Goal: Communication & Community: Answer question/provide support

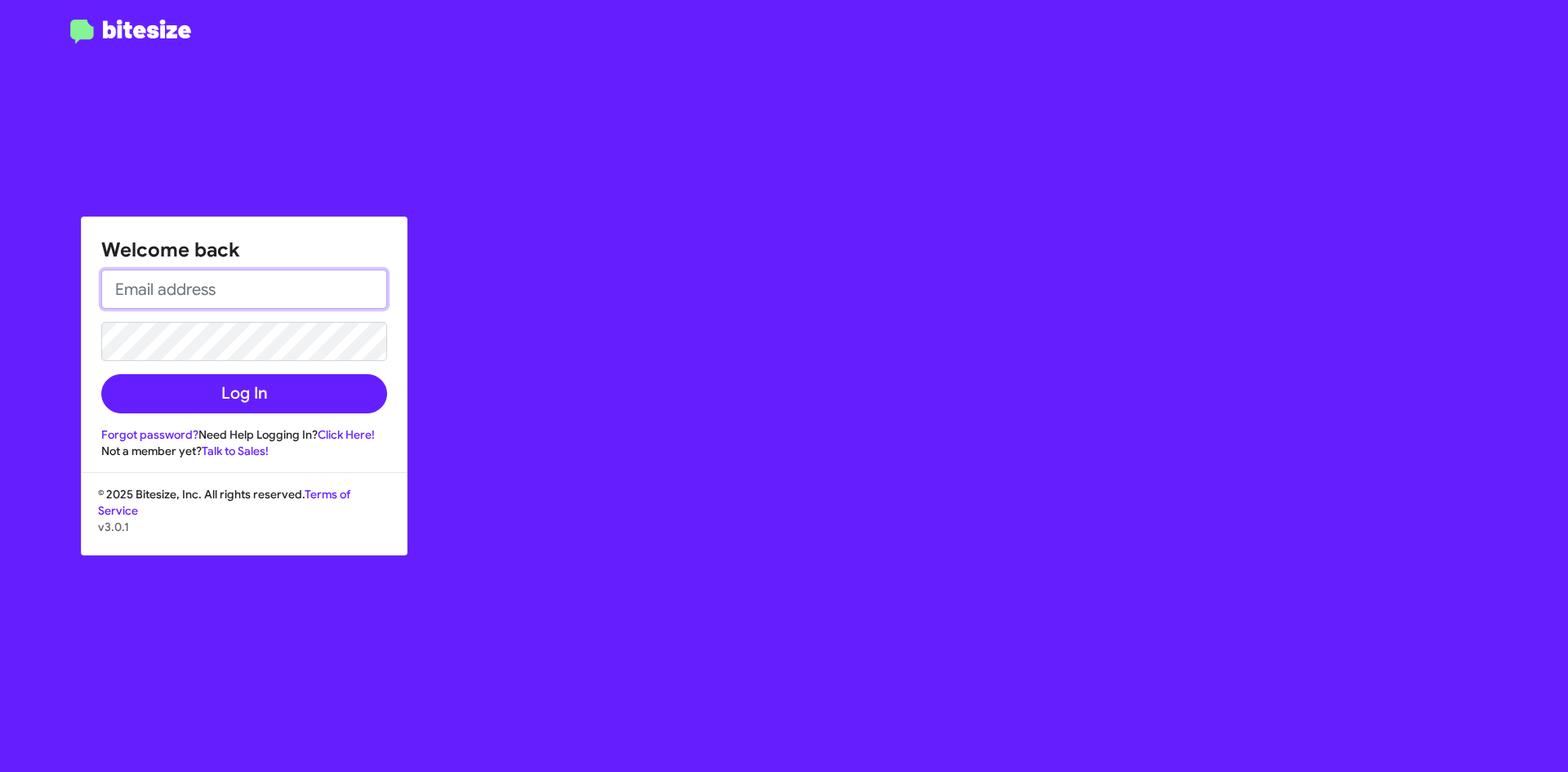
drag, startPoint x: 254, startPoint y: 283, endPoint x: 294, endPoint y: 296, distance: 42.1
click at [254, 282] on input "email" at bounding box center [244, 289] width 286 height 39
type input "[EMAIL_ADDRESS][DOMAIN_NAME]"
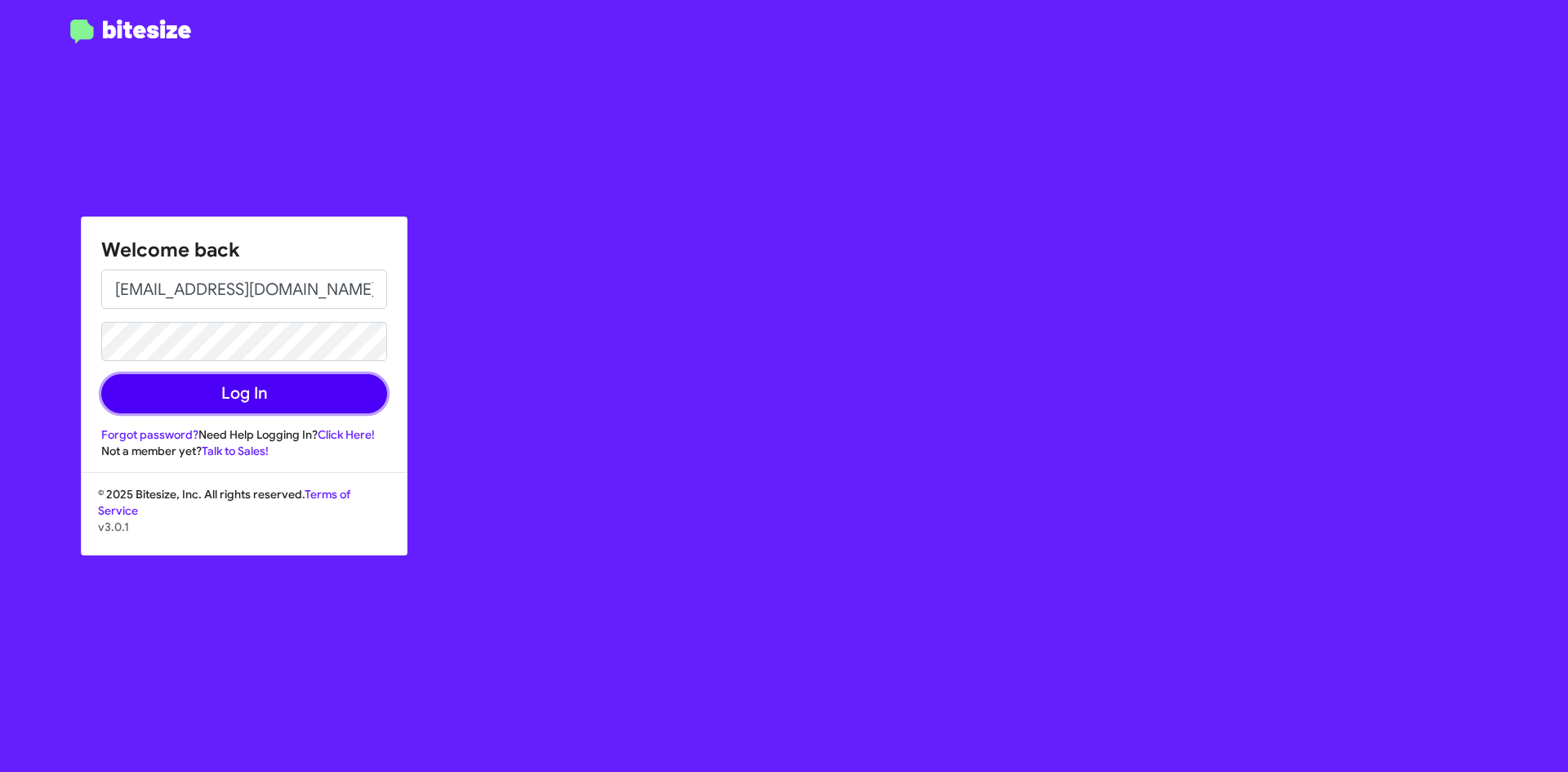
click at [170, 396] on button "Log In" at bounding box center [244, 394] width 286 height 39
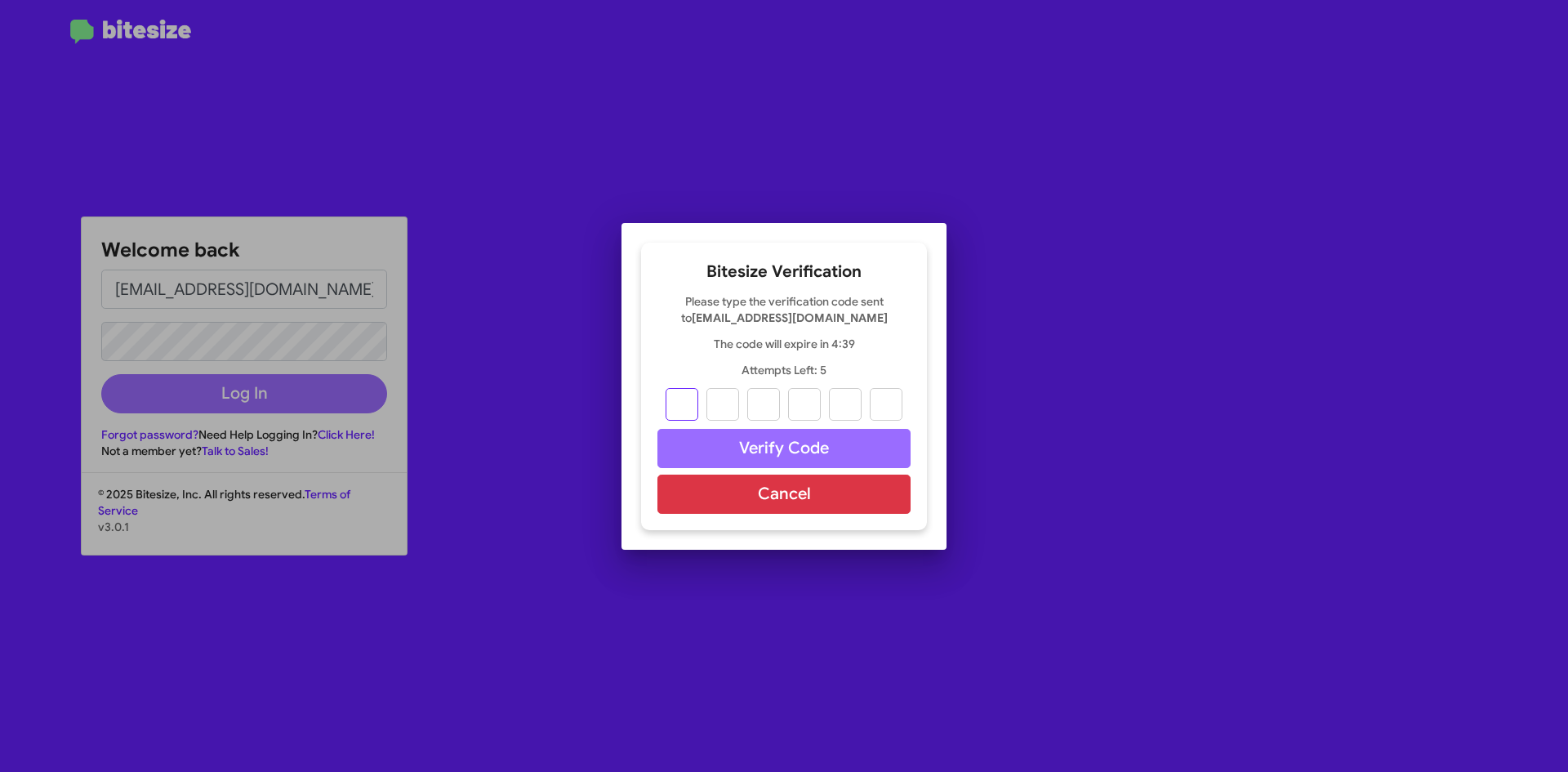
type input "0"
type input "5"
type input "7"
type input "4"
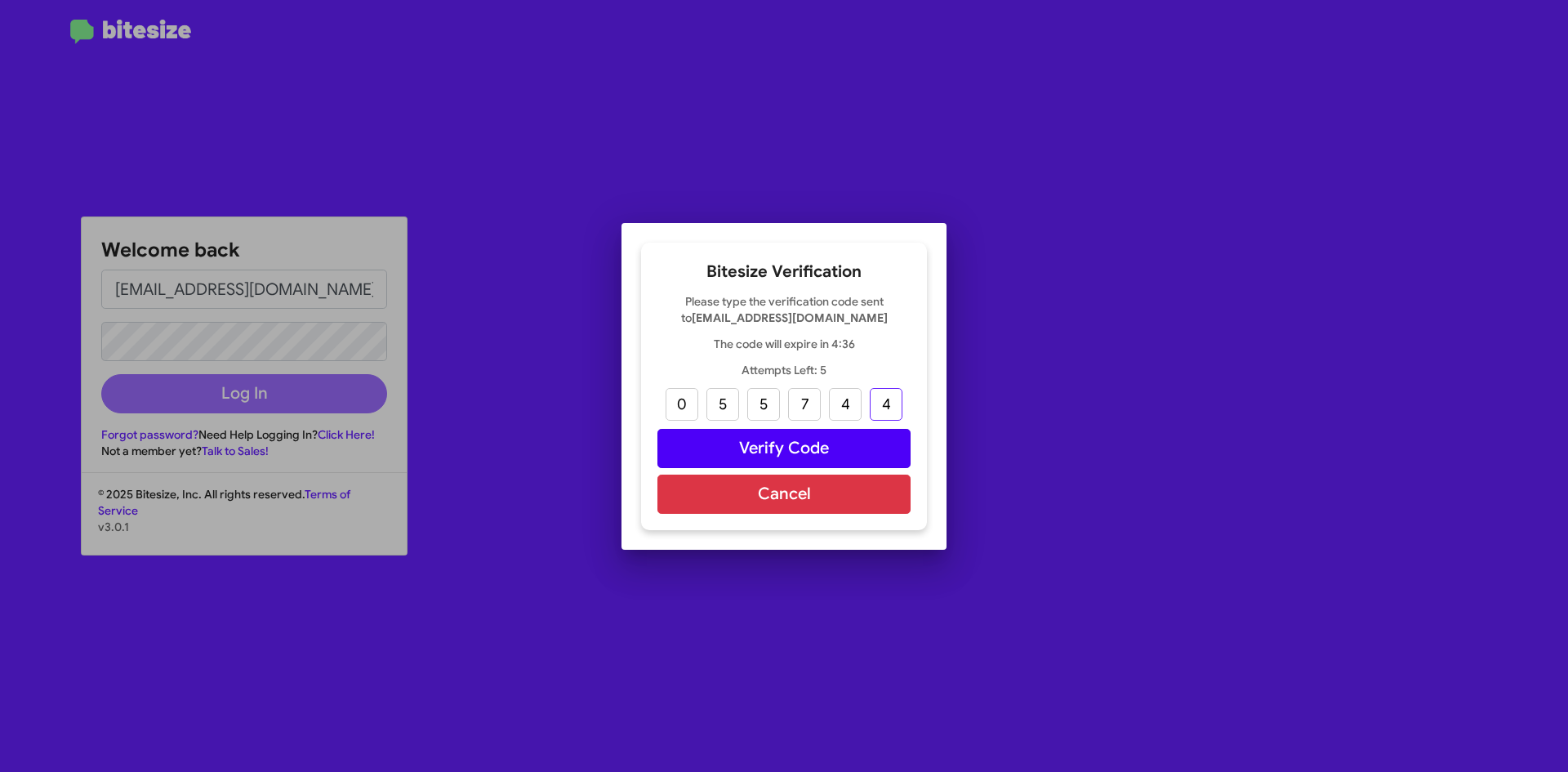
type input "4"
click at [739, 457] on button "Verify Code" at bounding box center [784, 448] width 253 height 39
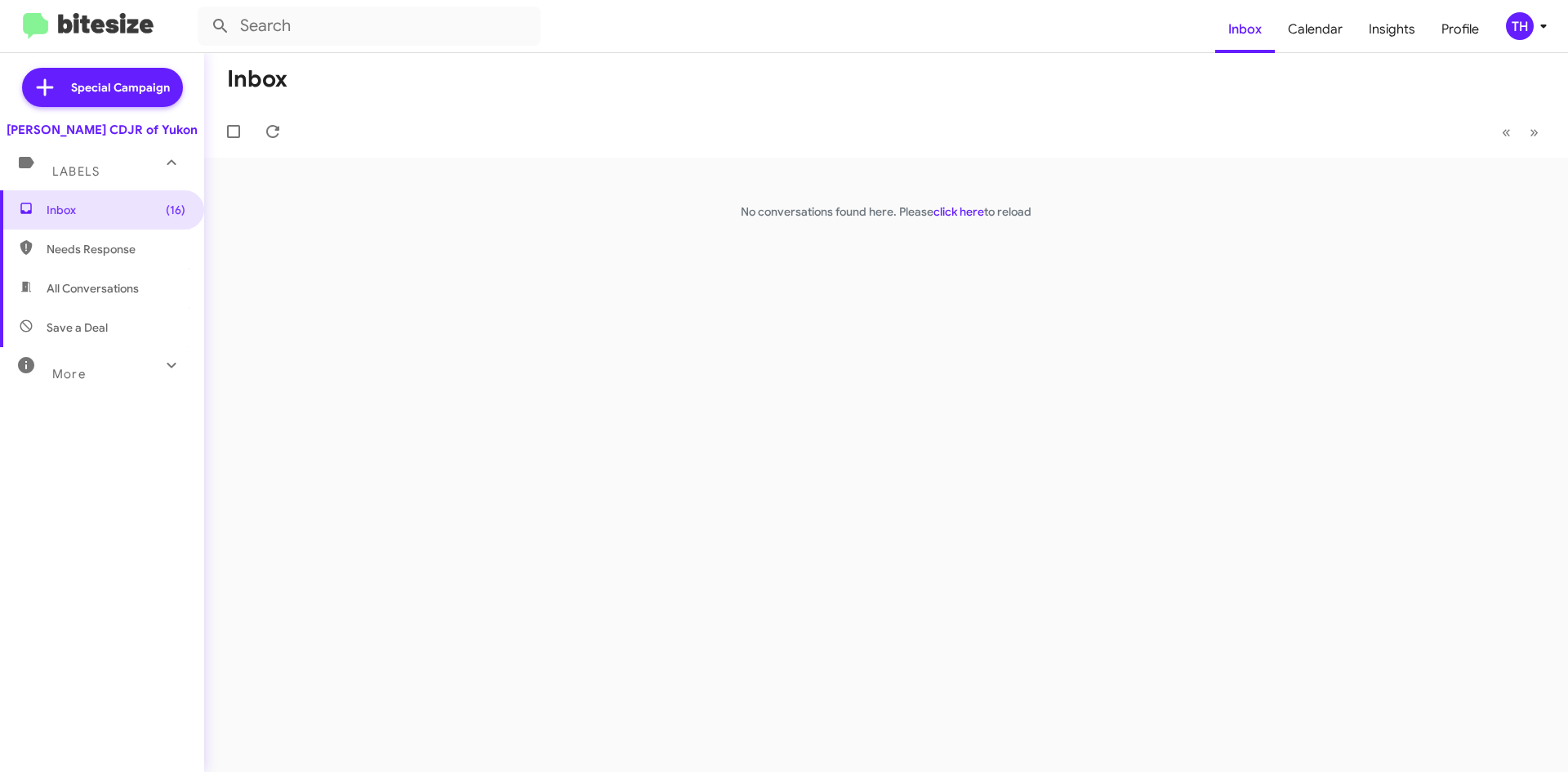
click at [131, 287] on span "All Conversations" at bounding box center [93, 288] width 92 height 16
type input "in:all-conversations"
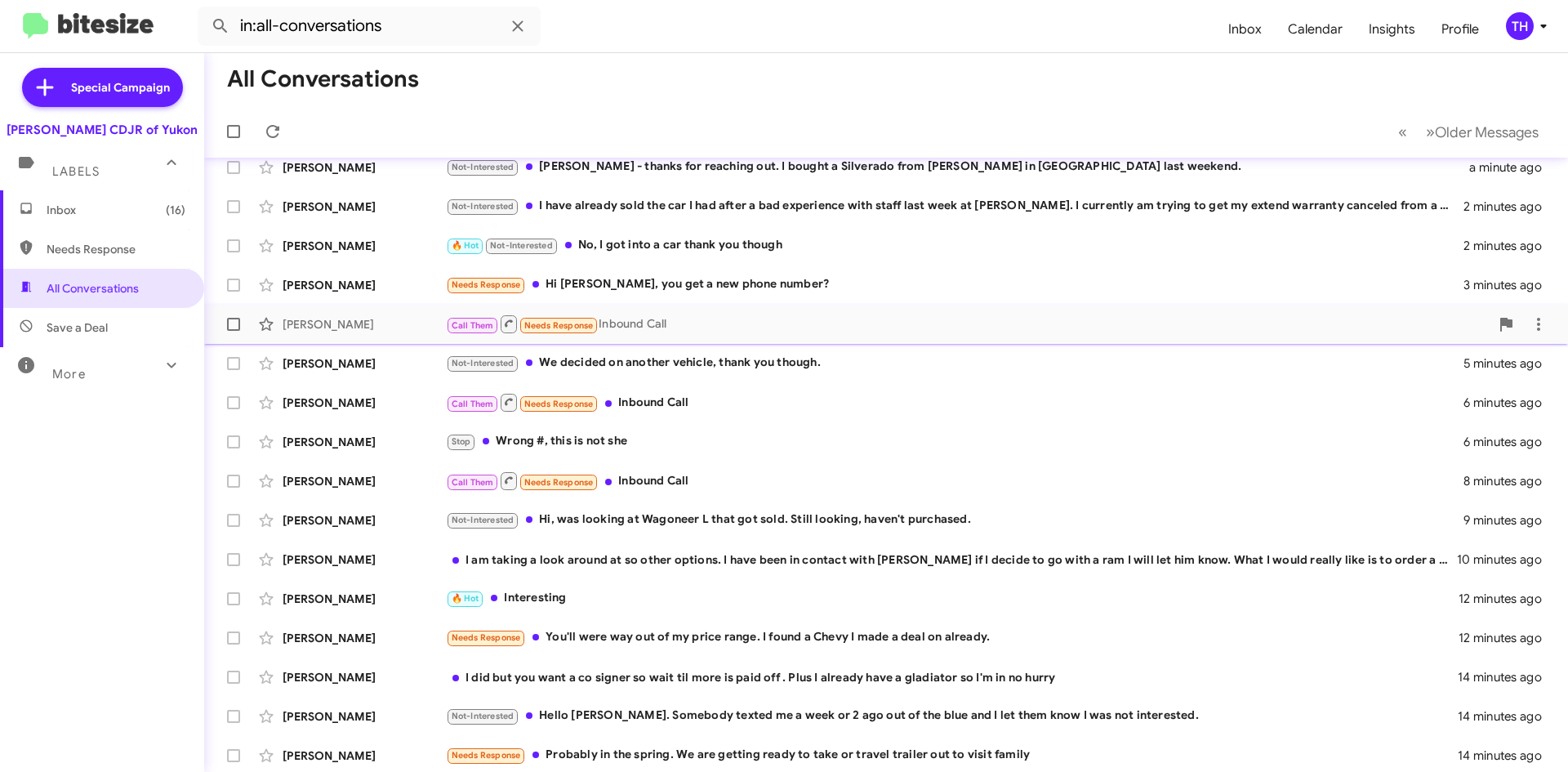
scroll to position [177, 0]
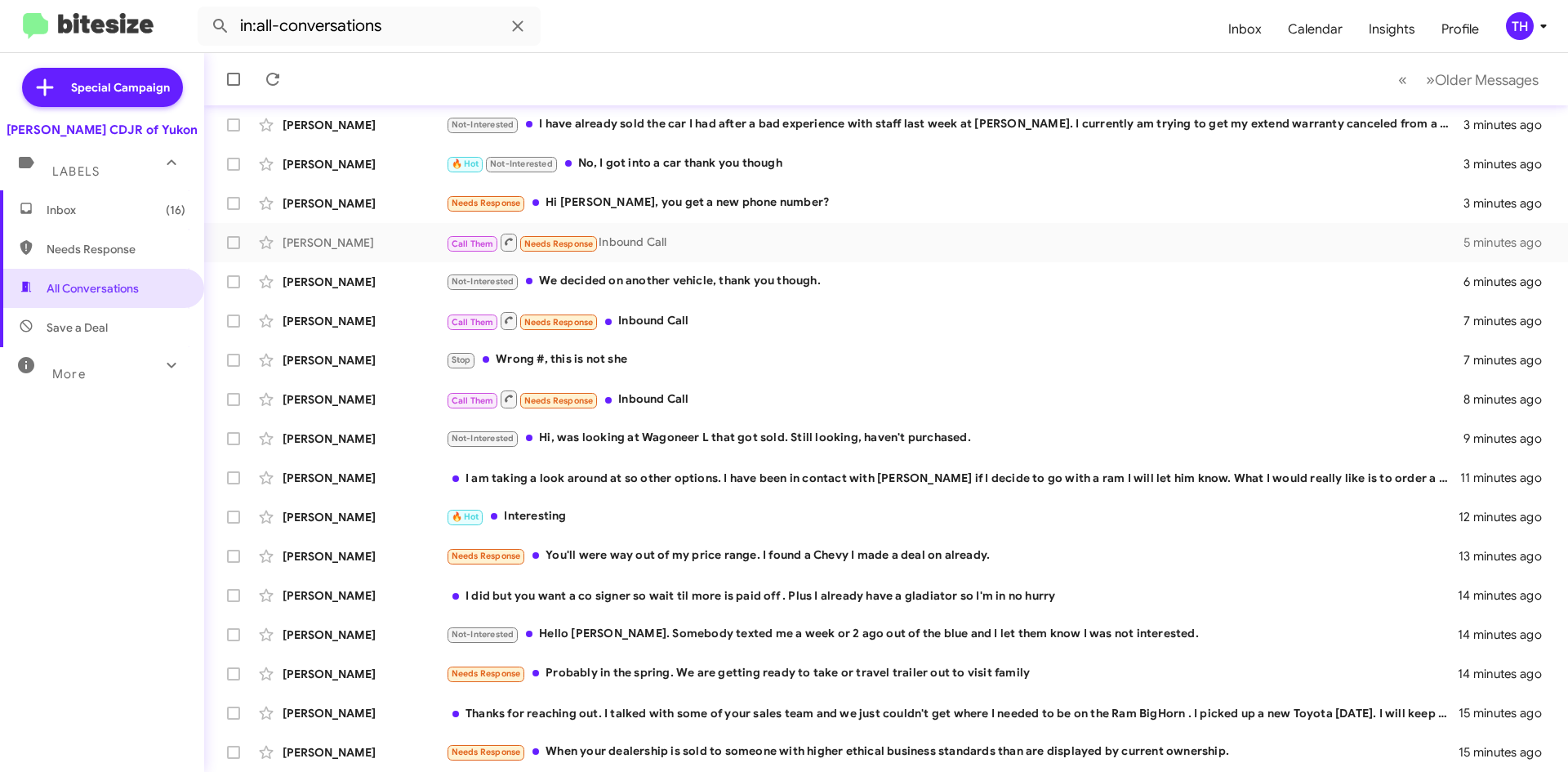
click at [101, 202] on span "Inbox (16)" at bounding box center [116, 210] width 139 height 16
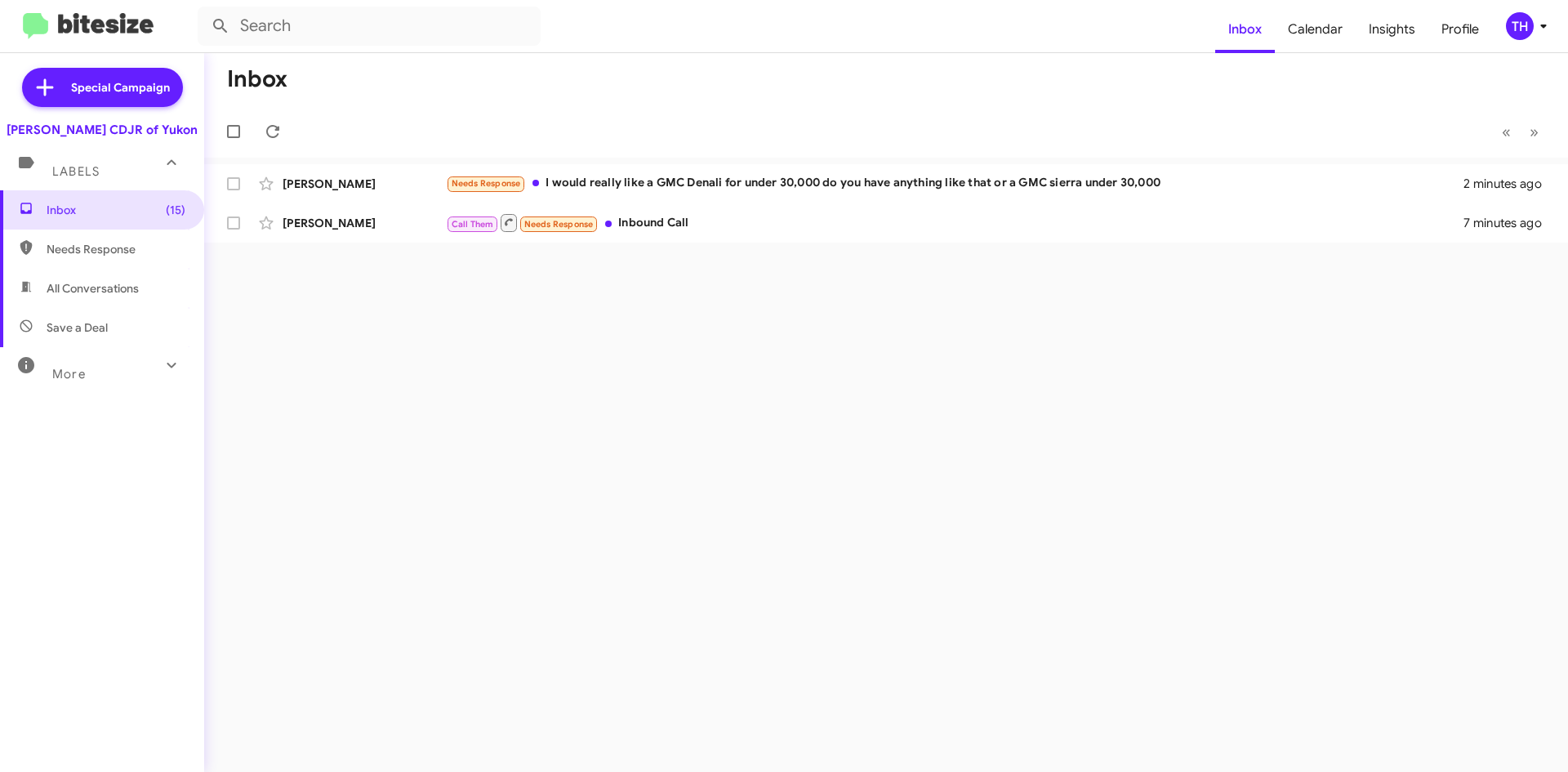
click at [108, 275] on span "All Conversations" at bounding box center [102, 288] width 204 height 39
type input "in:all-conversations"
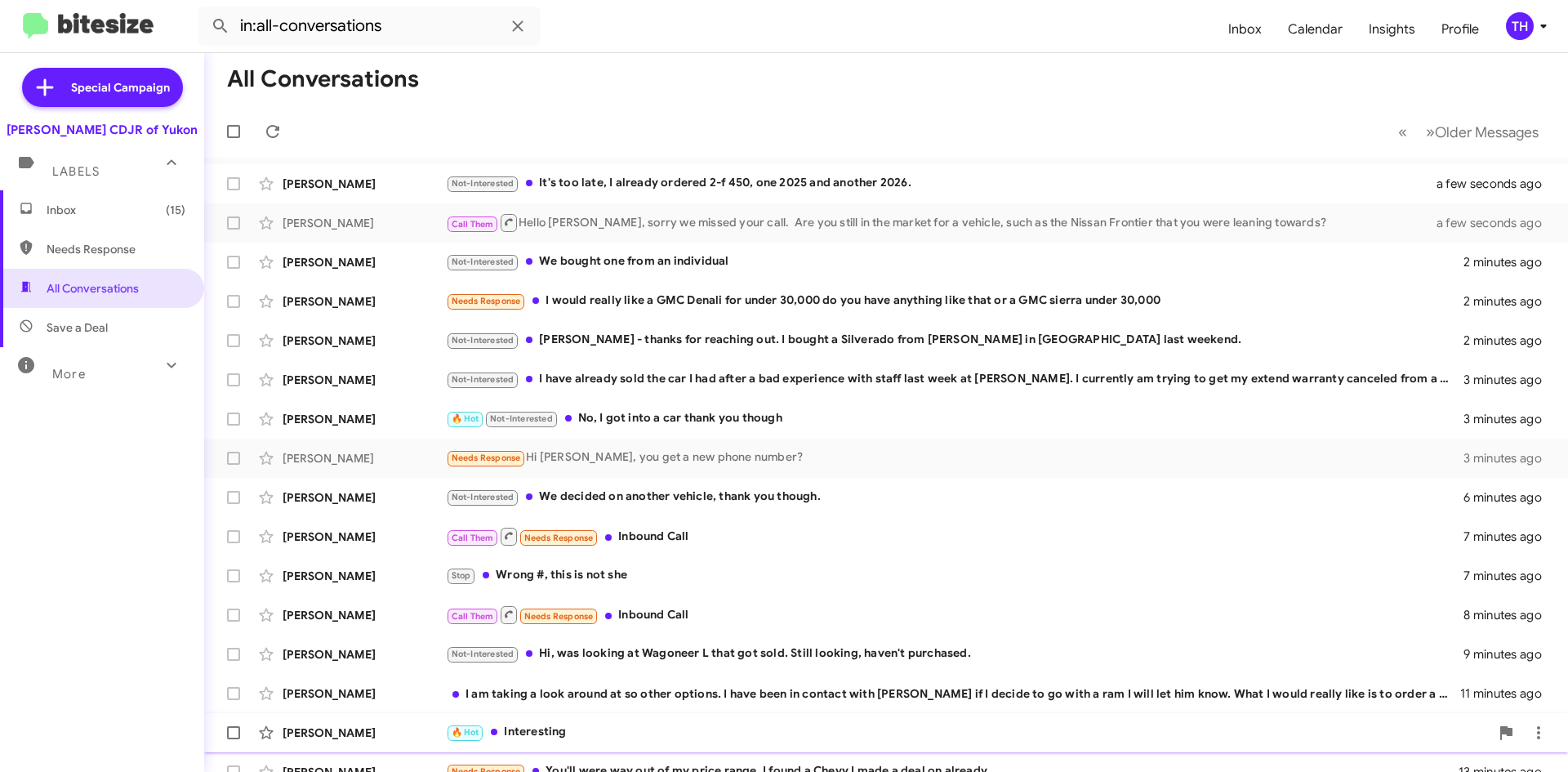
click at [658, 738] on div "🔥 Hot Interesting" at bounding box center [967, 732] width 1043 height 19
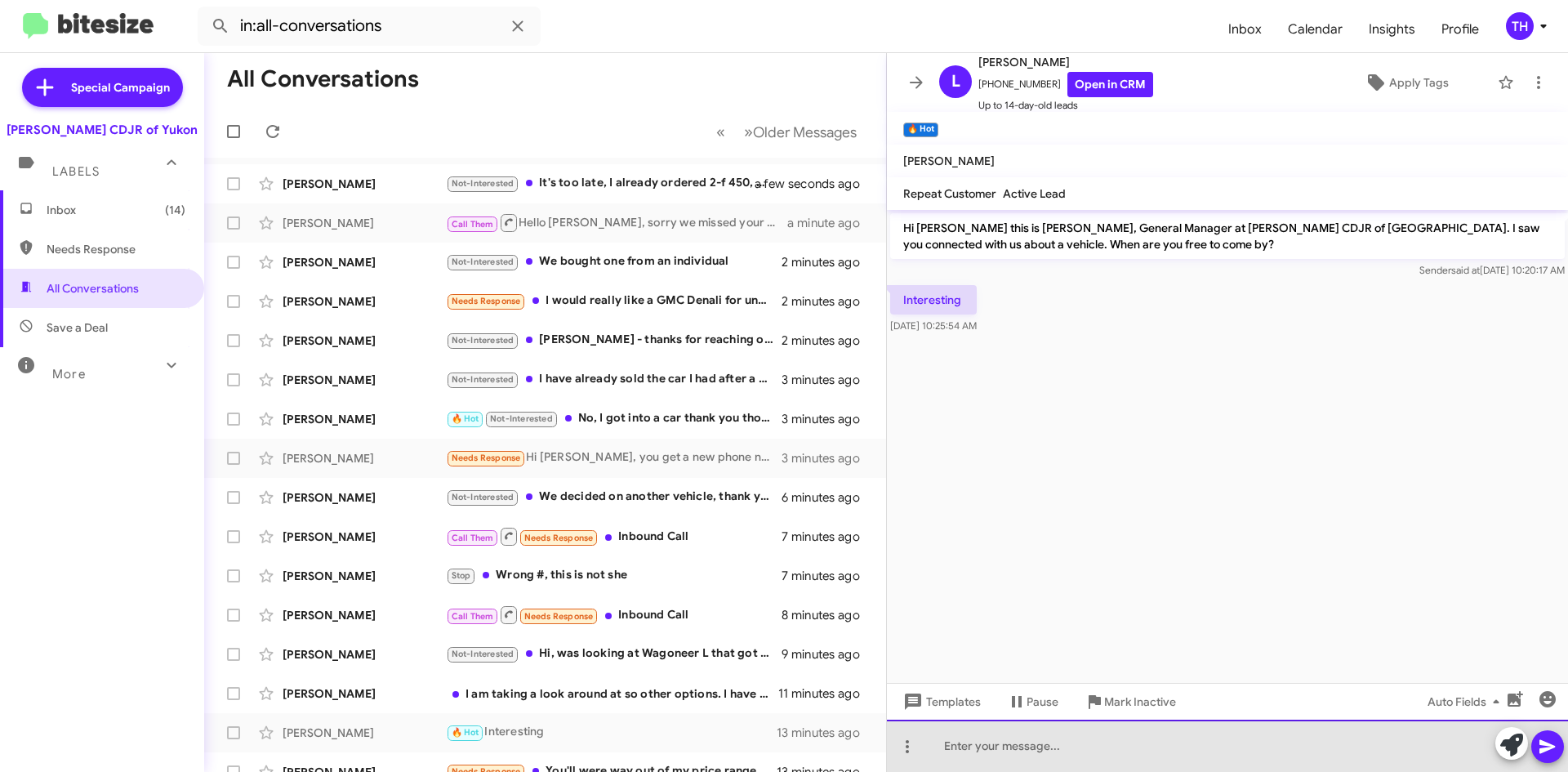
click at [1035, 731] on div at bounding box center [1227, 746] width 681 height 53
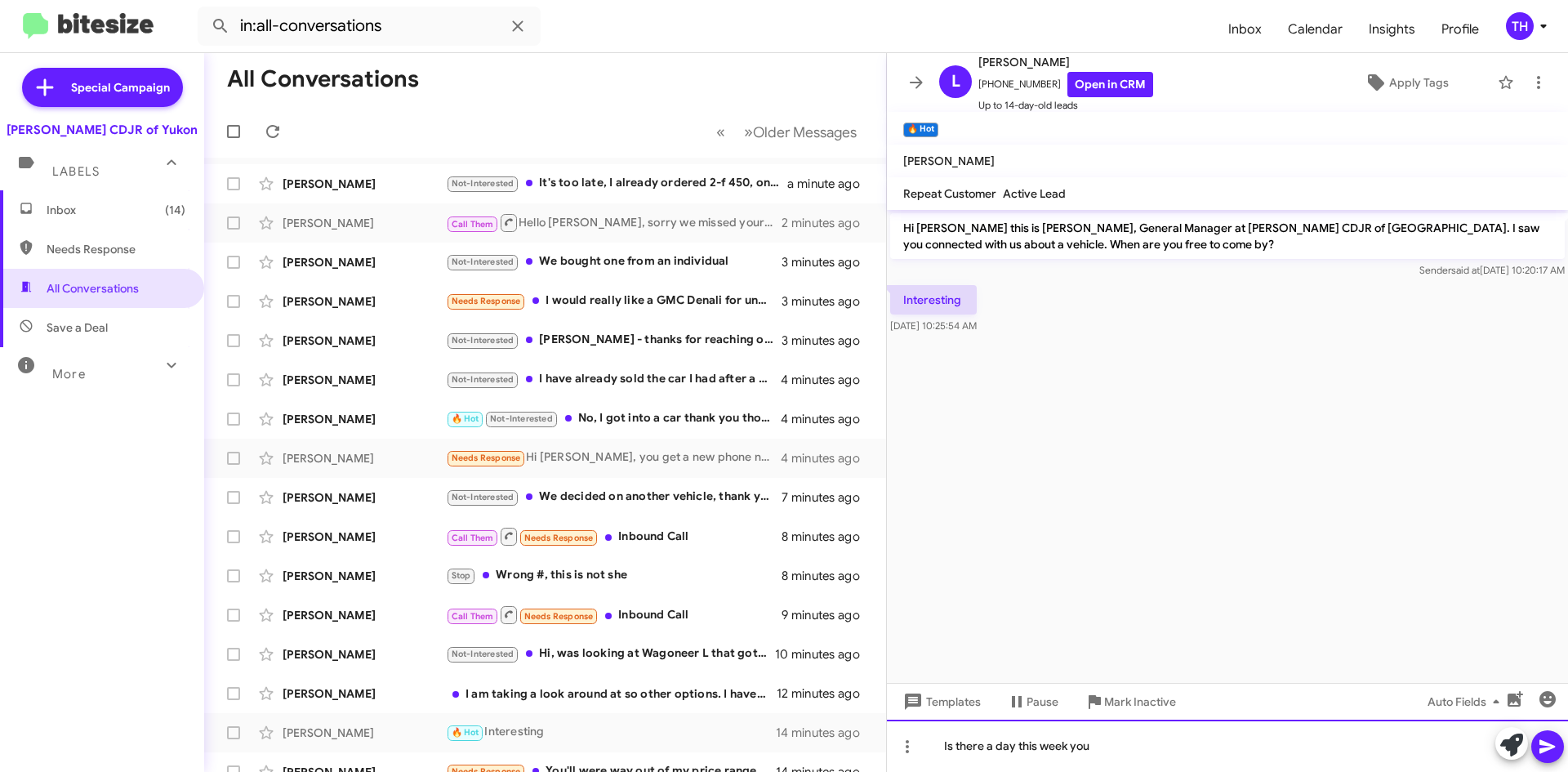
drag, startPoint x: 1166, startPoint y: 750, endPoint x: 938, endPoint y: 783, distance: 230.4
click at [938, 771] on html "in:all-conversations Inbox Calendar Insights Profile TH Special Campaign [PERSO…" at bounding box center [784, 386] width 1568 height 772
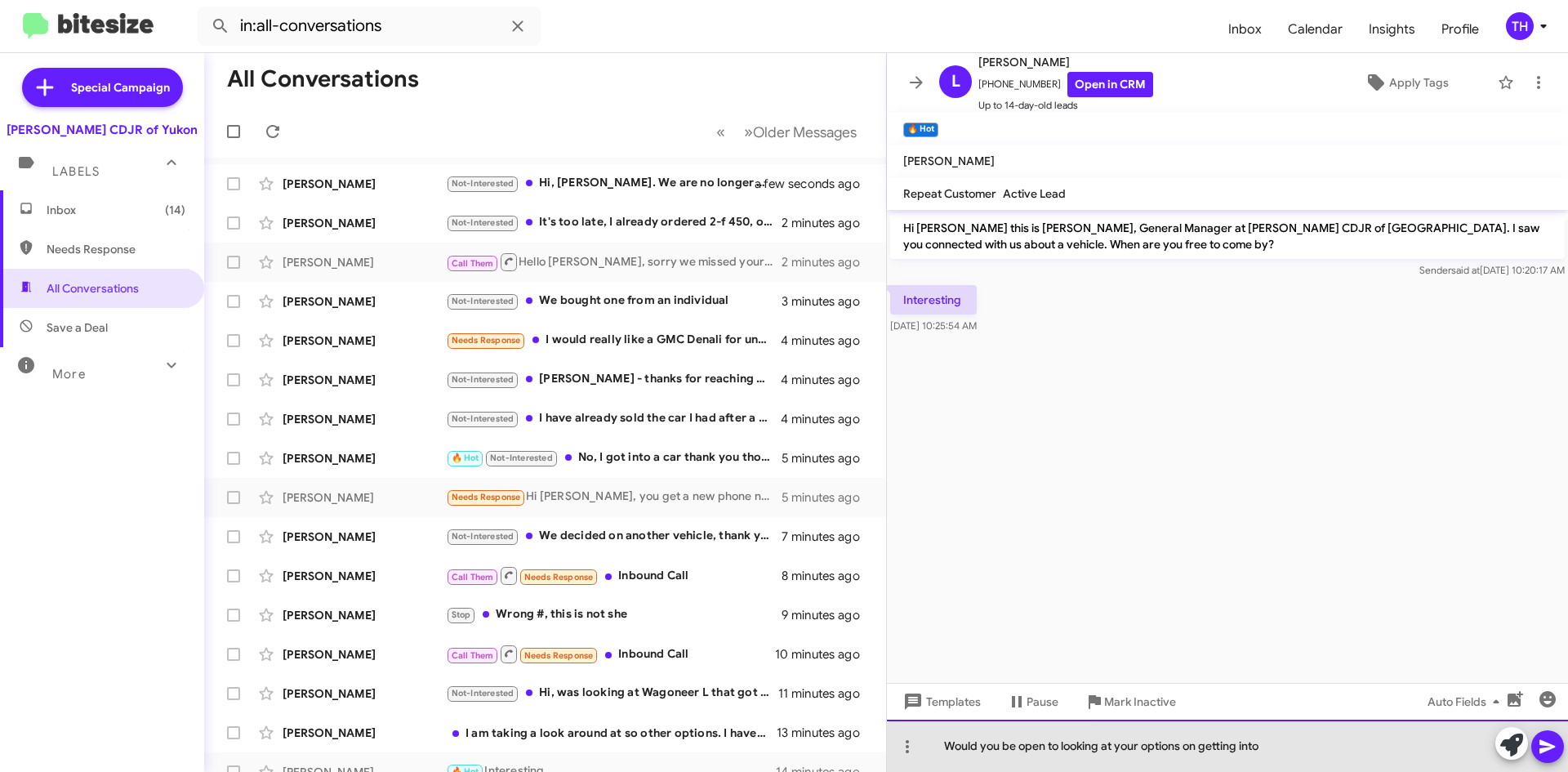
drag, startPoint x: 1300, startPoint y: 748, endPoint x: 939, endPoint y: 748, distance: 361.0
click at [939, 748] on div "Would you be open to looking at your options on getting into" at bounding box center [1227, 746] width 681 height 53
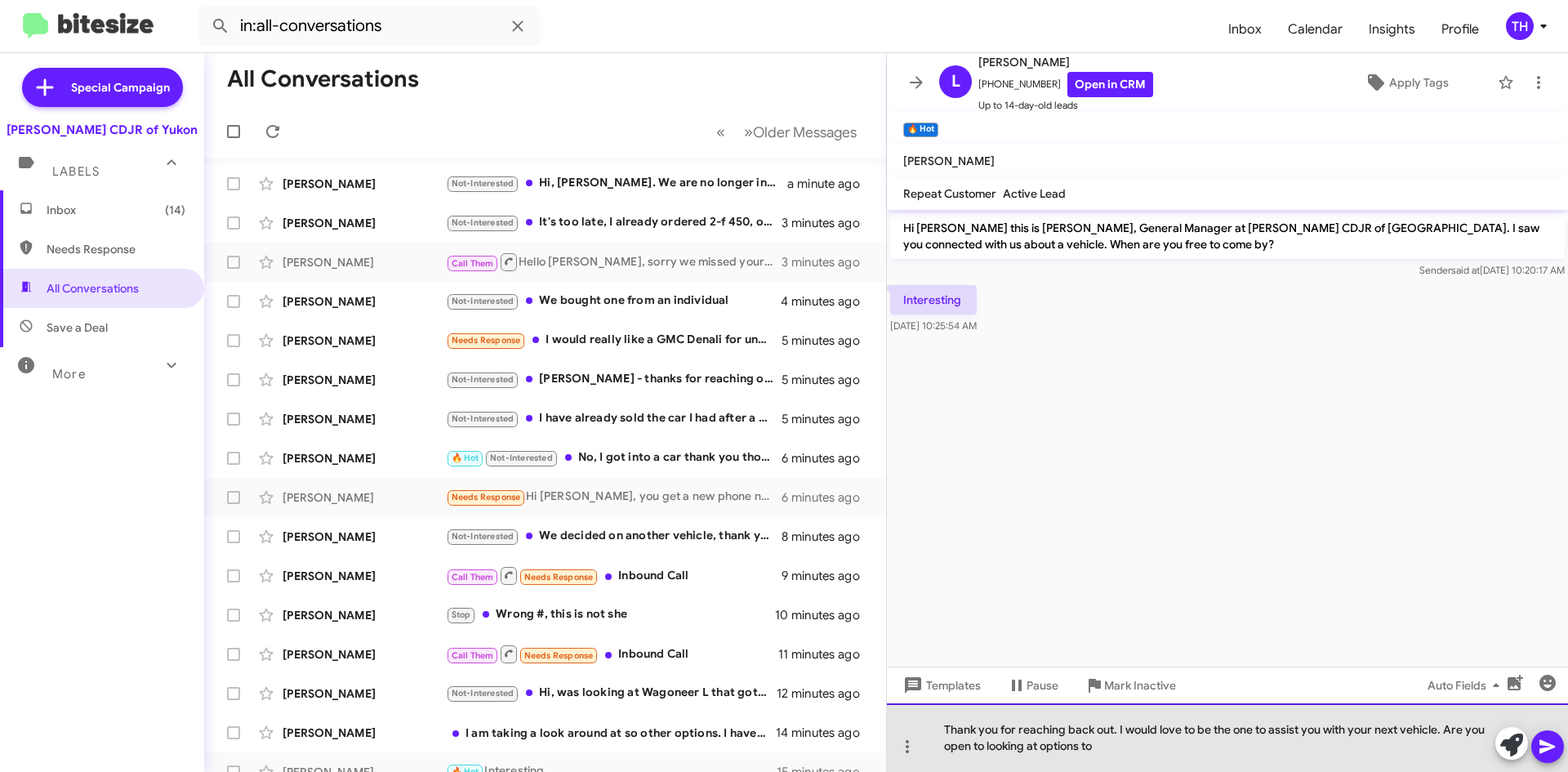
drag, startPoint x: 1256, startPoint y: 724, endPoint x: 1187, endPoint y: 722, distance: 69.0
click at [1187, 722] on div "Thank you for reaching back out. I would love to be the one to assist you with …" at bounding box center [1227, 738] width 681 height 69
click at [1148, 755] on div "Thank you for reaching back out. I would love to be able to assist you with you…" at bounding box center [1227, 738] width 681 height 69
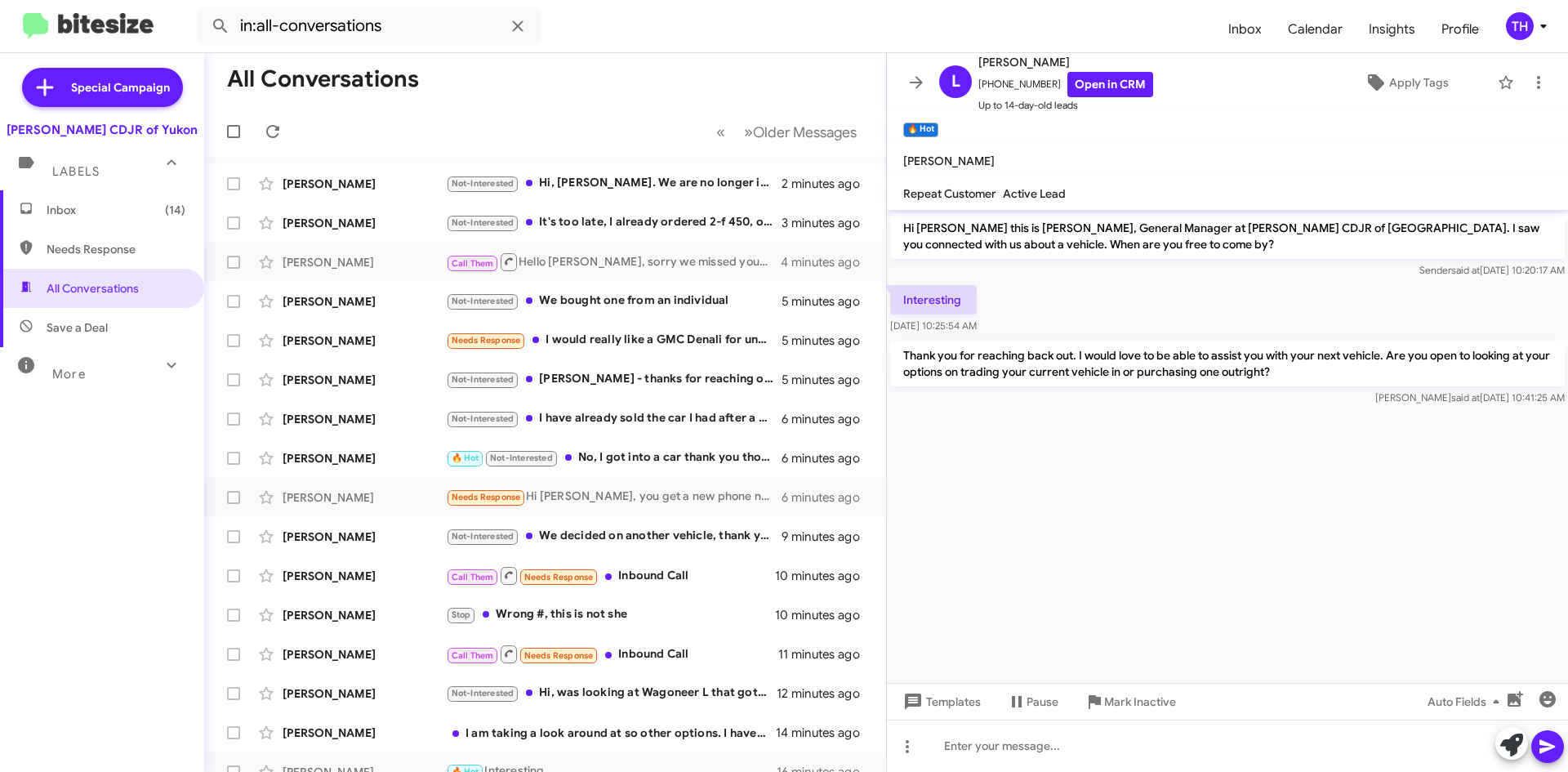
click at [913, 83] on icon at bounding box center [916, 82] width 13 height 12
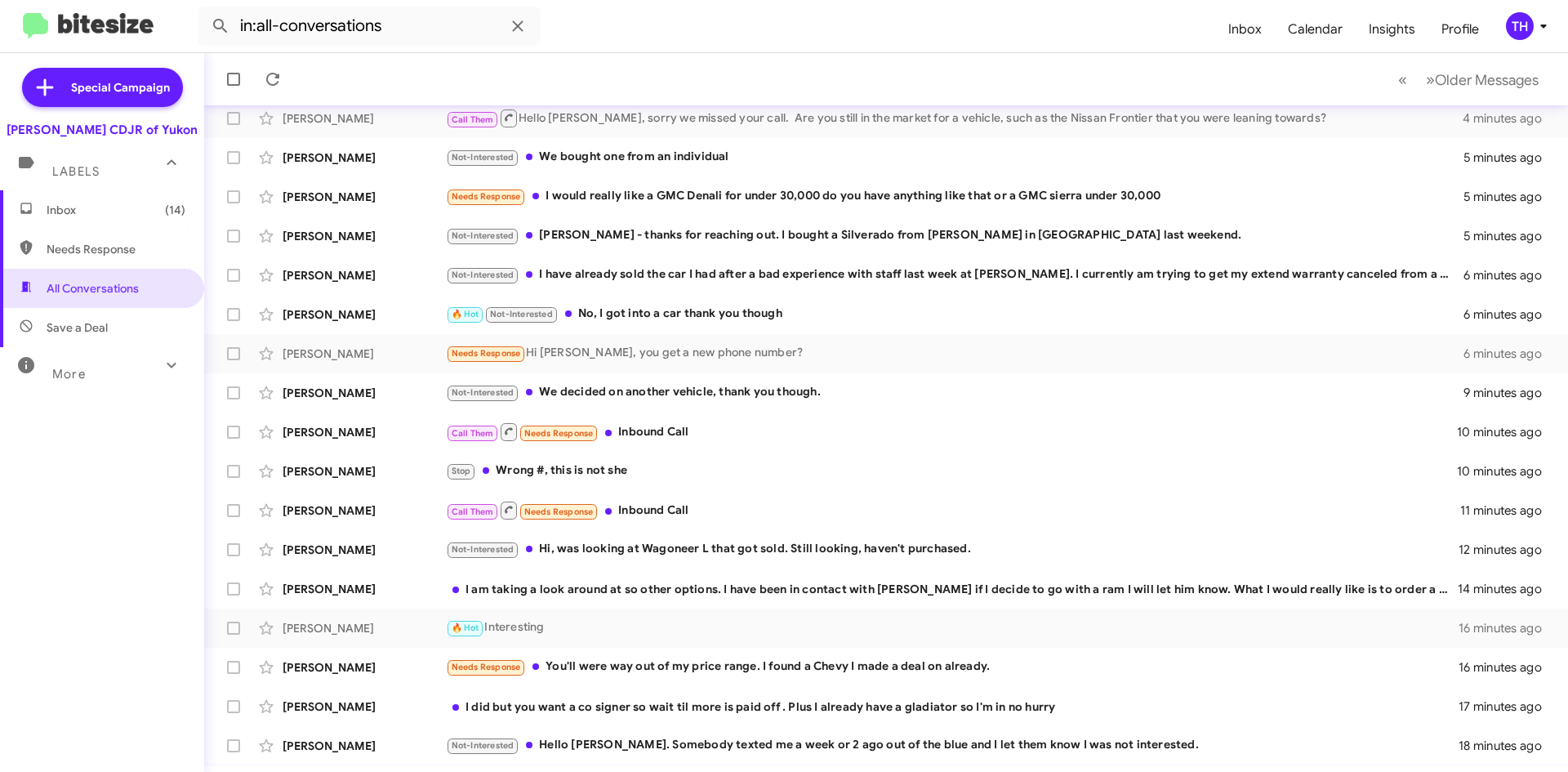
scroll to position [177, 0]
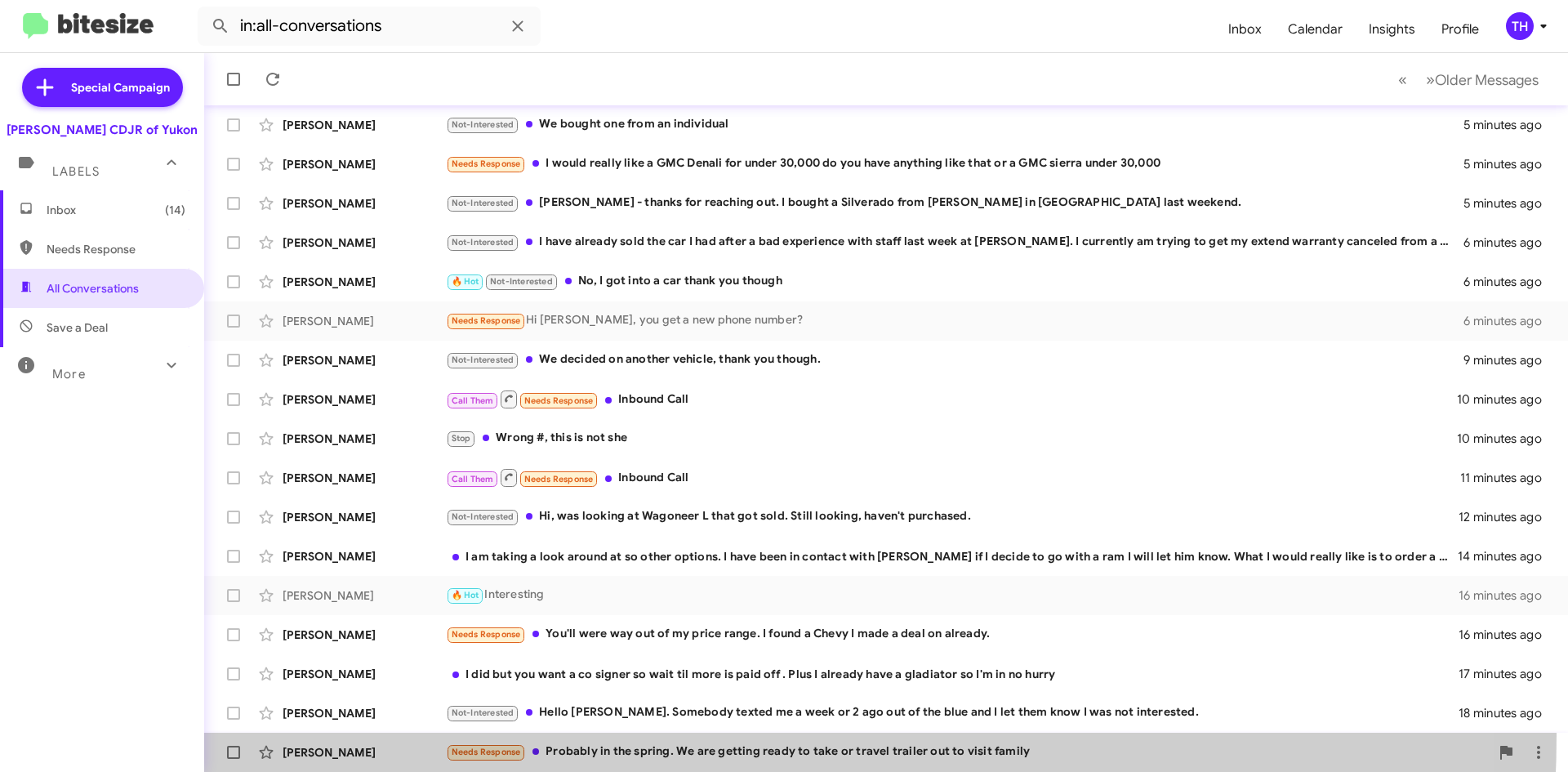
click at [591, 735] on span "[PERSON_NAME] Needs Response Probably in the spring. We are getting ready to ta…" at bounding box center [886, 752] width 1364 height 39
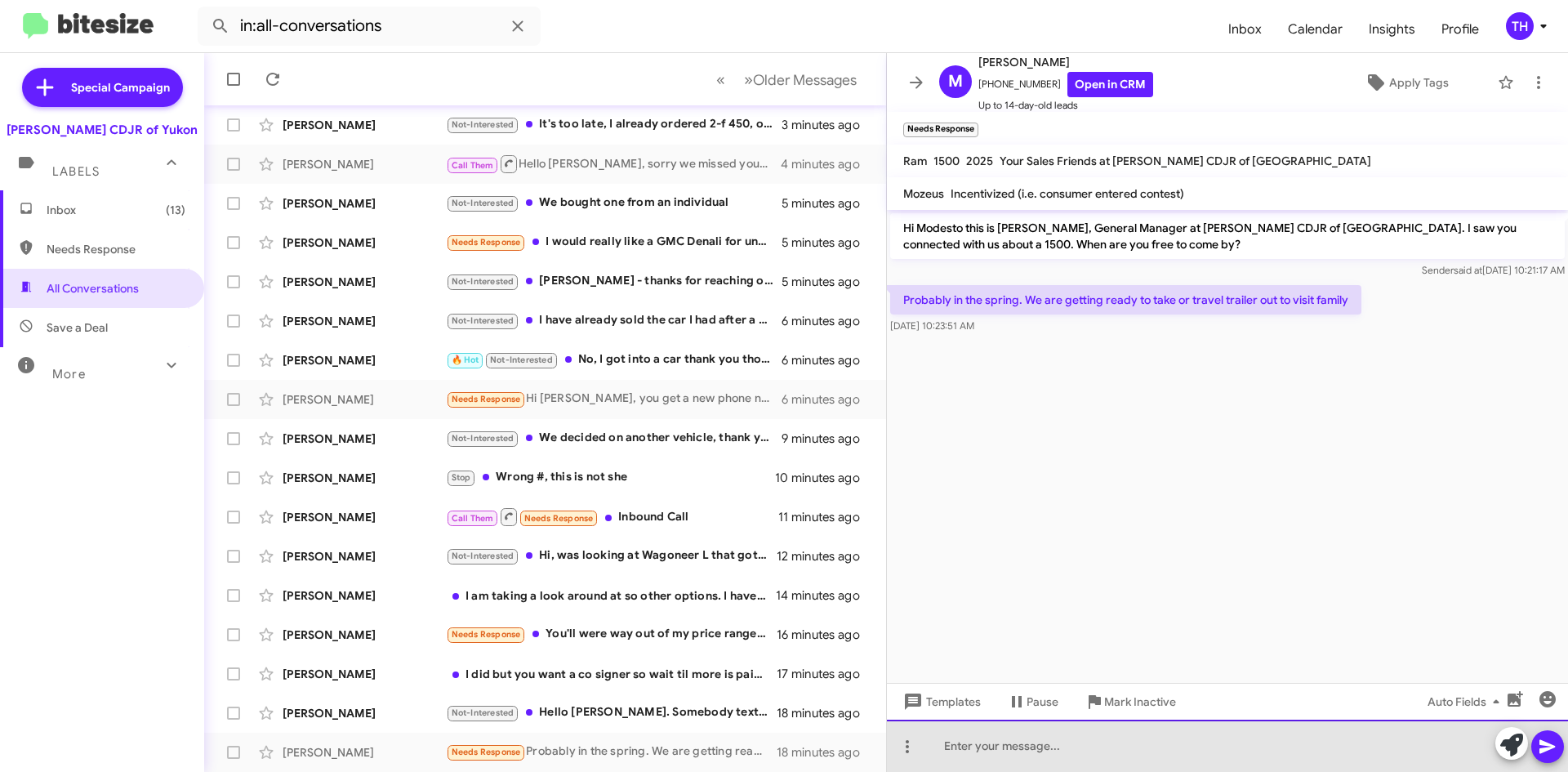
click at [1038, 751] on div at bounding box center [1227, 746] width 681 height 53
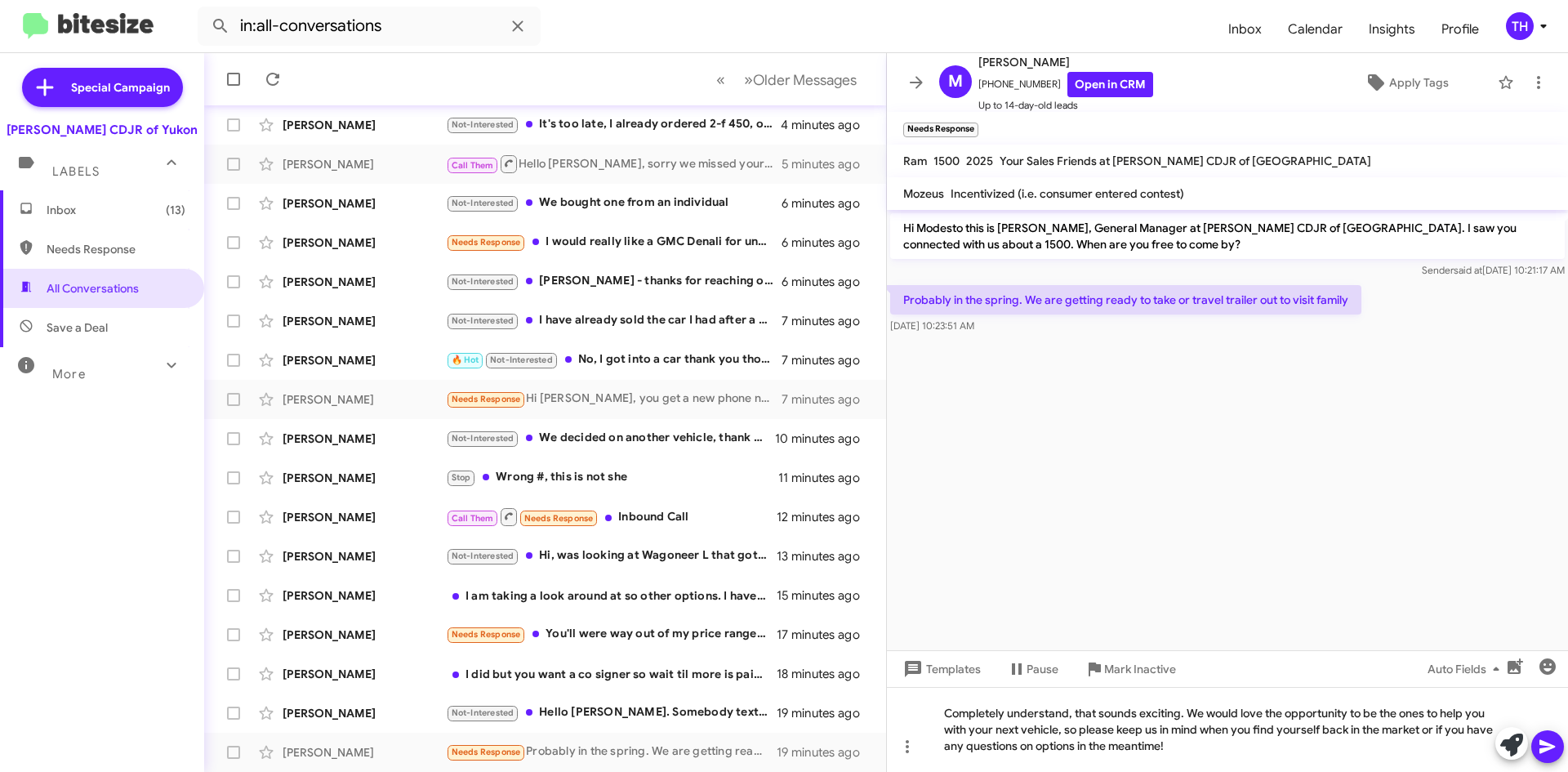
click at [1551, 751] on icon at bounding box center [1547, 747] width 20 height 20
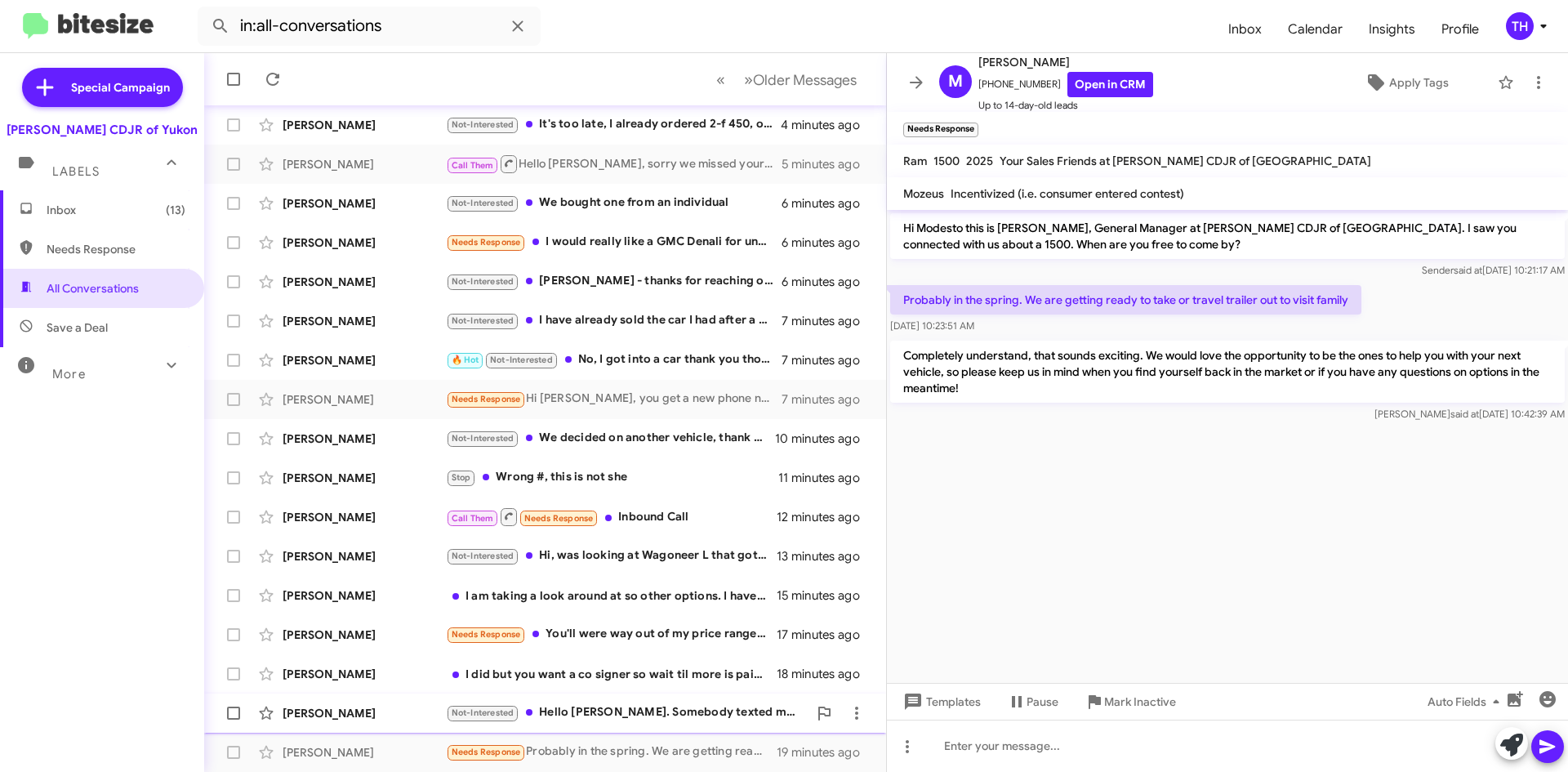
click at [387, 705] on div "[PERSON_NAME]" at bounding box center [364, 713] width 163 height 16
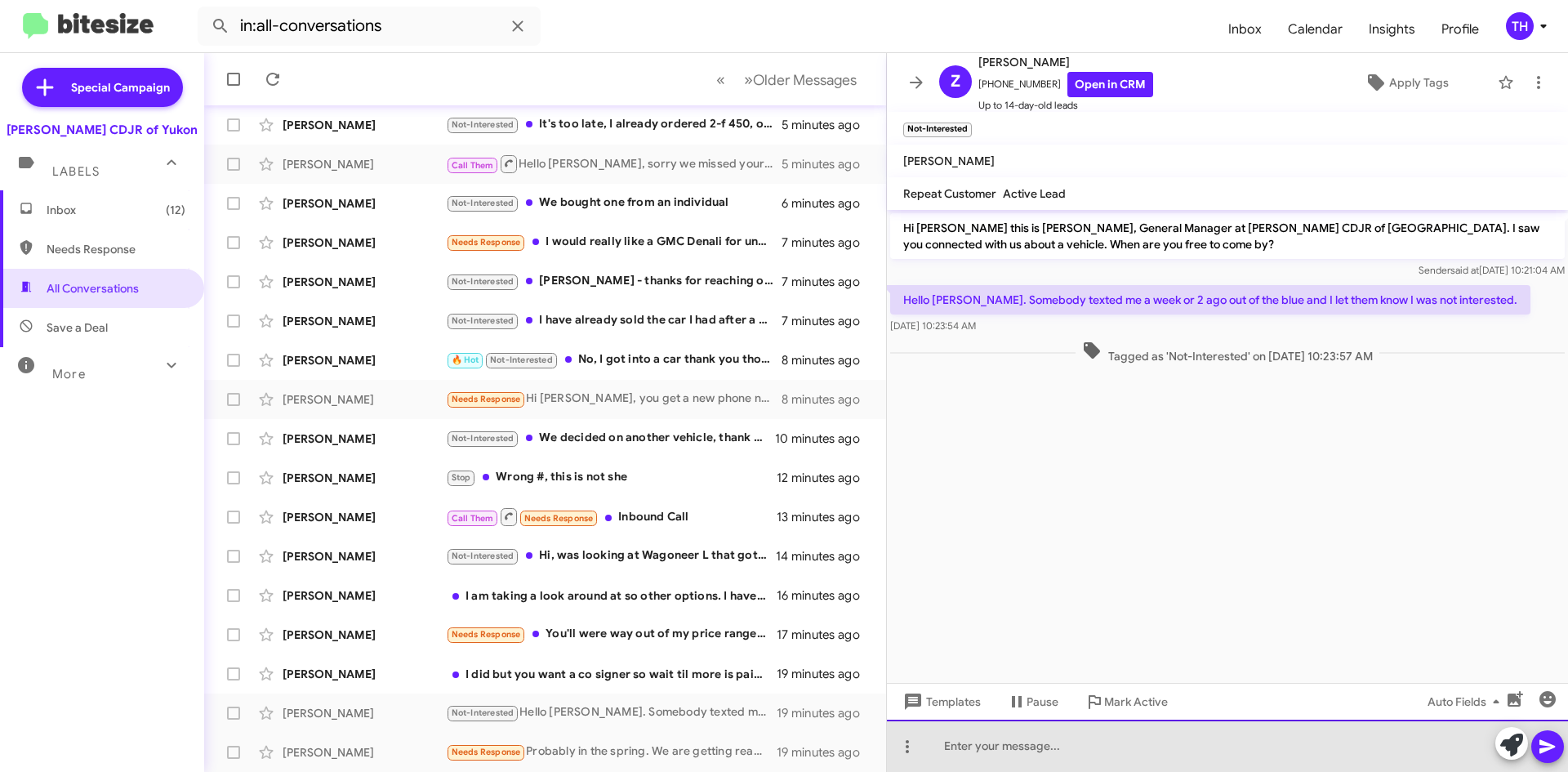
click at [989, 750] on div at bounding box center [1227, 746] width 681 height 53
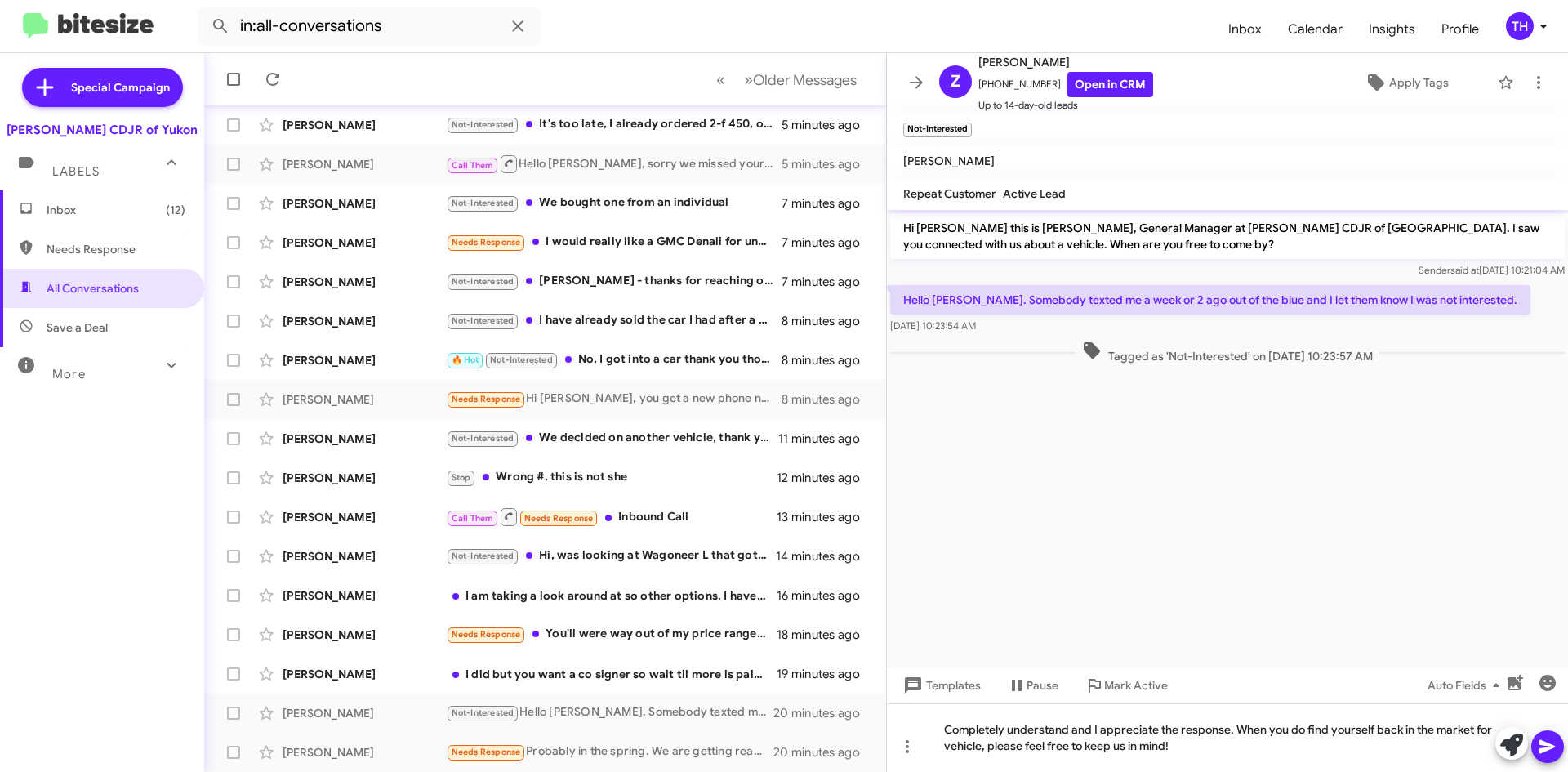
click at [1540, 753] on icon at bounding box center [1547, 747] width 16 height 14
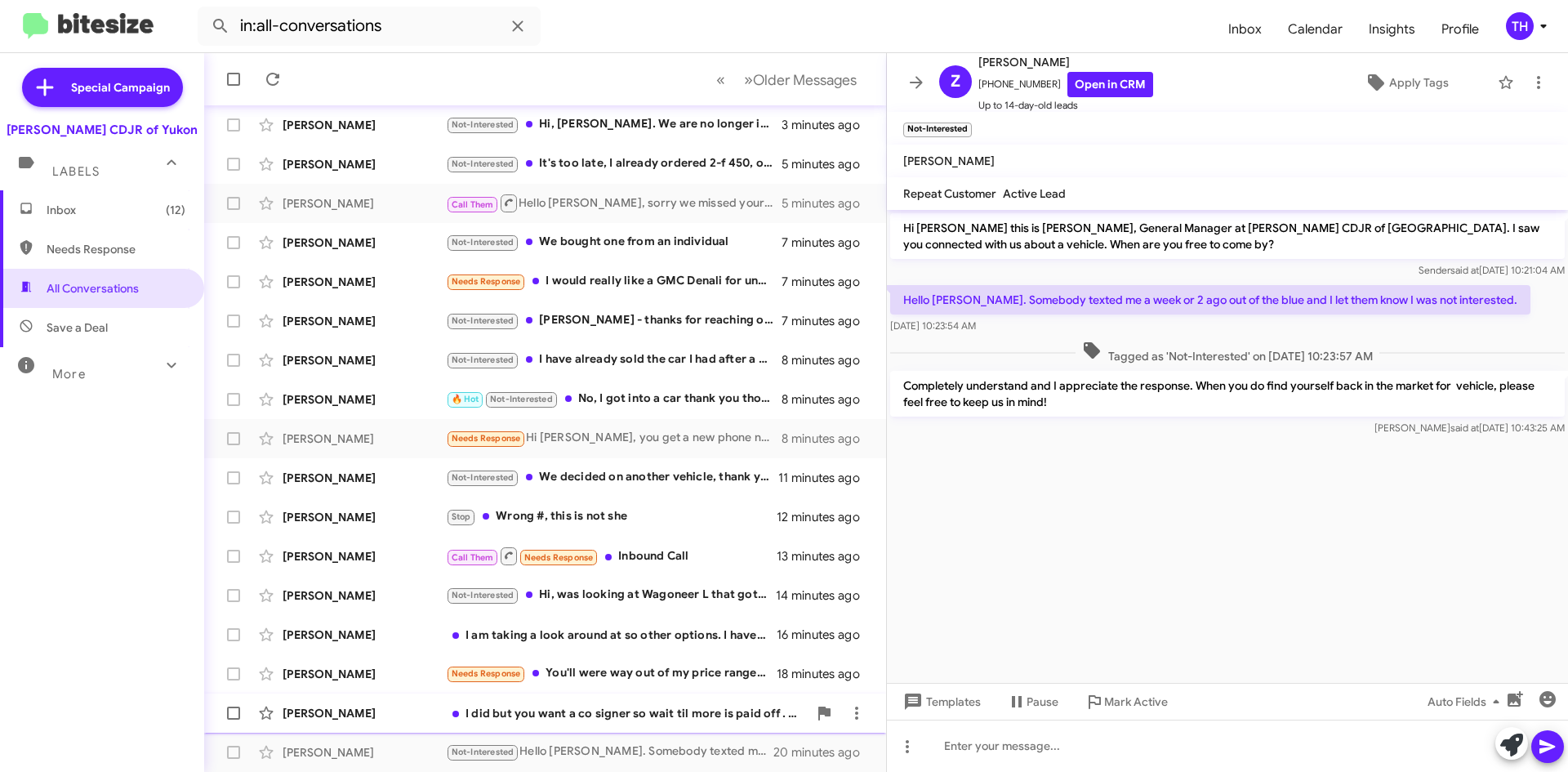
click at [566, 714] on div "I did but you want a co signer so wait til more is paid off . Plus I already ha…" at bounding box center [626, 713] width 362 height 16
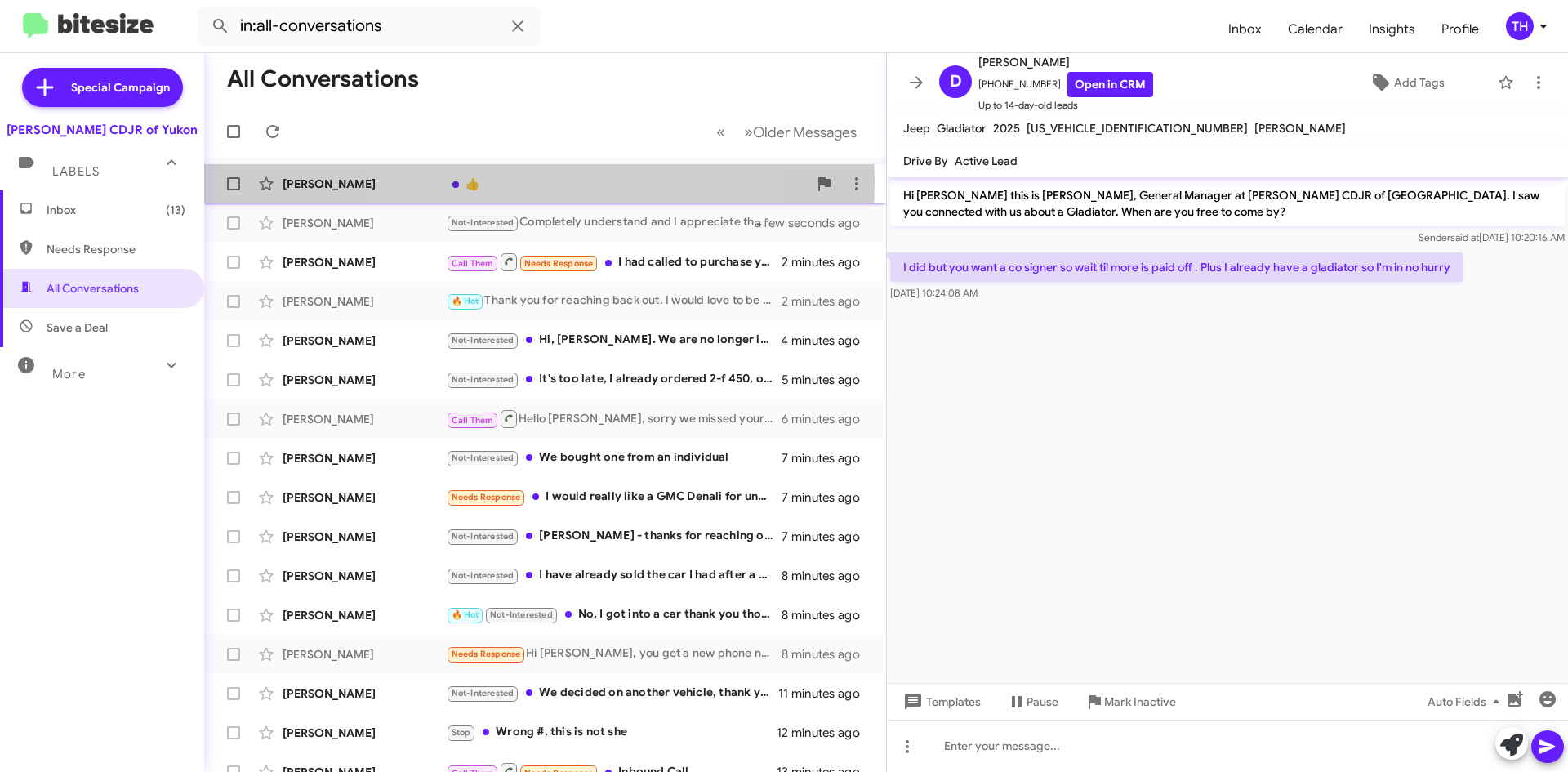
click at [518, 181] on div "👍" at bounding box center [626, 184] width 362 height 16
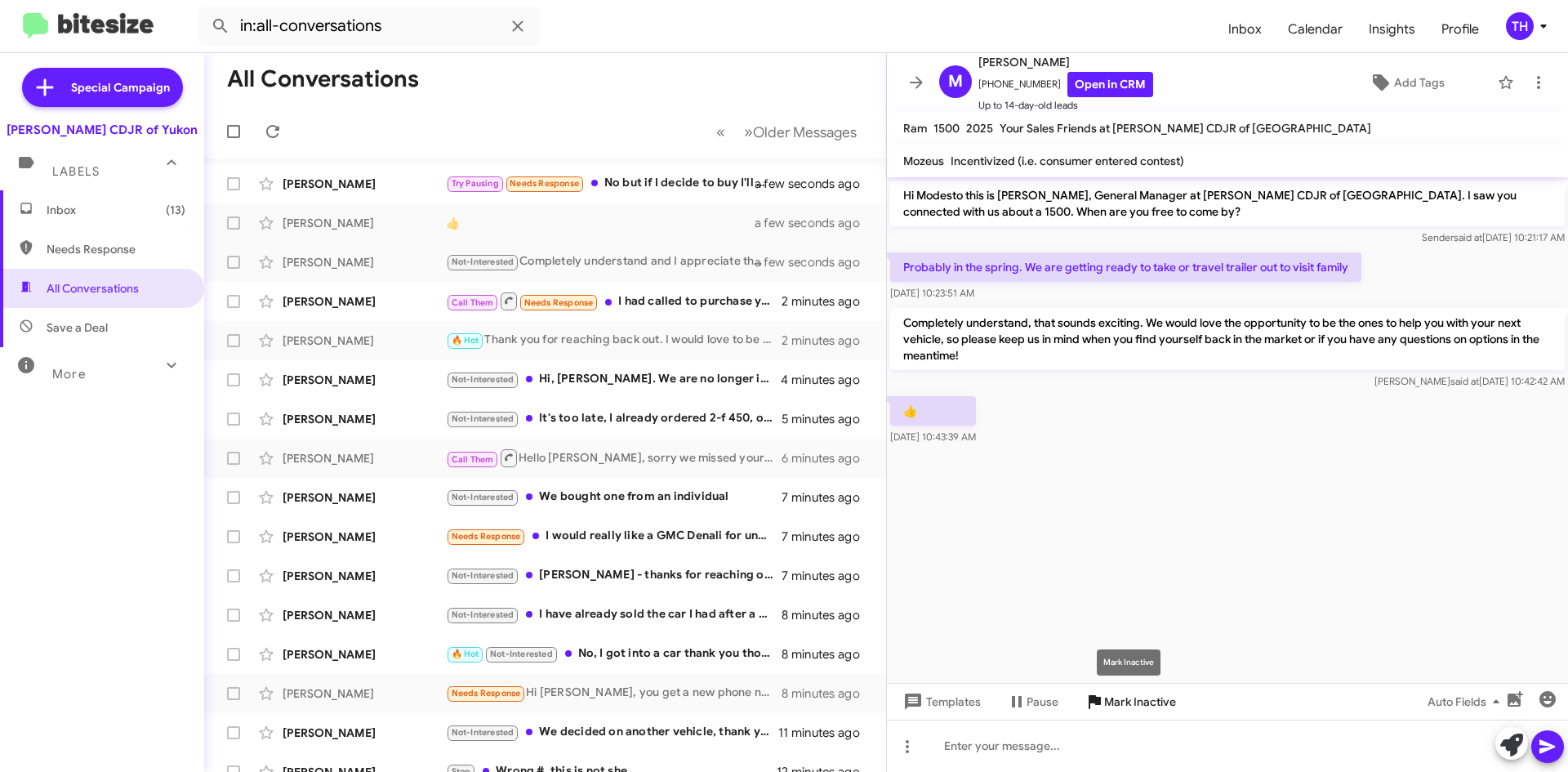
click at [1135, 694] on span "Mark Inactive" at bounding box center [1140, 702] width 72 height 30
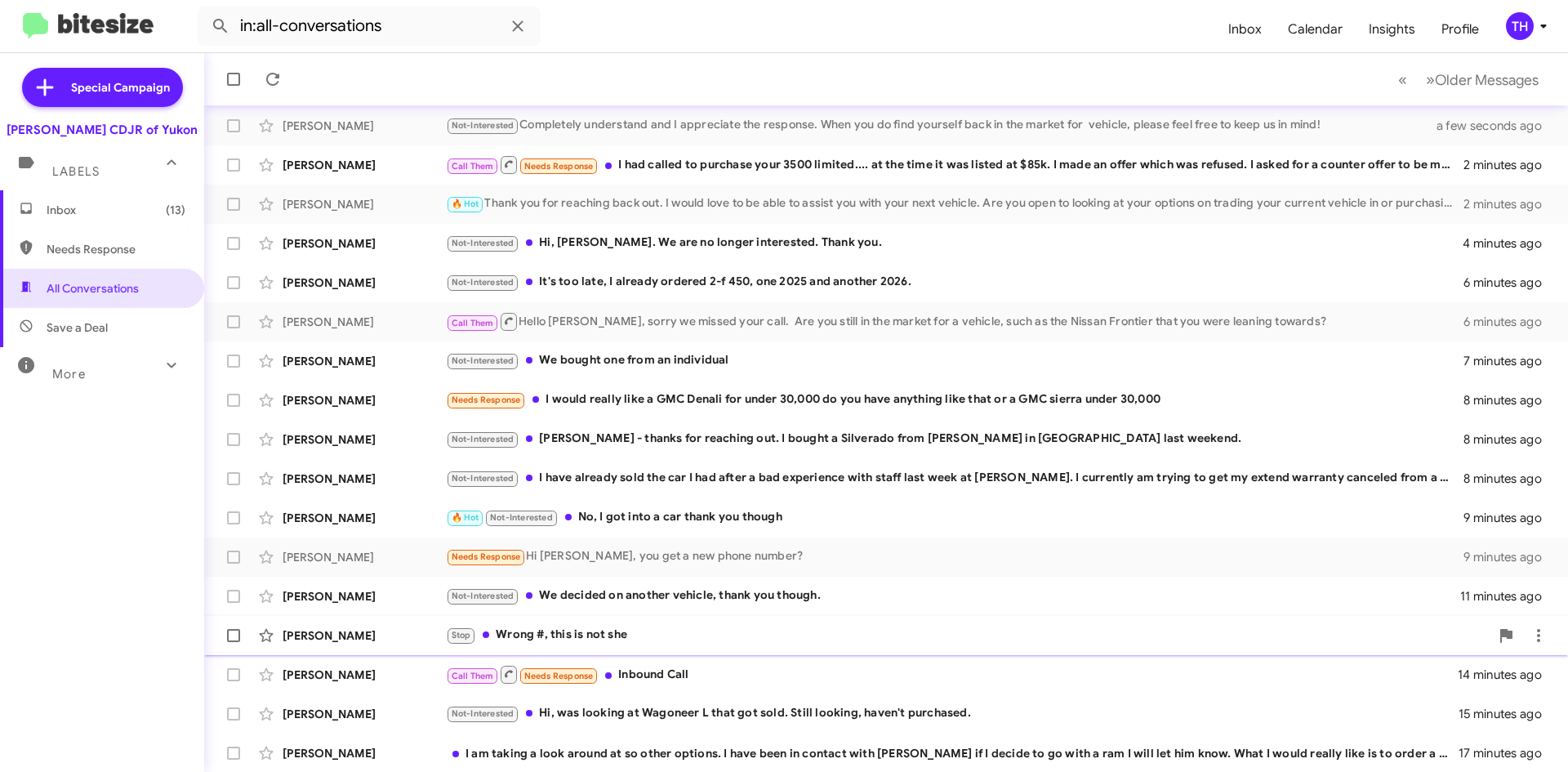
scroll to position [137, 0]
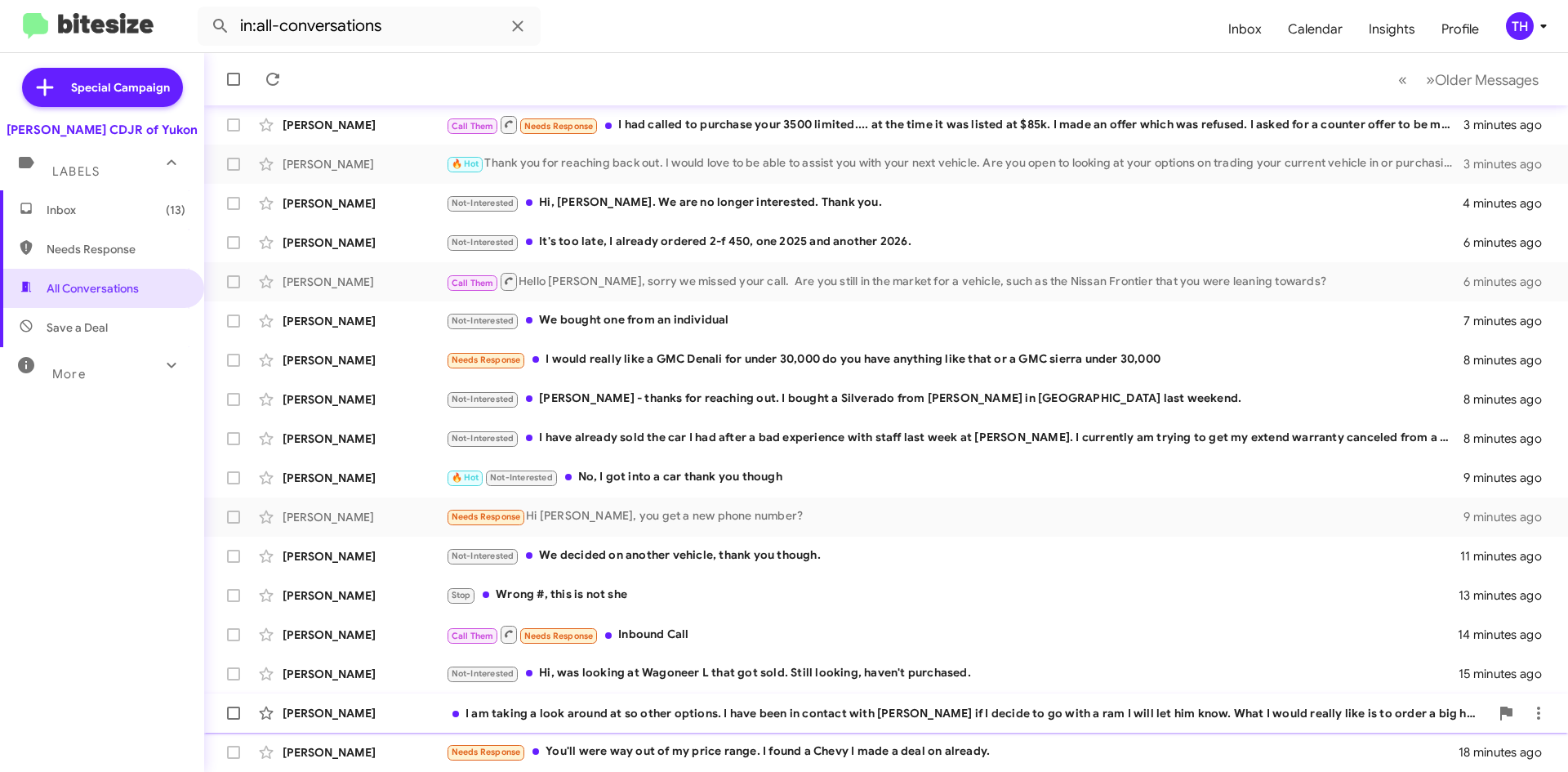
click at [855, 711] on div "I am taking a look around at so other options. I have been in contact with [PER…" at bounding box center [967, 713] width 1043 height 16
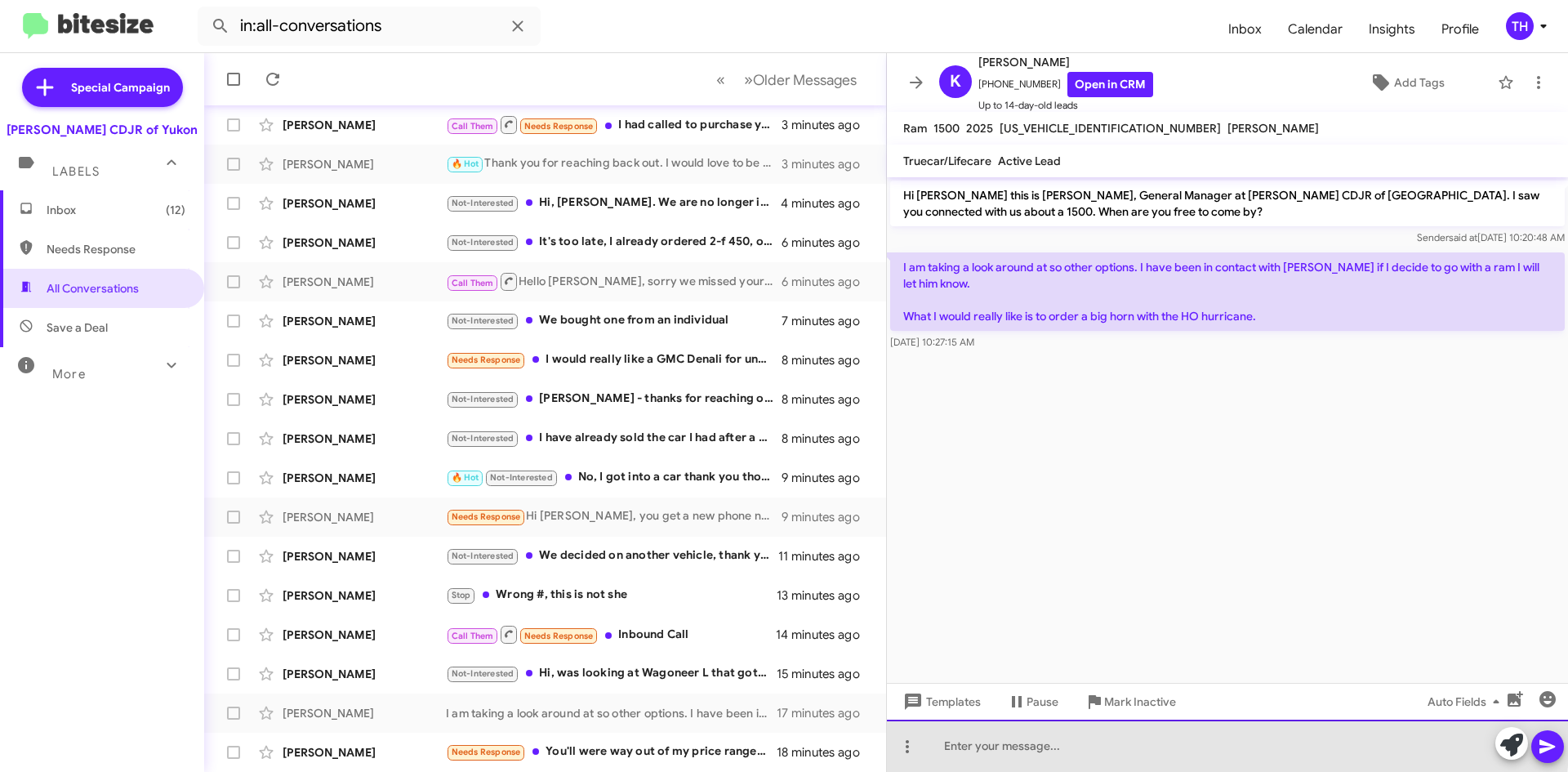
click at [1048, 738] on div at bounding box center [1227, 746] width 681 height 53
click at [1066, 743] on div at bounding box center [1227, 746] width 681 height 53
click at [1084, 745] on div at bounding box center [1227, 746] width 681 height 53
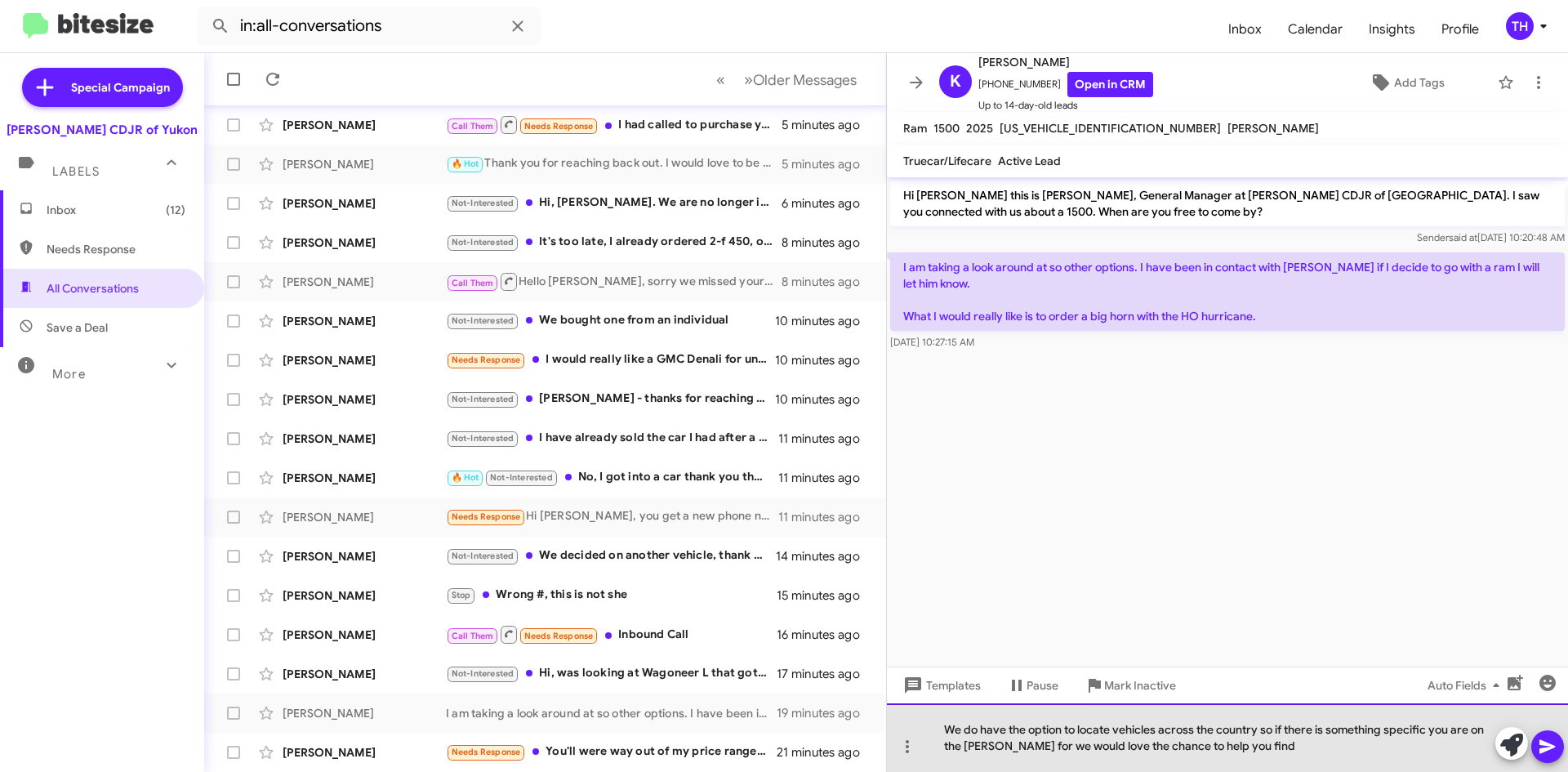
click at [1309, 741] on div "We do have the option to locate vehicles across the country so if there is some…" at bounding box center [1227, 738] width 681 height 69
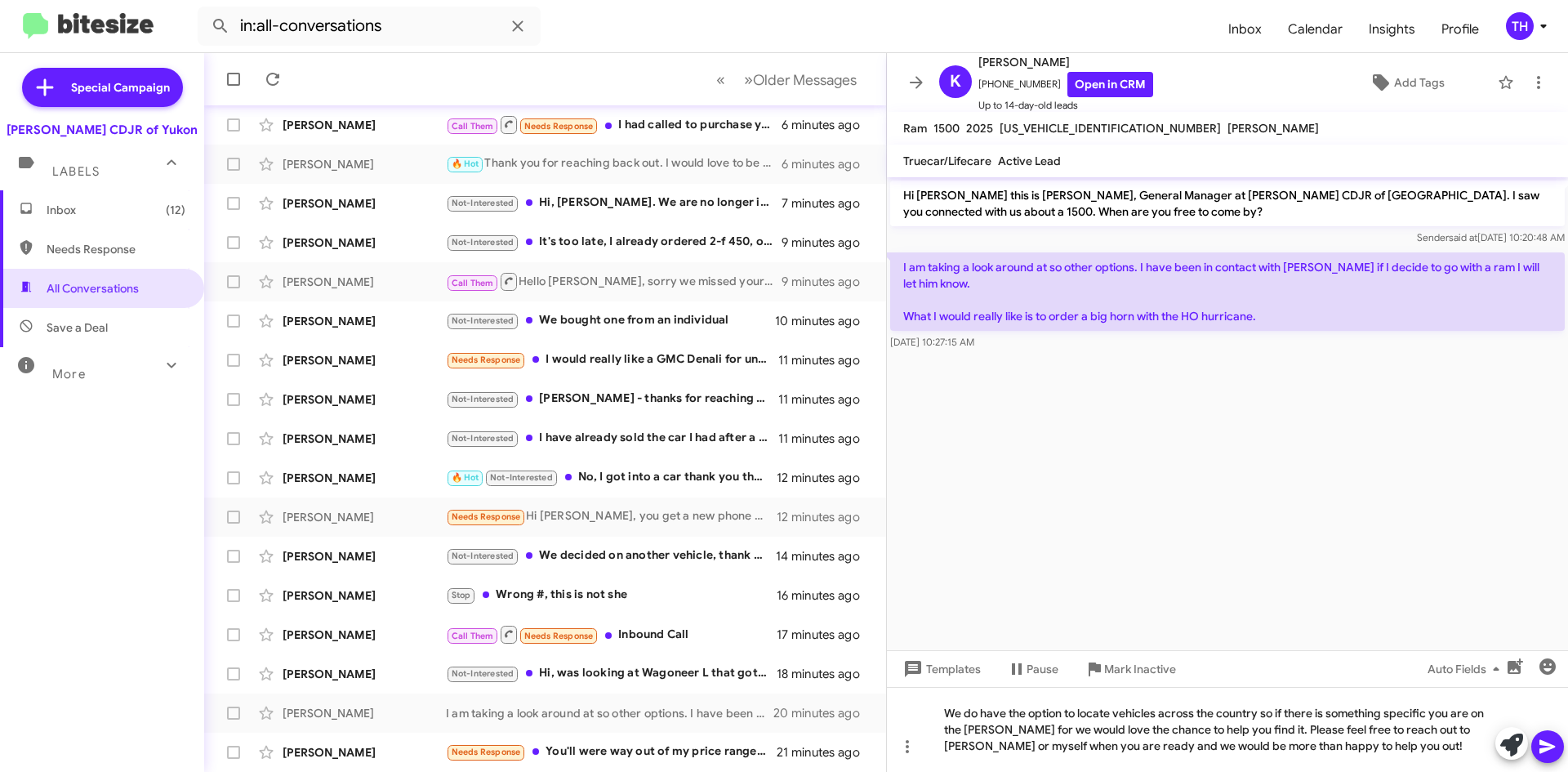
click at [1554, 749] on icon at bounding box center [1547, 747] width 20 height 20
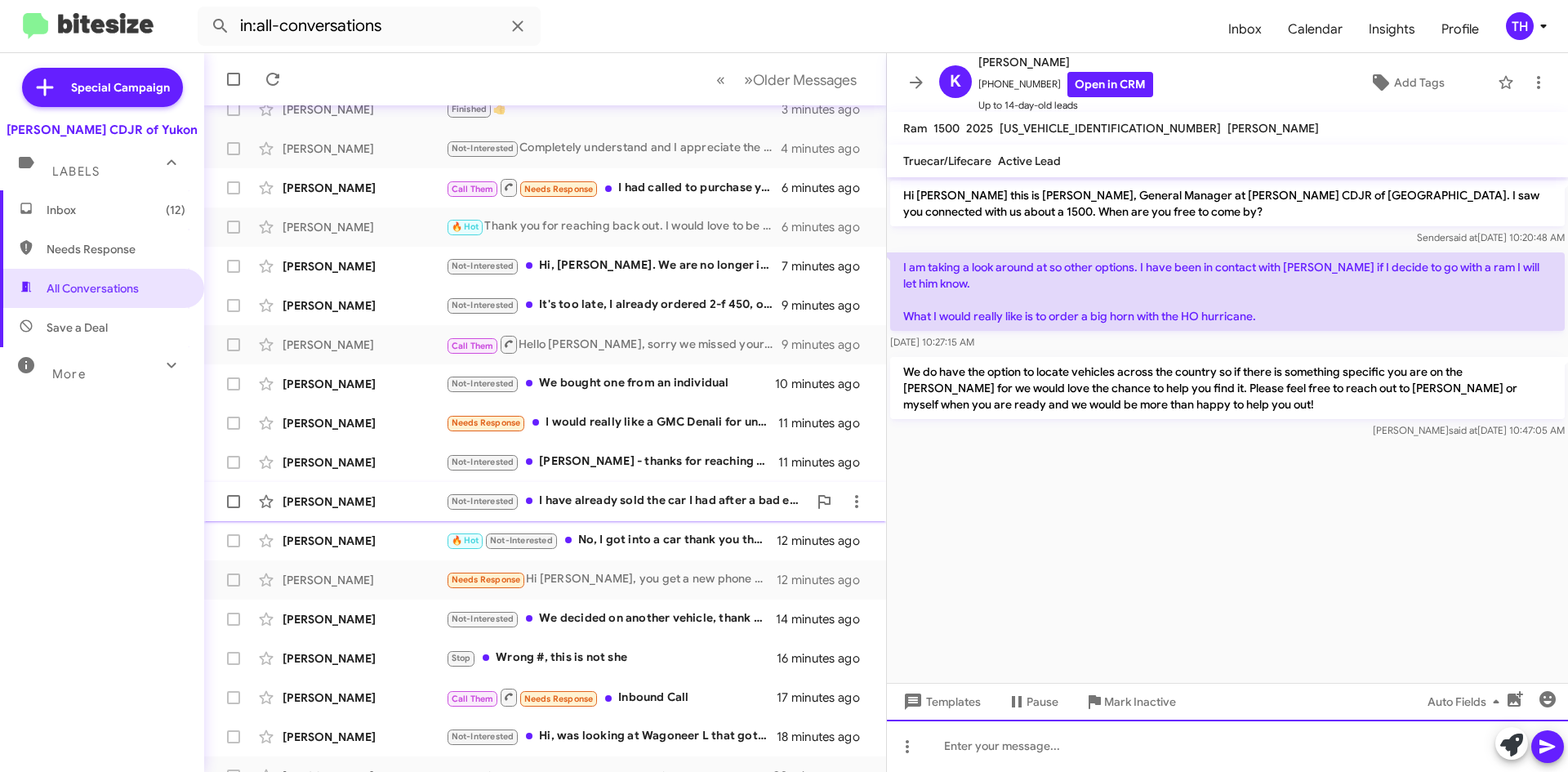
scroll to position [177, 0]
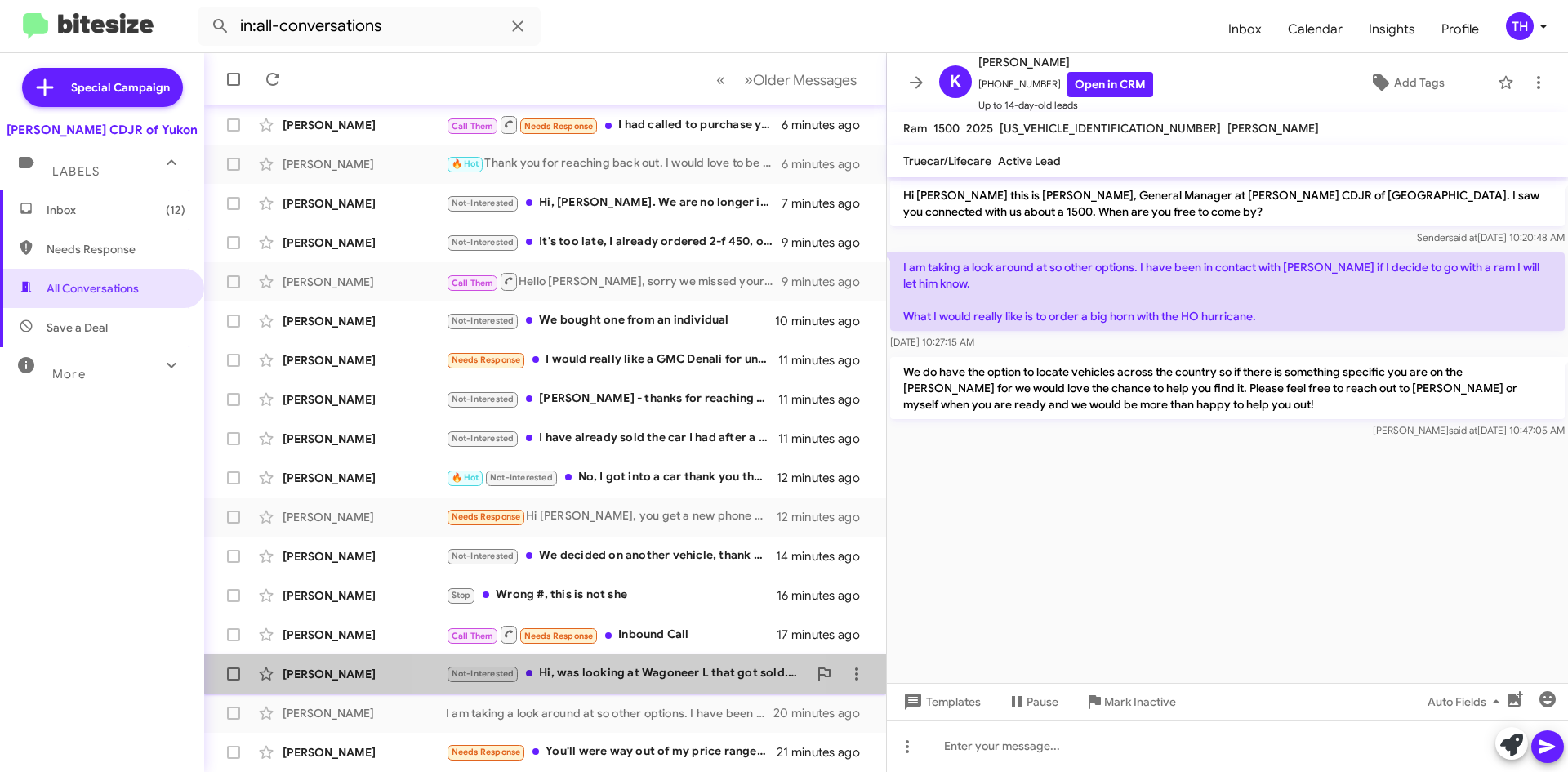
click at [597, 673] on div "Not-Interested Hi, was looking at Wagoneer L that got sold. Still looking, have…" at bounding box center [626, 673] width 362 height 19
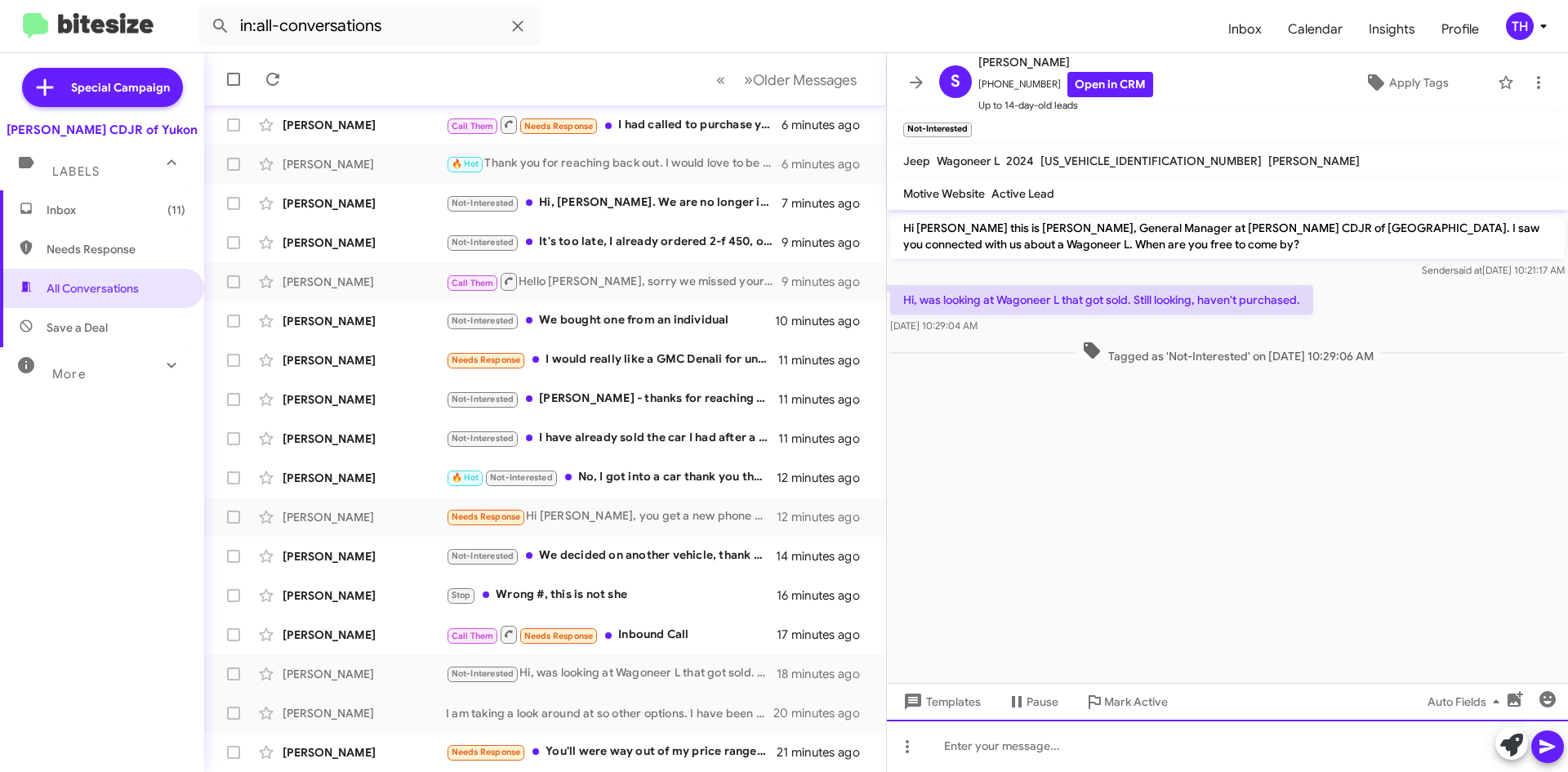
click at [1186, 742] on div at bounding box center [1227, 746] width 681 height 53
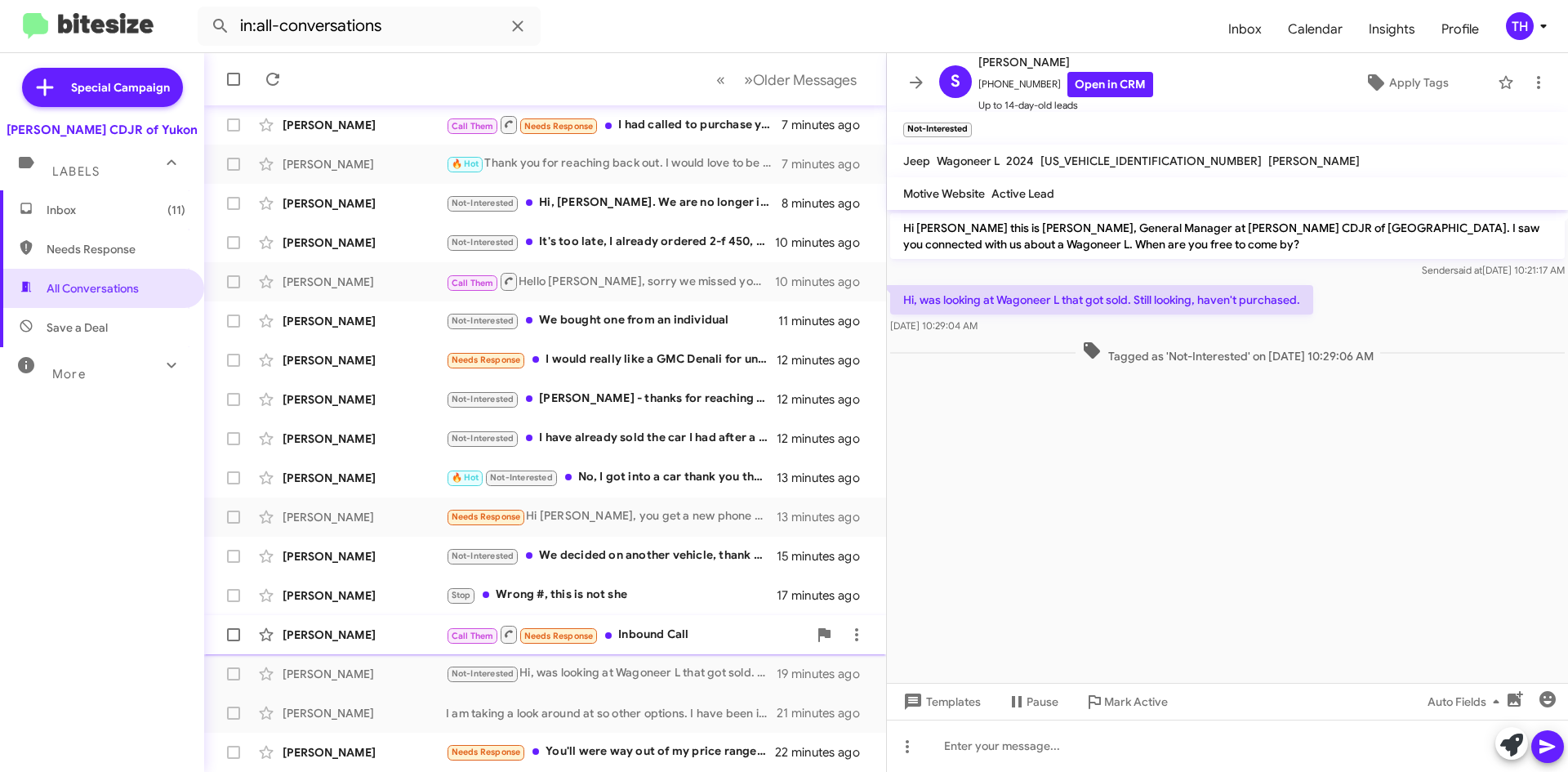
click at [351, 641] on div "[PERSON_NAME]" at bounding box center [364, 635] width 163 height 16
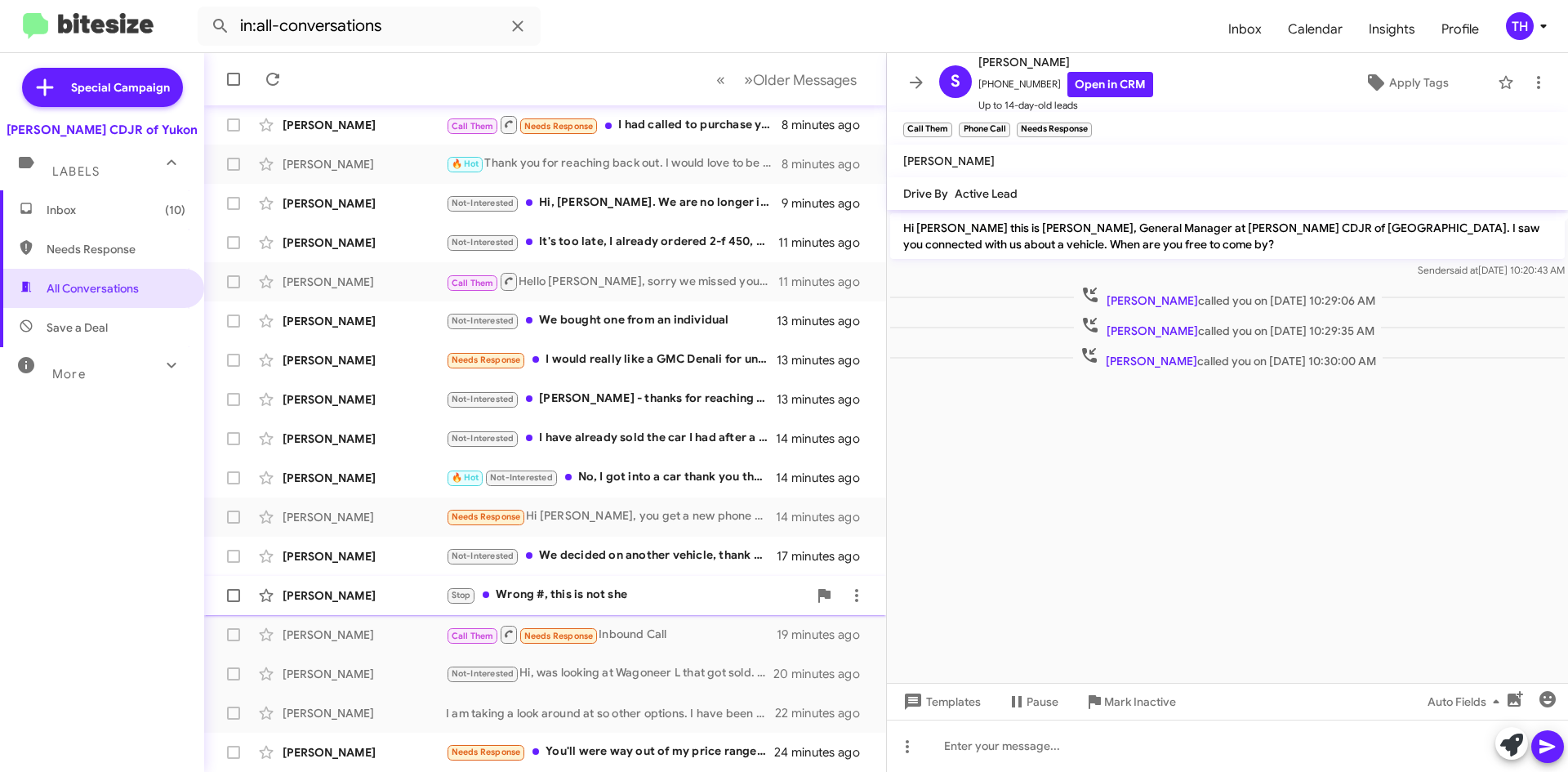
click at [599, 603] on div "Stop Wrong #, this is not she" at bounding box center [626, 595] width 362 height 19
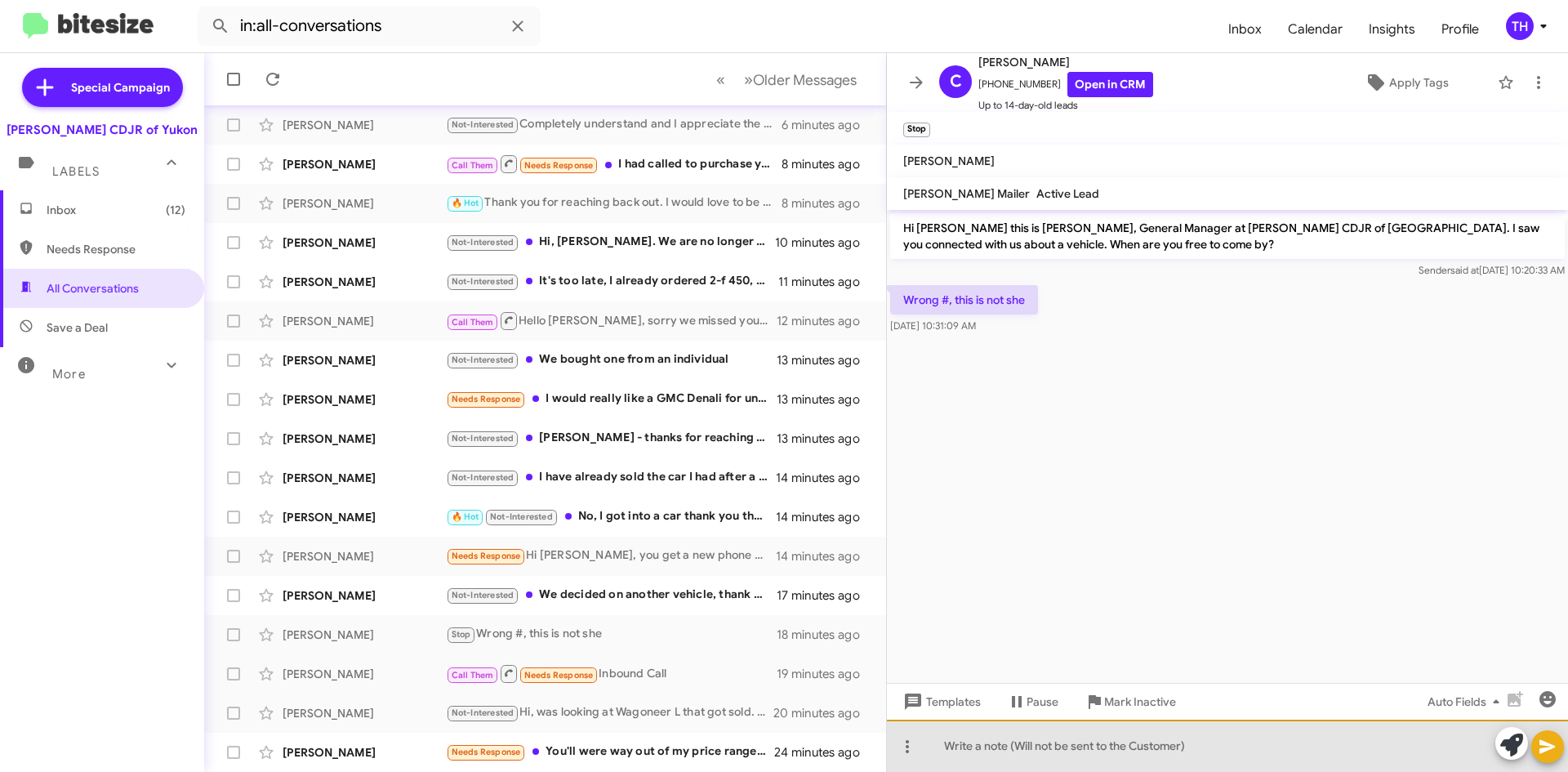
click at [1028, 761] on div at bounding box center [1227, 746] width 681 height 53
click at [1028, 735] on div at bounding box center [1227, 746] width 681 height 53
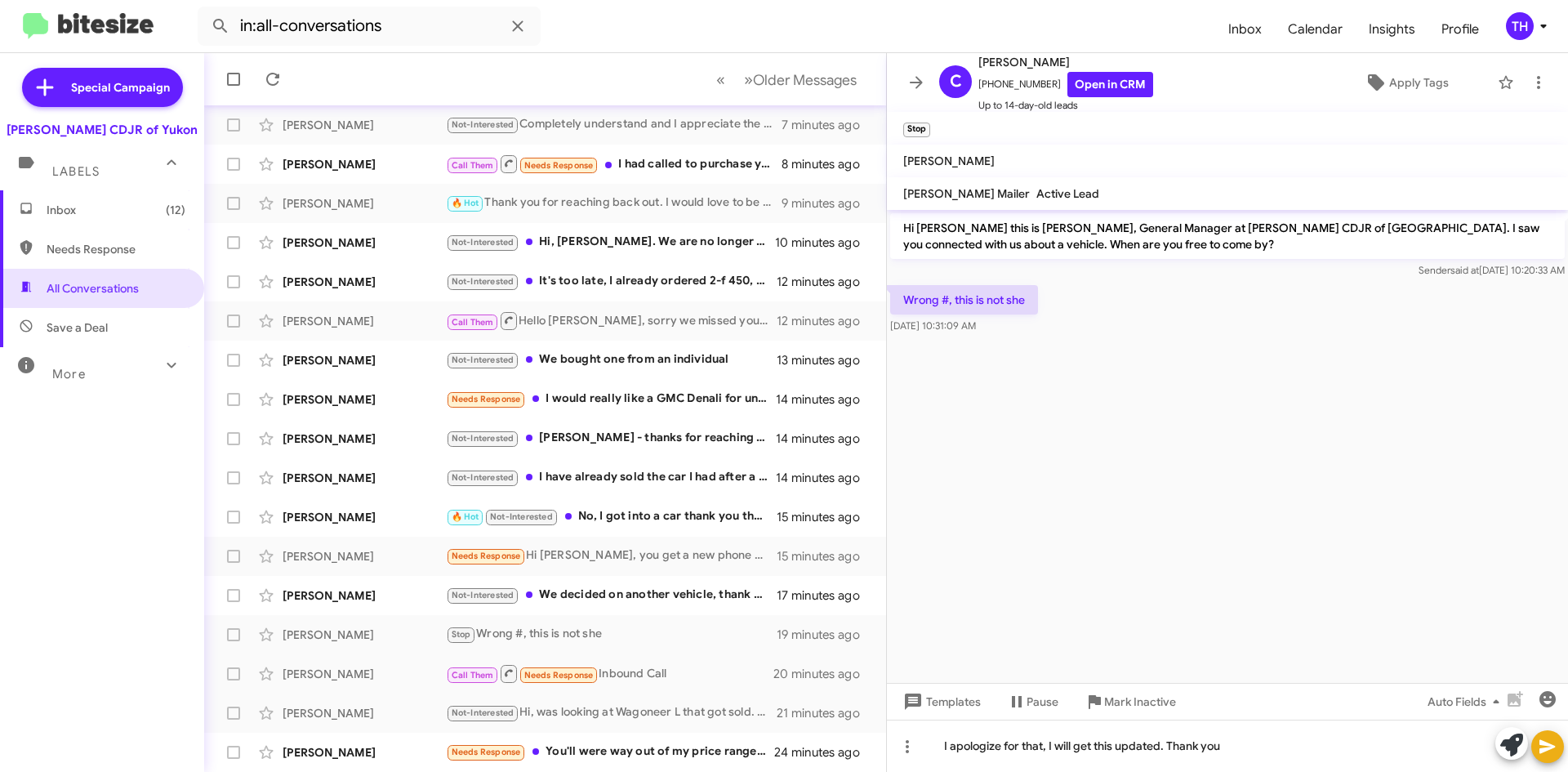
click at [1540, 754] on icon at bounding box center [1547, 747] width 20 height 20
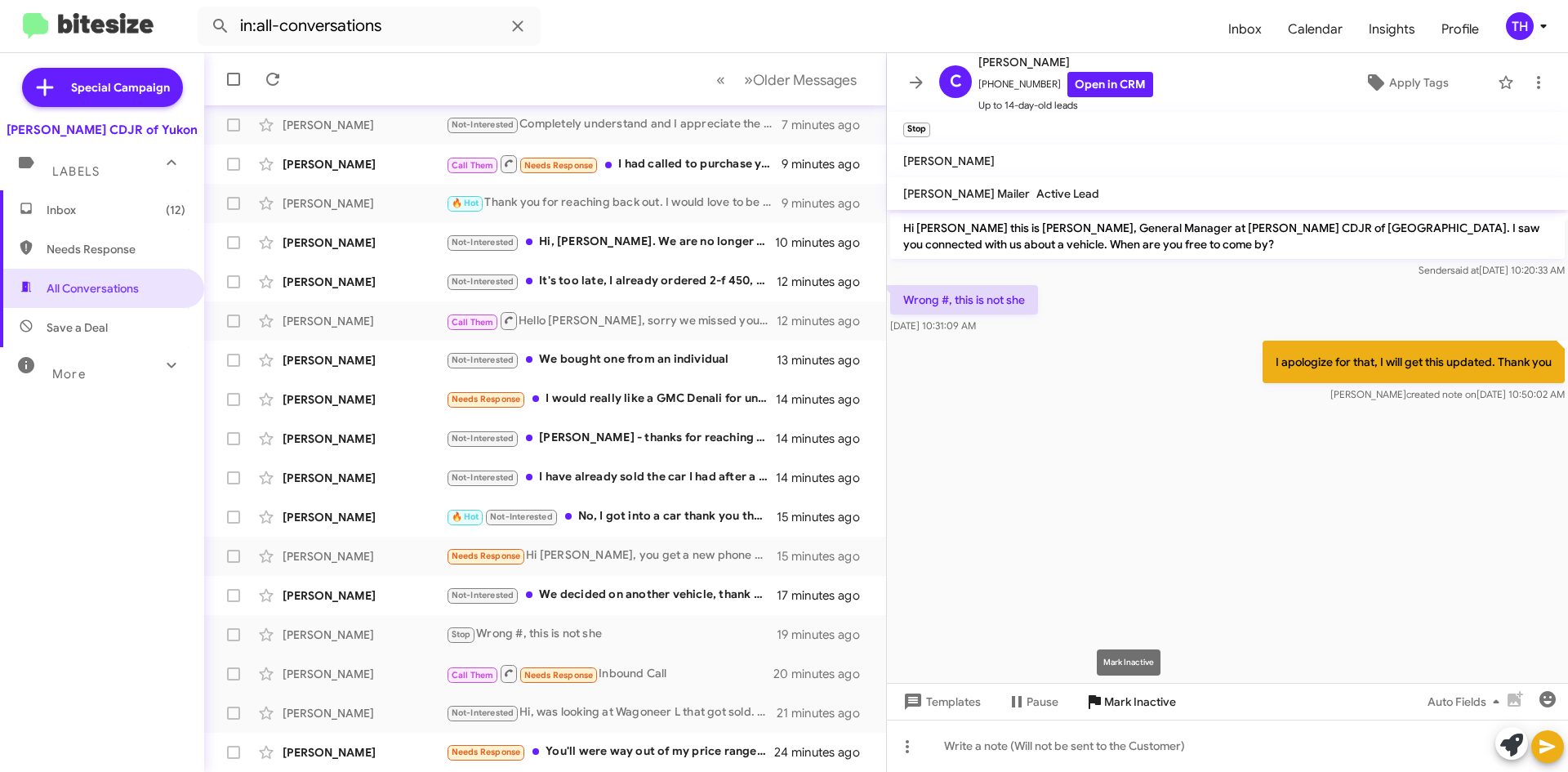
click at [1139, 705] on span "Mark Inactive" at bounding box center [1140, 702] width 72 height 30
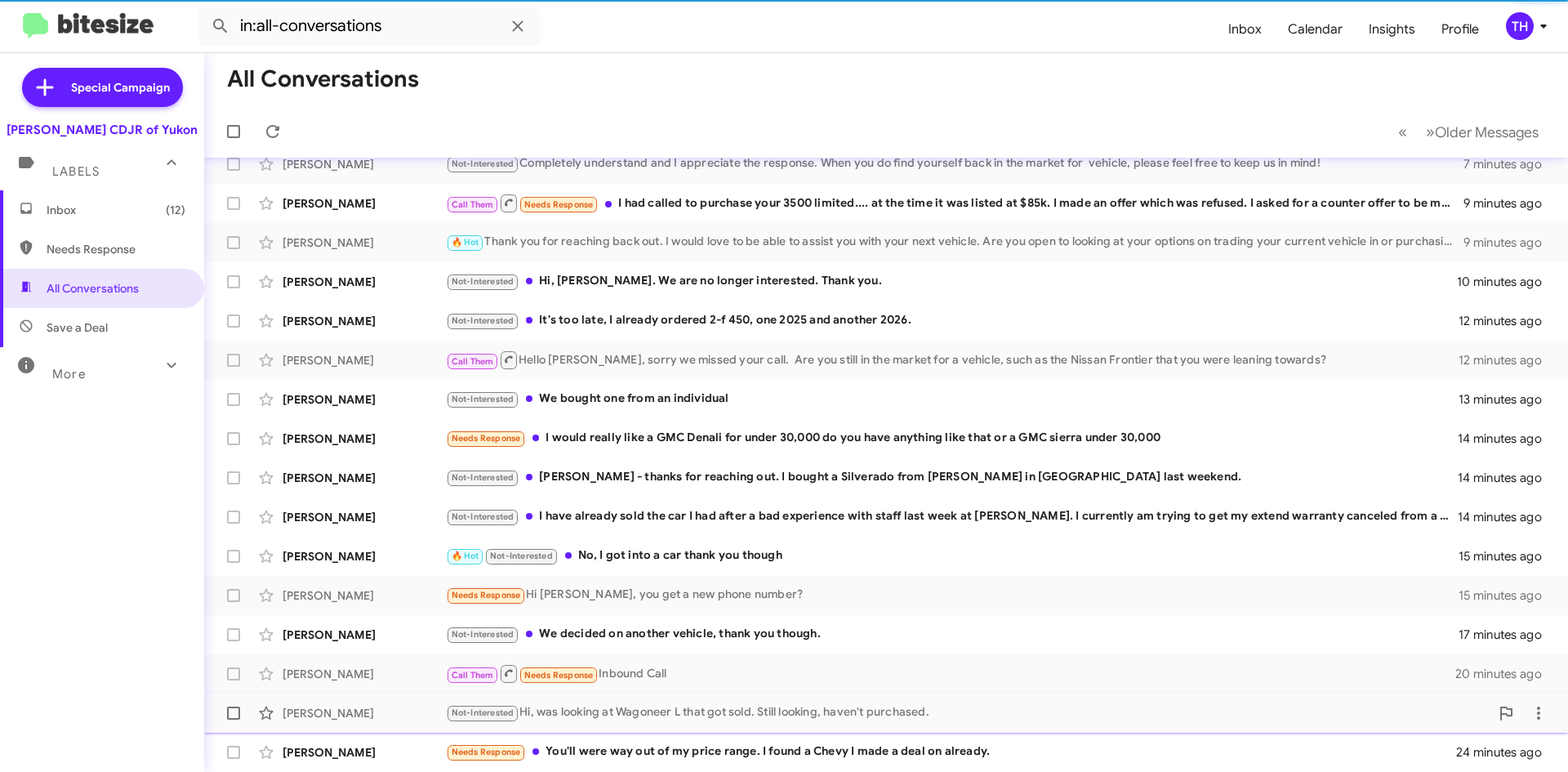
scroll to position [137, 0]
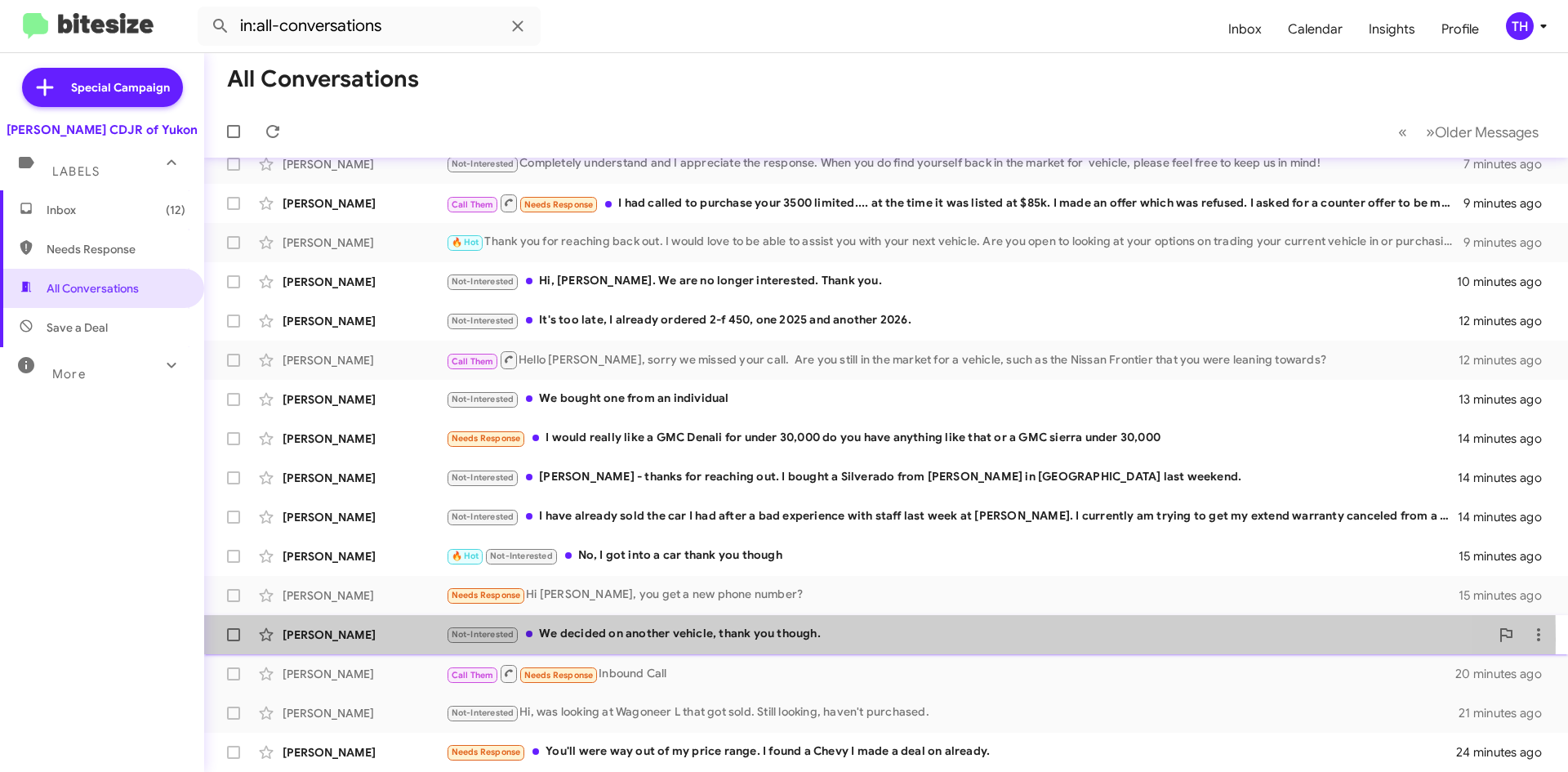
click at [580, 640] on div "Not-Interested We decided on another vehicle, thank you though." at bounding box center [967, 634] width 1043 height 19
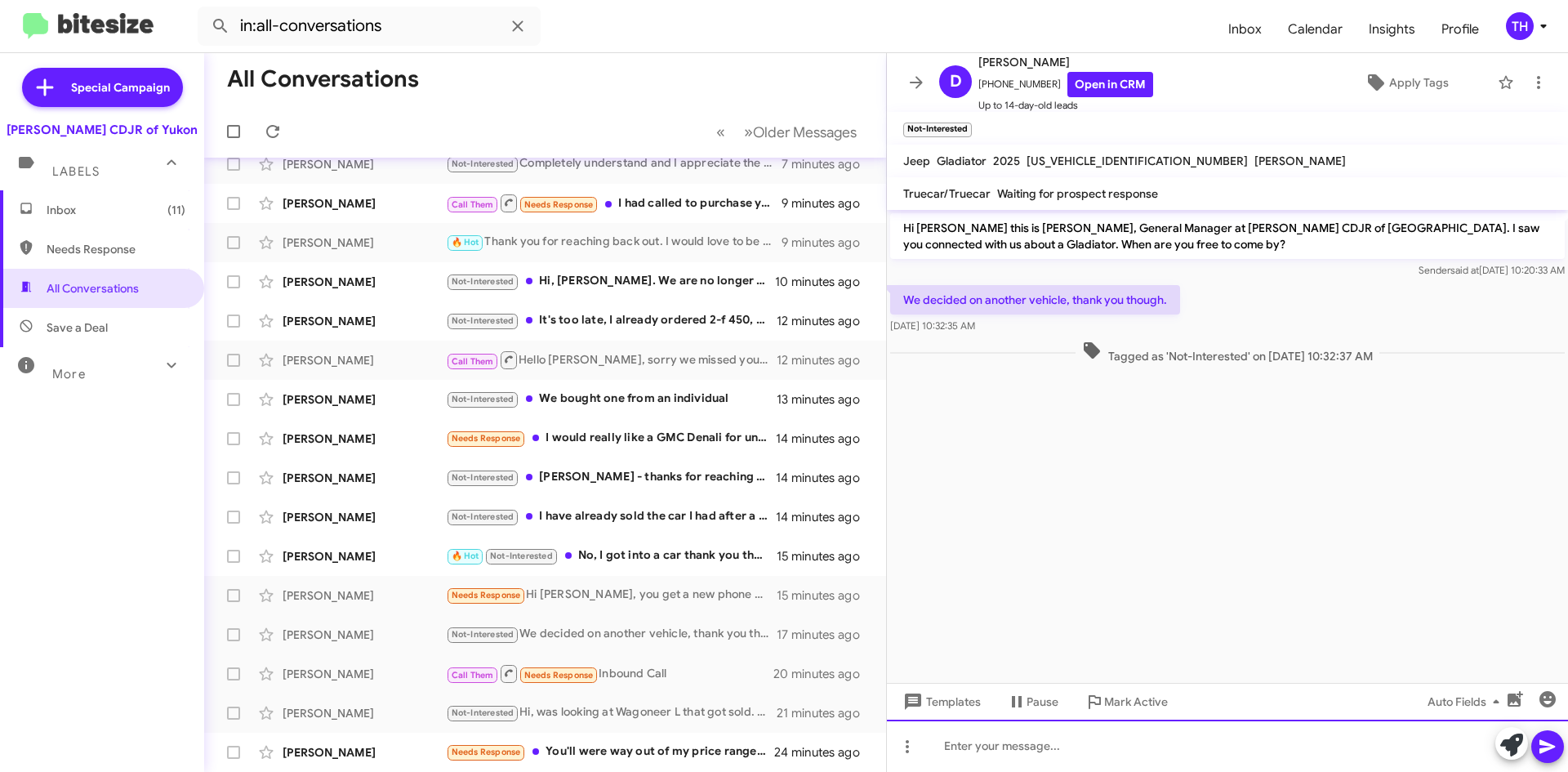
click at [1099, 757] on div at bounding box center [1227, 746] width 681 height 53
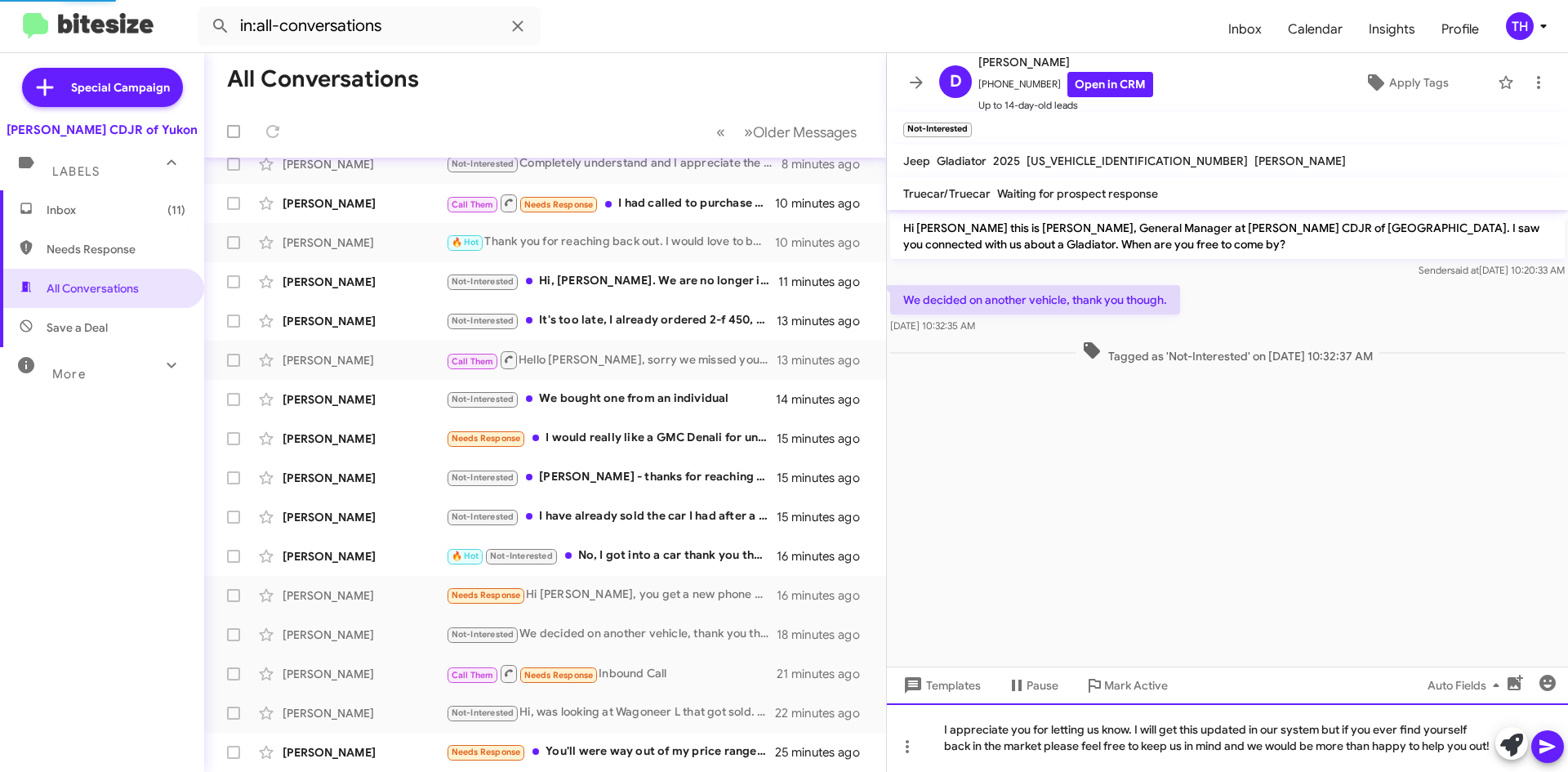
scroll to position [177, 0]
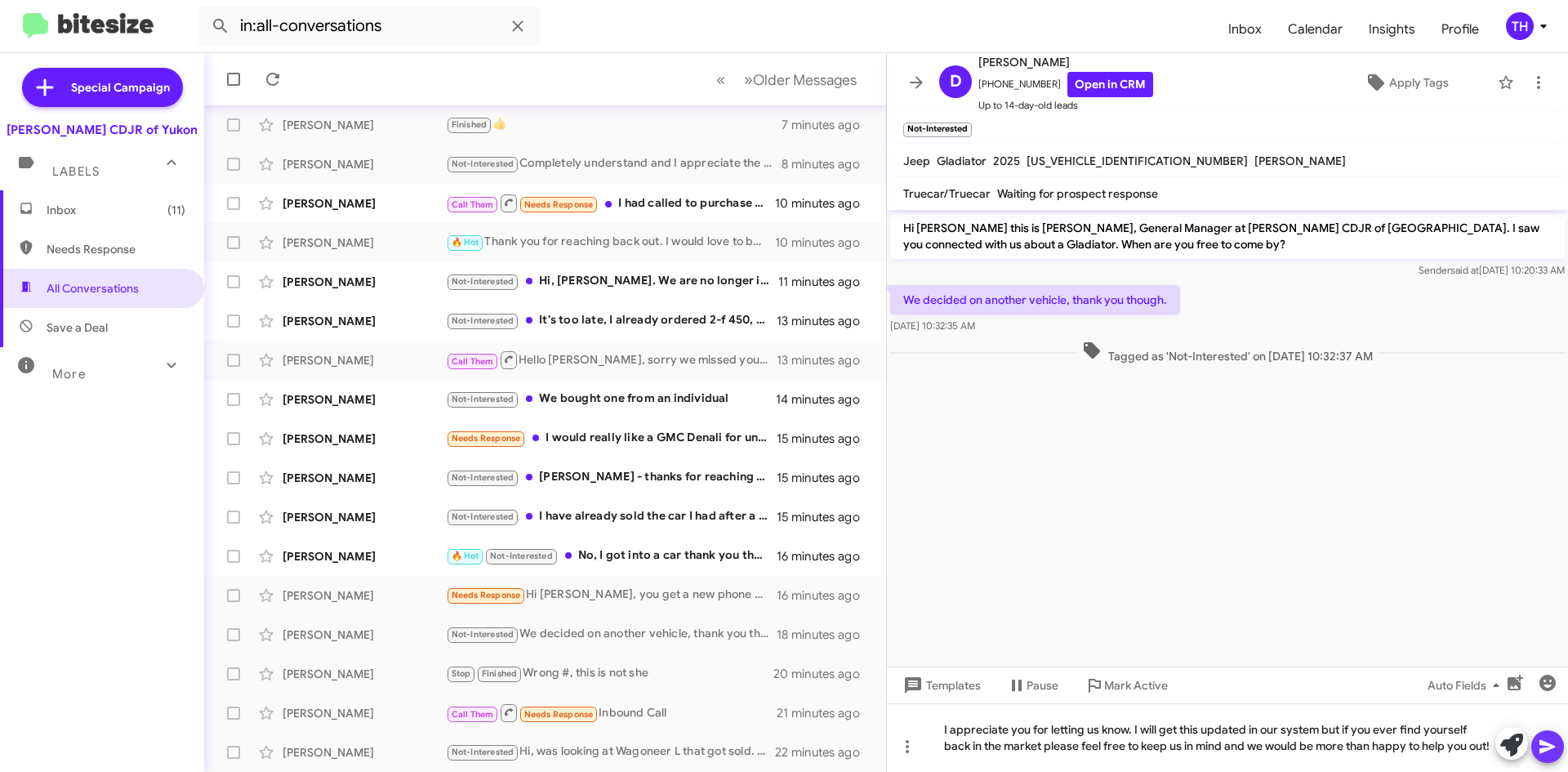
click at [1543, 754] on icon at bounding box center [1547, 747] width 20 height 20
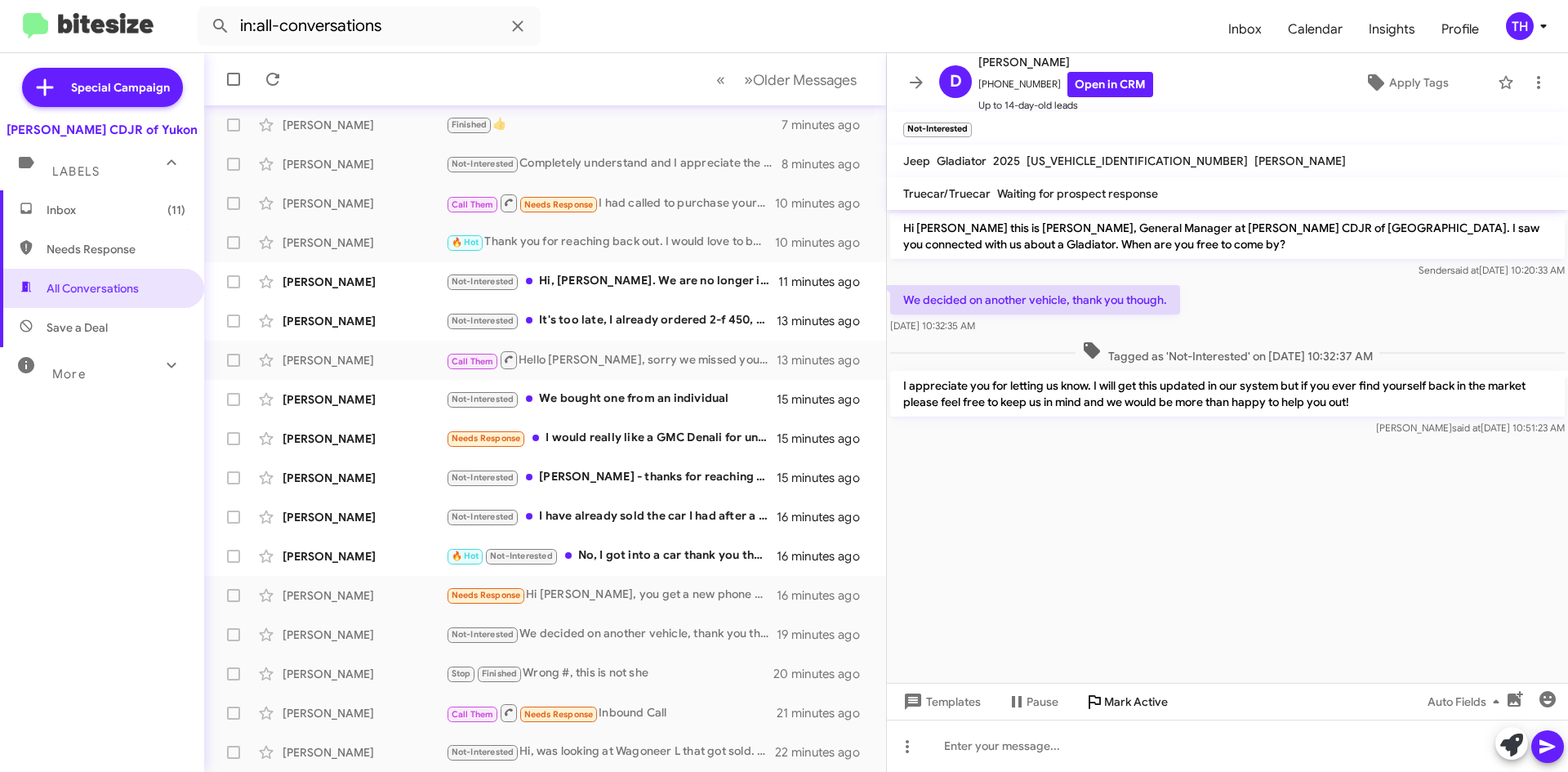
click at [1135, 696] on span "Mark Active" at bounding box center [1136, 702] width 64 height 30
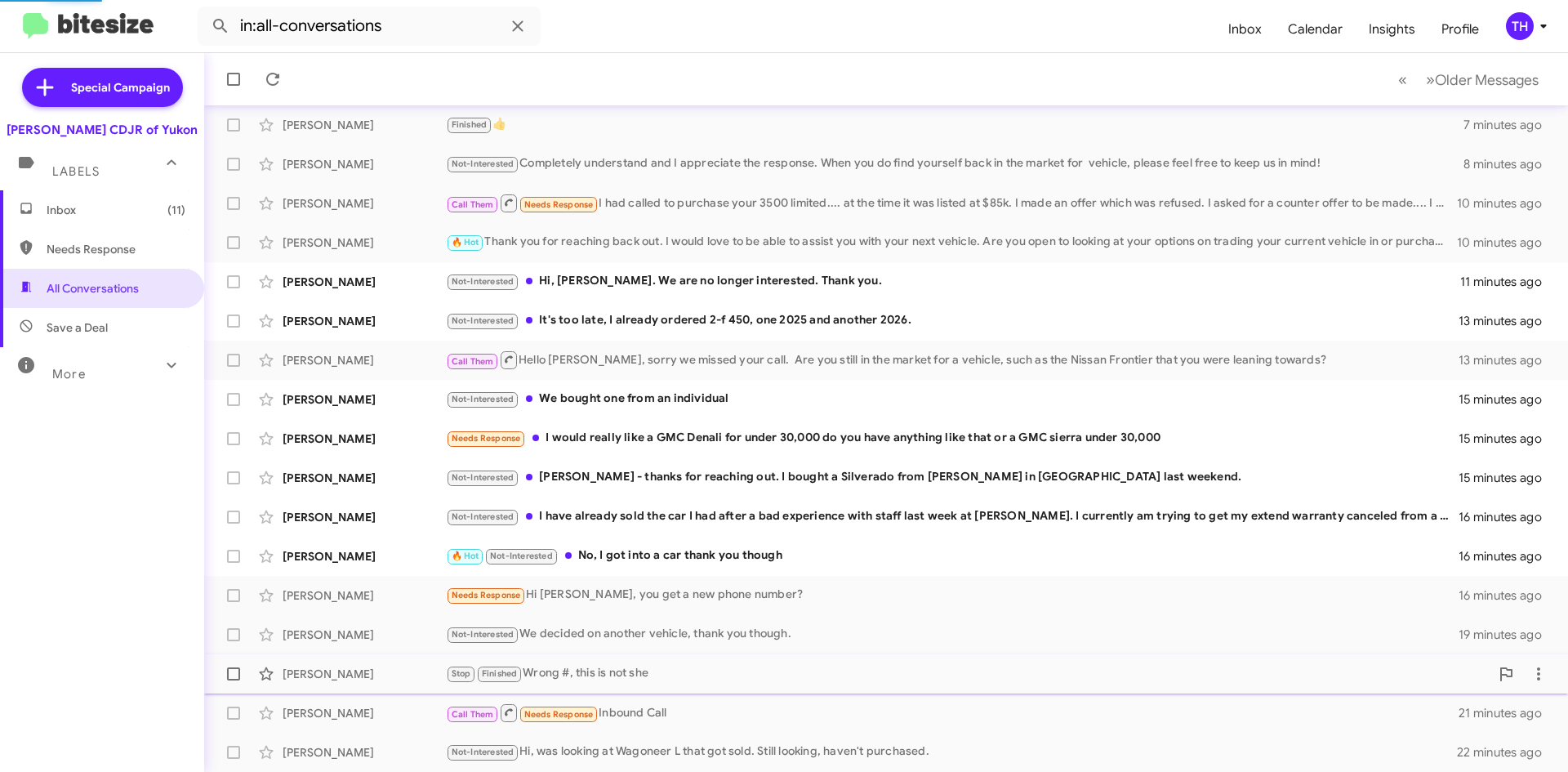
scroll to position [137, 0]
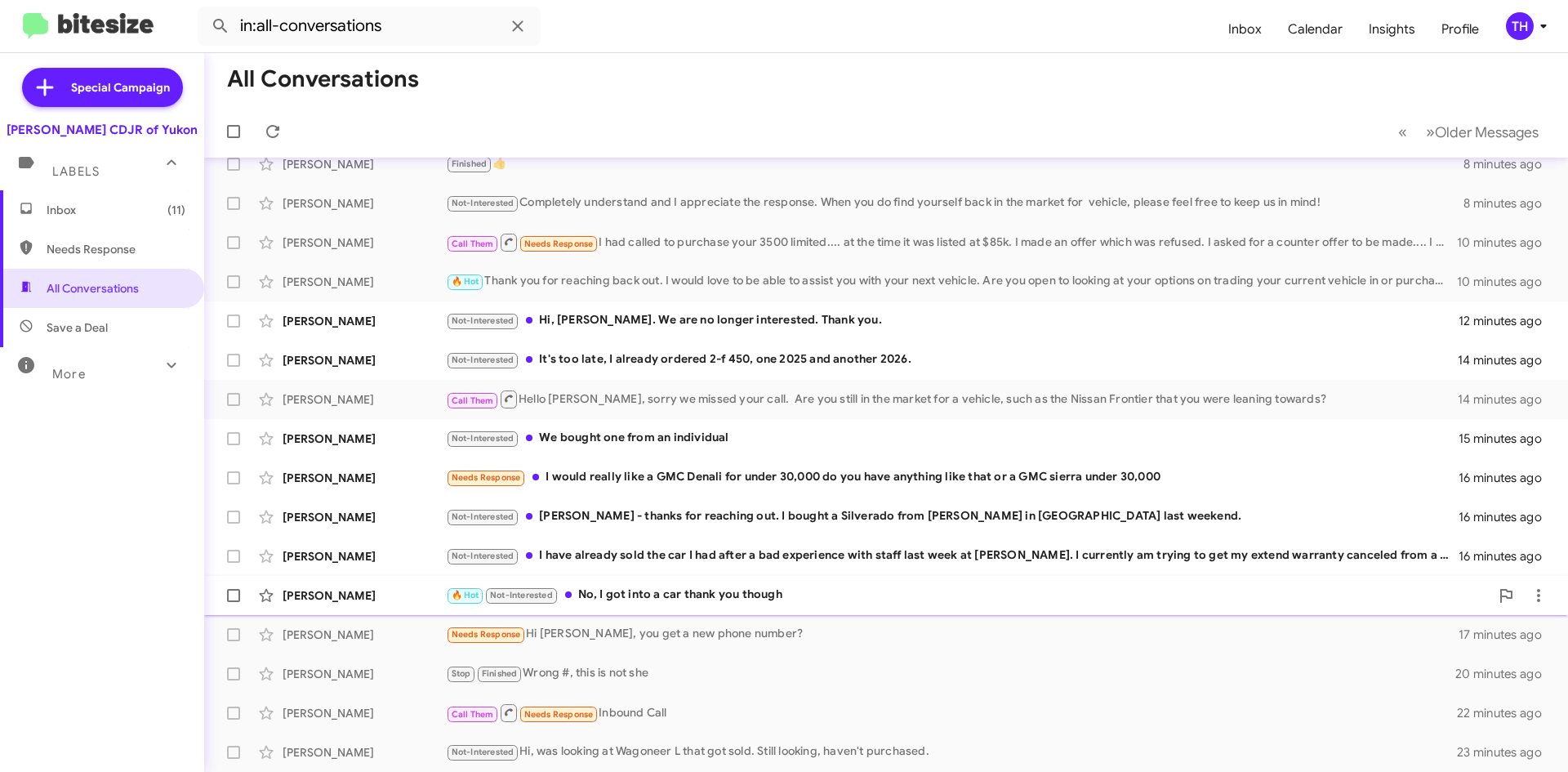
click at [638, 590] on div "🔥 Hot Not-Interested No, I got into a car thank you though" at bounding box center [967, 595] width 1043 height 19
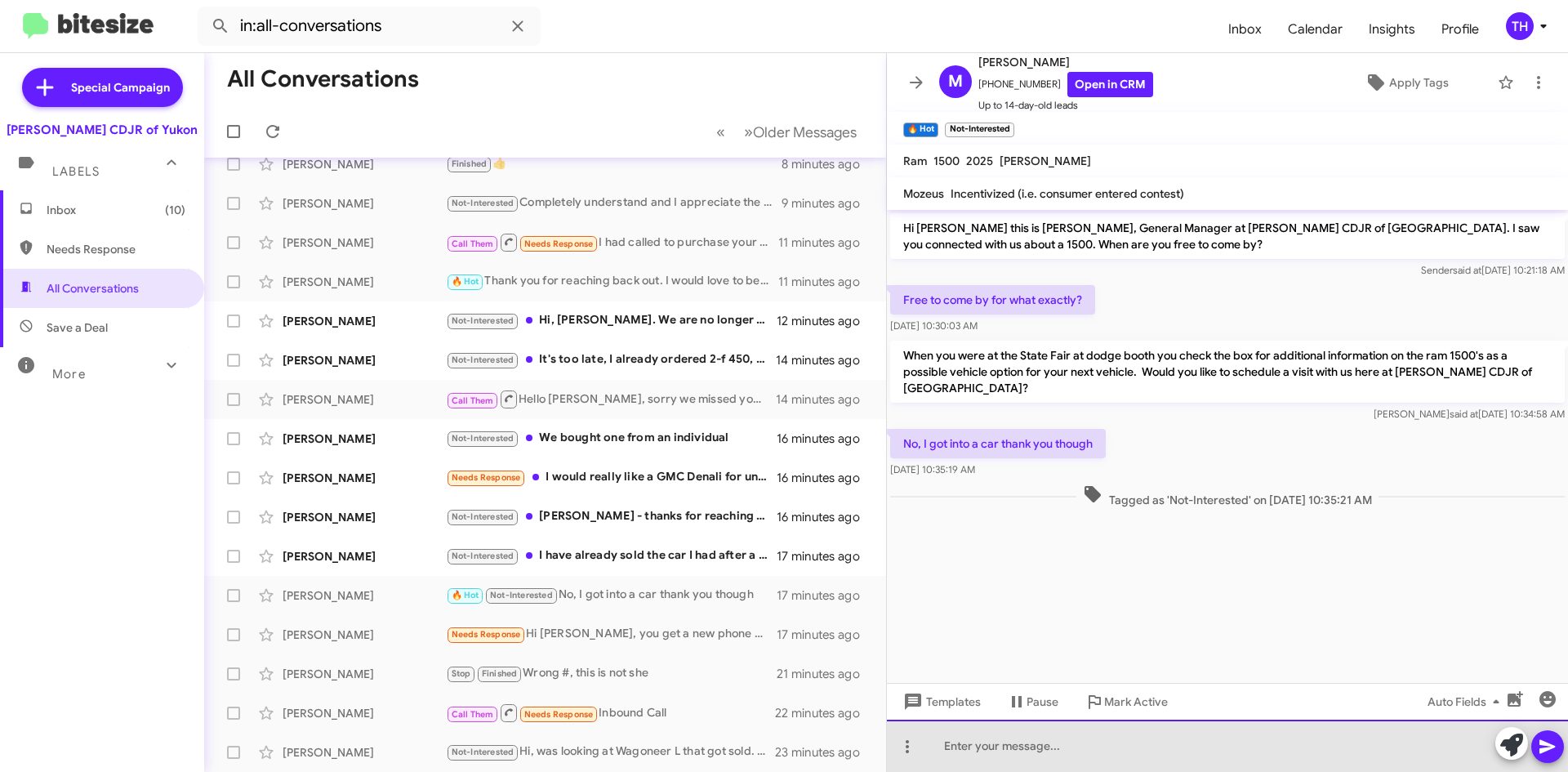
click at [1121, 747] on div at bounding box center [1227, 746] width 681 height 53
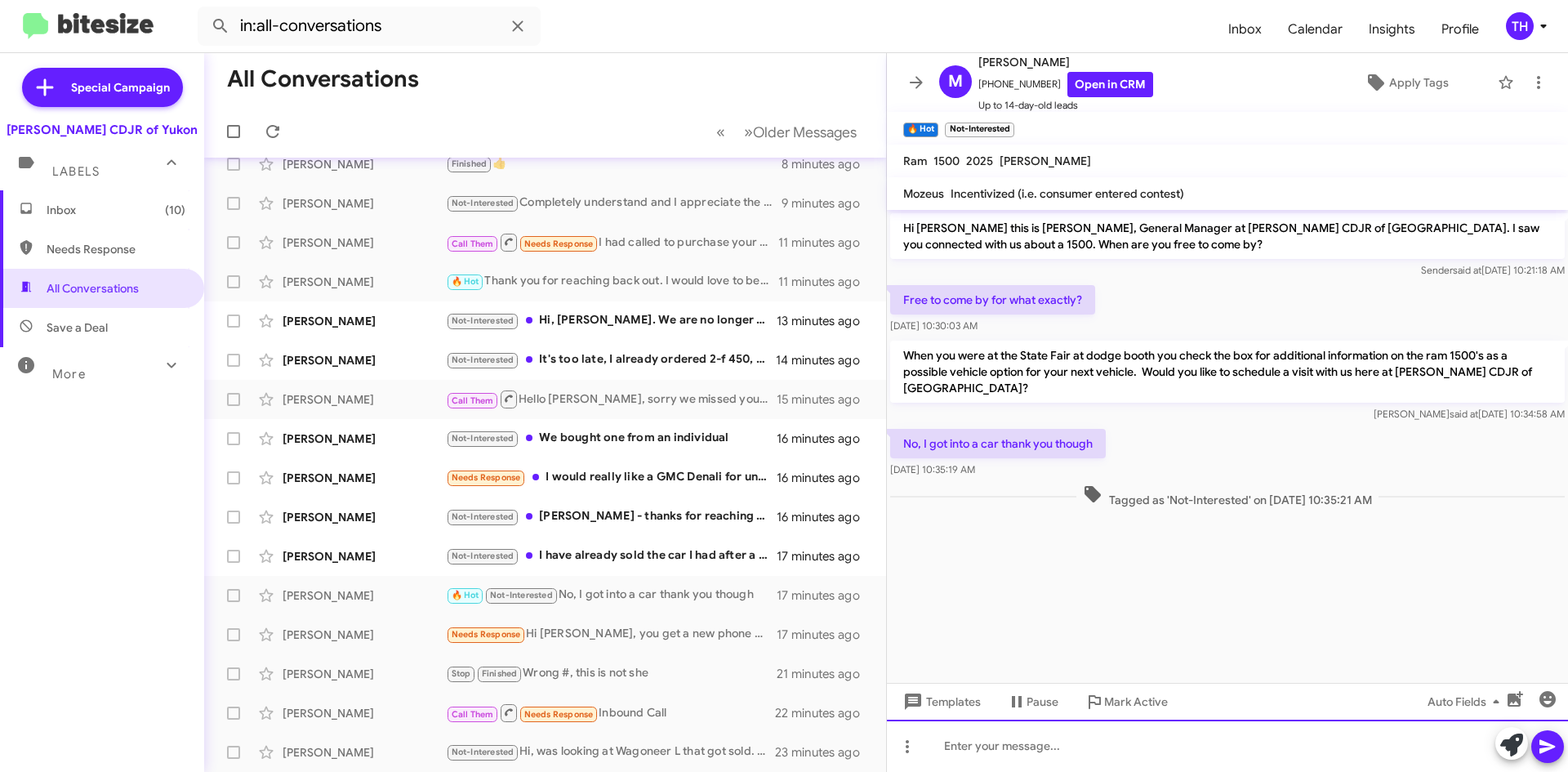
paste div
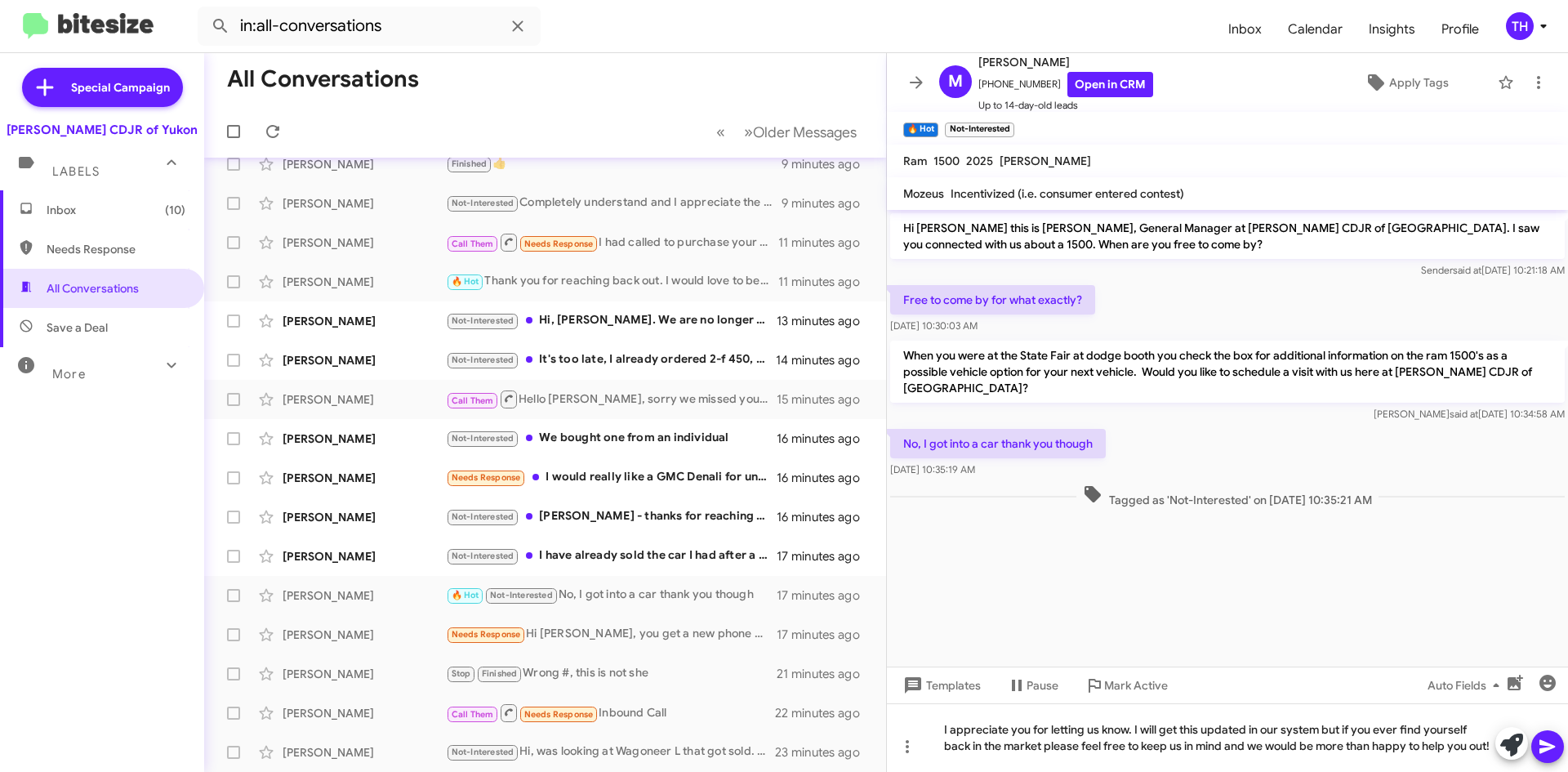
click at [1552, 748] on icon at bounding box center [1547, 747] width 16 height 14
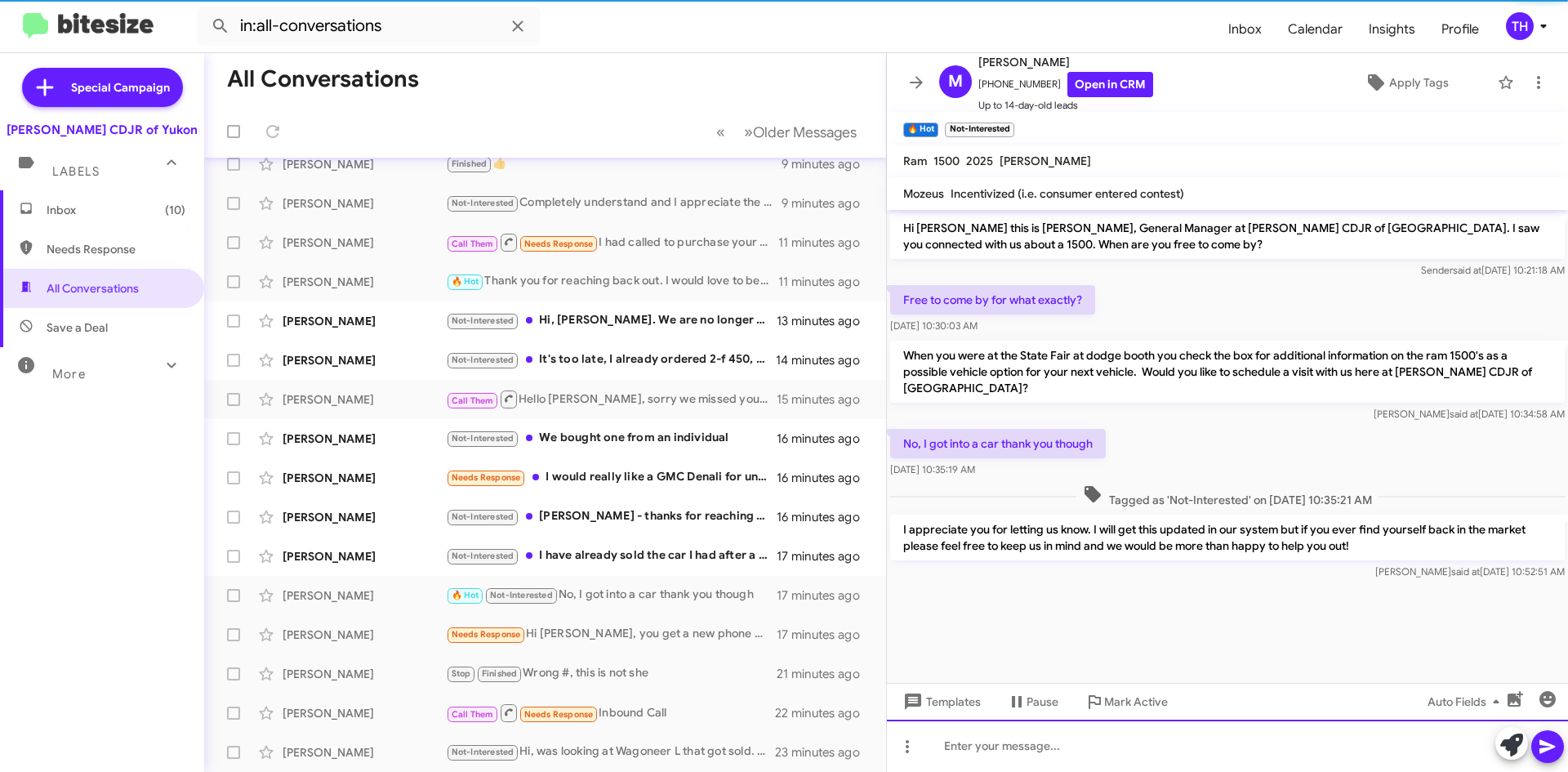
scroll to position [177, 0]
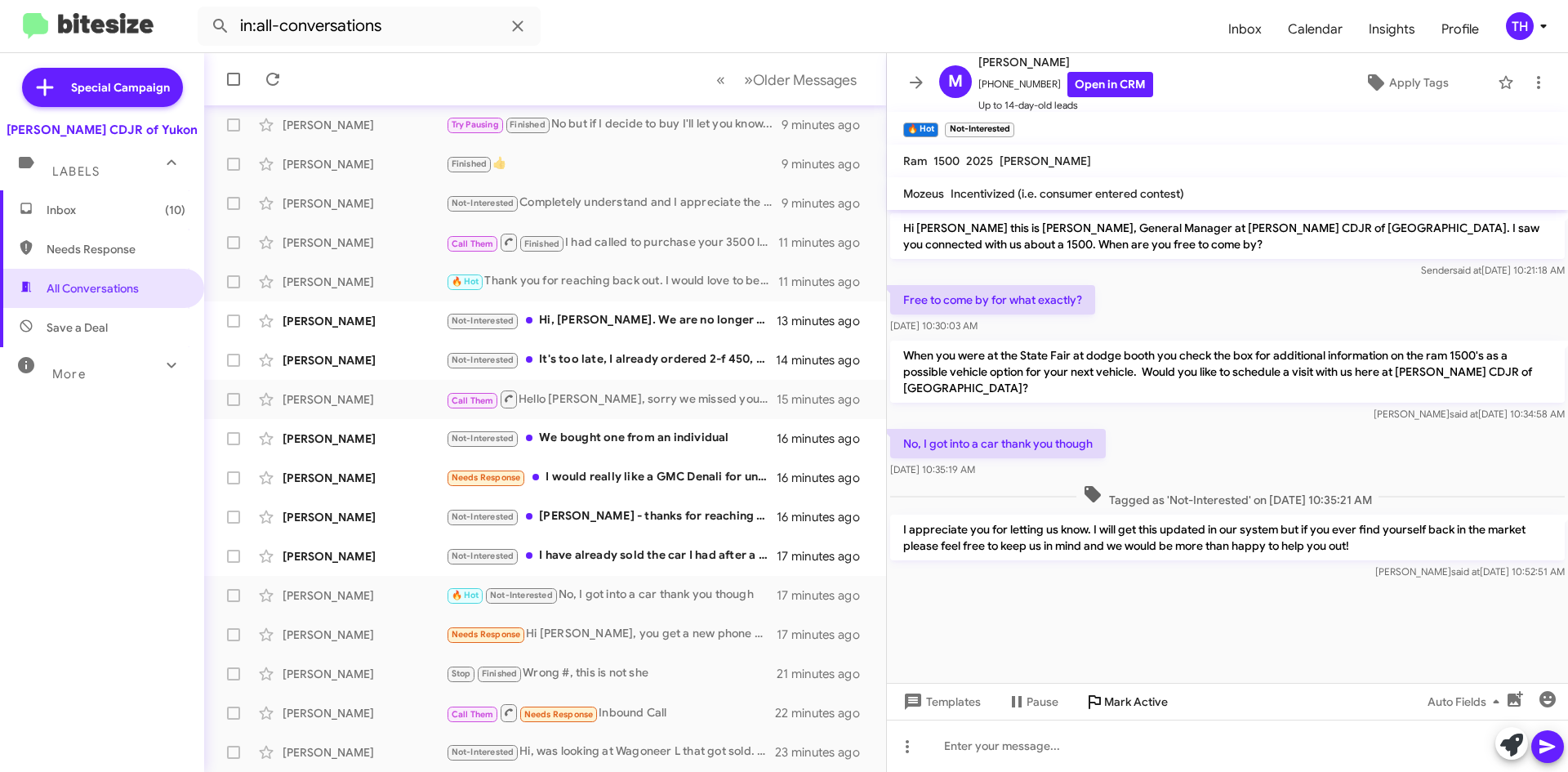
click at [1156, 706] on span "Mark Active" at bounding box center [1136, 702] width 64 height 30
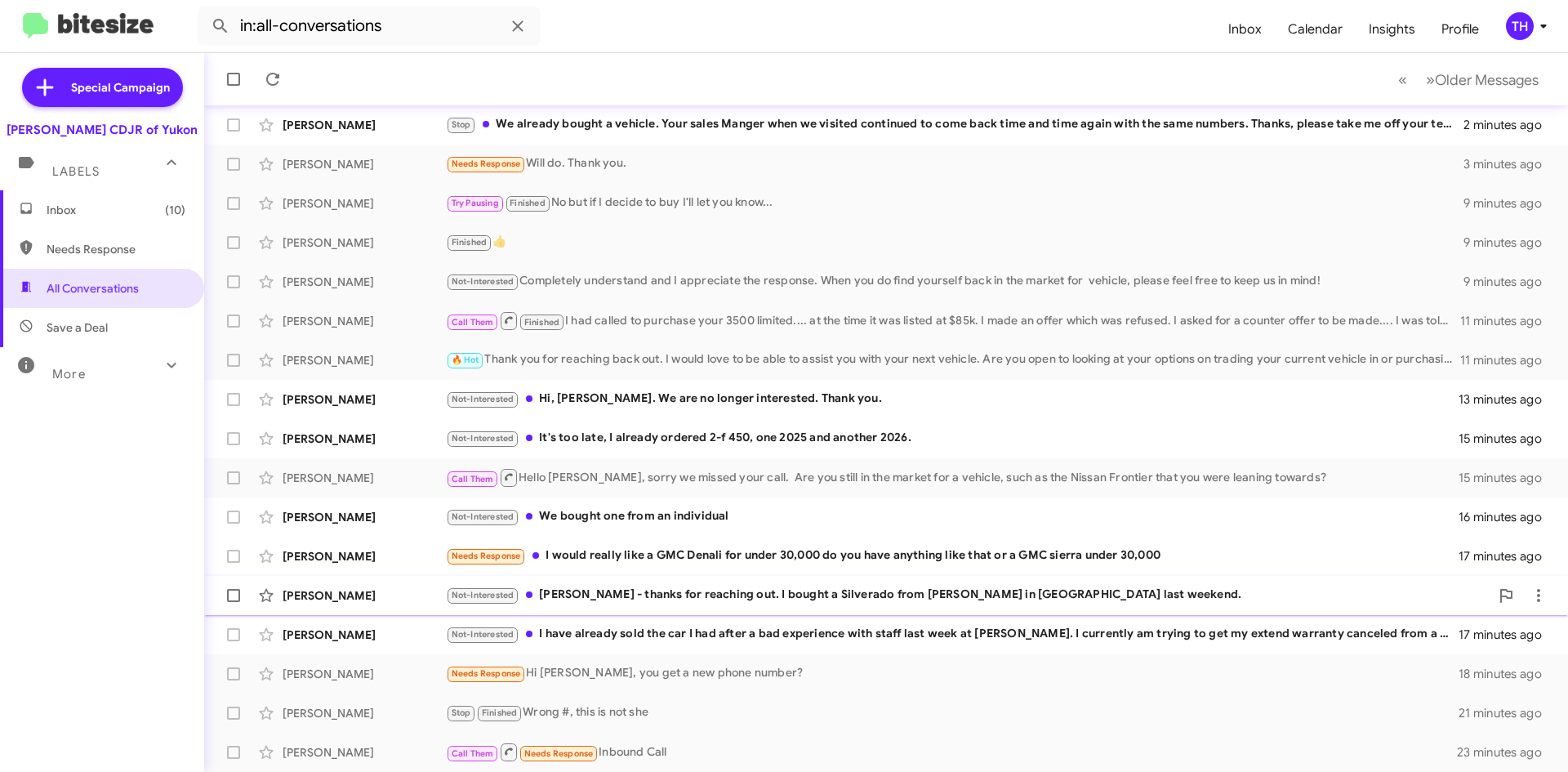
scroll to position [137, 0]
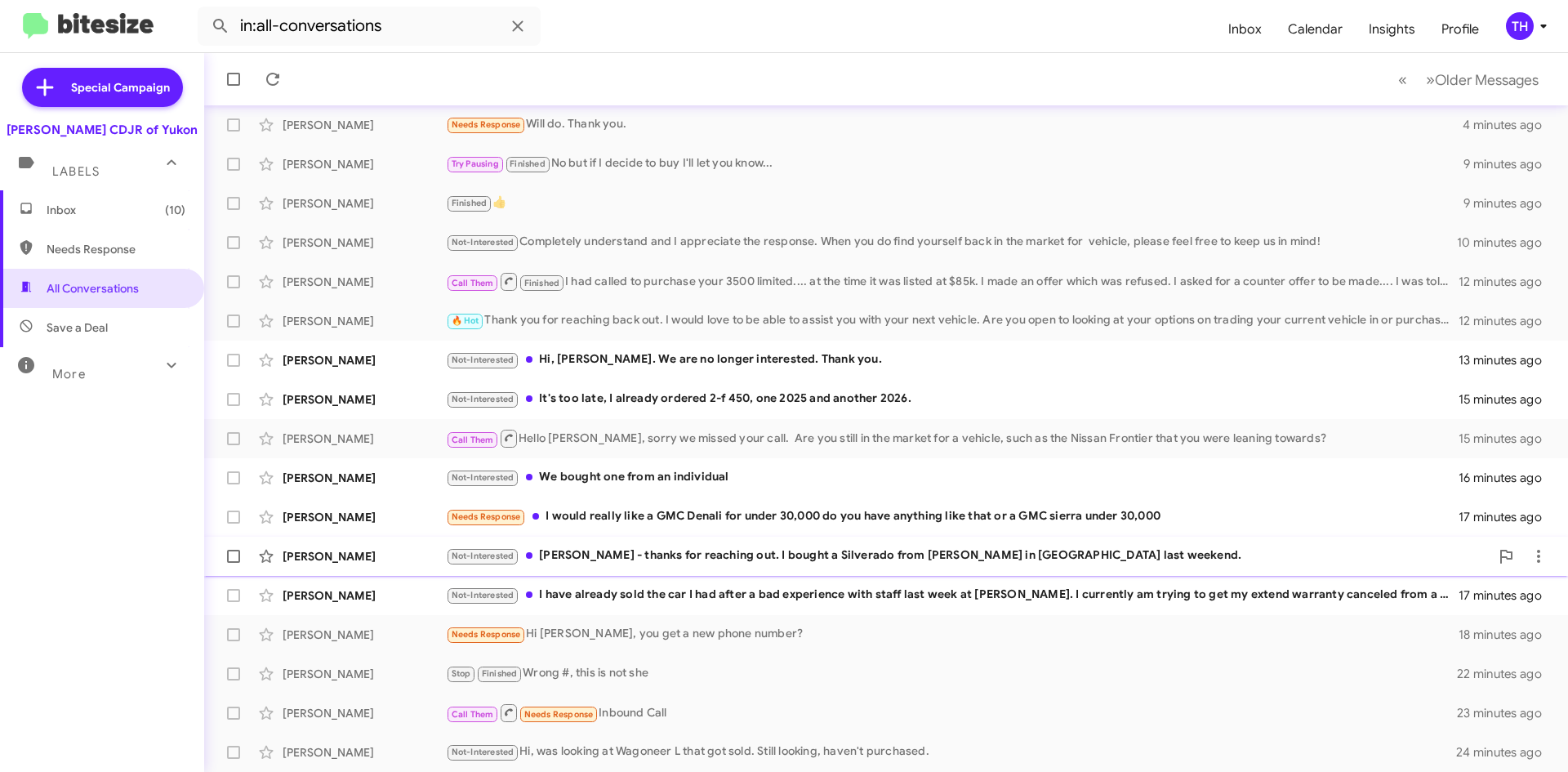
click at [716, 559] on div "Not-Interested [PERSON_NAME] - thanks for reaching out. I bought a Silverado fr…" at bounding box center [967, 555] width 1043 height 19
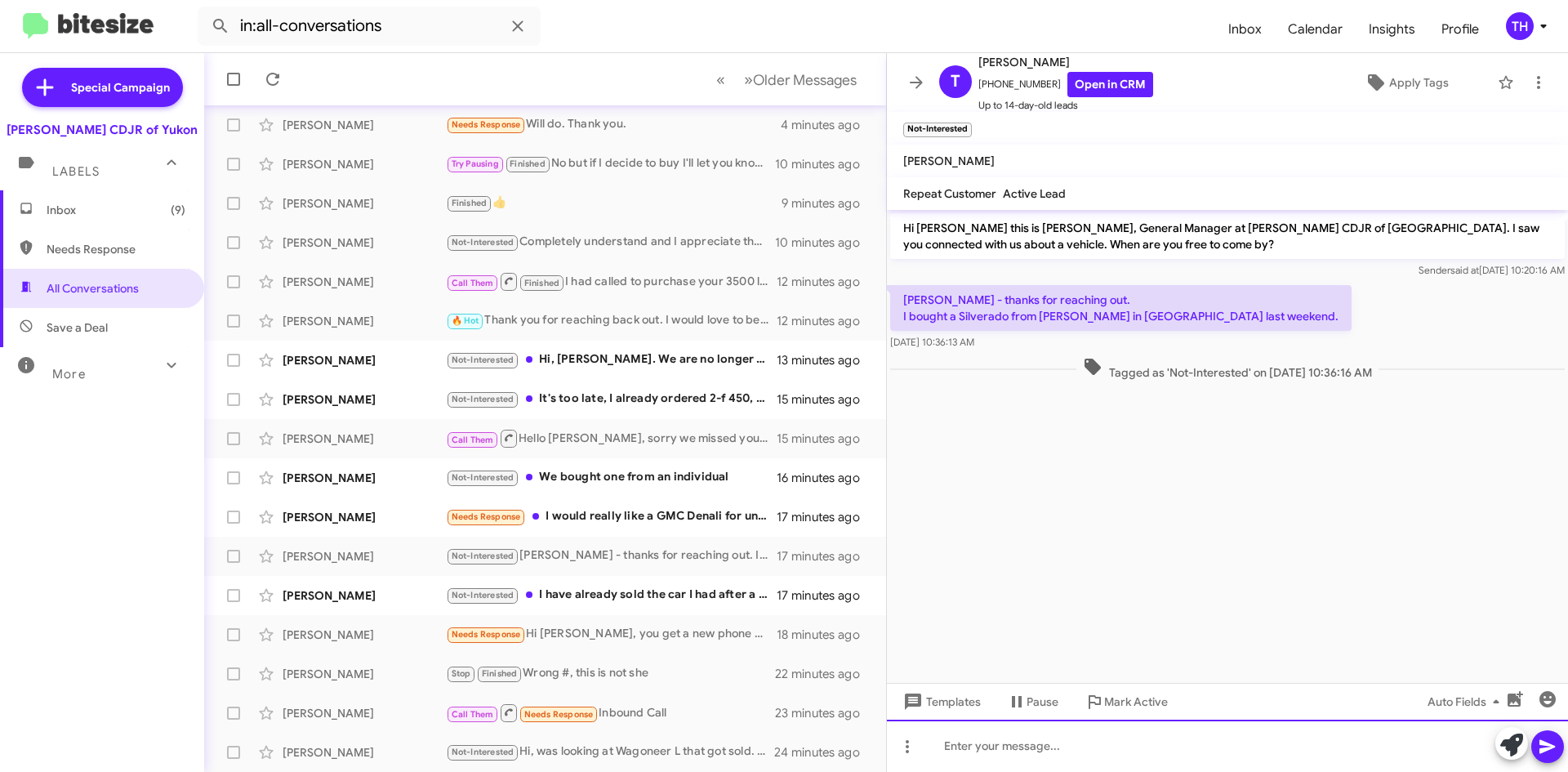
paste div
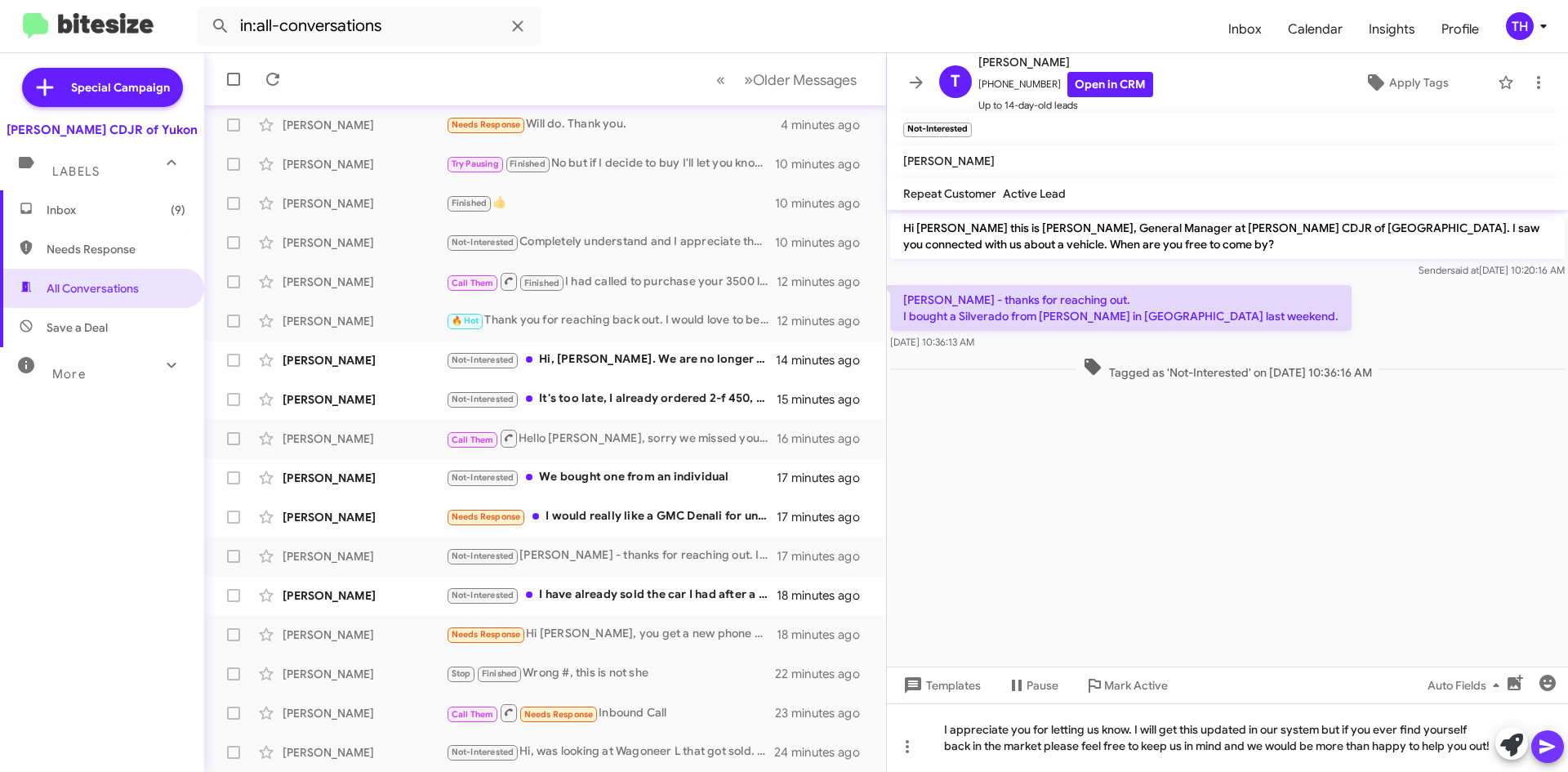
click at [1538, 749] on icon at bounding box center [1547, 747] width 20 height 20
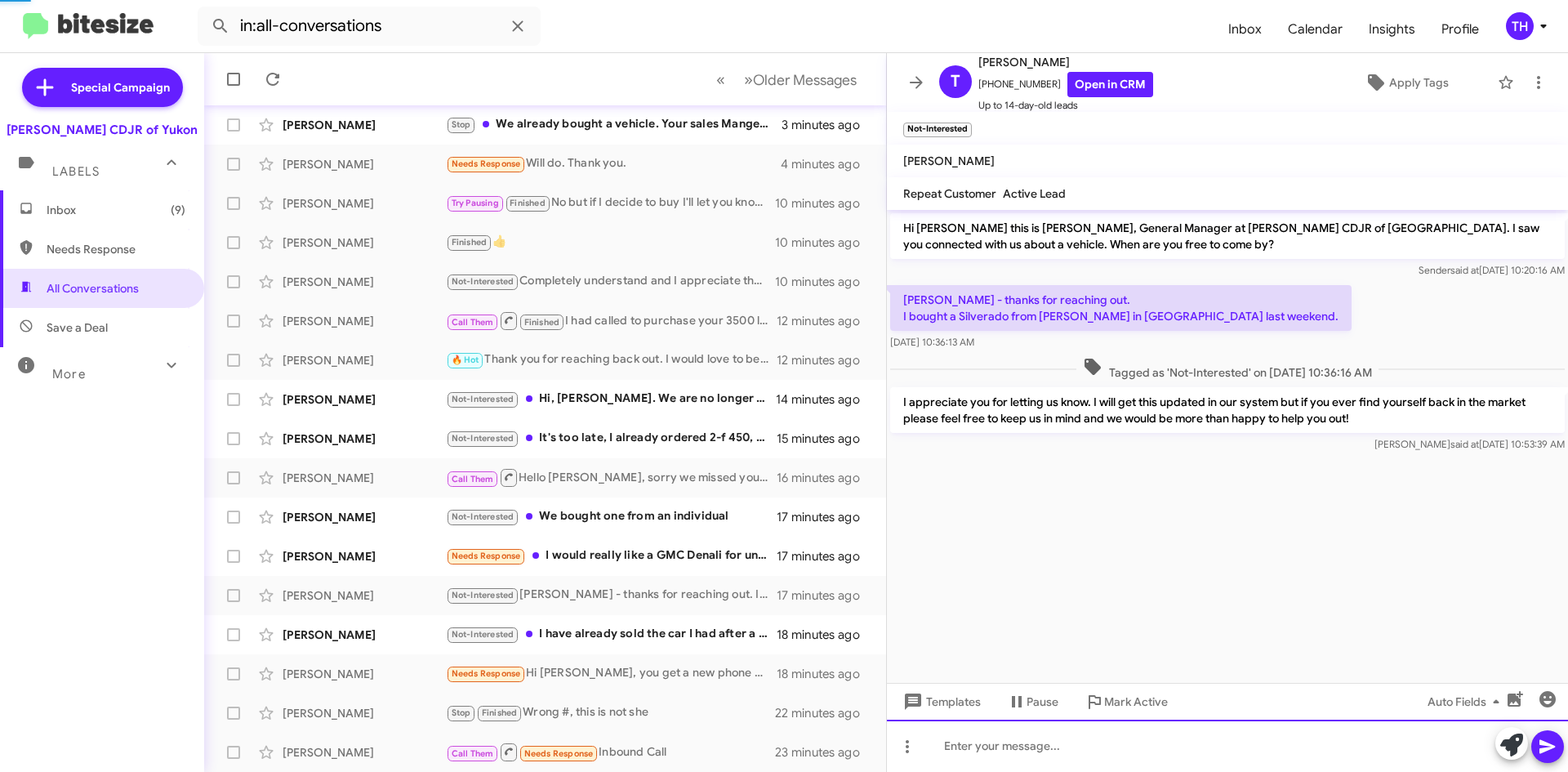
scroll to position [177, 0]
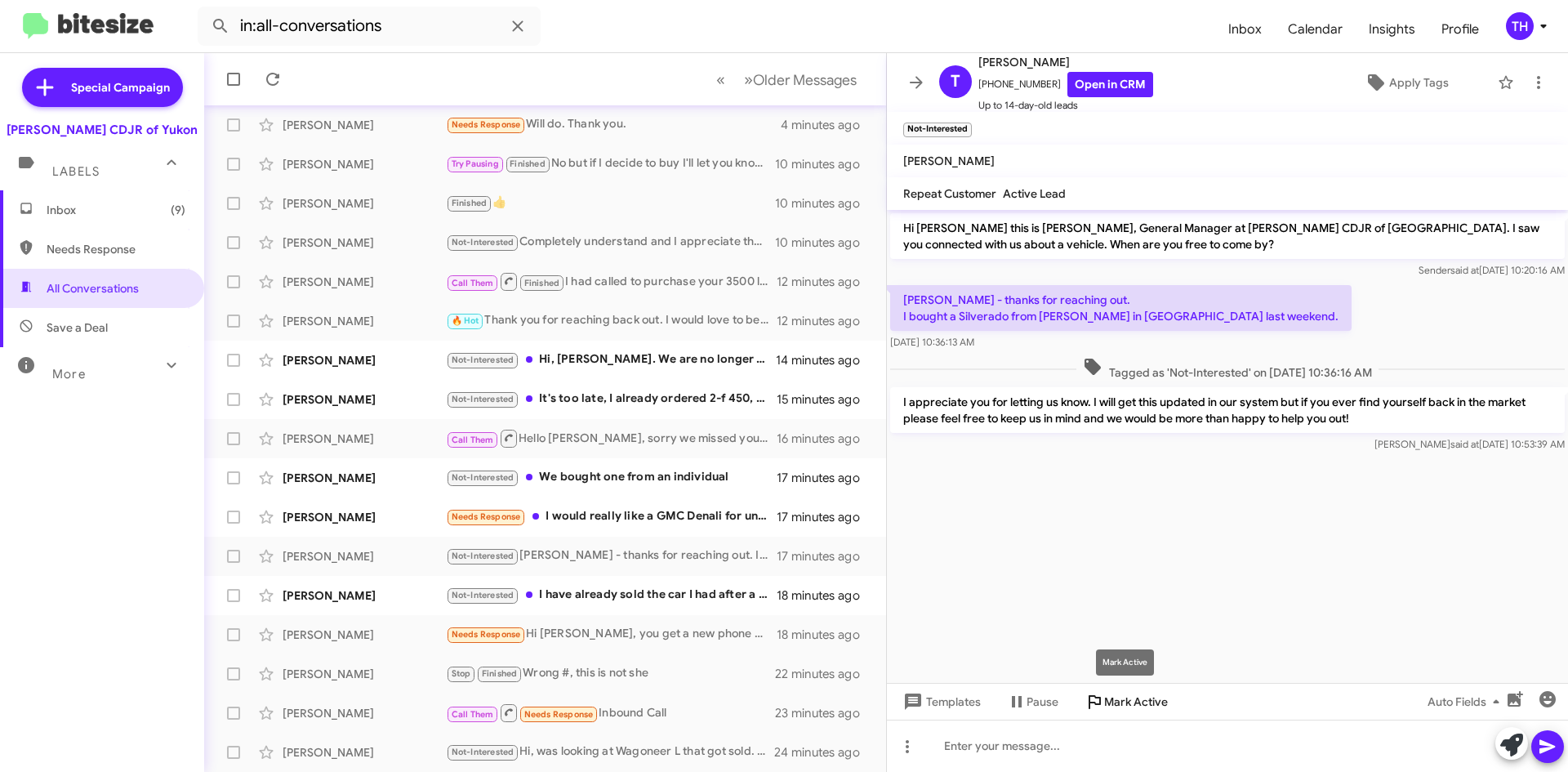
click at [1137, 704] on span "Mark Active" at bounding box center [1136, 702] width 64 height 30
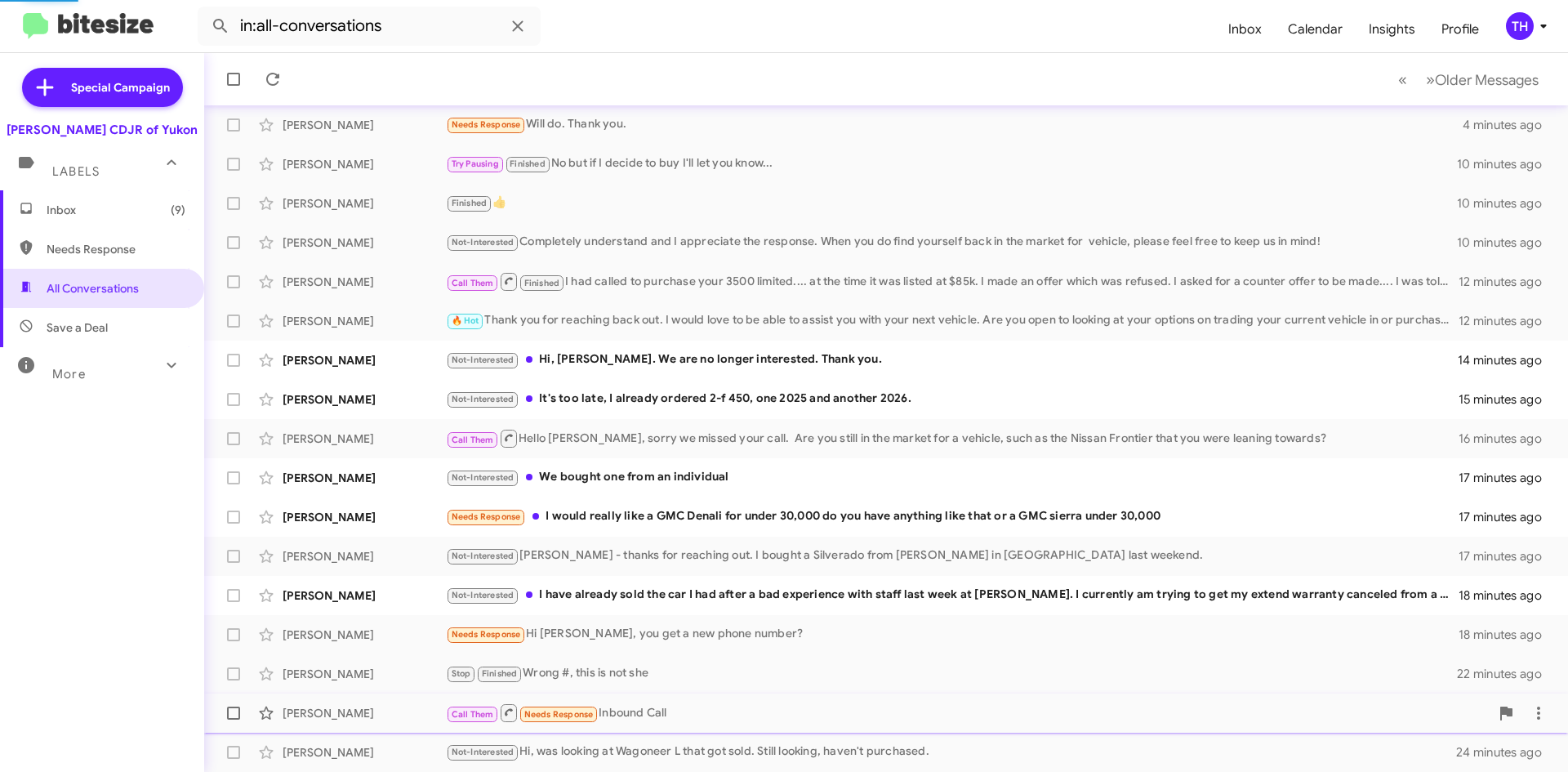
scroll to position [137, 0]
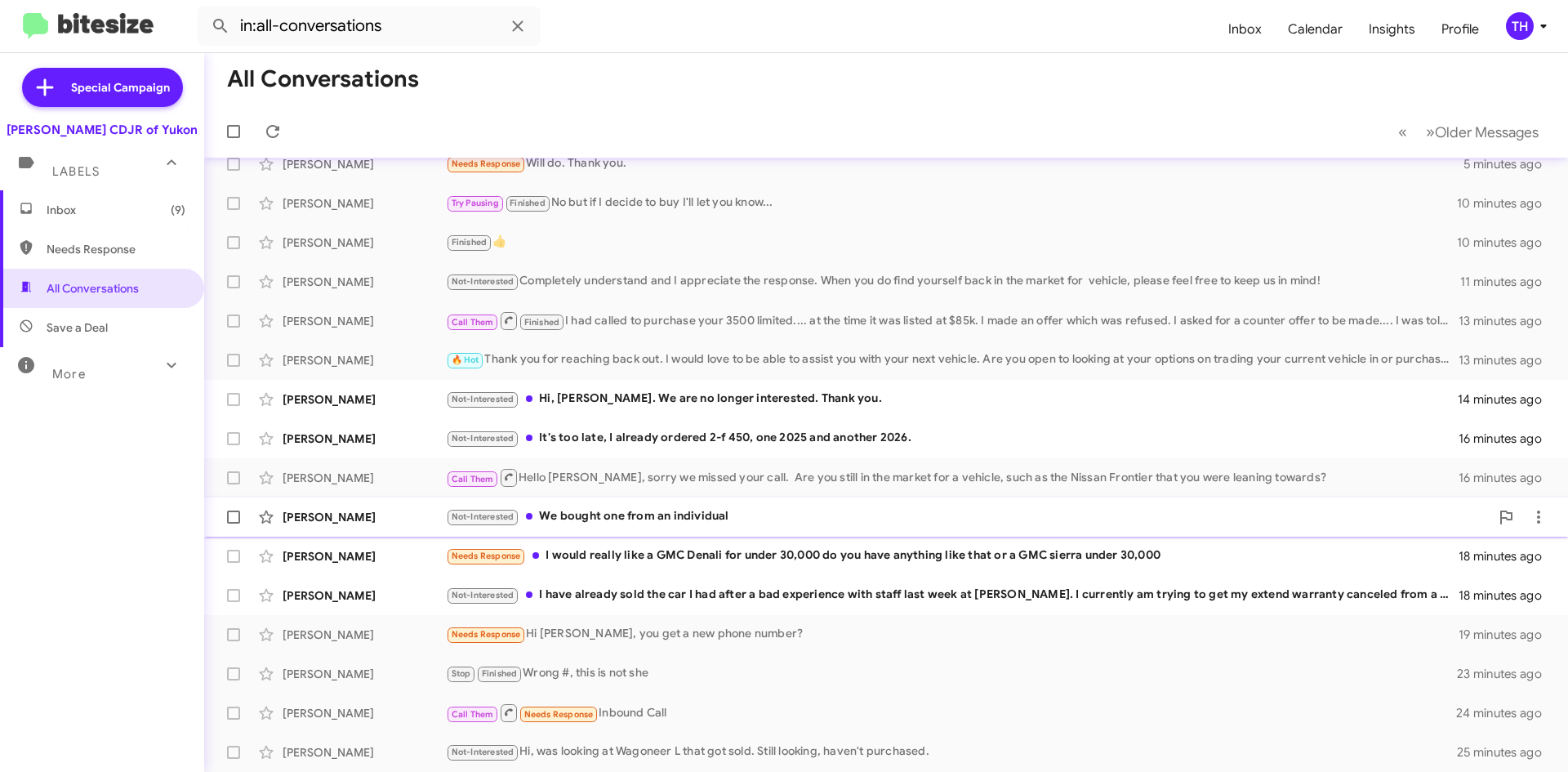
click at [718, 517] on div "Not-Interested We bought one from an individual" at bounding box center [967, 517] width 1043 height 19
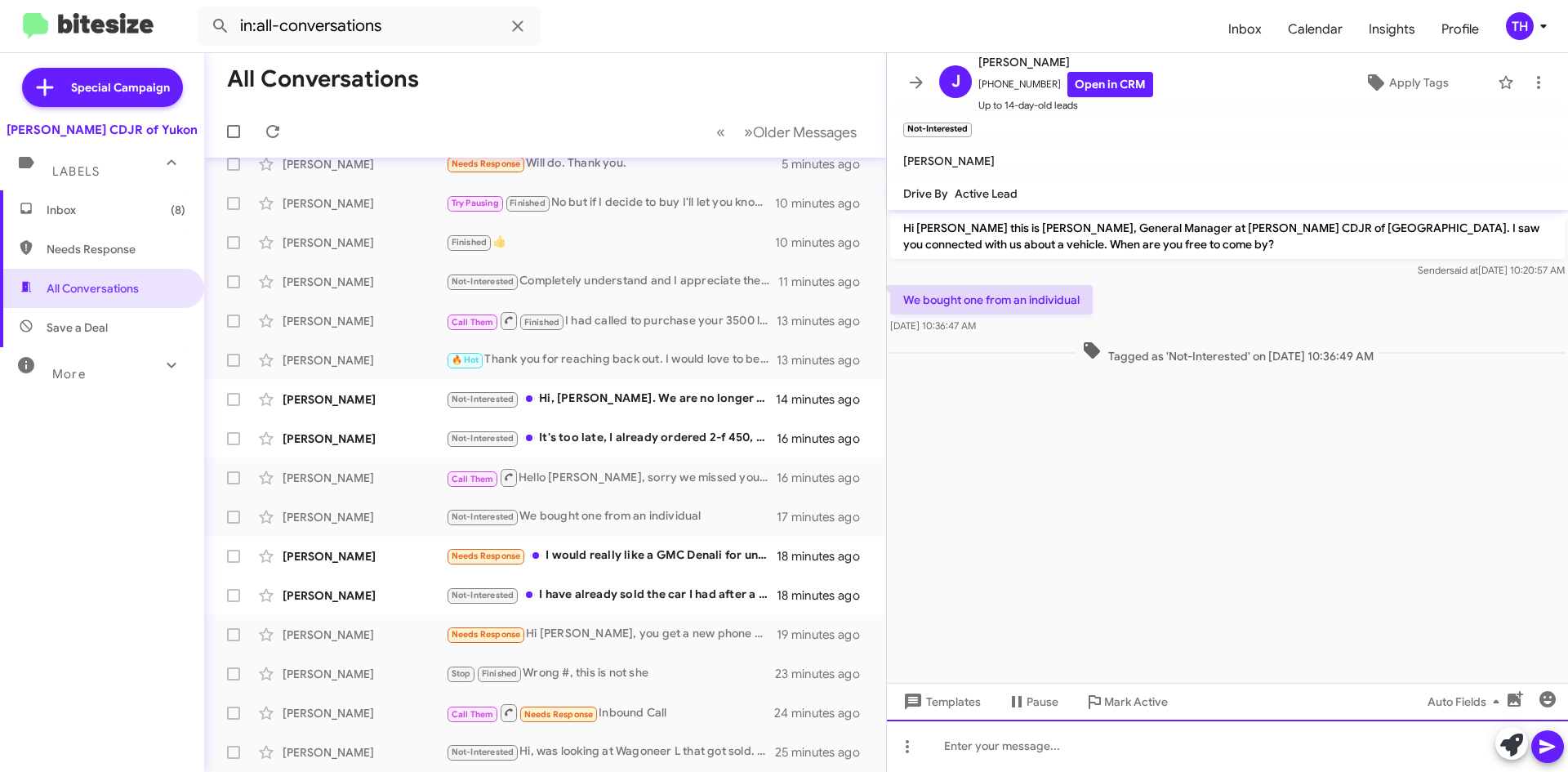
paste div
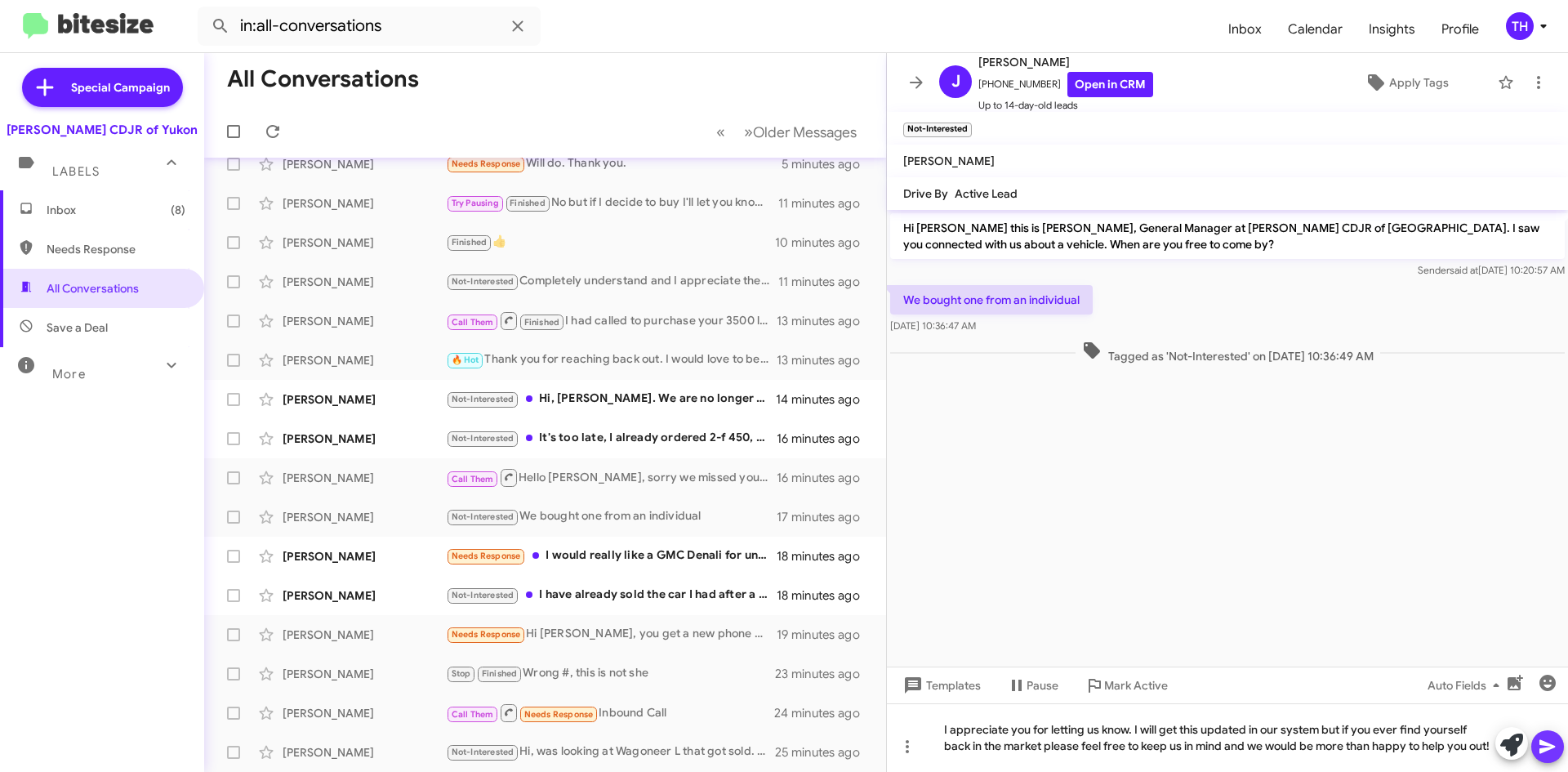
click at [1547, 747] on icon at bounding box center [1547, 747] width 16 height 14
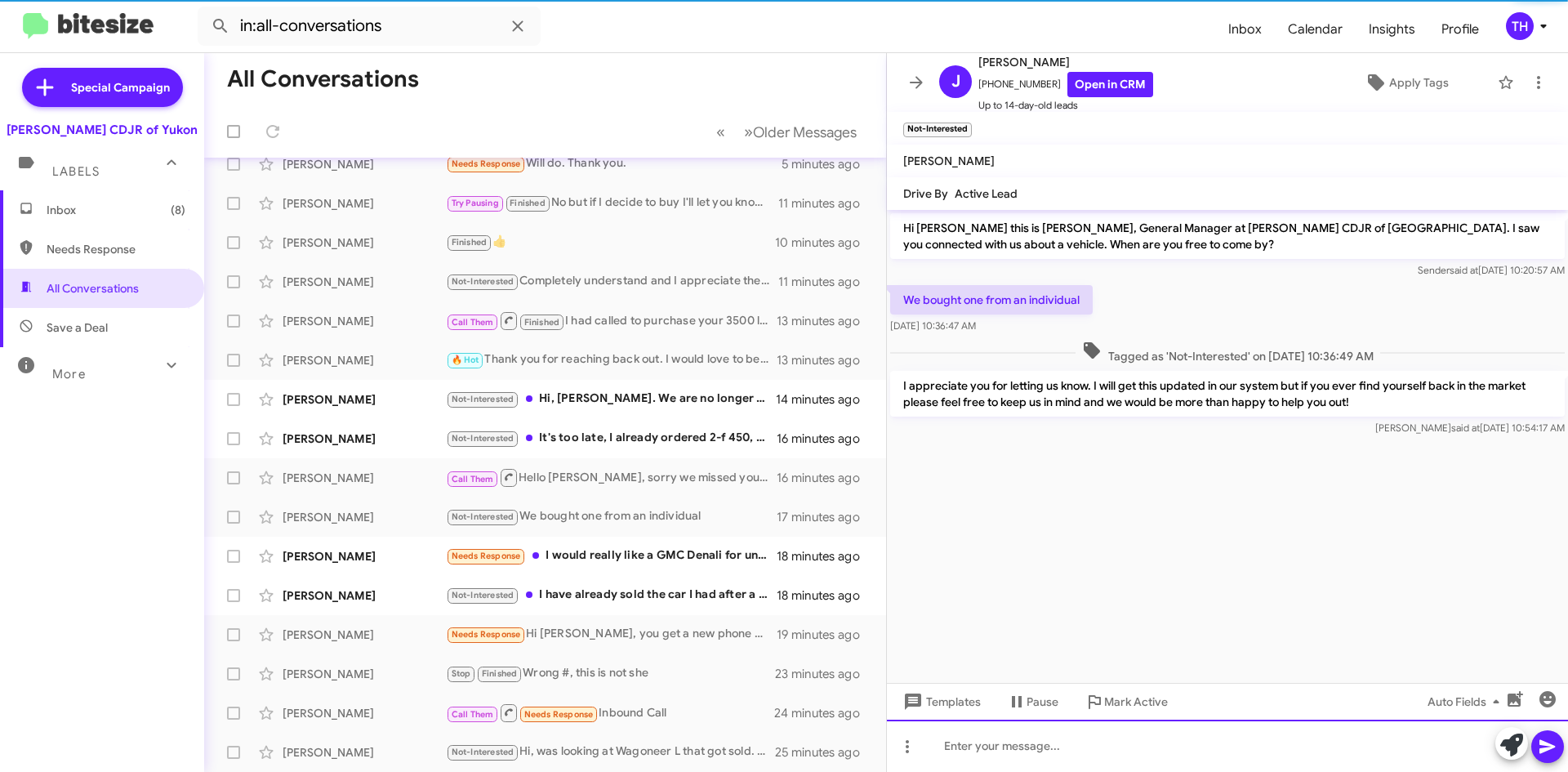
scroll to position [177, 0]
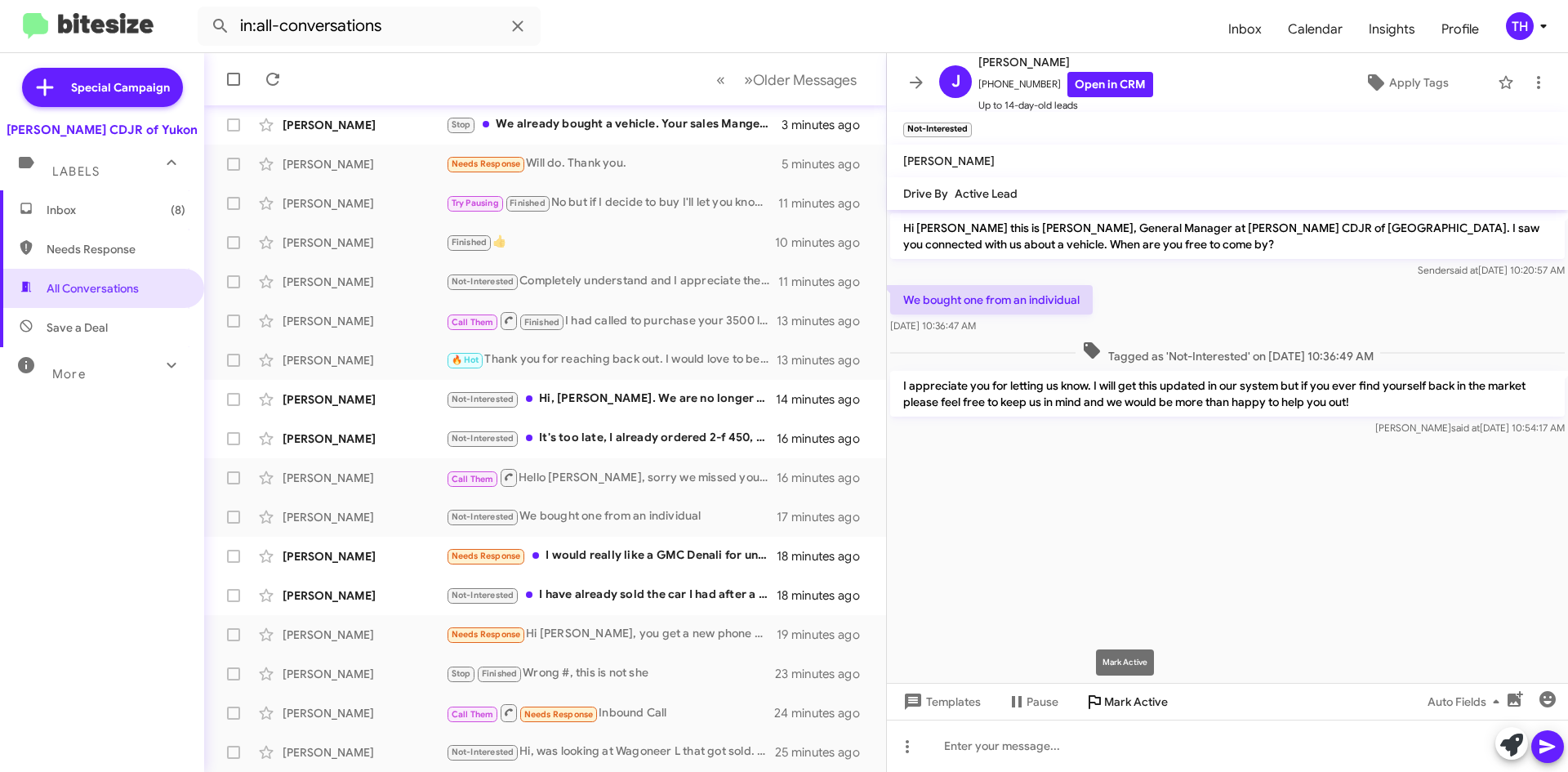
click at [1143, 698] on span "Mark Active" at bounding box center [1136, 702] width 64 height 30
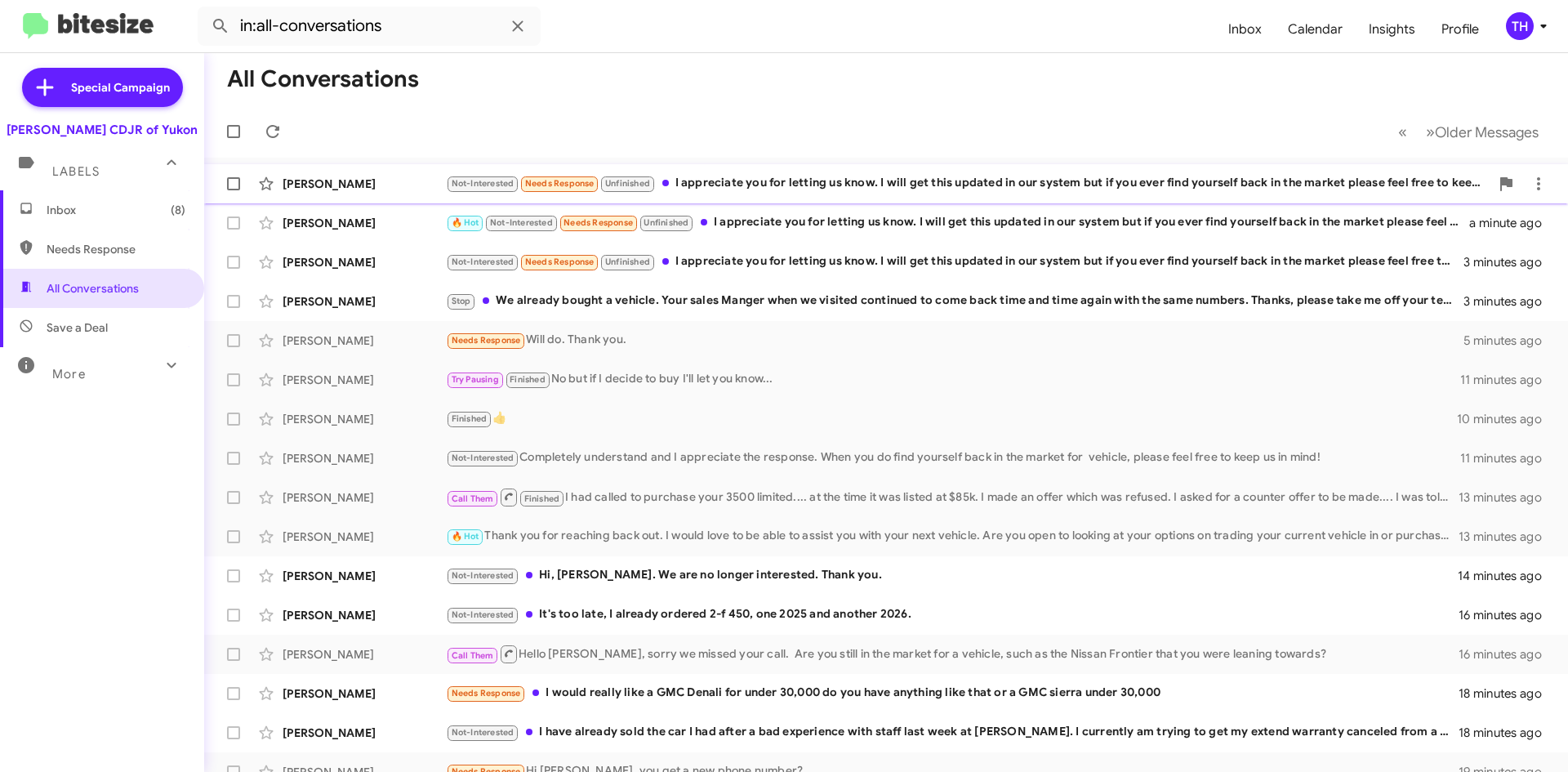
click at [755, 175] on div "Not-Interested Needs Response Unfinished I appreciate you for letting us know. …" at bounding box center [967, 183] width 1043 height 19
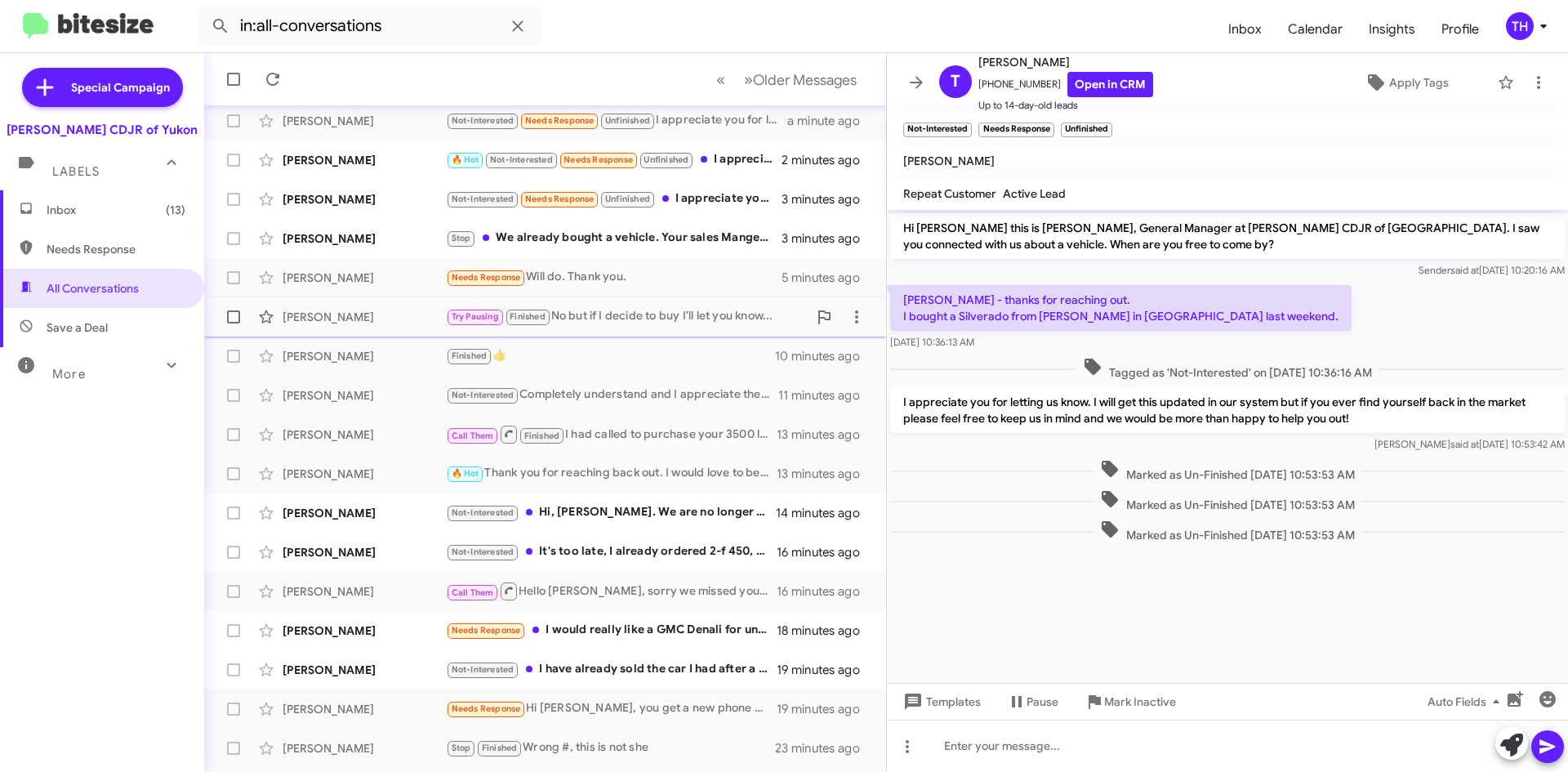
scroll to position [177, 0]
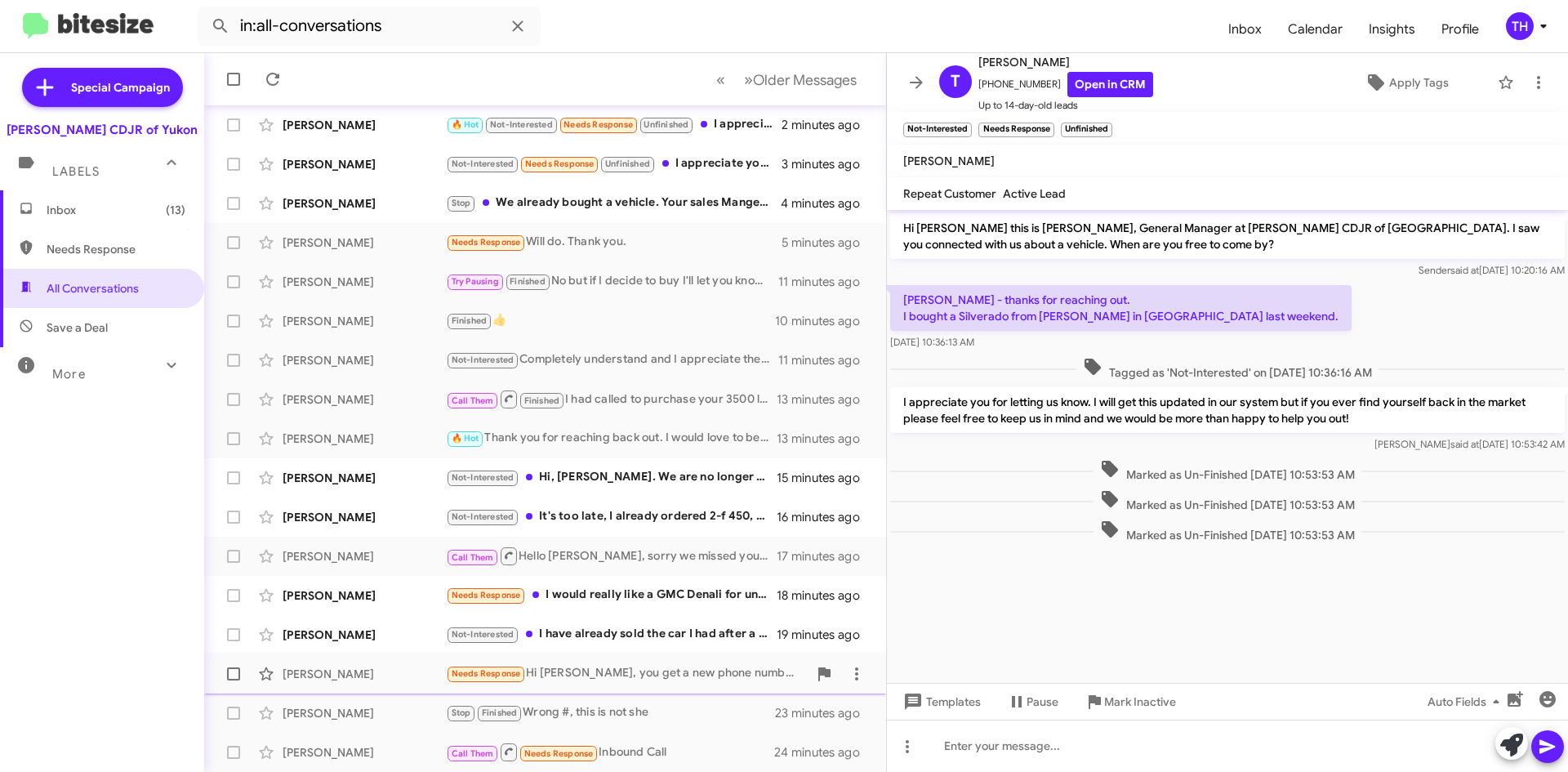
click at [689, 673] on div "Needs Response Hi [PERSON_NAME], you get a new phone number?" at bounding box center [626, 673] width 362 height 19
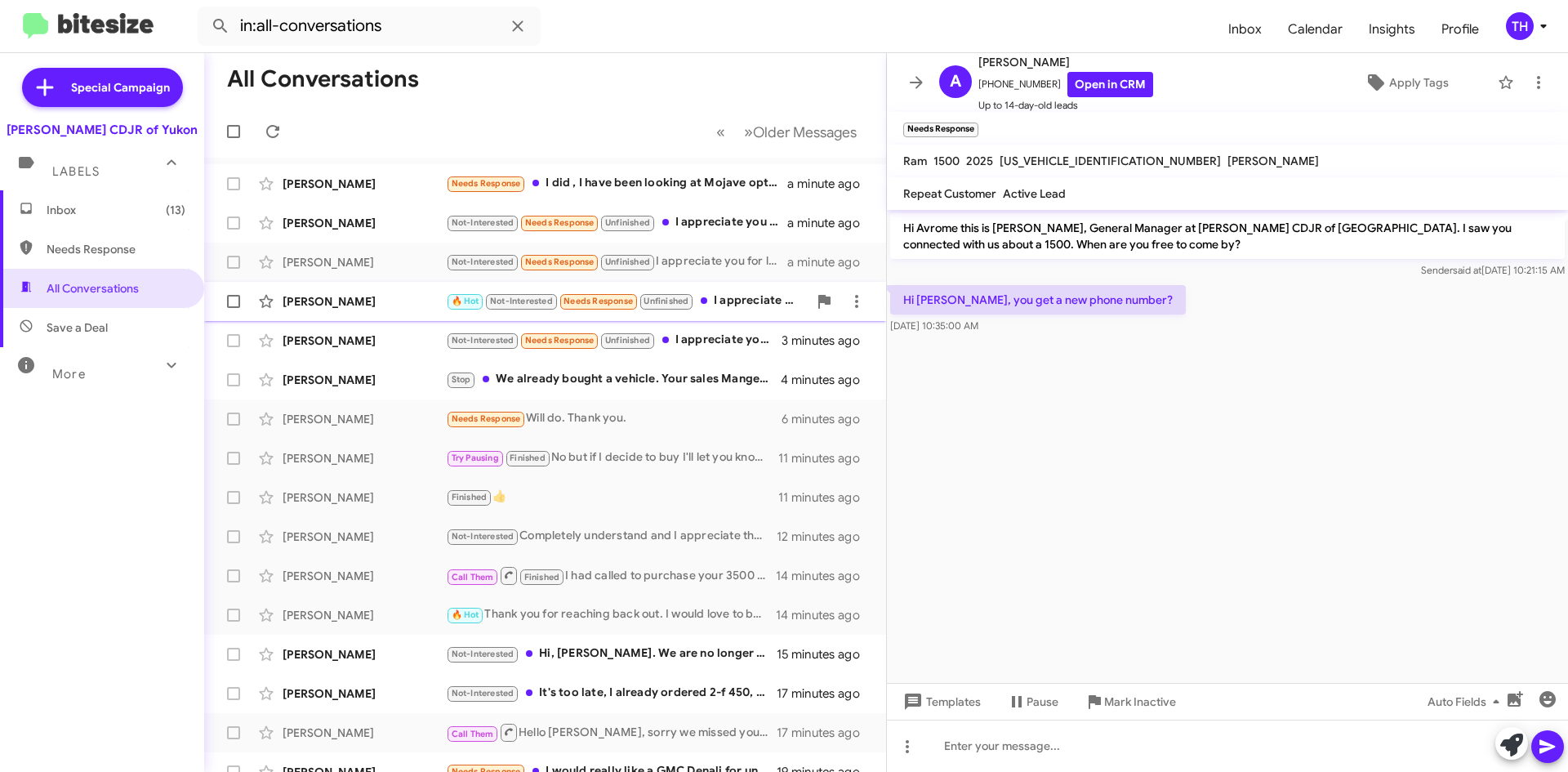
click at [750, 300] on div "🔥 Hot Not-Interested Needs Response Unfinished I appreciate you for letting us …" at bounding box center [626, 301] width 362 height 19
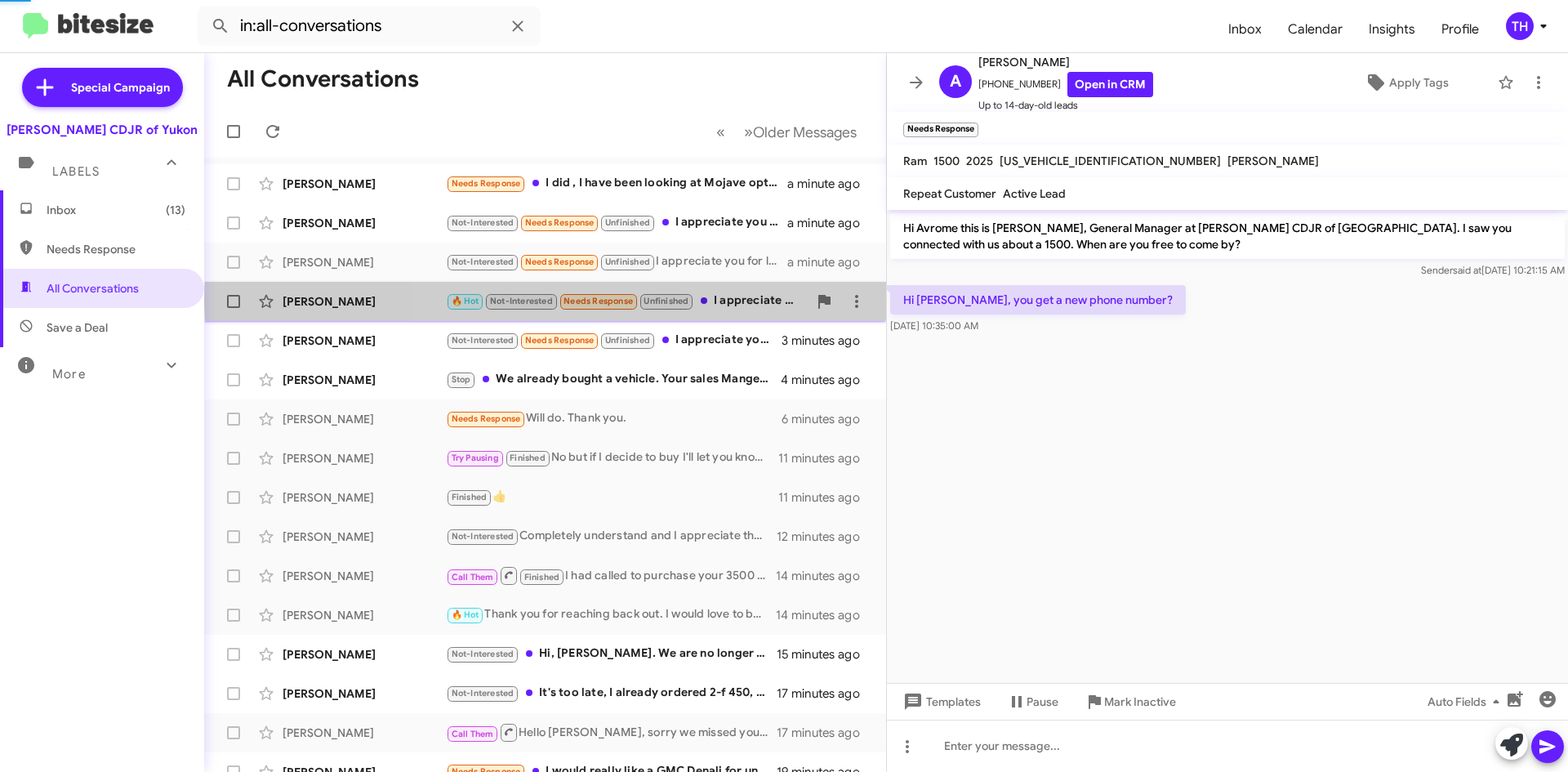
scroll to position [62, 0]
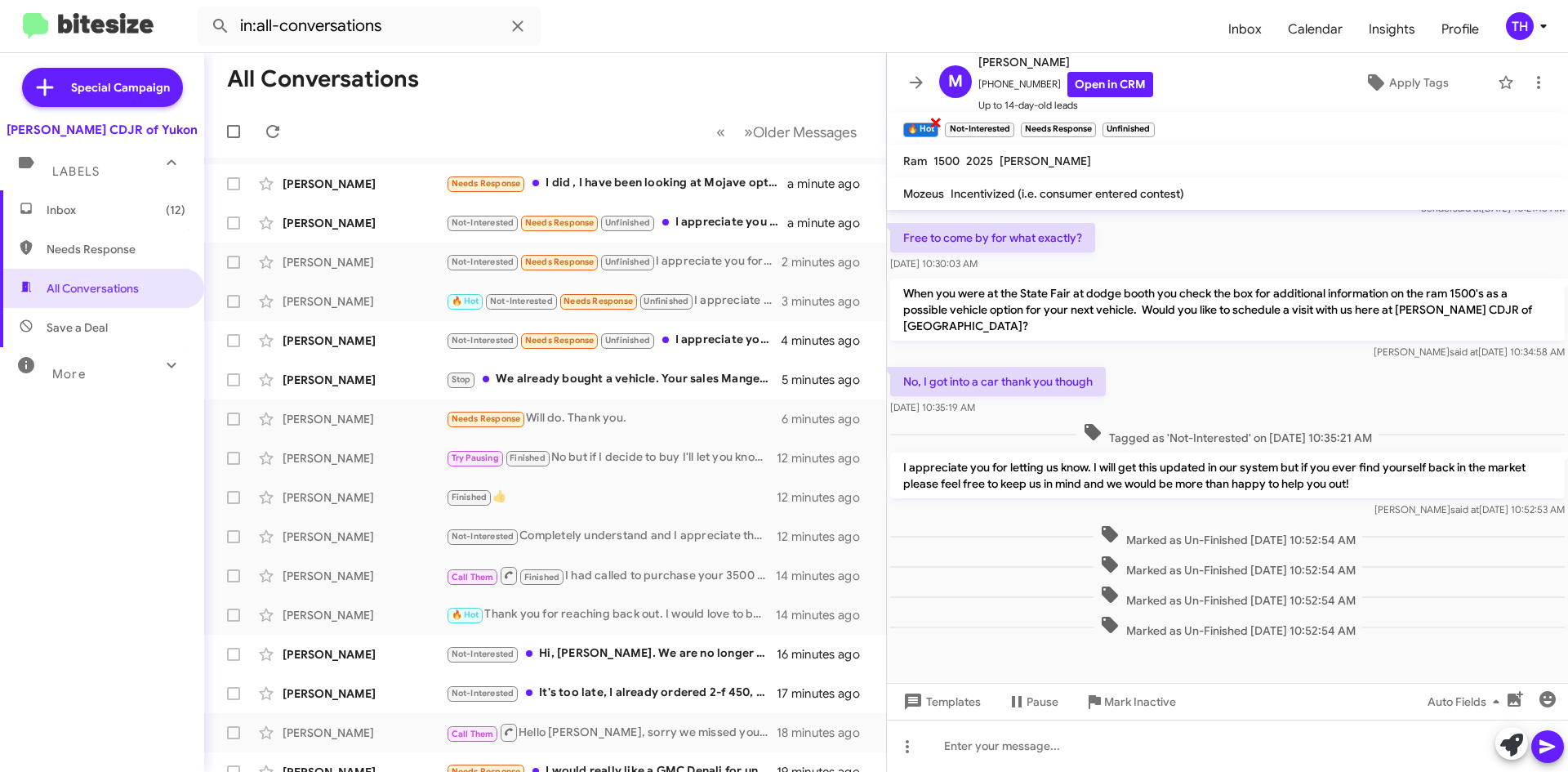
click at [928, 129] on small "🔥 Hot" at bounding box center [920, 130] width 35 height 15
click at [919, 129] on small "🔥 Hot" at bounding box center [920, 130] width 35 height 15
click at [936, 119] on span "×" at bounding box center [936, 122] width 13 height 20
click at [936, 120] on div "🔥 Hot × Not-Interested × Needs Response × Unfinished ×" at bounding box center [1029, 127] width 258 height 21
click at [1149, 706] on span "Mark Inactive" at bounding box center [1140, 702] width 72 height 30
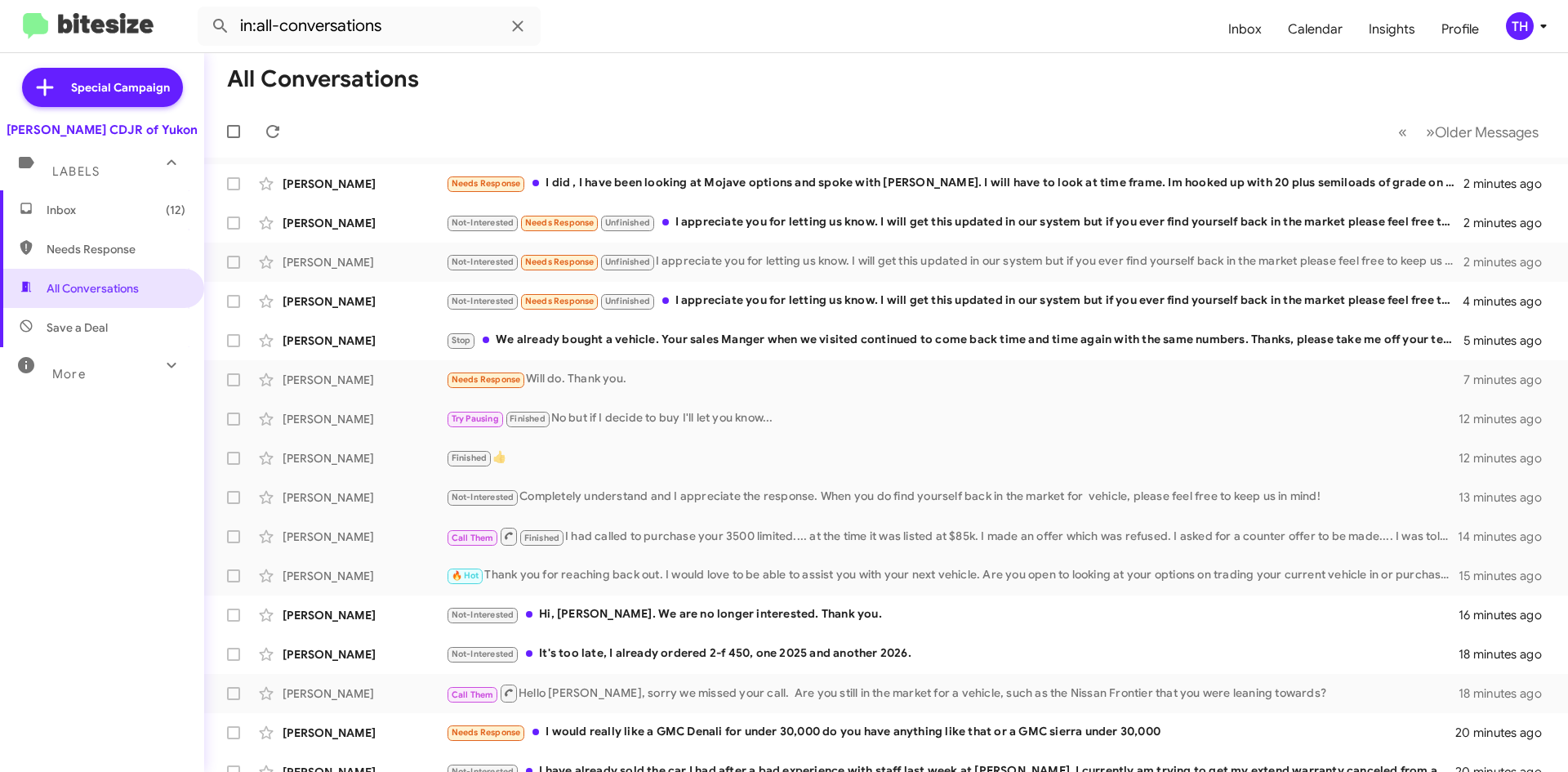
click at [94, 214] on span "Inbox (12)" at bounding box center [116, 210] width 139 height 16
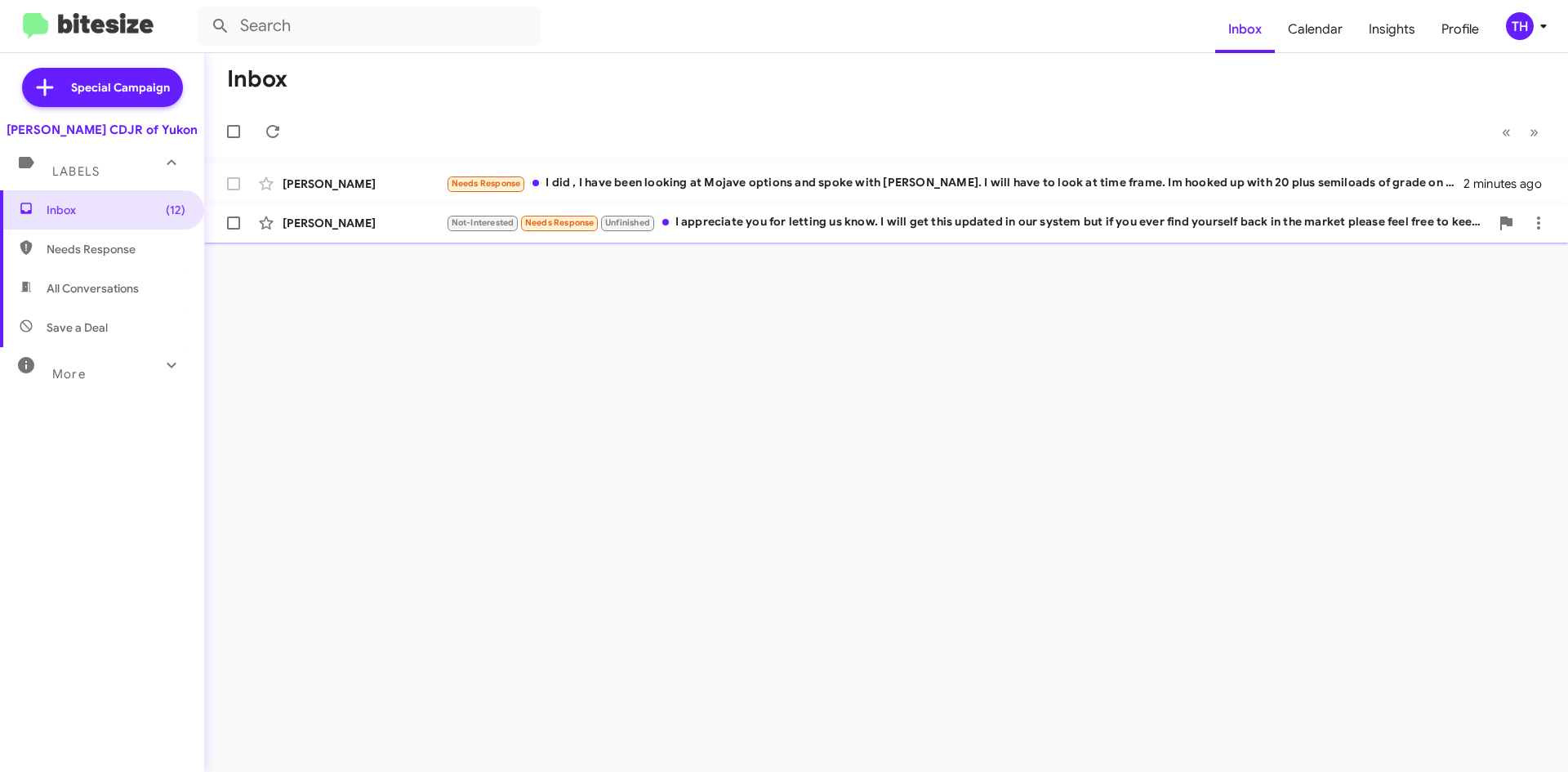
click at [983, 241] on span "[PERSON_NAME] Not-Interested Needs Response Unfinished I appreciate you for let…" at bounding box center [886, 223] width 1364 height 39
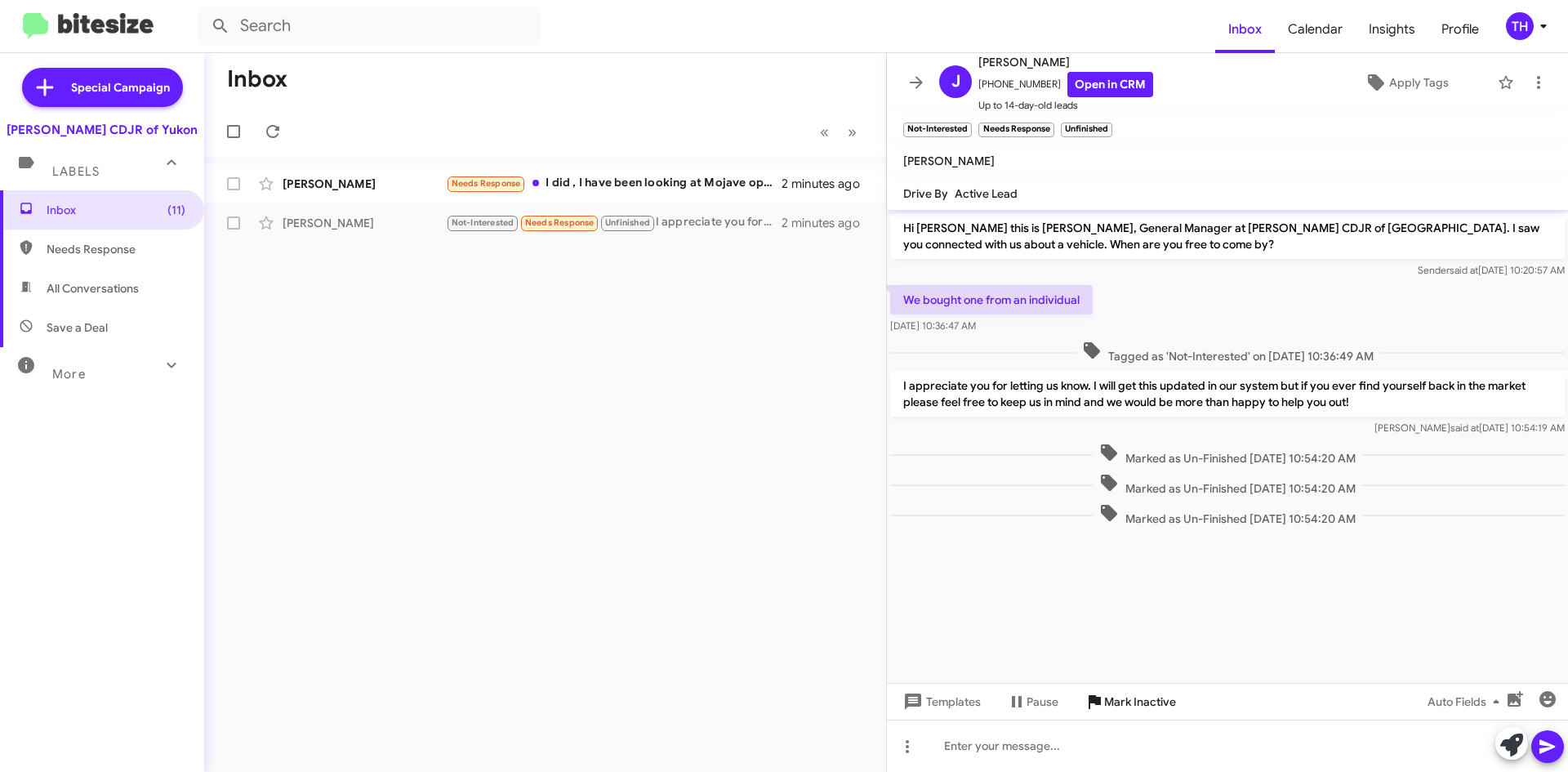
click at [1121, 701] on span "Mark Inactive" at bounding box center [1140, 702] width 72 height 30
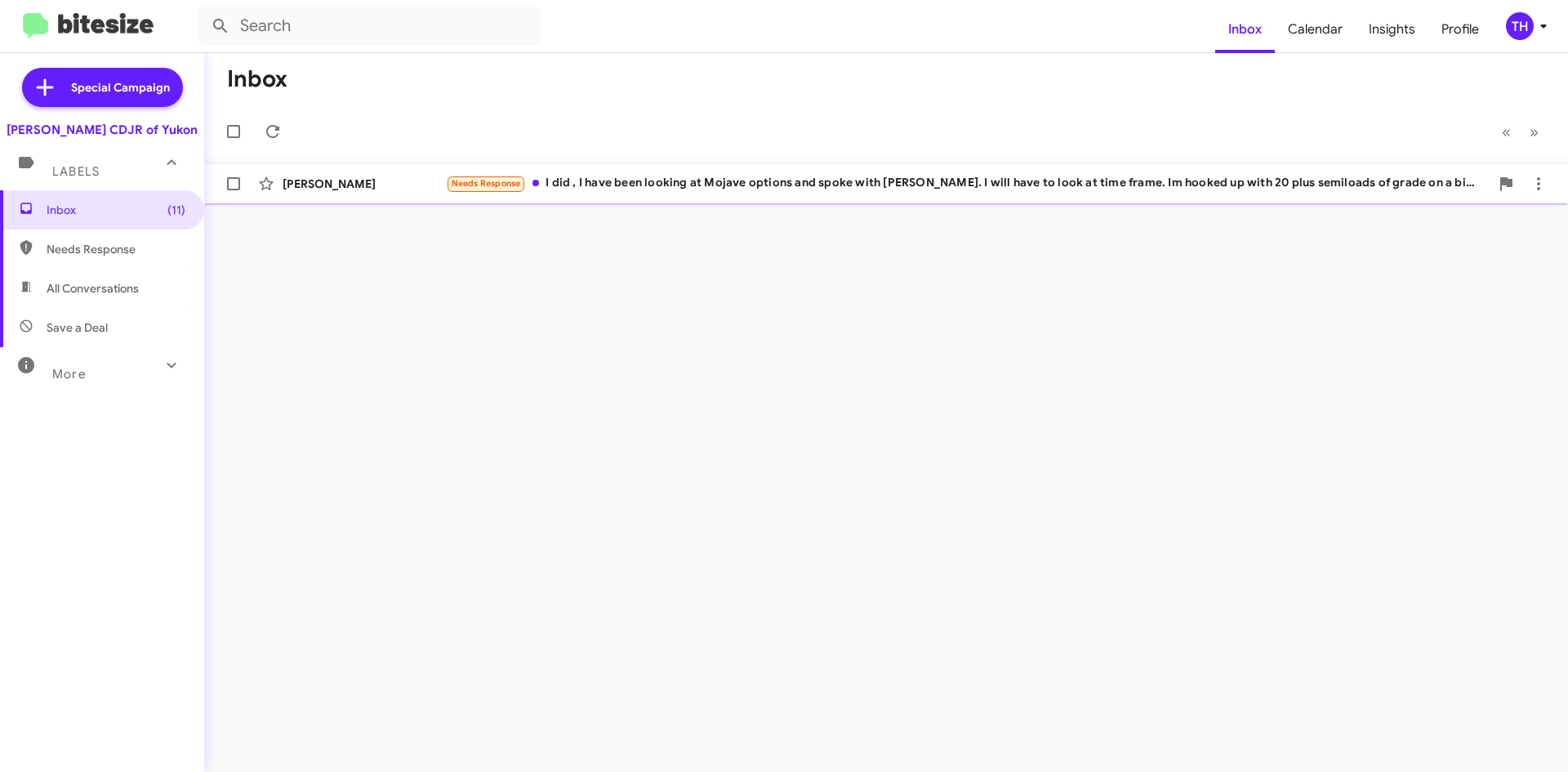
click at [722, 186] on div "Needs Response I did , I have been looking at Mojave options and spoke with [PE…" at bounding box center [967, 183] width 1043 height 19
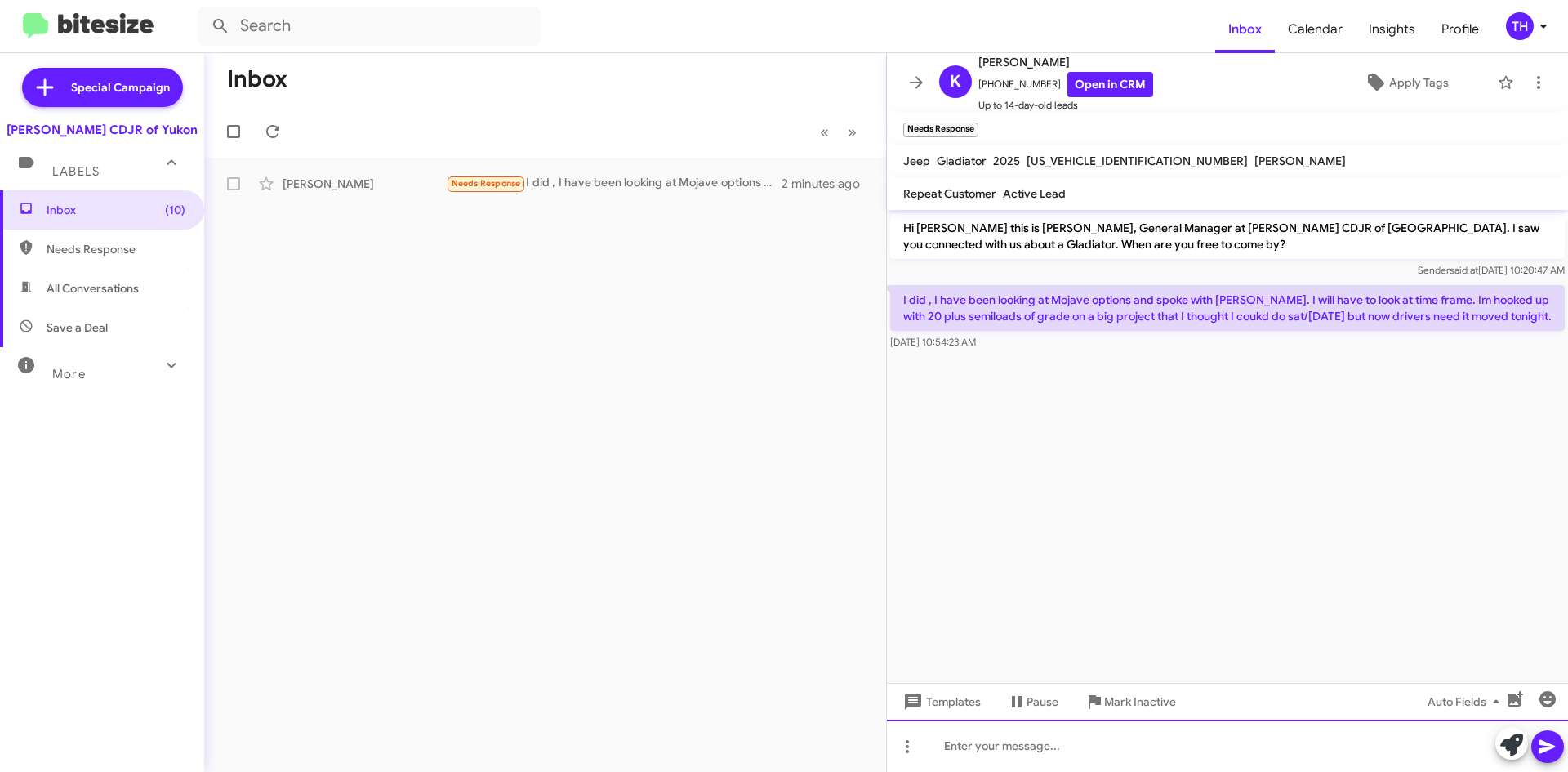
click at [1065, 747] on div at bounding box center [1227, 746] width 681 height 53
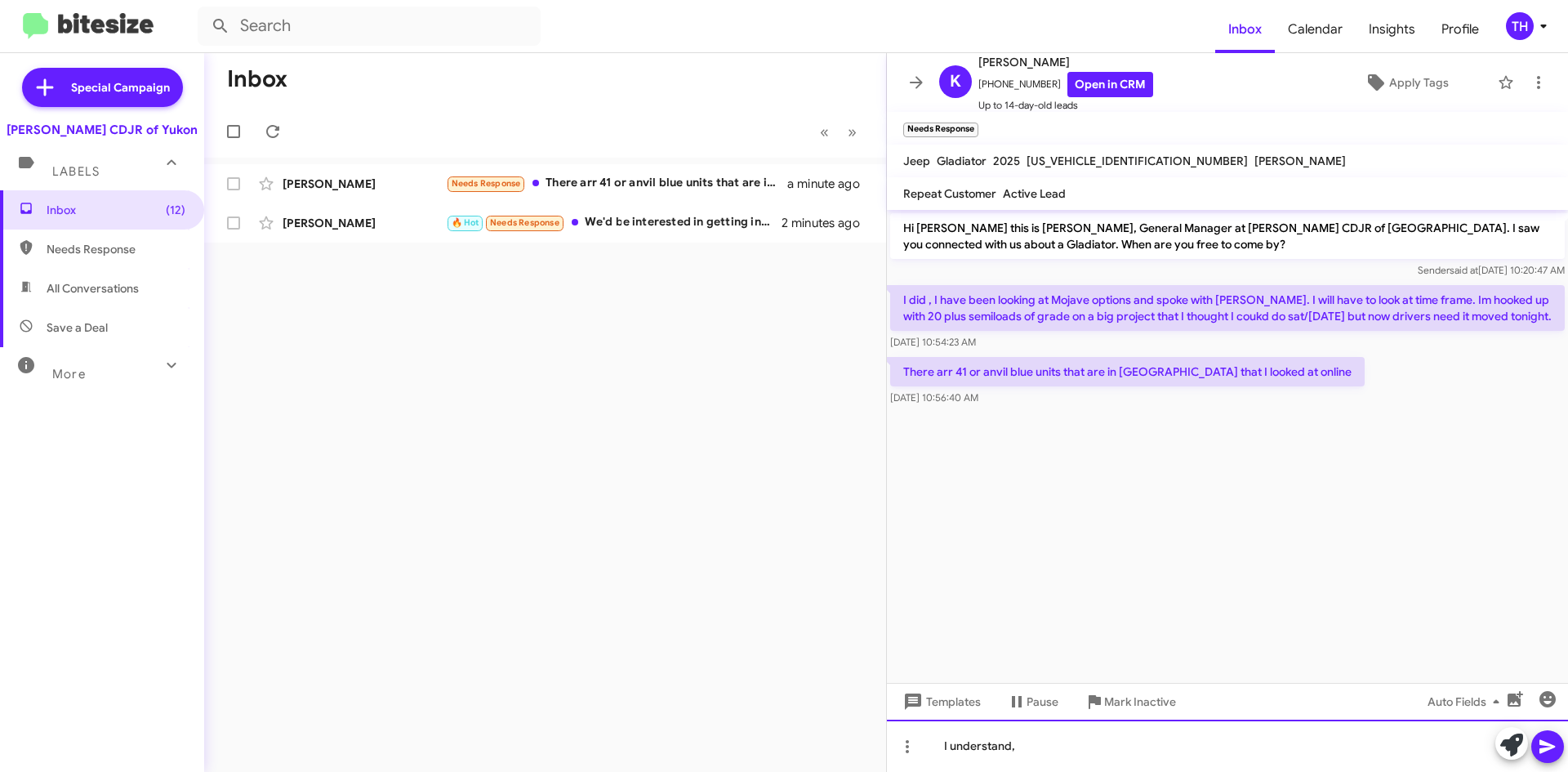
click at [1154, 748] on div "I understand," at bounding box center [1227, 746] width 681 height 53
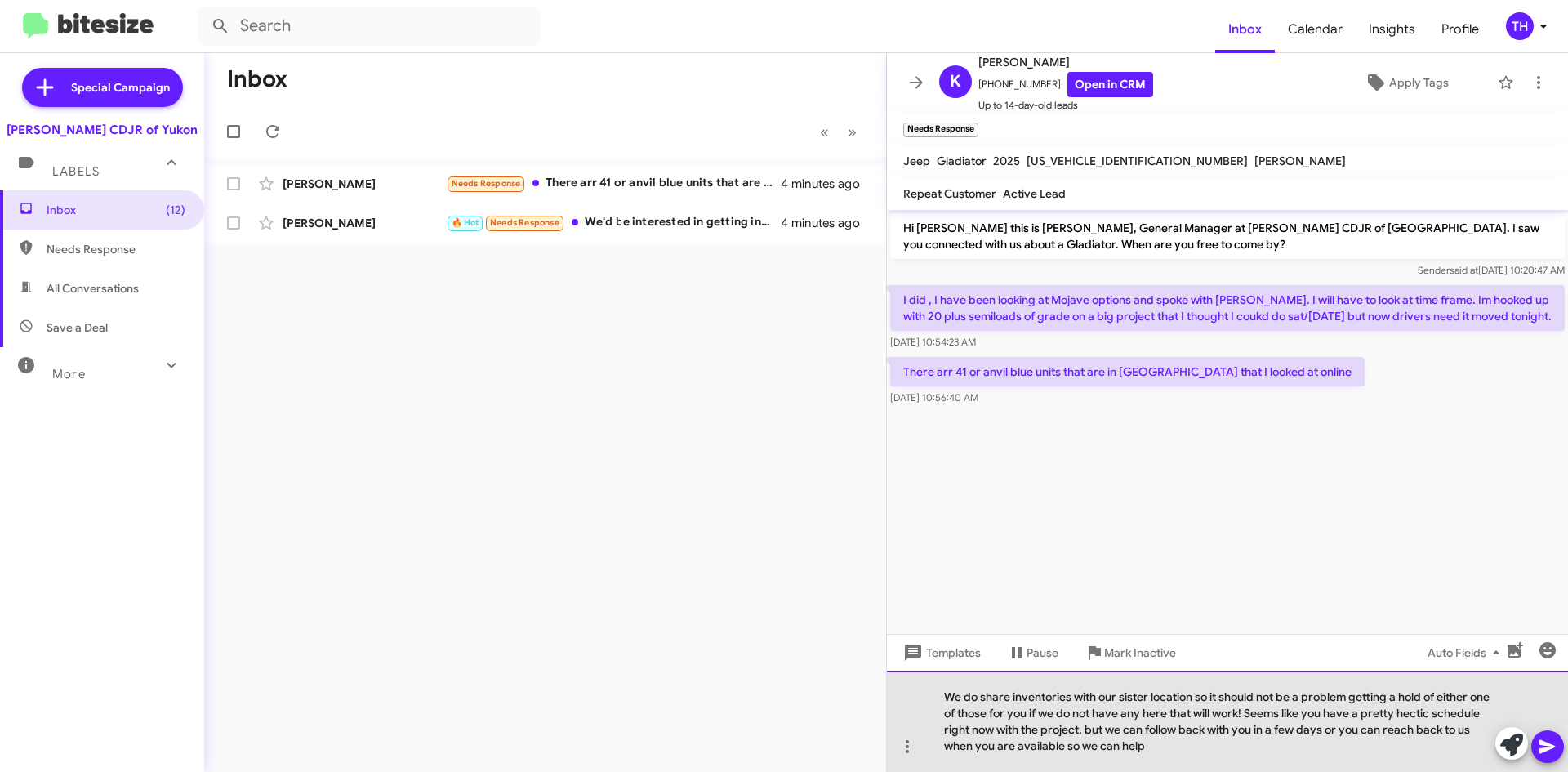
click at [1257, 751] on div "We do share inventories with our sister location so it should not be a problem …" at bounding box center [1227, 721] width 681 height 101
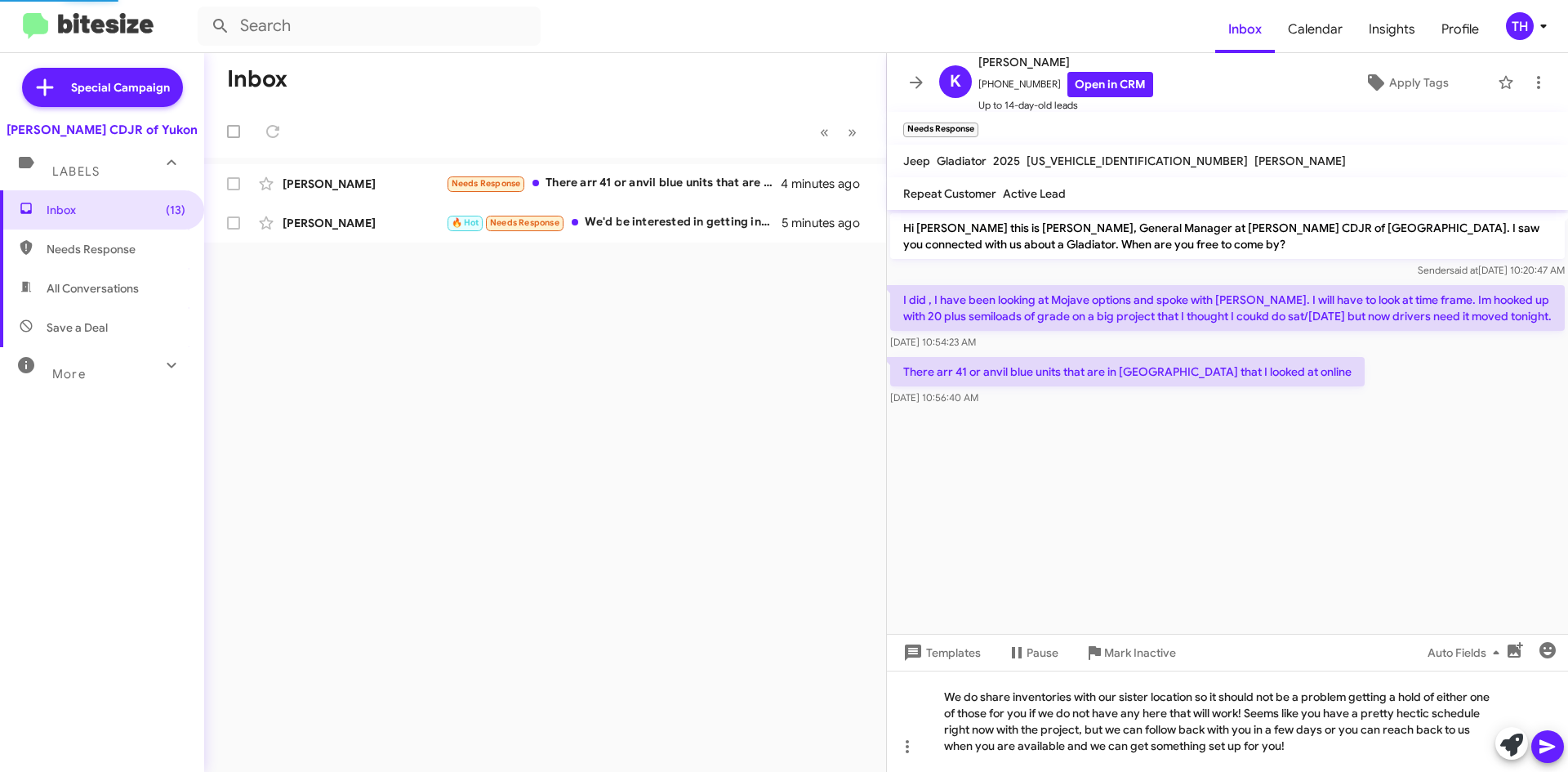
click at [1545, 755] on icon at bounding box center [1547, 747] width 20 height 20
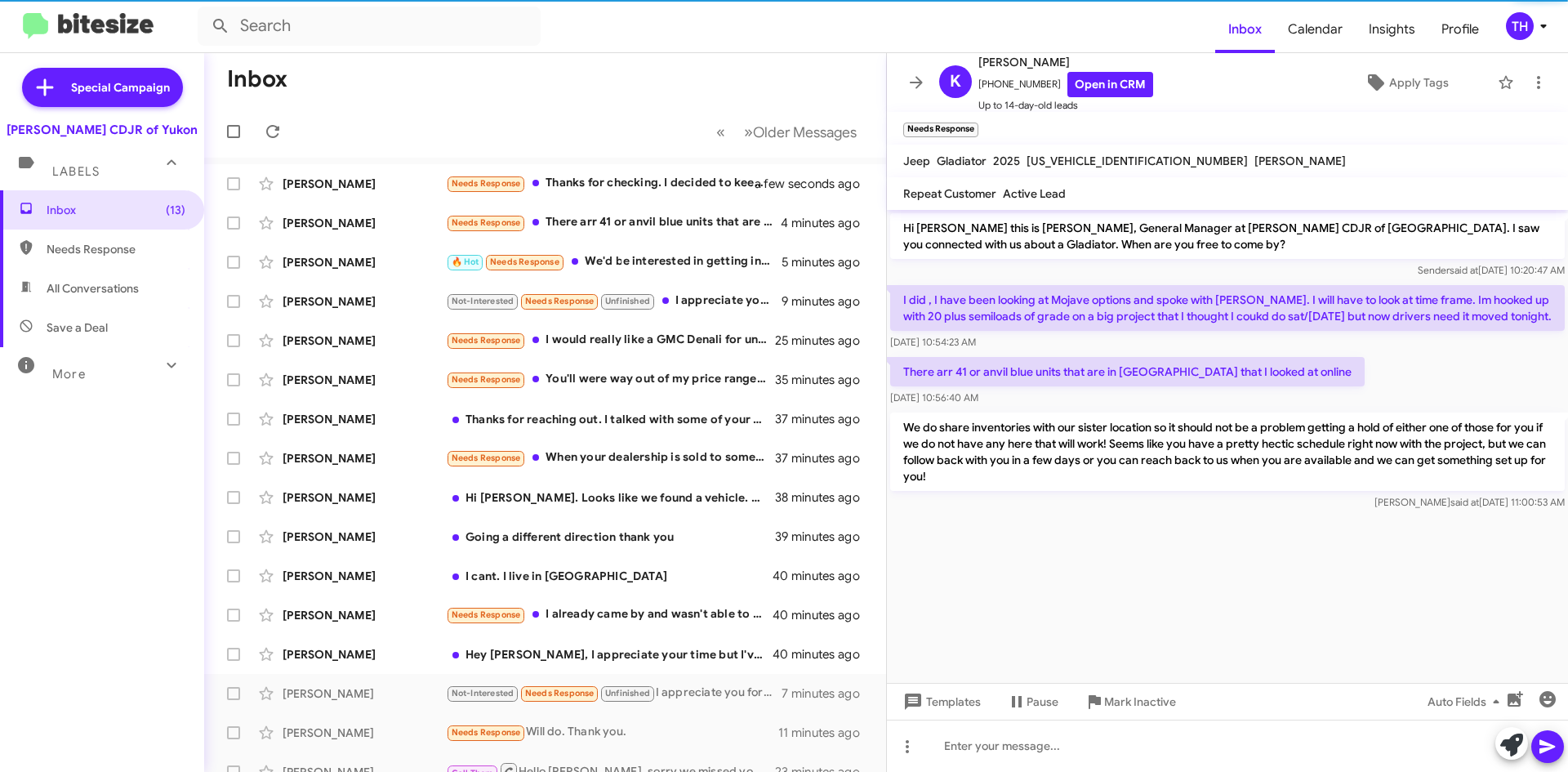
click at [91, 266] on span "Needs Response" at bounding box center [102, 250] width 204 height 39
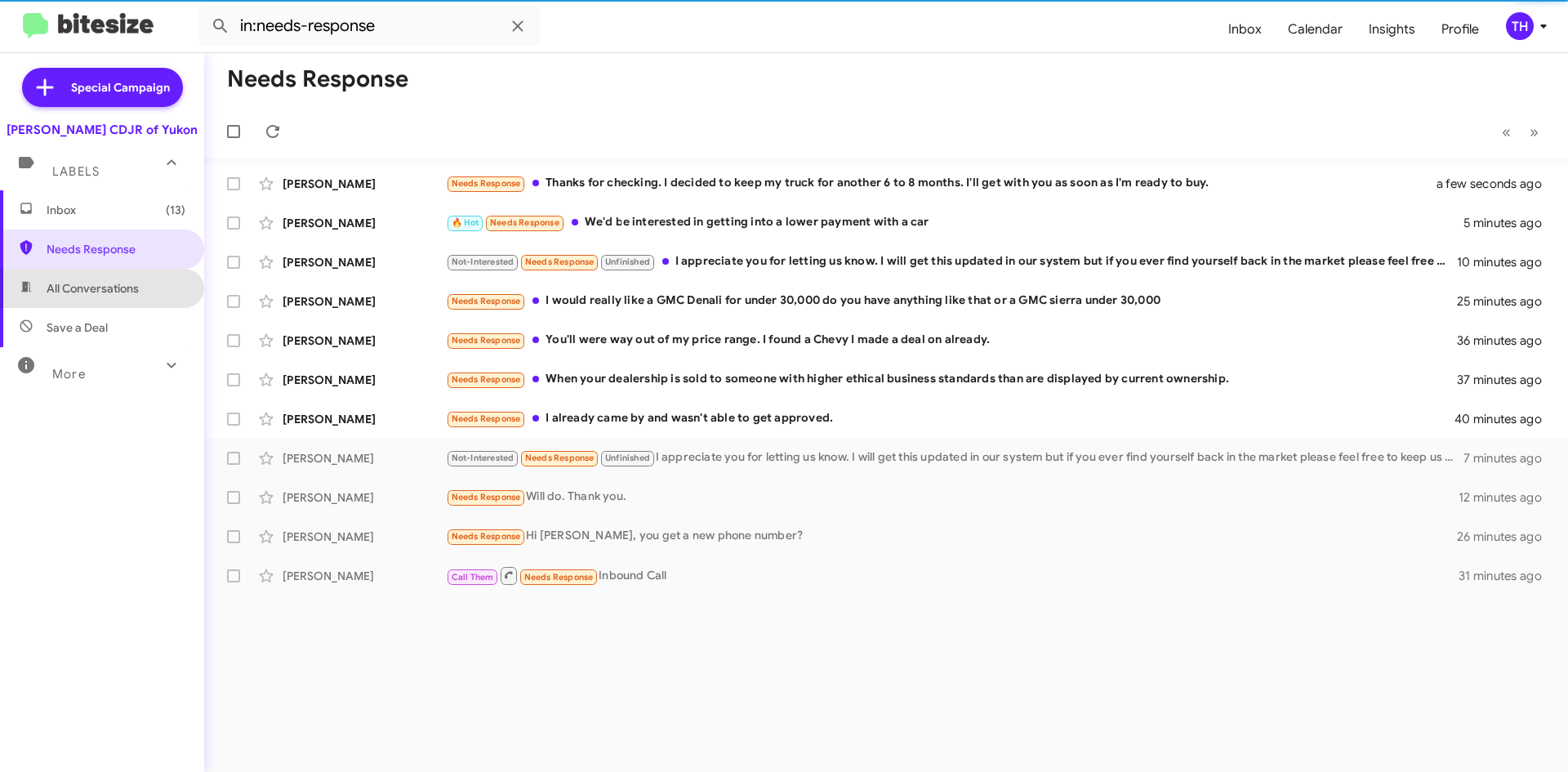
click at [117, 287] on span "All Conversations" at bounding box center [93, 288] width 92 height 16
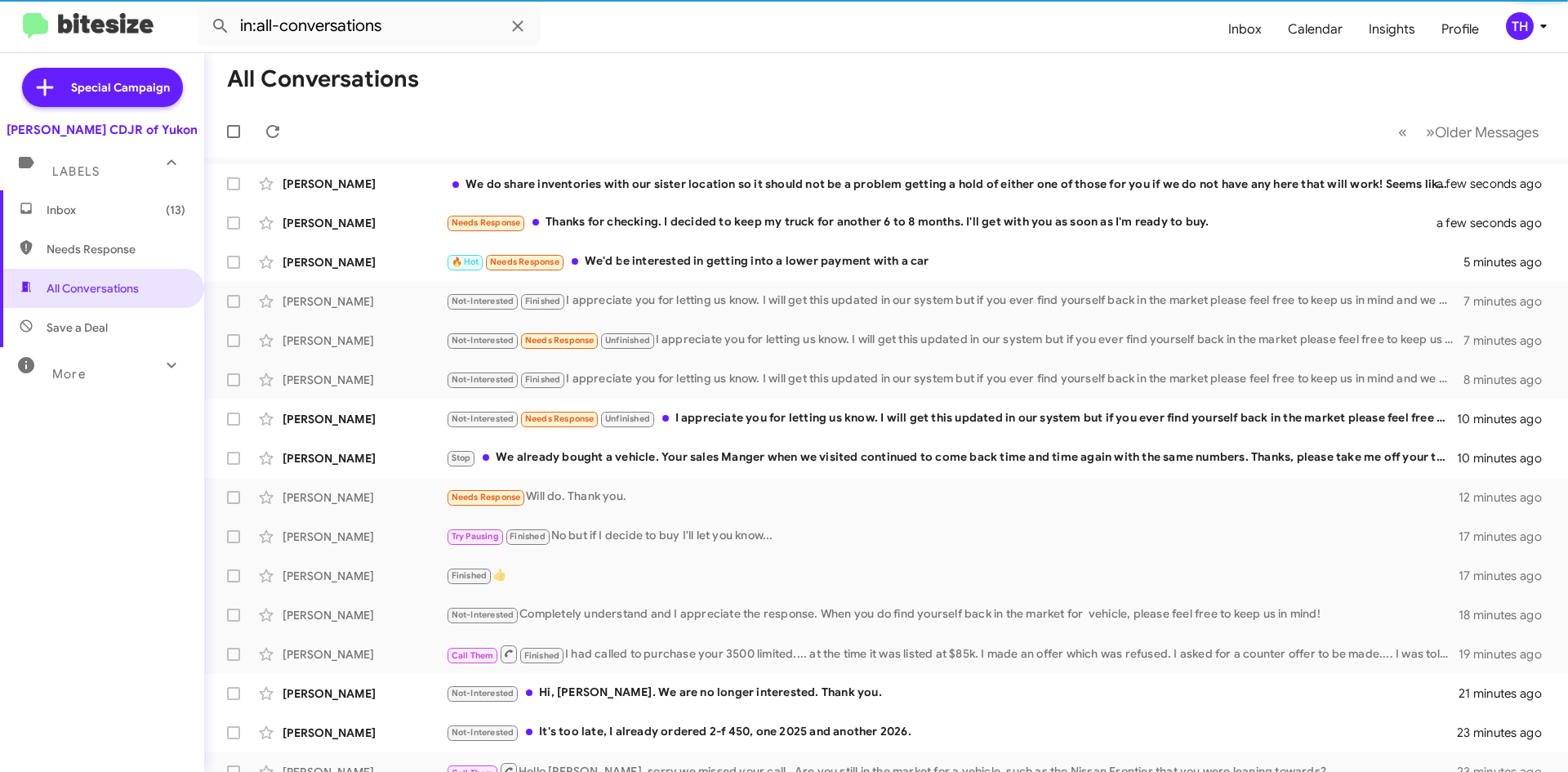
click at [99, 237] on span "Needs Response" at bounding box center [102, 250] width 204 height 39
type input "in:needs-response"
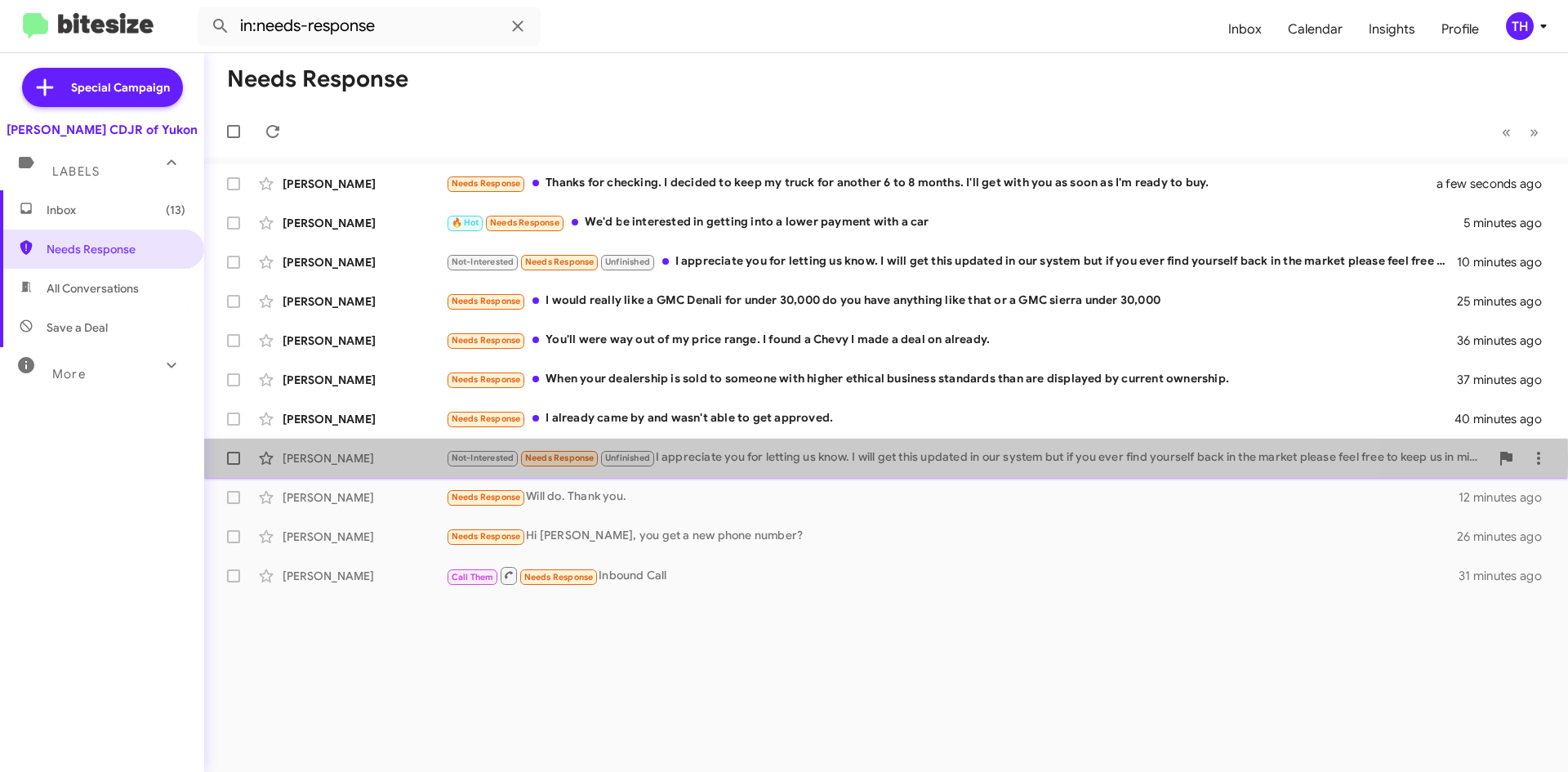
click at [747, 458] on div "Not-Interested Needs Response Unfinished I appreciate you for letting us know. …" at bounding box center [967, 457] width 1043 height 19
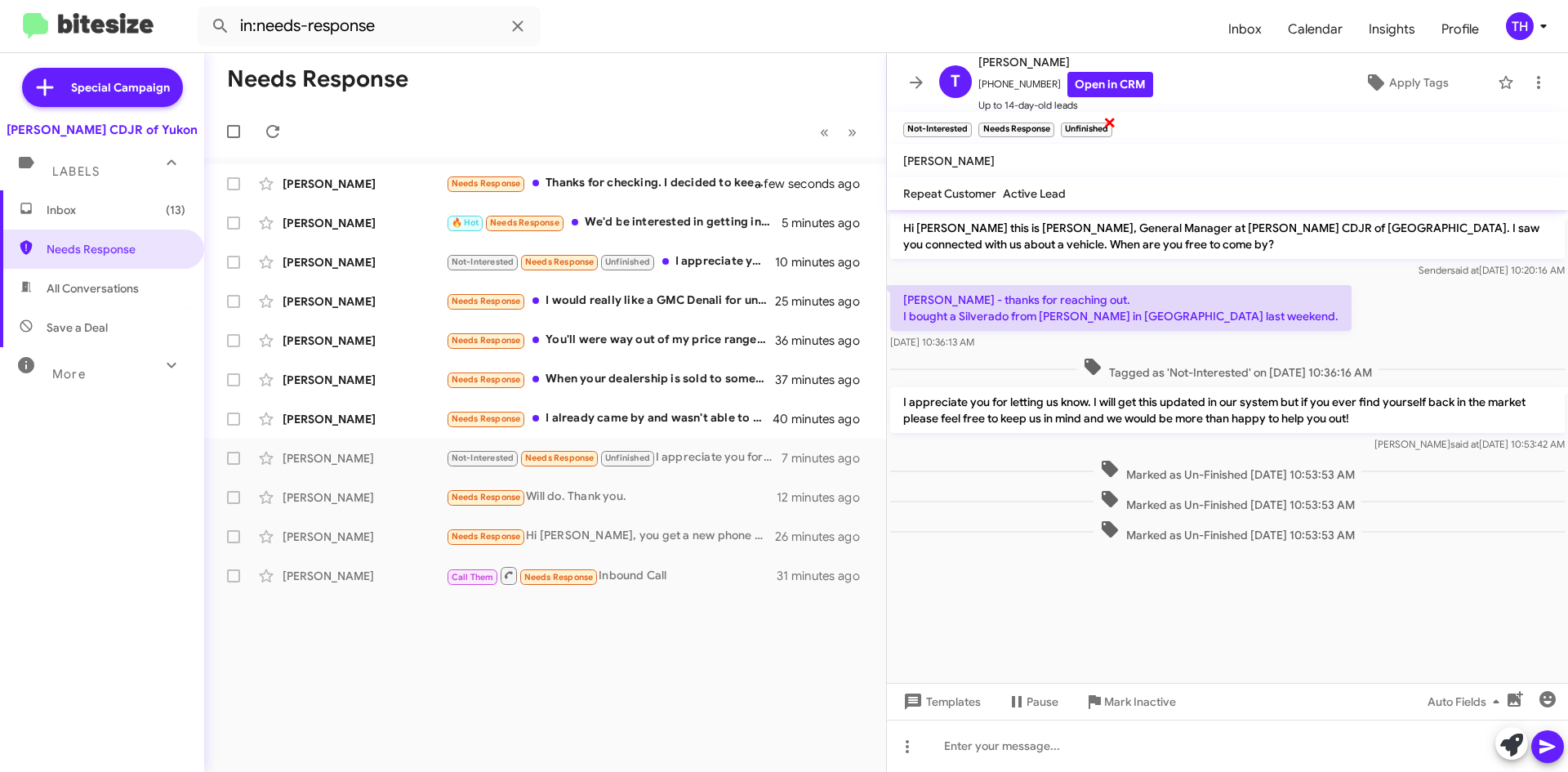
click at [1086, 130] on small "Unfinished" at bounding box center [1086, 130] width 52 height 15
click at [1116, 123] on span "×" at bounding box center [1110, 122] width 13 height 20
click at [1107, 117] on span "×" at bounding box center [1110, 122] width 13 height 20
click at [1034, 123] on small "Needs Response" at bounding box center [1016, 130] width 76 height 15
click at [1052, 122] on span "×" at bounding box center [1052, 122] width 13 height 20
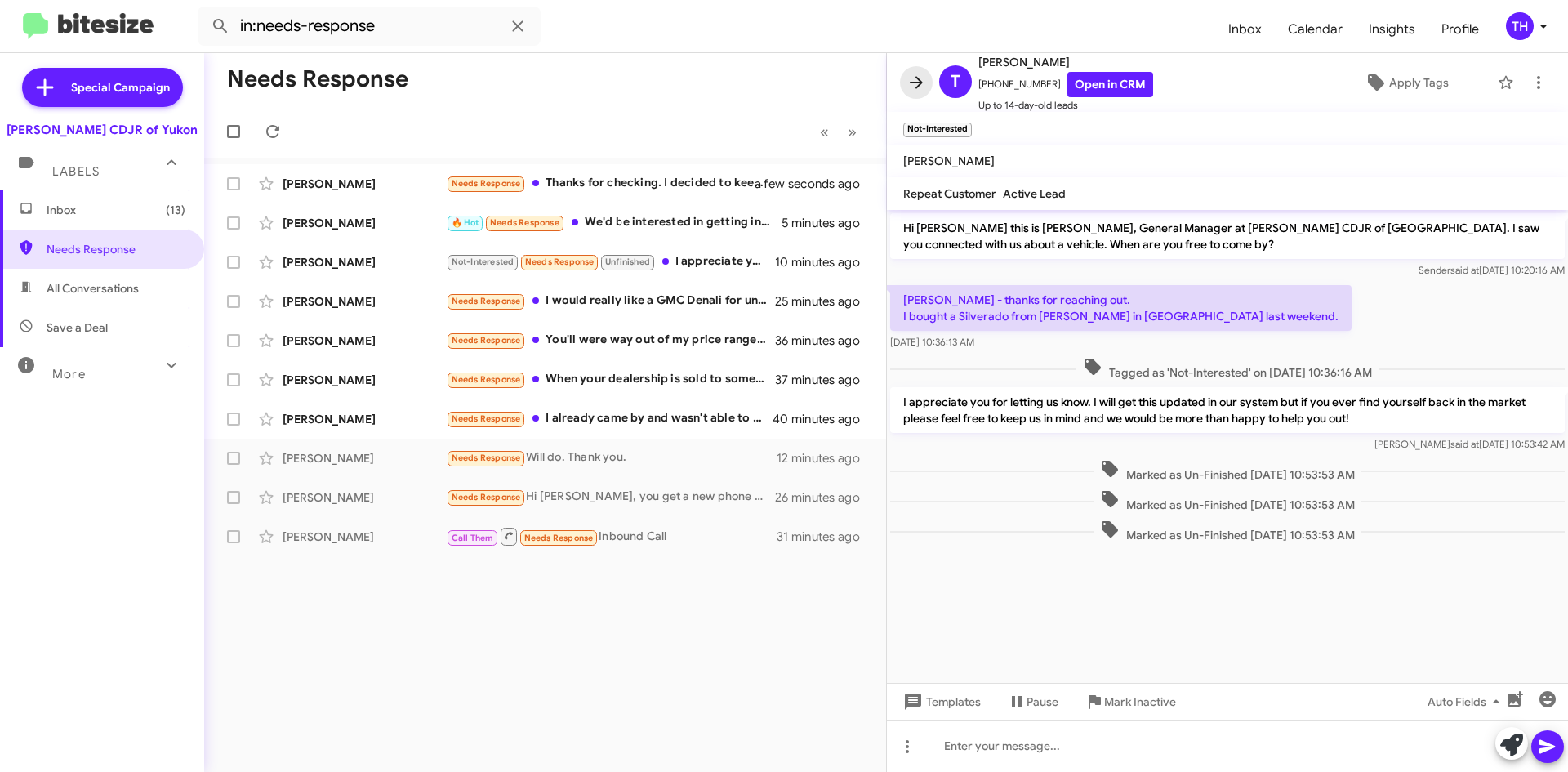
click at [913, 85] on icon at bounding box center [916, 83] width 20 height 20
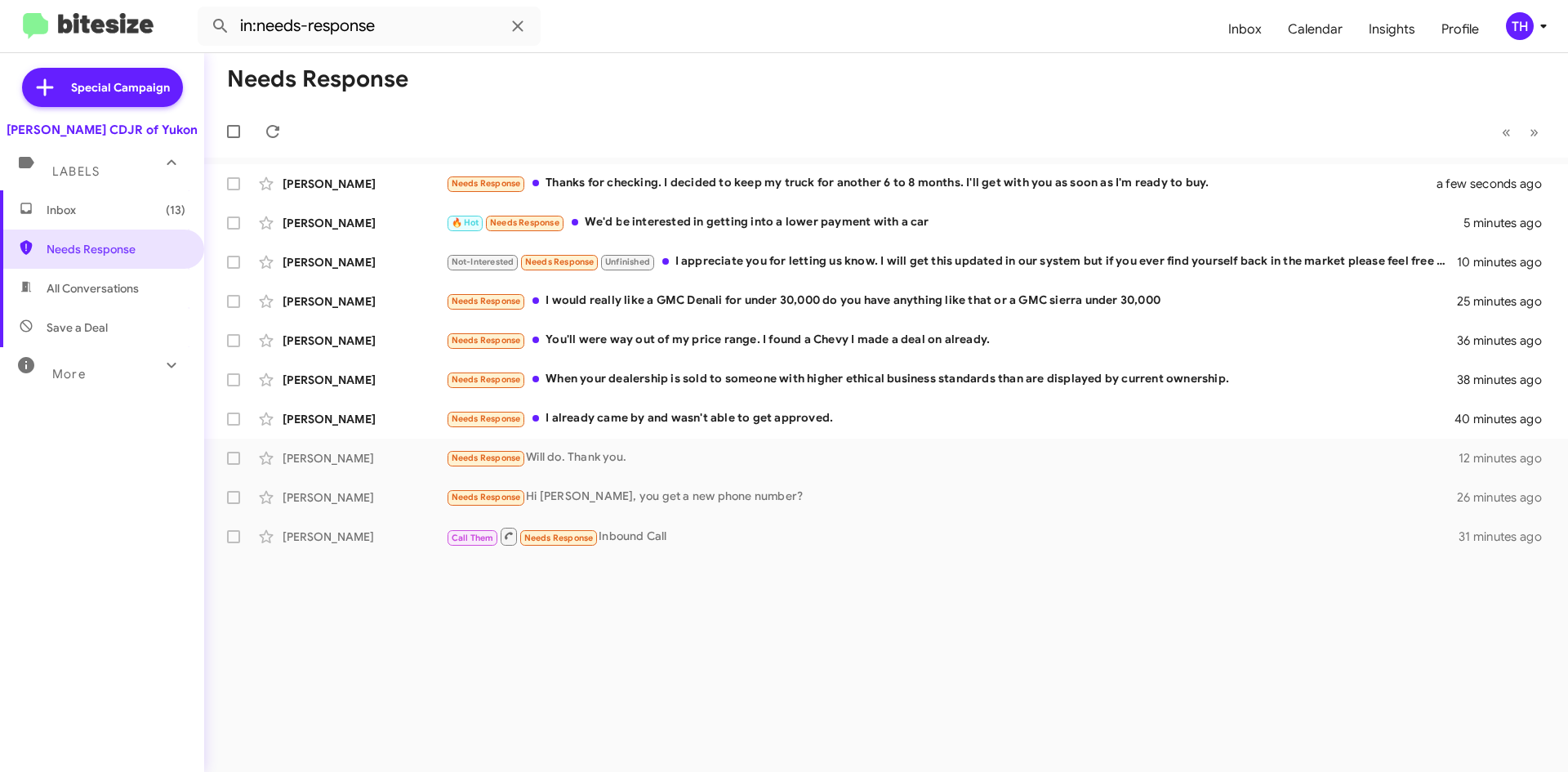
click at [104, 211] on span "Inbox (13)" at bounding box center [116, 210] width 139 height 16
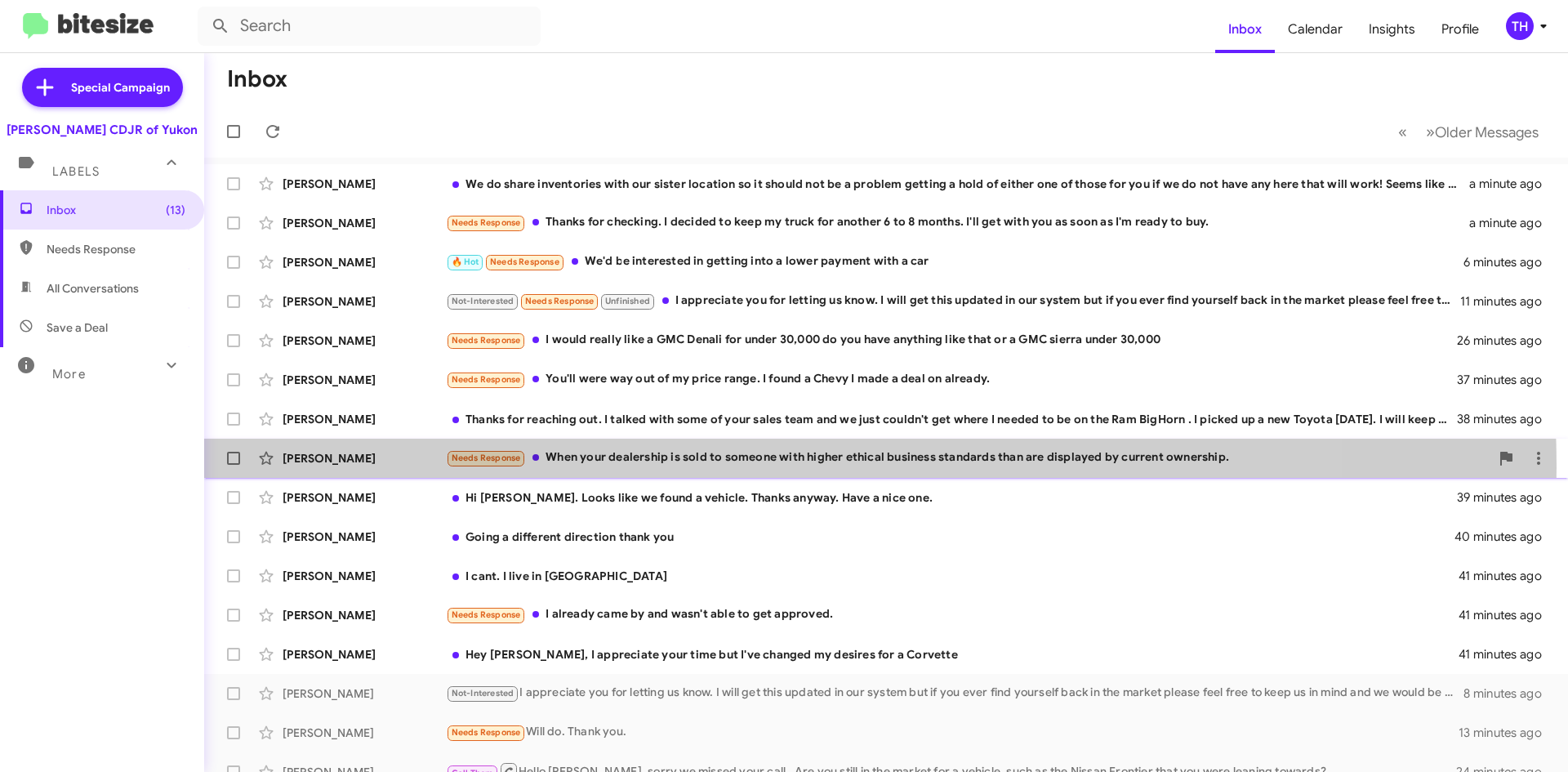
click at [722, 466] on div "Needs Response When your dealership is sold to someone with higher ethical busi…" at bounding box center [967, 457] width 1043 height 19
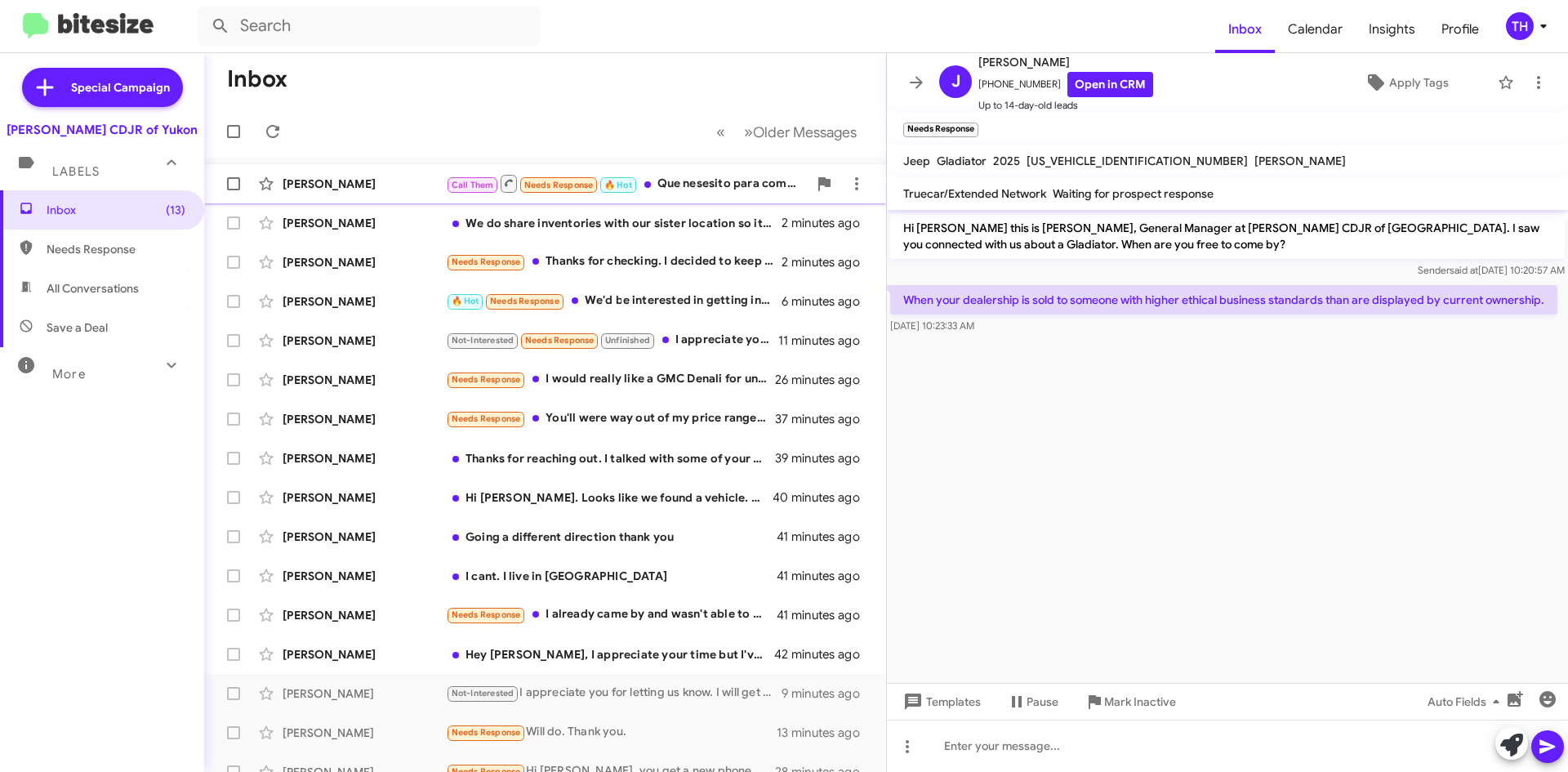
click at [713, 181] on div "Call Them Needs Response 🔥 Hot Que nesesito para comprar" at bounding box center [626, 183] width 362 height 21
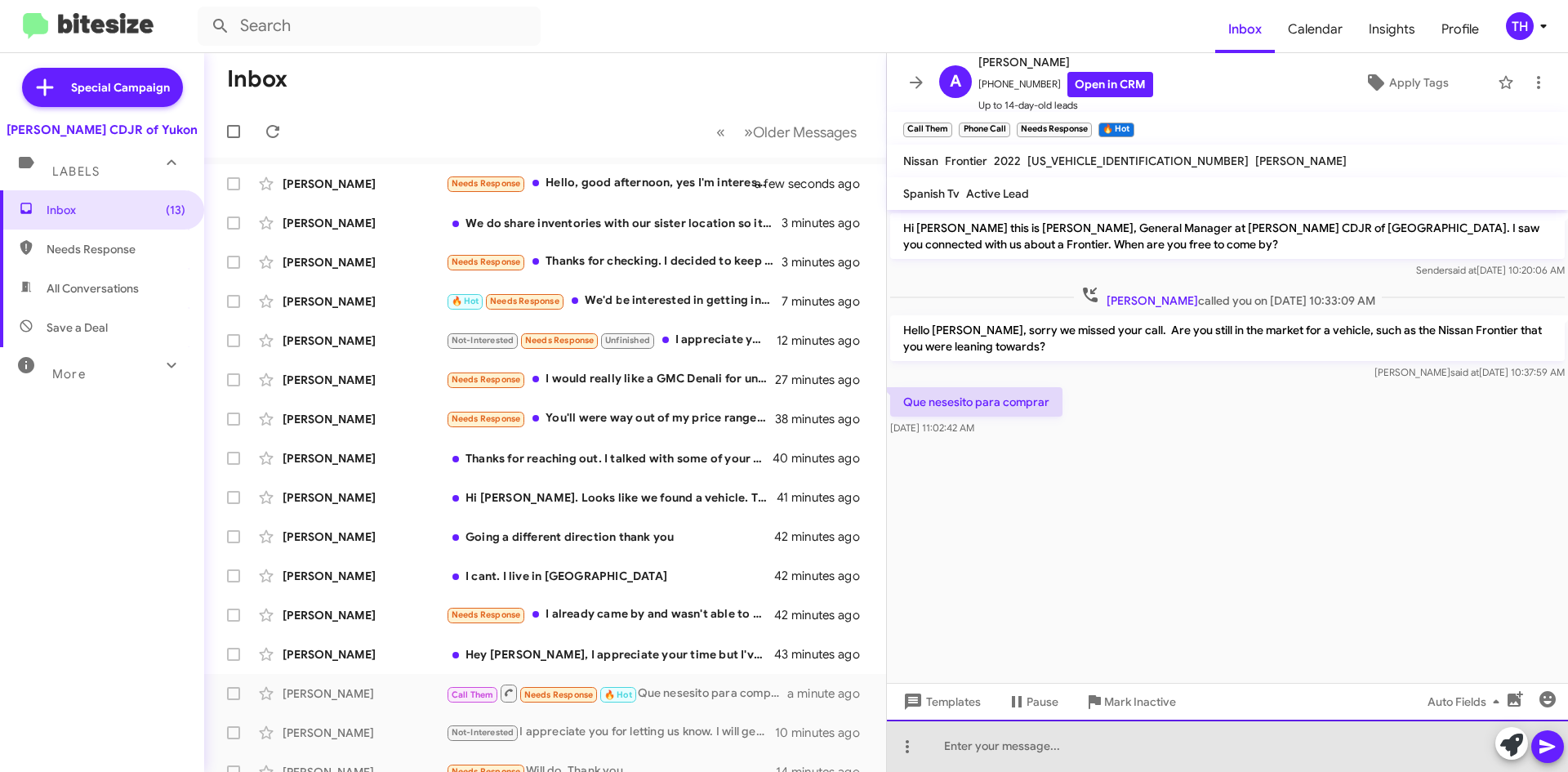
click at [1003, 750] on div at bounding box center [1227, 746] width 681 height 53
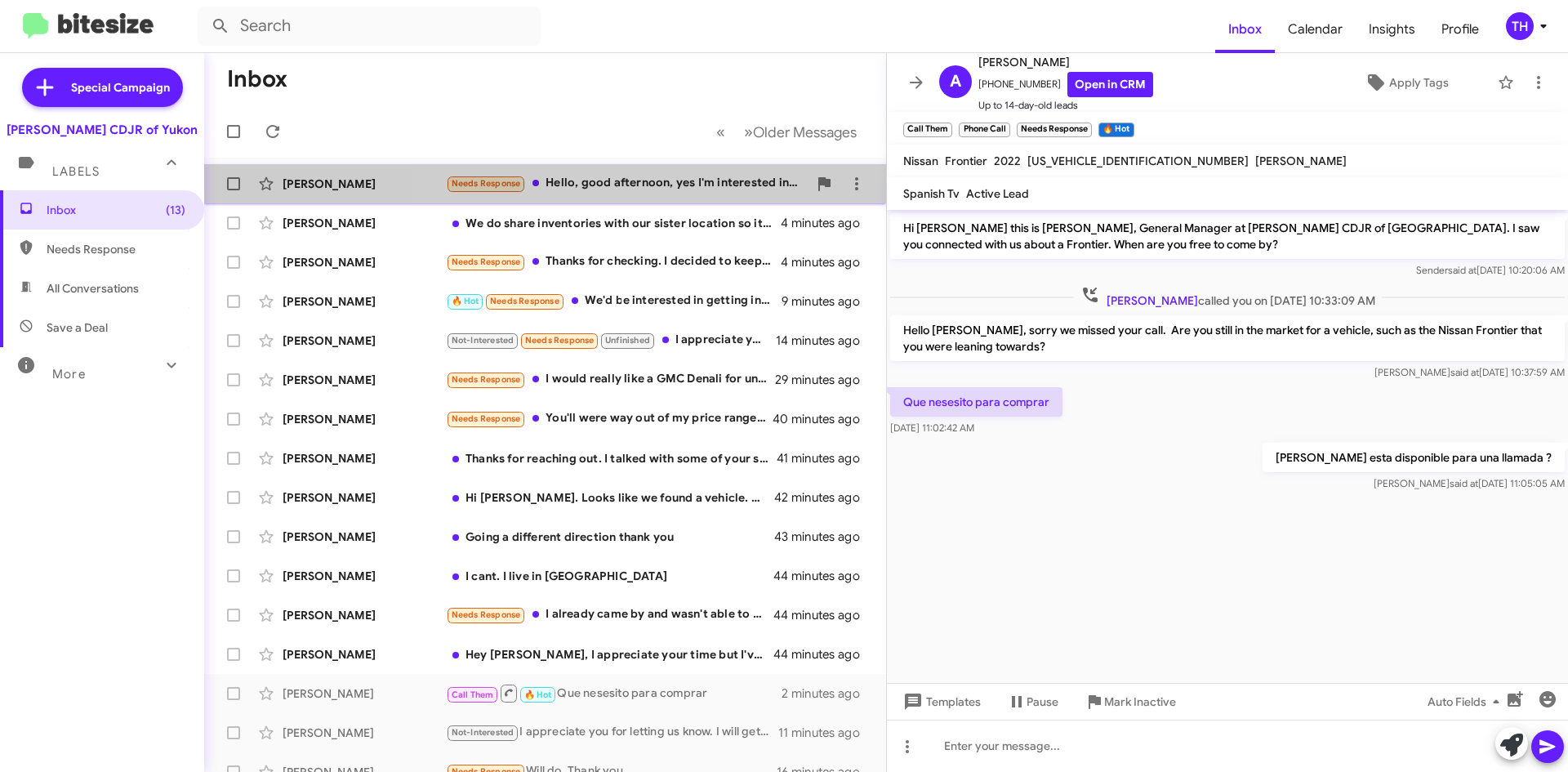
click at [652, 189] on div "Needs Response Hello, good afternoon, yes I'm interested in a vehicle but at th…" at bounding box center [626, 183] width 362 height 19
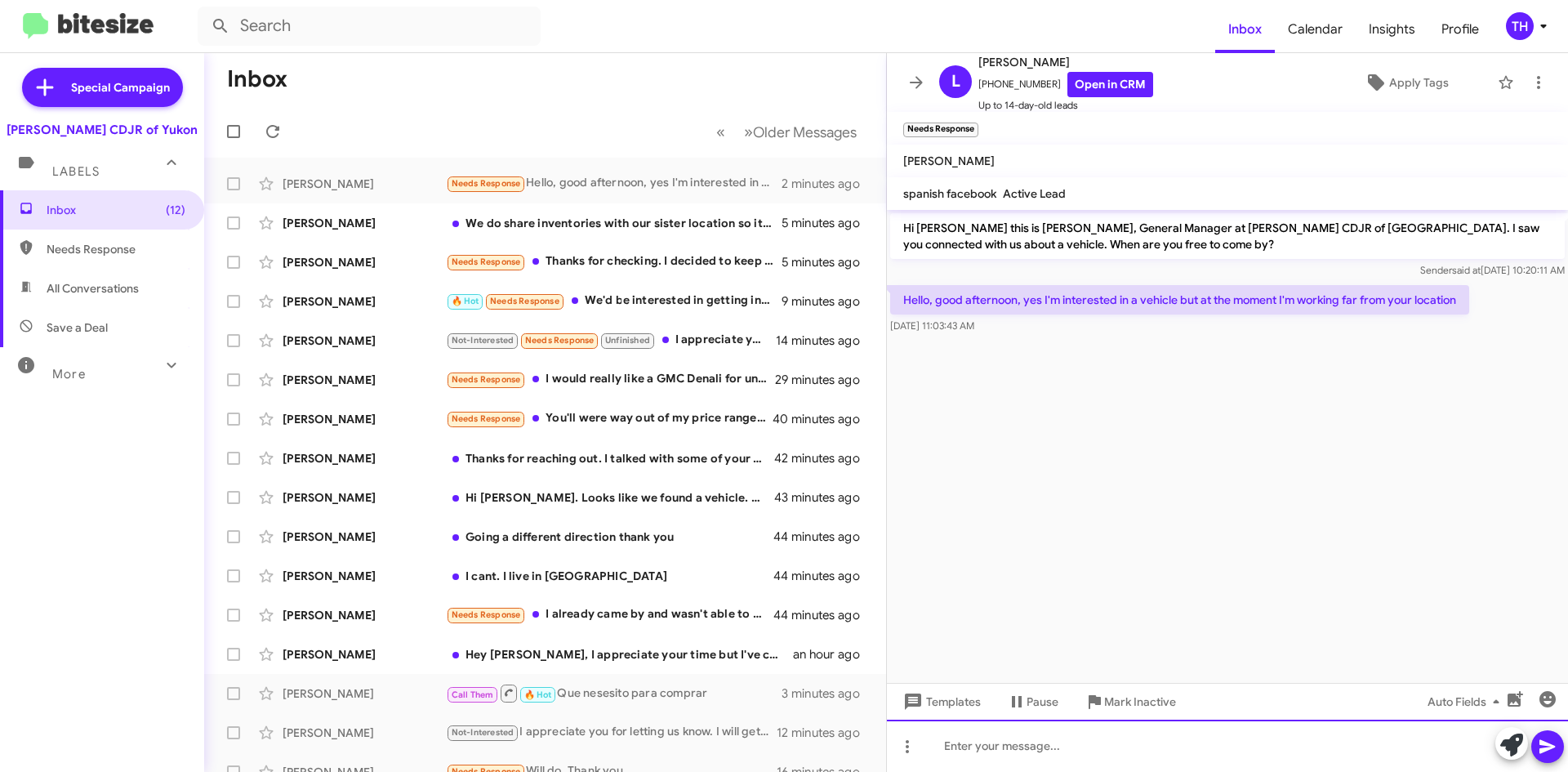
click at [995, 739] on div at bounding box center [1227, 746] width 681 height 53
click at [1068, 744] on div "Do you know when you will be back in town?" at bounding box center [1227, 746] width 681 height 53
click at [1090, 747] on div "Do you know when you will be back in town?" at bounding box center [1227, 746] width 681 height 53
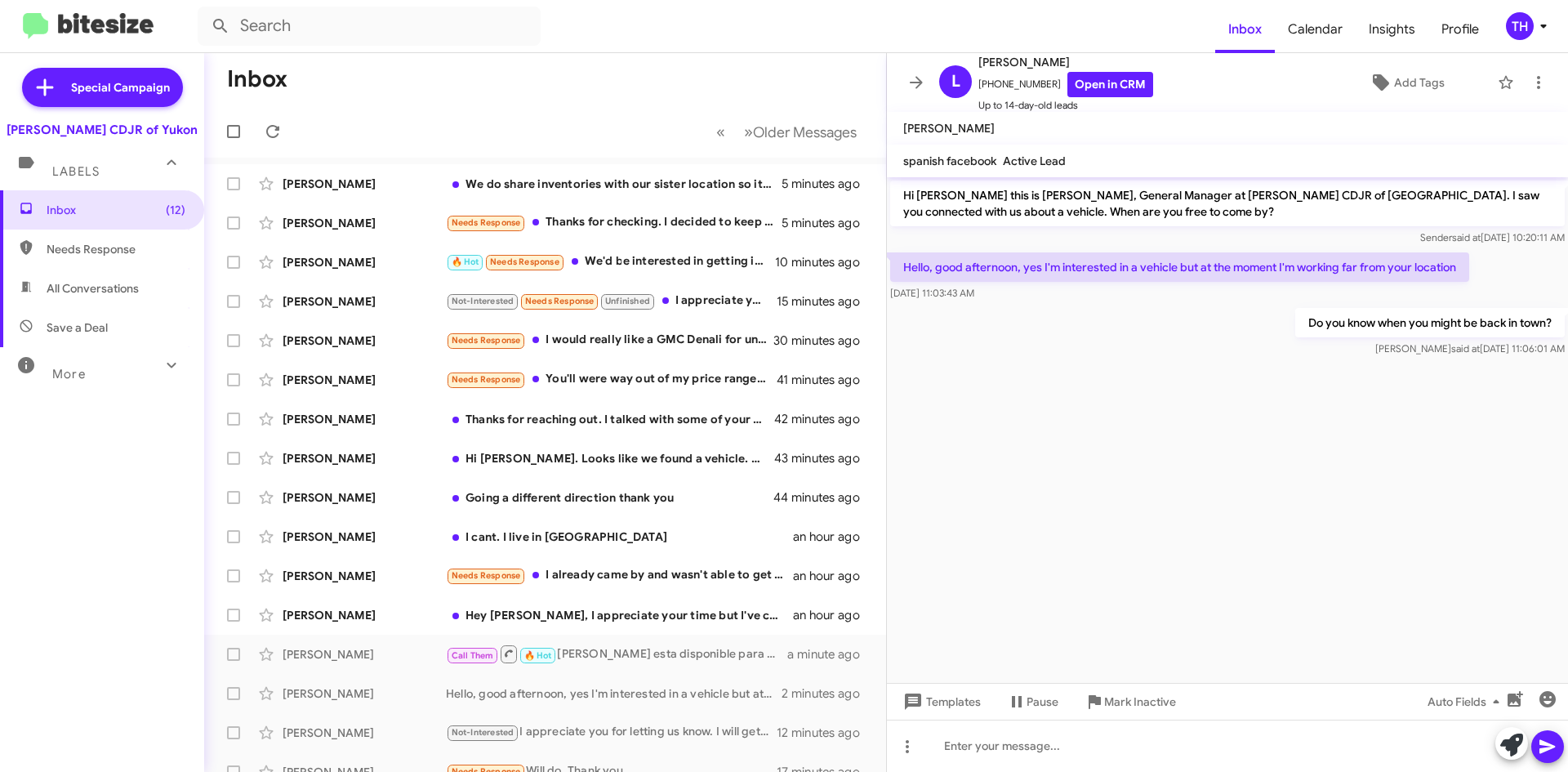
click at [617, 95] on mat-toolbar-row "Inbox" at bounding box center [545, 80] width 682 height 53
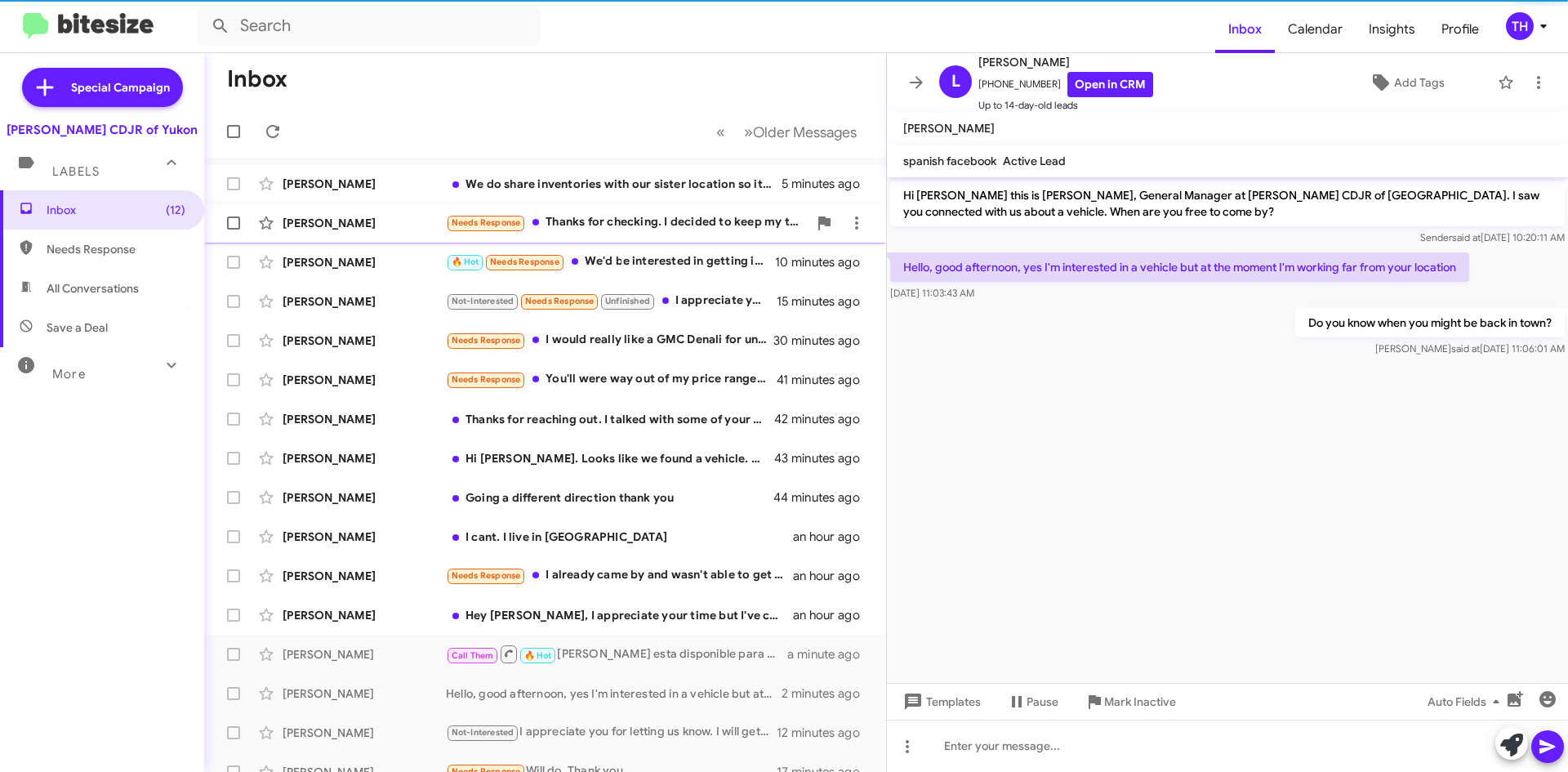
click at [646, 232] on div "Needs Response Thanks for checking. I decided to keep my truck for another 6 to…" at bounding box center [626, 223] width 362 height 19
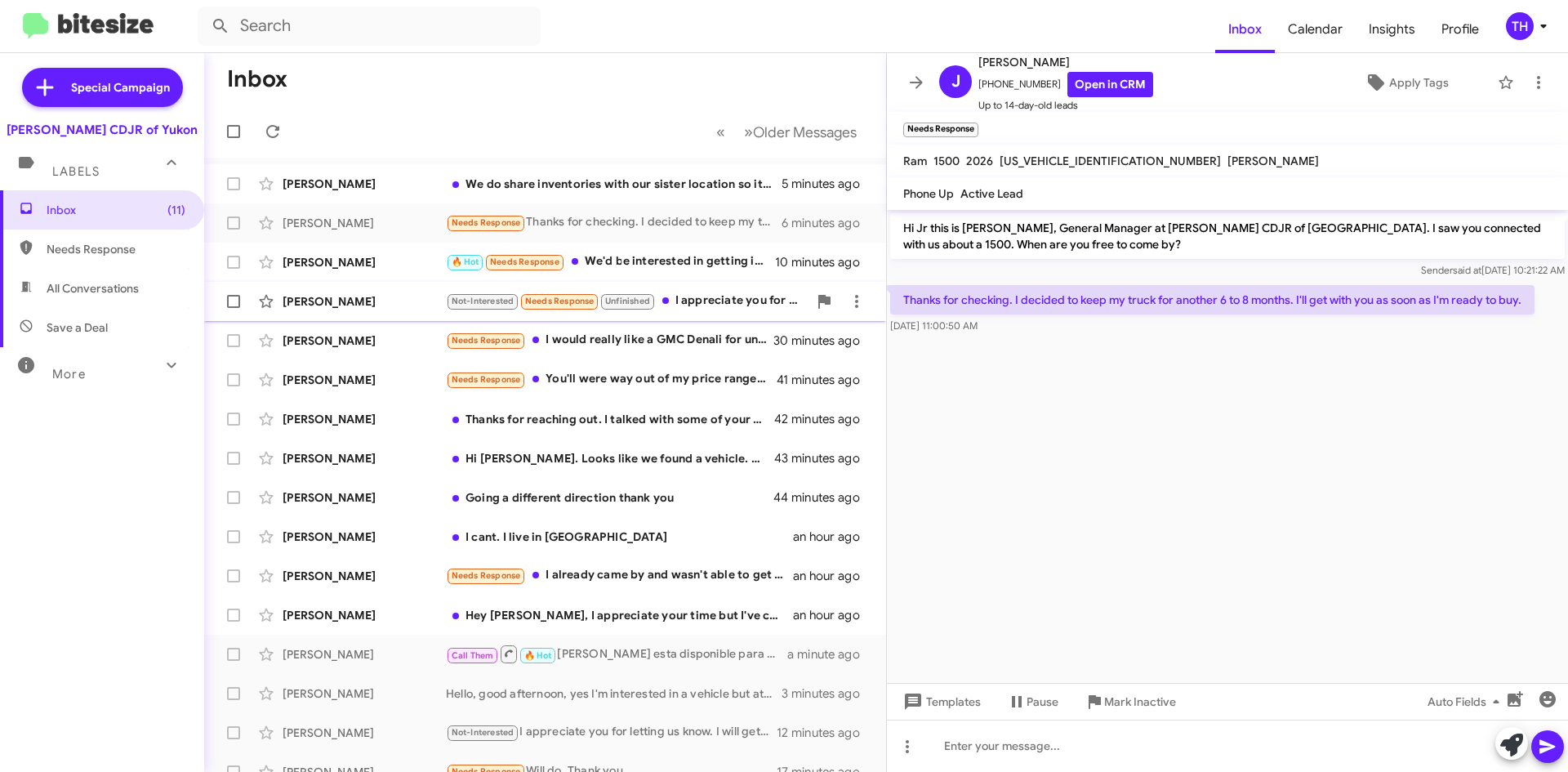
click at [660, 283] on span "[PERSON_NAME] Not-Interested Needs Response Unfinished I appreciate you for let…" at bounding box center [545, 301] width 682 height 39
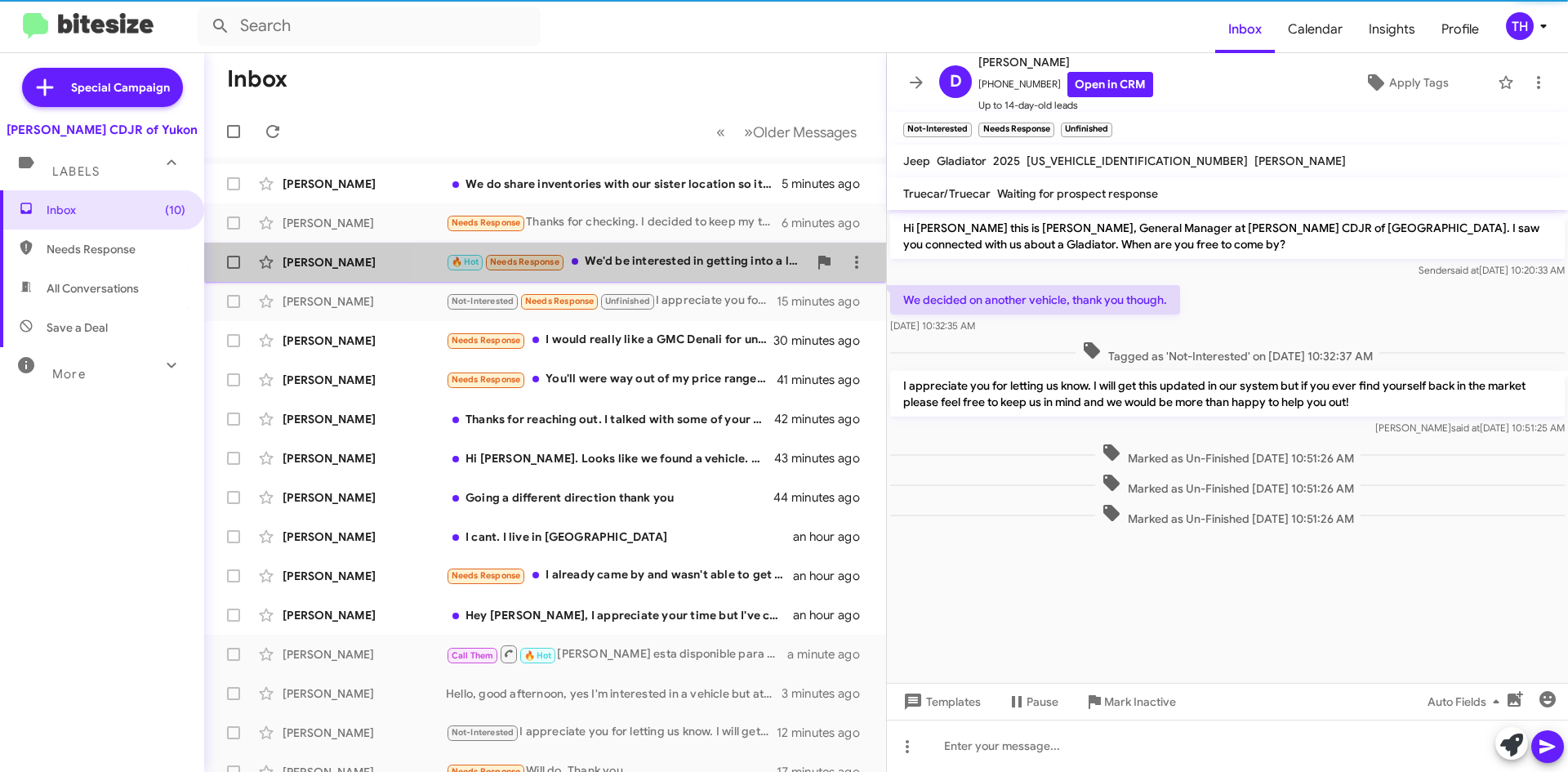
click at [657, 265] on div "🔥 Hot Needs Response We'd be interested in getting into a lower payment with a …" at bounding box center [626, 261] width 362 height 19
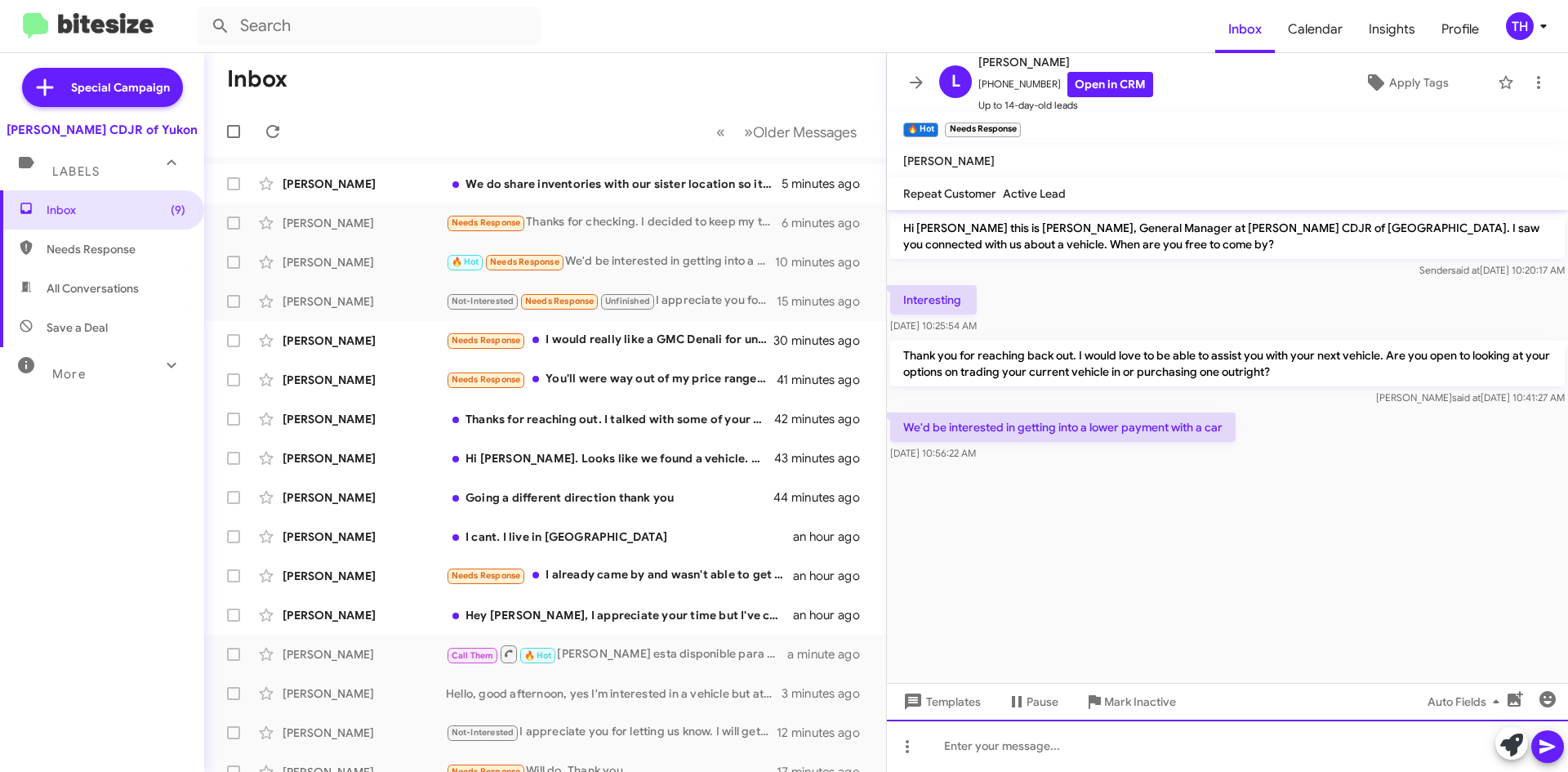
click at [1047, 762] on div at bounding box center [1227, 746] width 681 height 53
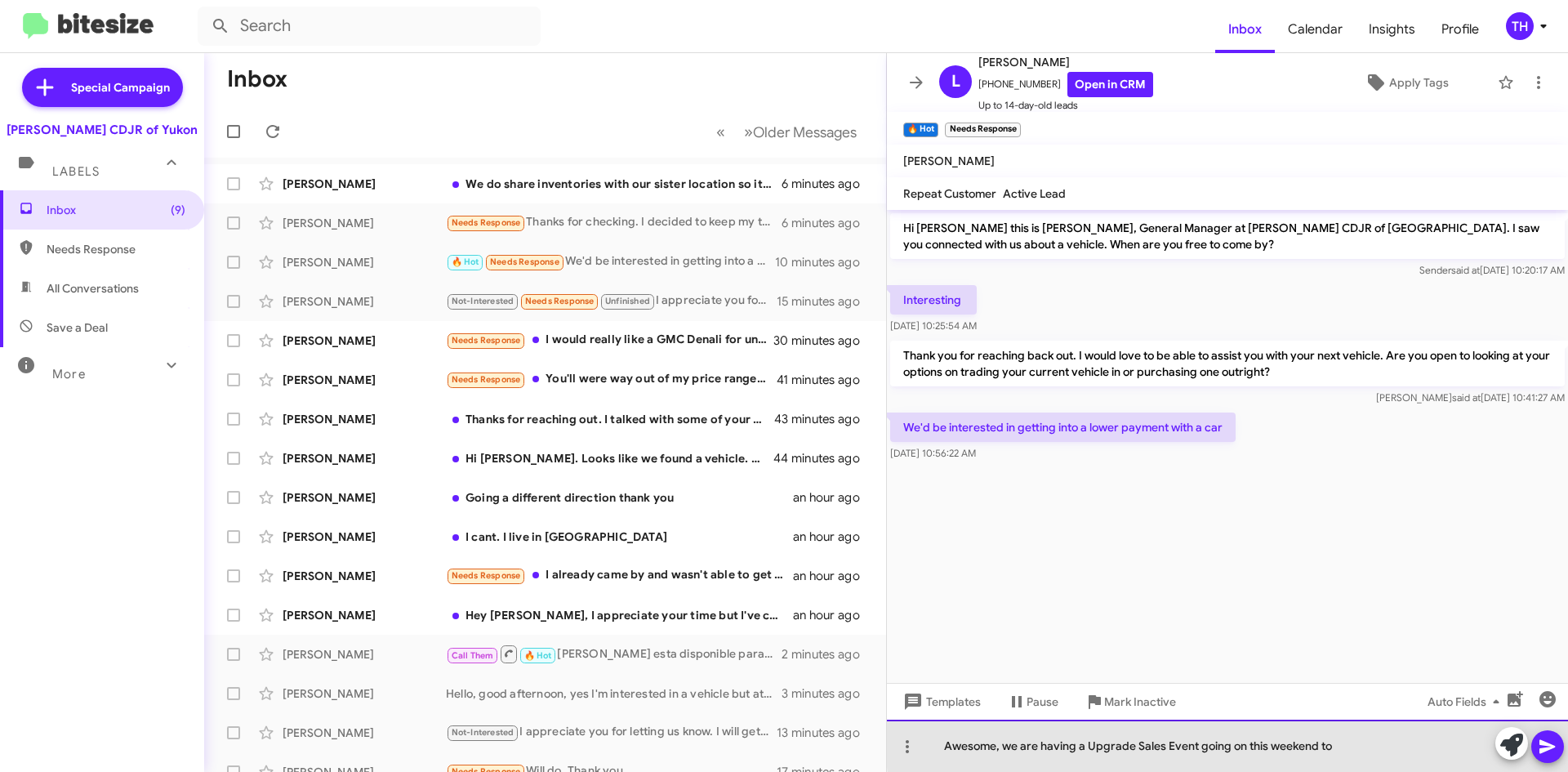
drag, startPoint x: 1353, startPoint y: 741, endPoint x: 1016, endPoint y: 750, distance: 337.1
click at [1016, 750] on div "Awesome, we are having a Upgrade Sales Event going on this weekend to" at bounding box center [1227, 746] width 681 height 53
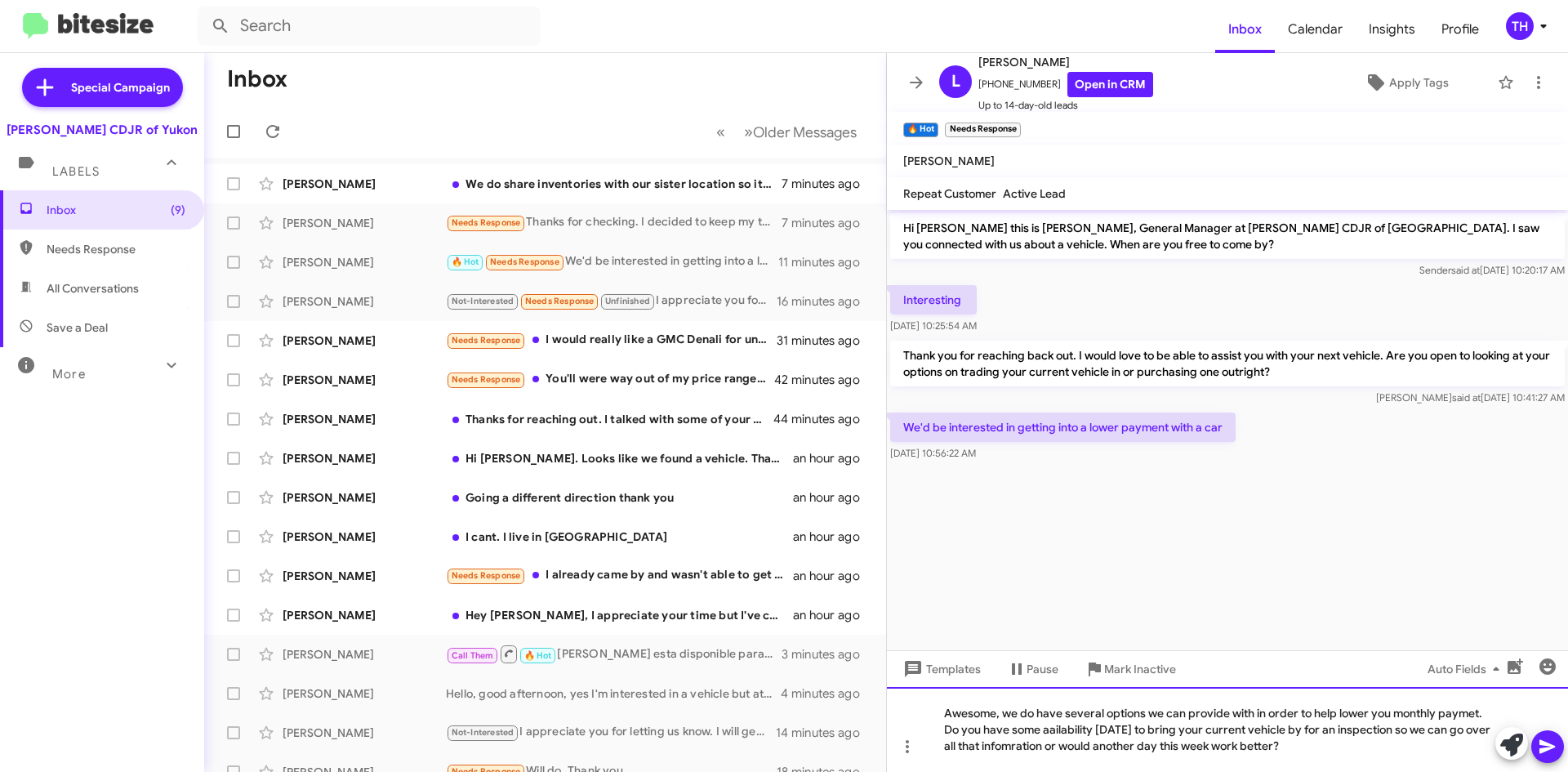
drag, startPoint x: 1456, startPoint y: 728, endPoint x: 1179, endPoint y: 716, distance: 277.3
click at [1217, 715] on div "Awesome, we do have several options we can provide with in order to help lower …" at bounding box center [1227, 729] width 681 height 85
drag, startPoint x: 1460, startPoint y: 702, endPoint x: 1383, endPoint y: 718, distance: 78.6
click at [1364, 718] on div "Awesome, we do have several options we can provide with in order to help lower …" at bounding box center [1227, 729] width 681 height 85
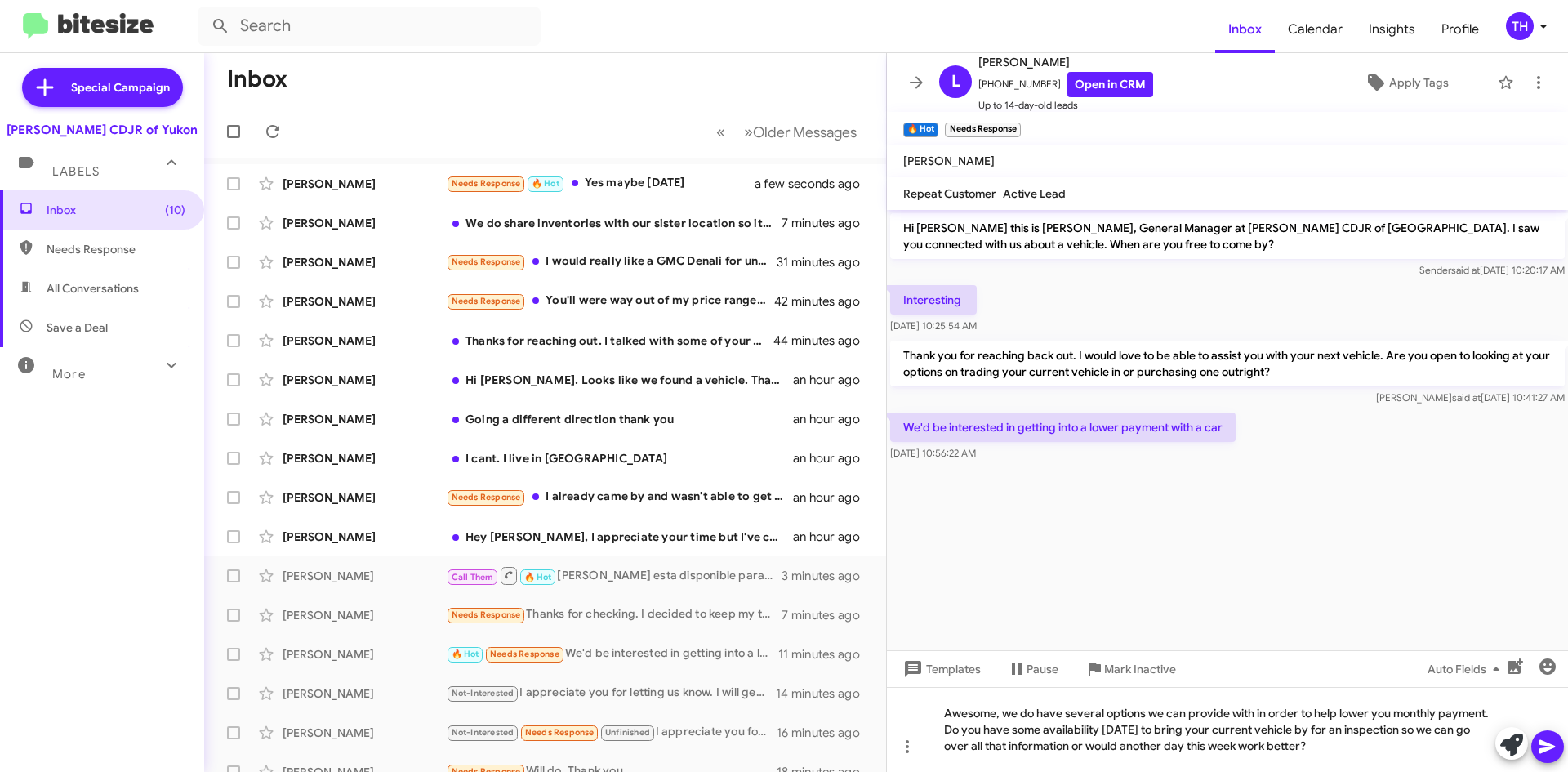
click at [1555, 738] on icon at bounding box center [1547, 747] width 20 height 20
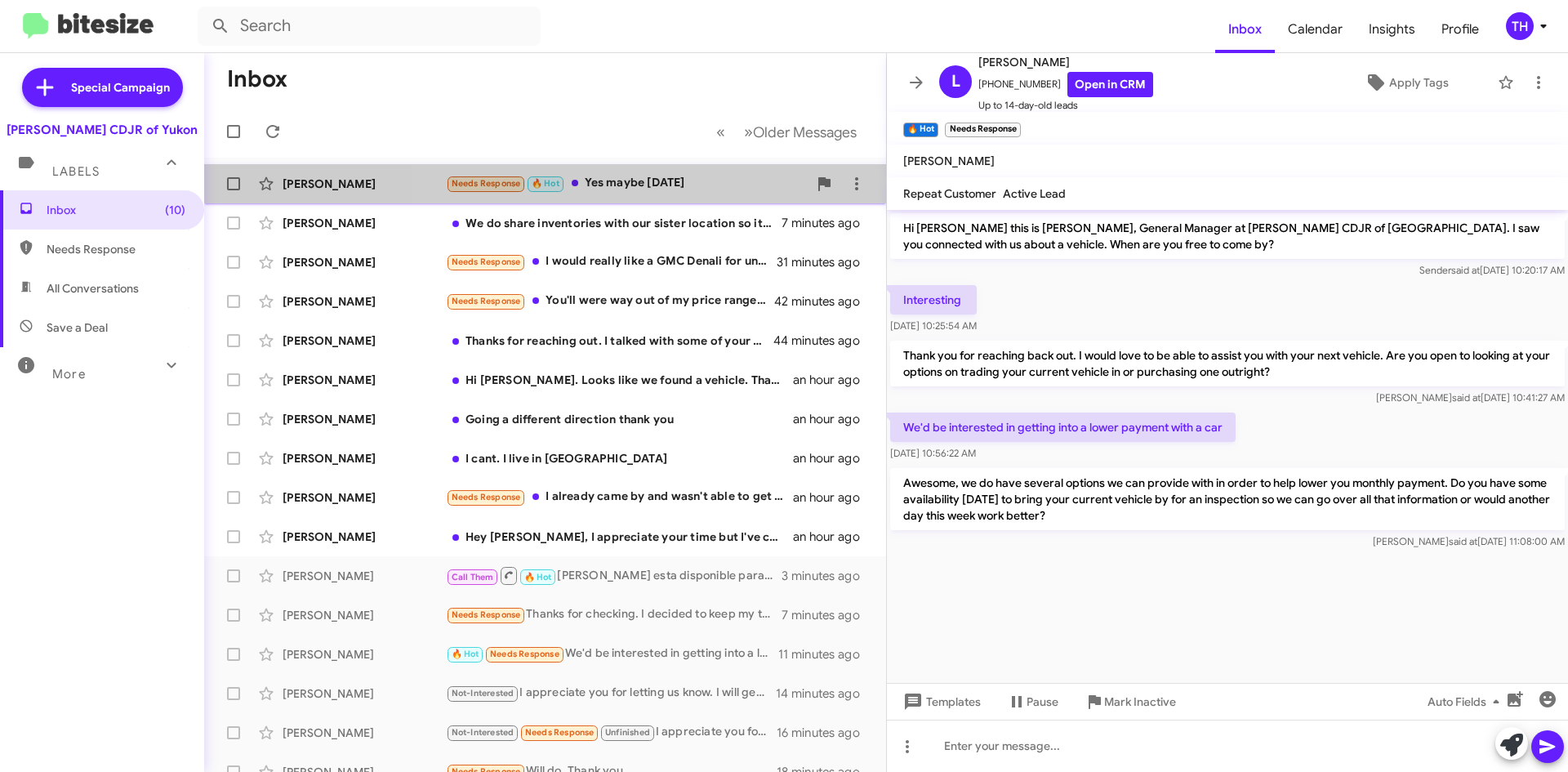
click at [669, 176] on div "Needs Response 🔥 Hot Yes maybe [DATE]" at bounding box center [626, 183] width 362 height 19
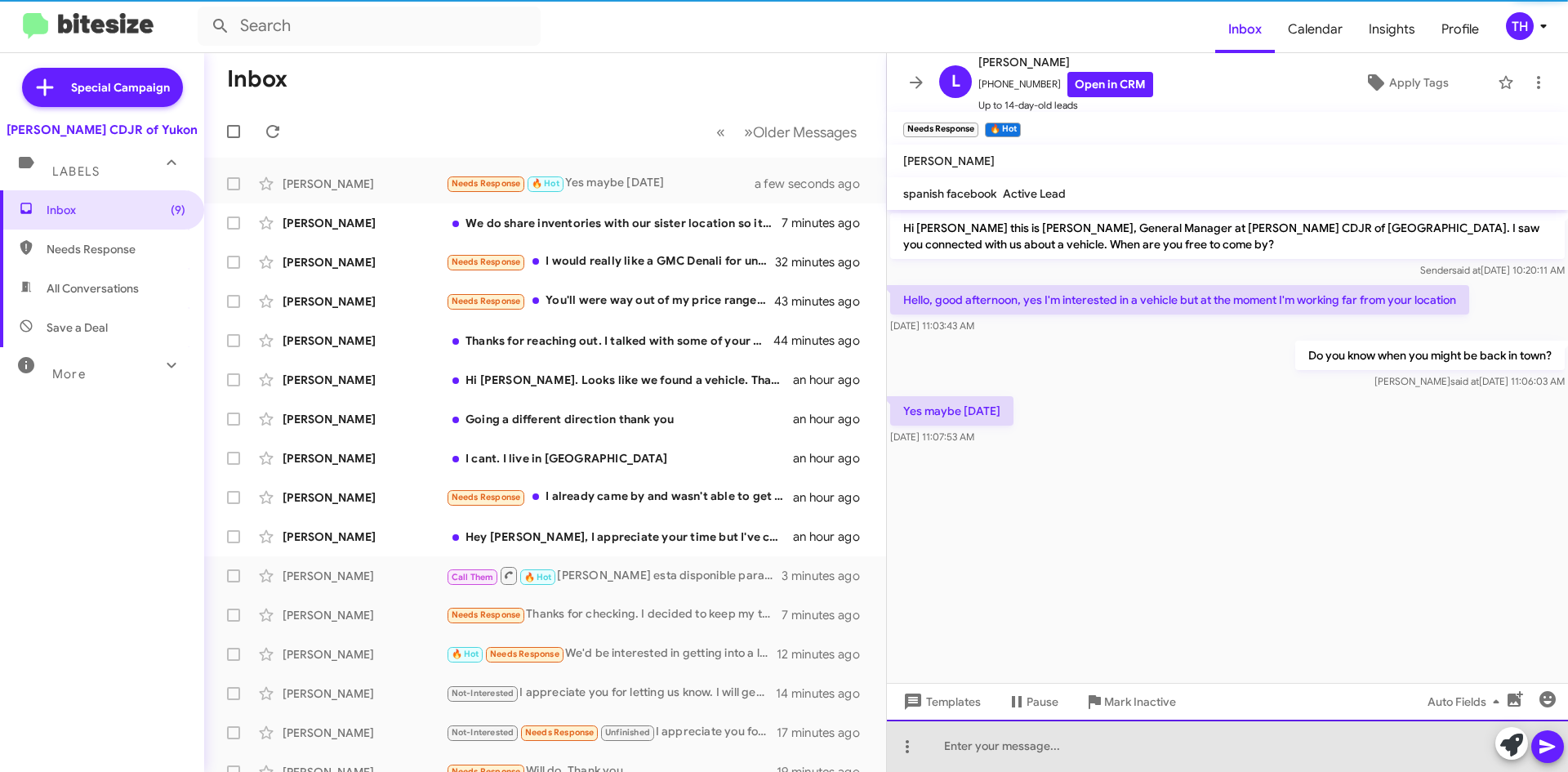
click at [1092, 733] on div at bounding box center [1227, 746] width 681 height 53
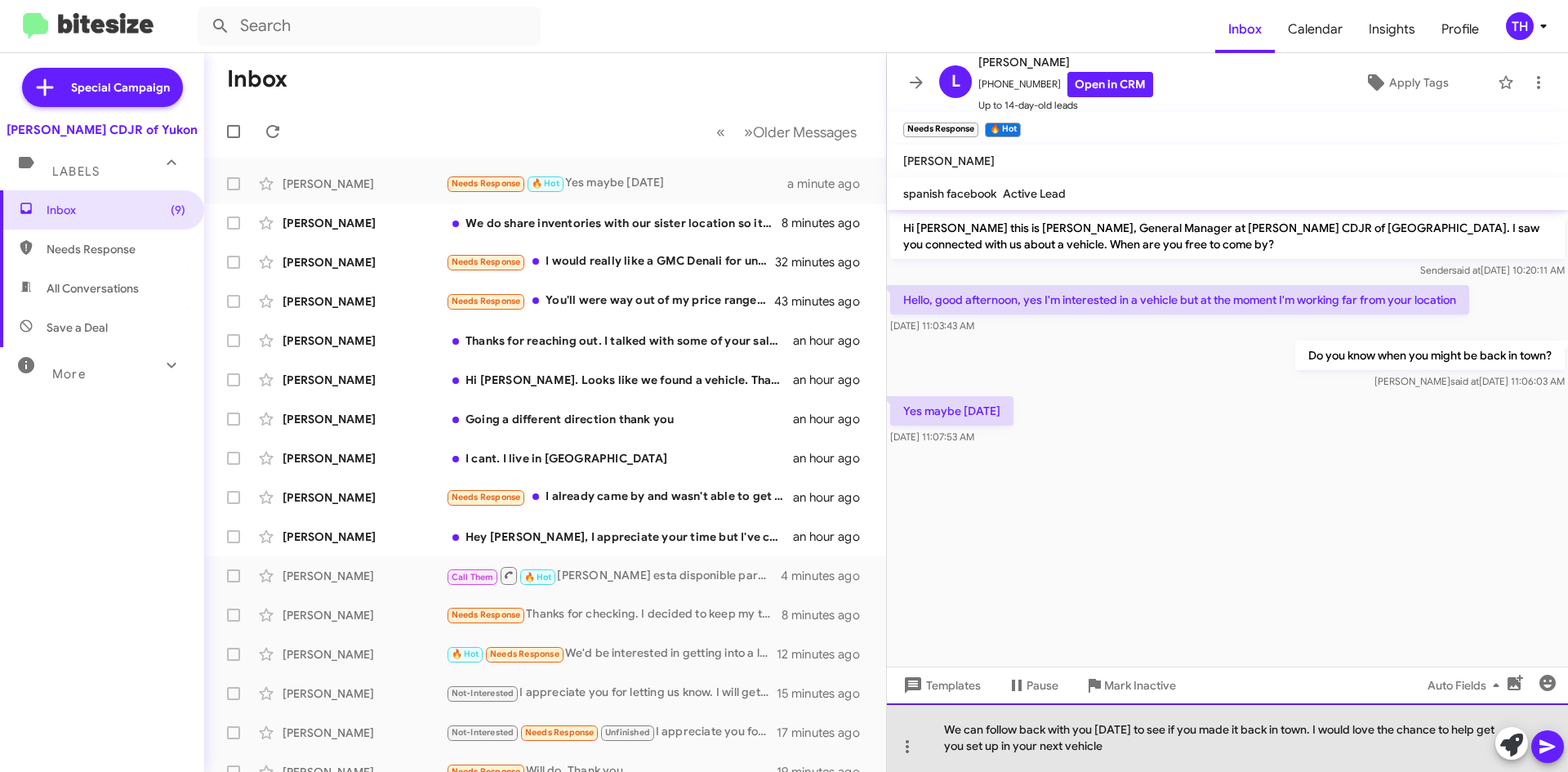
drag, startPoint x: 1153, startPoint y: 748, endPoint x: 951, endPoint y: 722, distance: 203.7
click at [951, 722] on div "We can follow back with you [DATE] to see if you made it back in town. I would …" at bounding box center [1227, 738] width 681 height 69
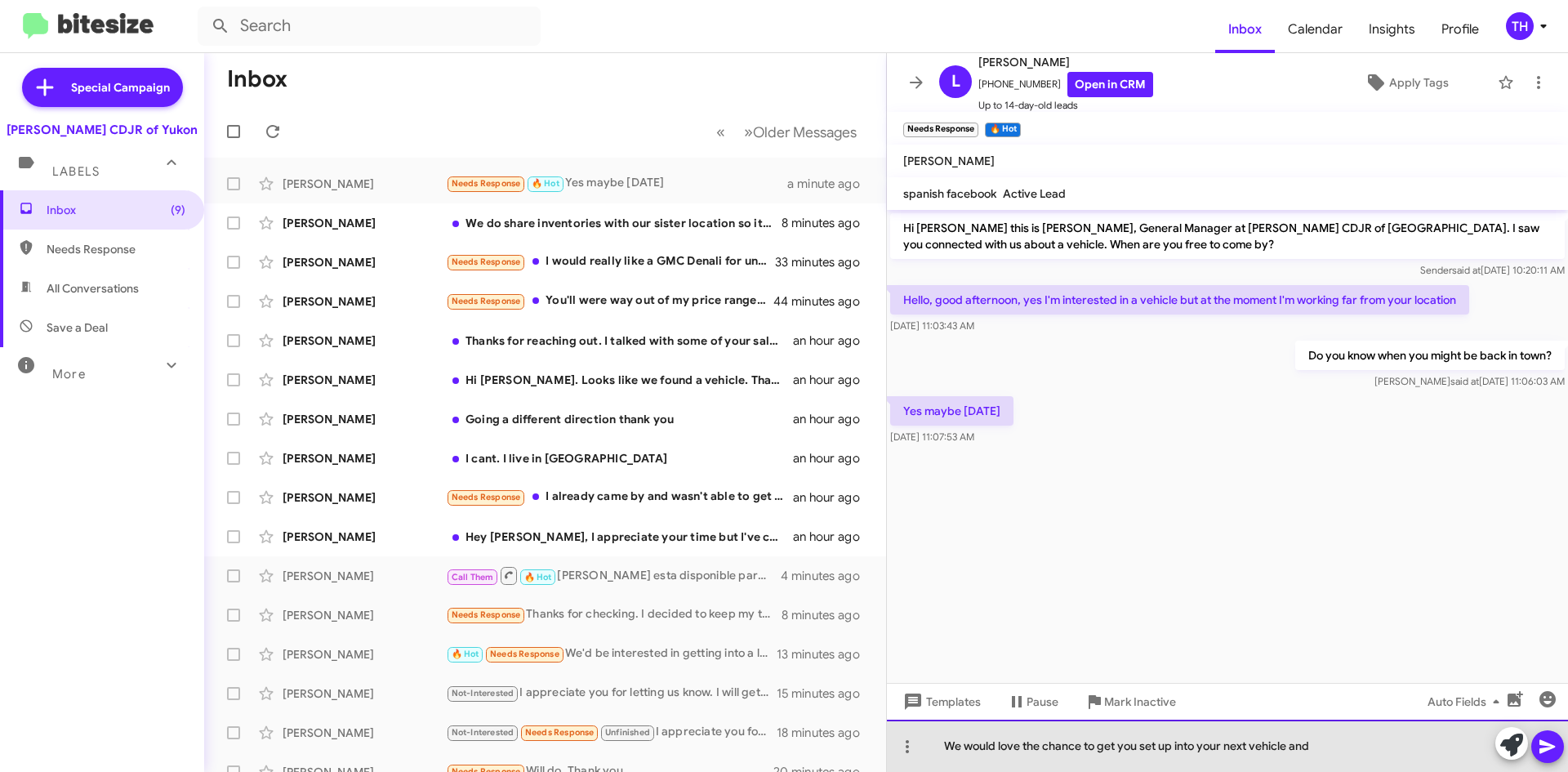
drag, startPoint x: 1332, startPoint y: 745, endPoint x: 1323, endPoint y: 741, distance: 9.8
click at [1323, 741] on div "We would love the chance to get you set up into your next vehicle and" at bounding box center [1227, 746] width 681 height 53
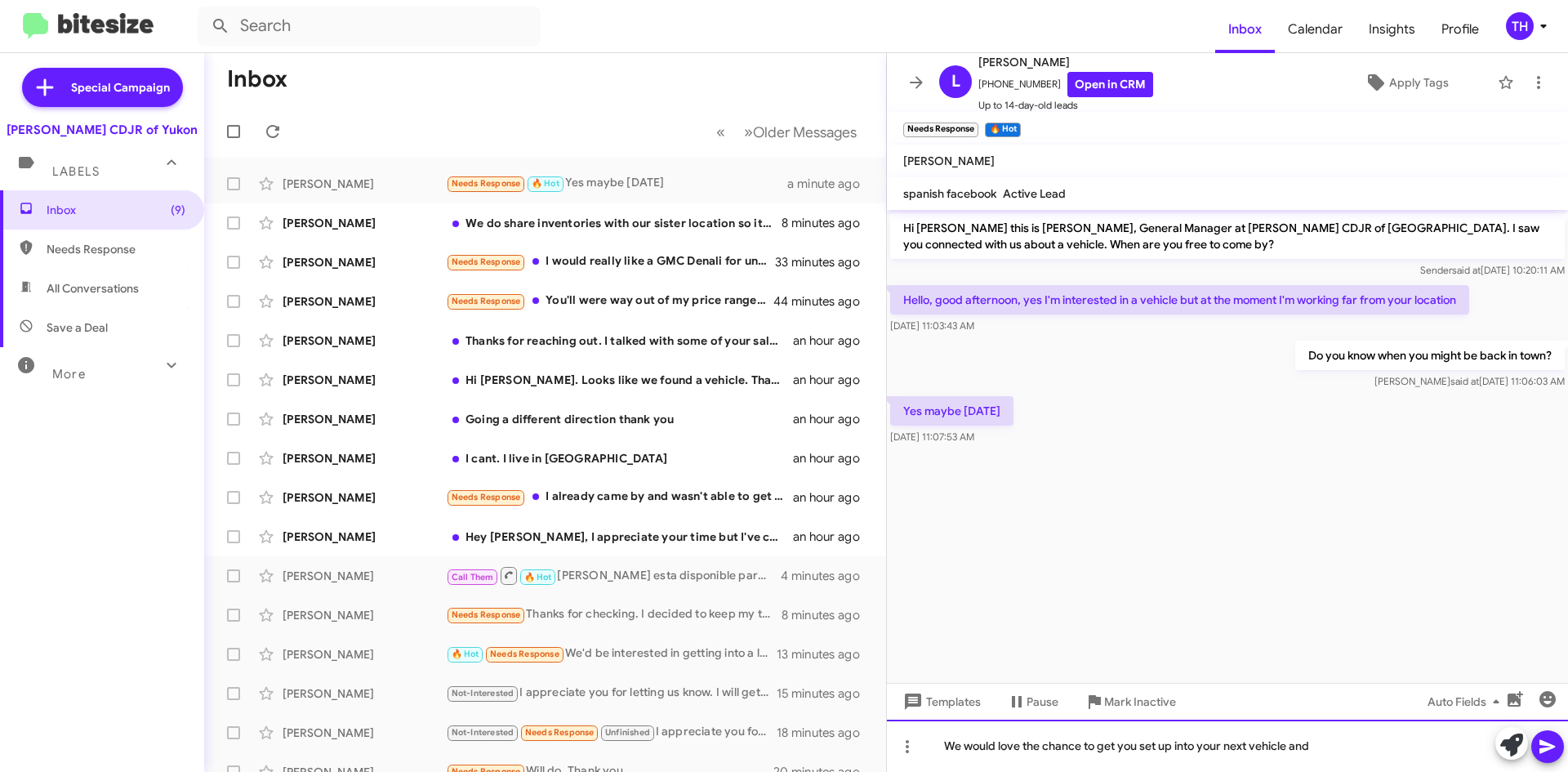
drag, startPoint x: 1360, startPoint y: 768, endPoint x: 1263, endPoint y: 768, distance: 97.0
click at [1263, 768] on div "We would love the chance to get you set up into your next vehicle and" at bounding box center [1227, 746] width 681 height 53
click at [1375, 749] on div "We would love the chance to get you set up into your next vehicle and" at bounding box center [1227, 746] width 681 height 53
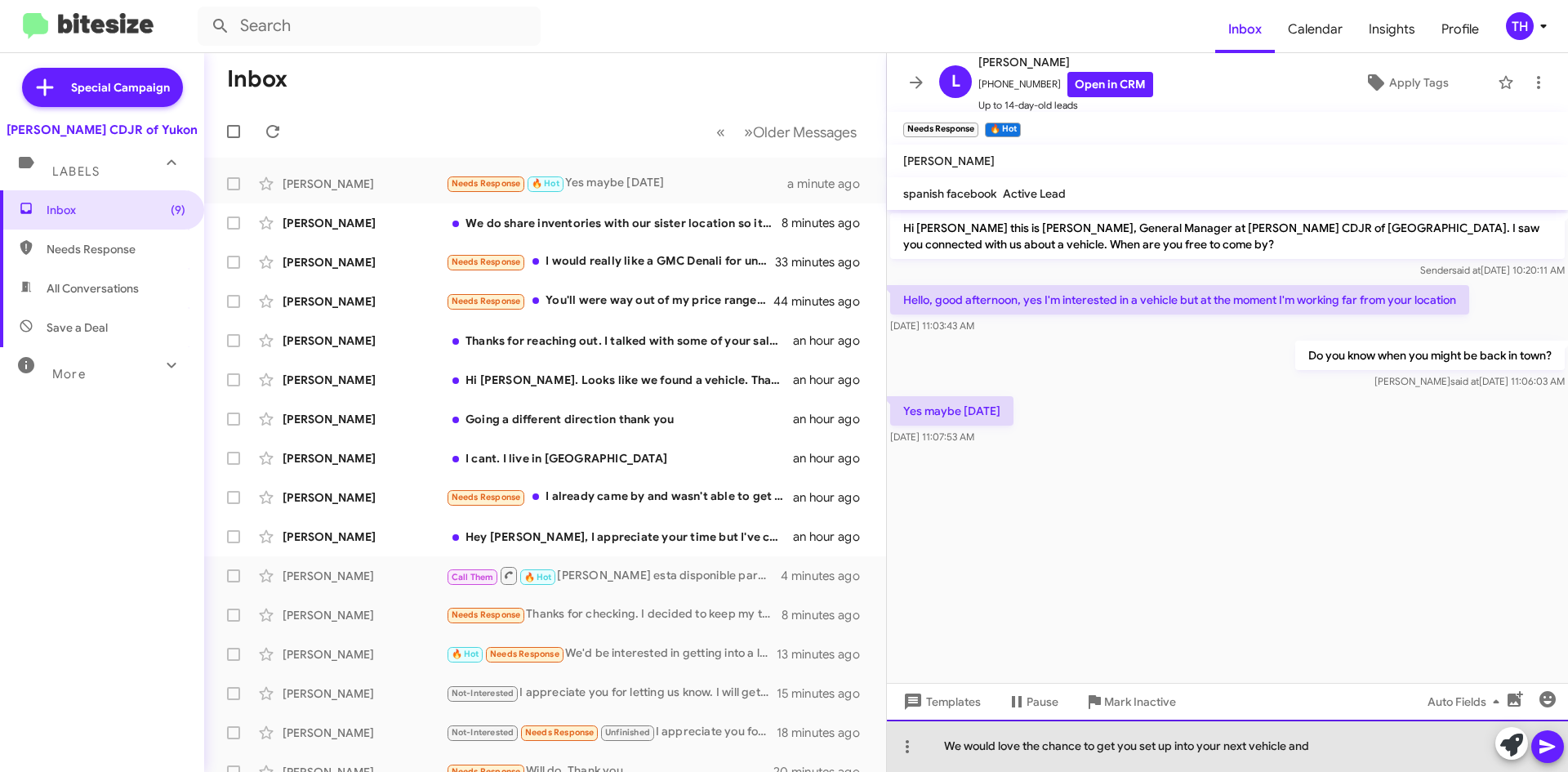
drag, startPoint x: 1355, startPoint y: 751, endPoint x: 1177, endPoint y: 738, distance: 178.5
click at [1177, 738] on div "We would love the chance to get you set up into your next vehicle and" at bounding box center [1227, 746] width 681 height 53
click at [950, 739] on div "We would love the chance to get you set up with the deals I have running right …" at bounding box center [1227, 746] width 681 height 53
click at [1405, 748] on div "I would love the chance to get you set up with the deals I have running right n…" at bounding box center [1227, 746] width 681 height 53
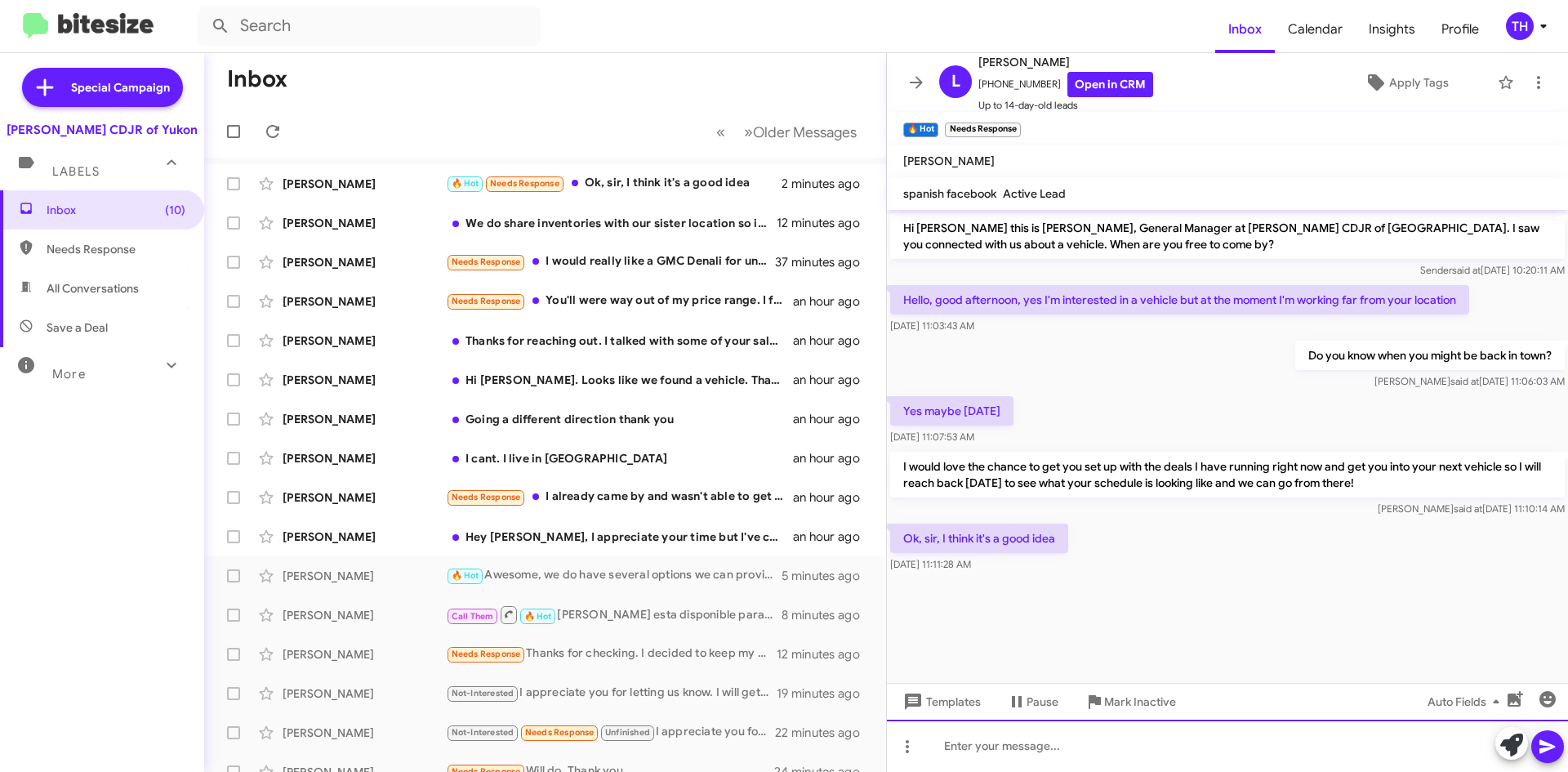
drag, startPoint x: 1018, startPoint y: 736, endPoint x: 1046, endPoint y: 744, distance: 29.1
click at [1018, 736] on div at bounding box center [1227, 746] width 681 height 53
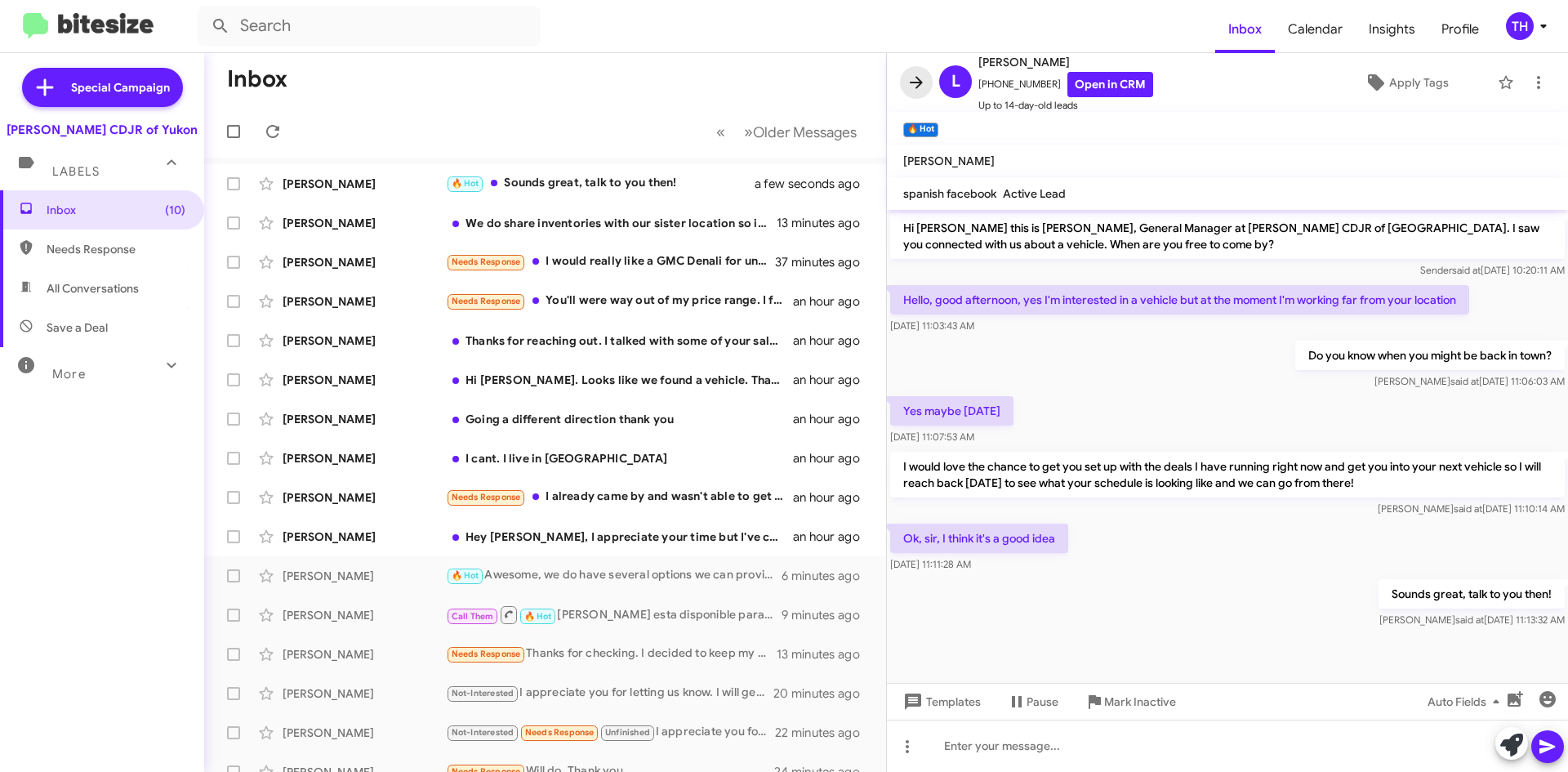
click at [918, 85] on icon at bounding box center [916, 82] width 13 height 12
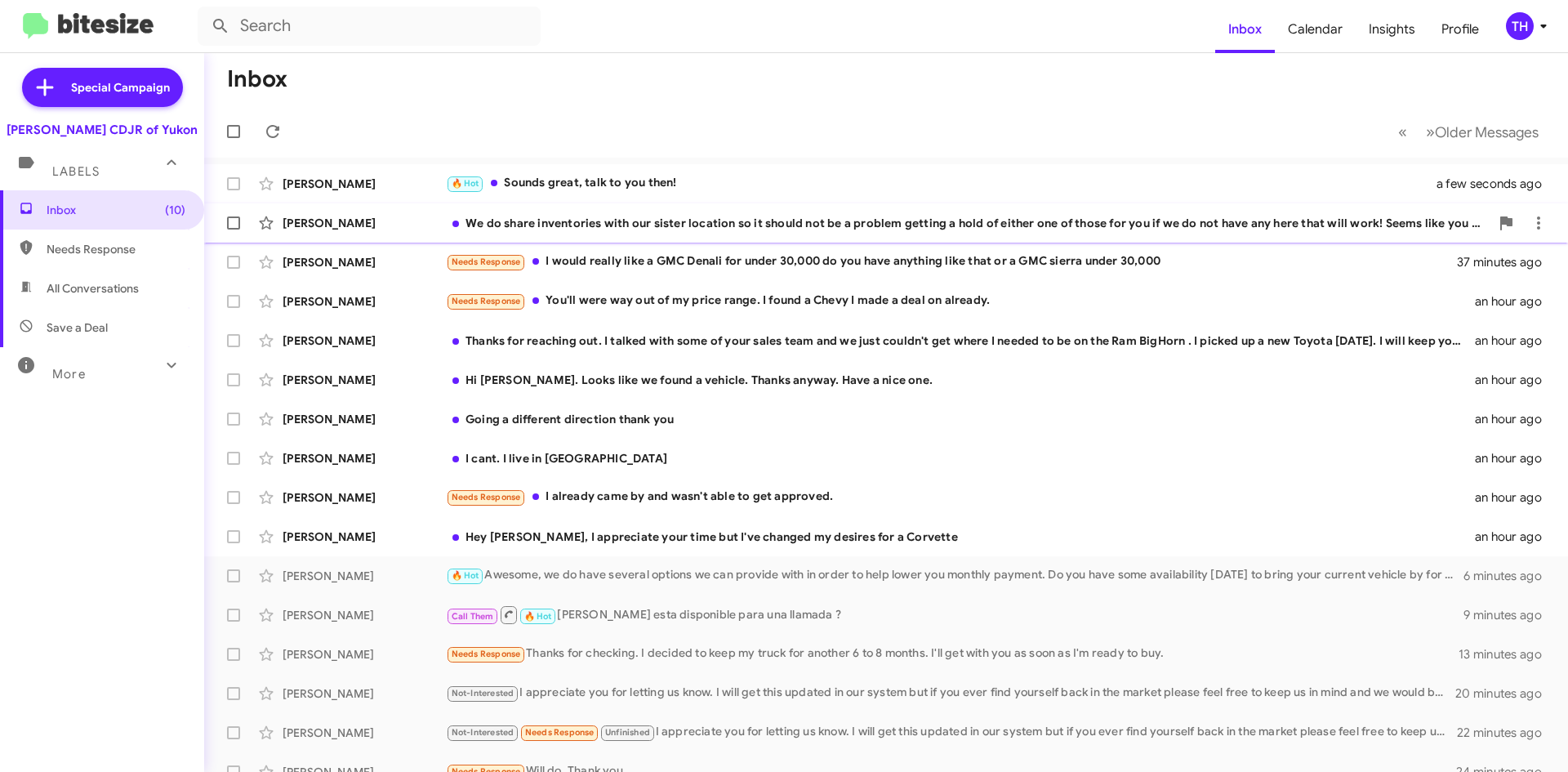
click at [635, 230] on div "We do share inventories with our sister location so it should not be a problem …" at bounding box center [967, 223] width 1043 height 16
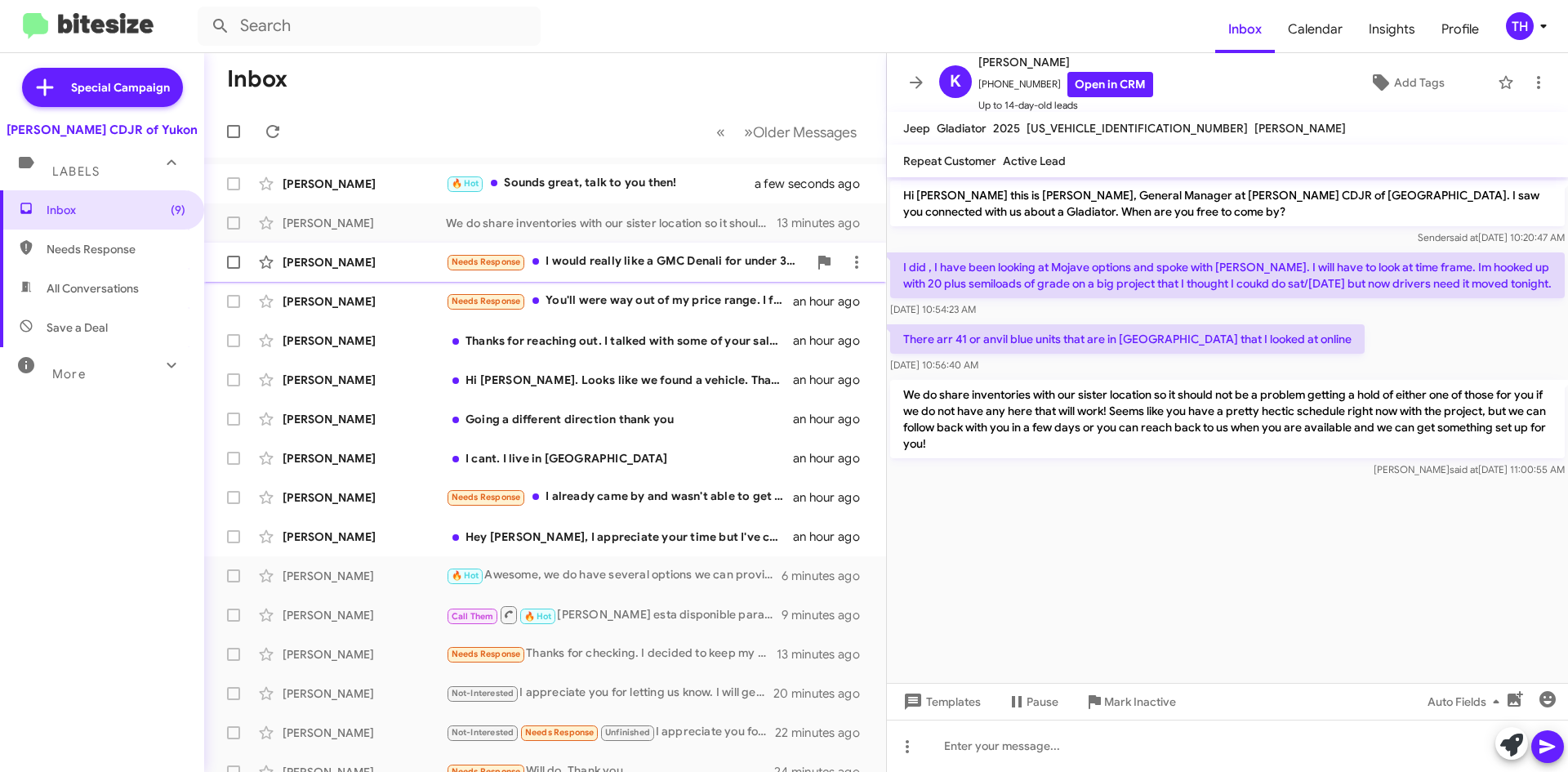
click at [372, 266] on div "[PERSON_NAME]" at bounding box center [364, 262] width 163 height 16
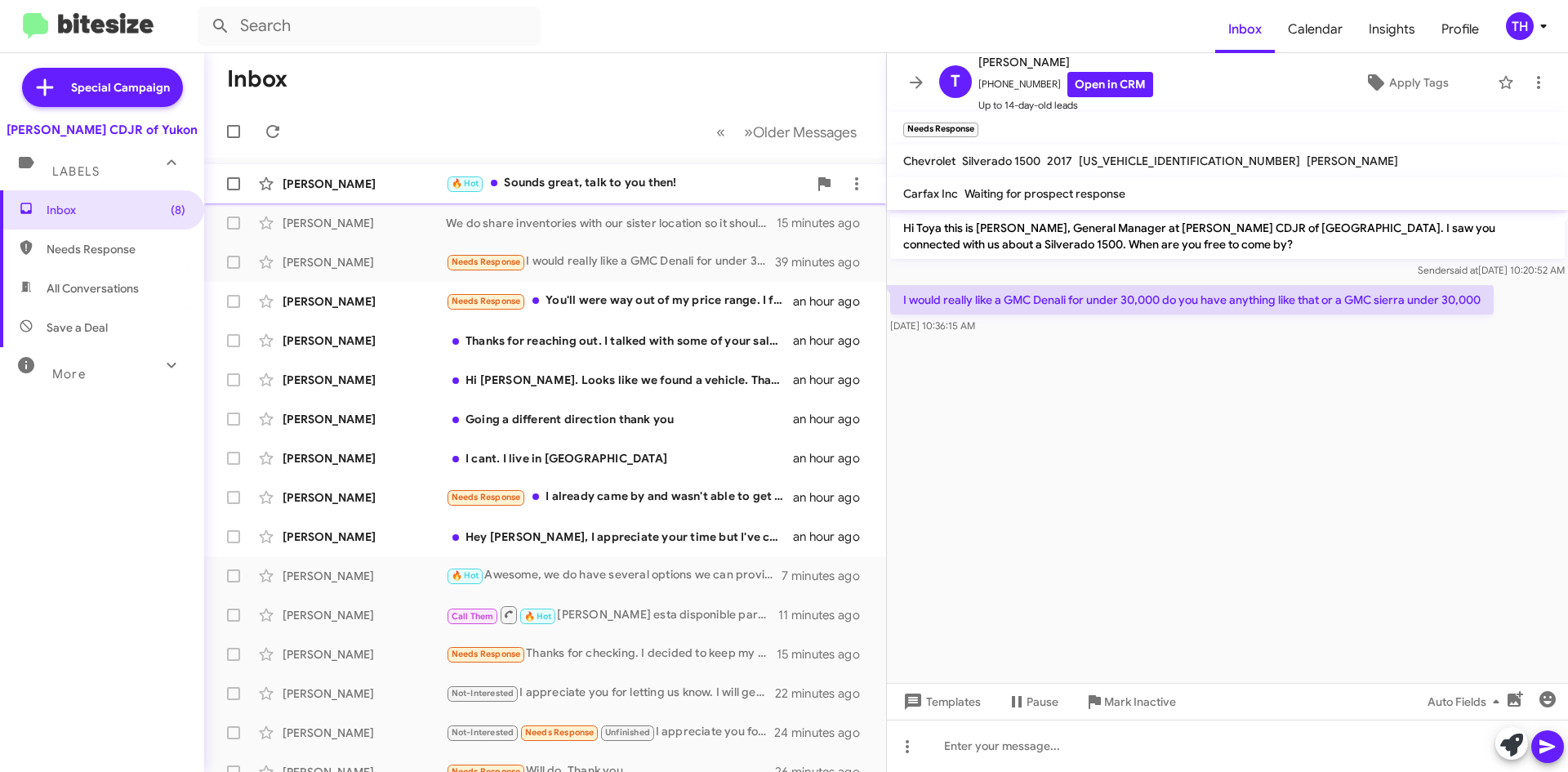
click at [676, 192] on div "🔥 Hot Sounds great, talk to you then!" at bounding box center [626, 183] width 362 height 19
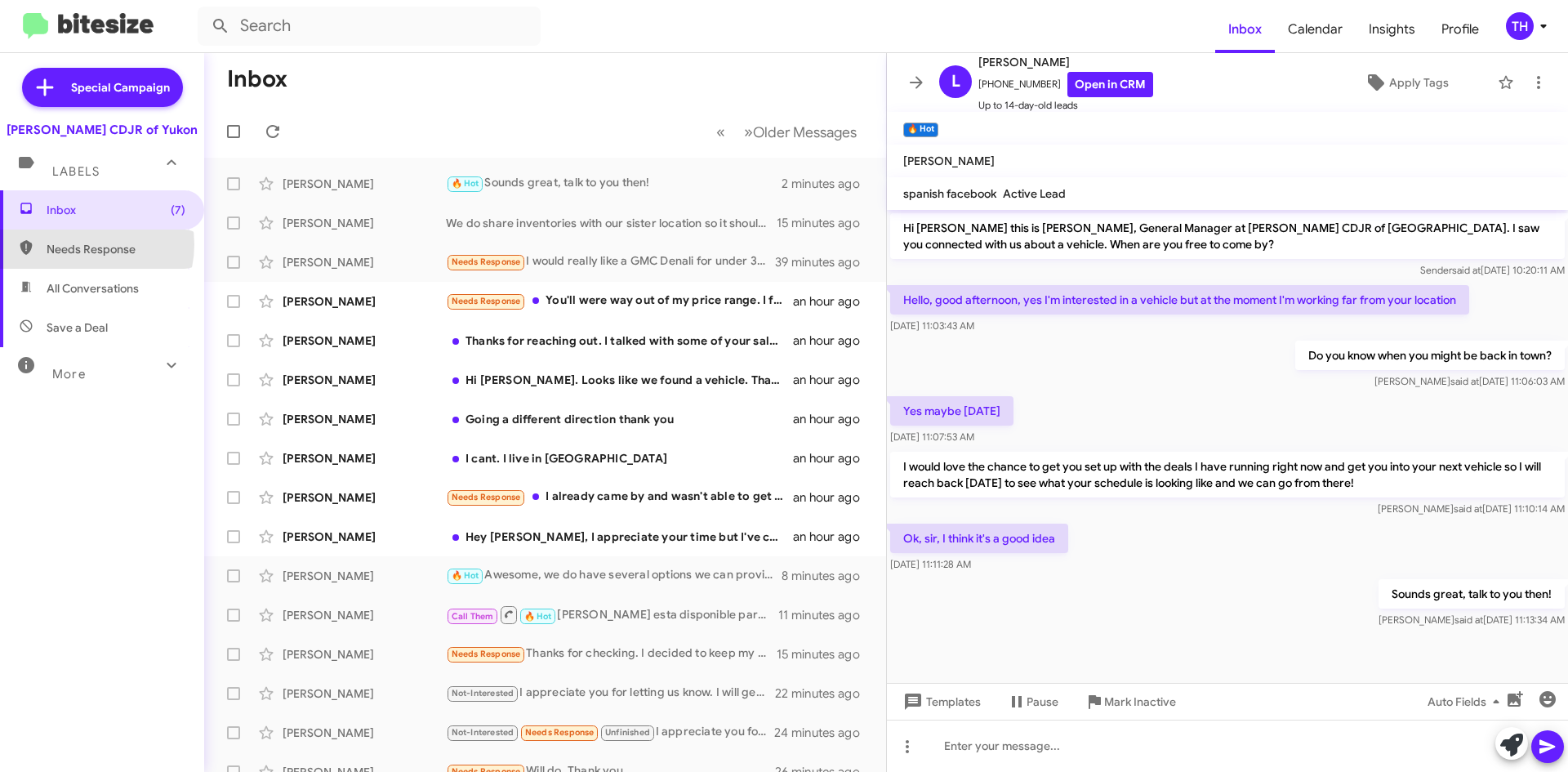
click at [80, 243] on span "Needs Response" at bounding box center [116, 249] width 139 height 16
type input "in:needs-response"
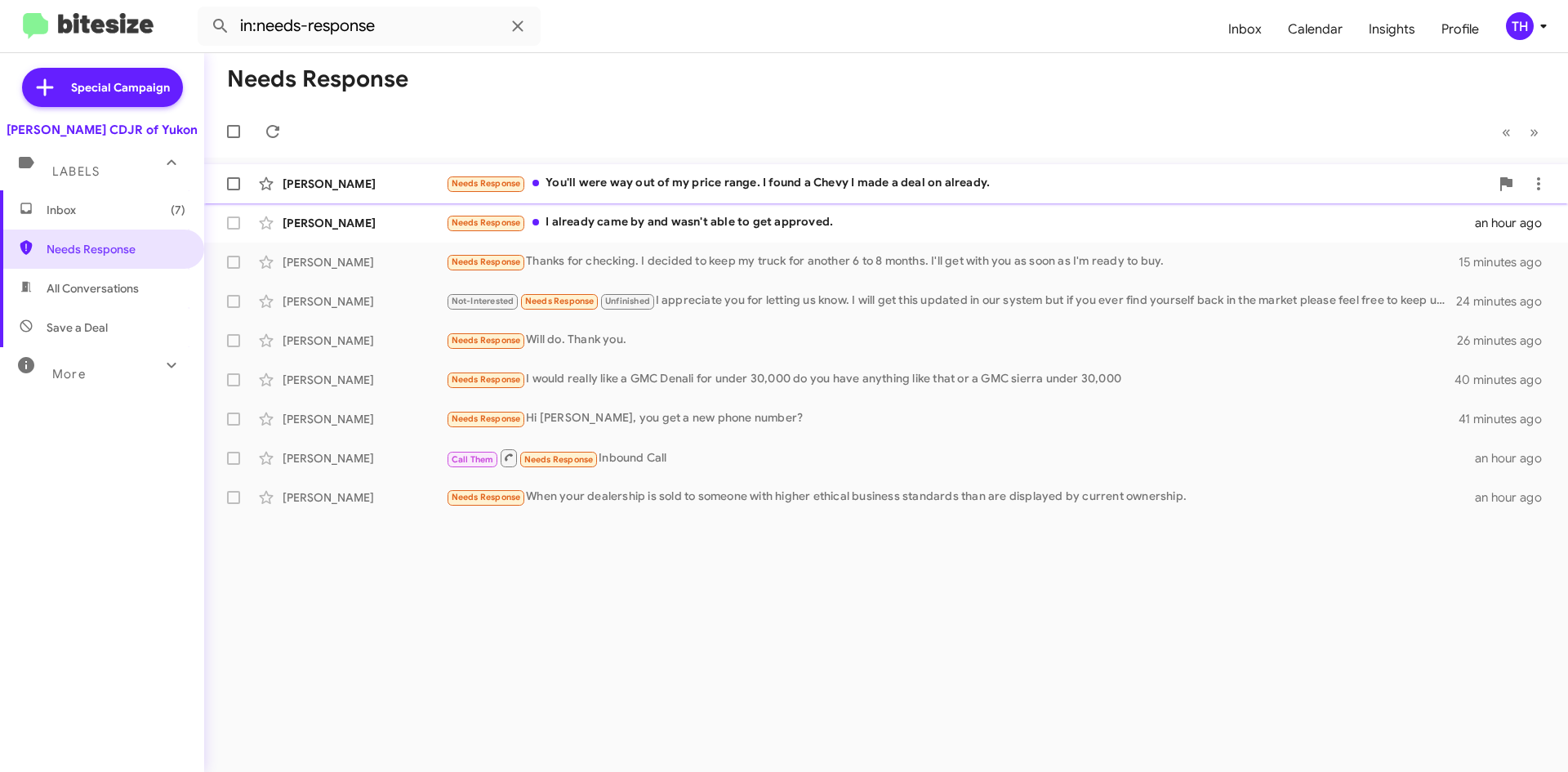
click at [630, 186] on div "Needs Response You'll were way out of my price range. I found a Chevy I made a …" at bounding box center [967, 183] width 1043 height 19
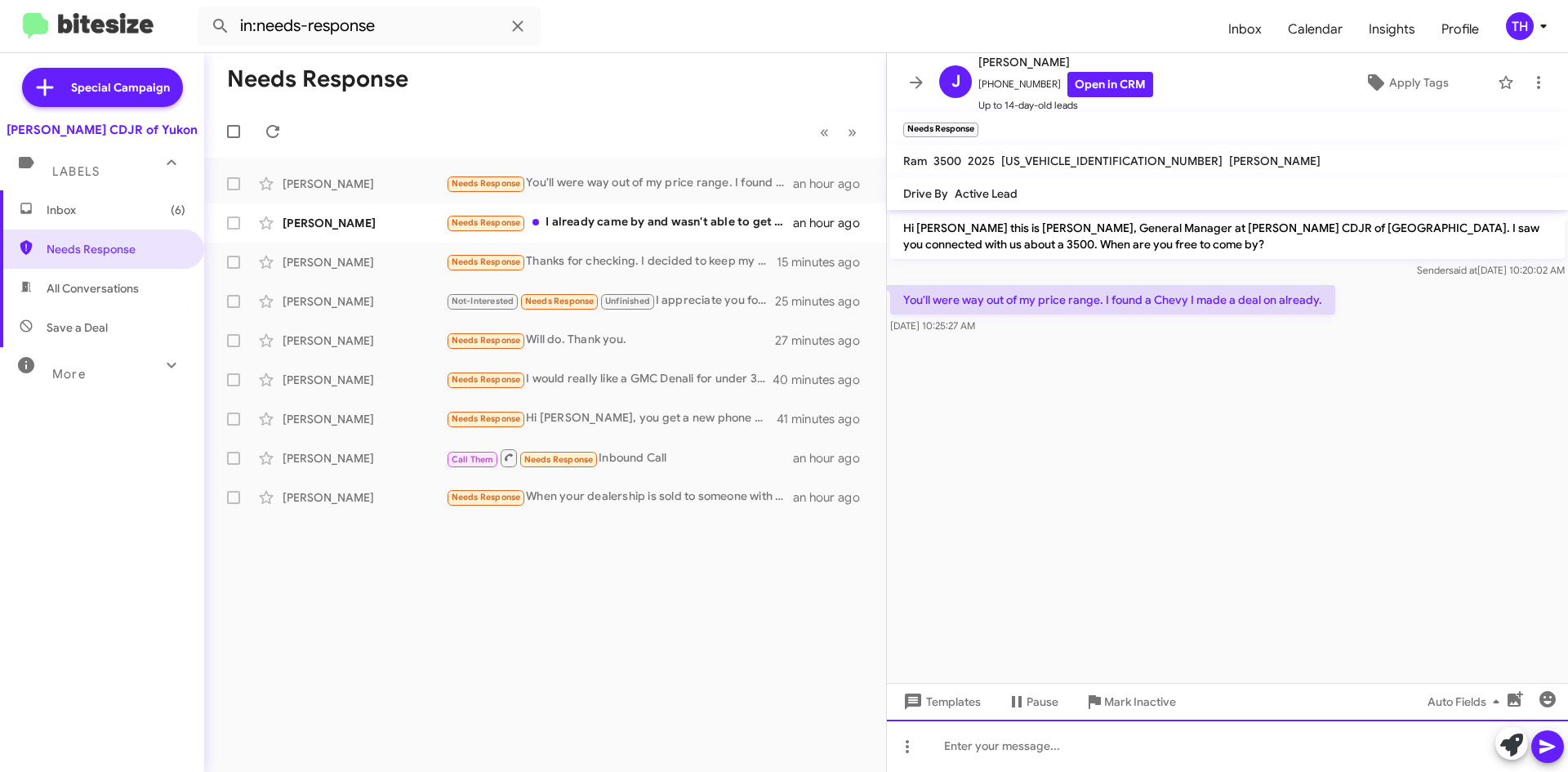
paste div
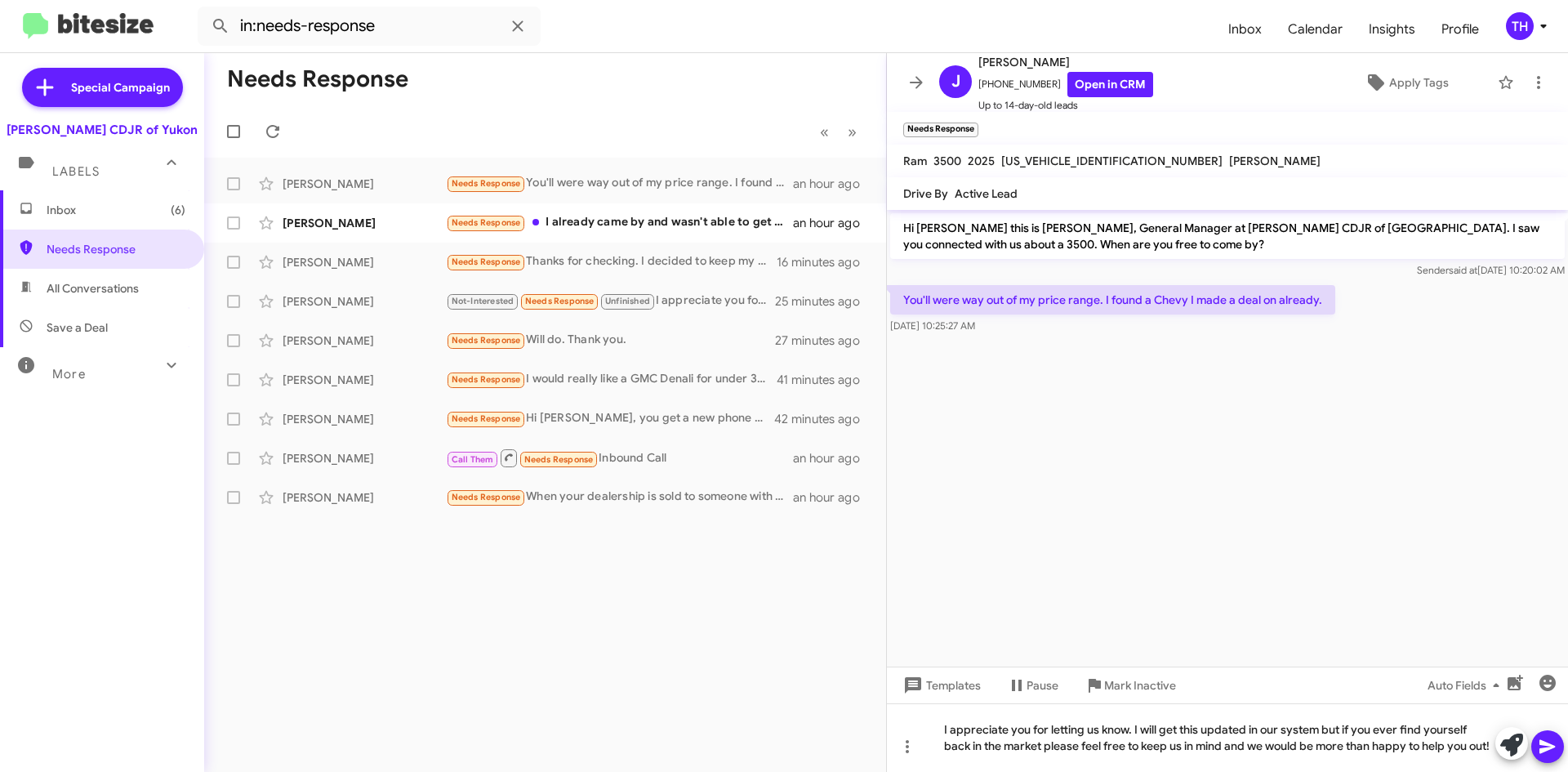
click at [1552, 746] on icon at bounding box center [1547, 747] width 16 height 14
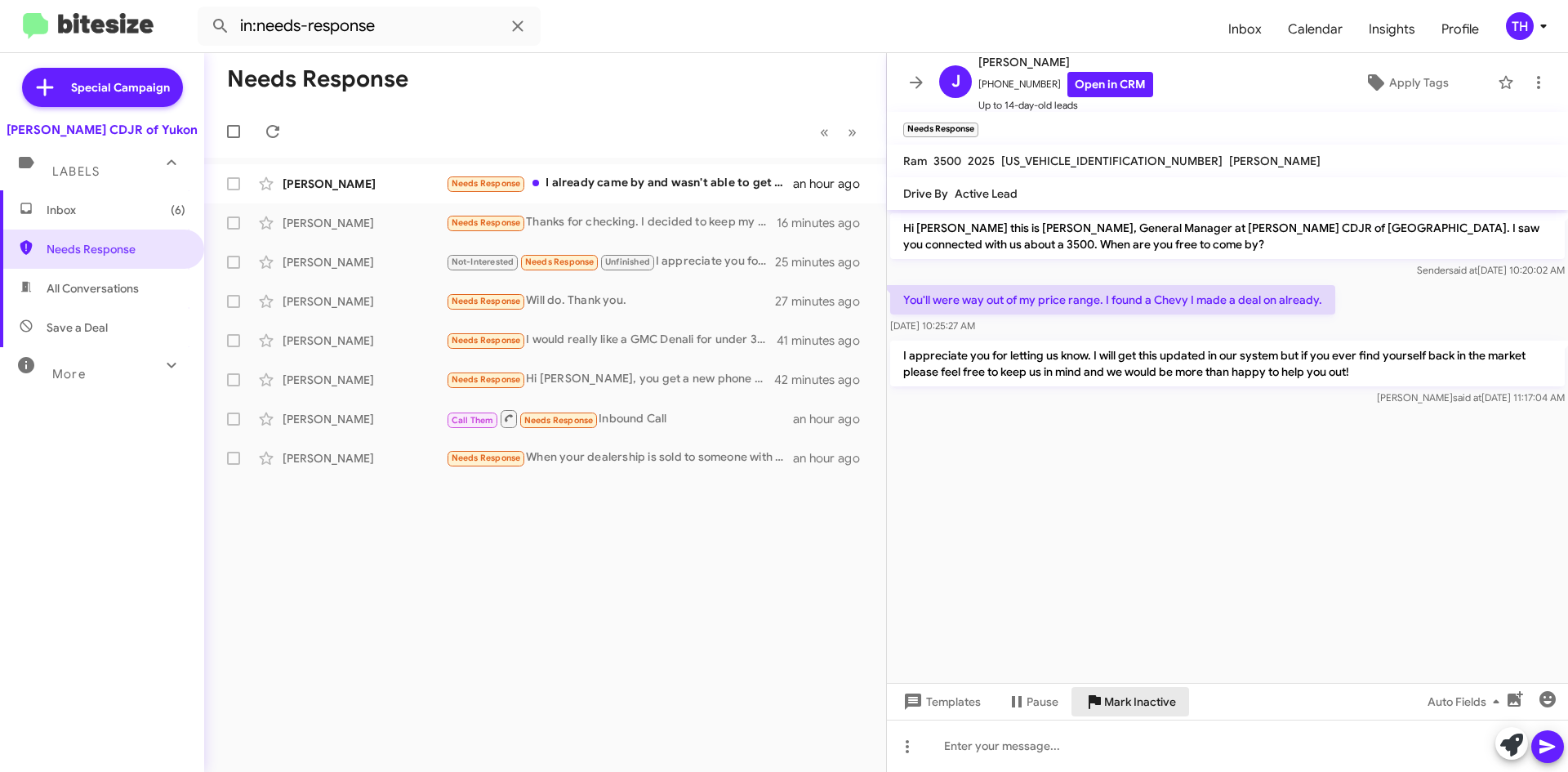
click at [1143, 706] on span "Mark Inactive" at bounding box center [1140, 702] width 72 height 30
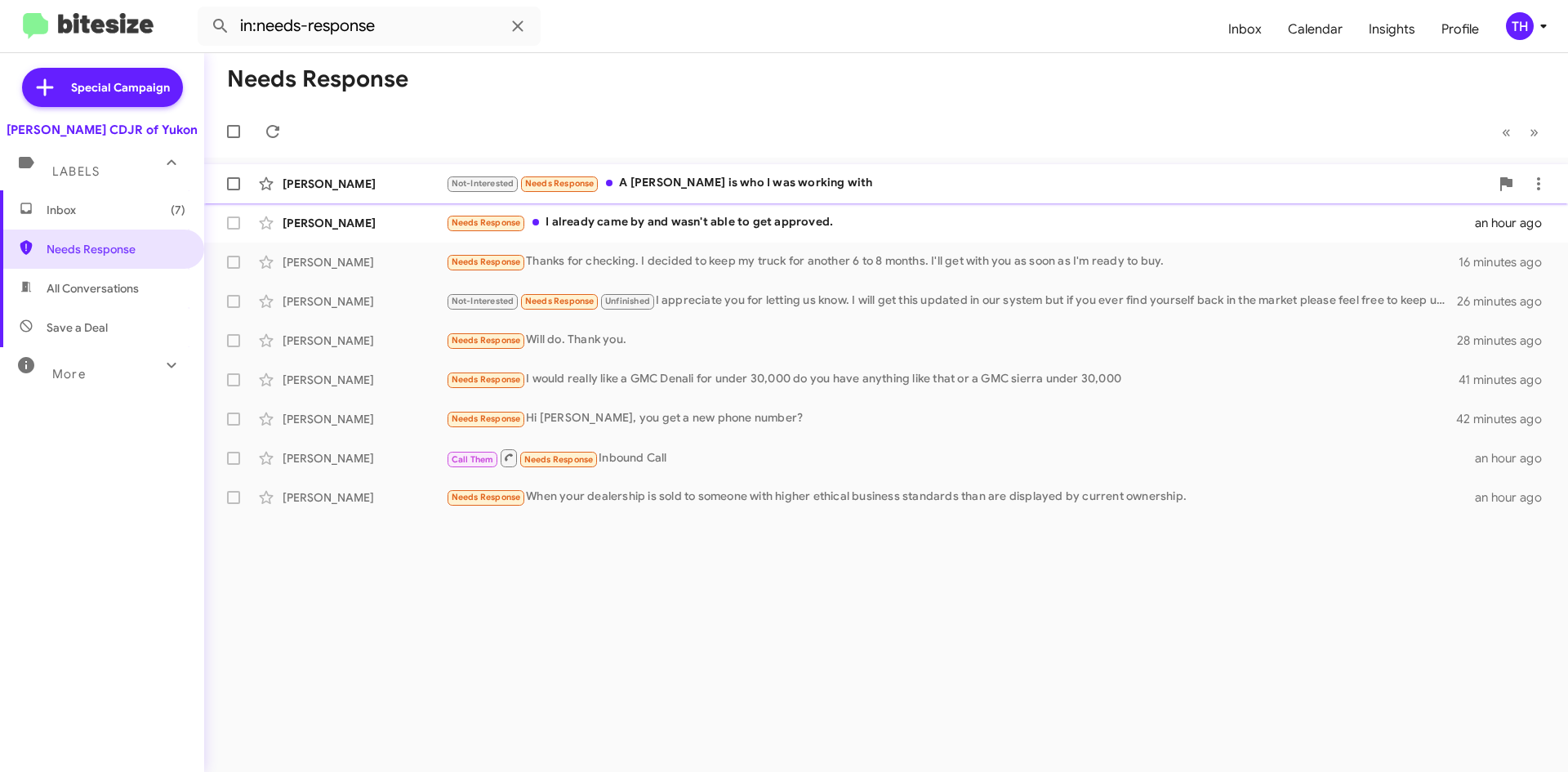
click at [700, 199] on div "[PERSON_NAME] Not-Interested Needs Response A [PERSON_NAME] is who I was workin…" at bounding box center [886, 184] width 1337 height 33
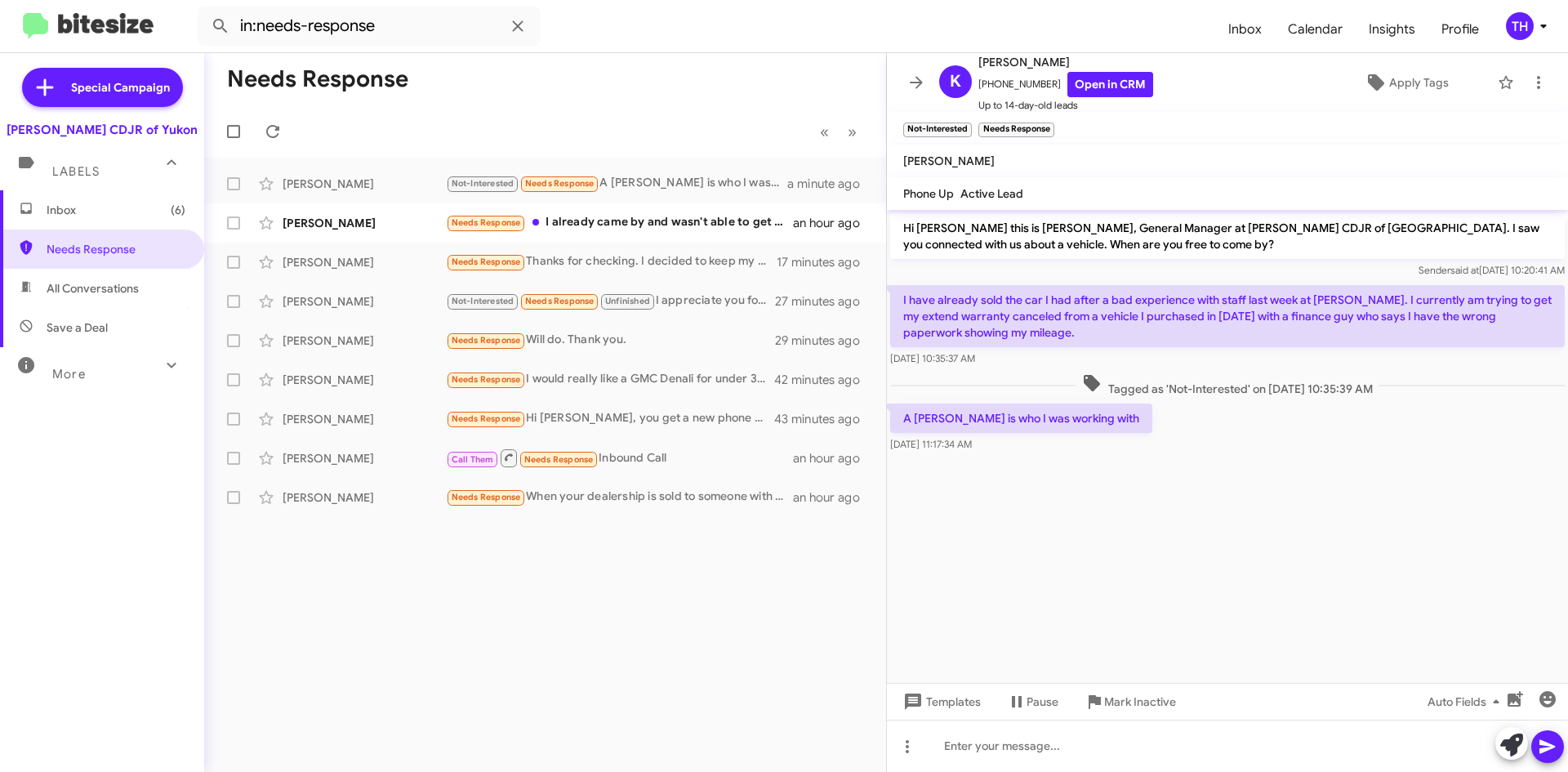
click at [798, 600] on div "Needs Response « Previous » Next [PERSON_NAME] Not-Interested Needs Response A …" at bounding box center [545, 412] width 682 height 719
click at [690, 564] on div "Needs Response « Previous » Next [PERSON_NAME] Not-Interested Needs Response A …" at bounding box center [545, 412] width 682 height 719
drag, startPoint x: 913, startPoint y: 83, endPoint x: 915, endPoint y: 99, distance: 16.1
click at [913, 81] on icon at bounding box center [916, 82] width 13 height 12
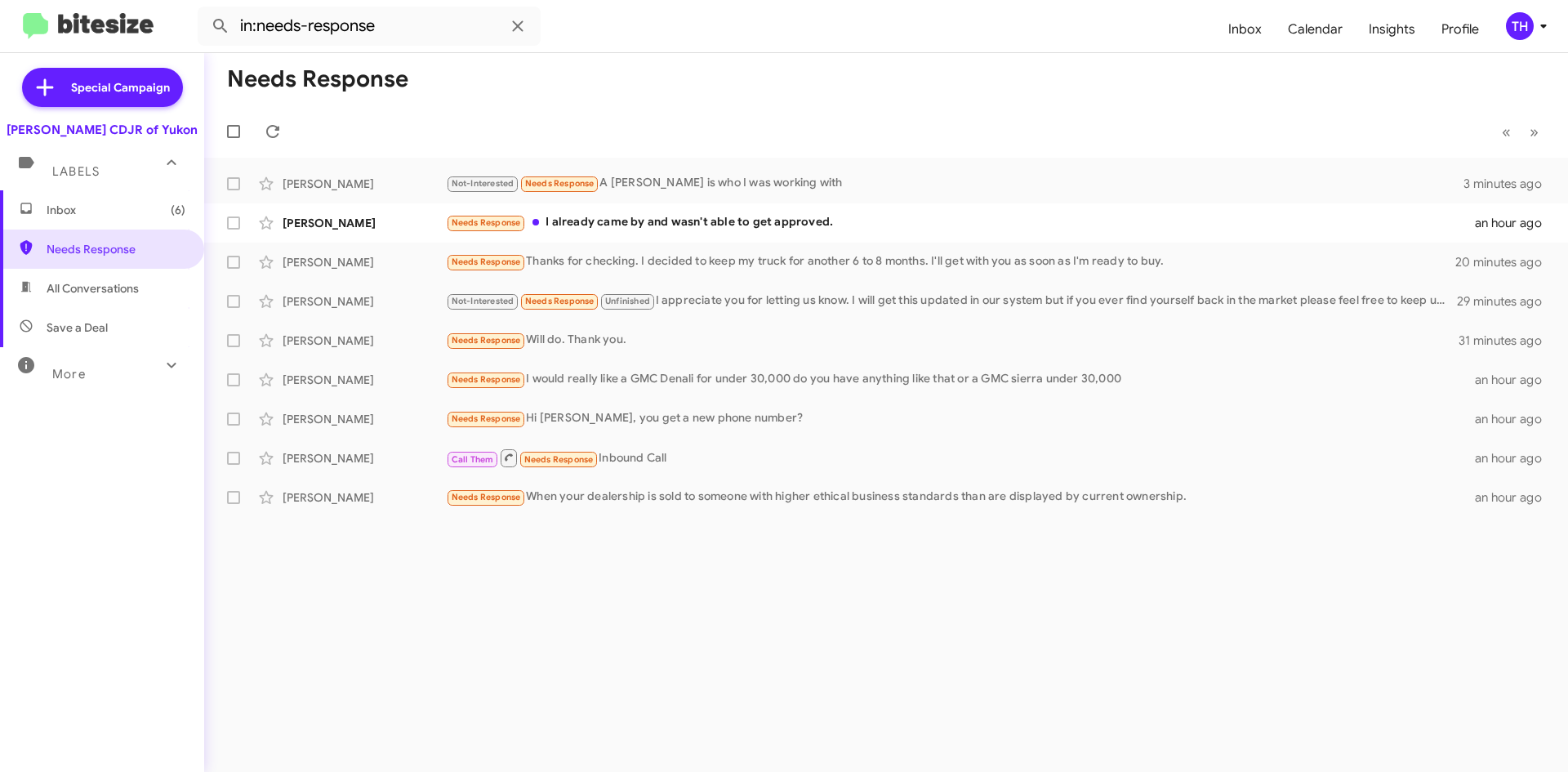
click at [102, 181] on mat-expansion-panel-header "Labels" at bounding box center [102, 164] width 204 height 53
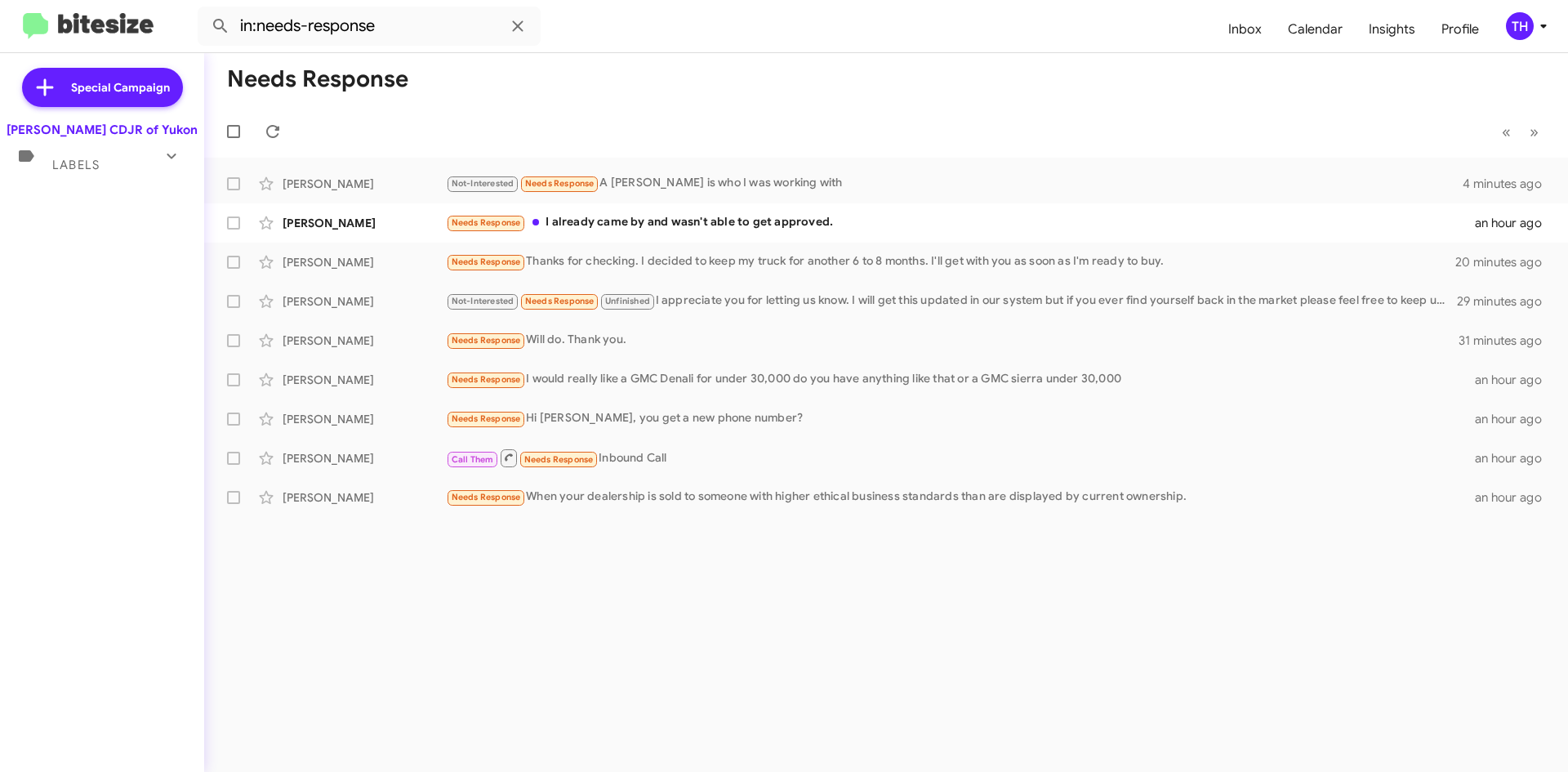
click at [83, 168] on span "Labels" at bounding box center [76, 165] width 48 height 15
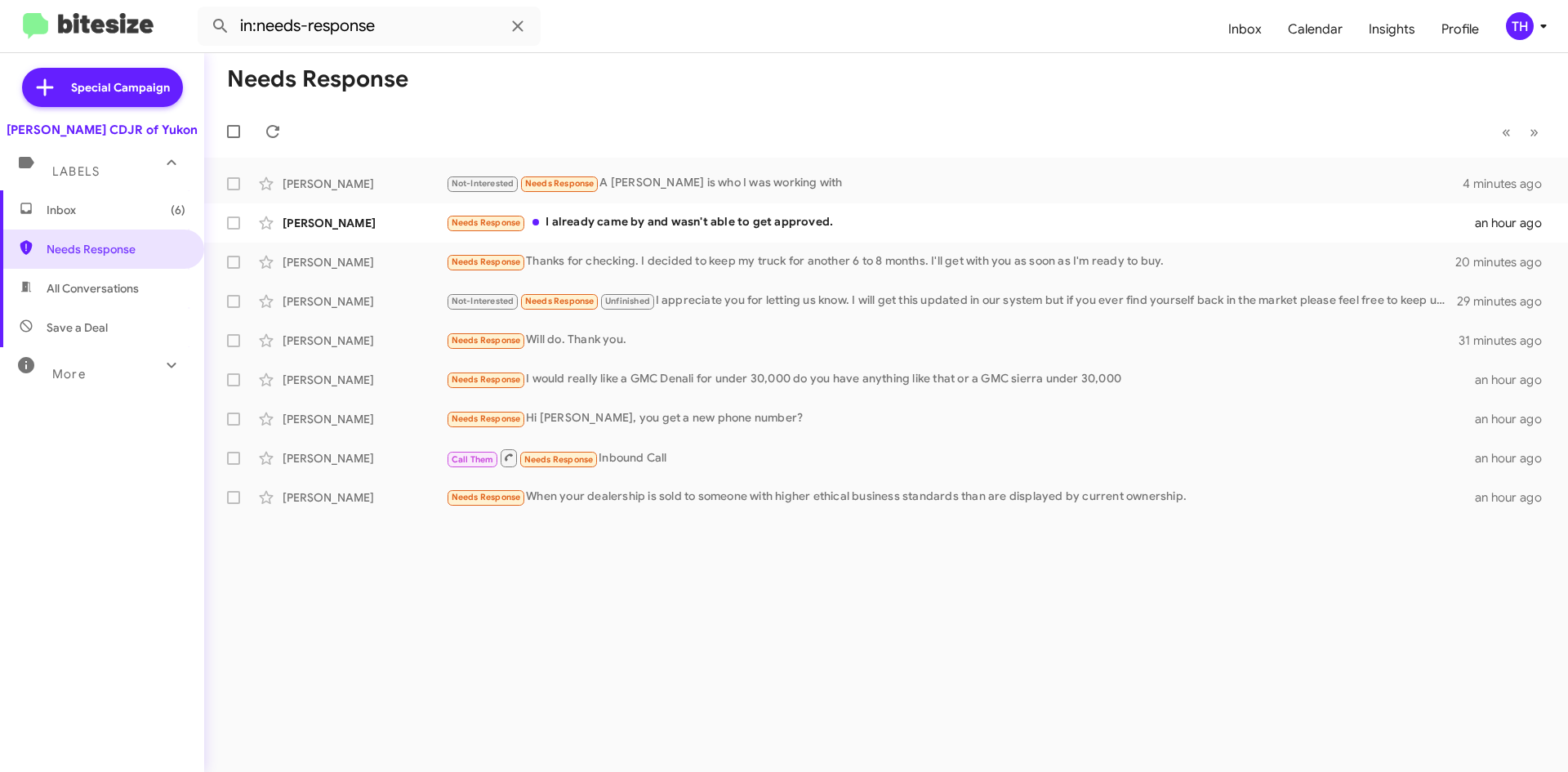
click at [101, 204] on span "Inbox (6)" at bounding box center [116, 210] width 139 height 16
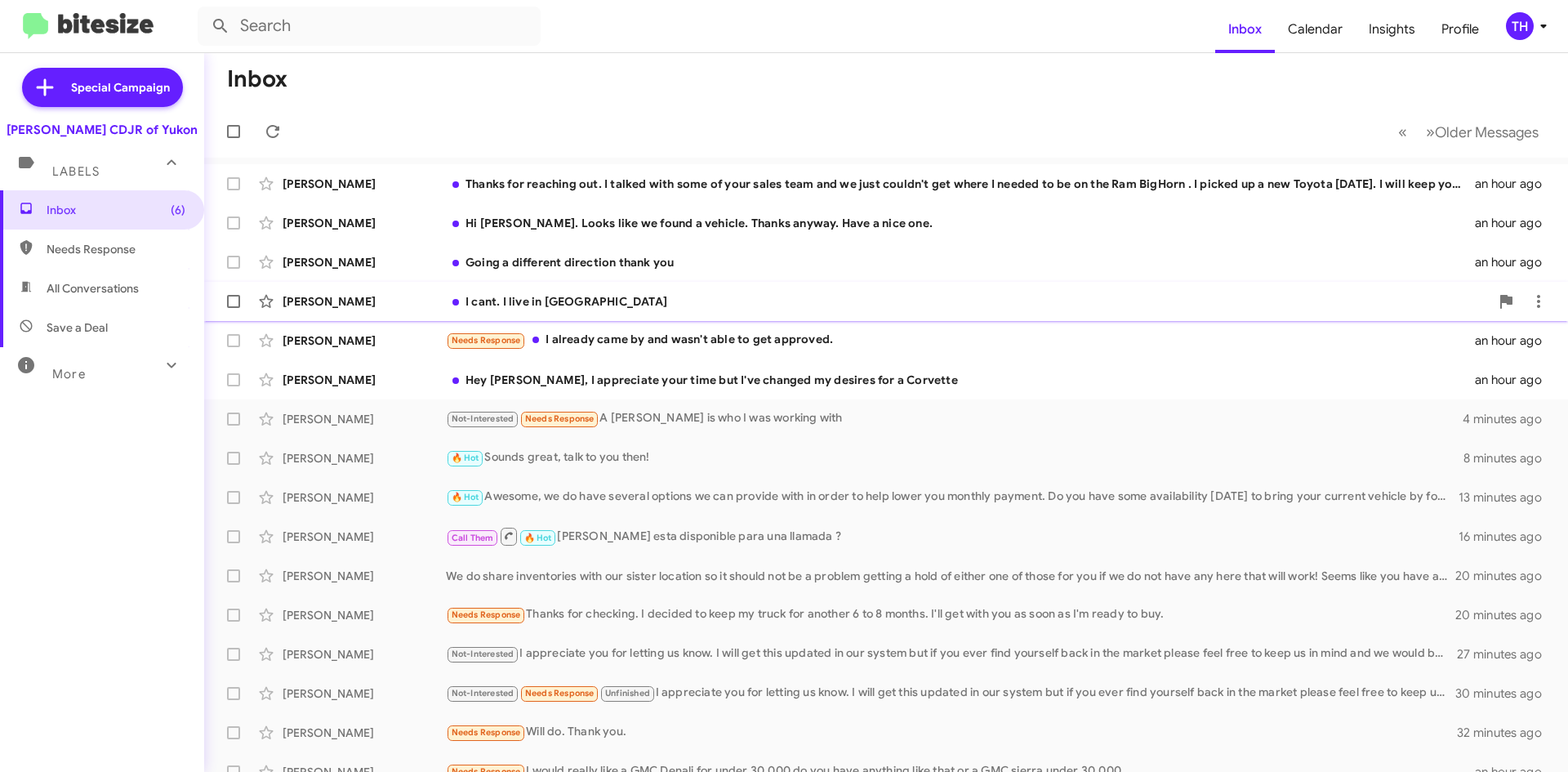
click at [602, 316] on div "[PERSON_NAME] I cant. I live in ga an hour ago" at bounding box center [886, 301] width 1337 height 33
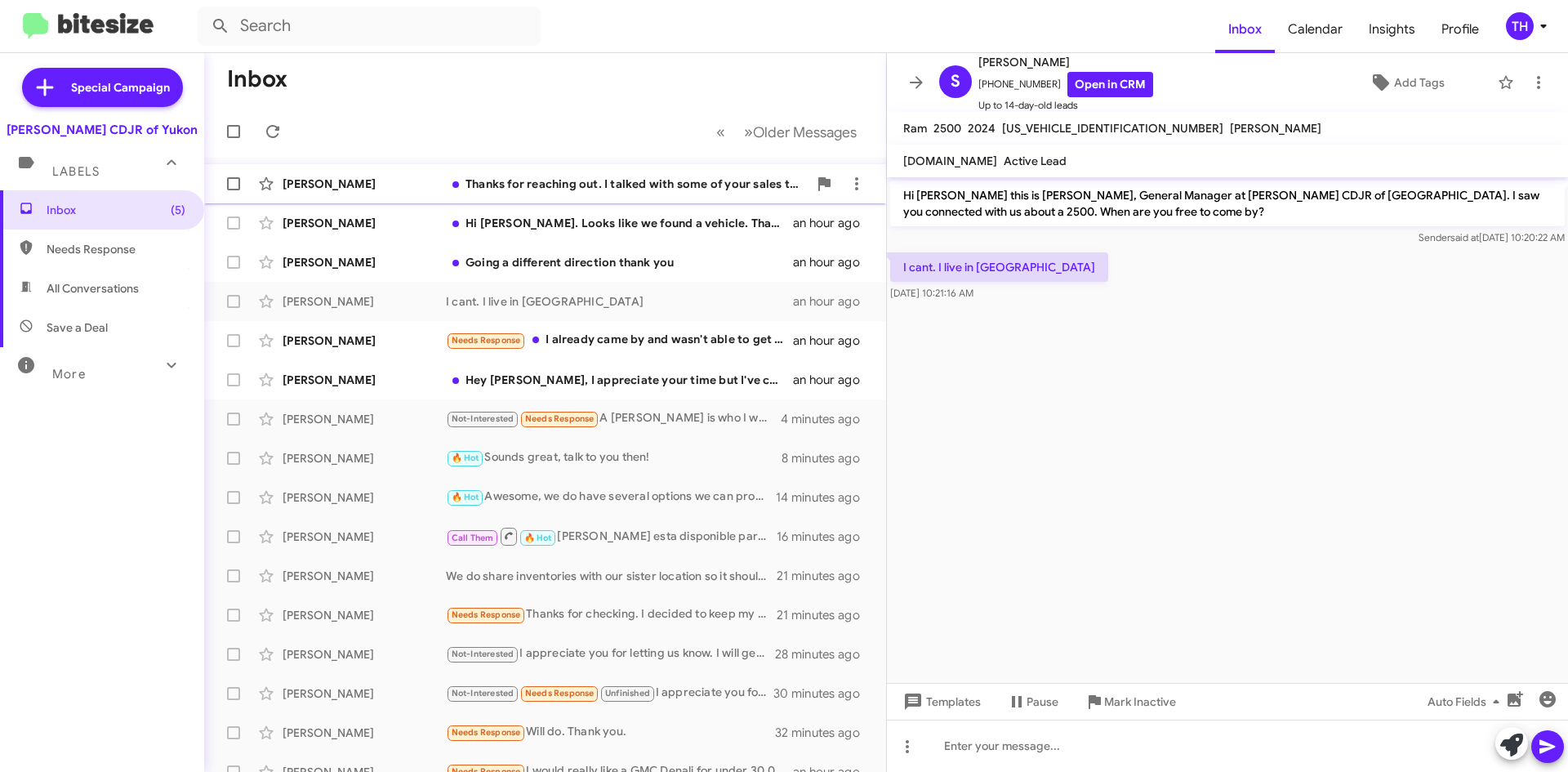
click at [580, 181] on div "Thanks for reaching out. I talked with some of your sales team and we just coul…" at bounding box center [626, 184] width 362 height 16
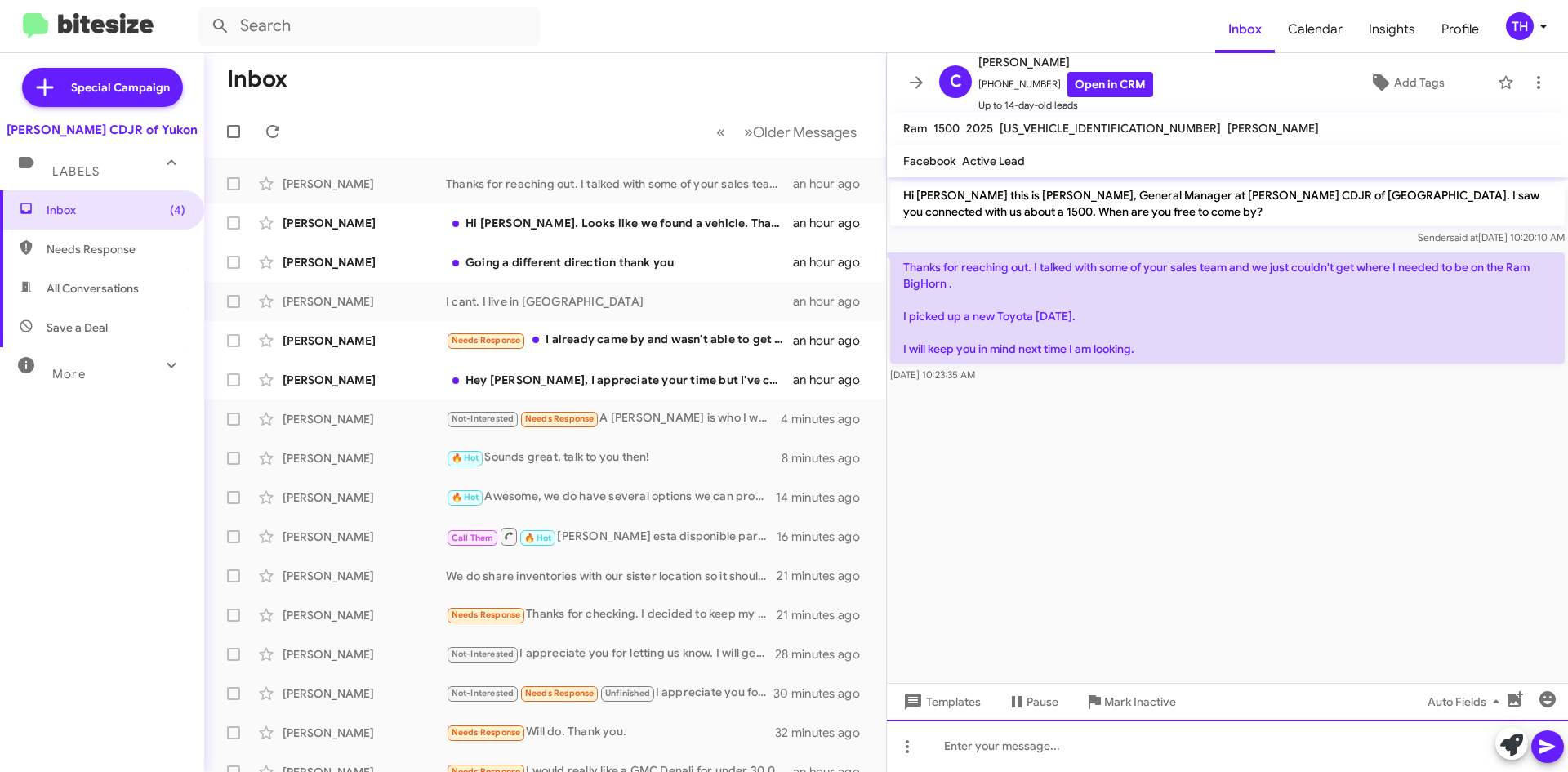
click at [999, 746] on div at bounding box center [1227, 746] width 681 height 53
paste div
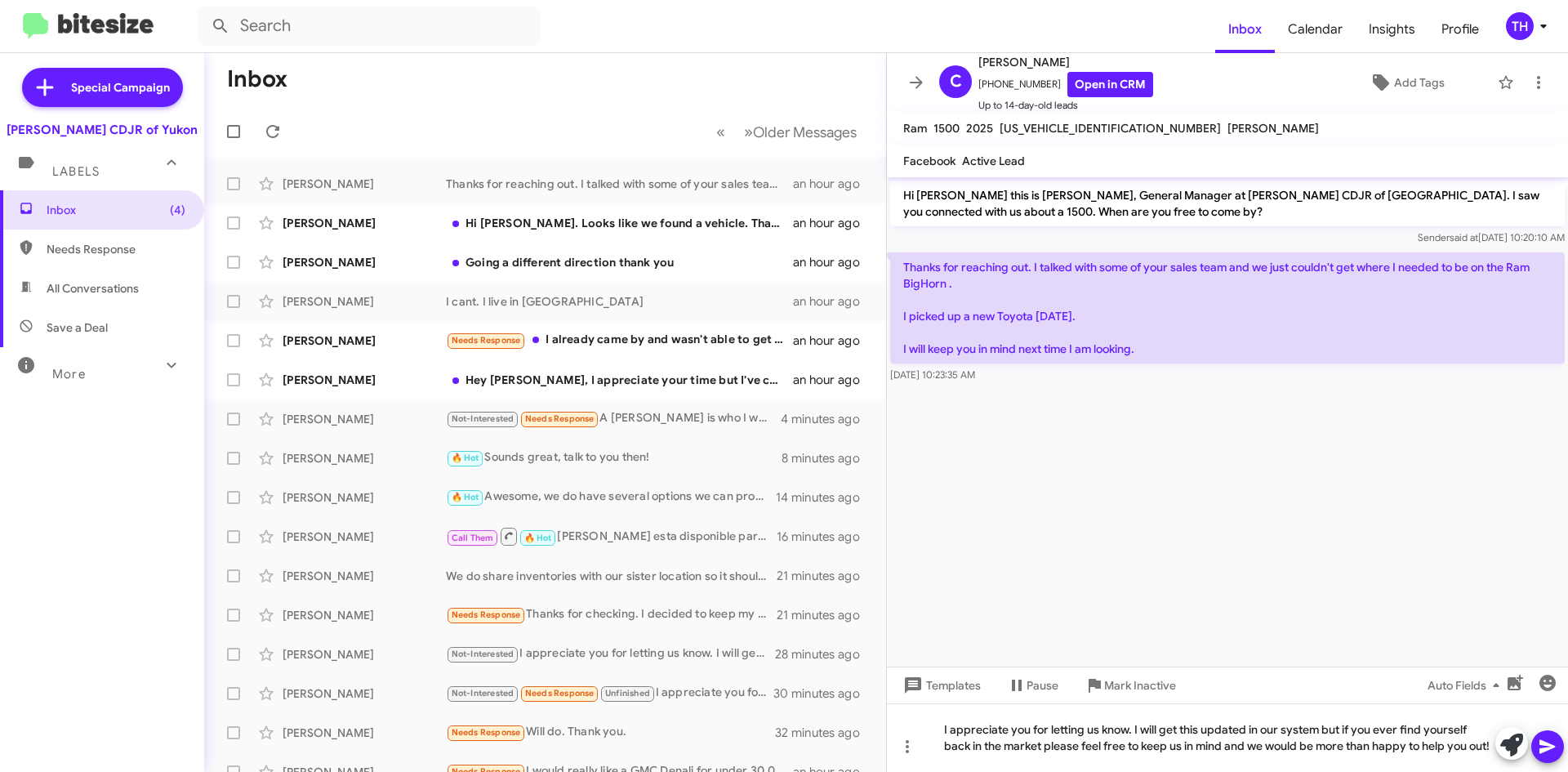
click at [1542, 743] on icon at bounding box center [1547, 747] width 16 height 14
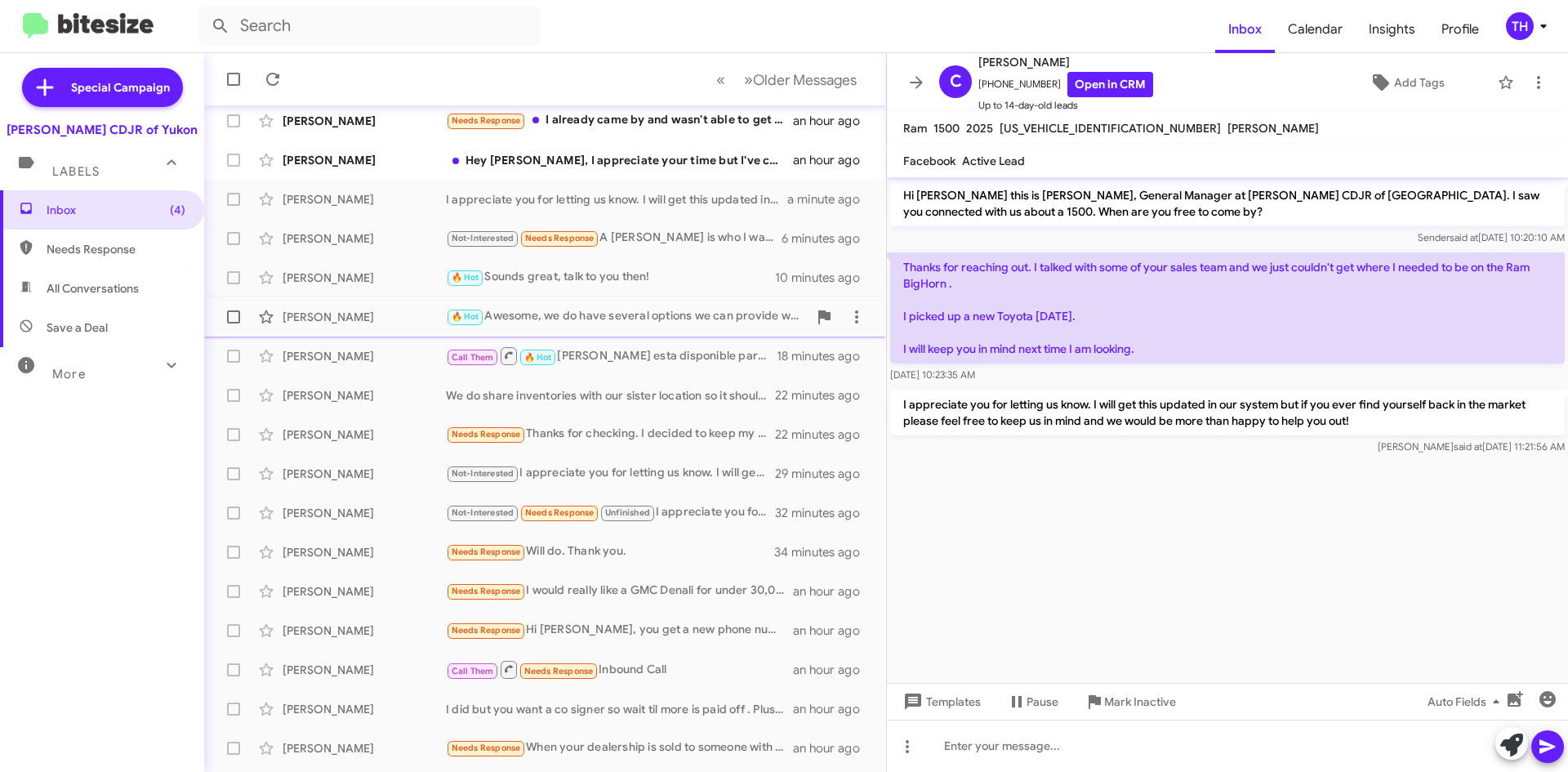
scroll to position [177, 0]
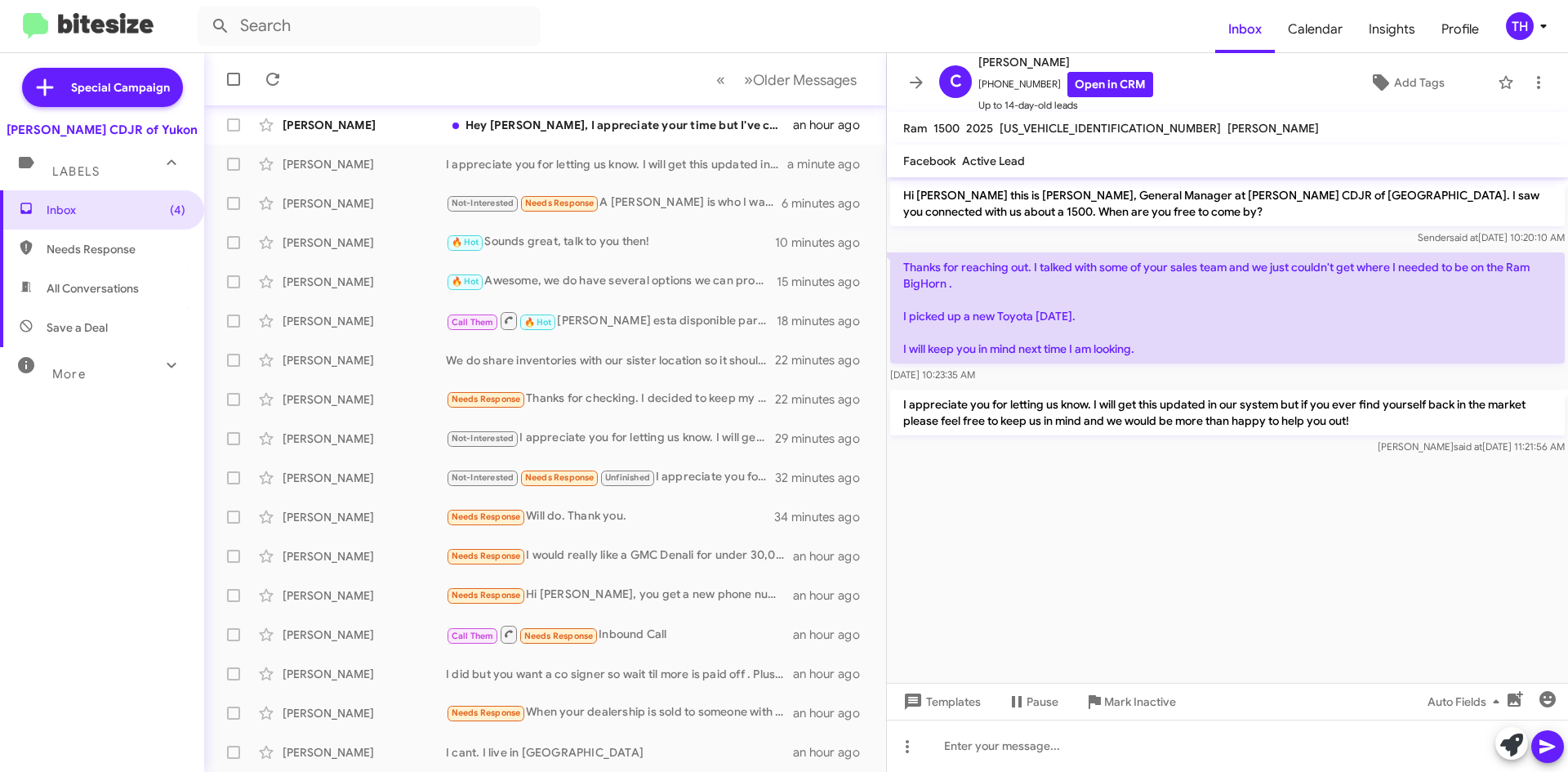
click at [1203, 537] on cdk-virtual-scroll-viewport "Hi [PERSON_NAME] this is [PERSON_NAME], General Manager at [PERSON_NAME] CDJR o…" at bounding box center [1227, 430] width 681 height 506
click at [1321, 34] on span "Calendar" at bounding box center [1315, 30] width 80 height 48
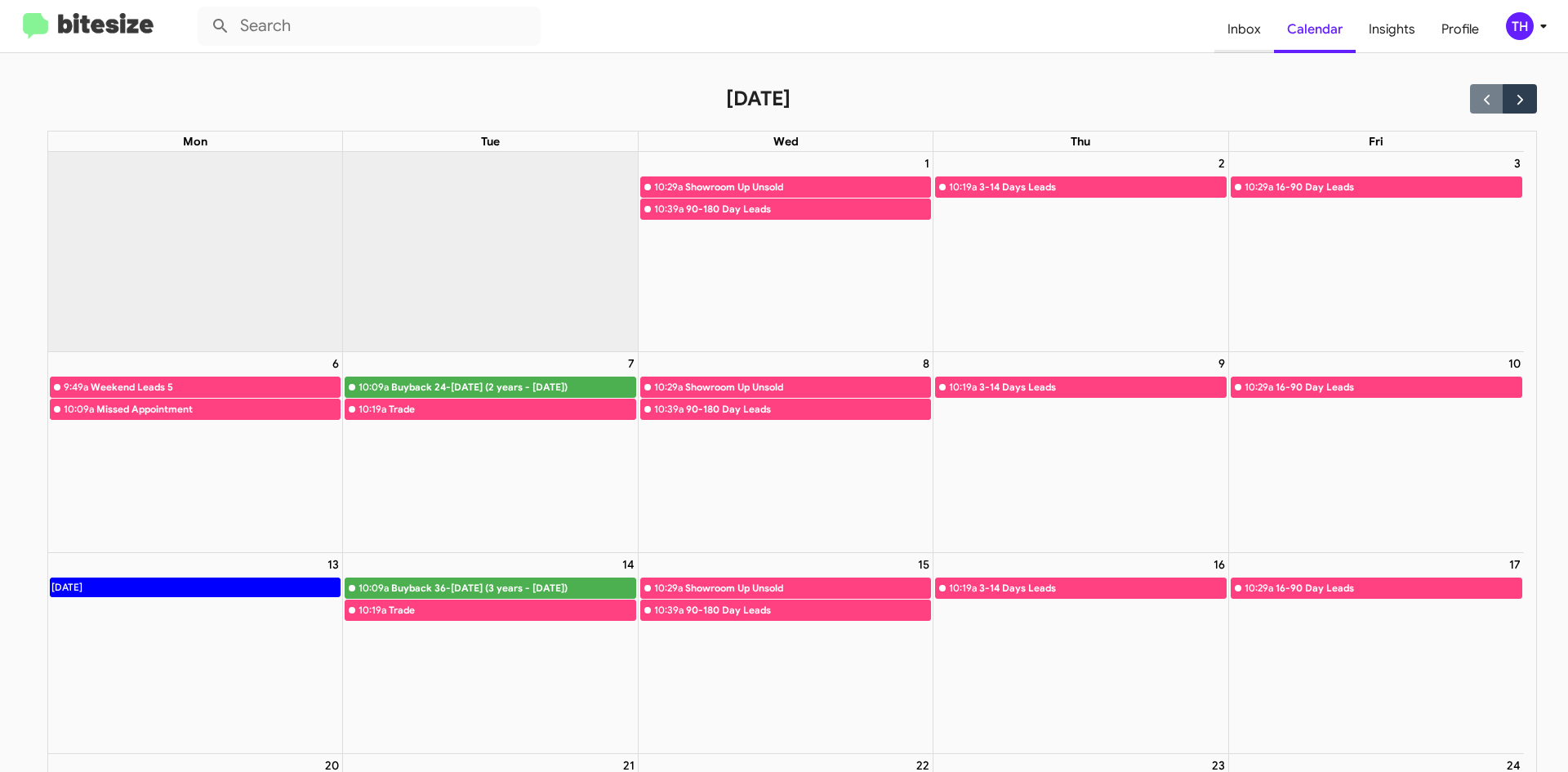
click at [1239, 36] on span "Inbox" at bounding box center [1244, 30] width 60 height 48
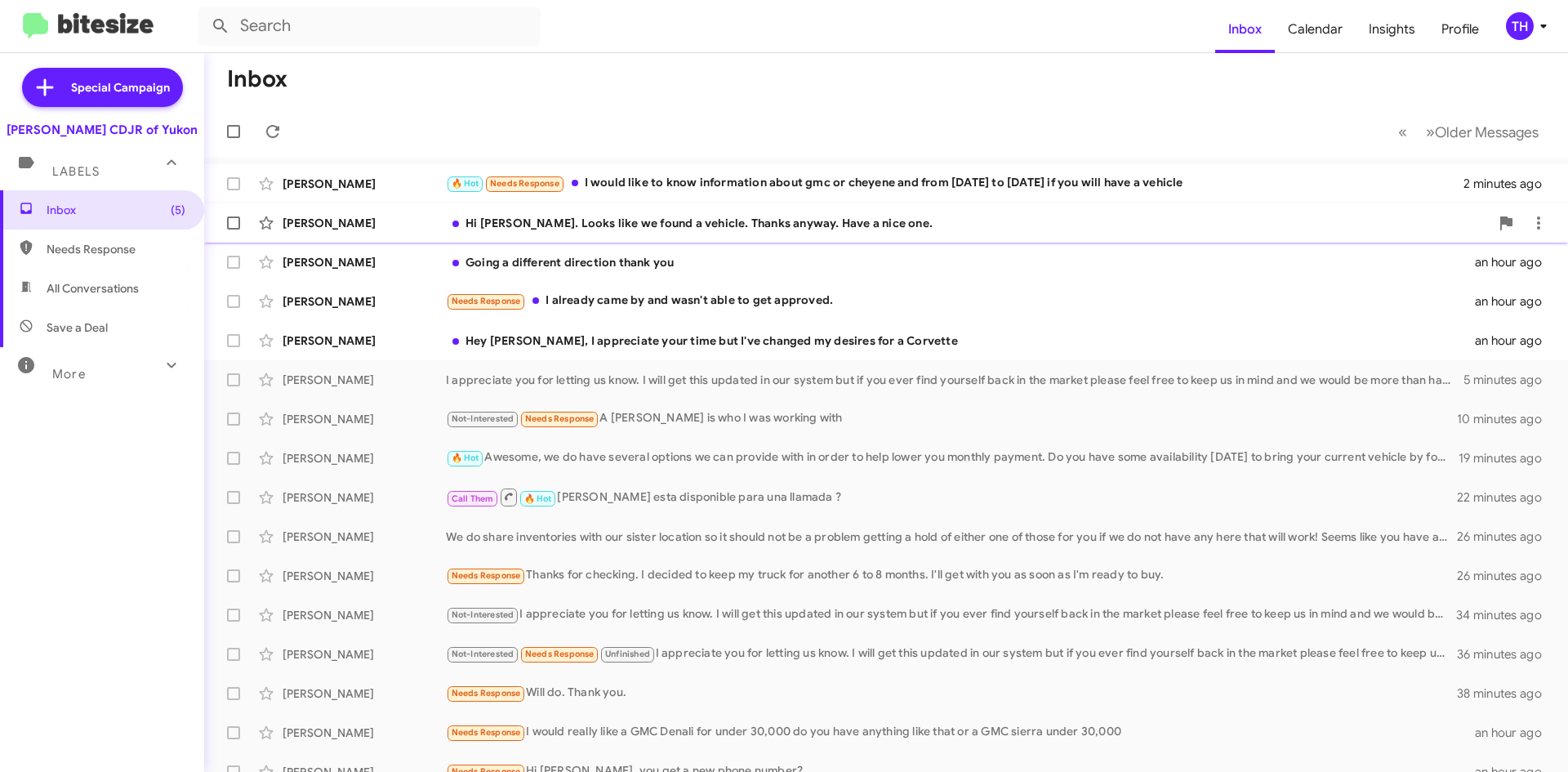
click at [598, 214] on div "[PERSON_NAME] Hi [PERSON_NAME]. Looks like we found a vehicle. Thanks anyway. H…" at bounding box center [886, 223] width 1337 height 33
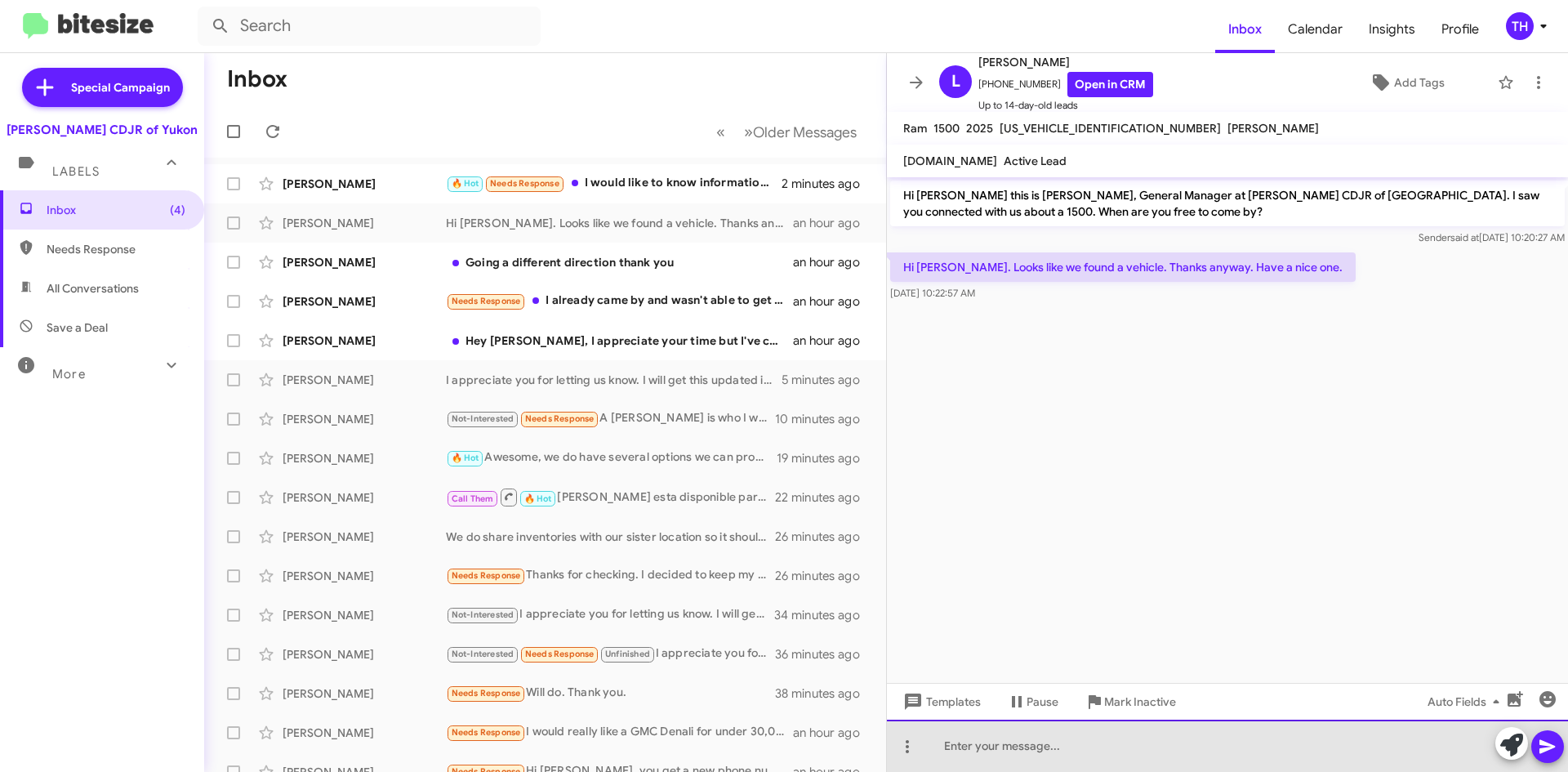
click at [1040, 757] on div at bounding box center [1227, 746] width 681 height 53
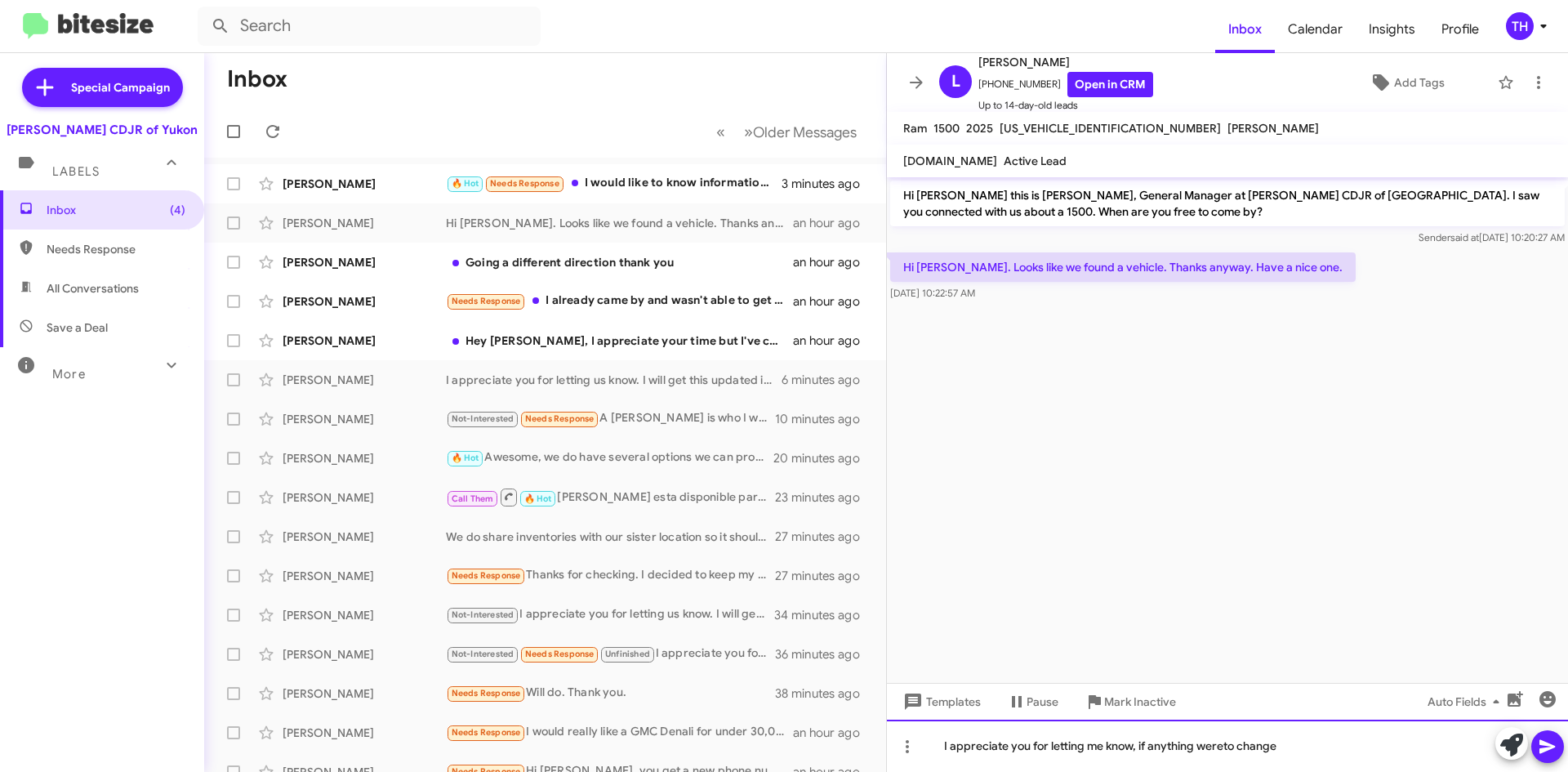
click at [1226, 747] on div "I appreciate you for letting me know, if anything wereto change" at bounding box center [1227, 746] width 681 height 53
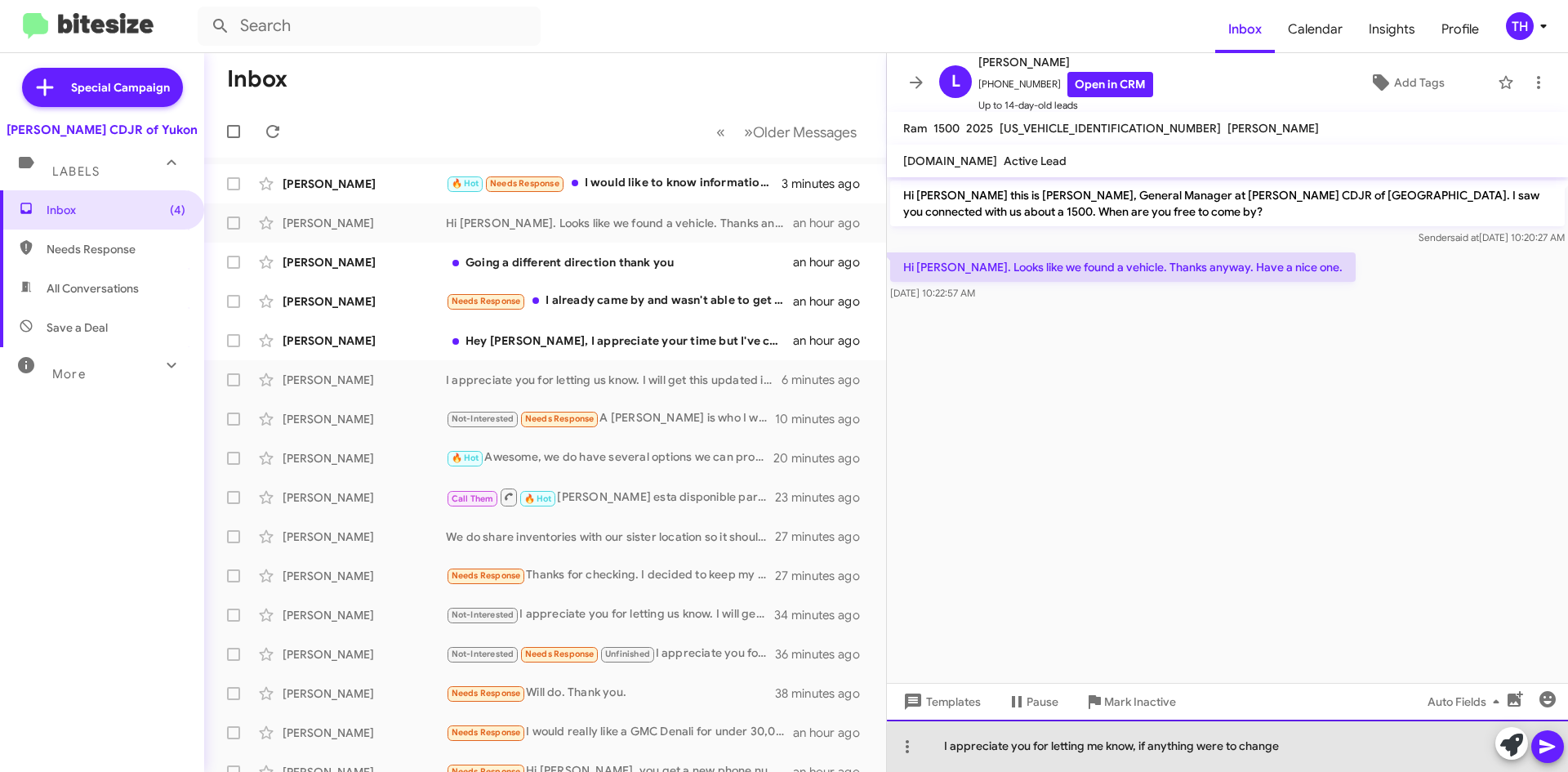
click at [1364, 752] on div "I appreciate you for letting me know, if anything were to change" at bounding box center [1227, 746] width 681 height 53
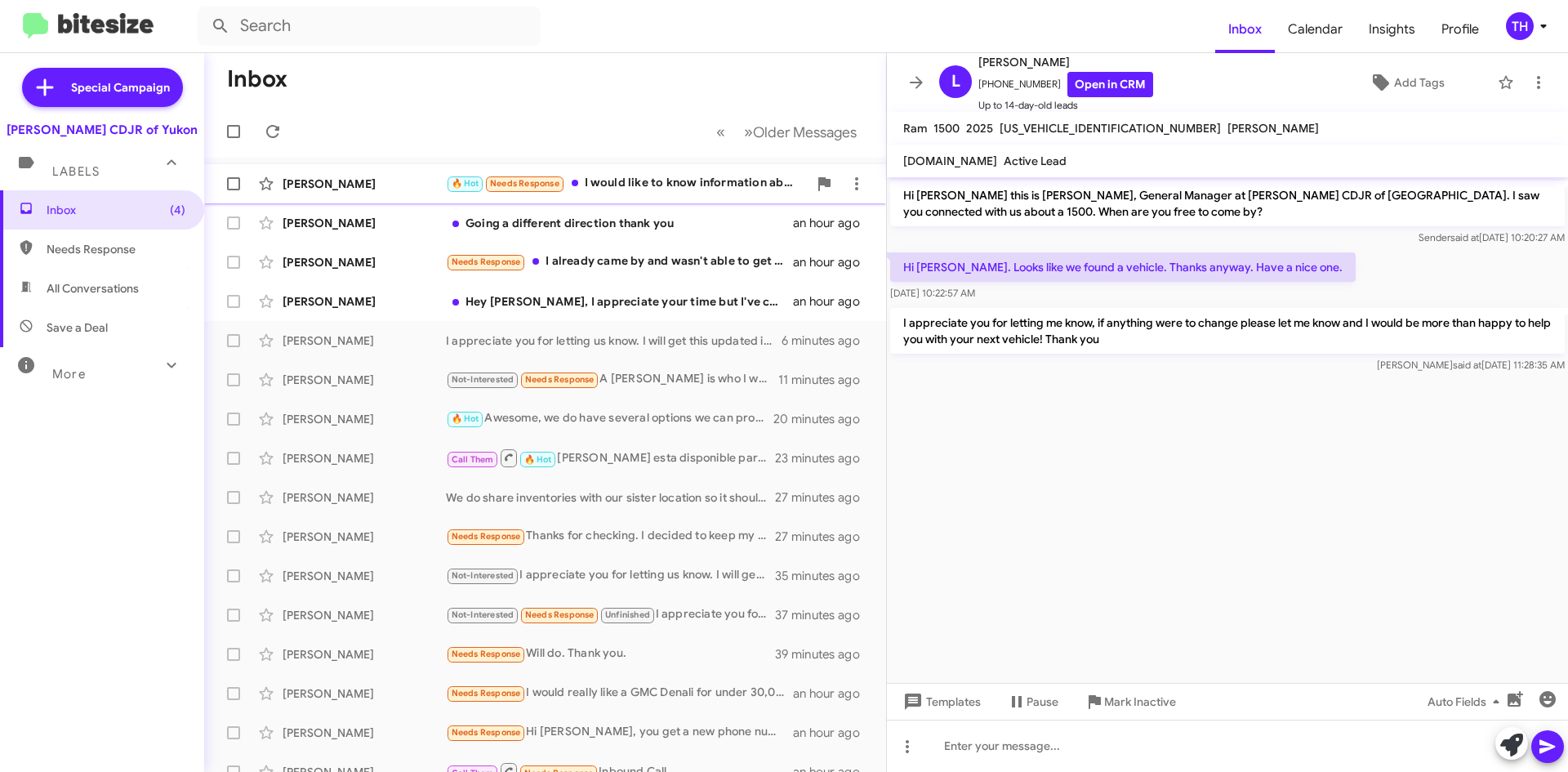
click at [644, 183] on div "🔥 Hot Needs Response I would like to know information about gmc or cheyene and …" at bounding box center [626, 183] width 362 height 19
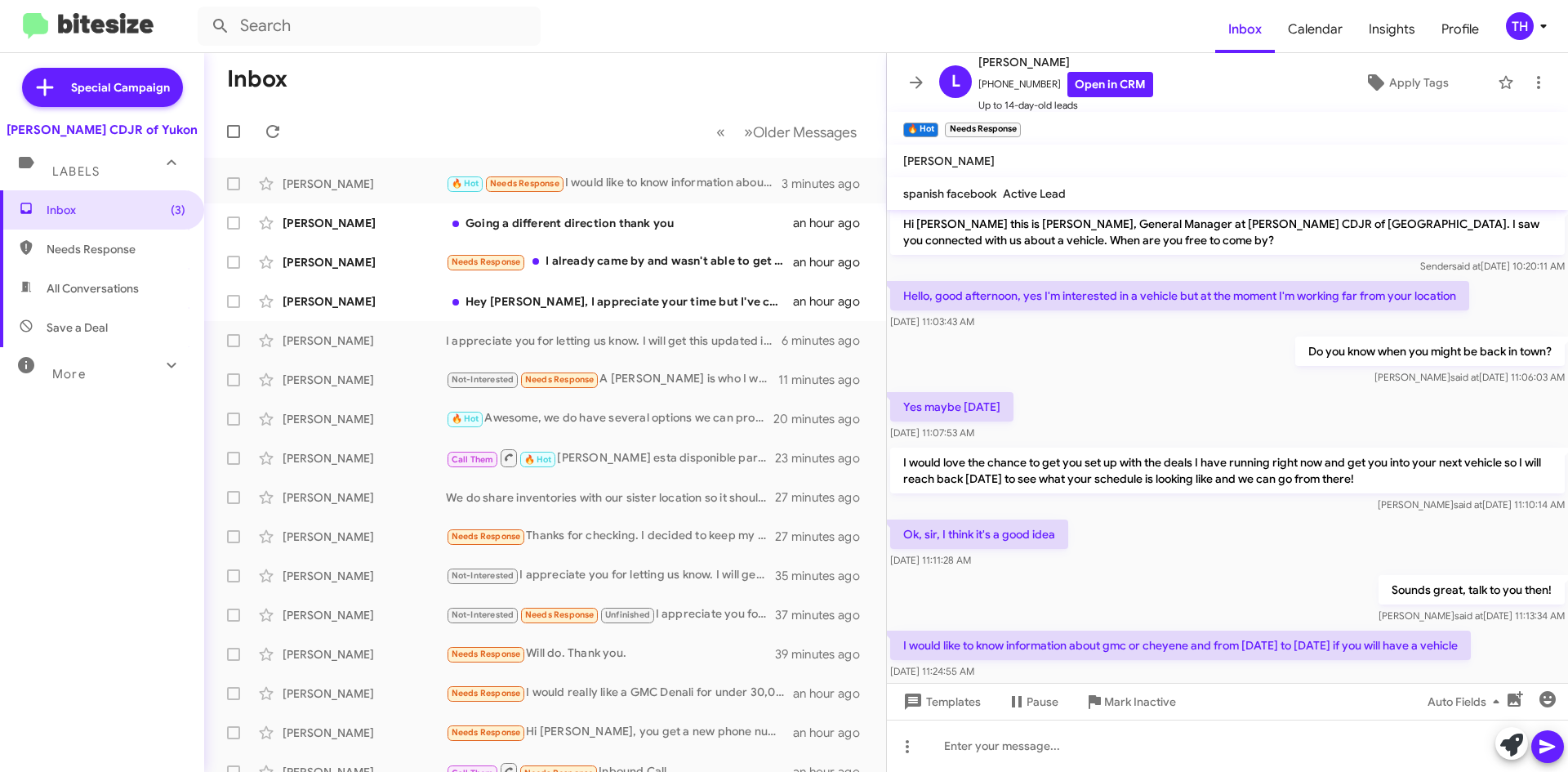
scroll to position [37, 0]
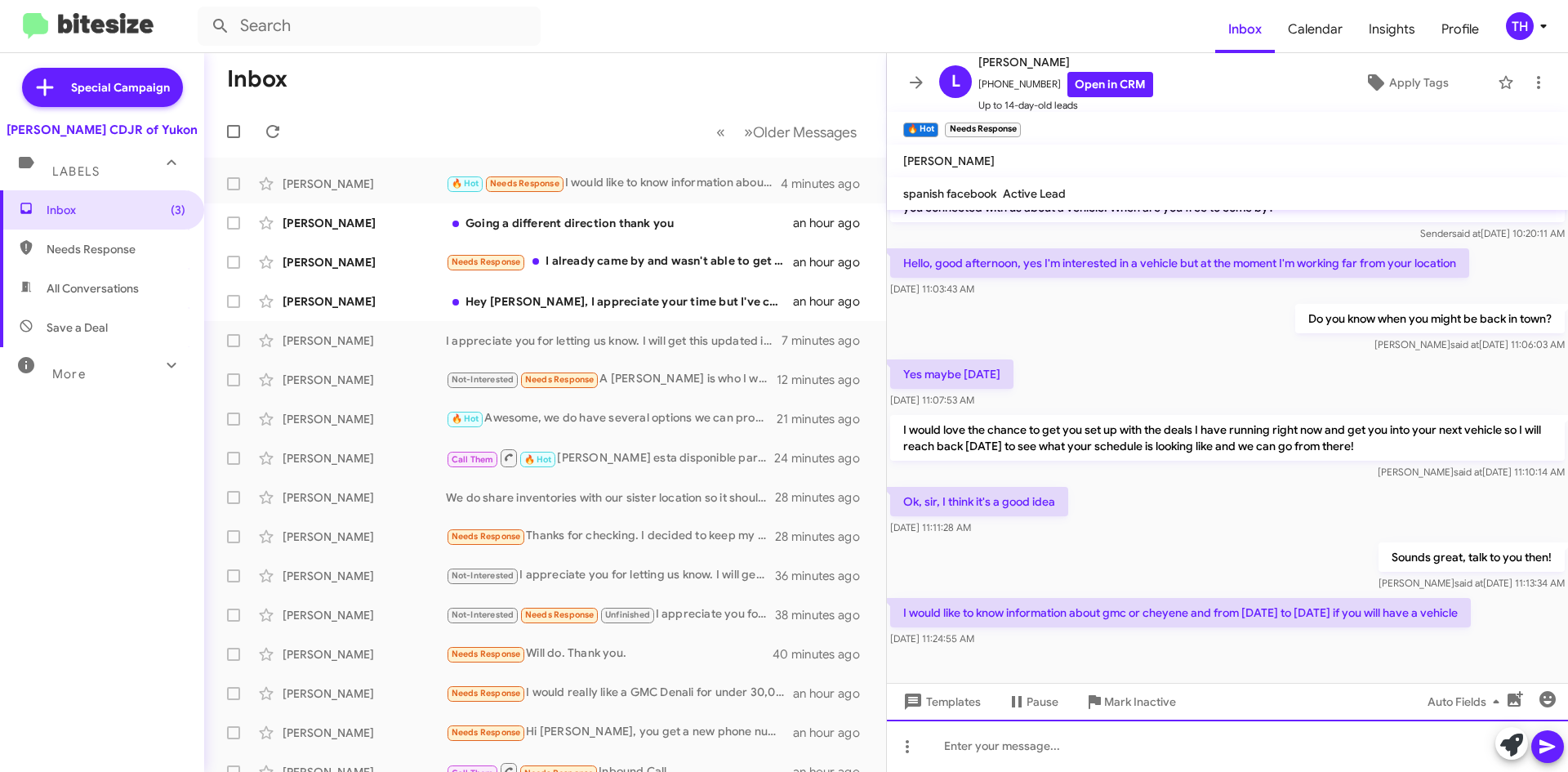
click at [991, 756] on div at bounding box center [1227, 746] width 681 height 53
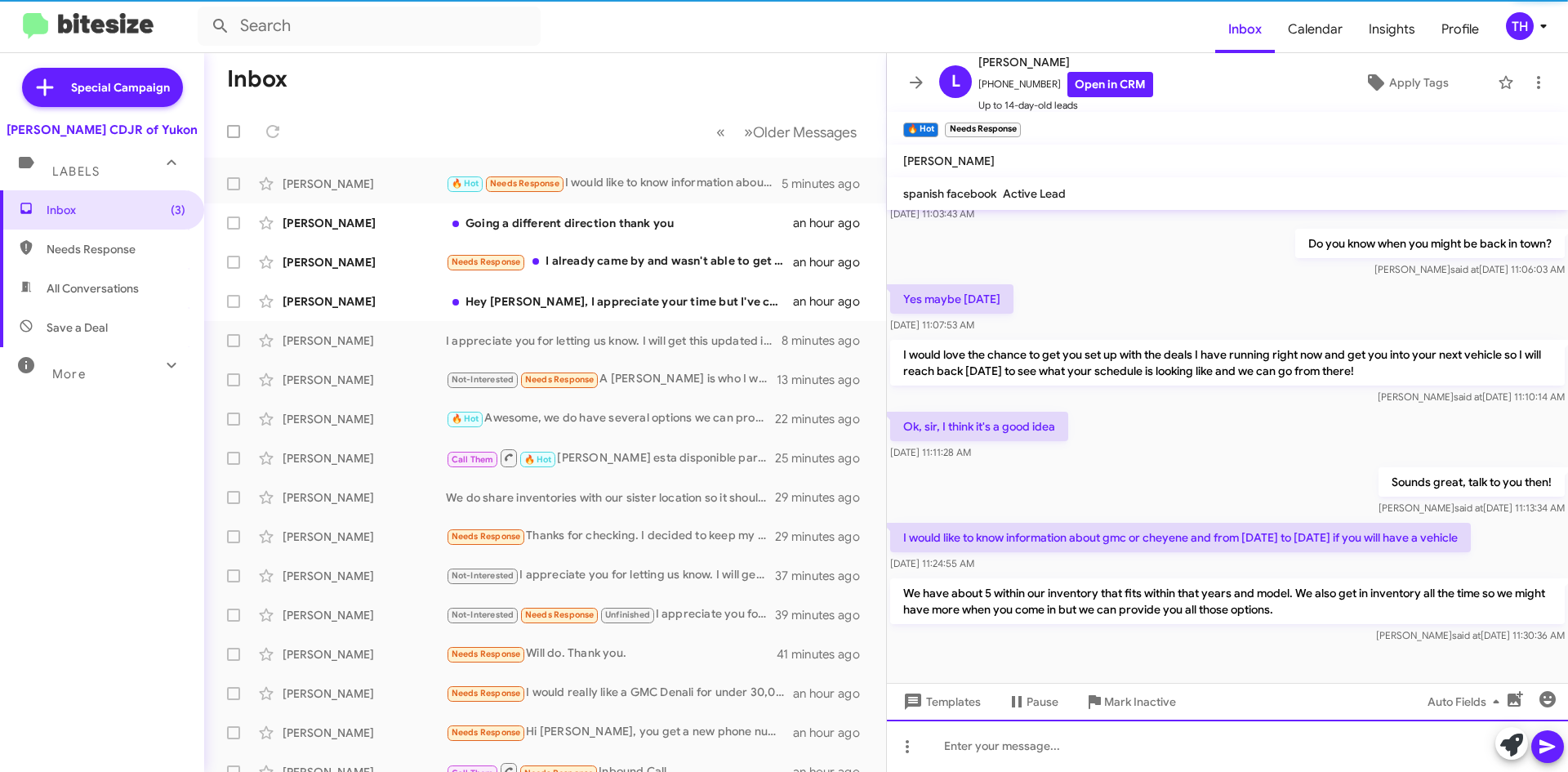
scroll to position [113, 0]
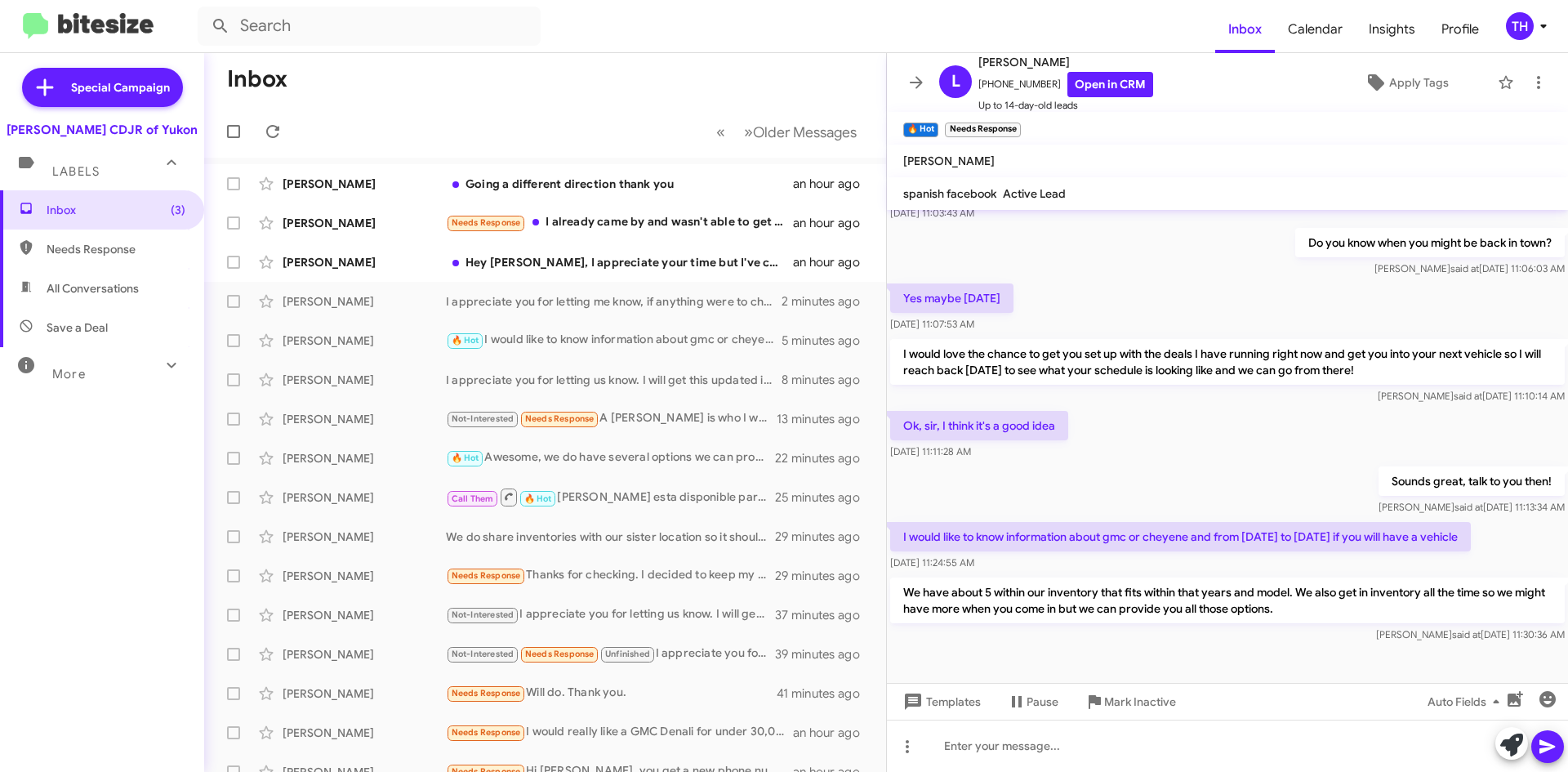
click at [929, 85] on span at bounding box center [916, 83] width 33 height 20
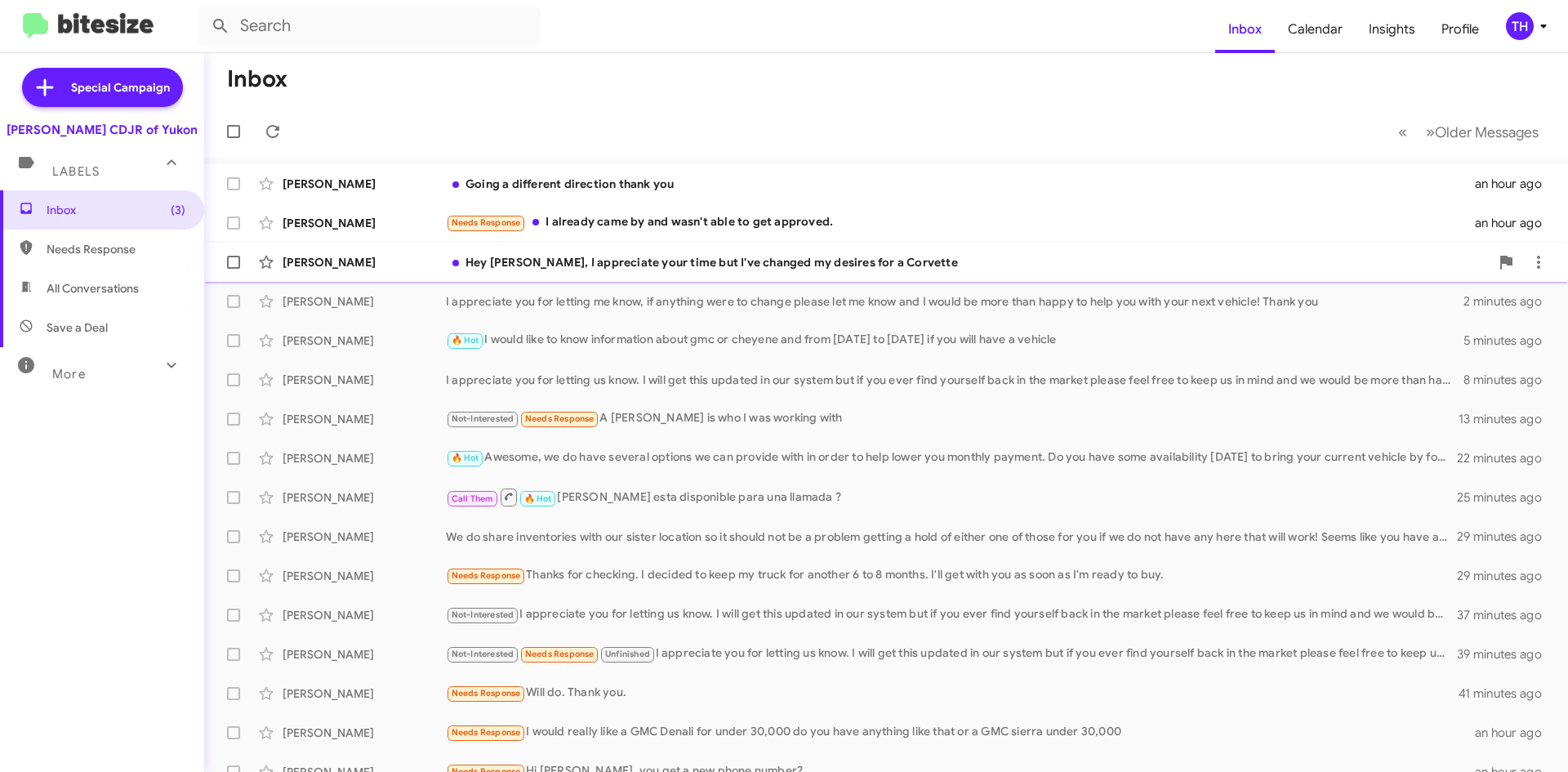
click at [919, 255] on div "Hey [PERSON_NAME], I appreciate your time but I've changed my desires for a Cor…" at bounding box center [967, 262] width 1043 height 16
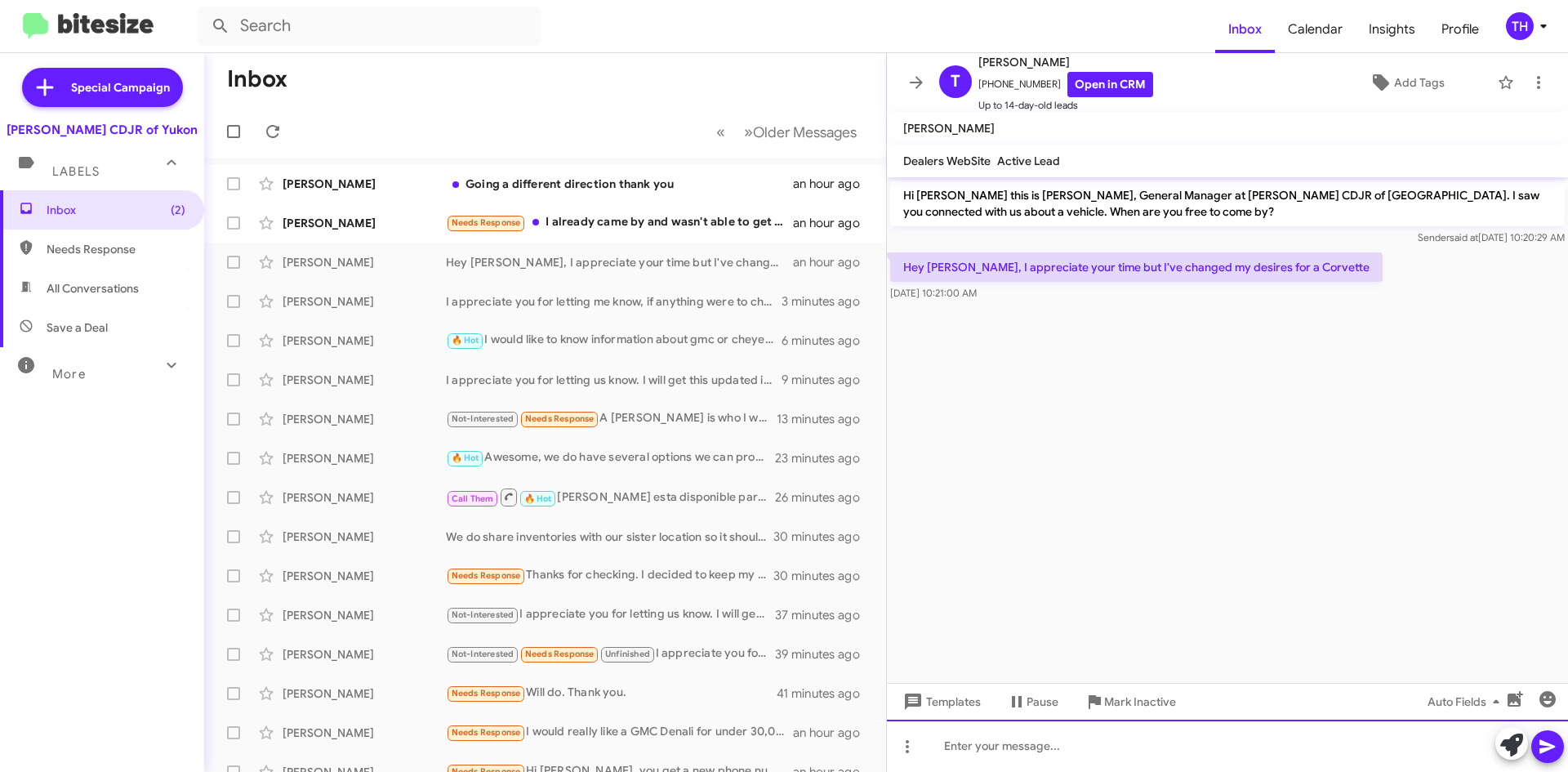
click at [1122, 743] on div at bounding box center [1227, 746] width 681 height 53
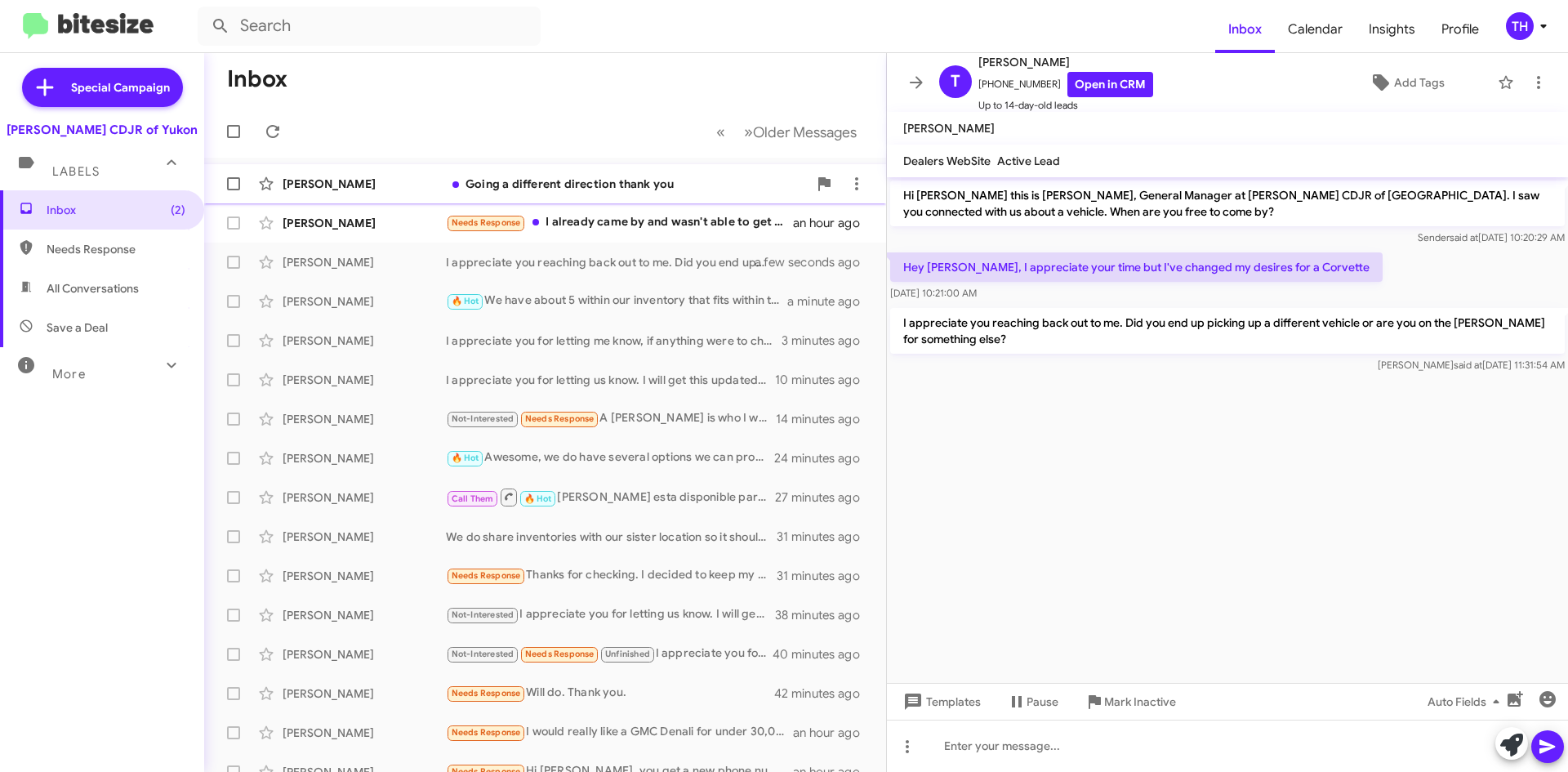
click at [596, 193] on div "[PERSON_NAME] Going a different direction thank you an hour ago" at bounding box center [545, 184] width 656 height 33
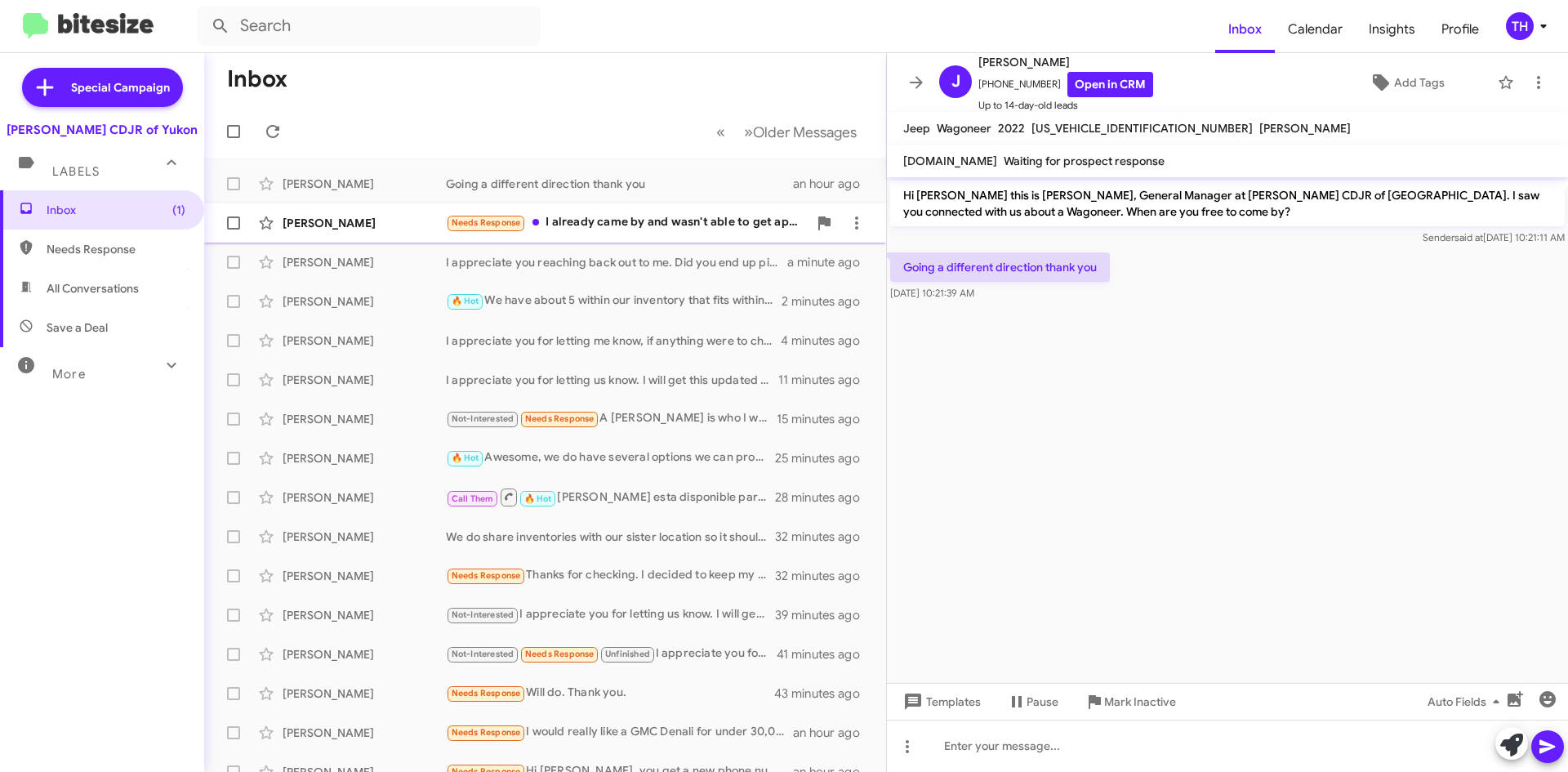
click at [621, 229] on div "Needs Response I already came by and wasn't able to get approved." at bounding box center [626, 223] width 362 height 19
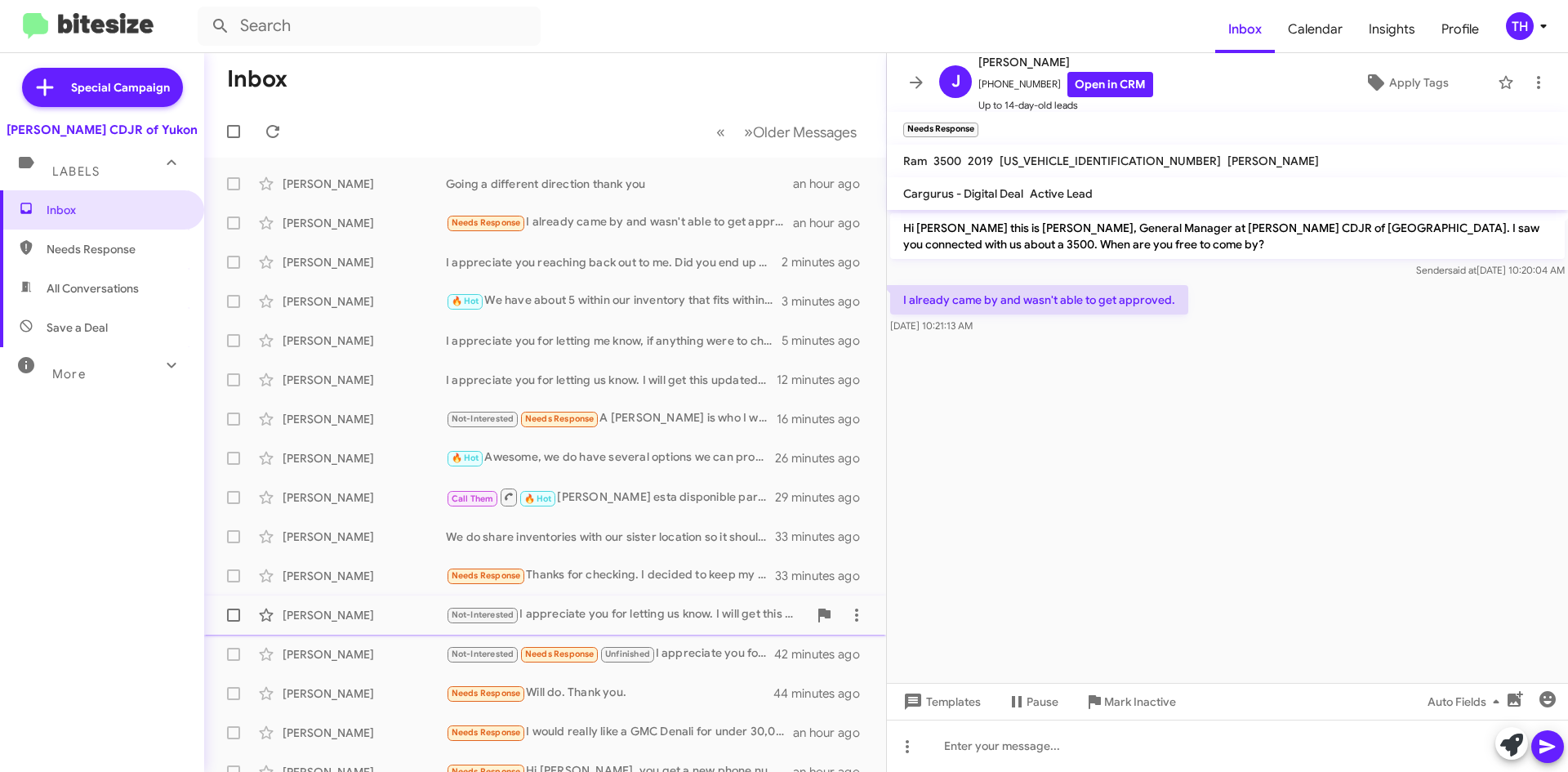
scroll to position [177, 0]
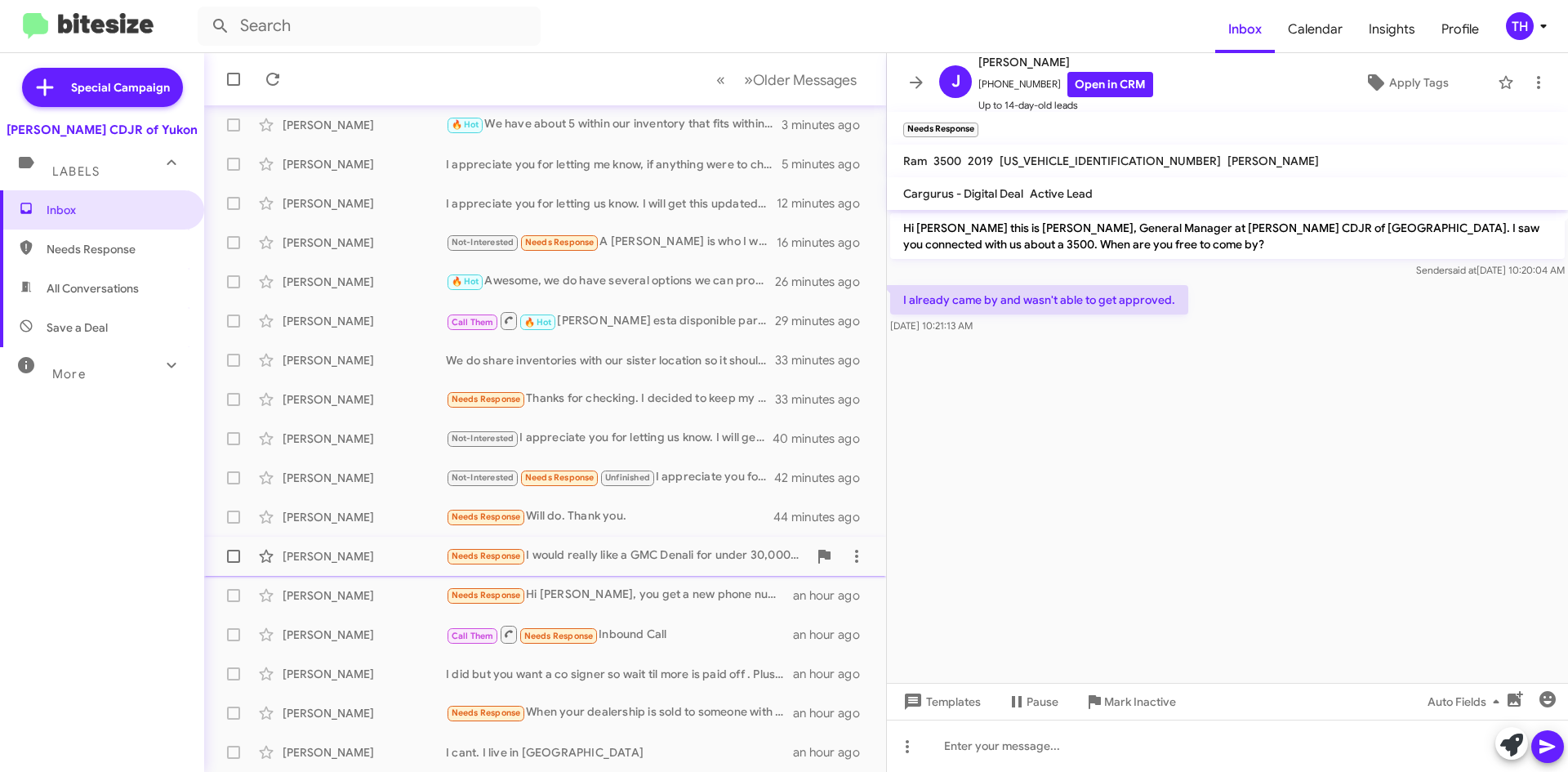
click at [675, 554] on div "Needs Response I would really like a GMC Denali for under 30,000 do you have an…" at bounding box center [626, 555] width 362 height 19
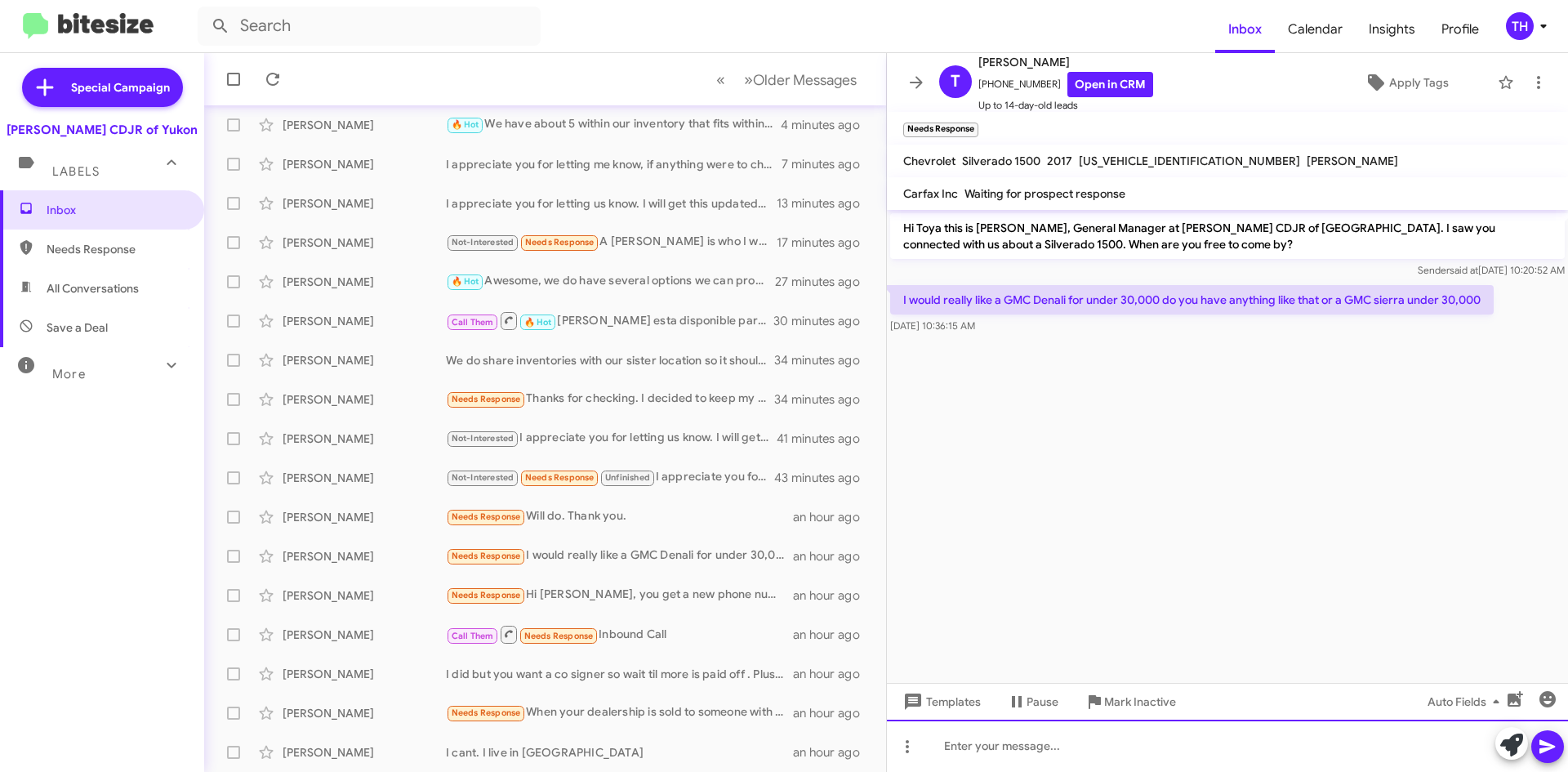
click at [979, 736] on div at bounding box center [1227, 746] width 681 height 53
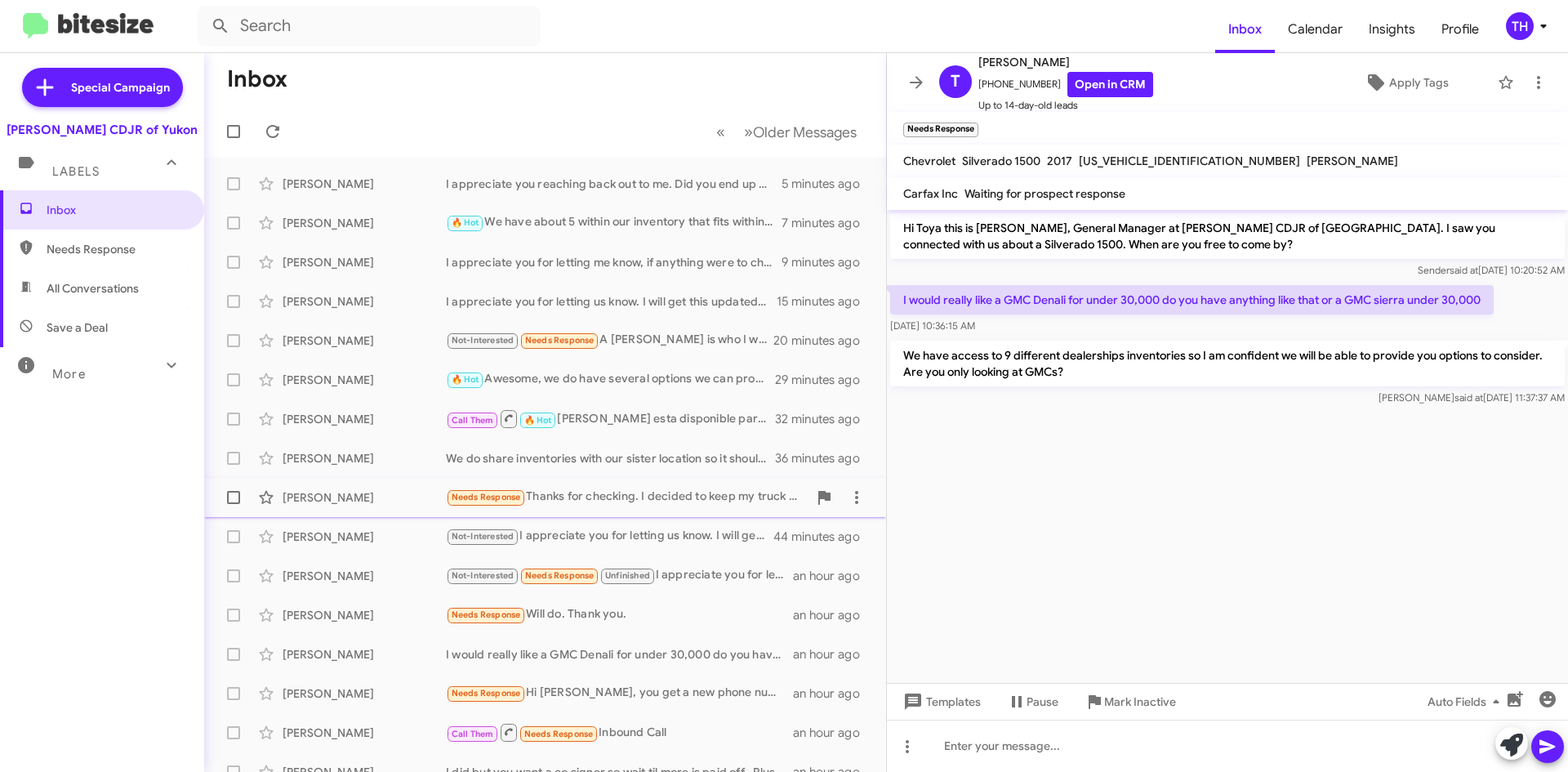
click at [599, 503] on div "Needs Response Thanks for checking. I decided to keep my truck for another 6 to…" at bounding box center [626, 497] width 362 height 19
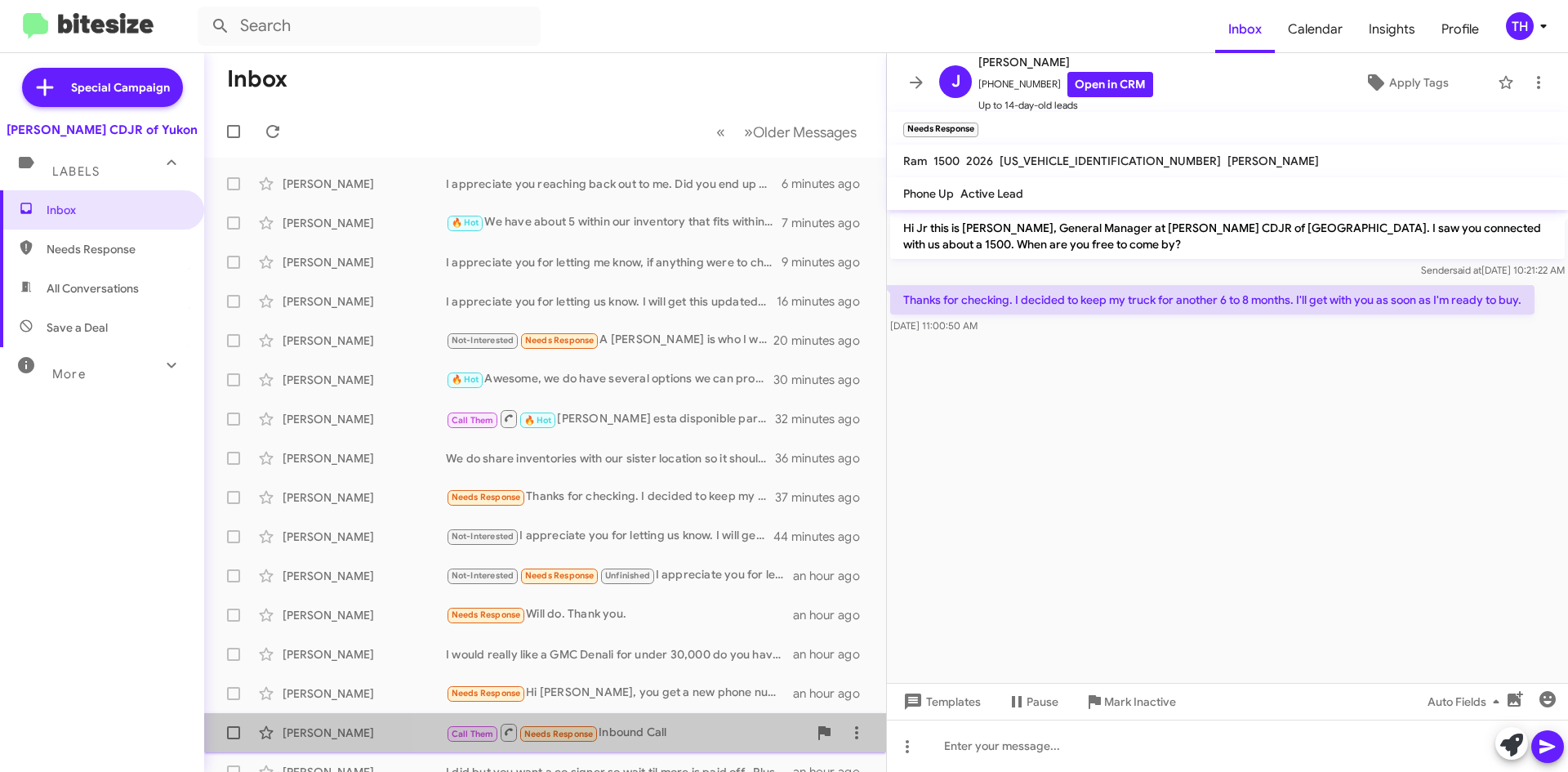
click at [671, 741] on div "Call Them Needs Response Inbound Call" at bounding box center [626, 732] width 362 height 21
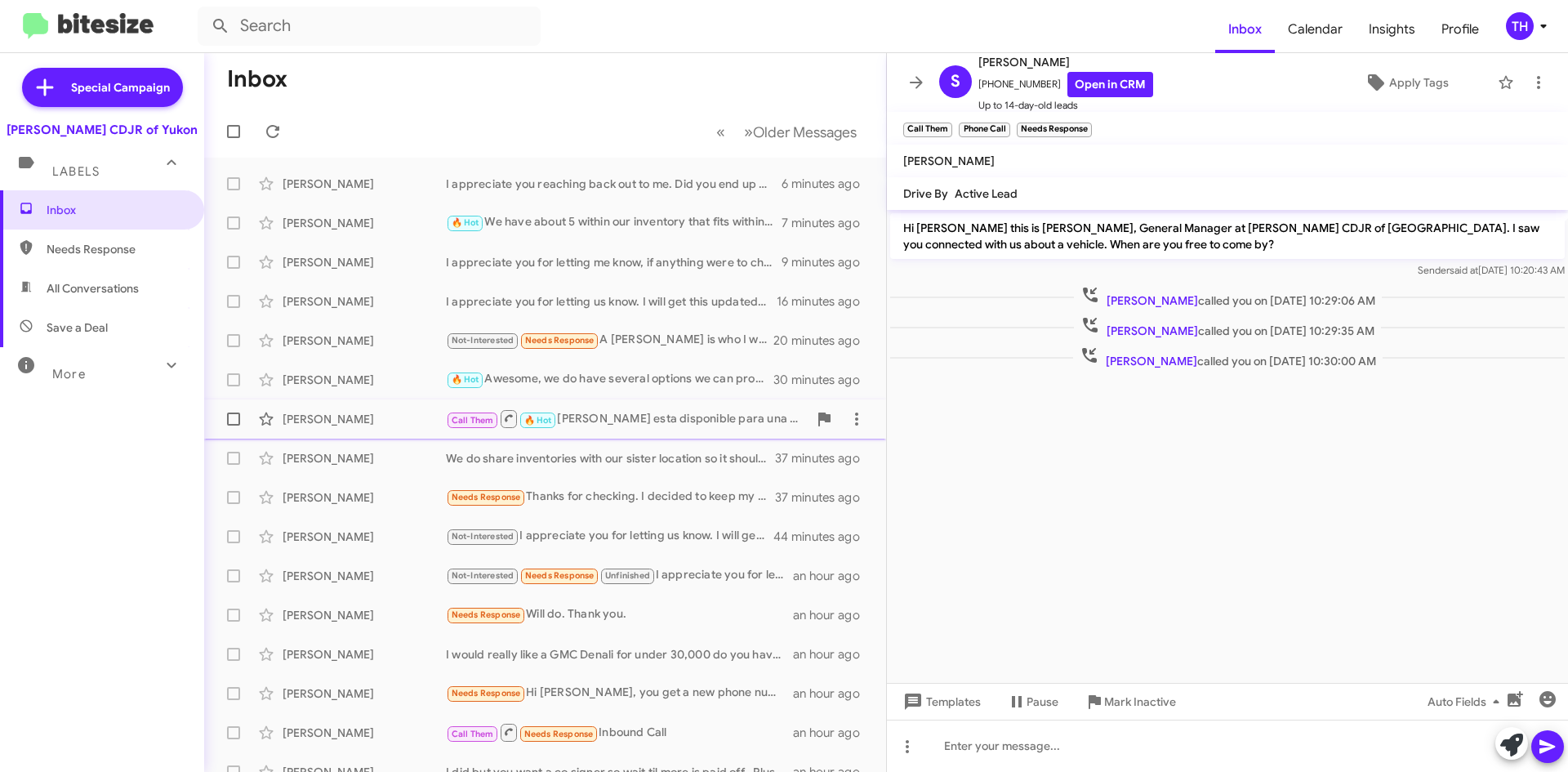
click at [642, 427] on div "Call Them 🔥 Hot Hola [PERSON_NAME] esta disponible para una llamada ?" at bounding box center [626, 418] width 362 height 21
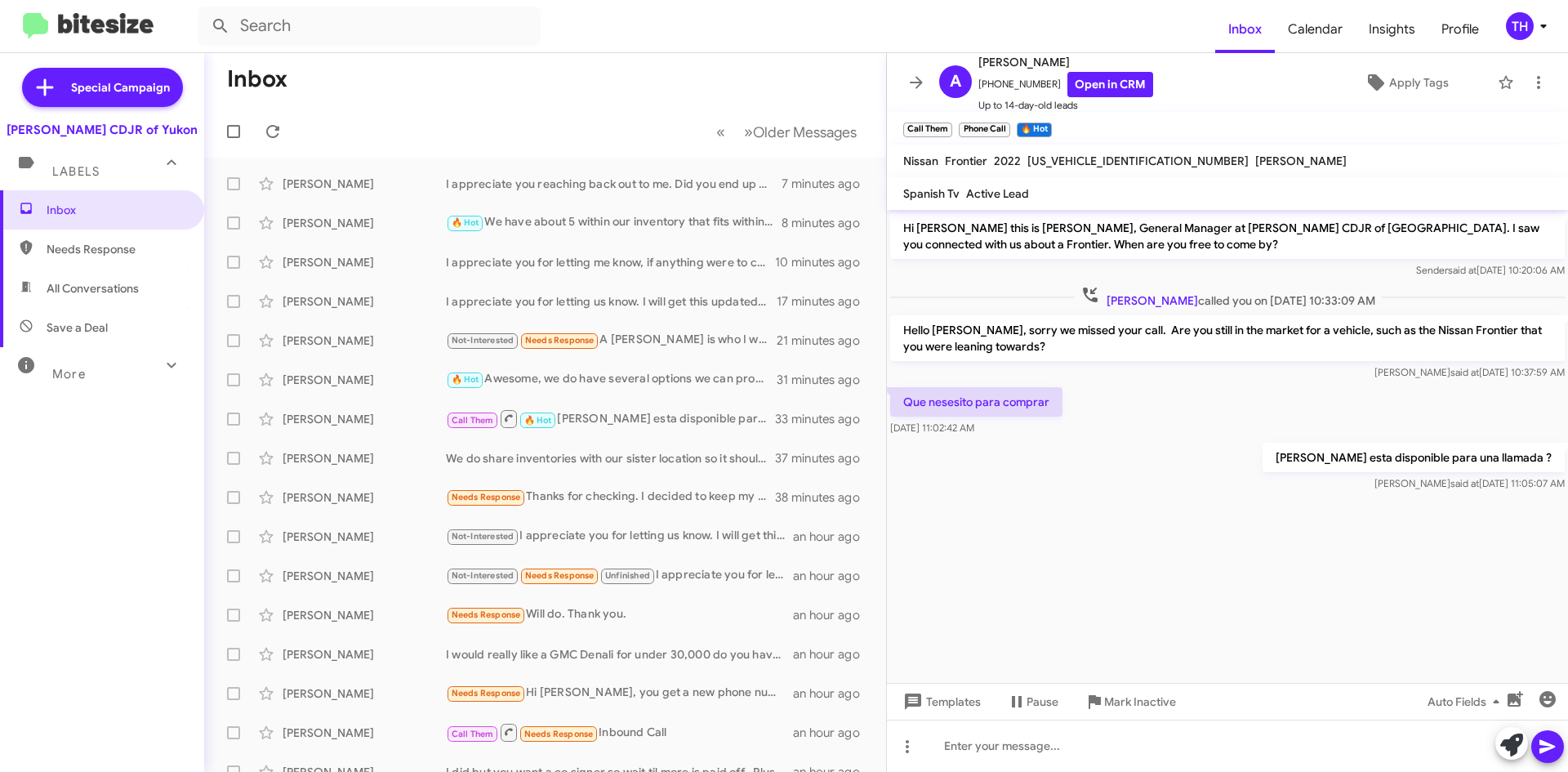
click at [63, 301] on span "All Conversations" at bounding box center [102, 288] width 204 height 39
type input "in:all-conversations"
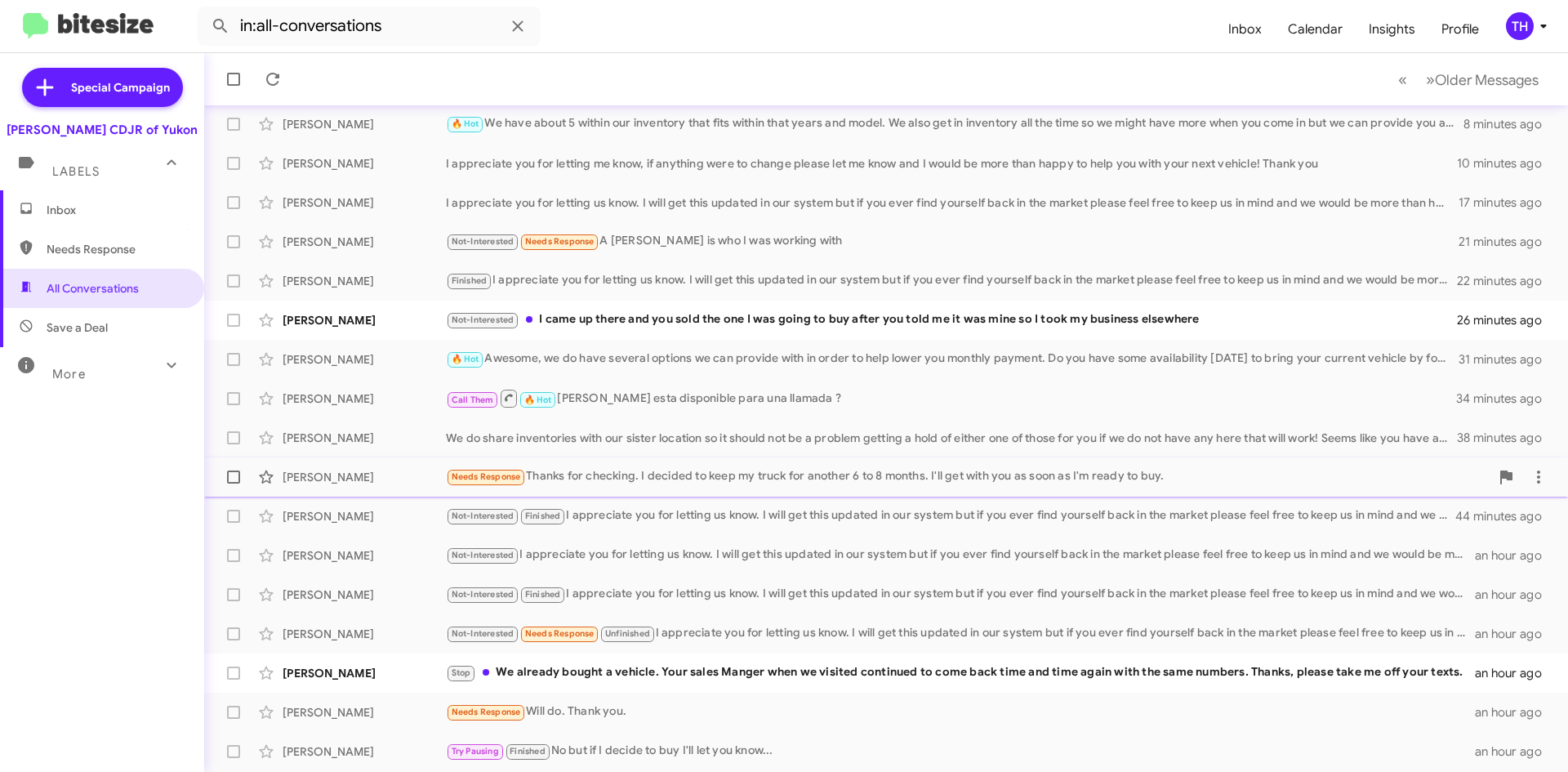
scroll to position [177, 0]
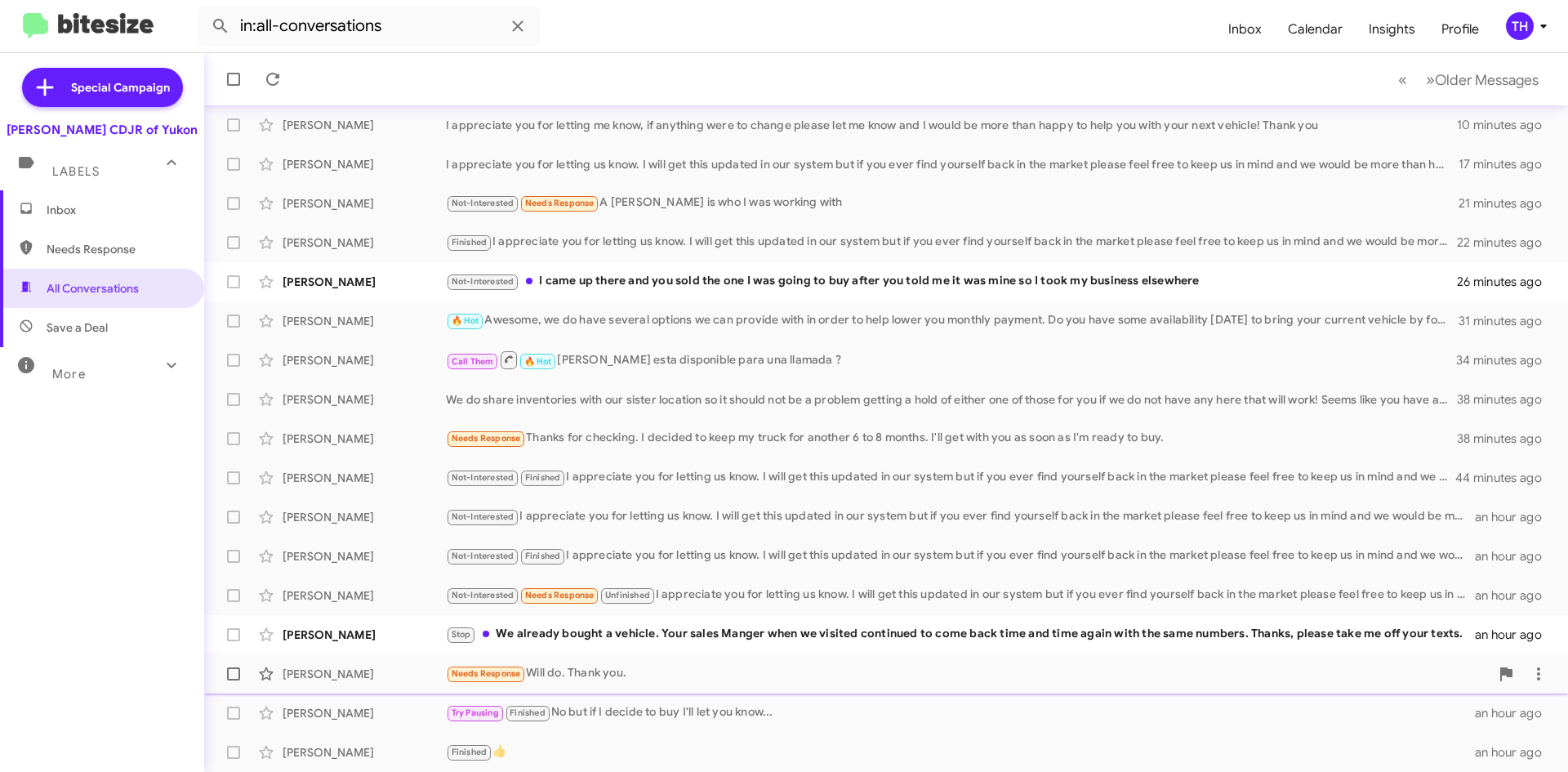
click at [594, 659] on div "[PERSON_NAME] Needs Response Will do. Thank you. an hour ago" at bounding box center [886, 674] width 1337 height 33
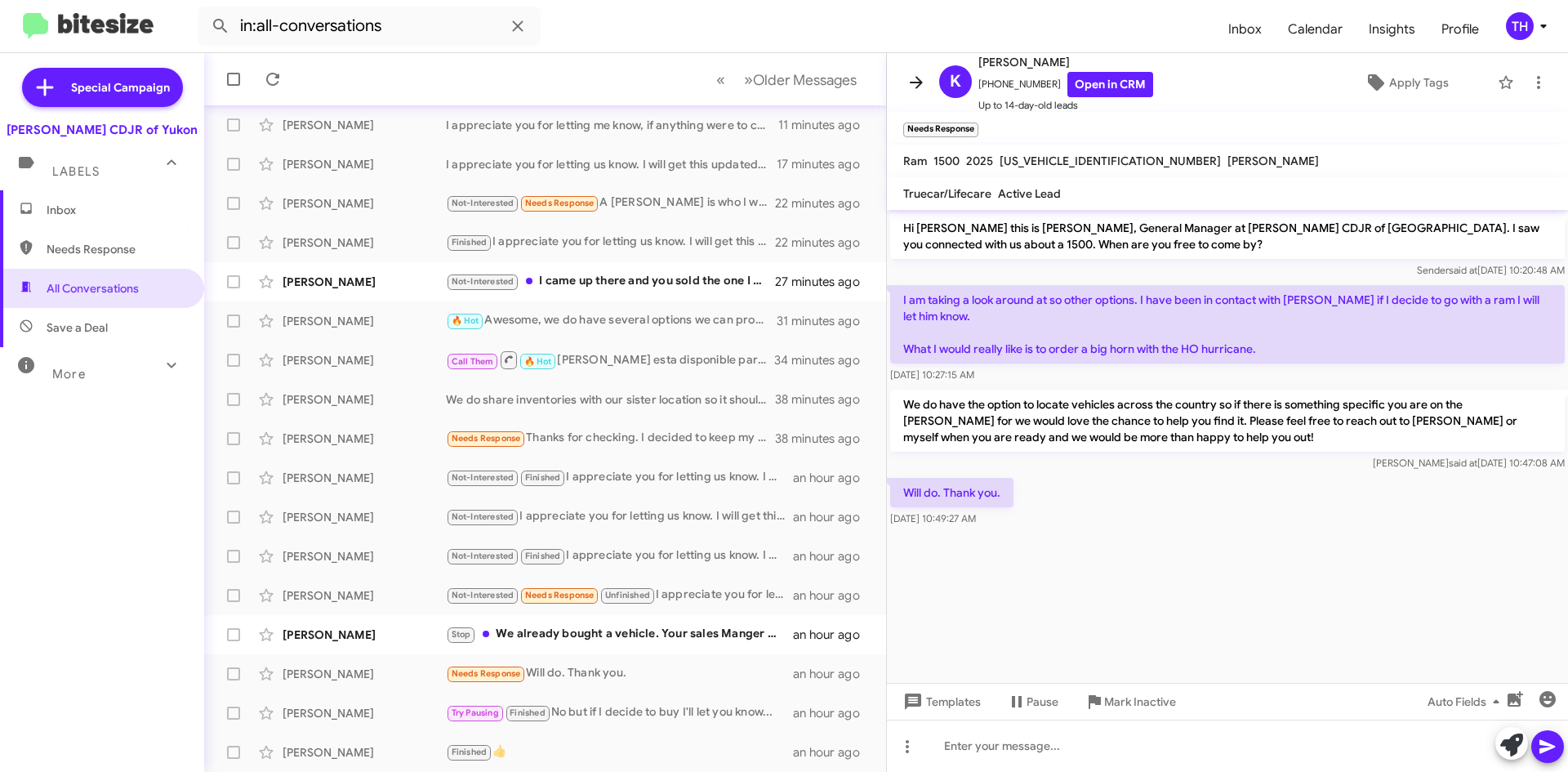
click at [923, 73] on icon at bounding box center [916, 83] width 20 height 20
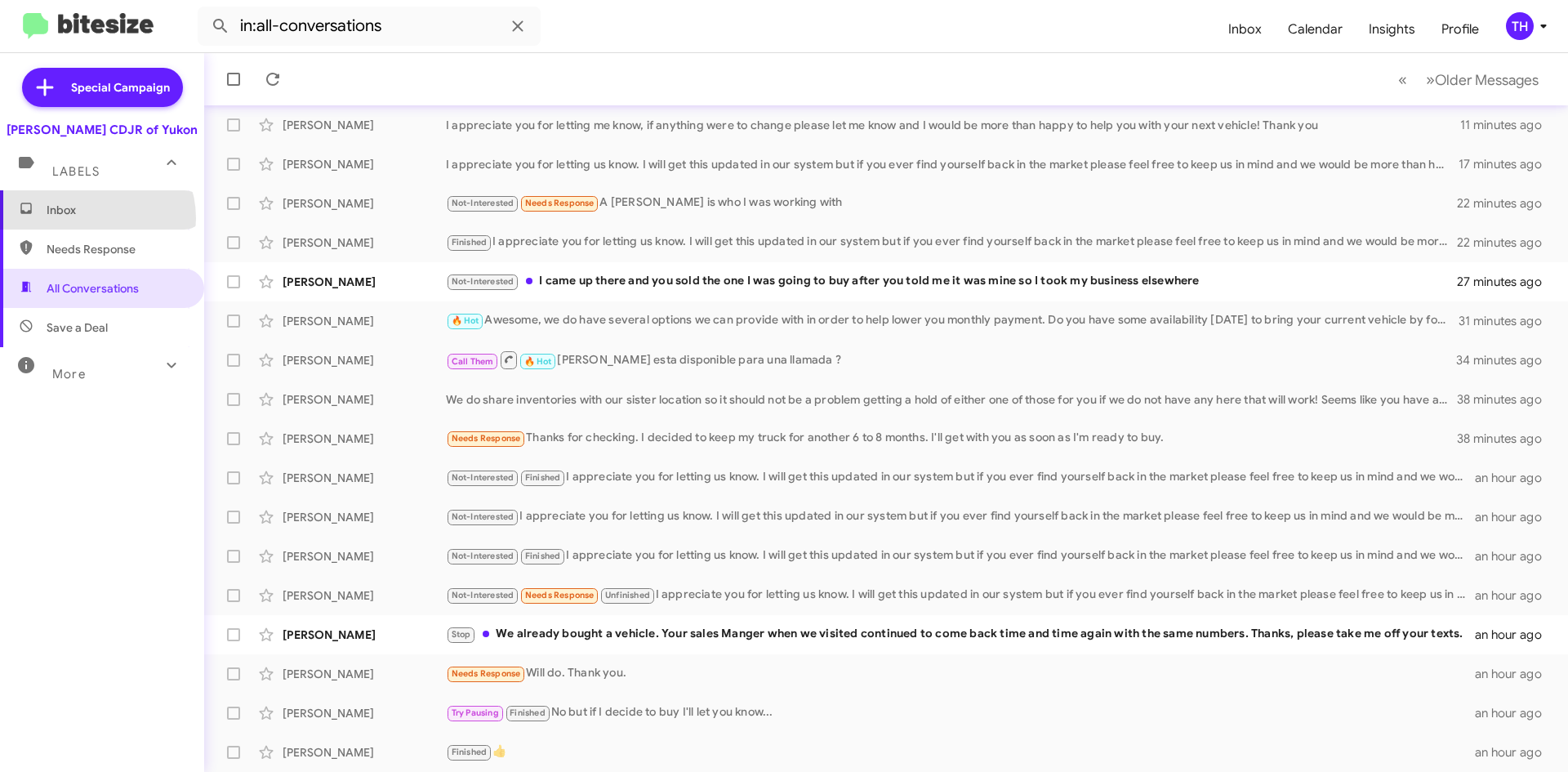
click at [92, 217] on span "Inbox" at bounding box center [102, 210] width 204 height 39
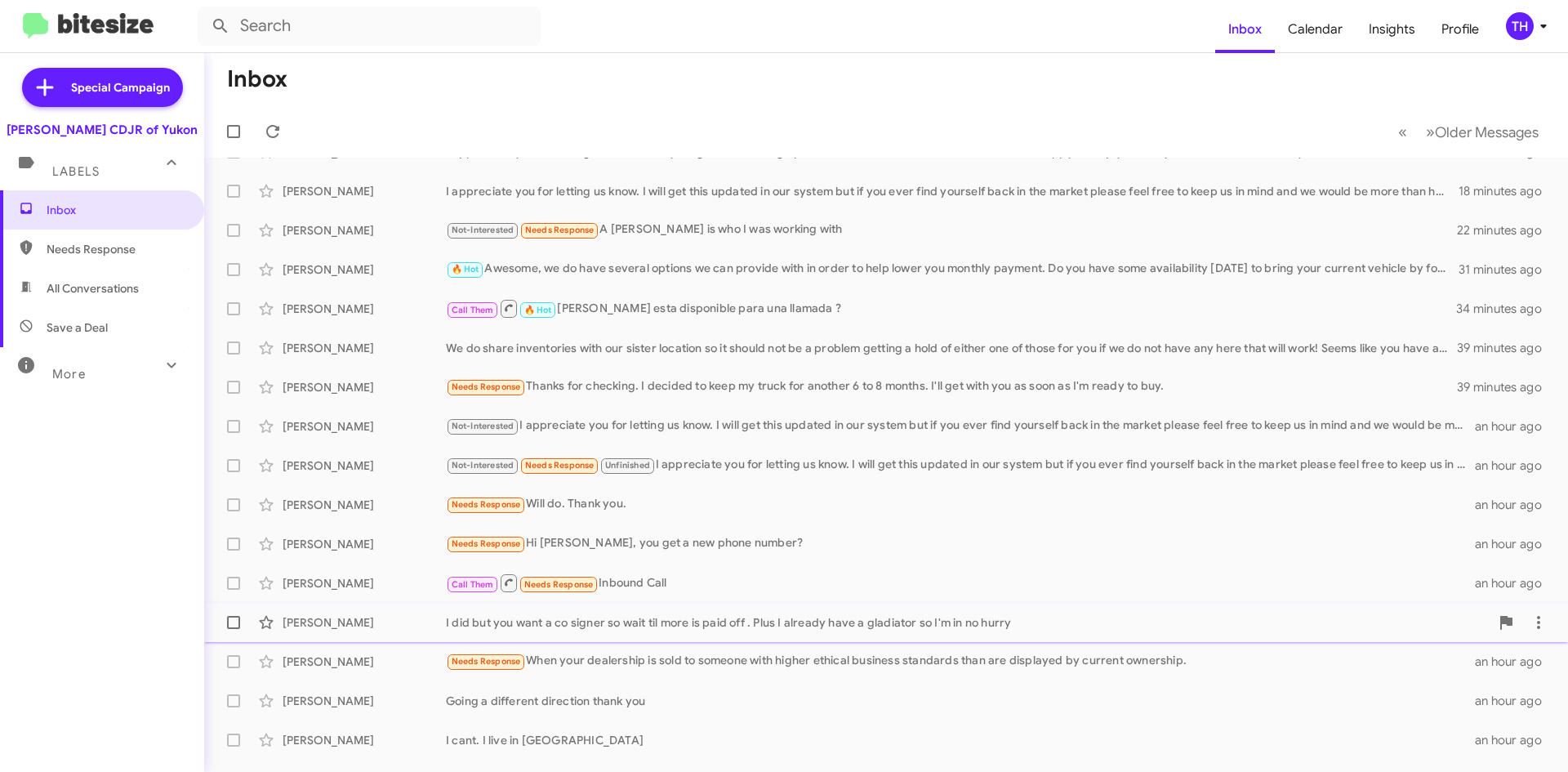
scroll to position [177, 0]
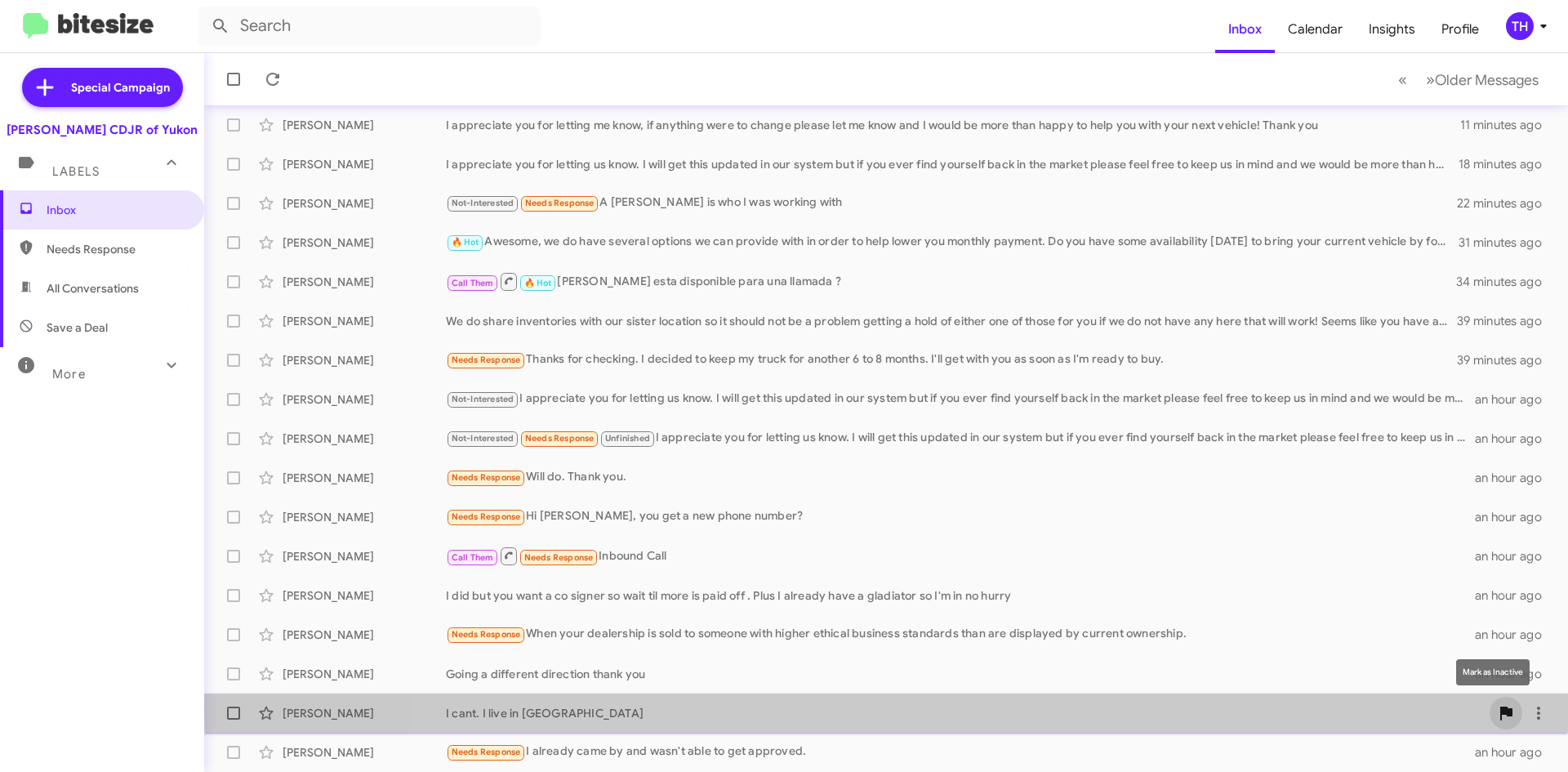
click at [1500, 710] on icon at bounding box center [1506, 713] width 12 height 14
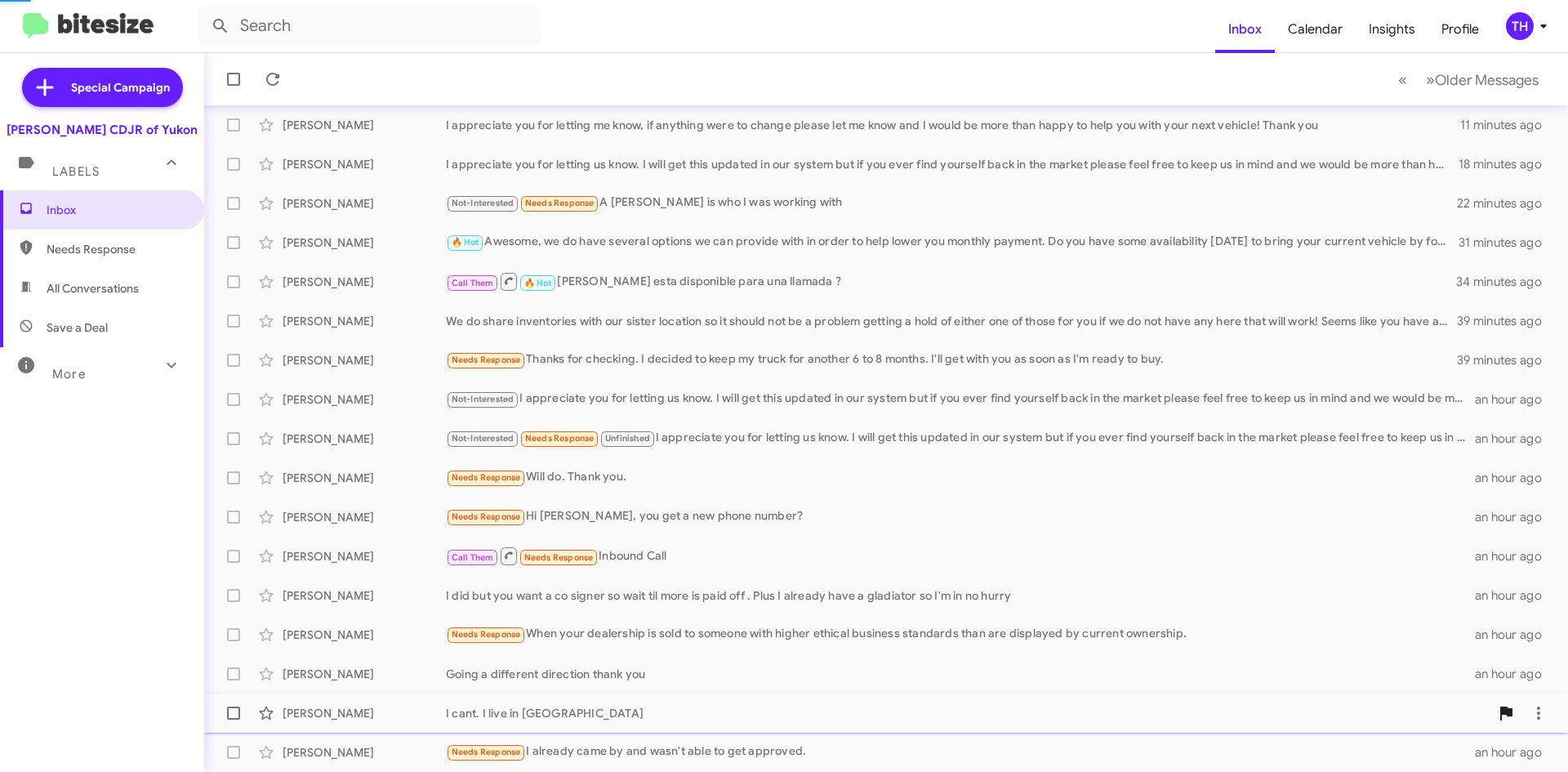
scroll to position [137, 0]
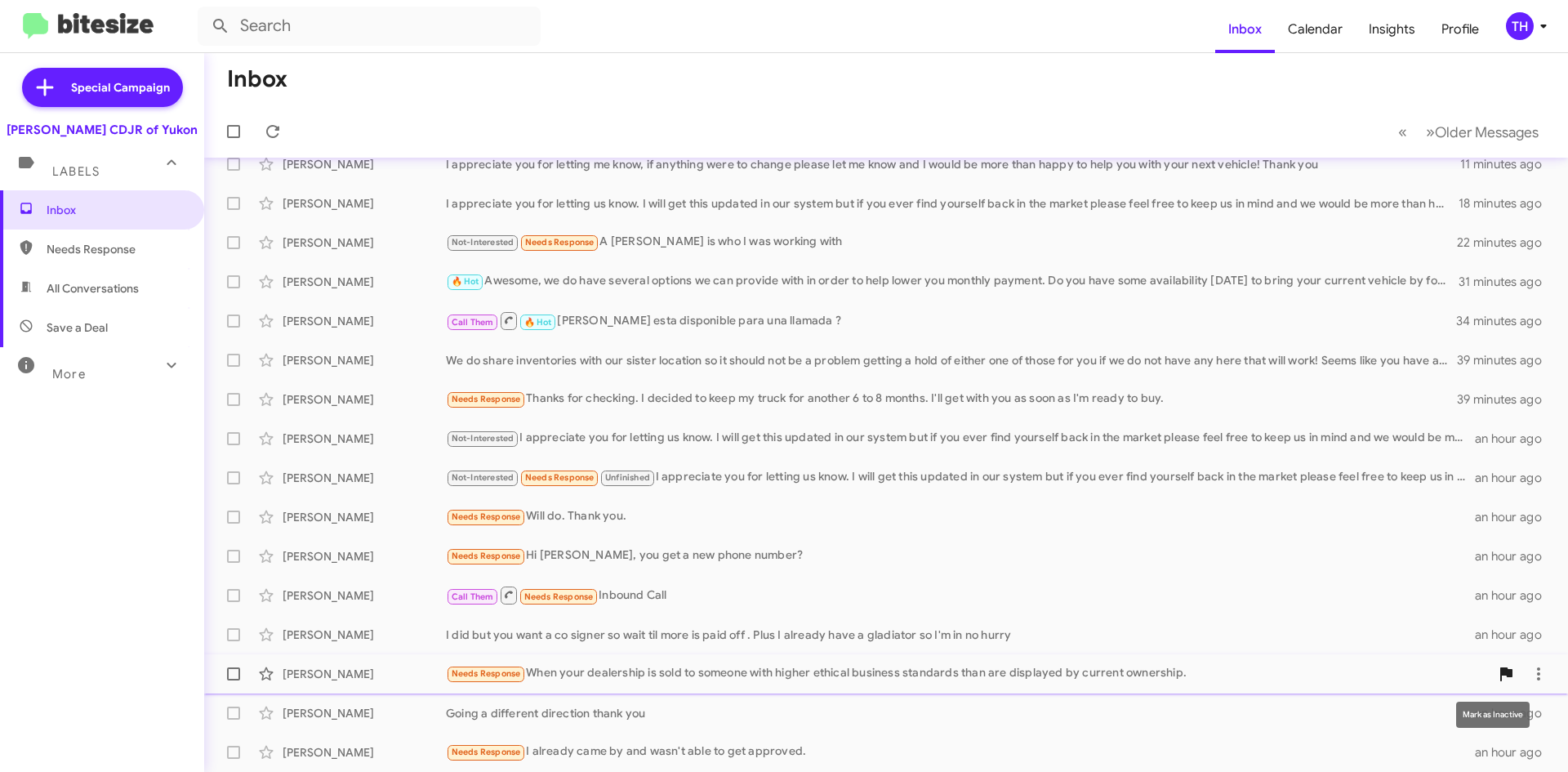
click at [1500, 674] on icon at bounding box center [1506, 674] width 12 height 14
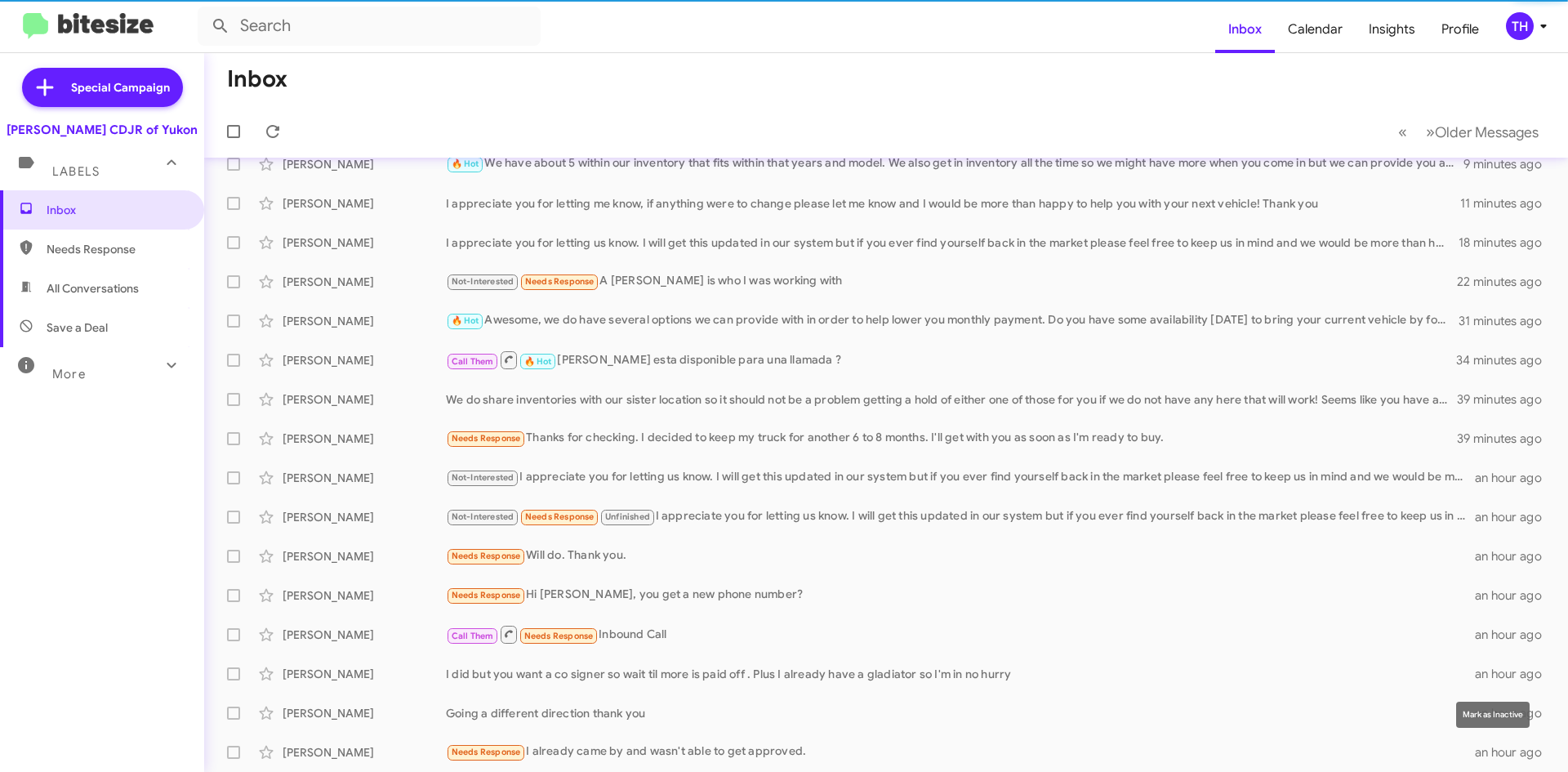
scroll to position [98, 0]
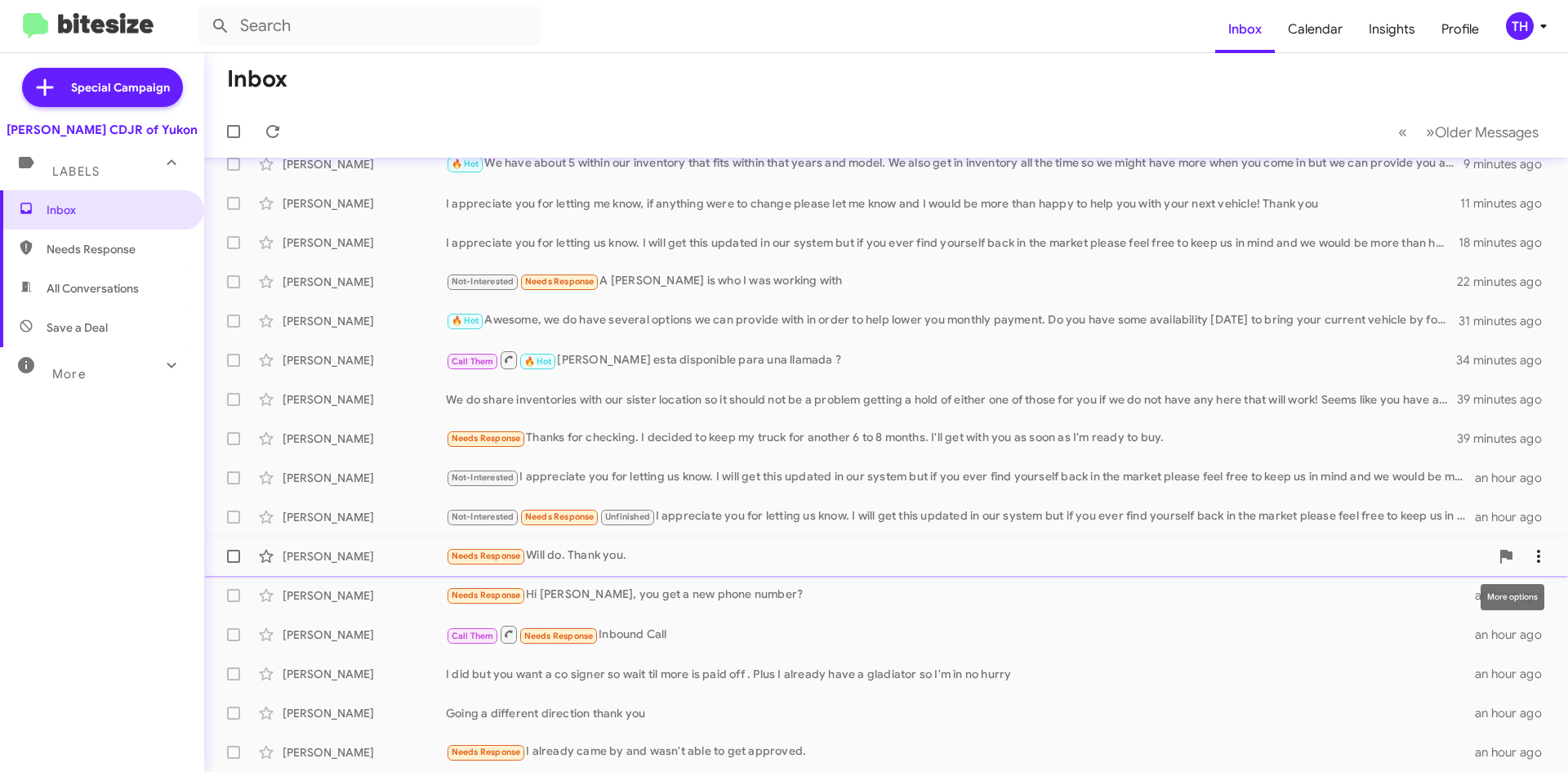
click at [1533, 568] on button at bounding box center [1538, 556] width 33 height 33
click at [1515, 718] on div at bounding box center [784, 386] width 1568 height 772
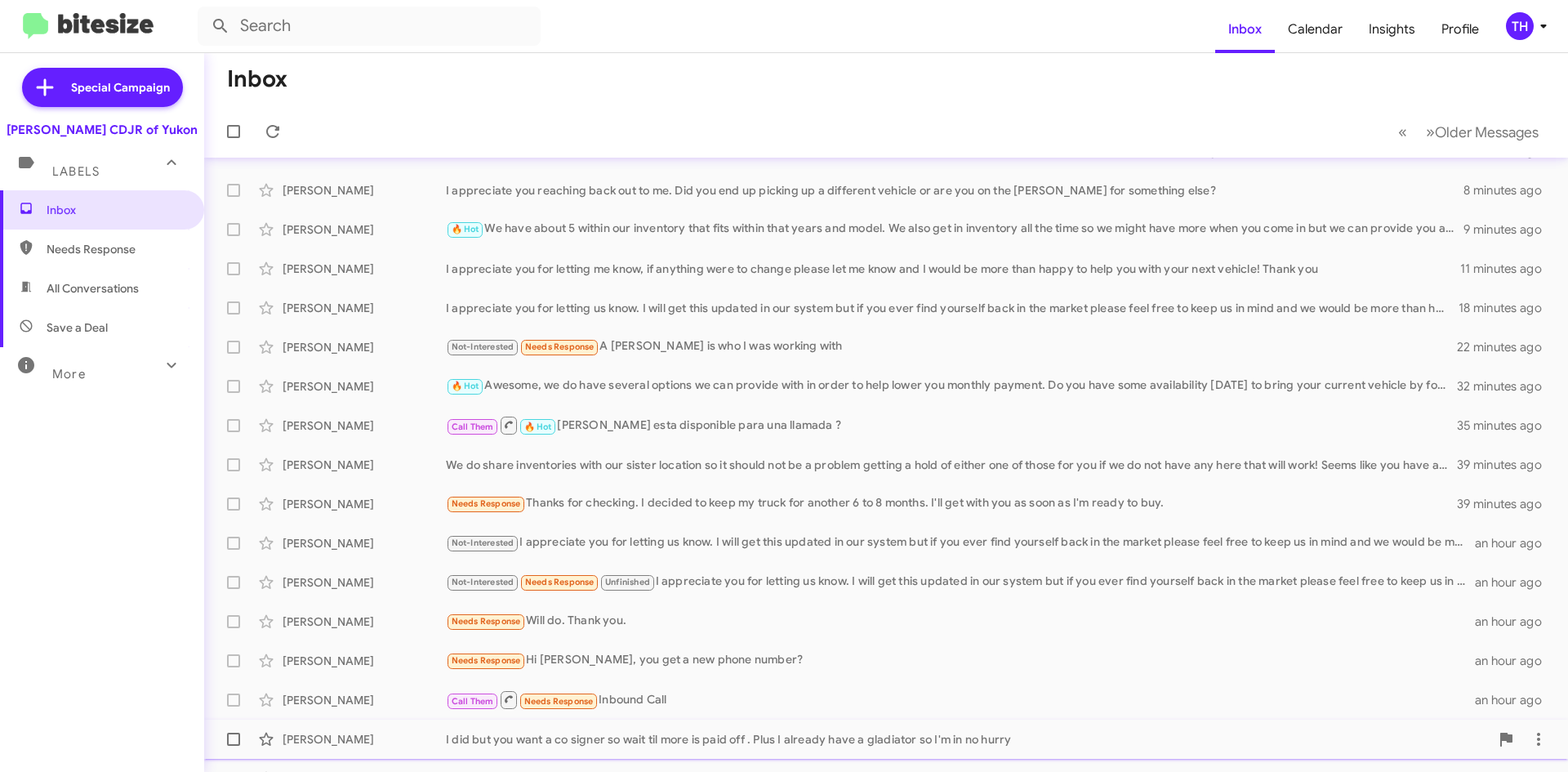
scroll to position [0, 0]
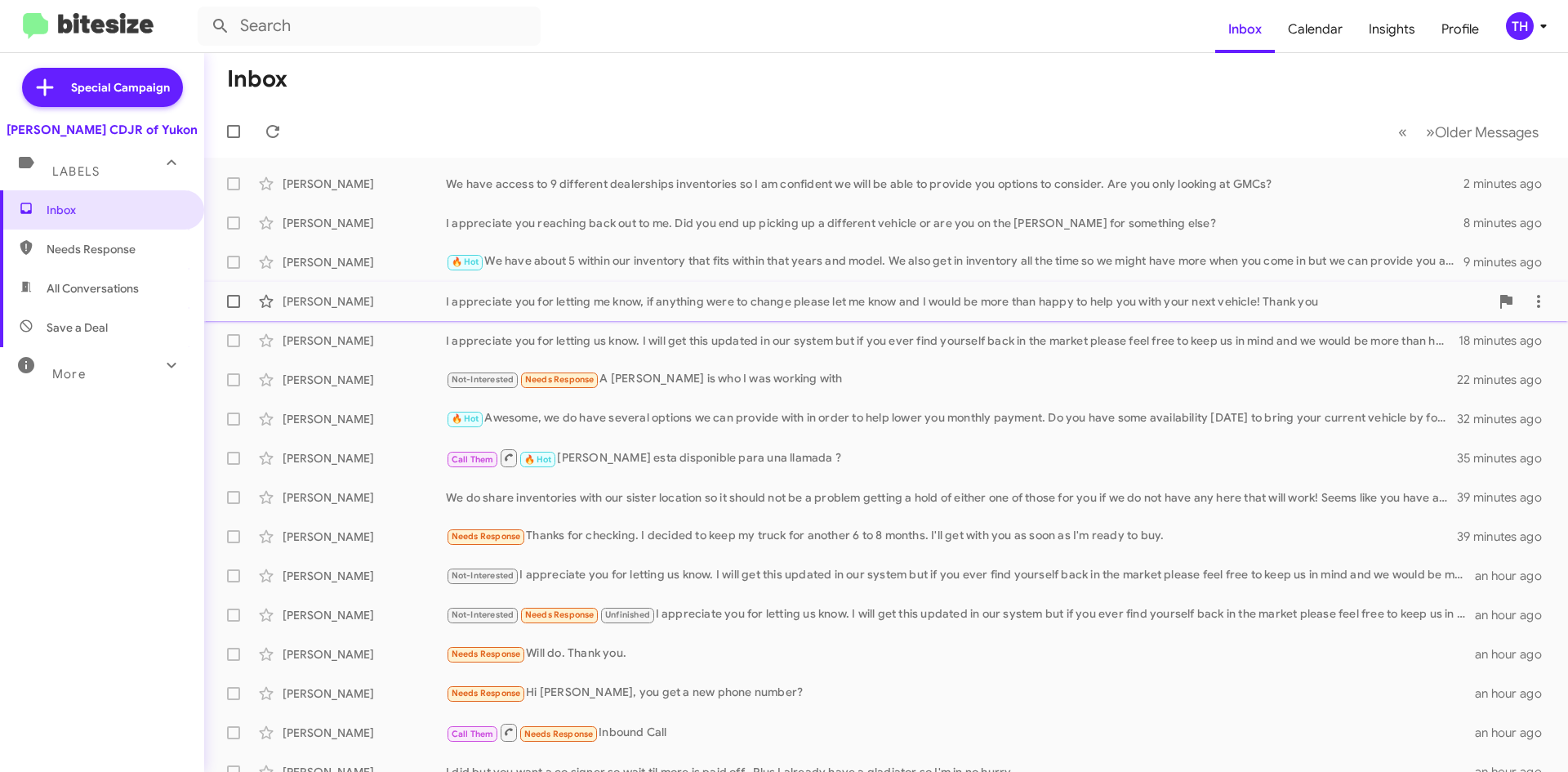
click at [1348, 308] on div "I appreciate you for letting me know, if anything were to change please let me …" at bounding box center [967, 301] width 1043 height 16
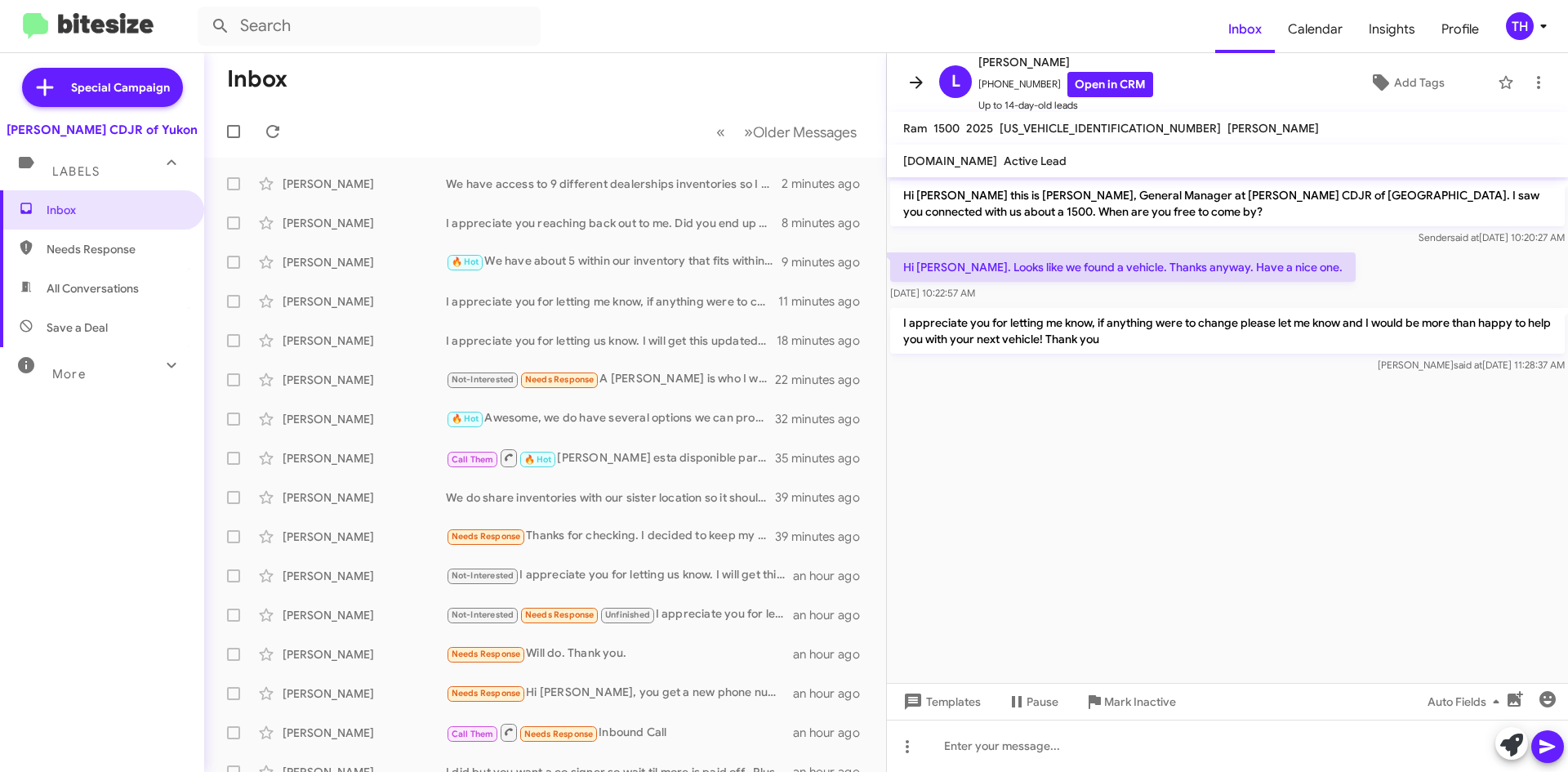
click at [918, 77] on icon at bounding box center [916, 82] width 13 height 12
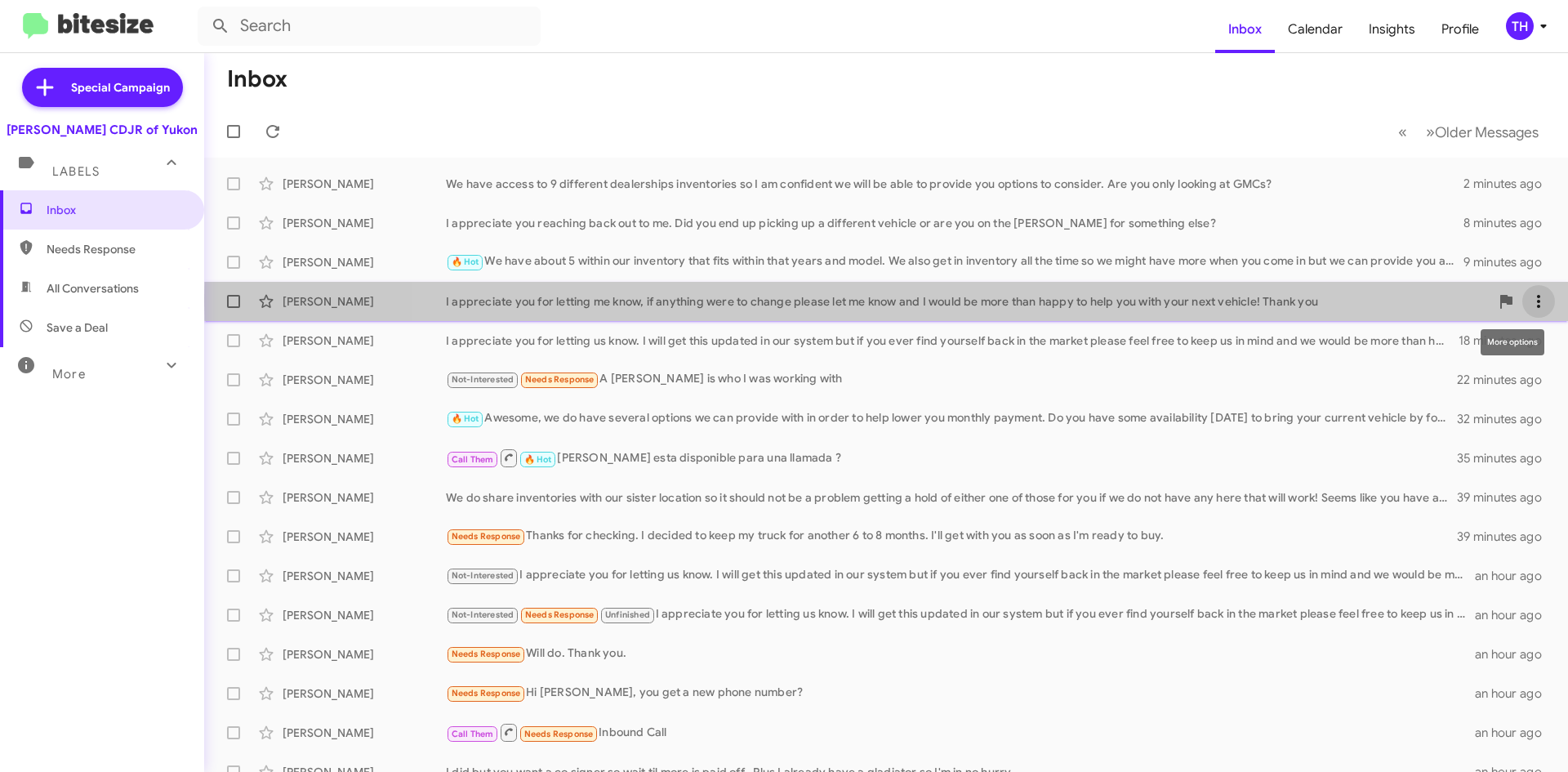
click at [1529, 301] on icon at bounding box center [1538, 301] width 20 height 20
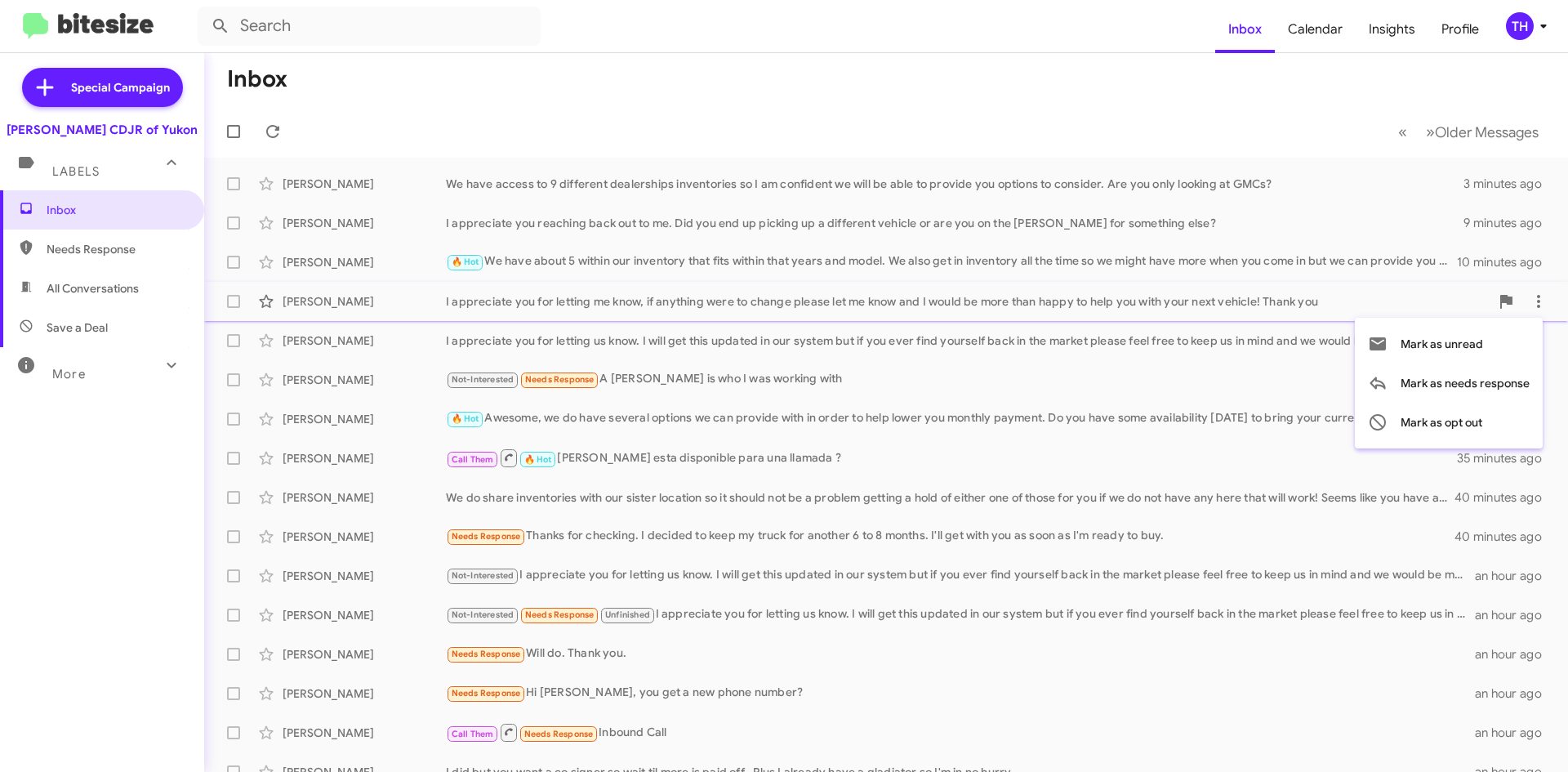
click at [1492, 298] on div at bounding box center [784, 386] width 1568 height 772
click at [1494, 311] on button at bounding box center [1506, 301] width 33 height 33
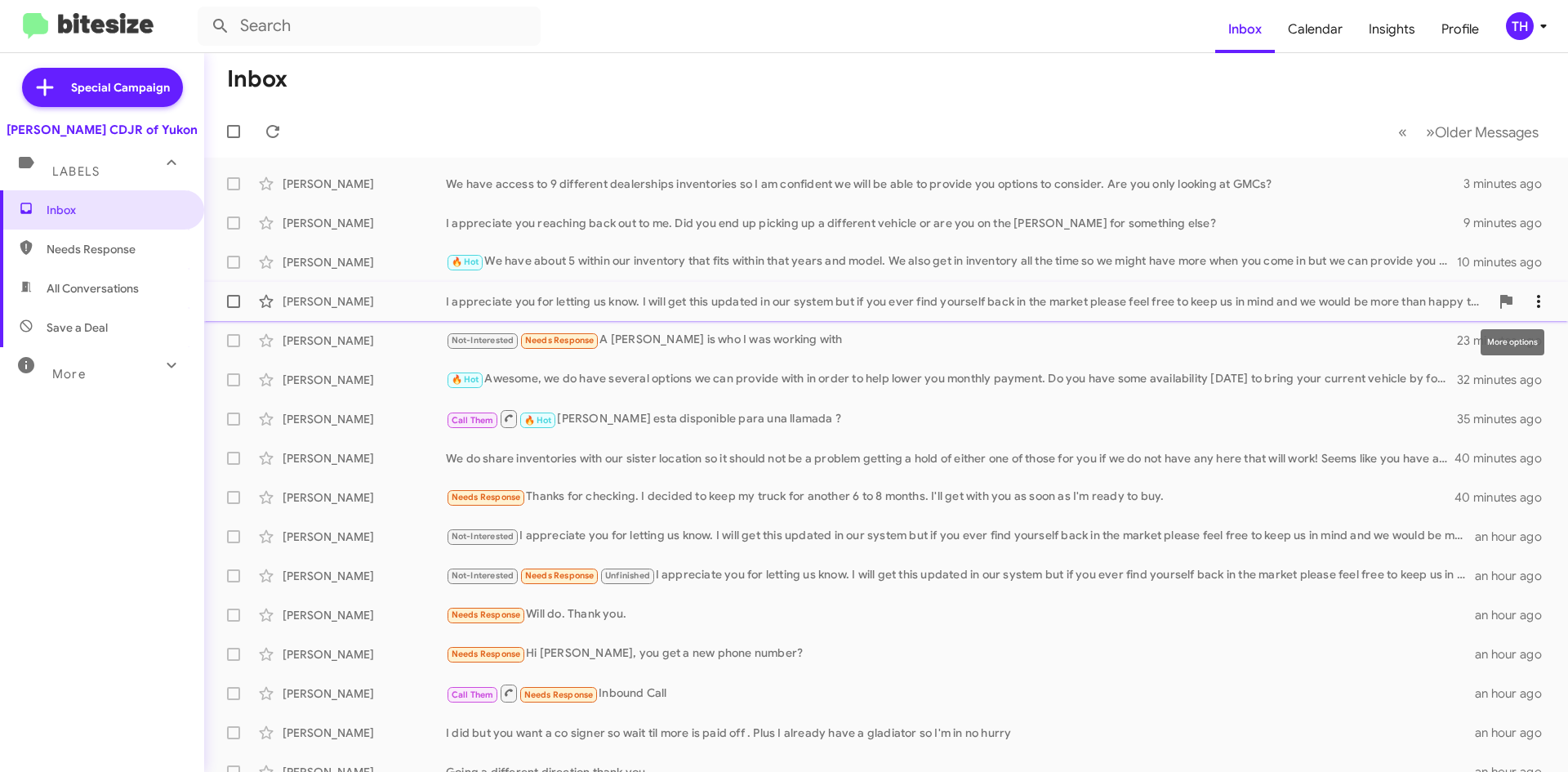
click at [1529, 299] on icon at bounding box center [1538, 301] width 20 height 20
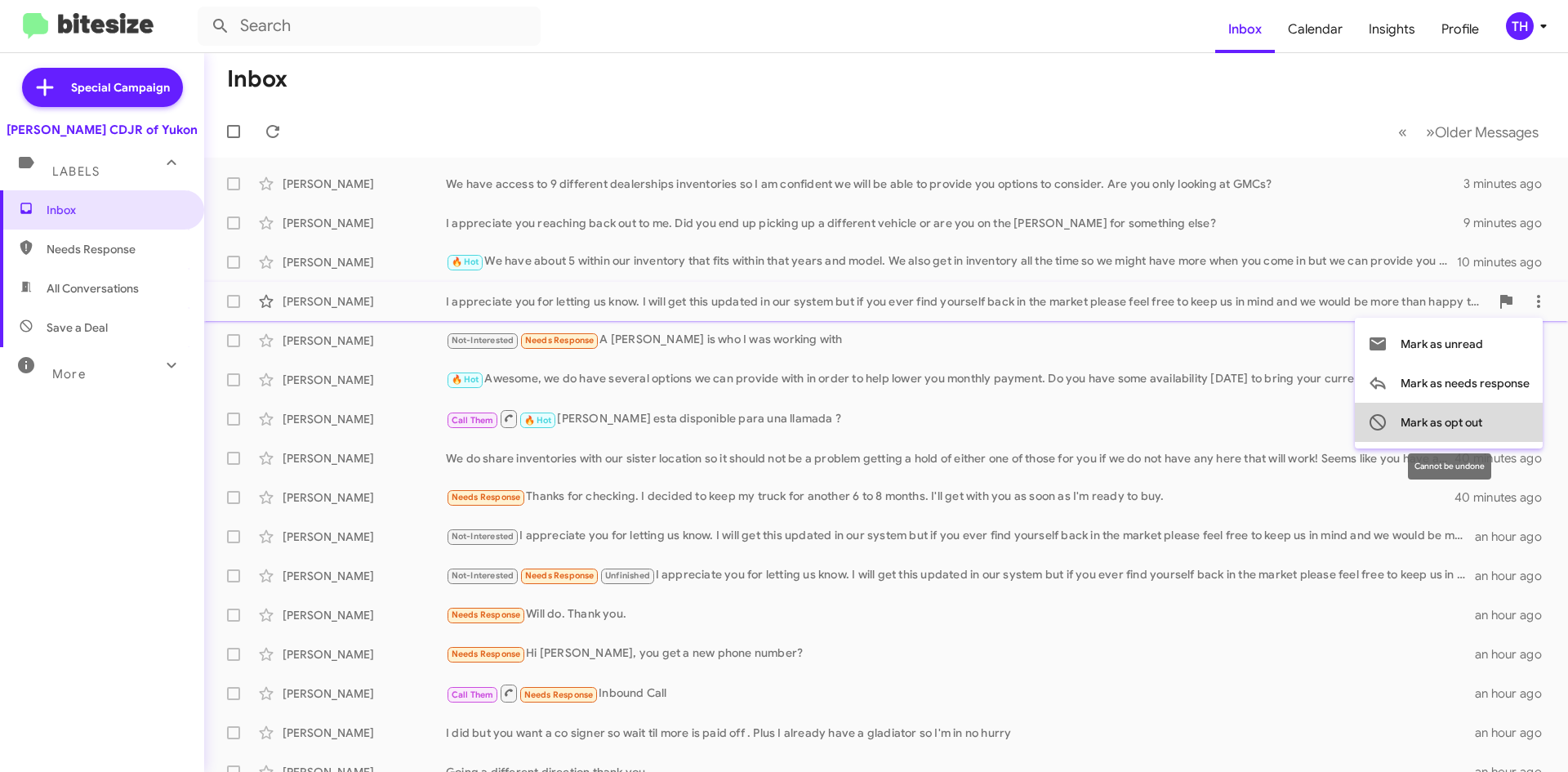
click at [1491, 406] on button "Mark as opt out" at bounding box center [1448, 422] width 188 height 39
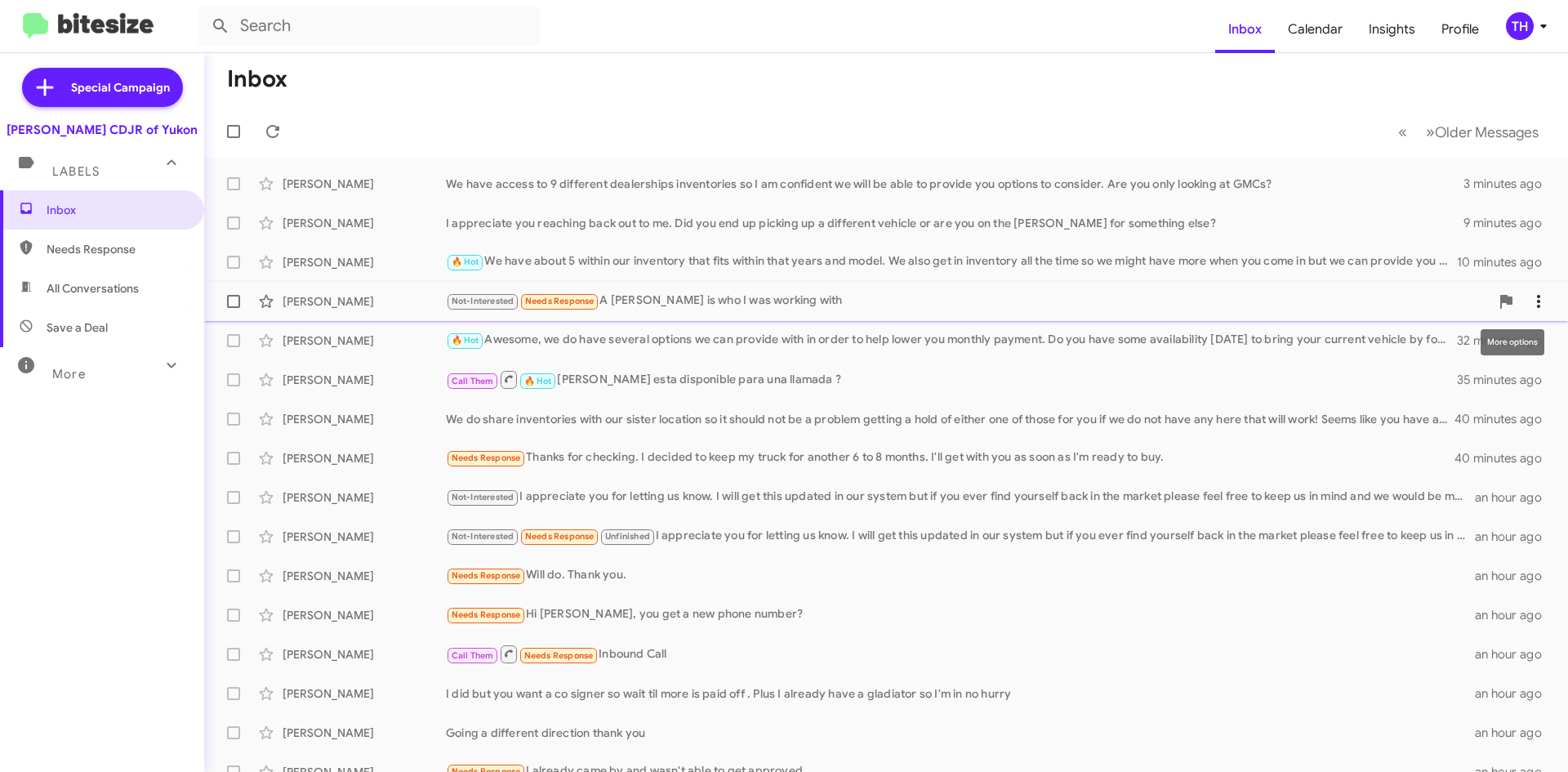
click at [1529, 296] on icon at bounding box center [1538, 301] width 20 height 20
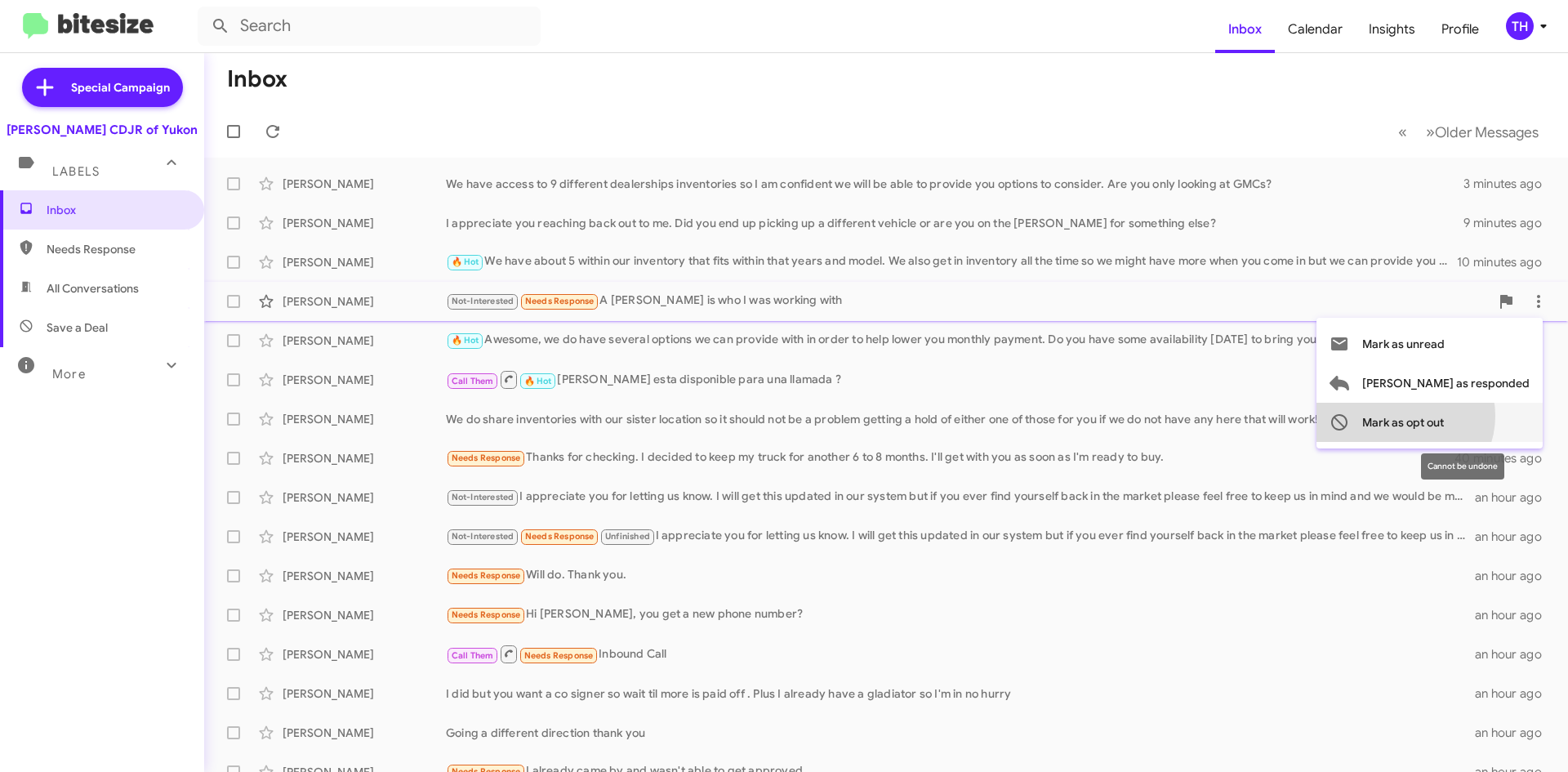
click at [1444, 416] on span "Mark as opt out" at bounding box center [1402, 422] width 81 height 39
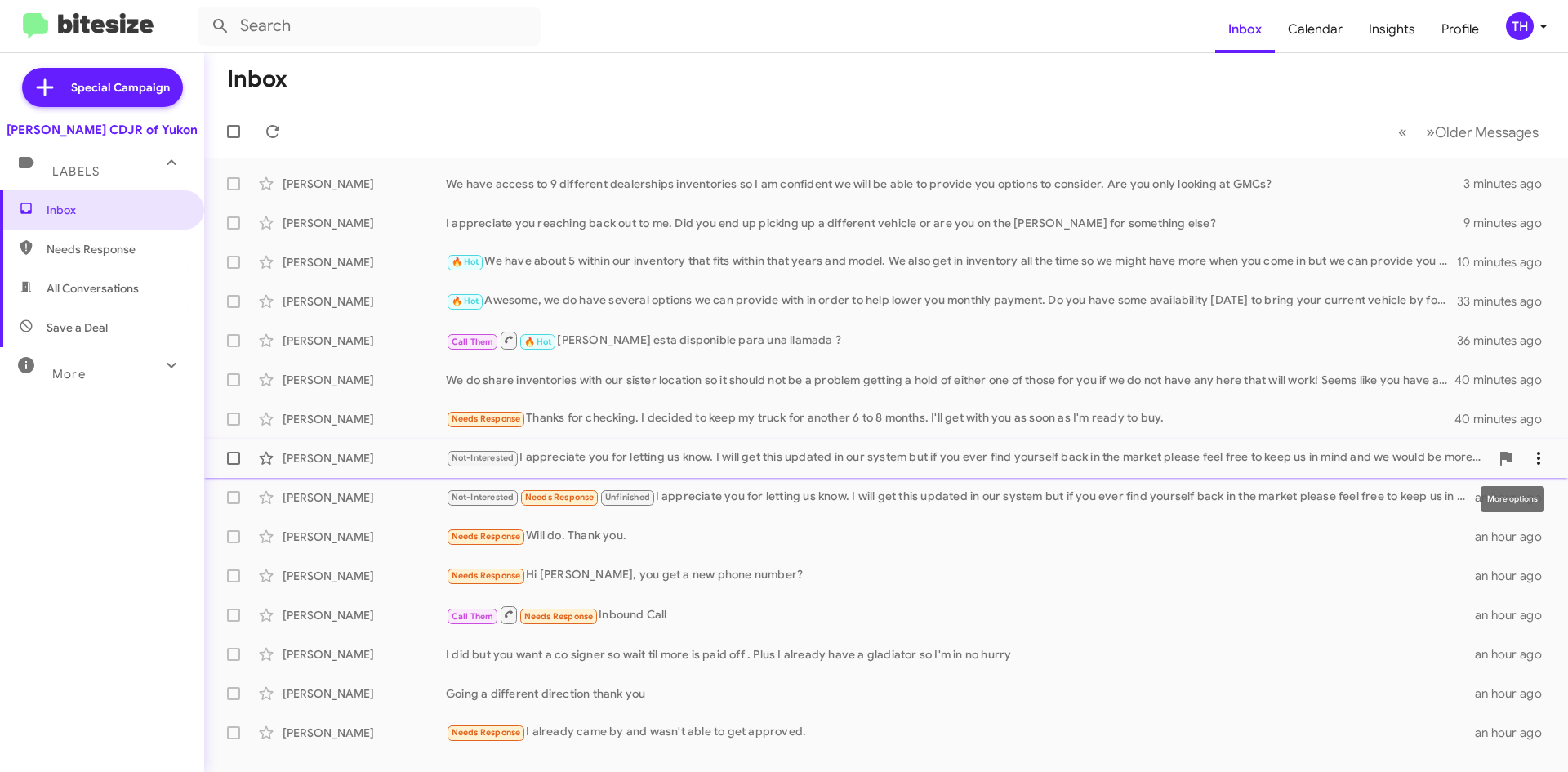
click at [1547, 449] on icon at bounding box center [1538, 458] width 20 height 20
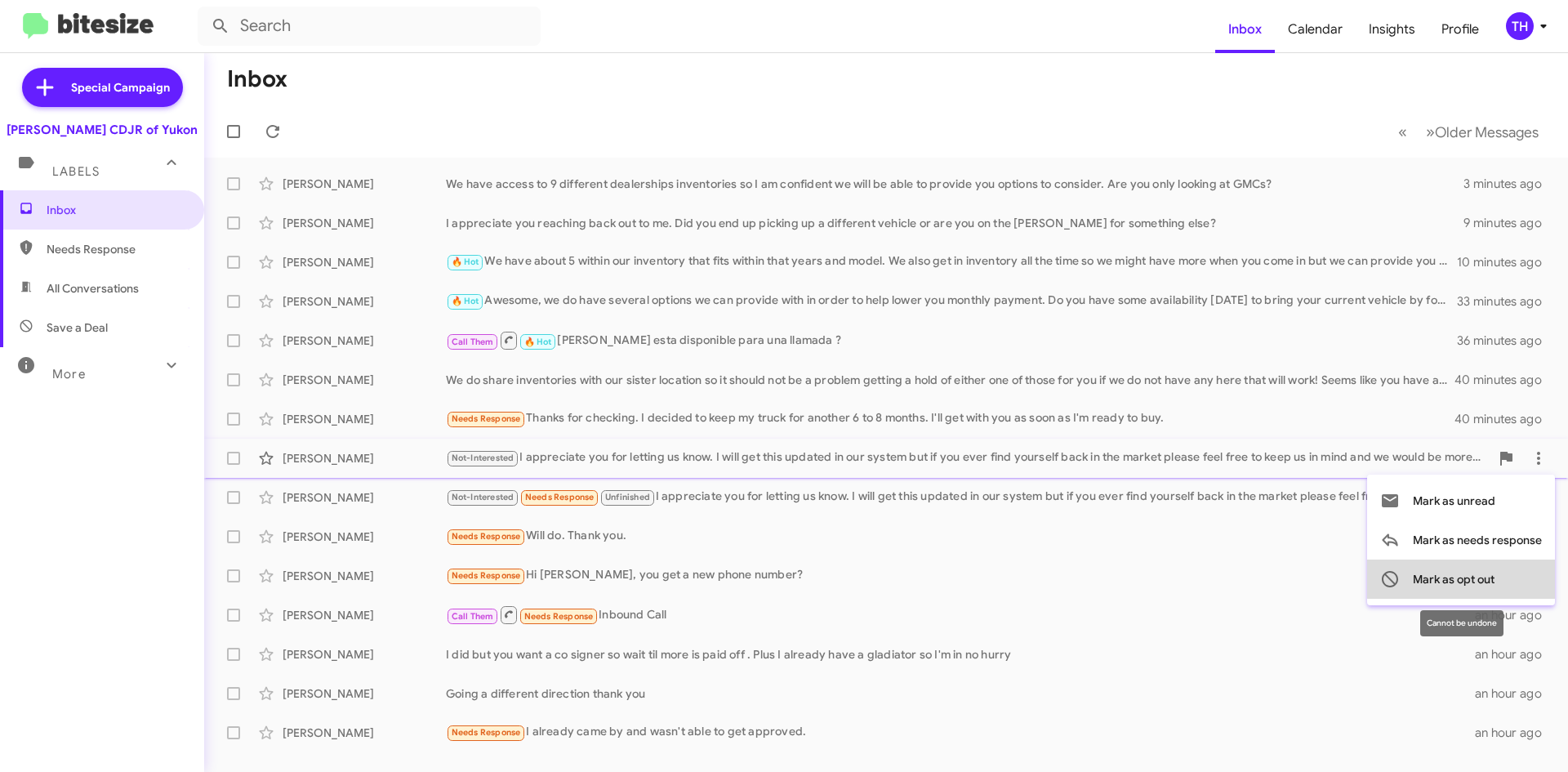
click at [1466, 564] on span "Mark as opt out" at bounding box center [1453, 579] width 81 height 39
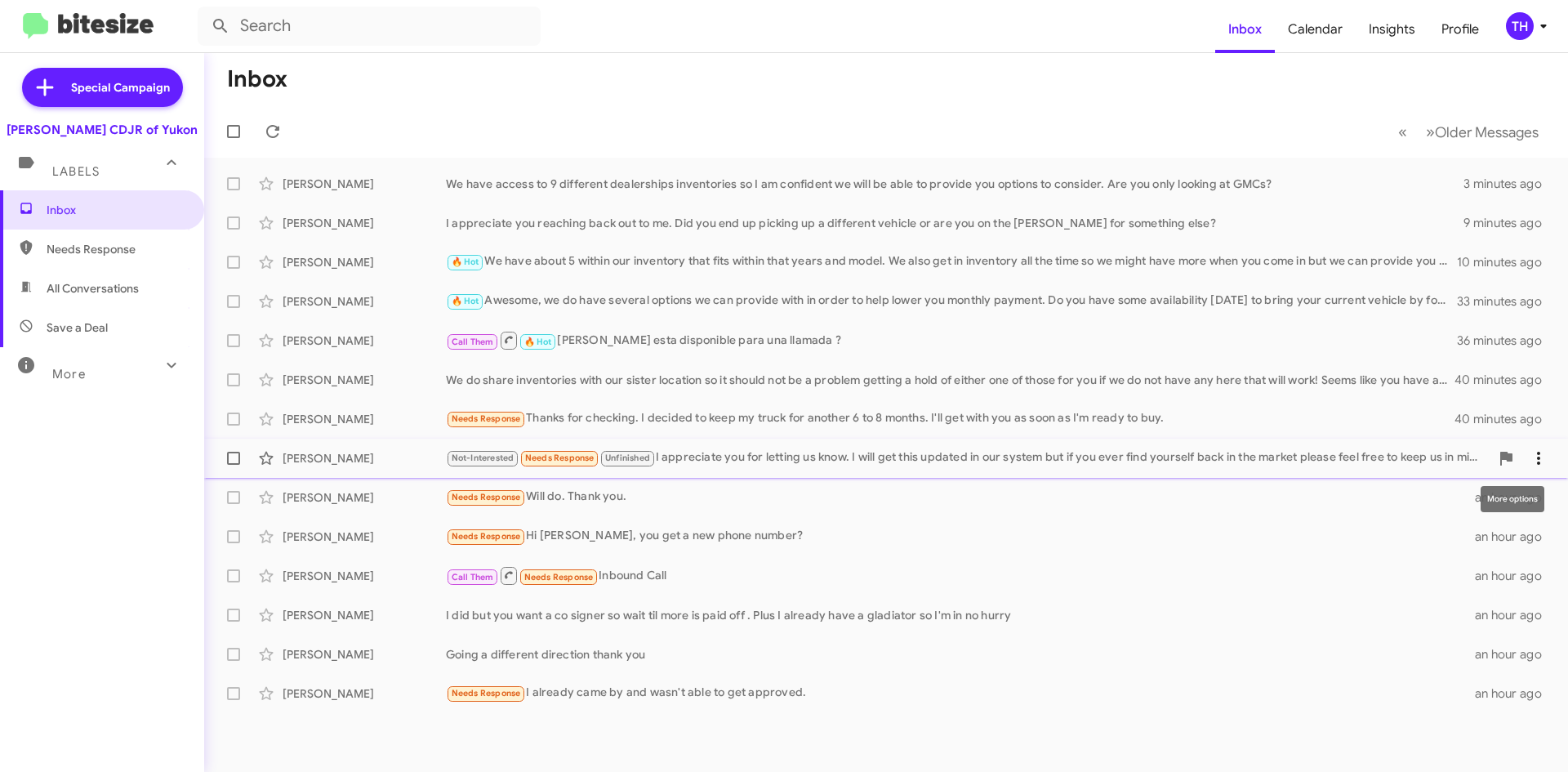
click at [1539, 452] on icon at bounding box center [1538, 458] width 20 height 20
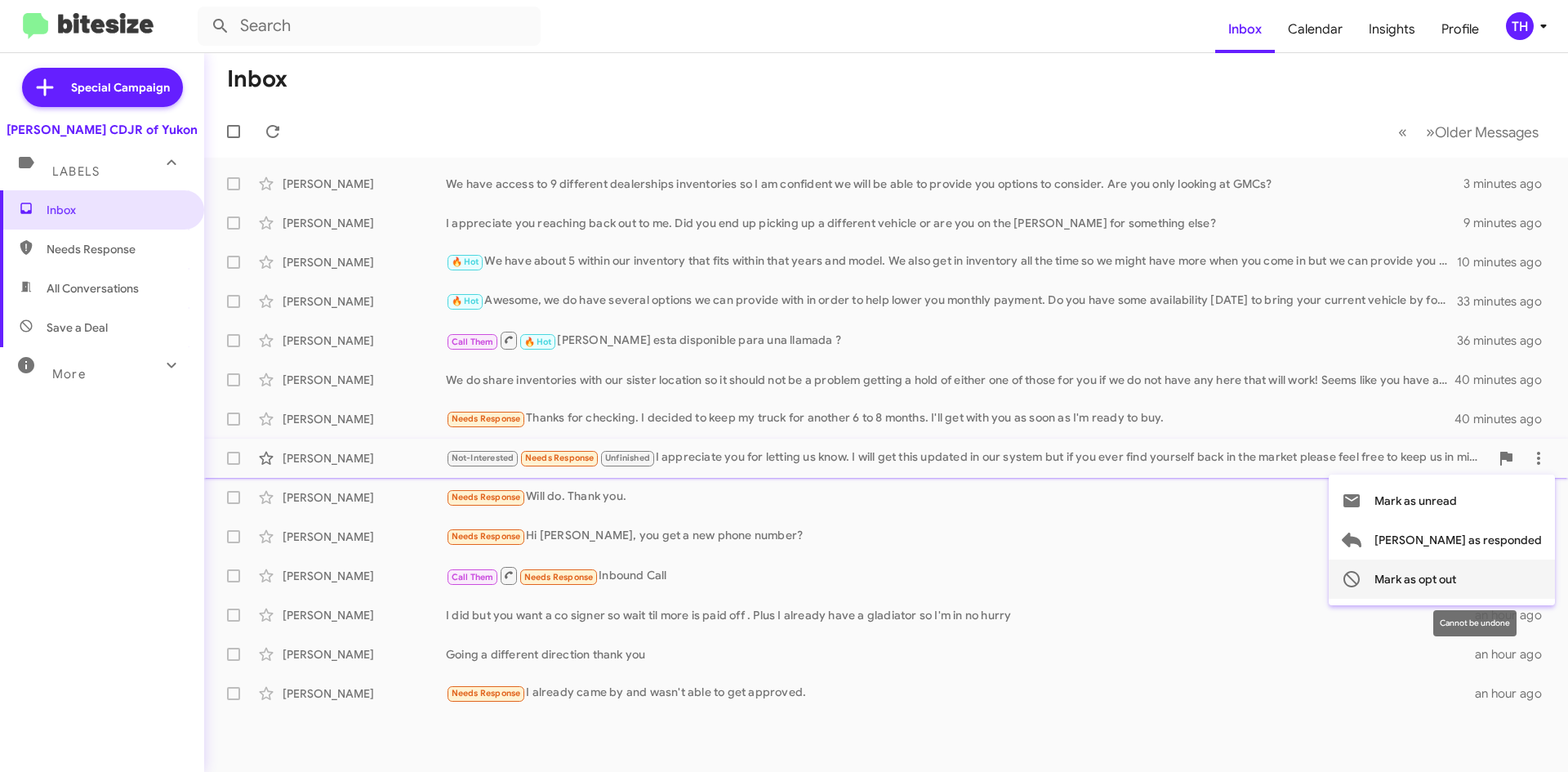
click at [1361, 577] on icon at bounding box center [1351, 579] width 20 height 20
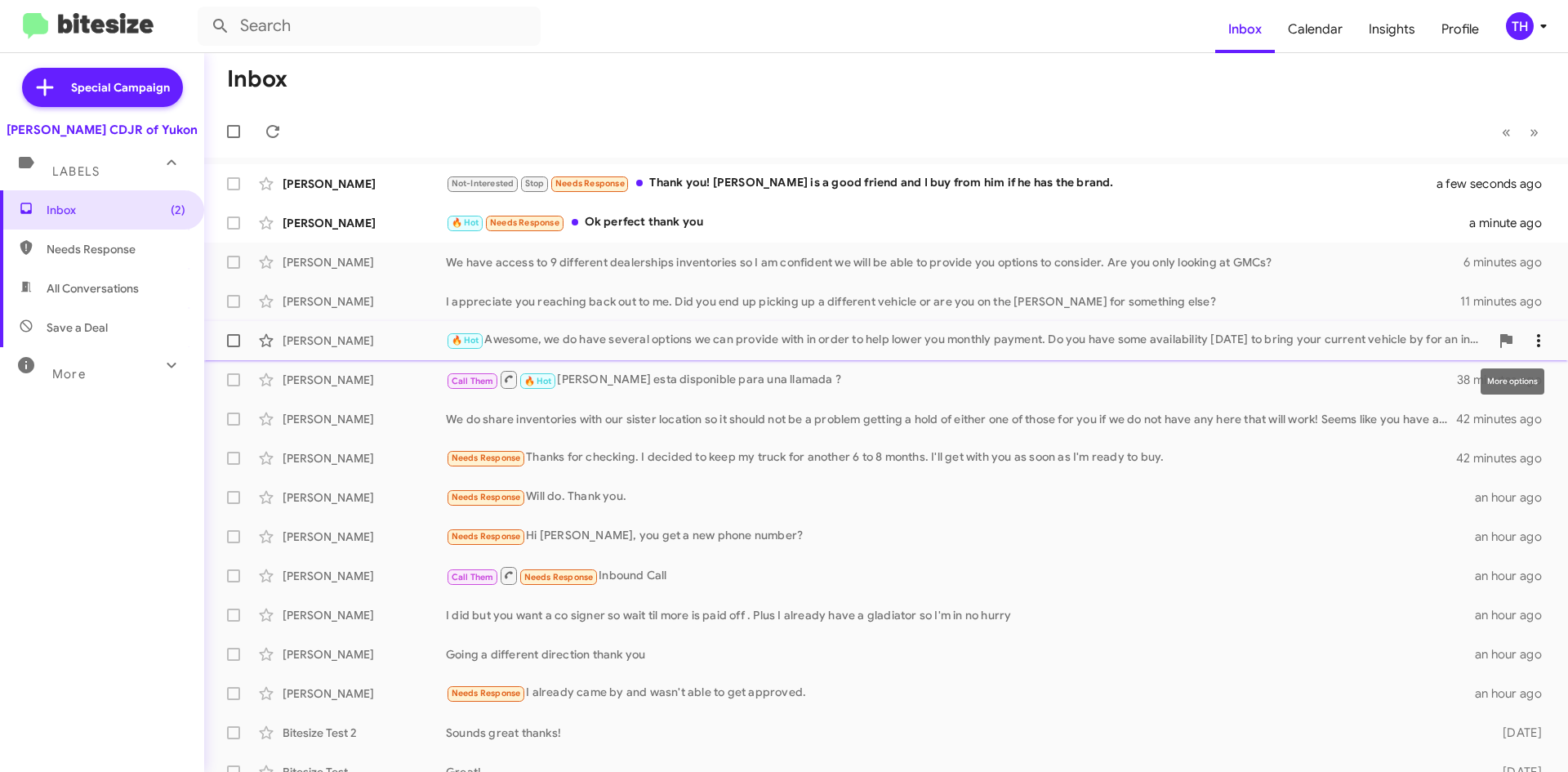
click at [1529, 342] on icon at bounding box center [1538, 341] width 20 height 20
click at [1492, 347] on div at bounding box center [784, 386] width 1568 height 772
click at [748, 225] on div "🔥 Hot Needs Response Ok perfect thank you" at bounding box center [967, 223] width 1043 height 19
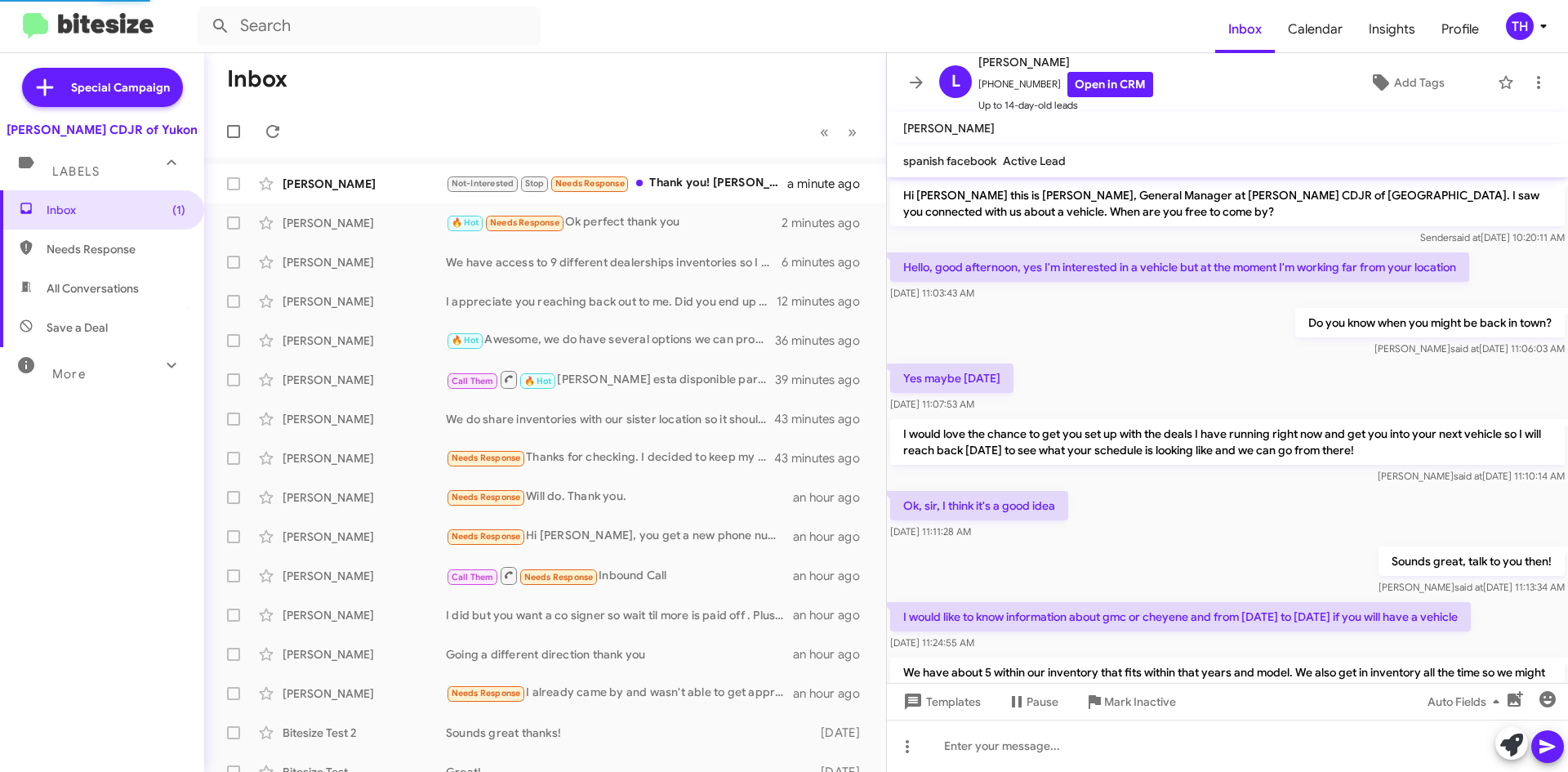
scroll to position [140, 0]
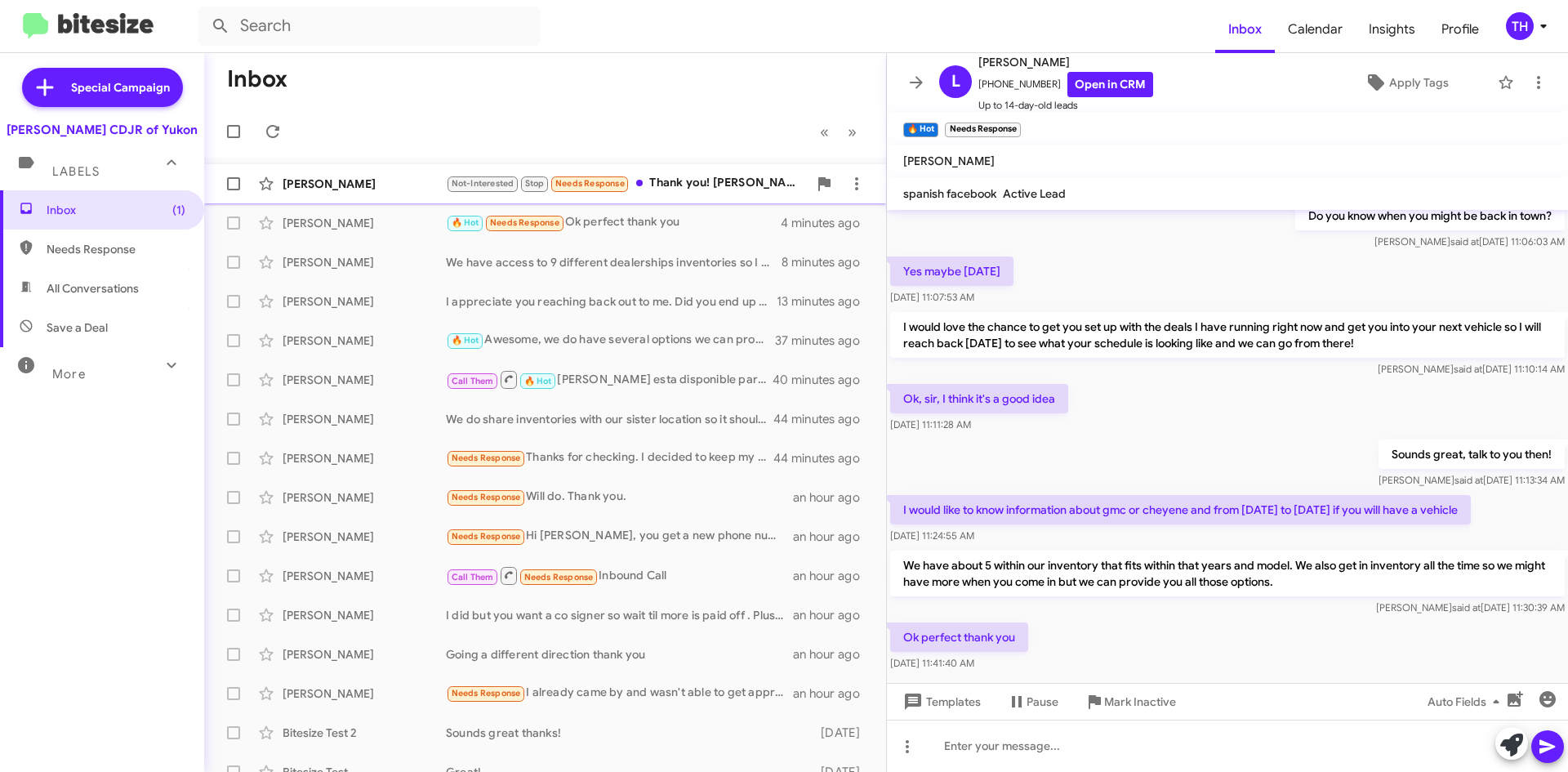
click at [687, 186] on div "Not-Interested Stop Needs Response Thank you! [PERSON_NAME] is a good friend an…" at bounding box center [626, 183] width 362 height 19
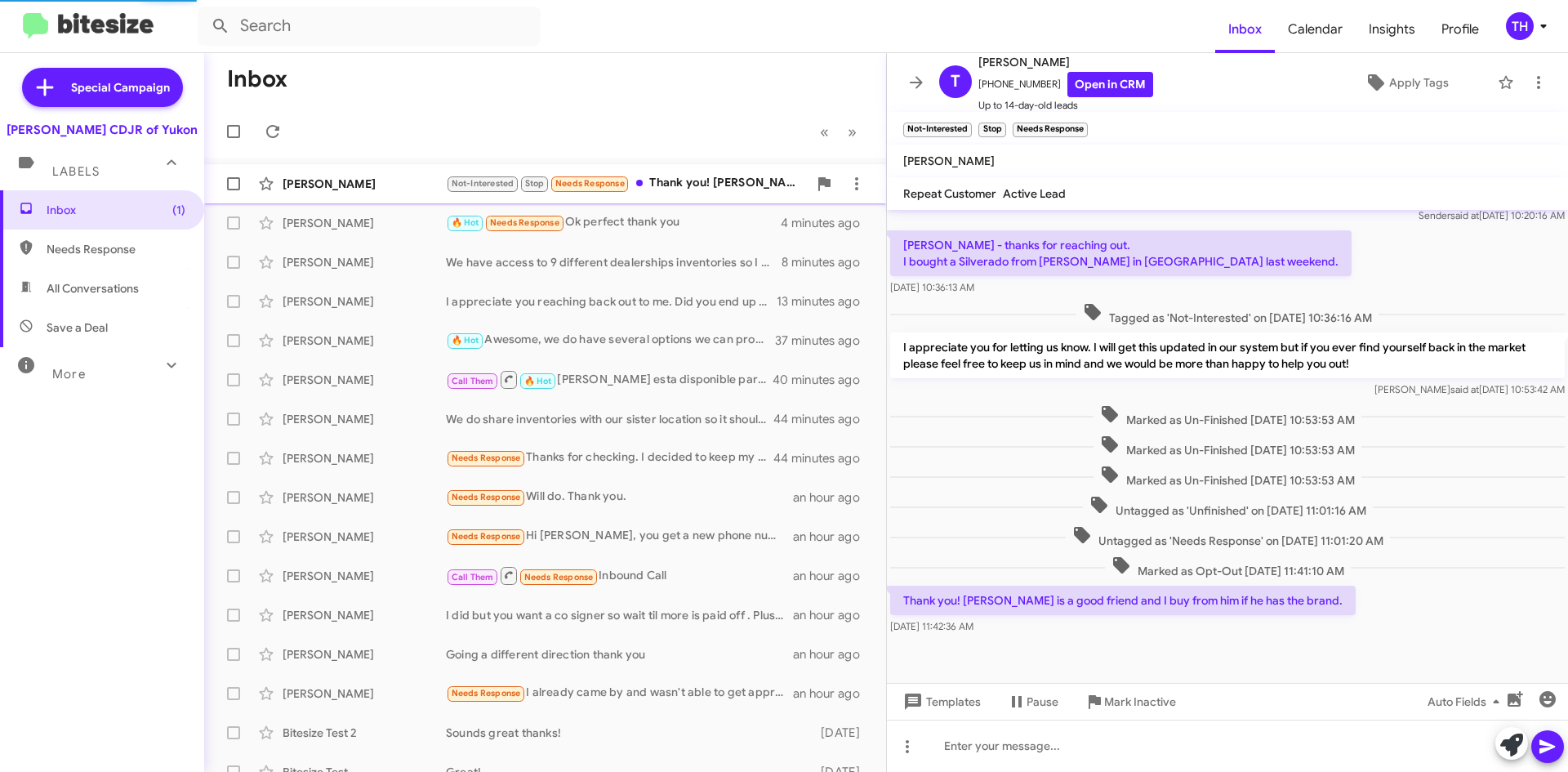
scroll to position [55, 0]
click at [920, 73] on icon at bounding box center [916, 83] width 20 height 20
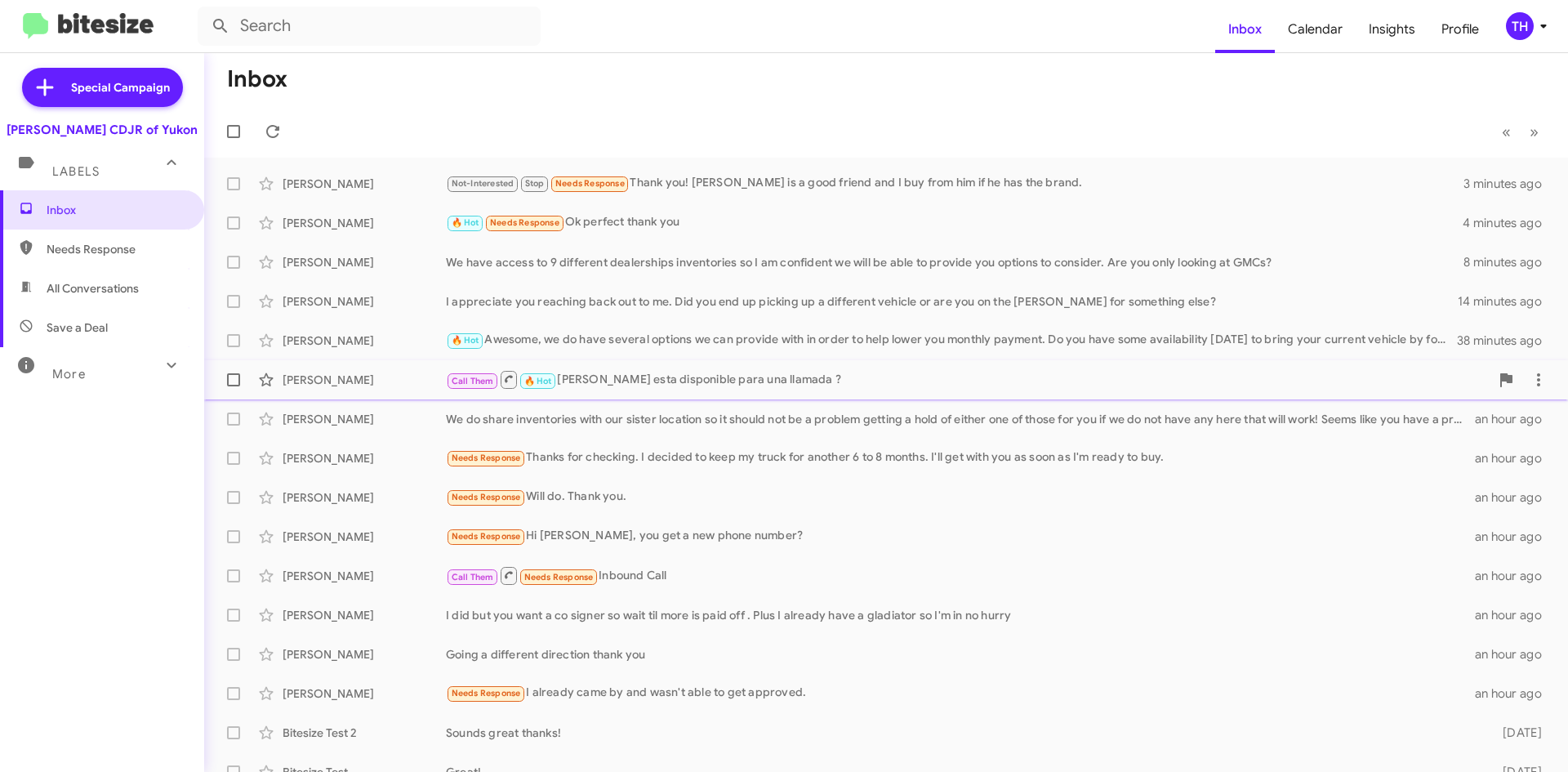
click at [689, 379] on div "Call Them 🔥 Hot Hola [PERSON_NAME] esta disponible para una llamada ?" at bounding box center [967, 379] width 1043 height 21
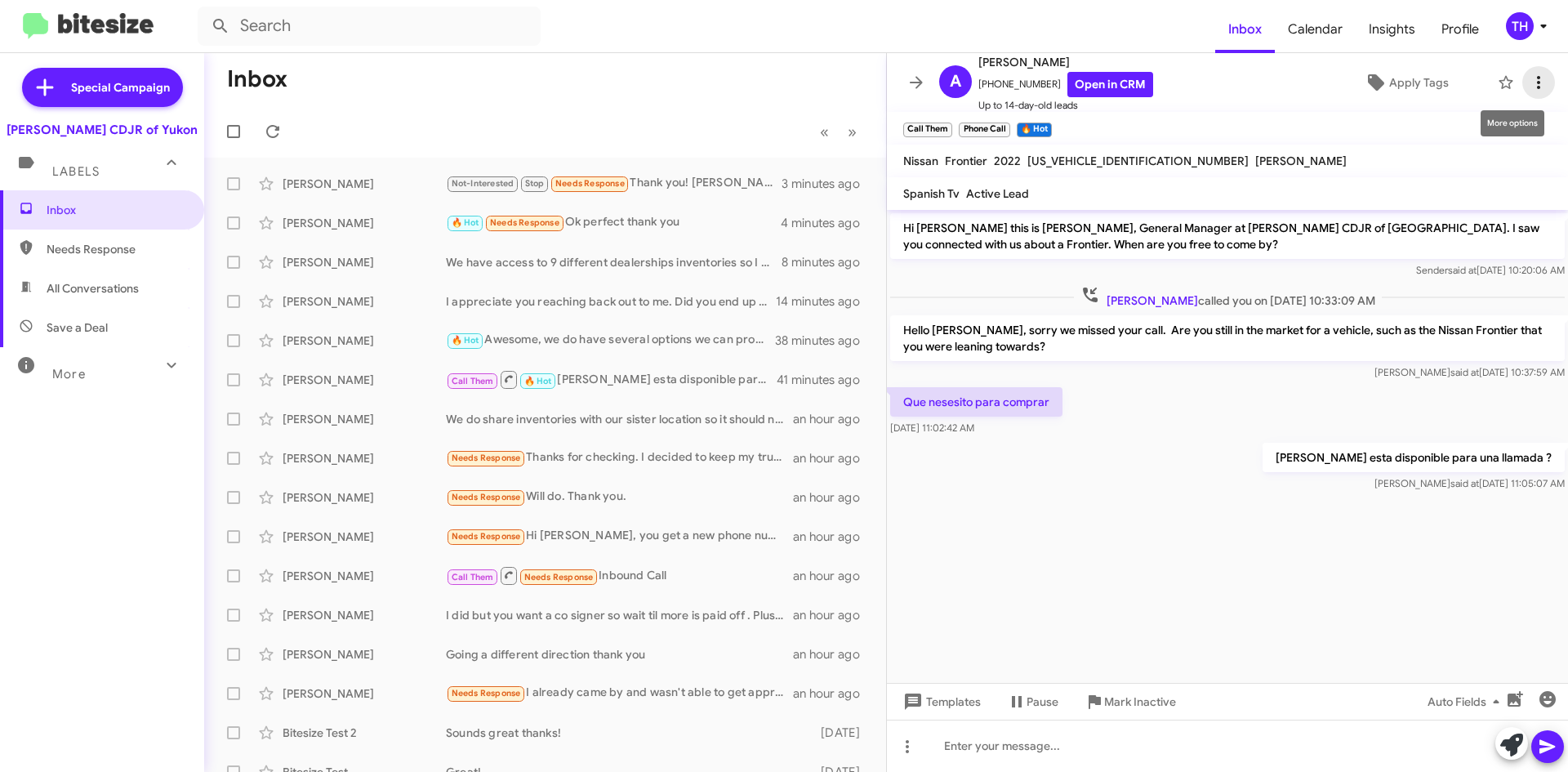
click at [1529, 89] on icon at bounding box center [1538, 83] width 20 height 20
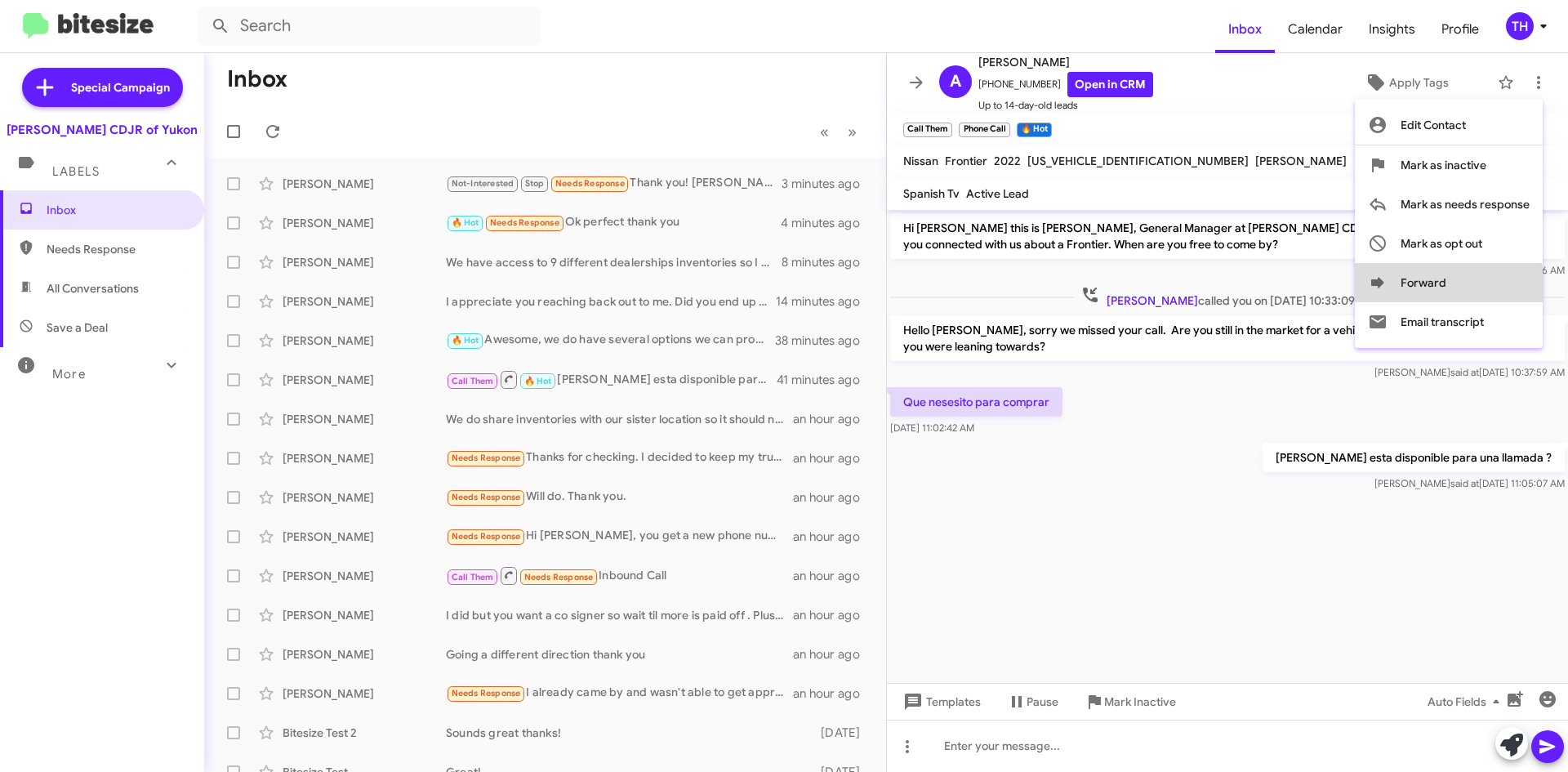
click at [1409, 293] on button "Forward" at bounding box center [1448, 283] width 188 height 39
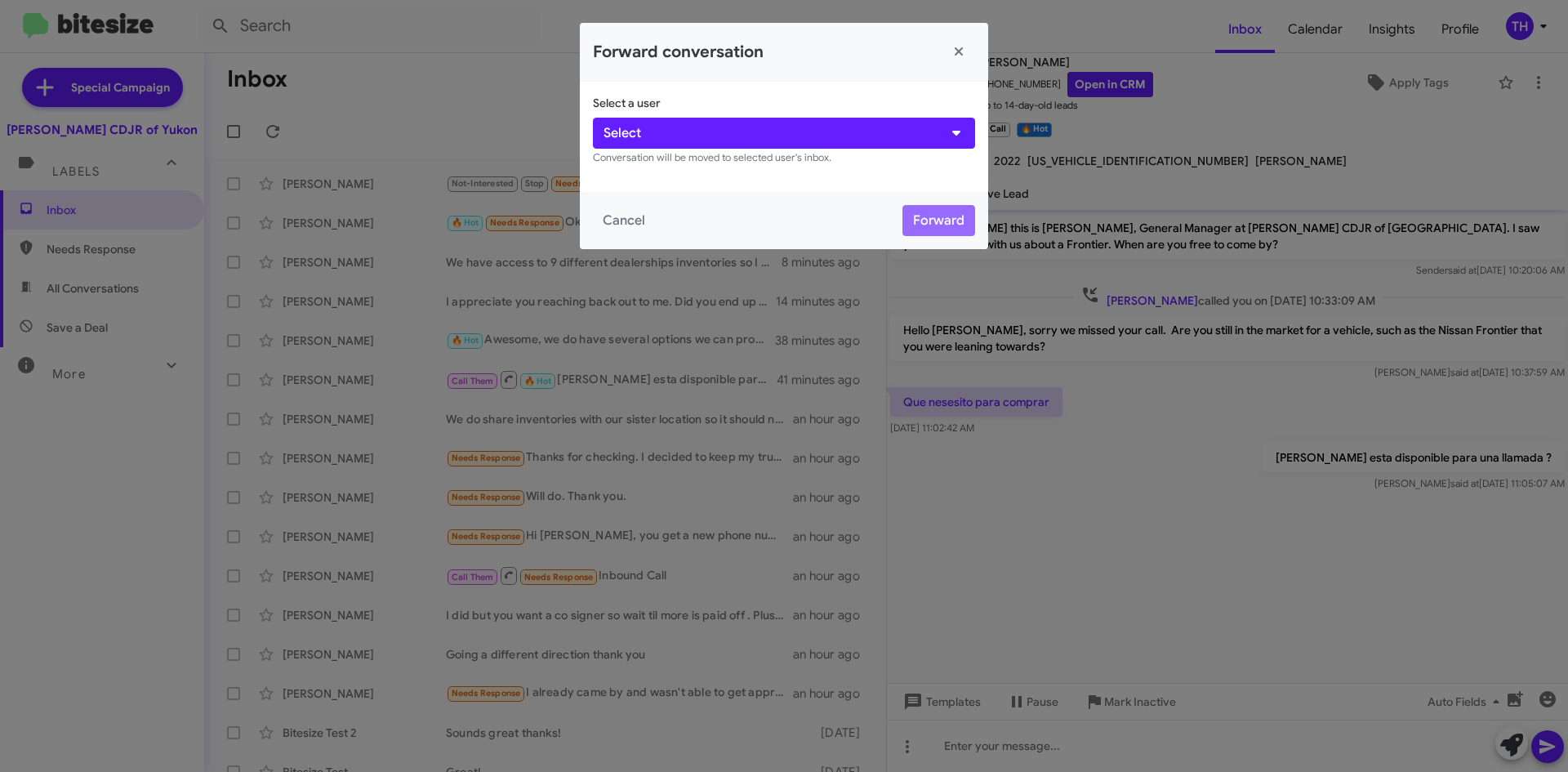
click at [1409, 293] on modal-container "Forward conversation Select a user Select Conversation will be moved to selecte…" at bounding box center [784, 386] width 1568 height 772
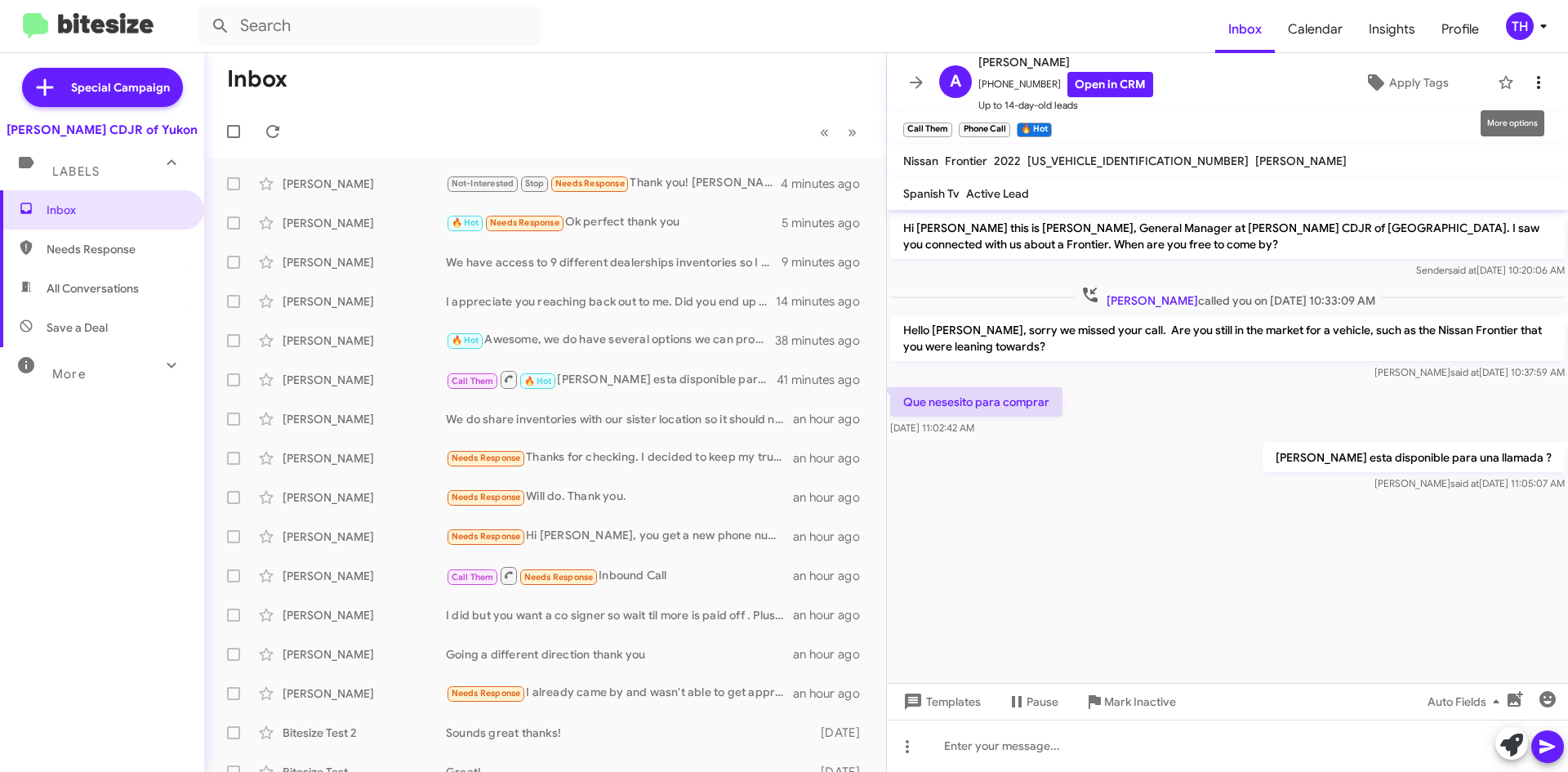
click at [1533, 77] on icon at bounding box center [1538, 83] width 20 height 20
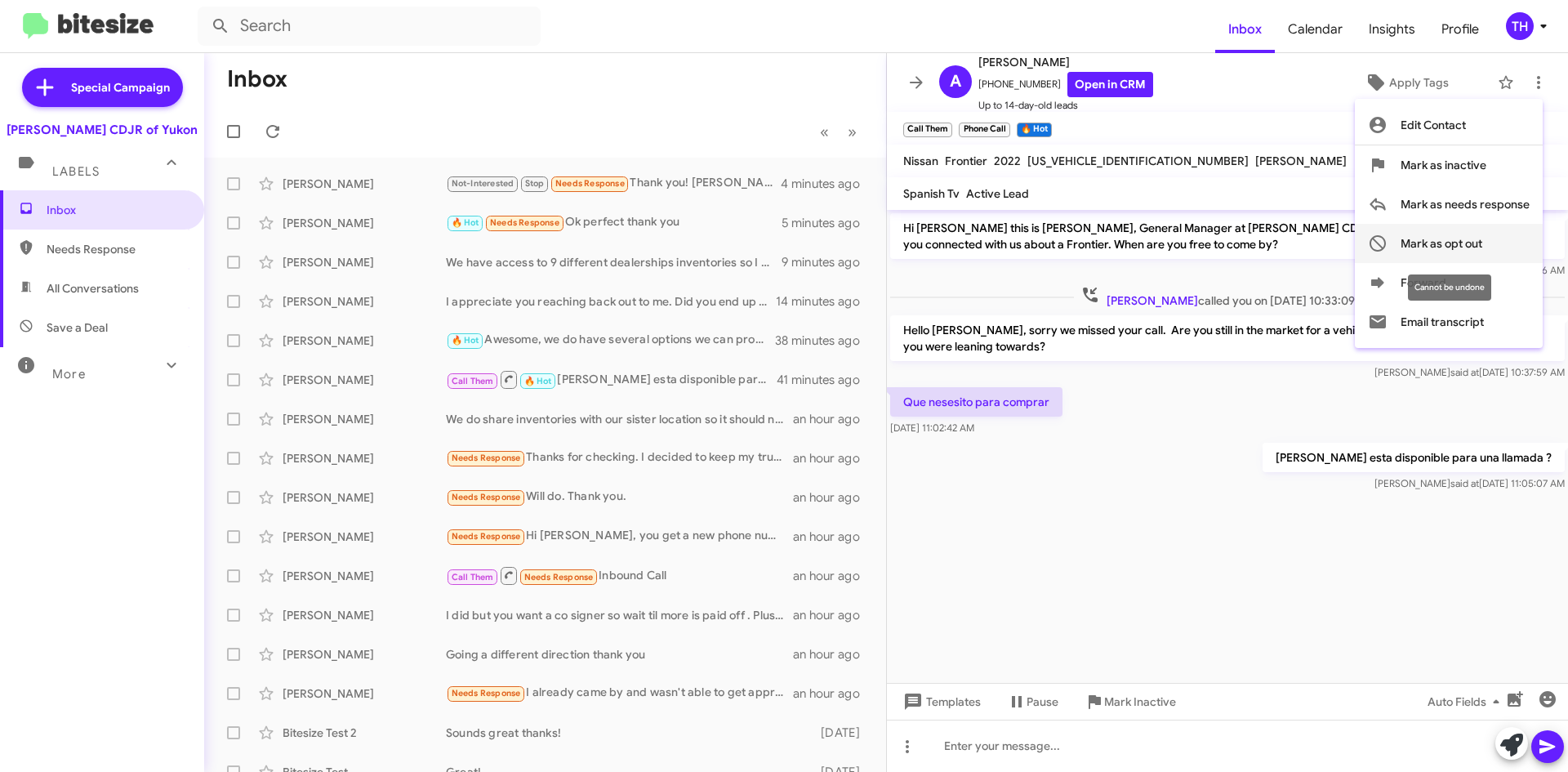
click at [1474, 267] on mat-tooltip-component "Cannot be undone" at bounding box center [1449, 287] width 106 height 49
click at [1416, 283] on button "Forward" at bounding box center [1448, 283] width 188 height 39
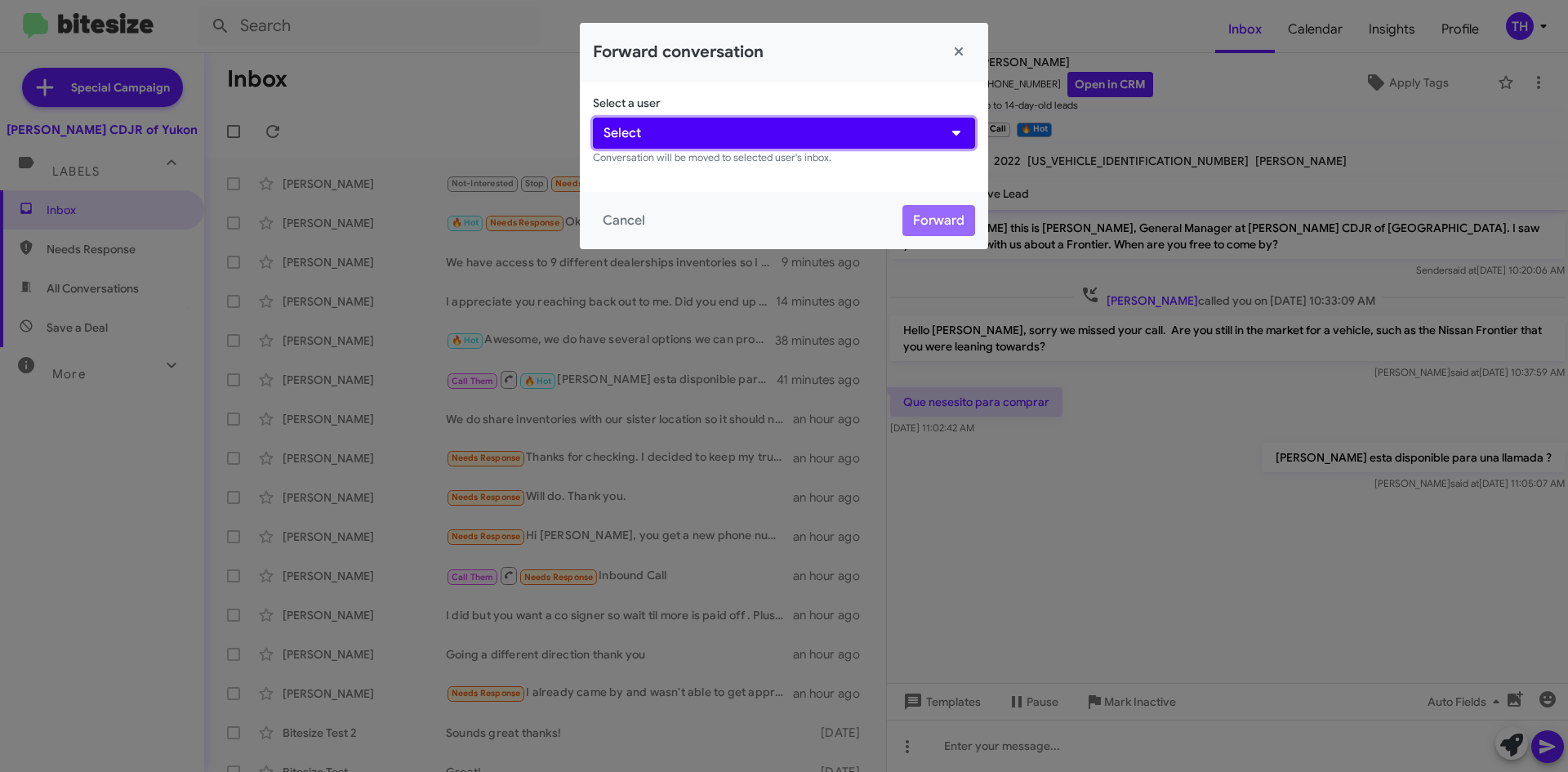
click at [652, 145] on button "Select" at bounding box center [784, 133] width 383 height 31
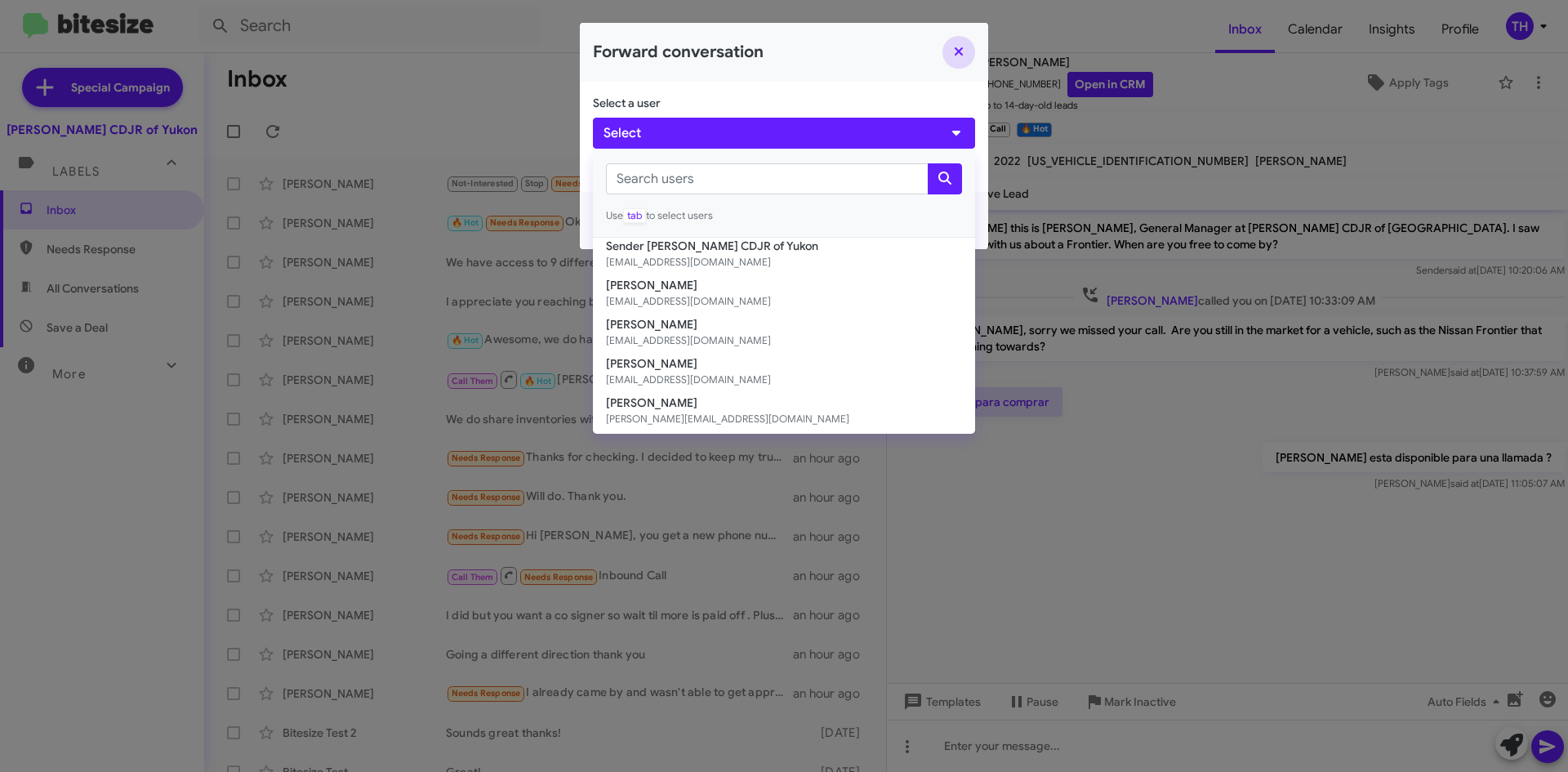
drag, startPoint x: 956, startPoint y: 56, endPoint x: 965, endPoint y: 70, distance: 16.6
click at [956, 55] on button "Close" at bounding box center [959, 53] width 33 height 33
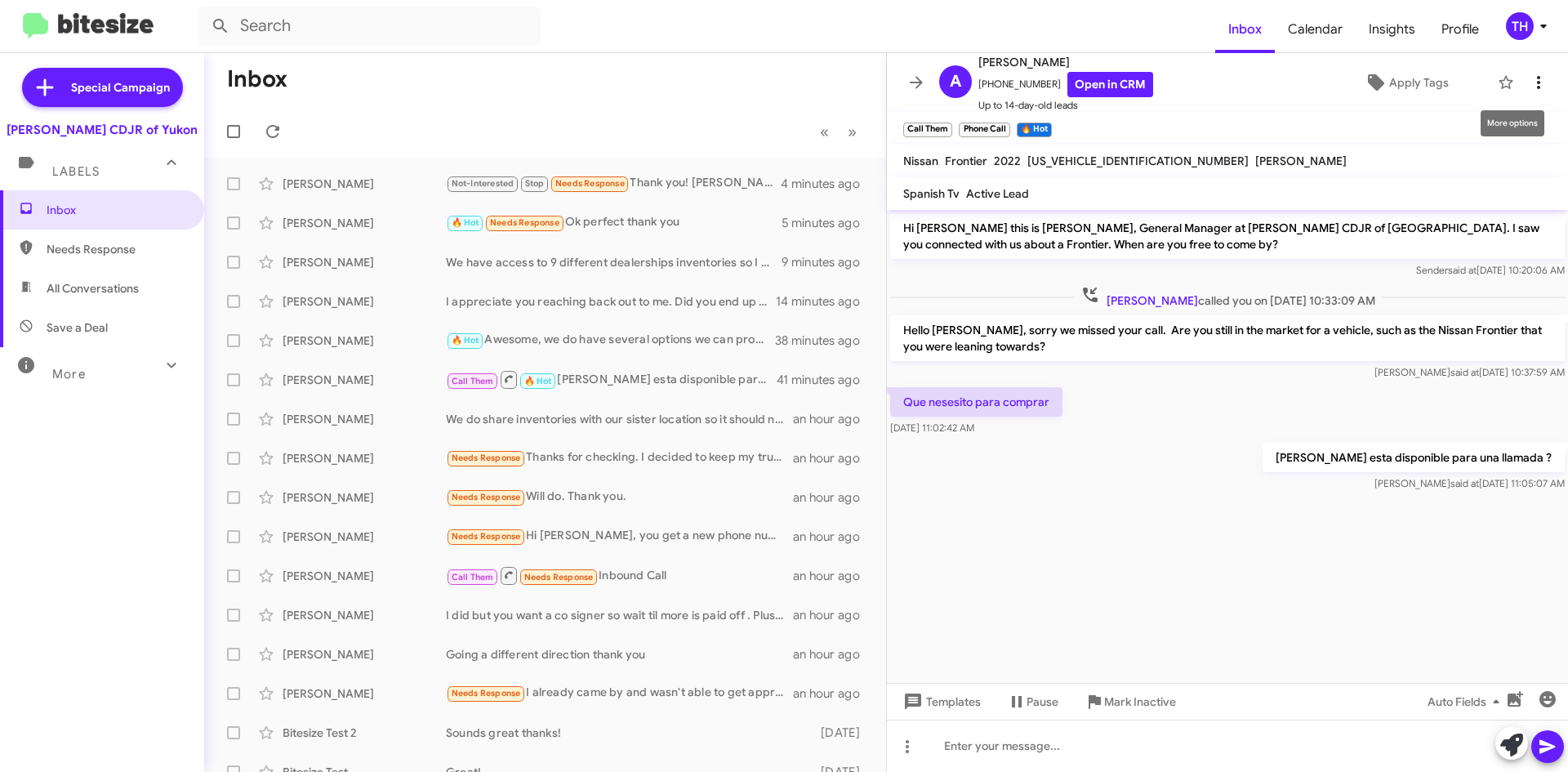
click at [1529, 81] on icon at bounding box center [1538, 83] width 20 height 20
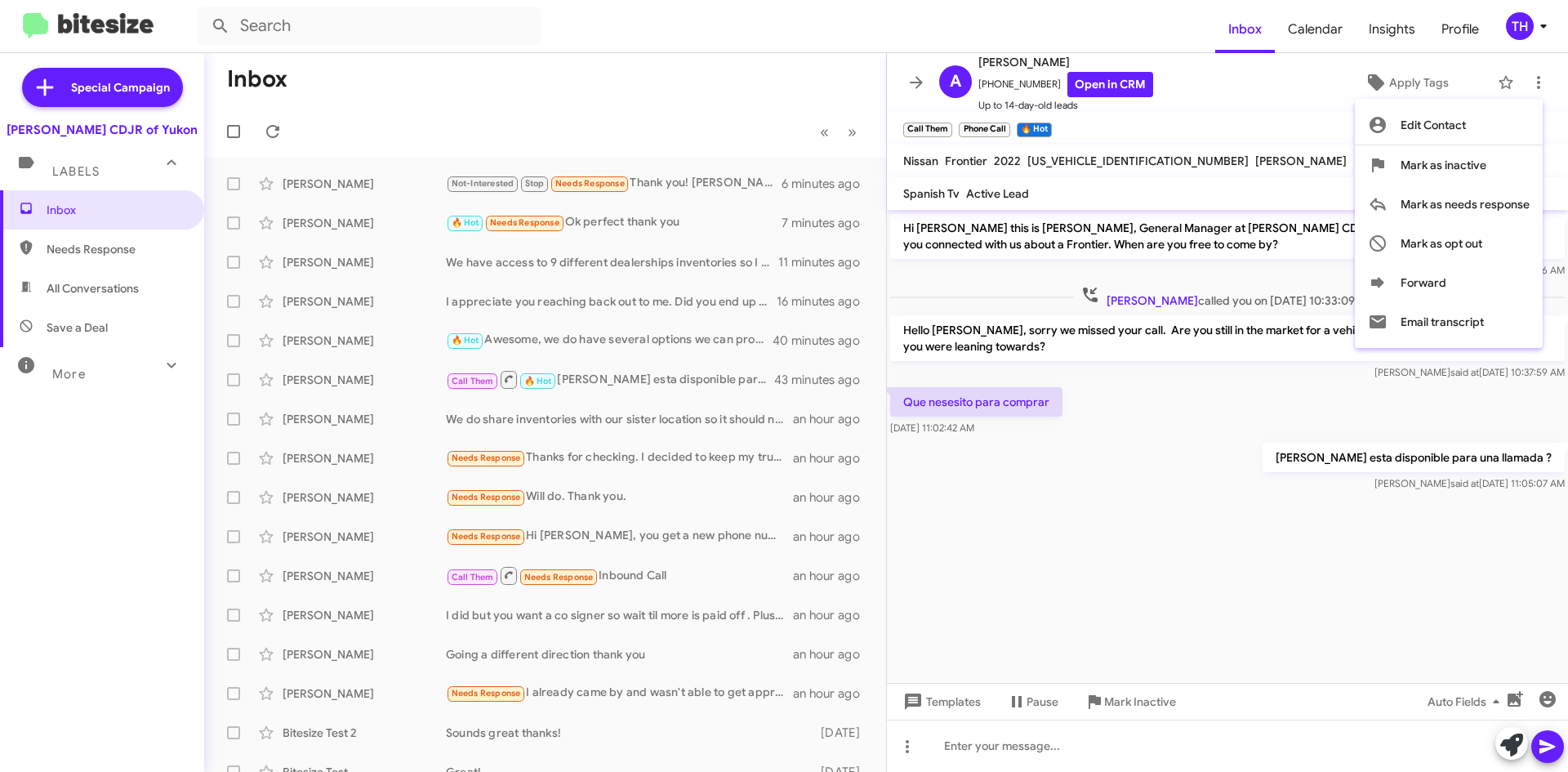
click at [1043, 486] on div at bounding box center [784, 386] width 1568 height 772
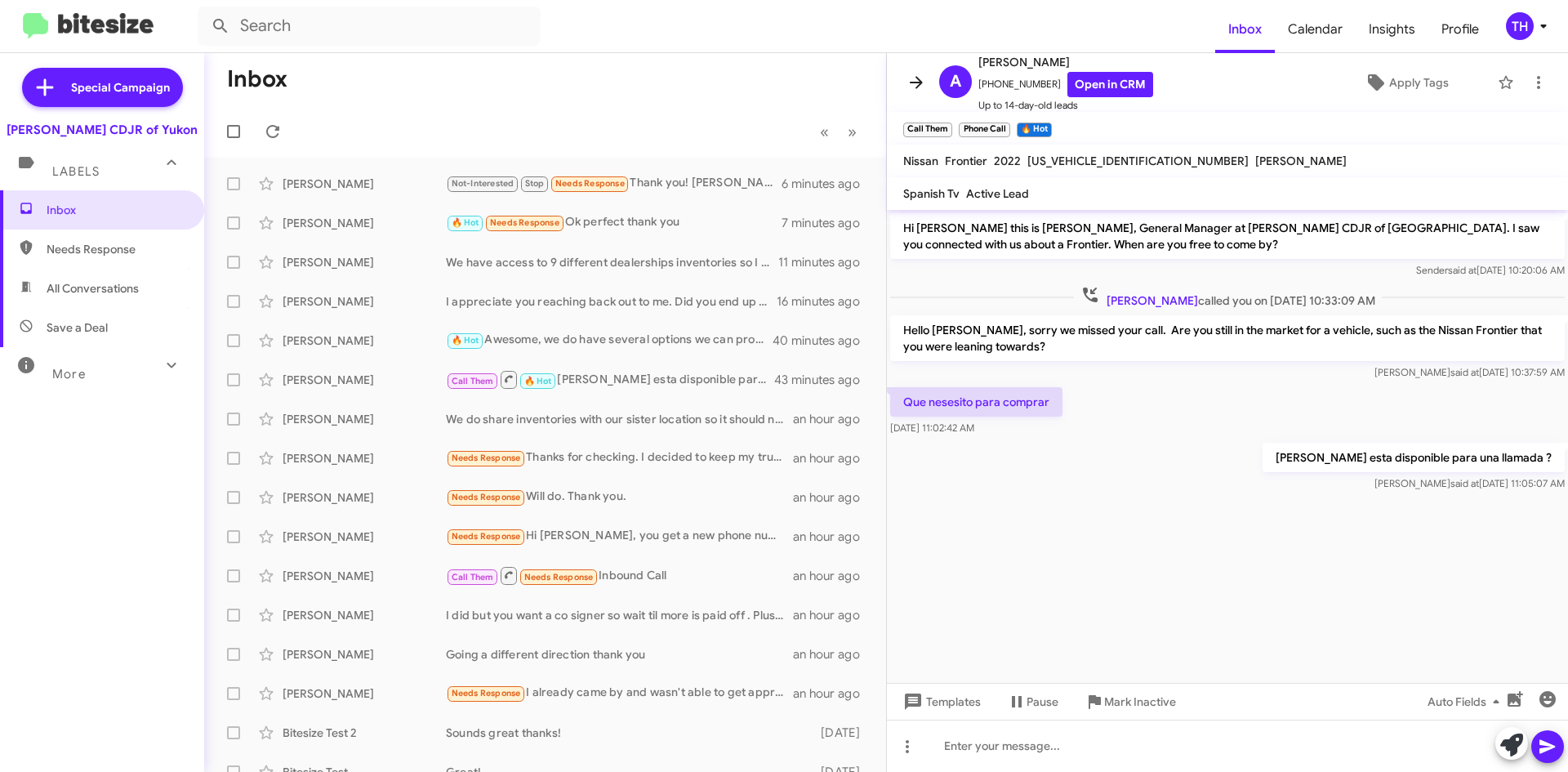
click at [913, 76] on icon at bounding box center [916, 83] width 20 height 20
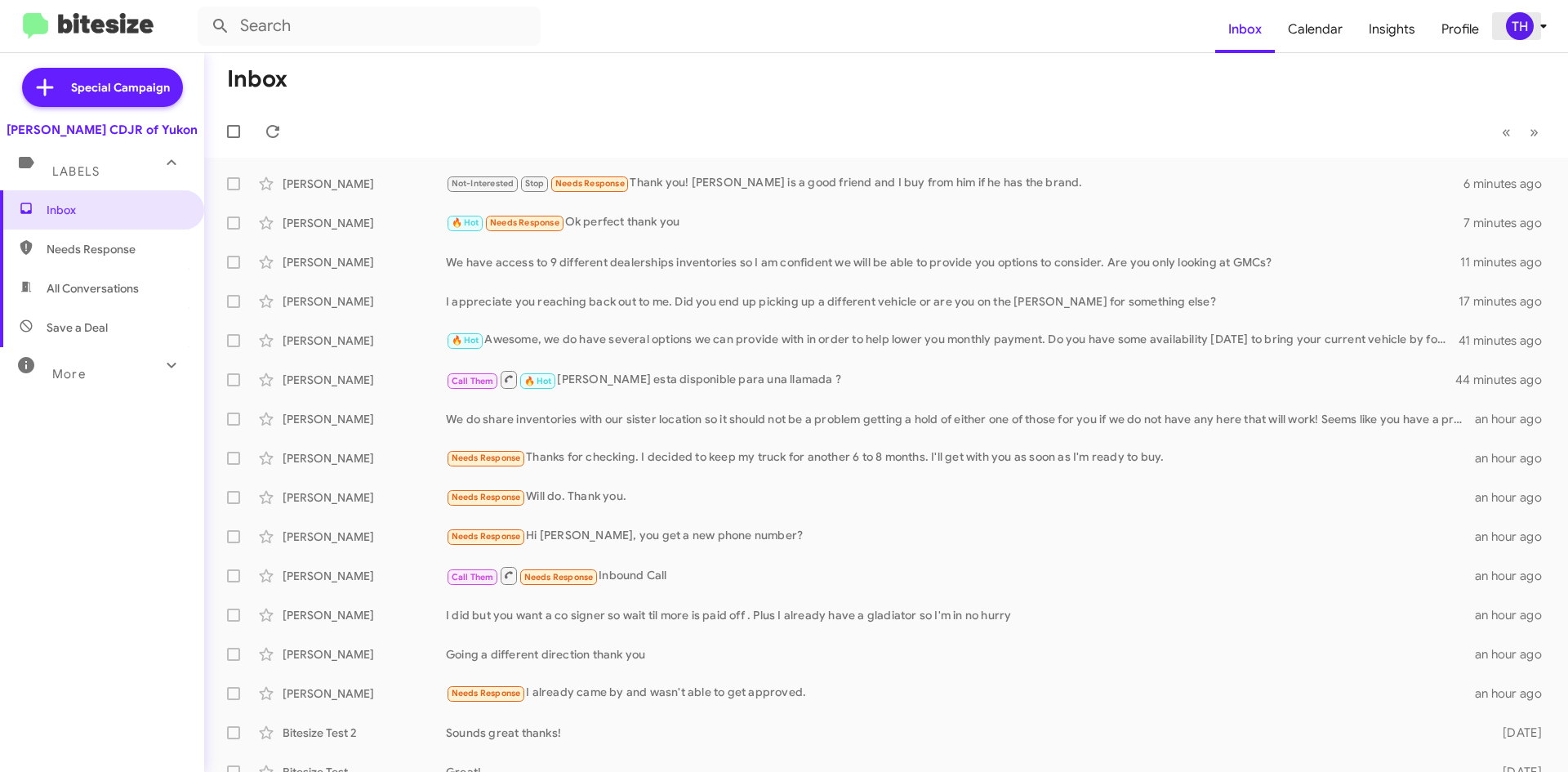
click at [1543, 16] on icon at bounding box center [1543, 26] width 20 height 20
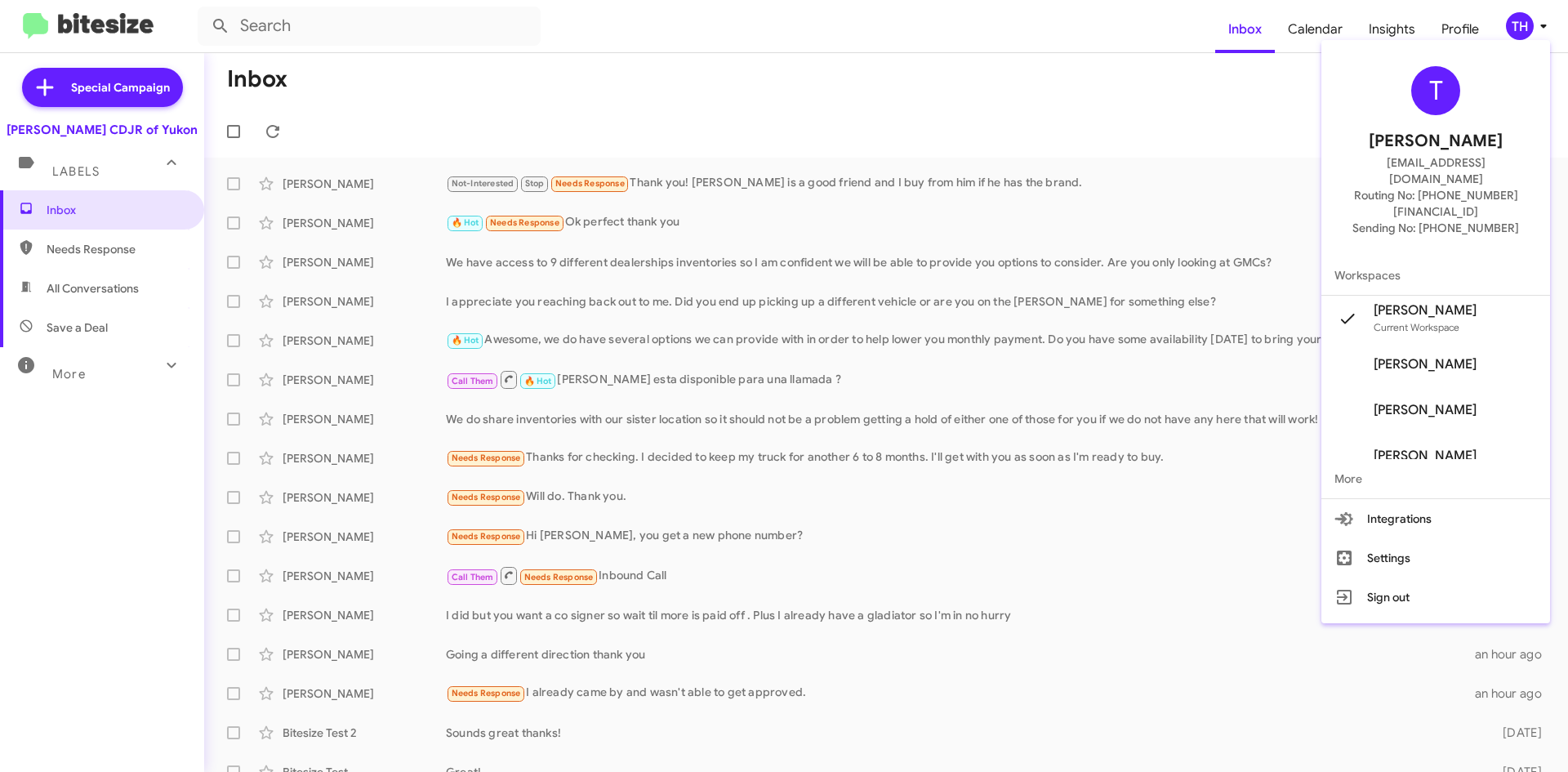
click at [1299, 186] on div at bounding box center [784, 386] width 1568 height 772
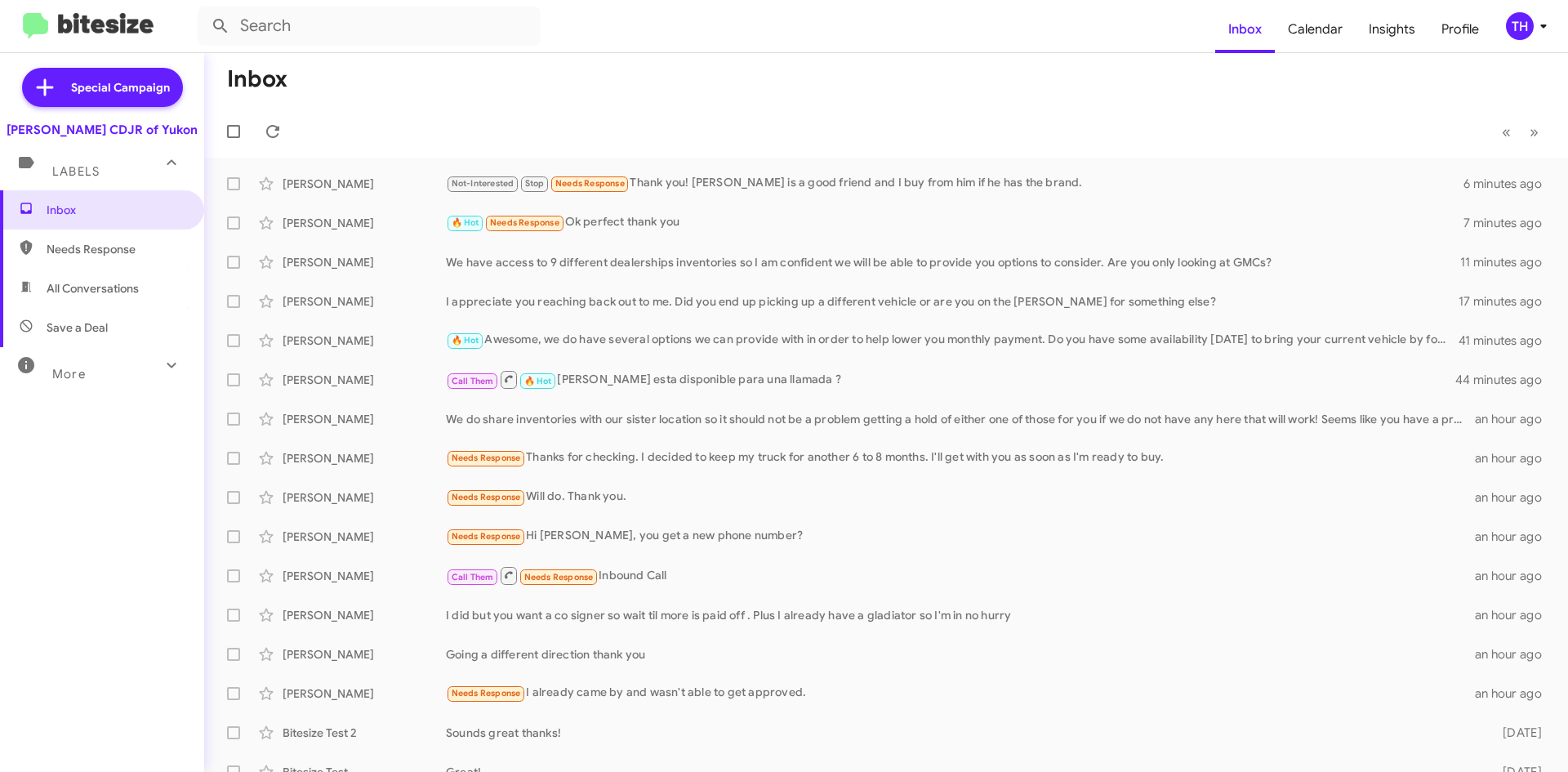
click at [1511, 39] on div "TH" at bounding box center [1520, 26] width 28 height 28
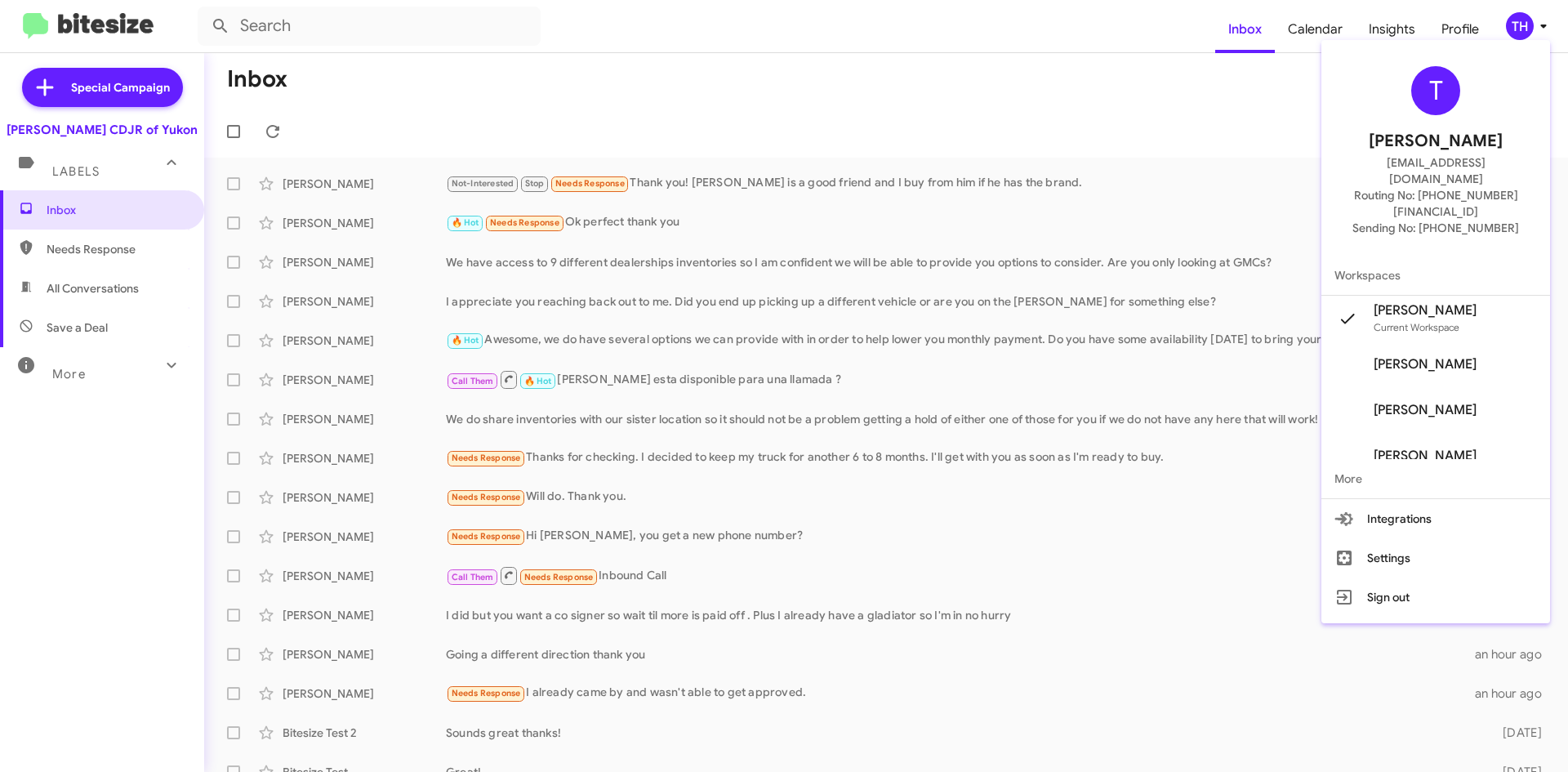
drag, startPoint x: 1194, startPoint y: 115, endPoint x: 1243, endPoint y: 108, distance: 49.5
click at [1204, 113] on div at bounding box center [784, 386] width 1568 height 772
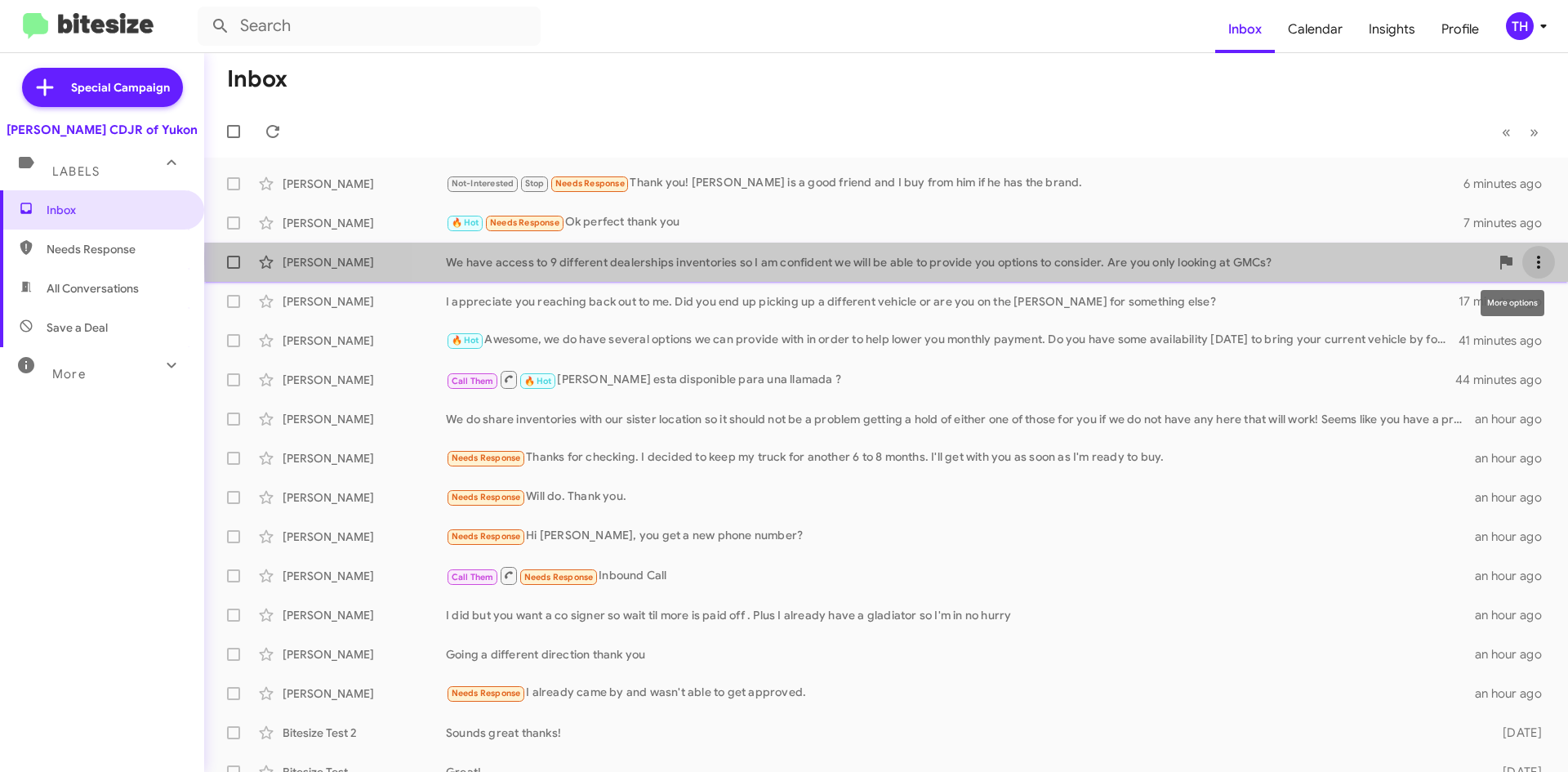
click at [1529, 259] on icon at bounding box center [1538, 262] width 20 height 20
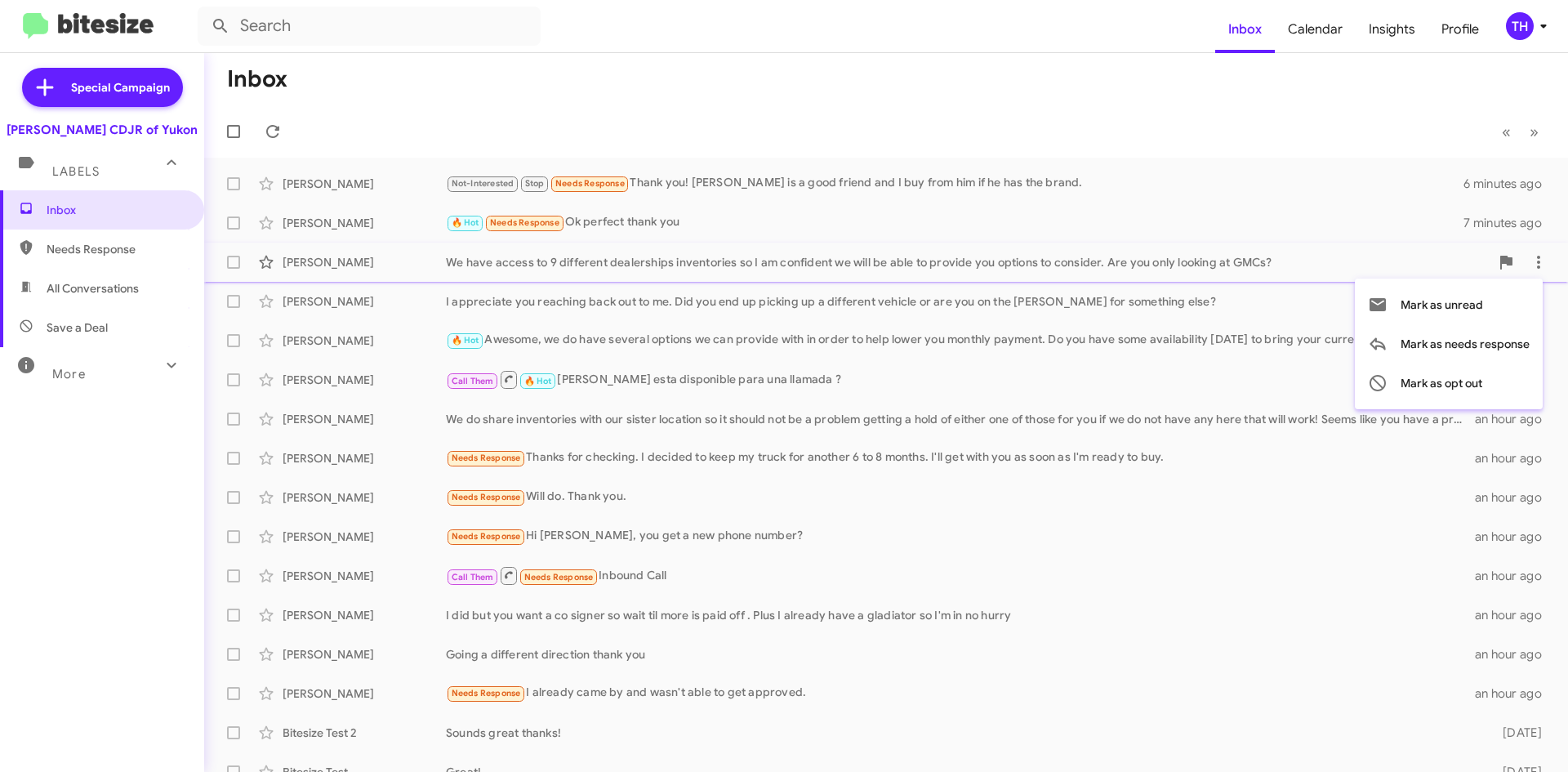
click at [1350, 106] on div at bounding box center [784, 386] width 1568 height 772
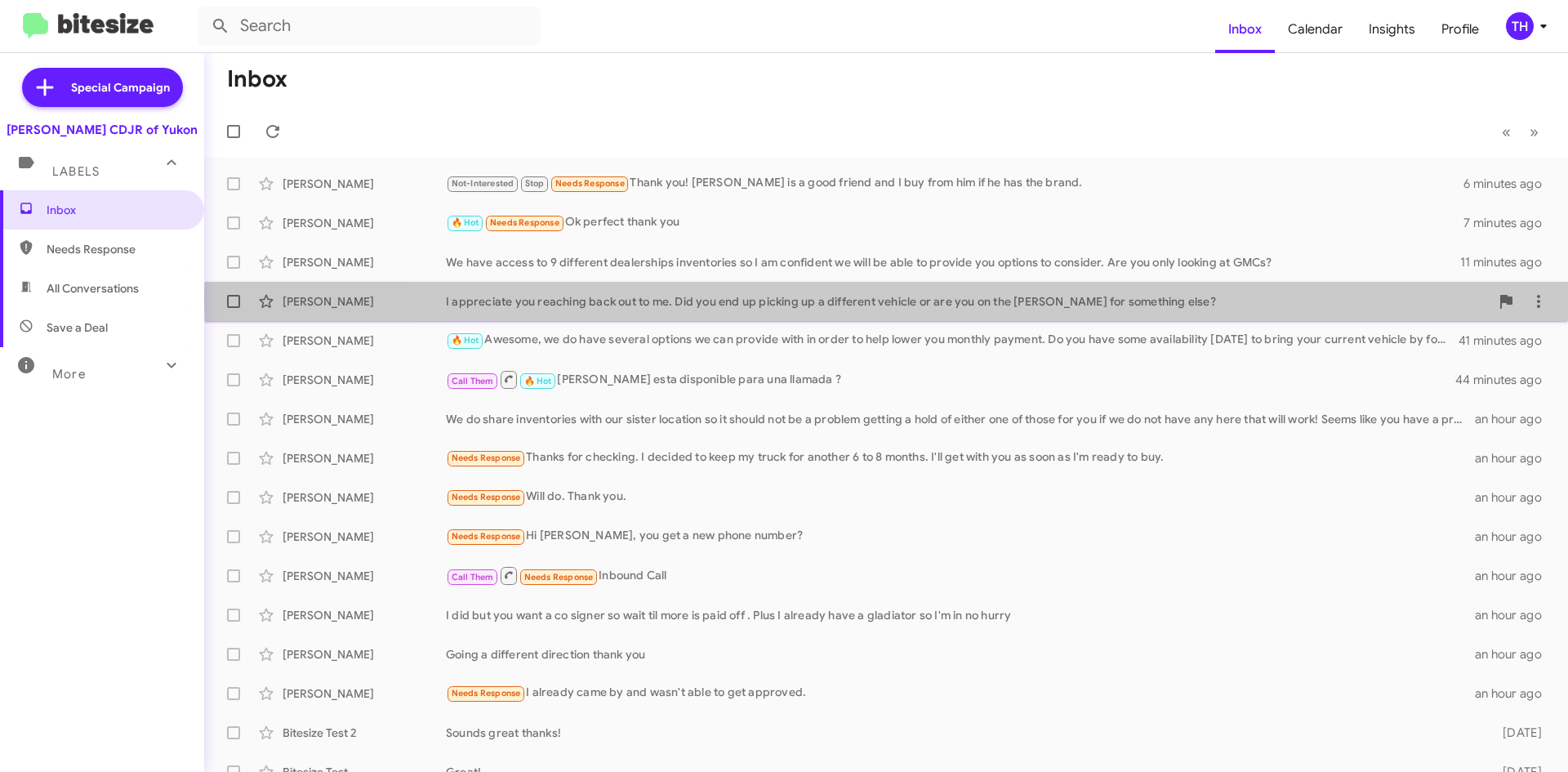
click at [1175, 299] on div "I appreciate you reaching back out to me. Did you end up picking up a different…" at bounding box center [967, 301] width 1043 height 16
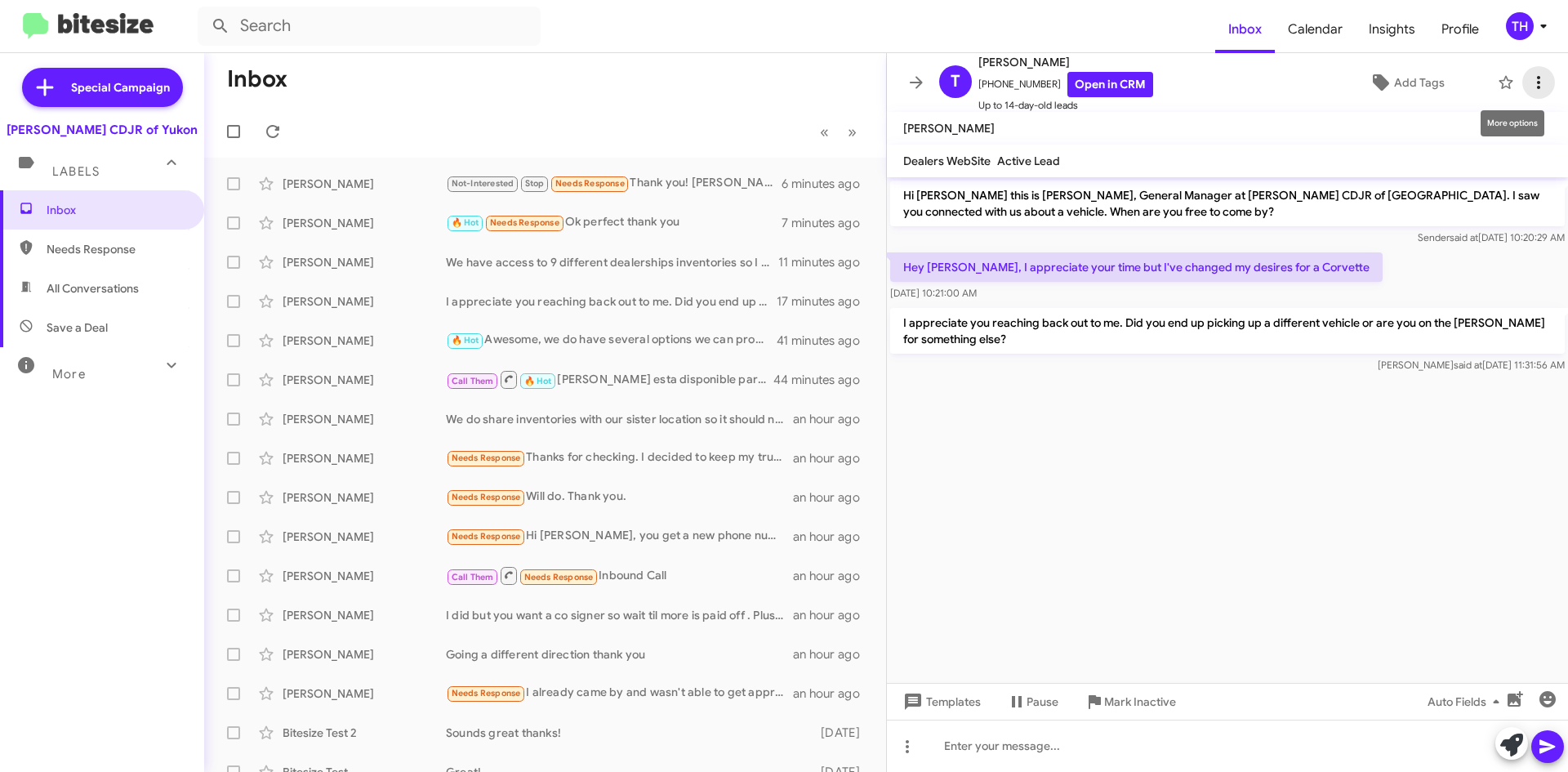
click at [1529, 90] on button at bounding box center [1538, 83] width 33 height 33
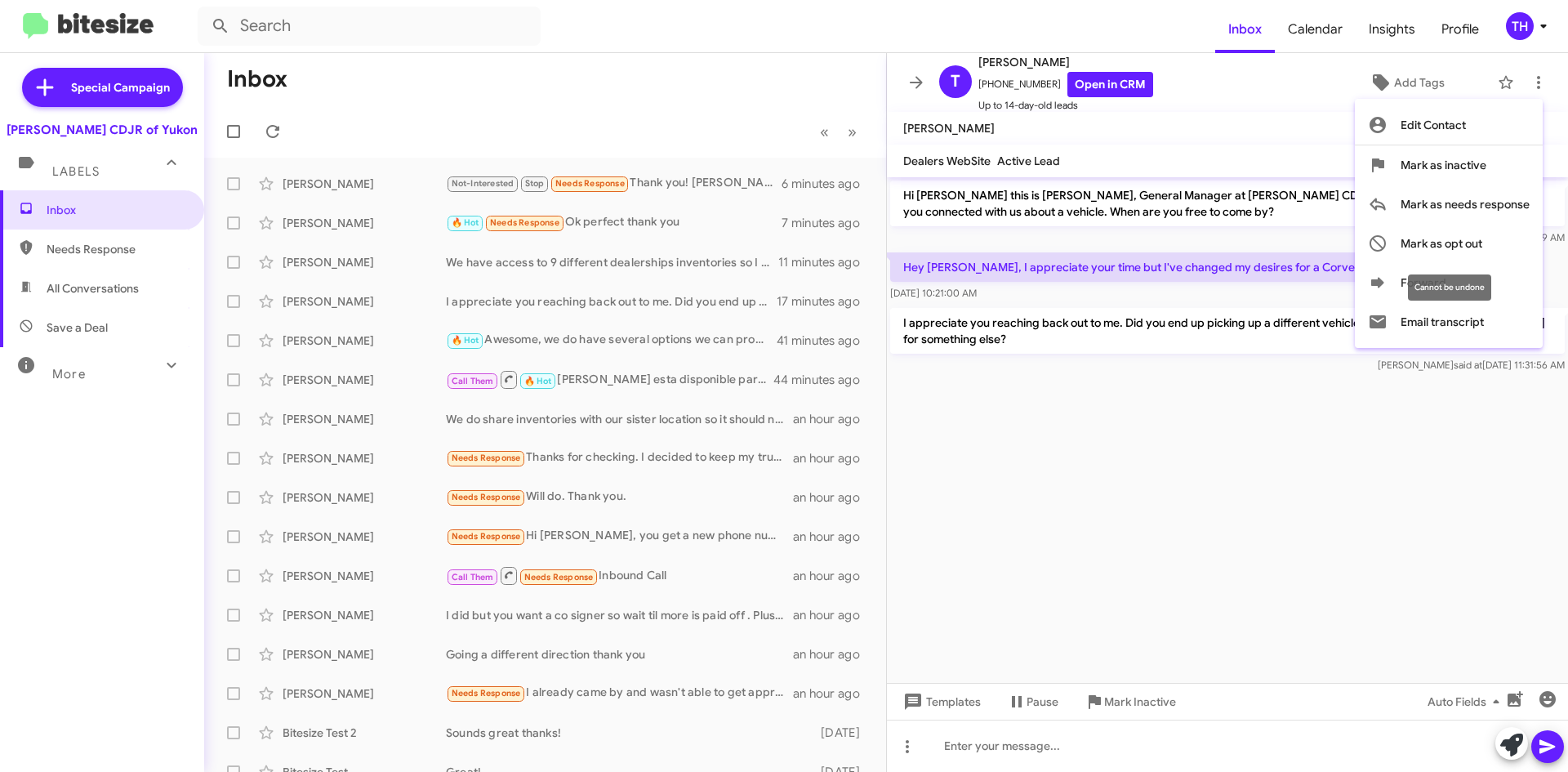
drag, startPoint x: 1401, startPoint y: 260, endPoint x: 1419, endPoint y: 303, distance: 46.6
click at [1419, 303] on div "Edit Contact [PERSON_NAME] as inactive [PERSON_NAME] as needs response [PERSON_…" at bounding box center [784, 386] width 1568 height 772
click at [1433, 285] on button "Forward" at bounding box center [1448, 283] width 188 height 39
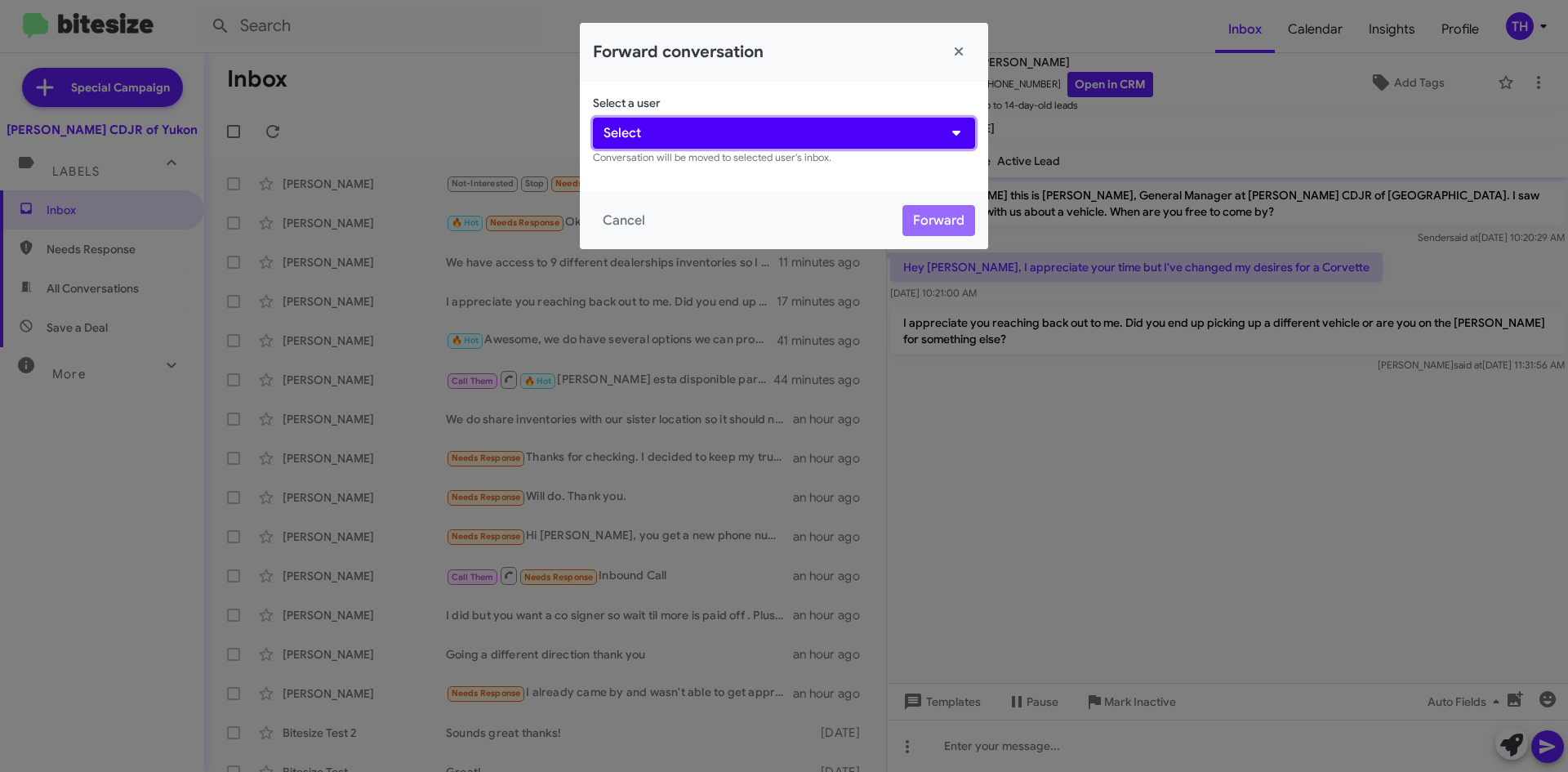
drag, startPoint x: 606, startPoint y: 134, endPoint x: 619, endPoint y: 140, distance: 14.3
click at [606, 133] on span "Select" at bounding box center [622, 133] width 38 height 20
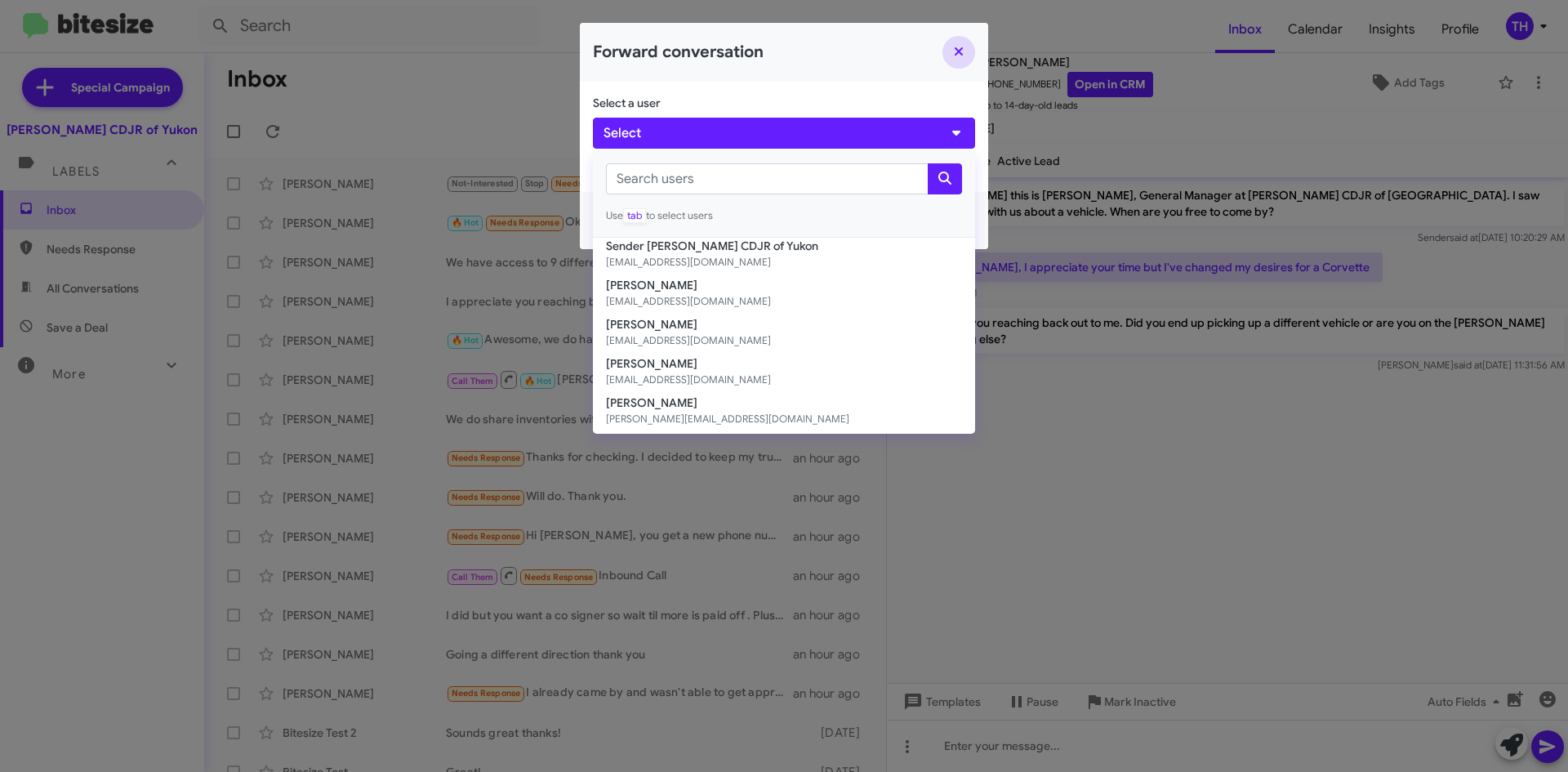
click at [951, 47] on button "Close" at bounding box center [959, 53] width 33 height 33
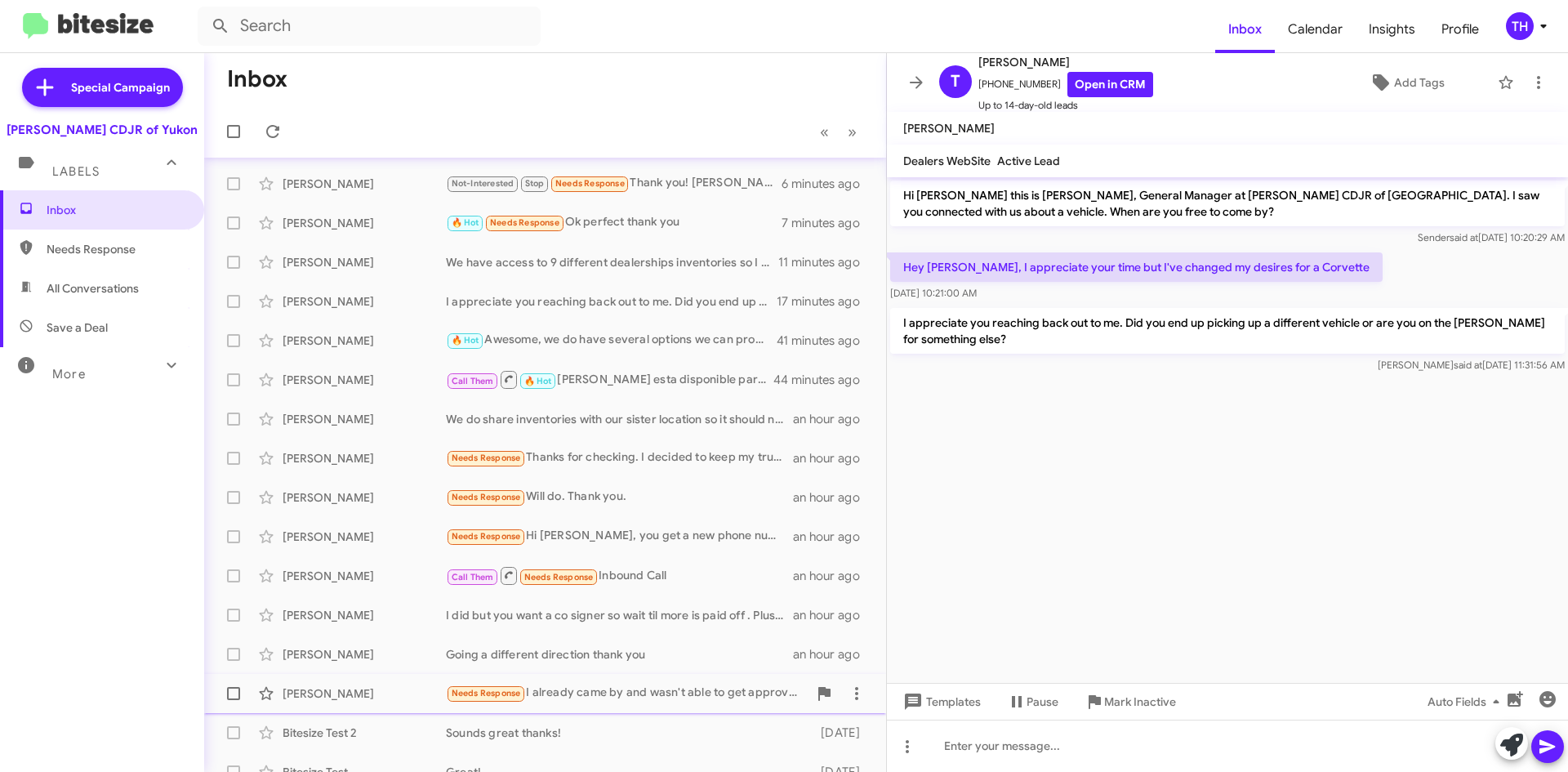
scroll to position [20, 0]
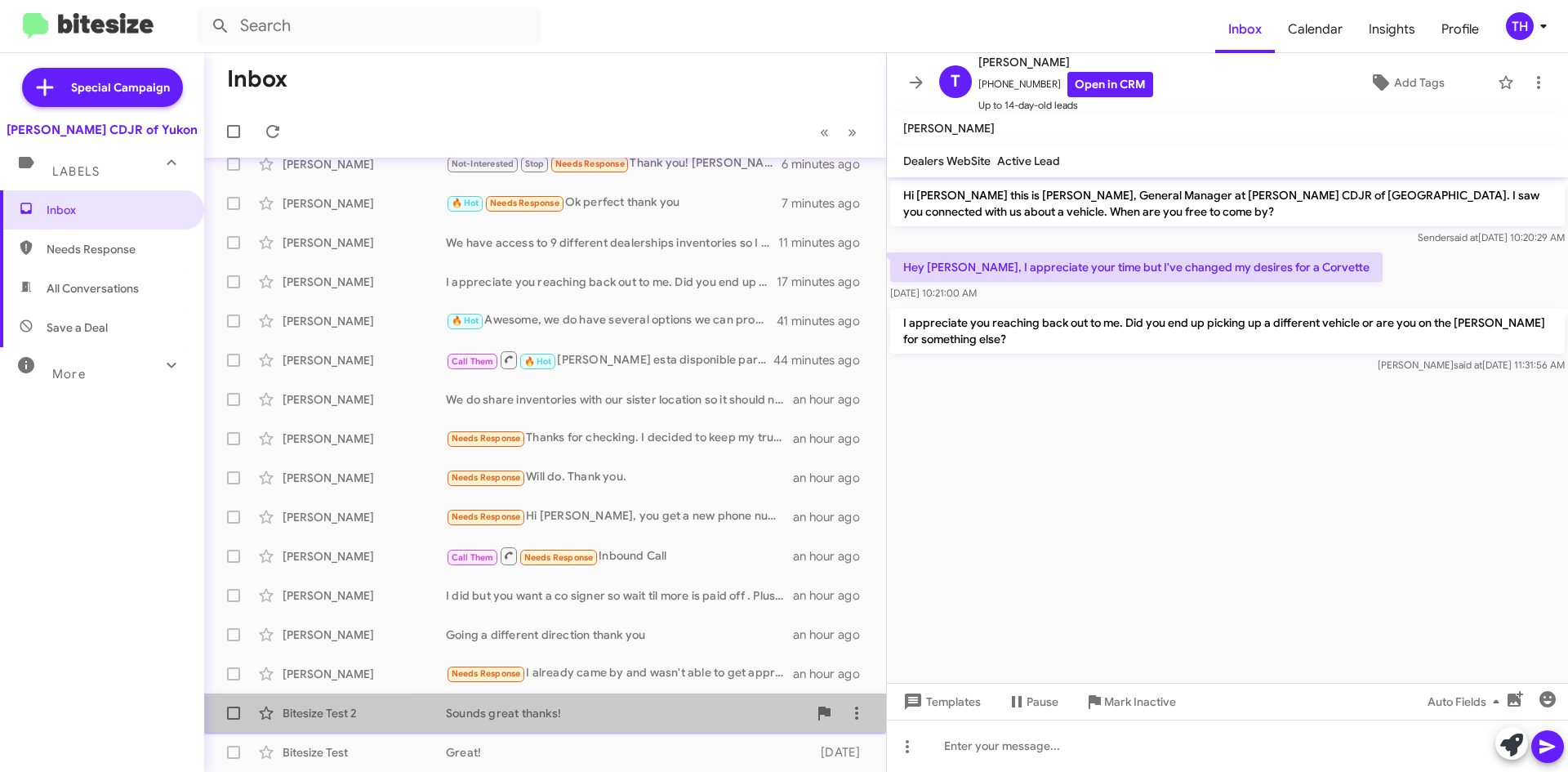
click at [648, 710] on div "Sounds great thanks!" at bounding box center [626, 713] width 362 height 16
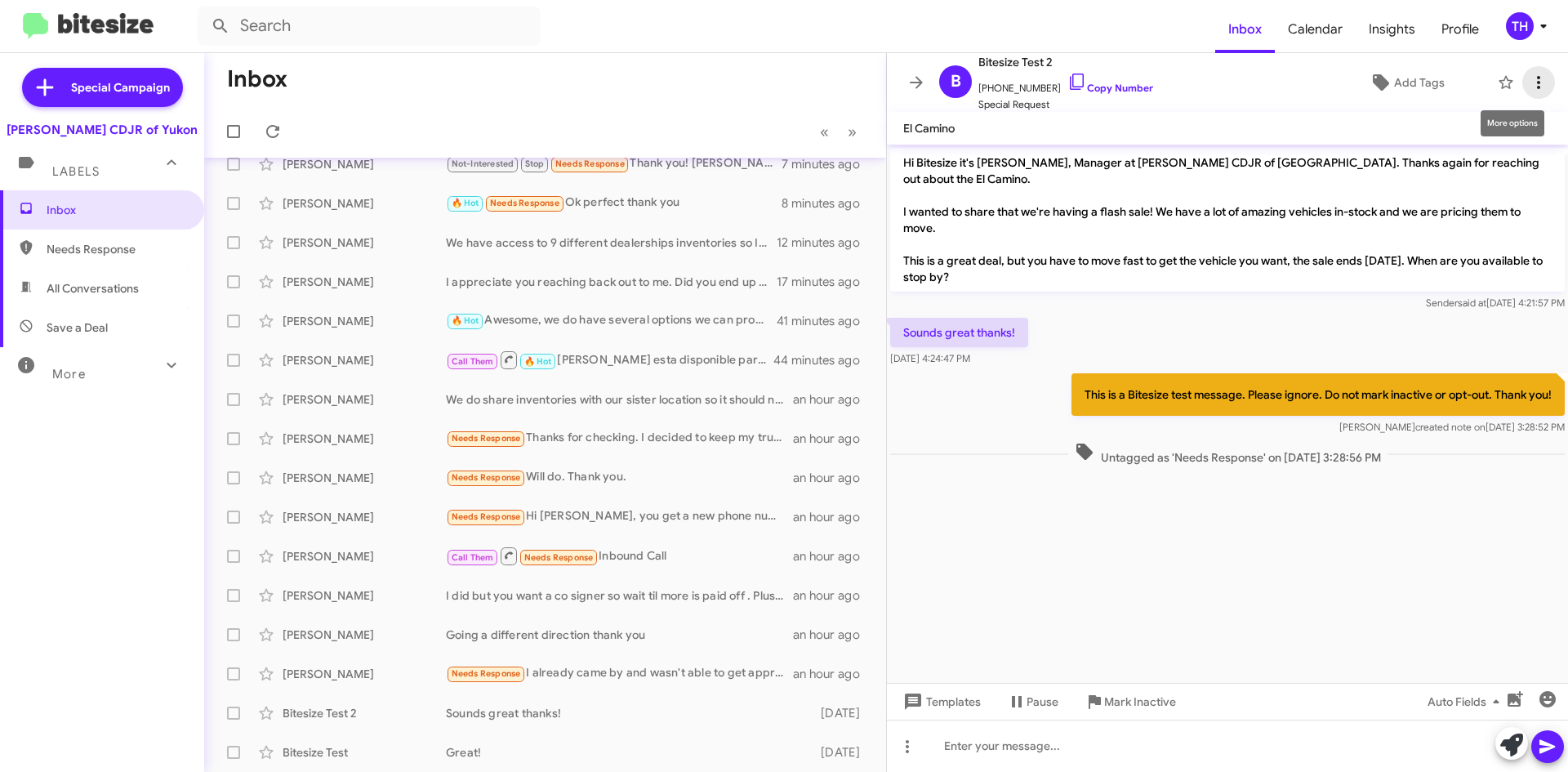
click at [1535, 90] on icon at bounding box center [1538, 83] width 20 height 20
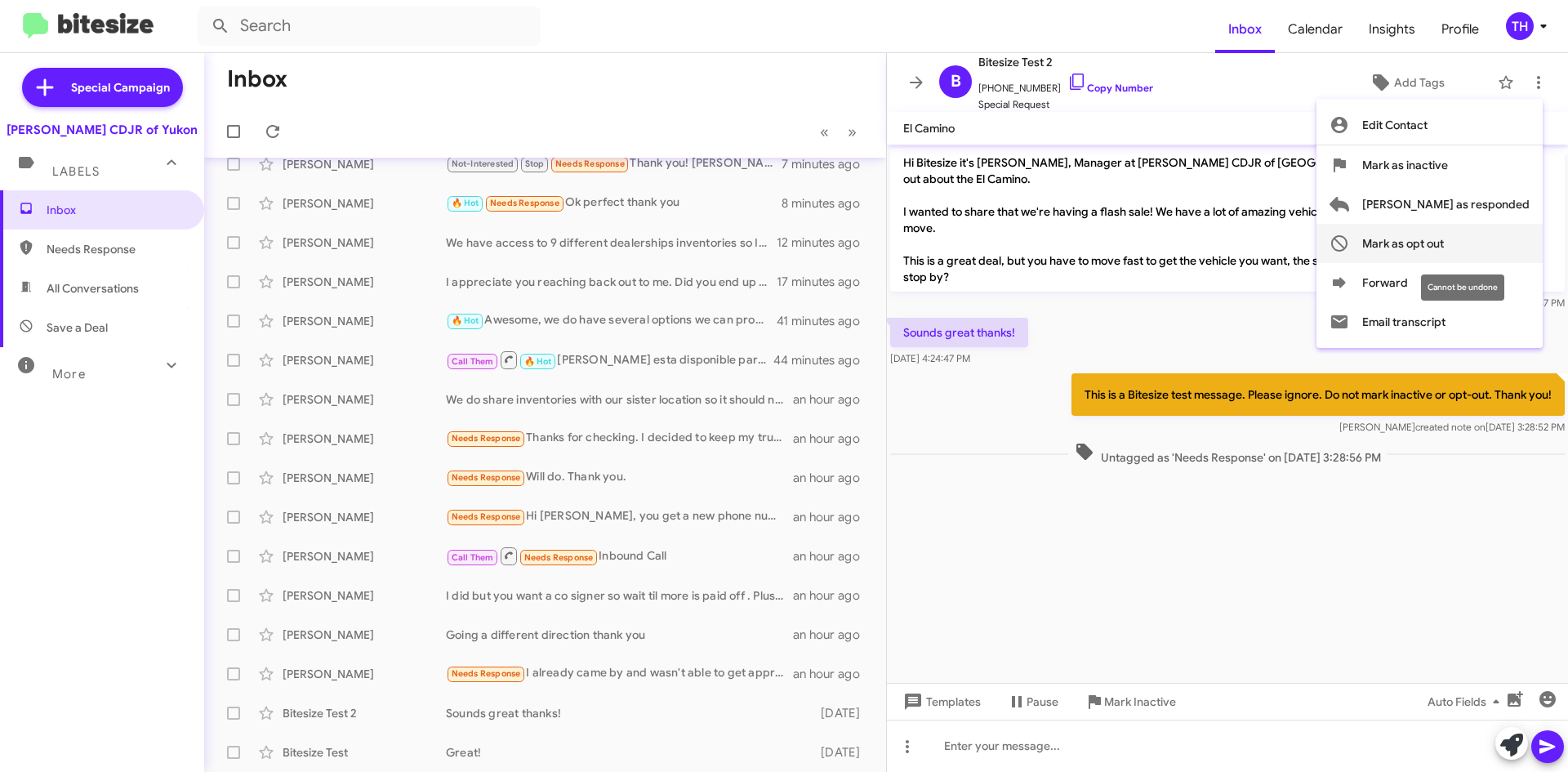
click at [1478, 270] on mat-tooltip-component "Cannot be undone" at bounding box center [1462, 287] width 106 height 49
click at [1443, 292] on button "Forward" at bounding box center [1429, 283] width 227 height 39
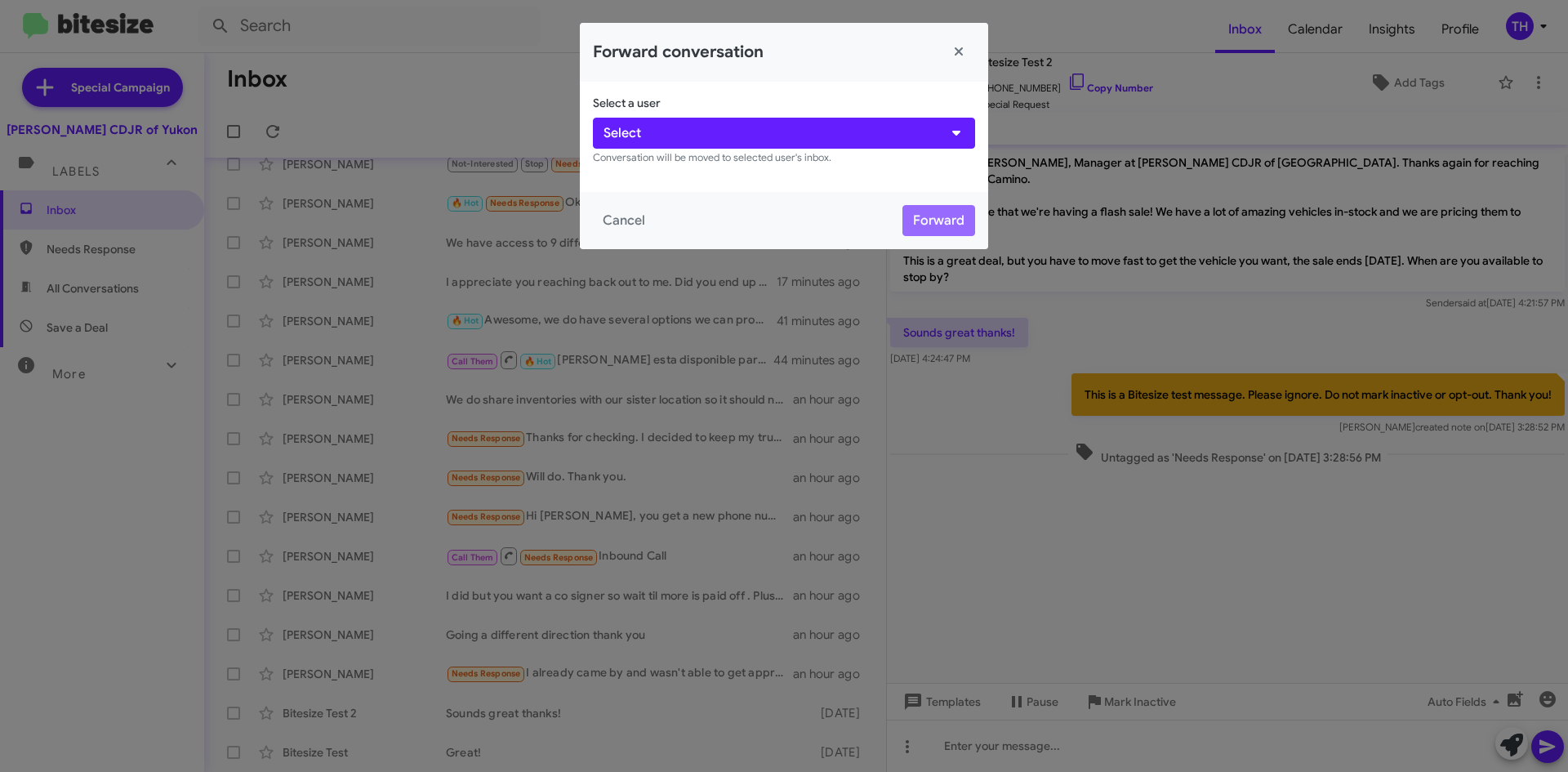
click at [696, 162] on small "Conversation will be moved to selected user's inbox." at bounding box center [712, 158] width 238 height 13
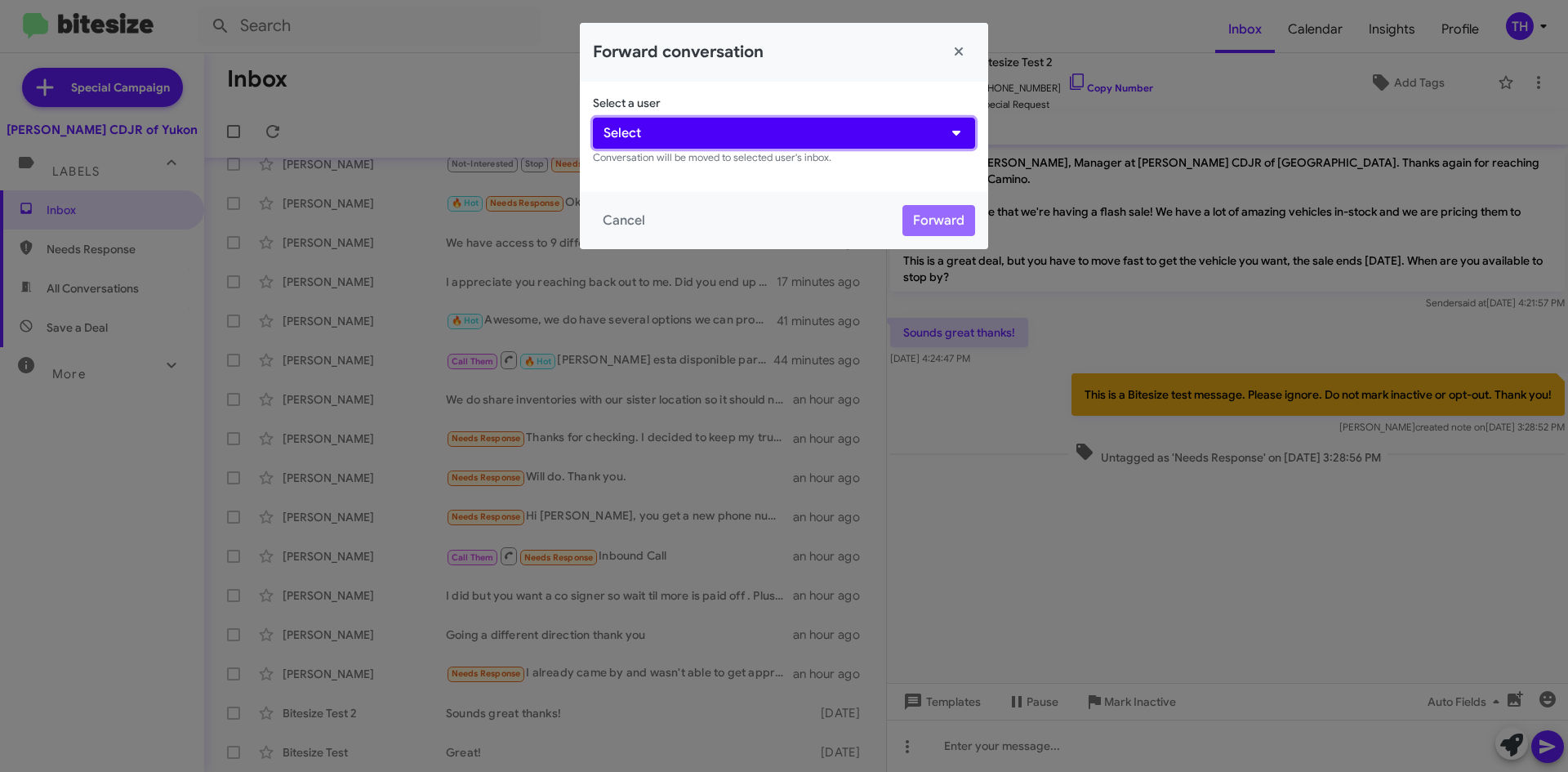
click at [695, 146] on button "Select" at bounding box center [784, 133] width 383 height 31
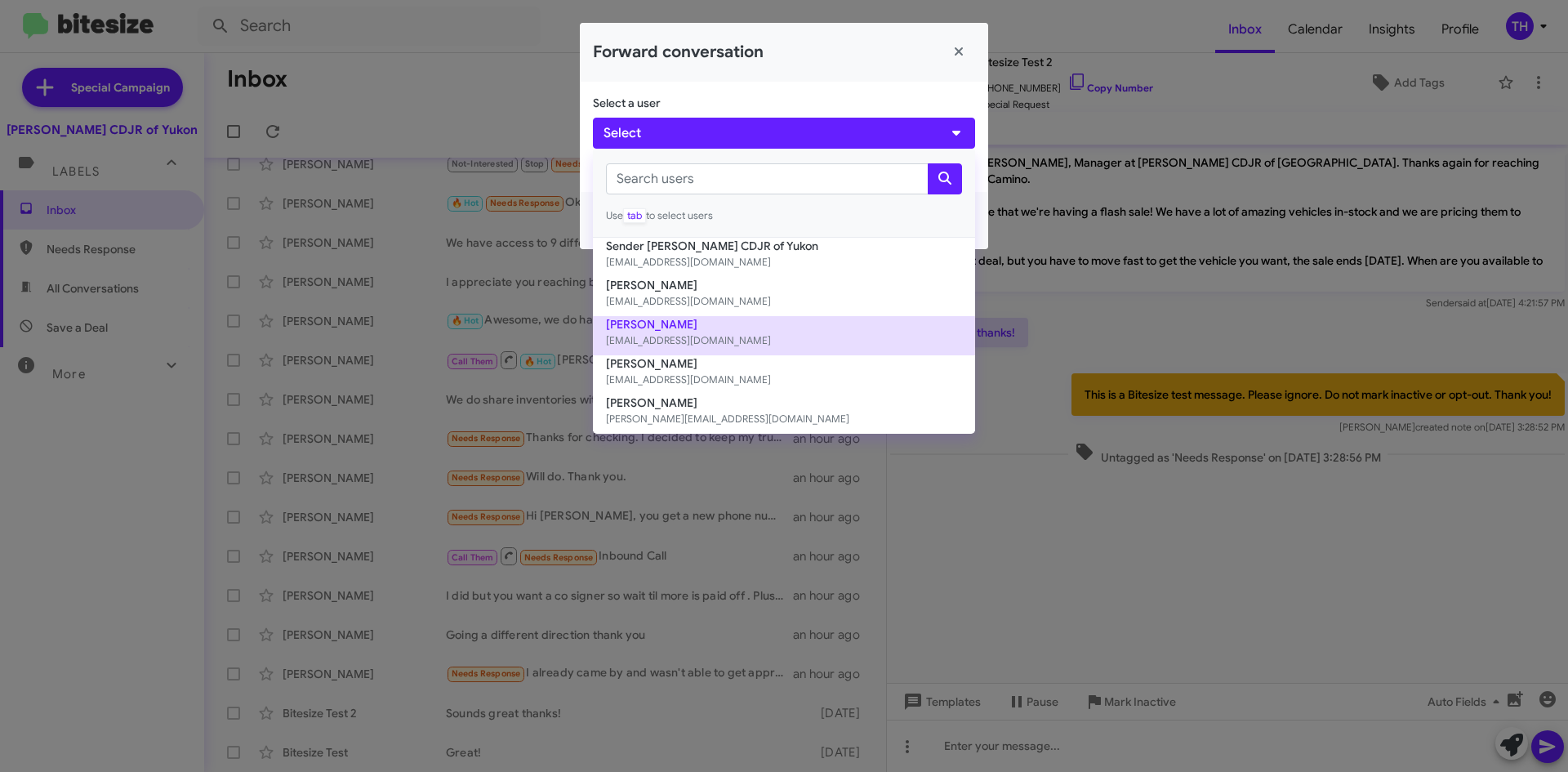
click at [737, 317] on button "[PERSON_NAME] [PERSON_NAME][EMAIL_ADDRESS][DOMAIN_NAME]" at bounding box center [784, 336] width 383 height 39
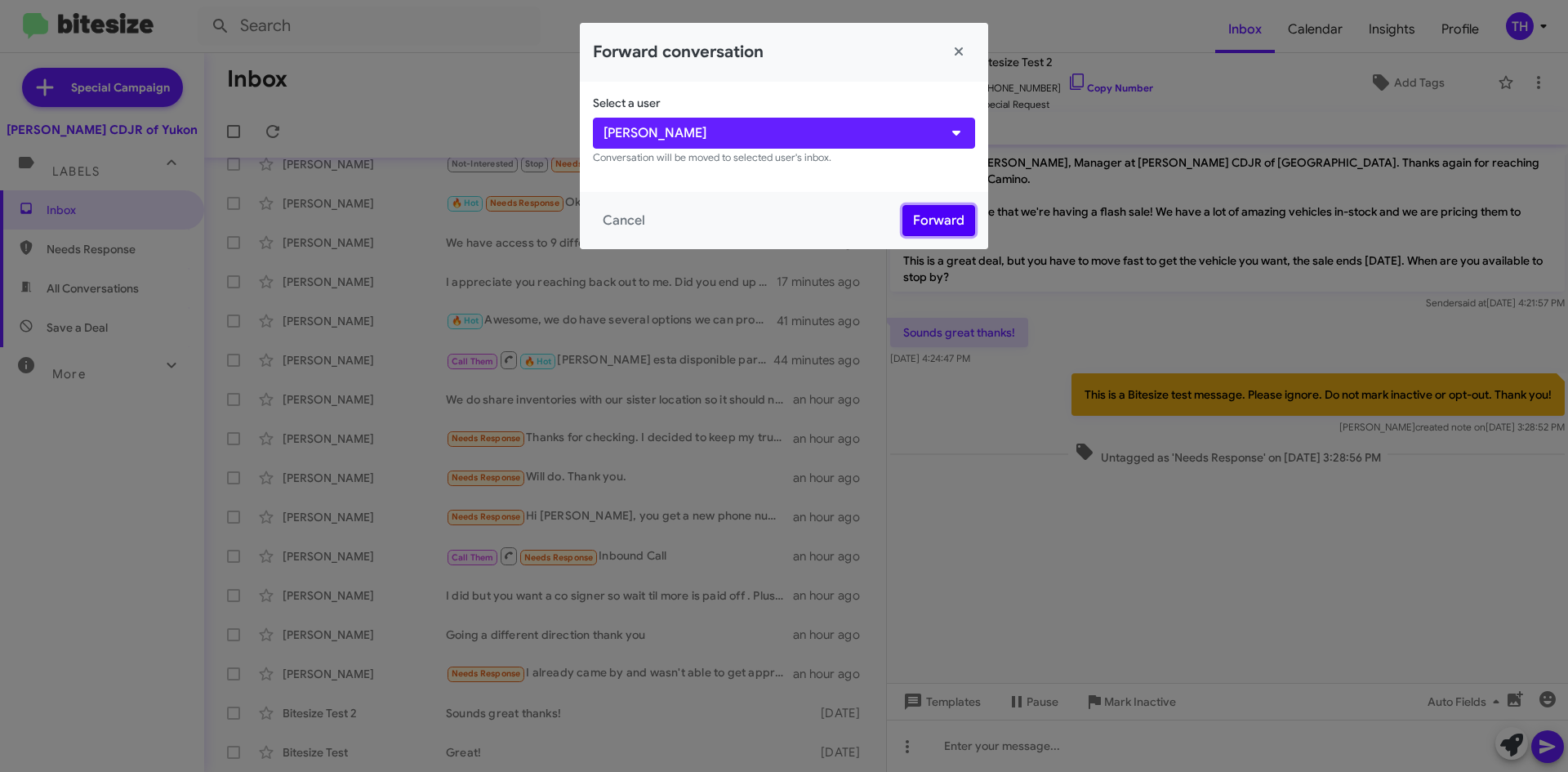
click at [915, 215] on button "Forward" at bounding box center [938, 221] width 73 height 31
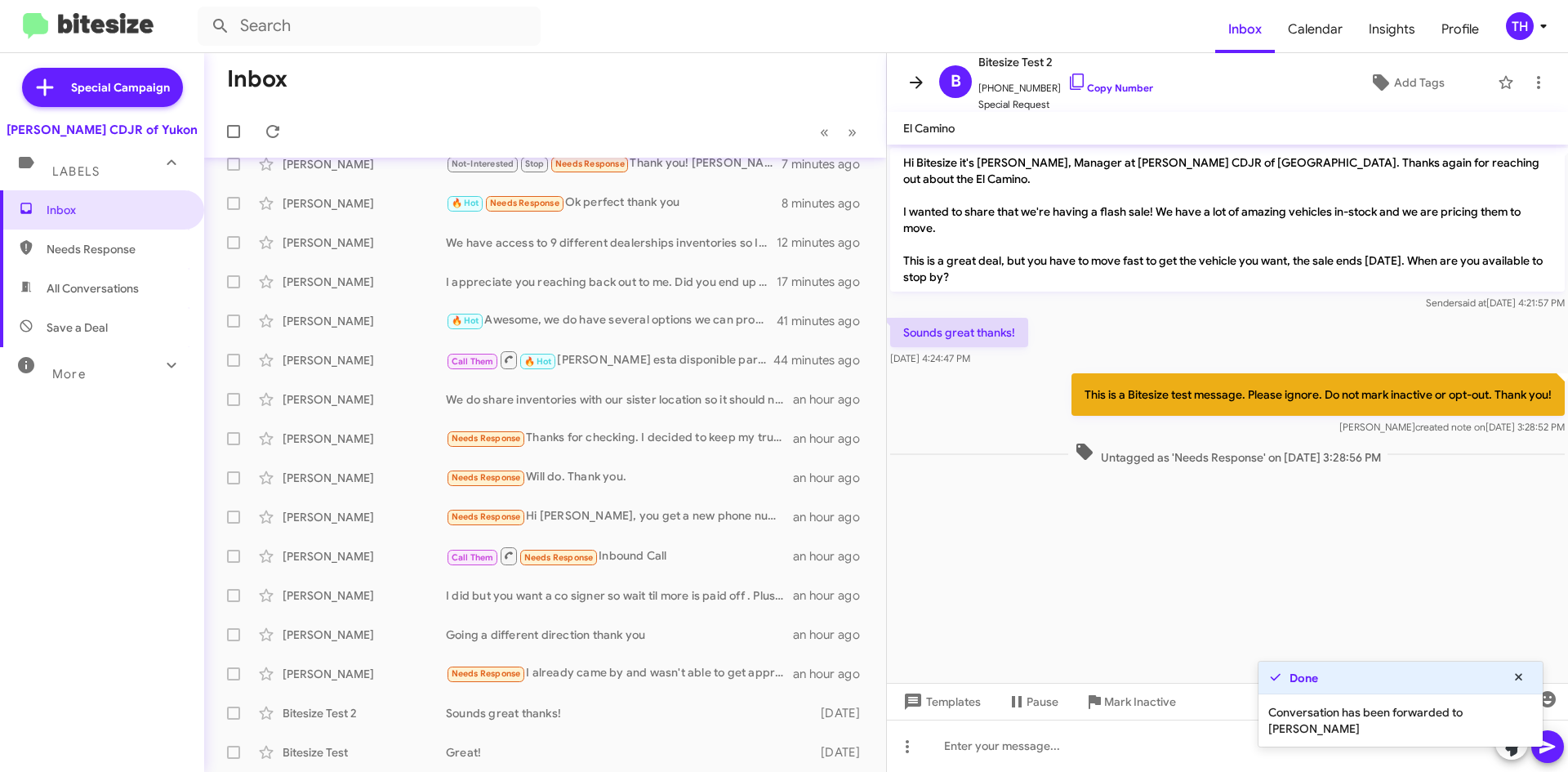
click at [901, 75] on span at bounding box center [916, 83] width 33 height 20
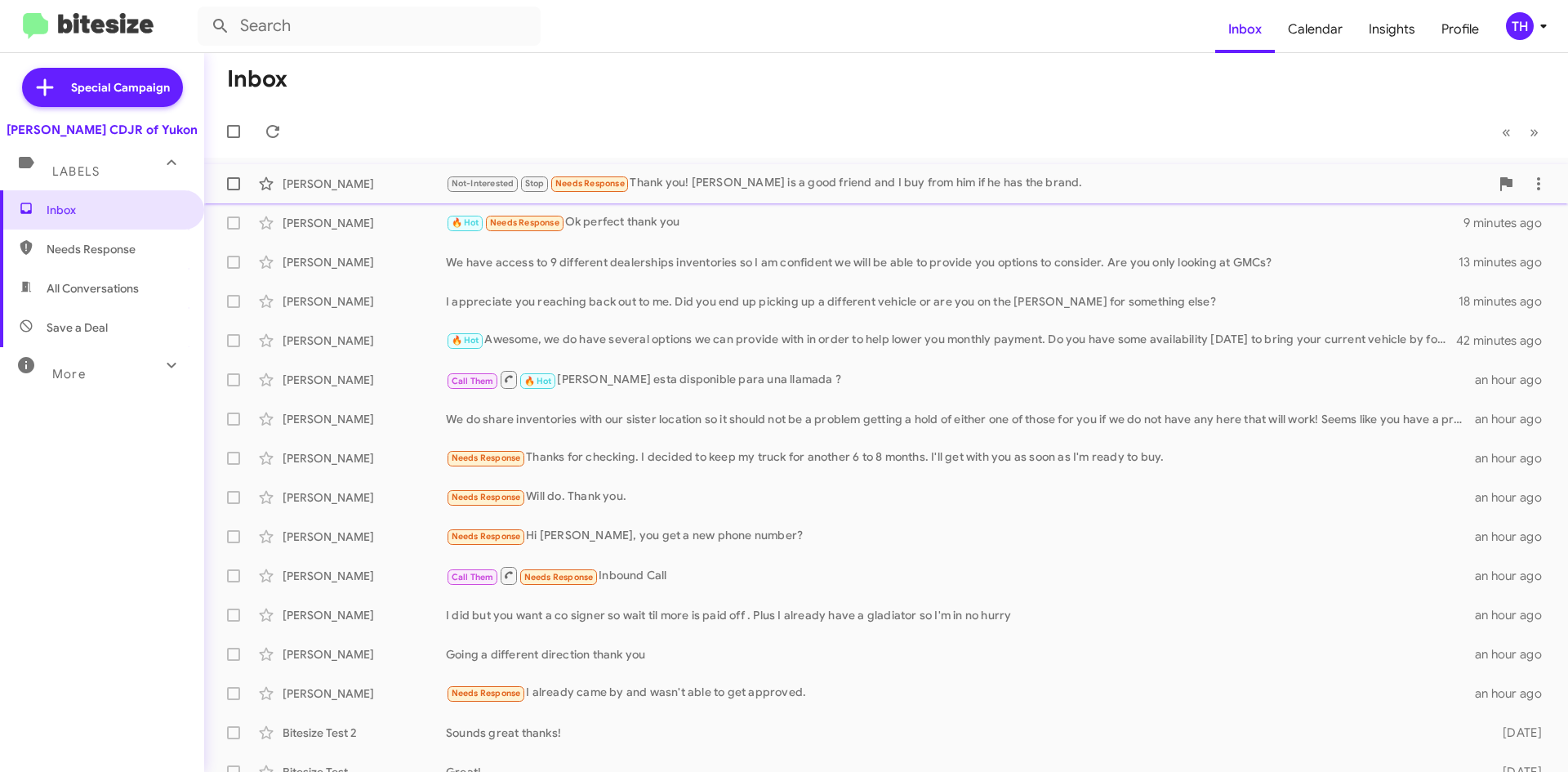
click at [921, 181] on div "Not-Interested Stop Needs Response Thank you! [PERSON_NAME] is a good friend an…" at bounding box center [967, 183] width 1043 height 19
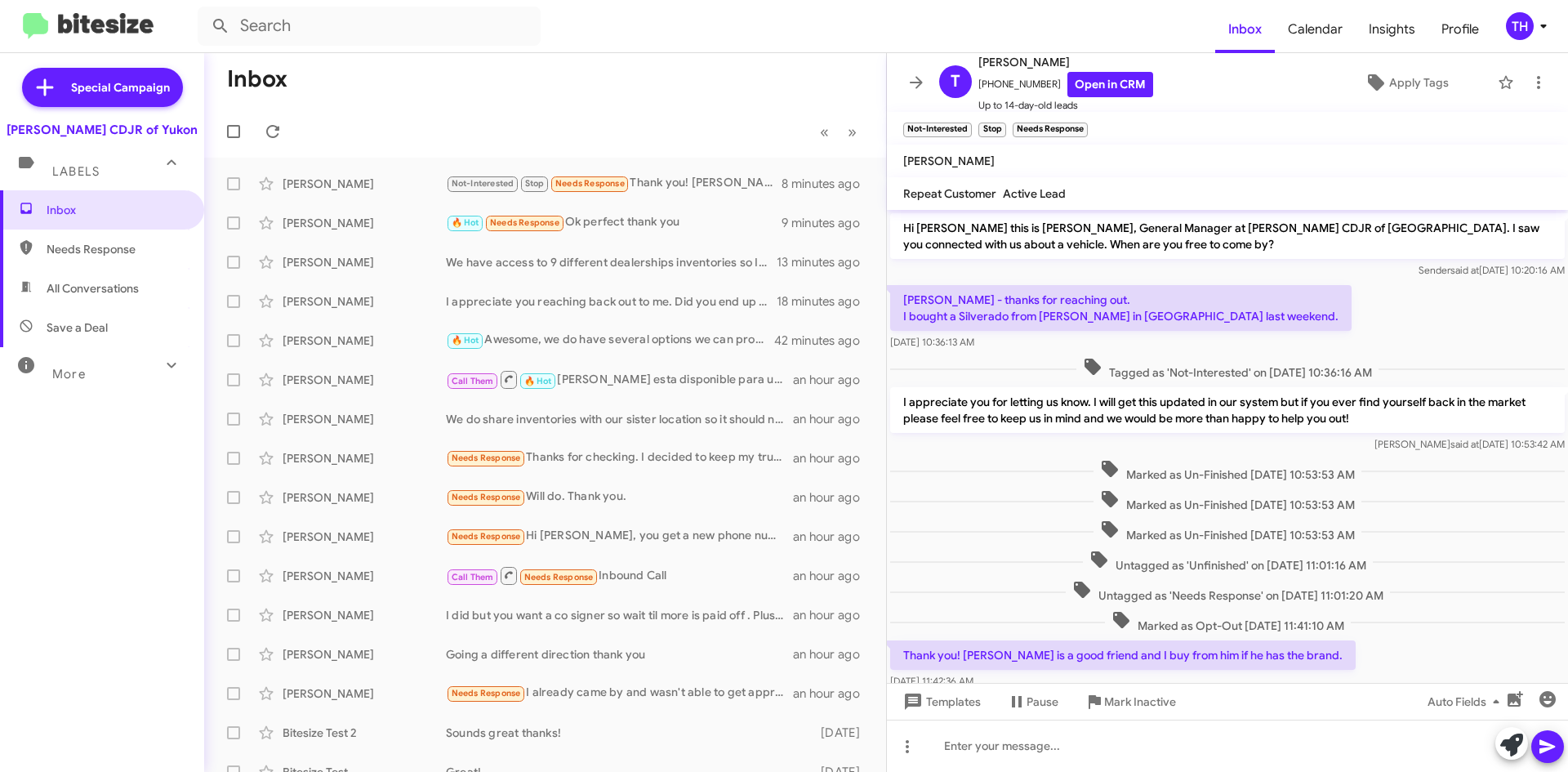
click at [695, 101] on mat-toolbar-row "Inbox" at bounding box center [545, 80] width 682 height 53
click at [889, 85] on mat-toolbar "T [PERSON_NAME] [PHONE_NUMBER] Open in CRM Up to 14-day-old leads Apply Tags" at bounding box center [1227, 83] width 681 height 59
click at [903, 77] on span at bounding box center [916, 83] width 33 height 20
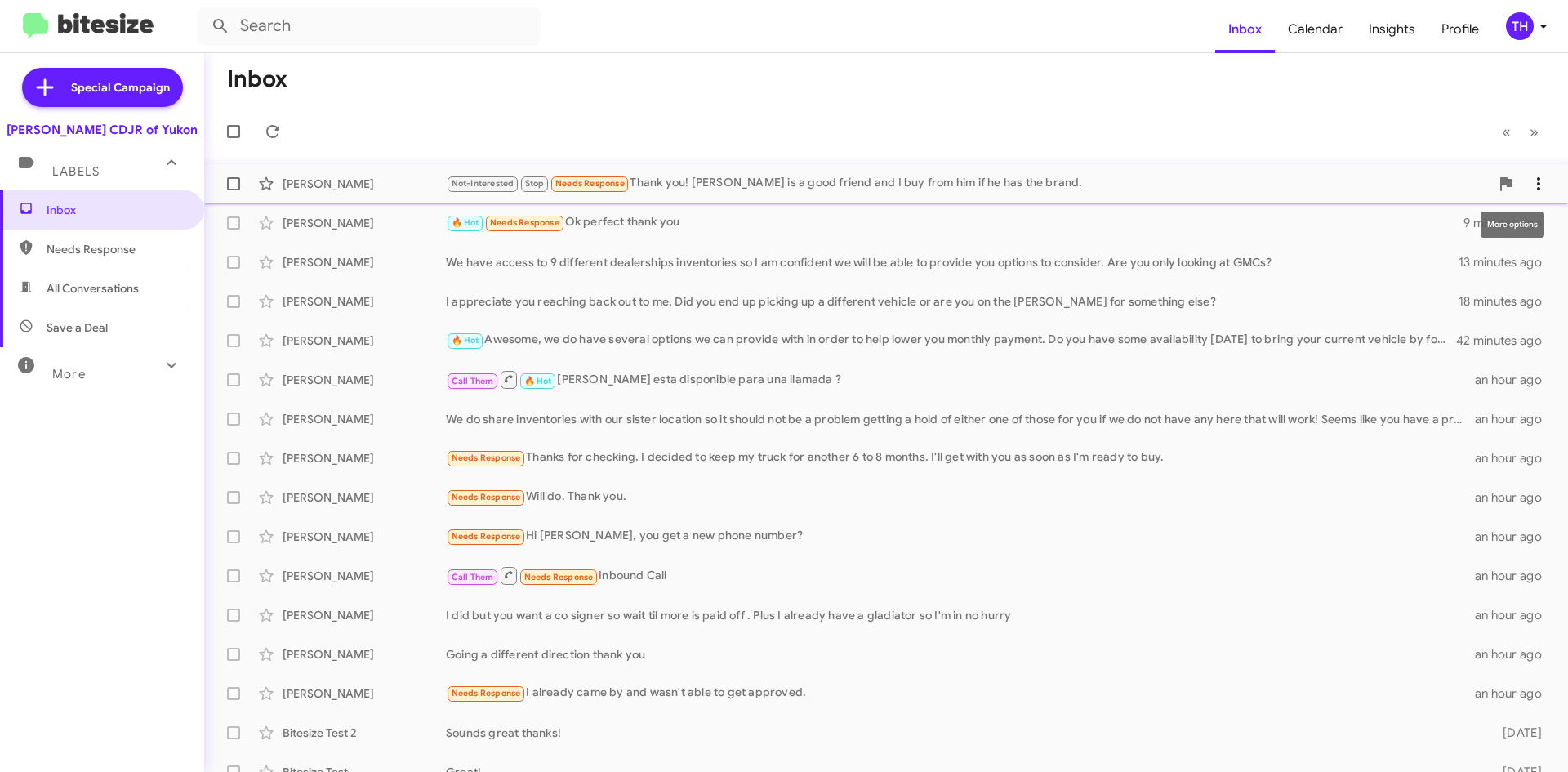
click at [1529, 183] on icon at bounding box center [1538, 184] width 20 height 20
click at [1486, 261] on span "[PERSON_NAME] as responded" at bounding box center [1446, 265] width 167 height 39
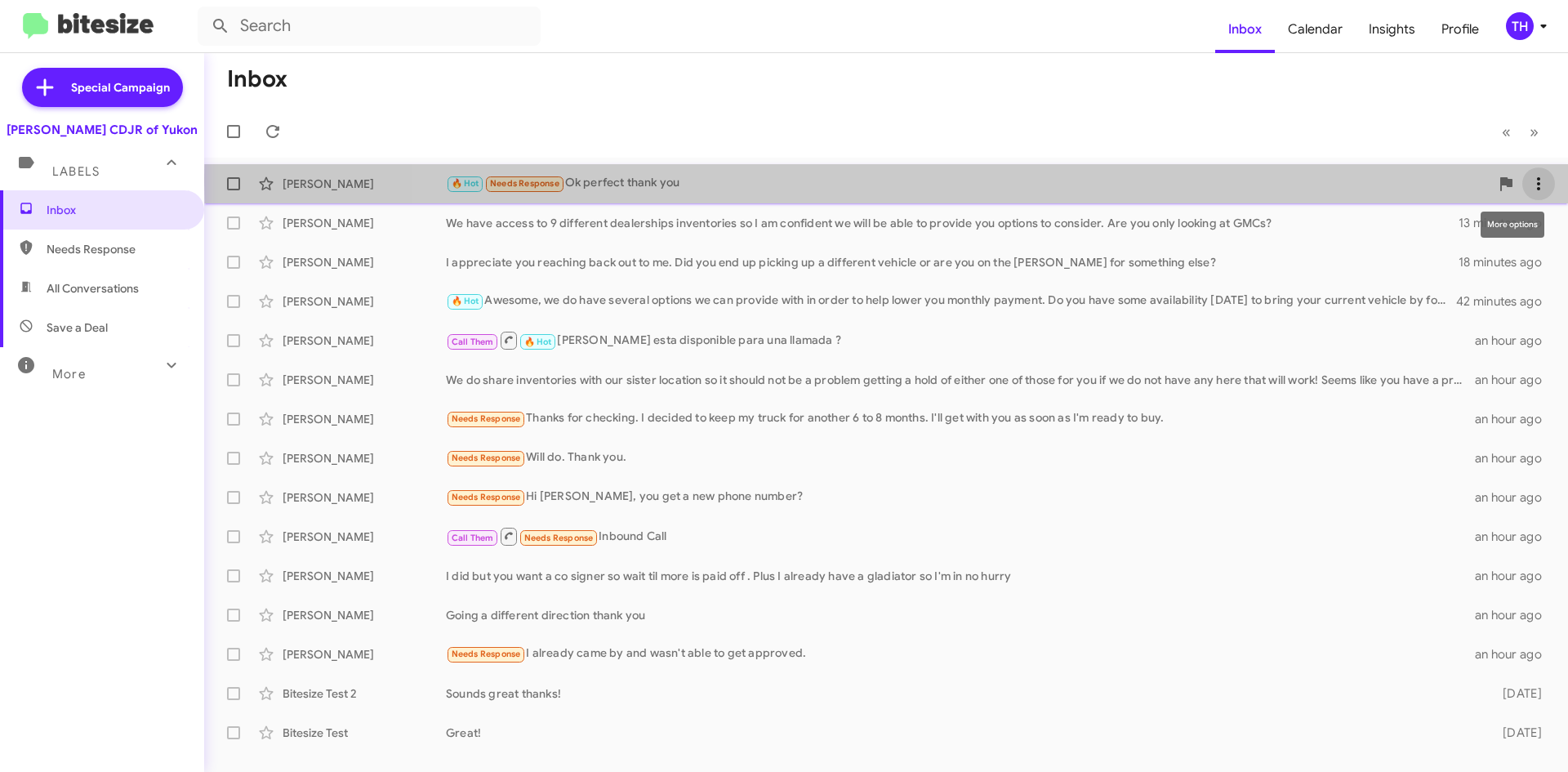
click at [1530, 179] on icon at bounding box center [1538, 184] width 20 height 20
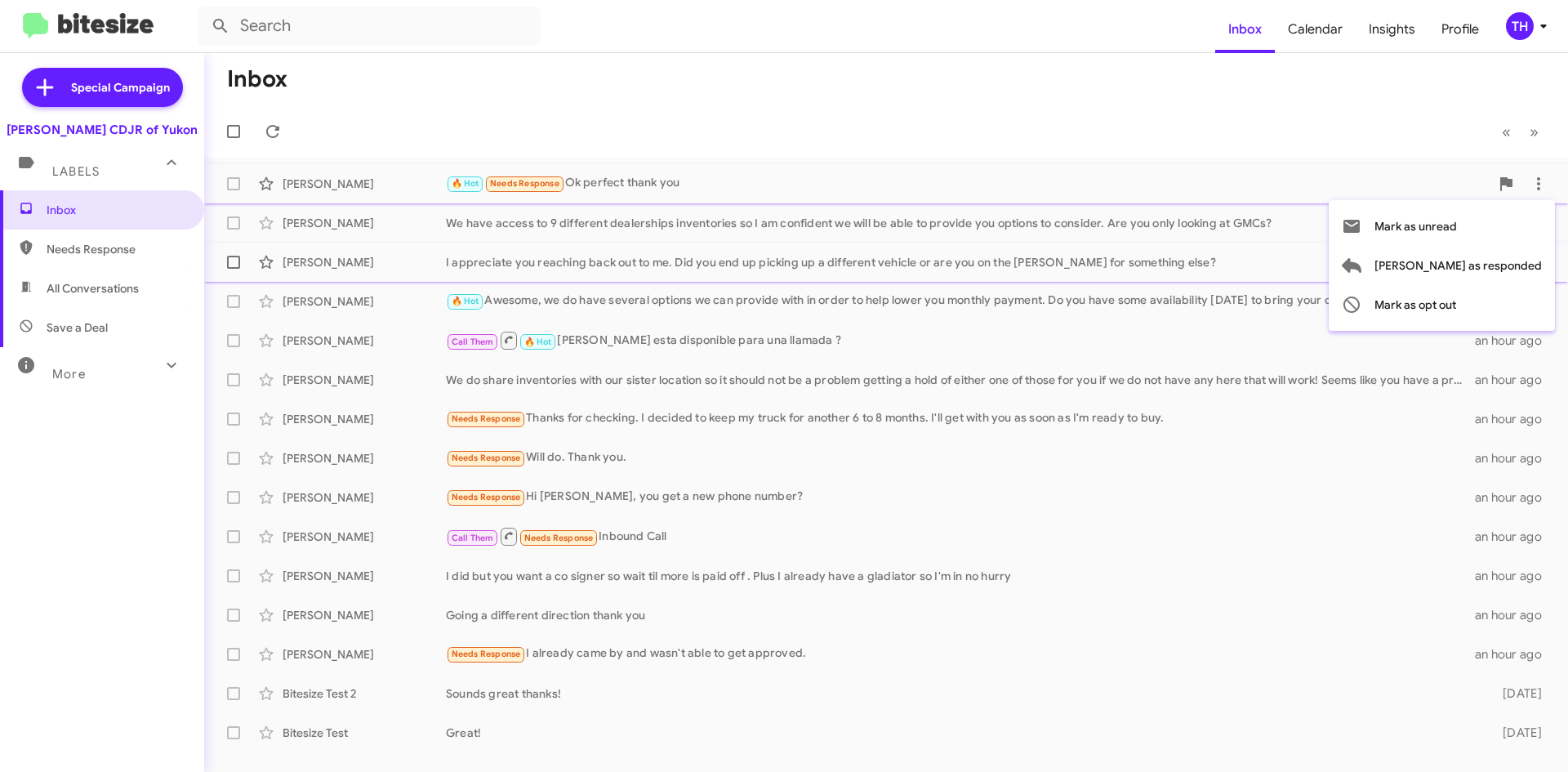
click at [1507, 261] on span "[PERSON_NAME] as responded" at bounding box center [1458, 265] width 167 height 39
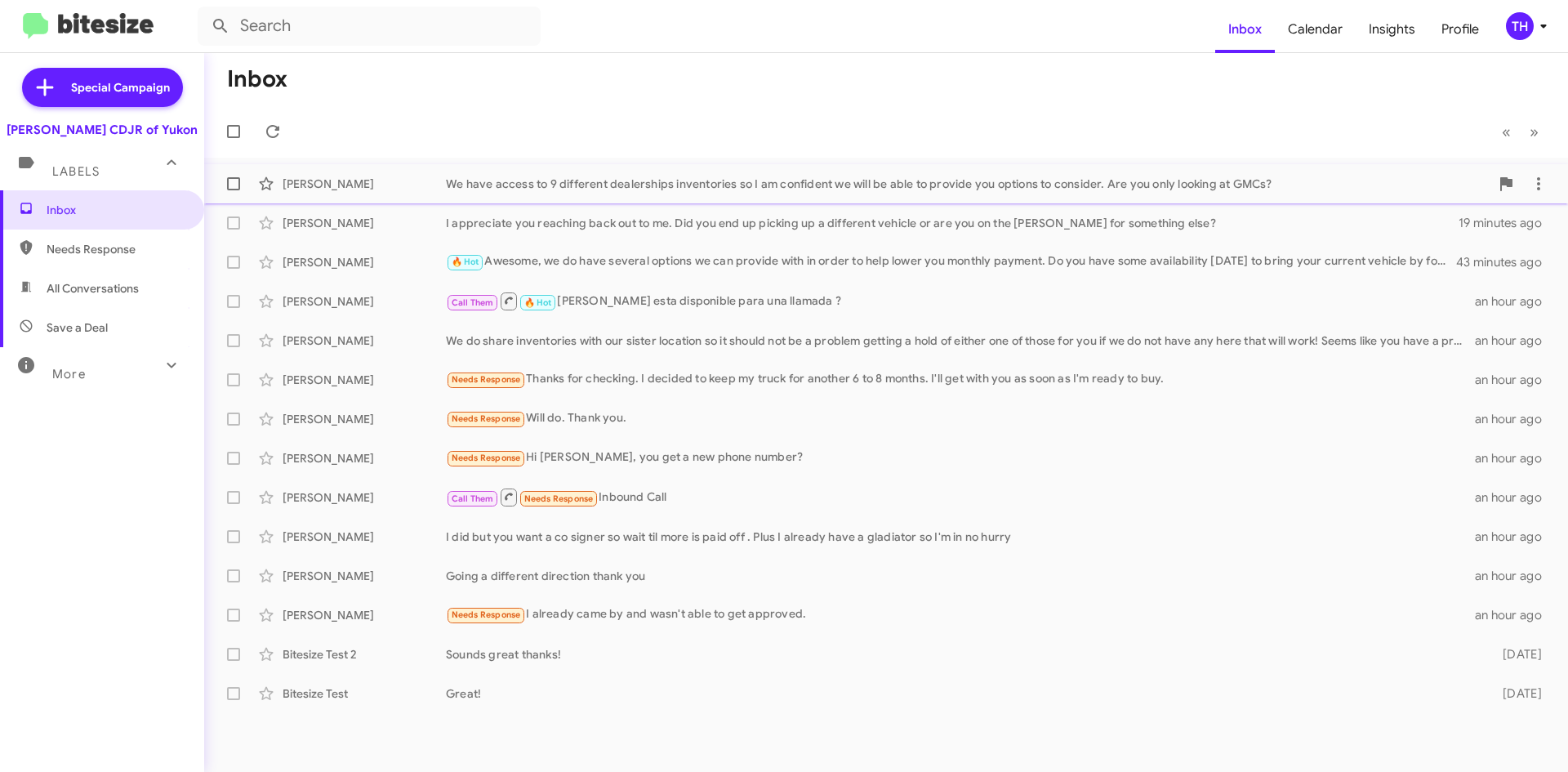
click at [1194, 189] on div "We have access to 9 different dealerships inventories so I am confident we will…" at bounding box center [967, 184] width 1043 height 16
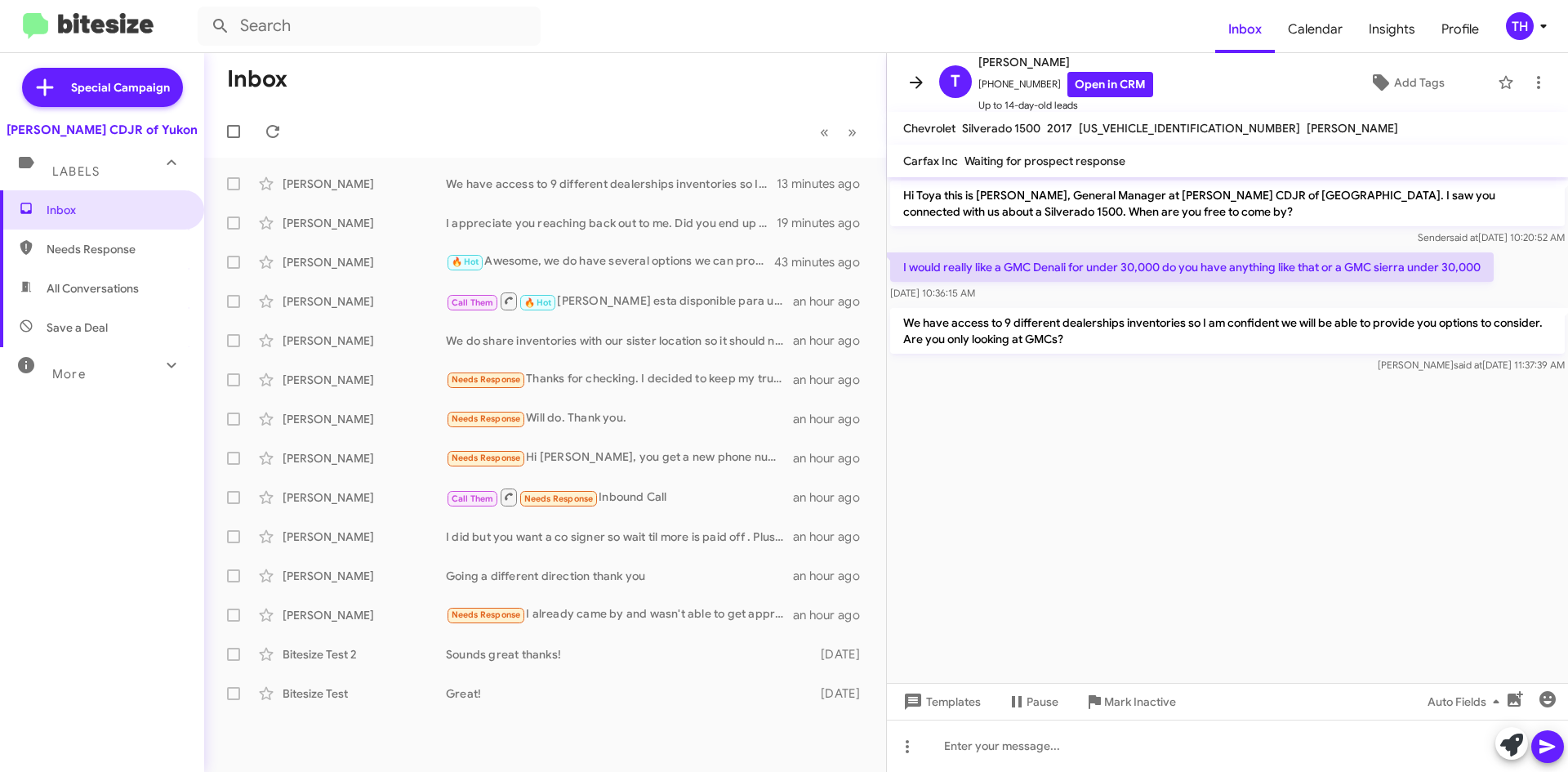
click at [925, 83] on icon at bounding box center [916, 83] width 20 height 20
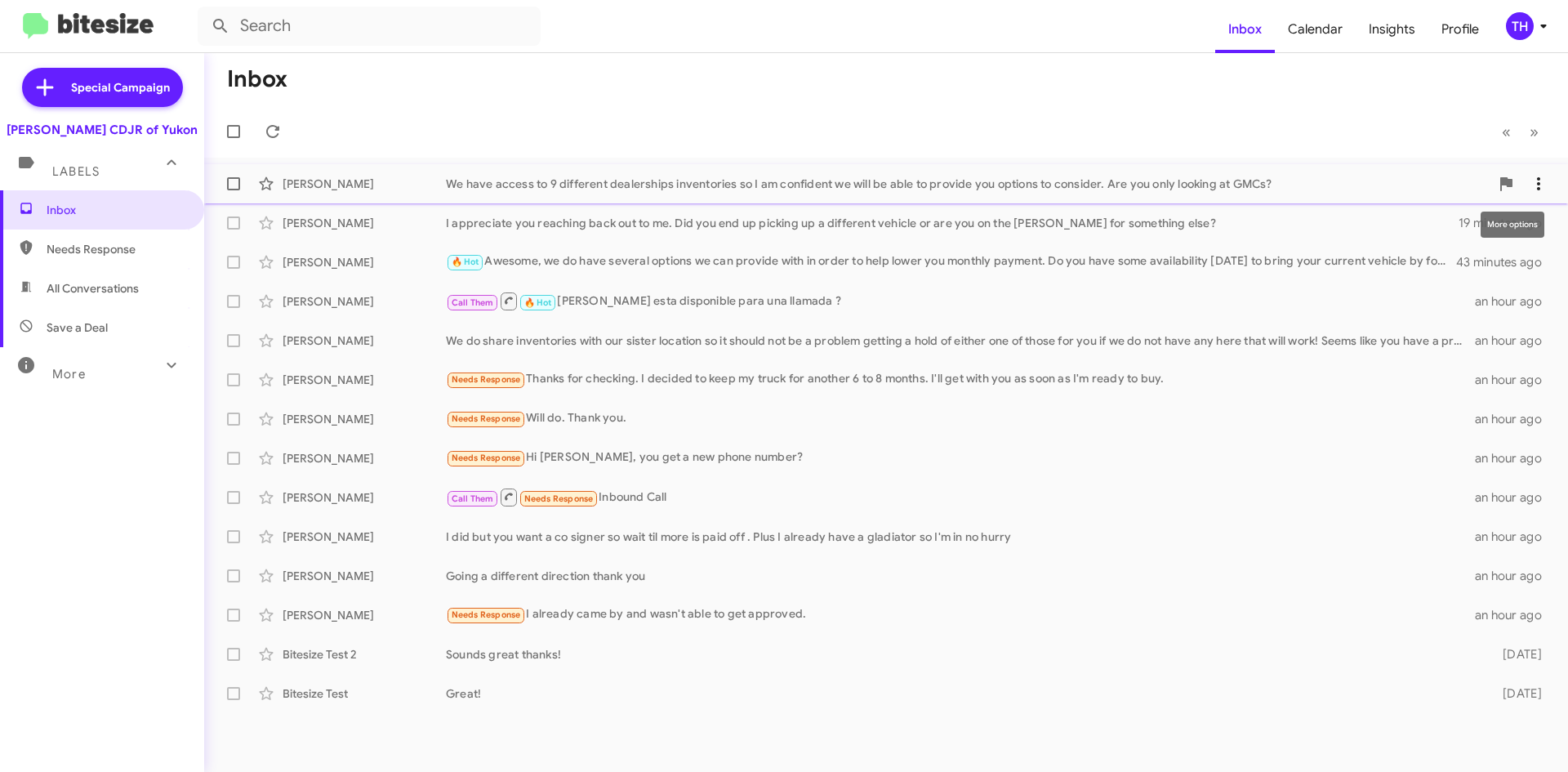
click at [1543, 190] on icon at bounding box center [1538, 184] width 20 height 20
click at [1479, 273] on span "Mark as needs response" at bounding box center [1477, 265] width 129 height 39
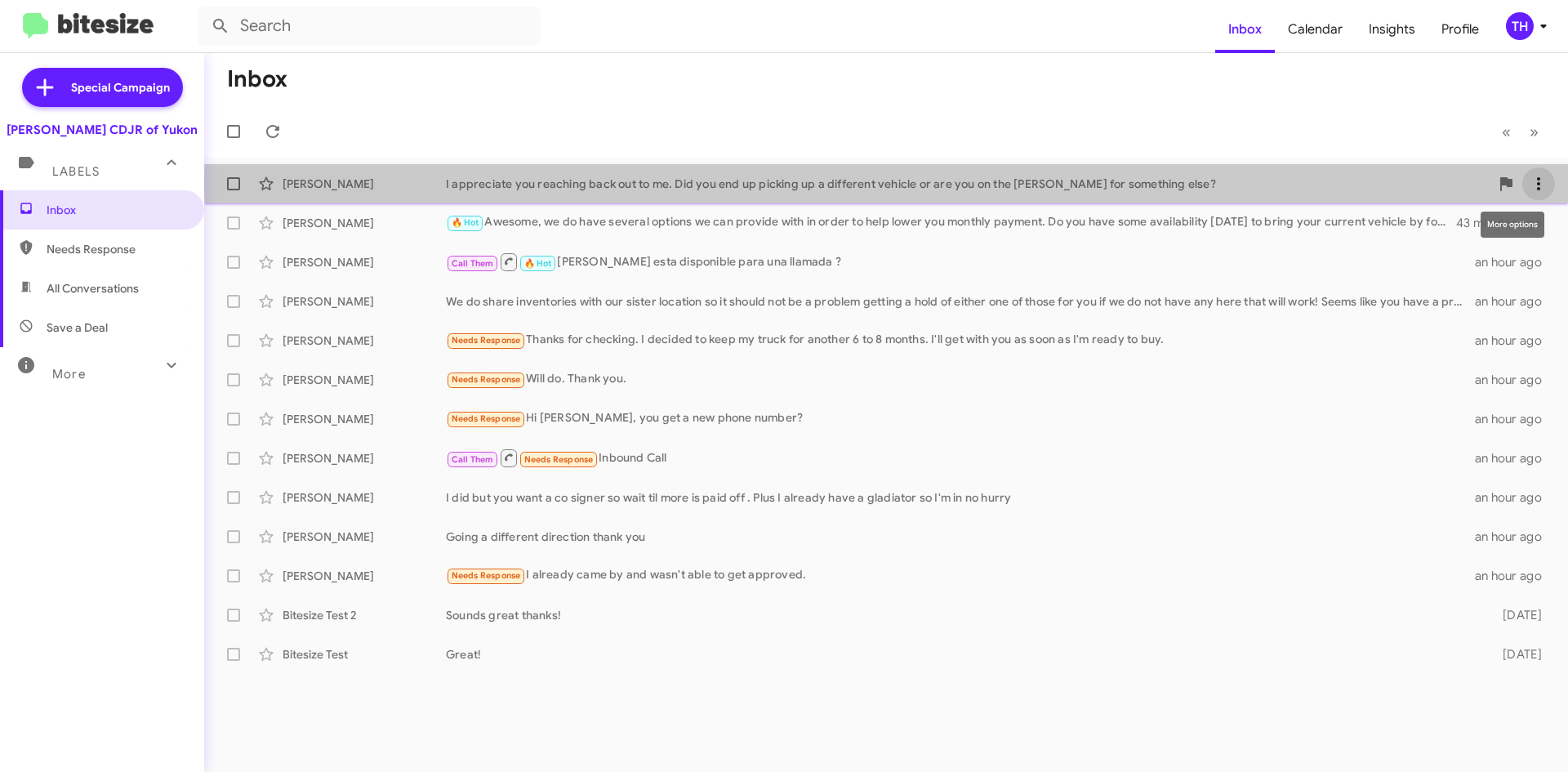
click at [1534, 185] on icon at bounding box center [1538, 184] width 20 height 20
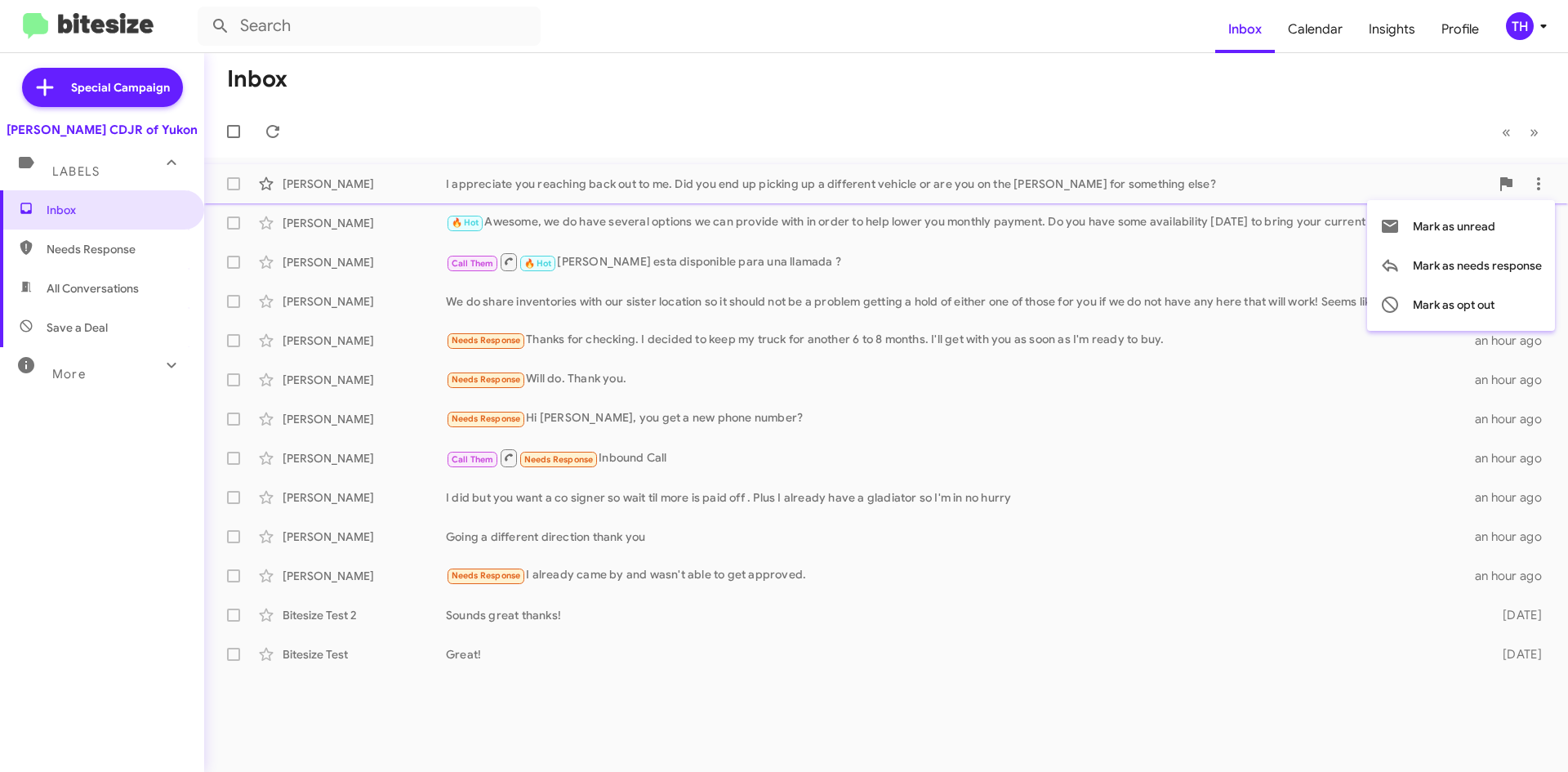
click at [1118, 95] on div at bounding box center [784, 386] width 1568 height 772
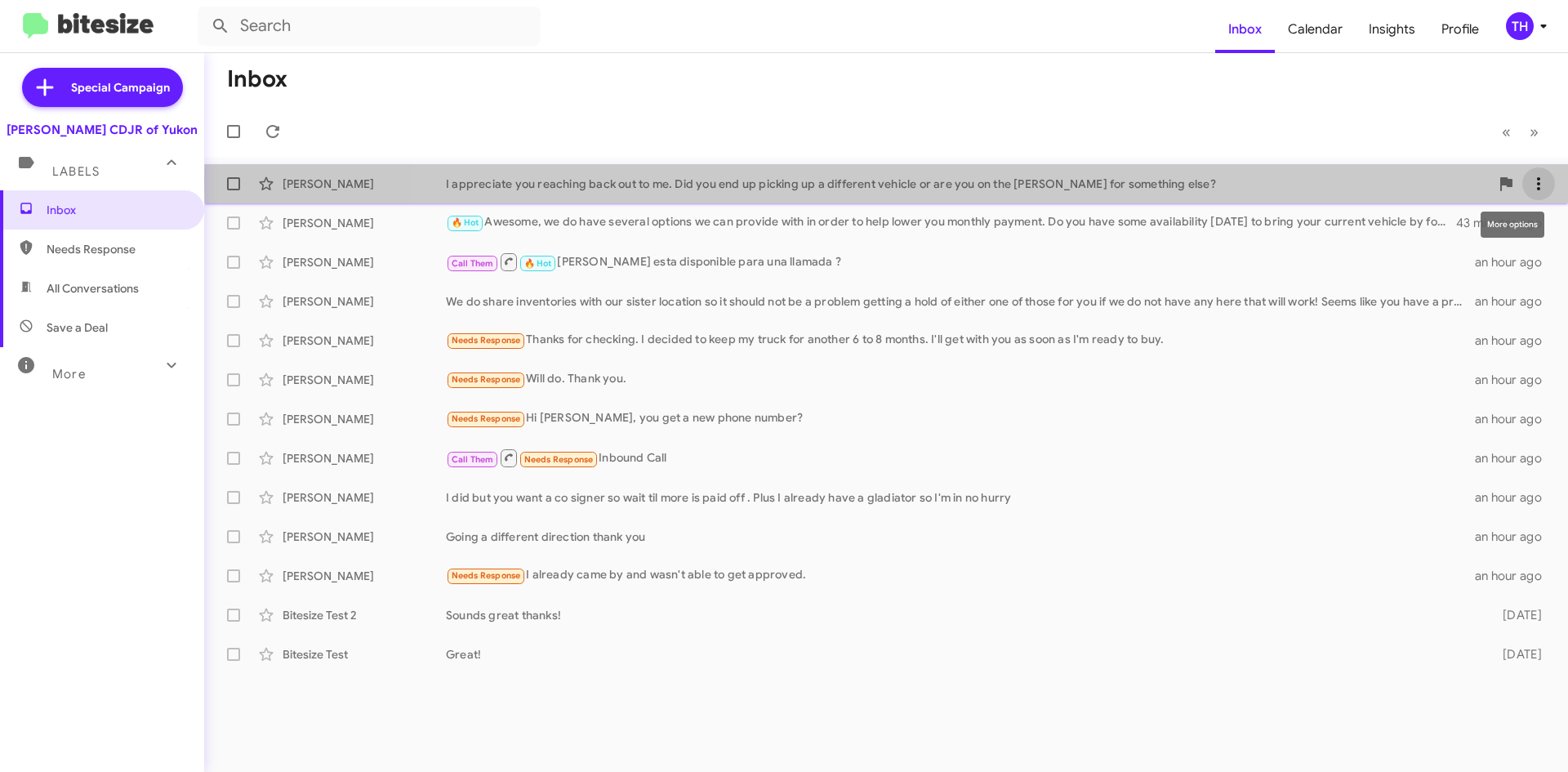
click at [1538, 179] on icon at bounding box center [1538, 184] width 20 height 20
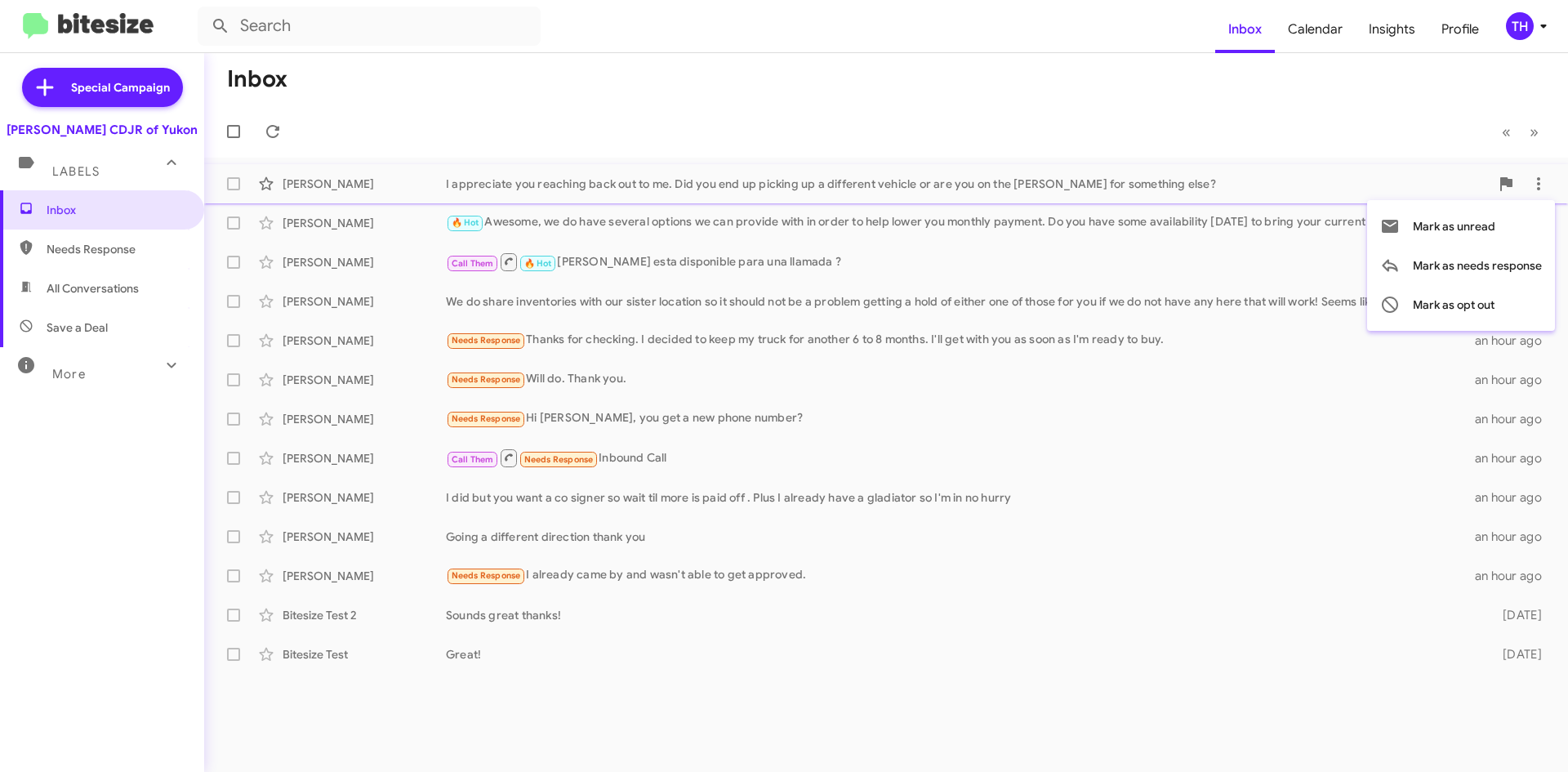
click at [1500, 414] on div at bounding box center [784, 386] width 1568 height 772
click at [1499, 428] on icon at bounding box center [1506, 419] width 20 height 20
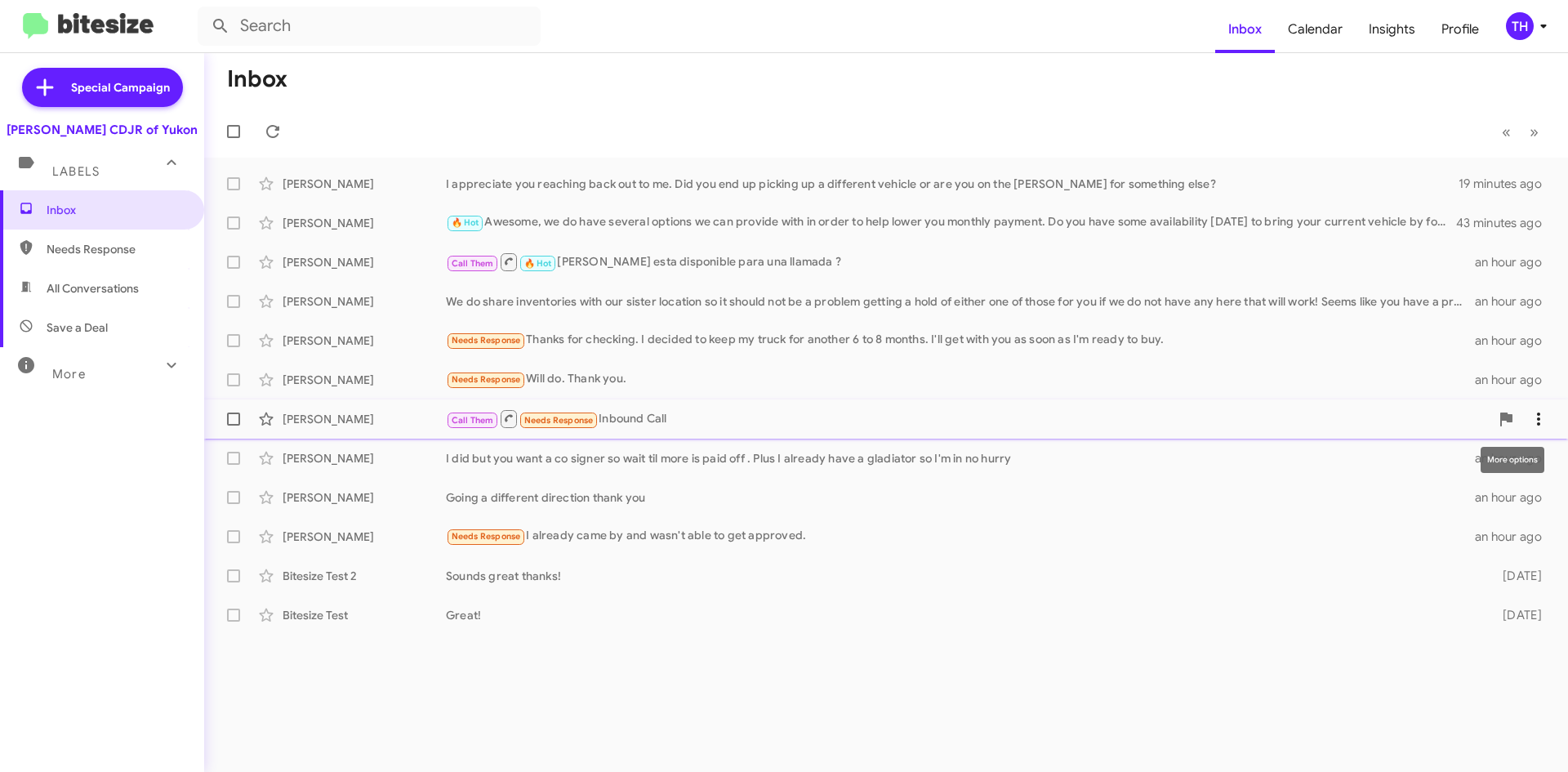
click at [1552, 417] on span at bounding box center [1538, 419] width 33 height 20
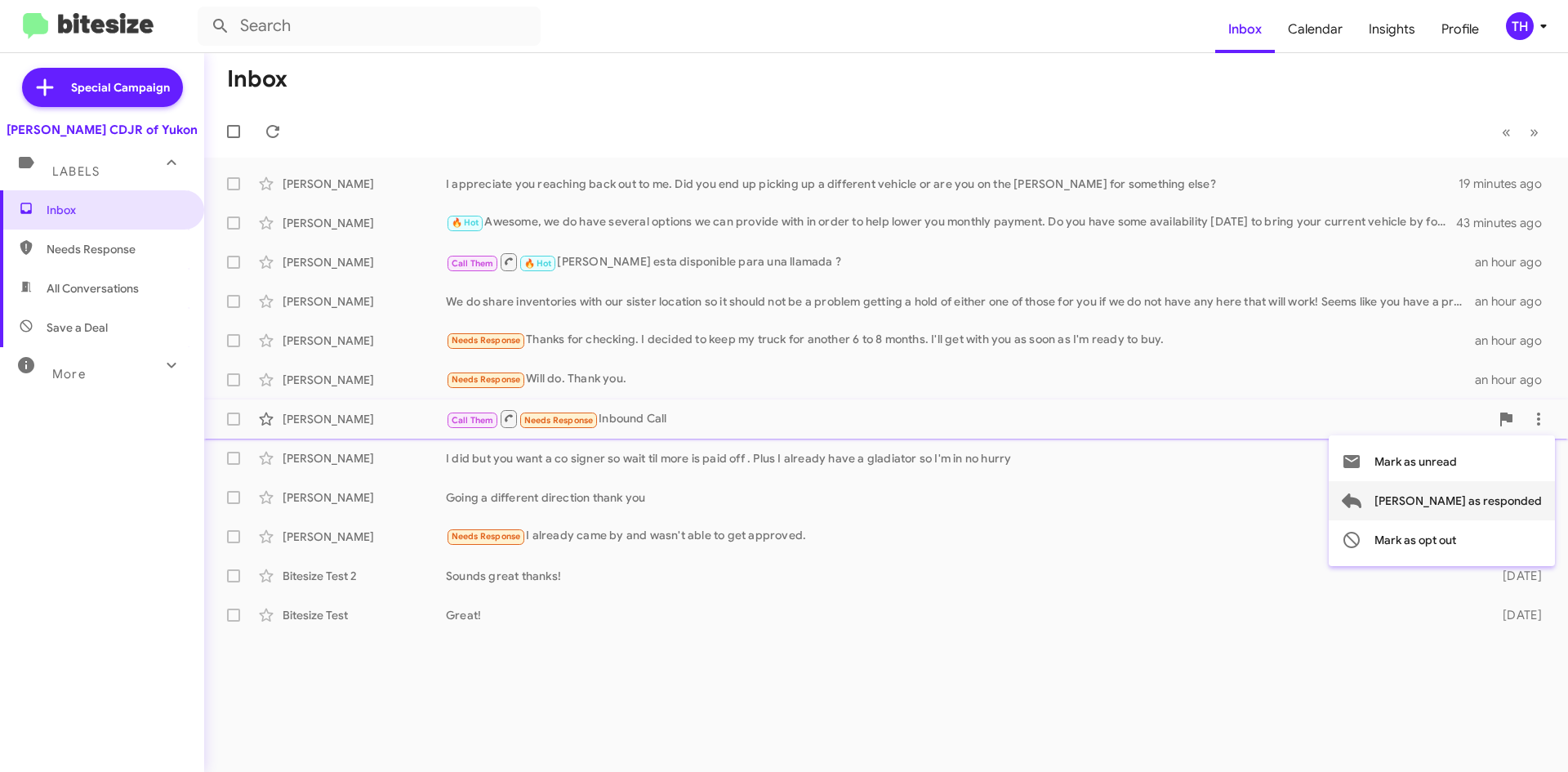
click at [1488, 513] on span "[PERSON_NAME] as responded" at bounding box center [1458, 501] width 167 height 39
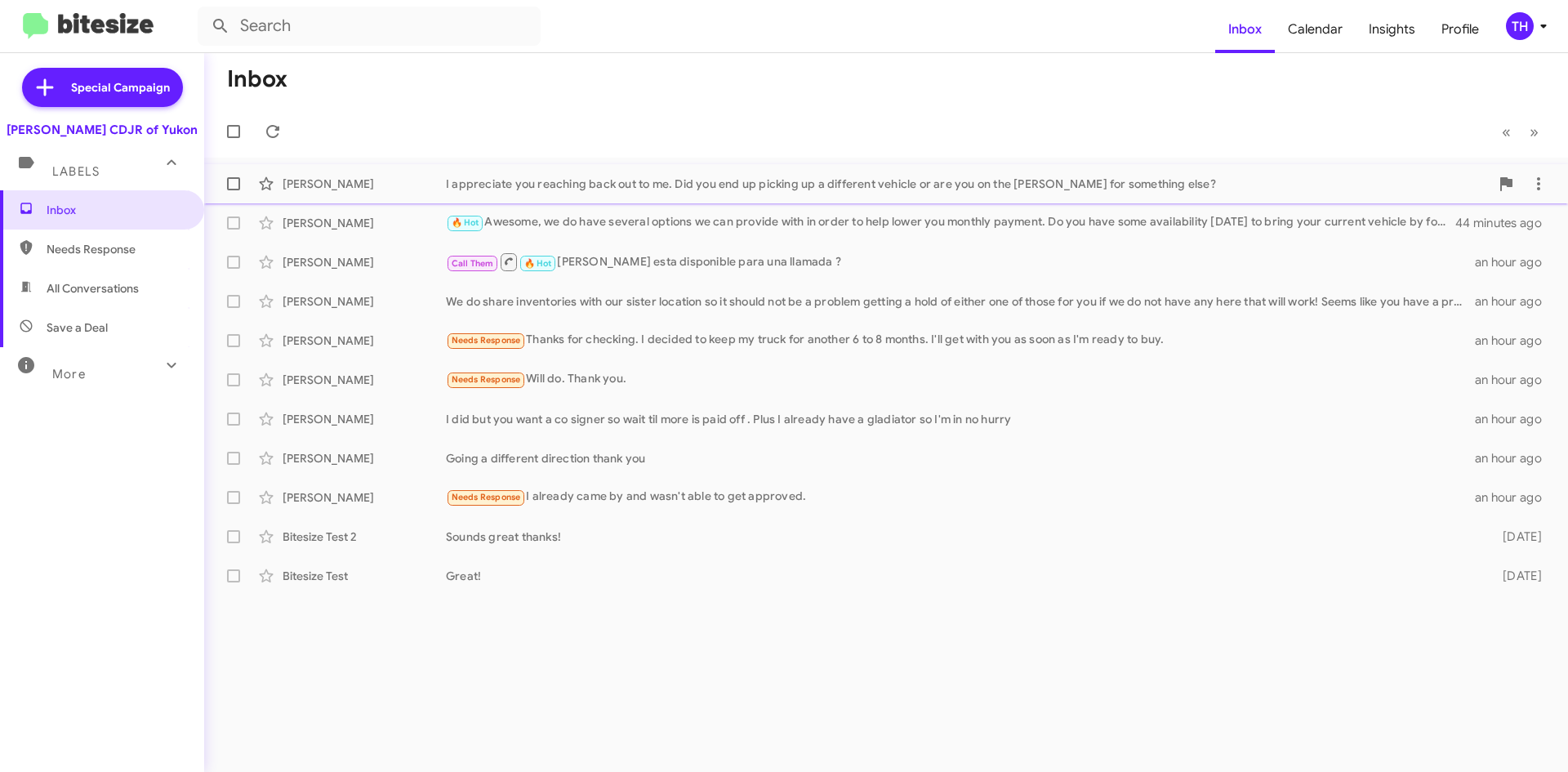
click at [1088, 196] on div "[PERSON_NAME] I appreciate you reaching back out to me. Did you end up picking …" at bounding box center [886, 184] width 1337 height 33
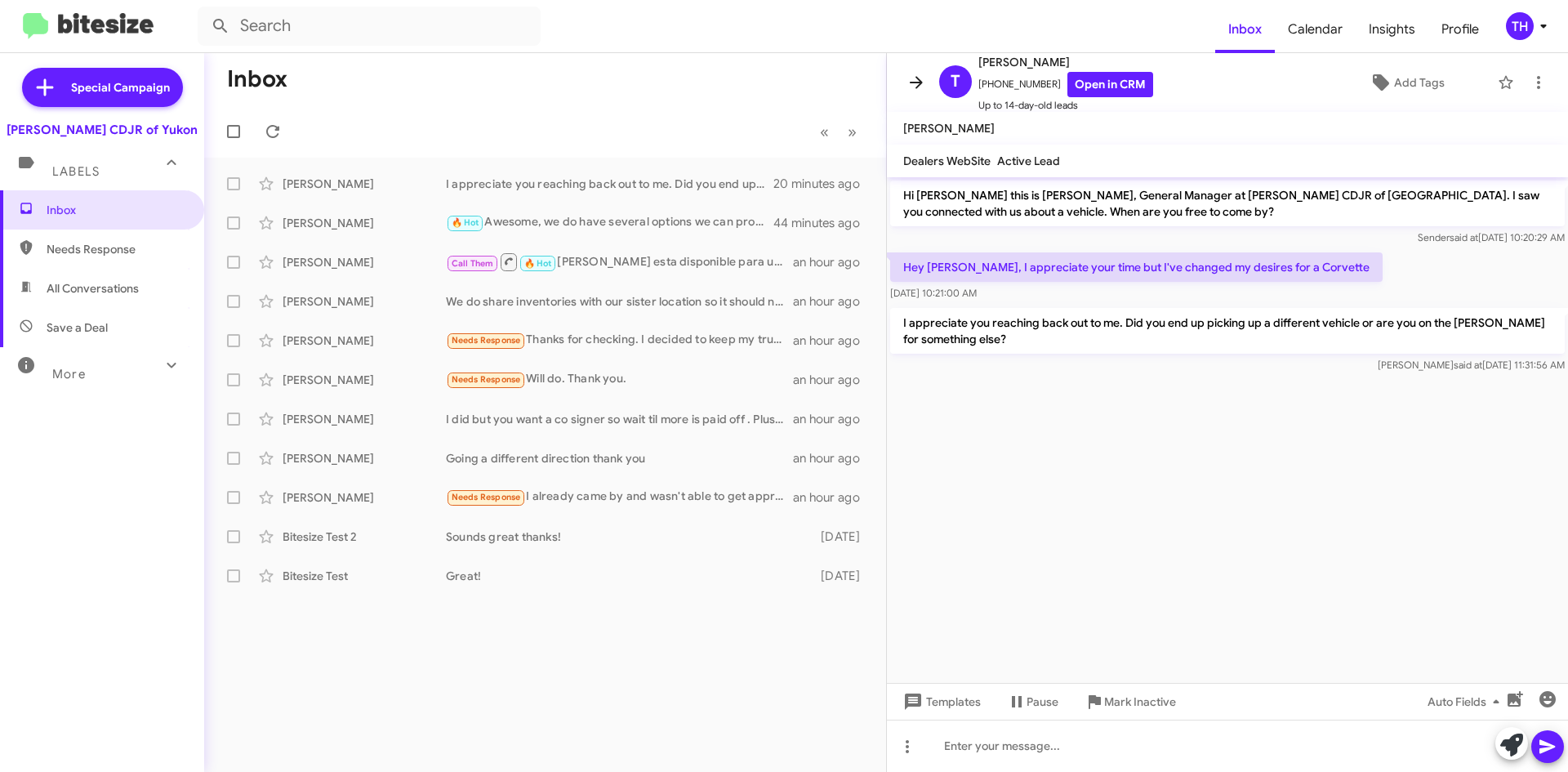
click at [912, 83] on icon at bounding box center [916, 82] width 13 height 12
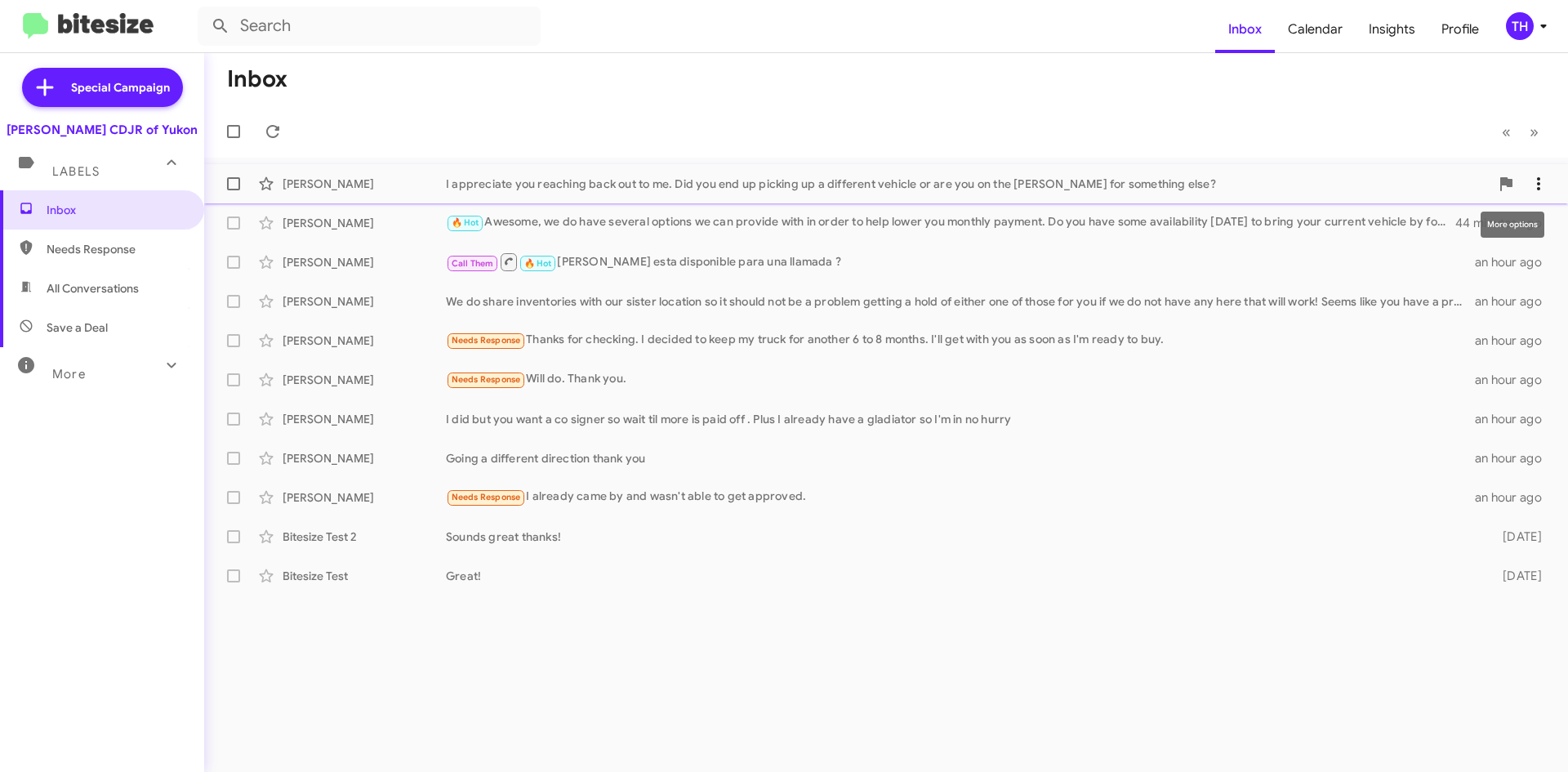
click at [1538, 182] on icon at bounding box center [1538, 184] width 20 height 20
click at [645, 223] on div at bounding box center [784, 386] width 1568 height 772
click at [1538, 575] on icon at bounding box center [1538, 576] width 3 height 13
click at [1499, 664] on span "[PERSON_NAME] as responded" at bounding box center [1458, 658] width 167 height 39
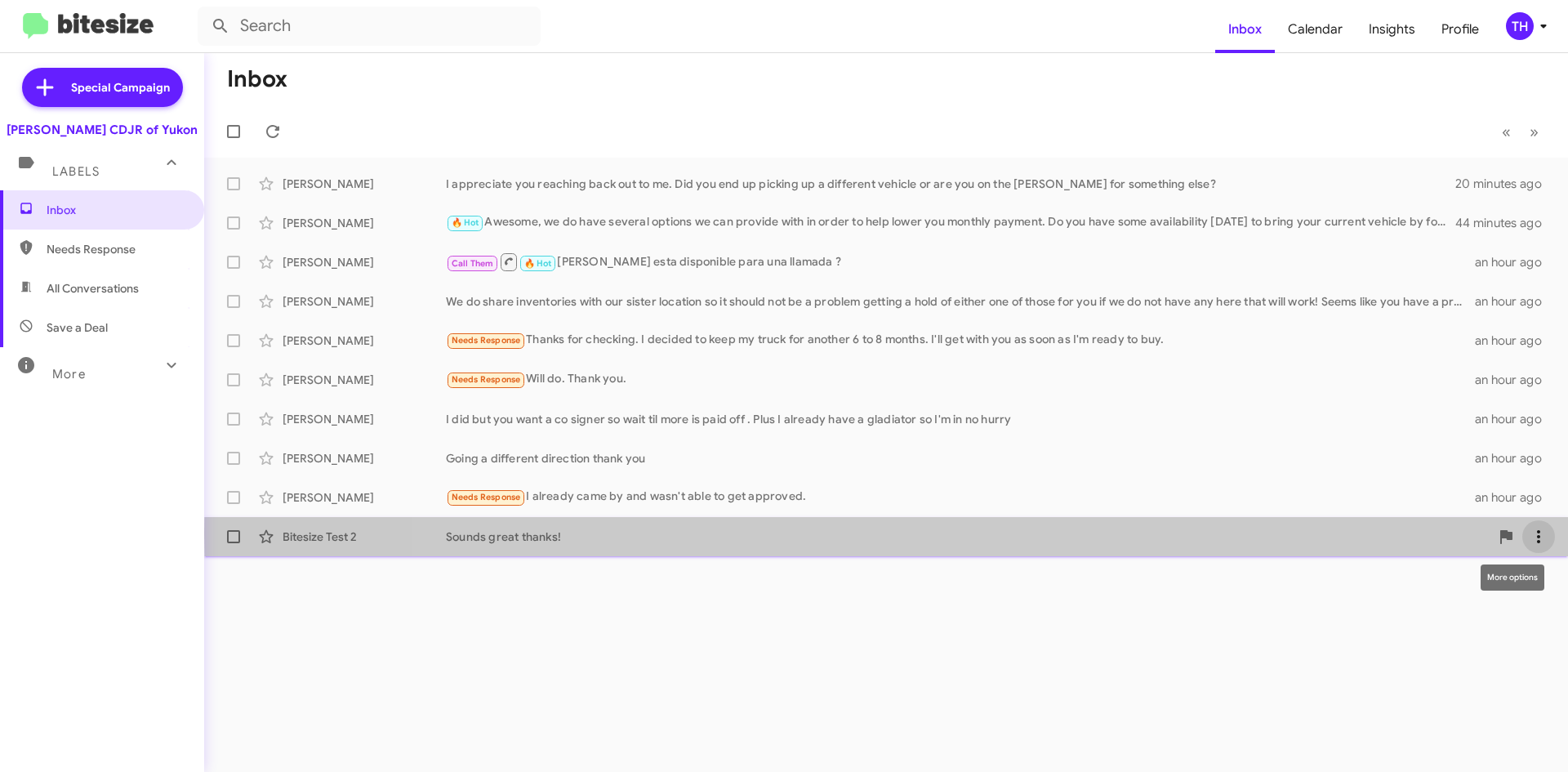
click at [1538, 534] on icon at bounding box center [1538, 537] width 20 height 20
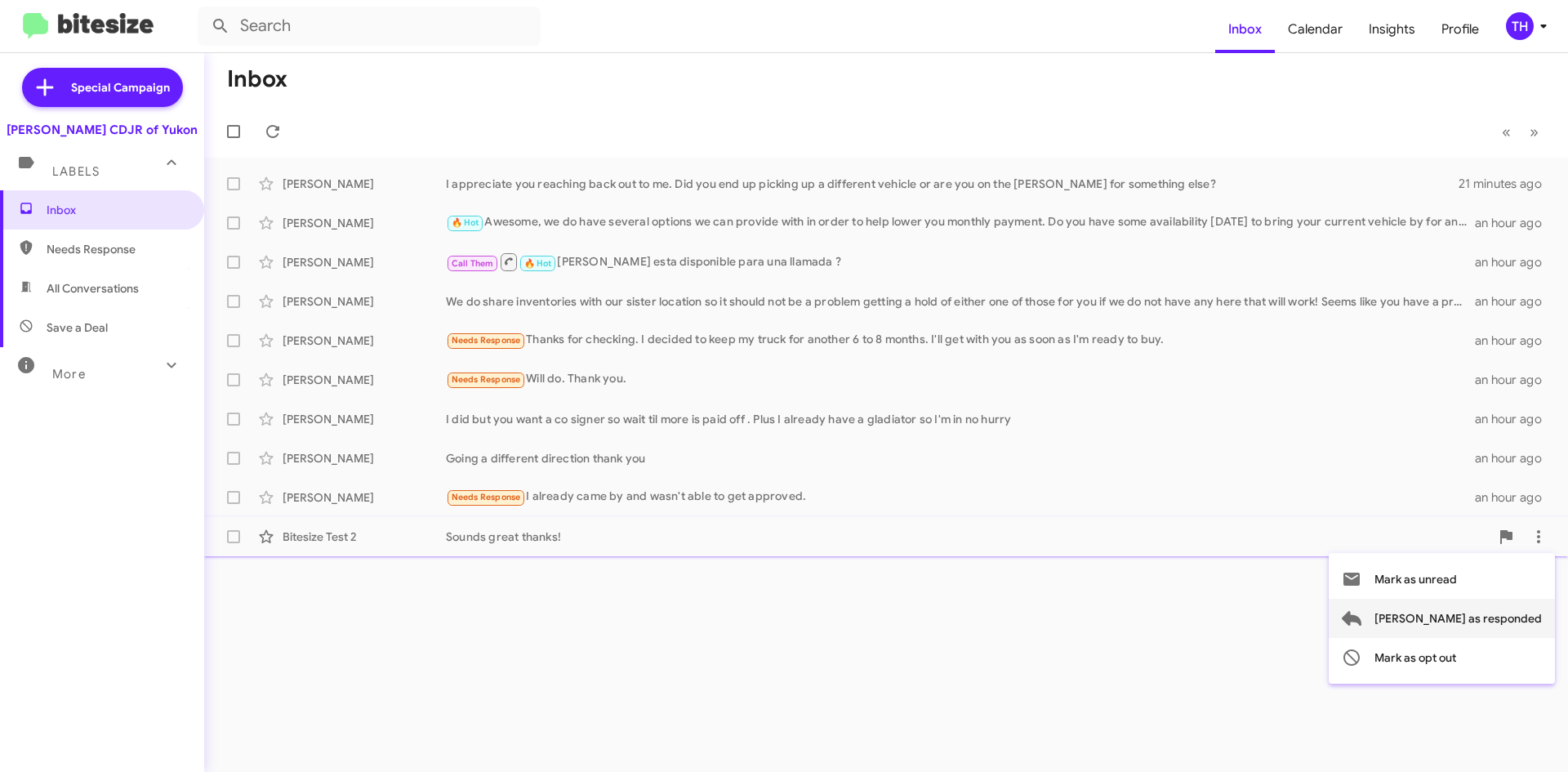
click at [1508, 627] on span "[PERSON_NAME] as responded" at bounding box center [1458, 618] width 167 height 39
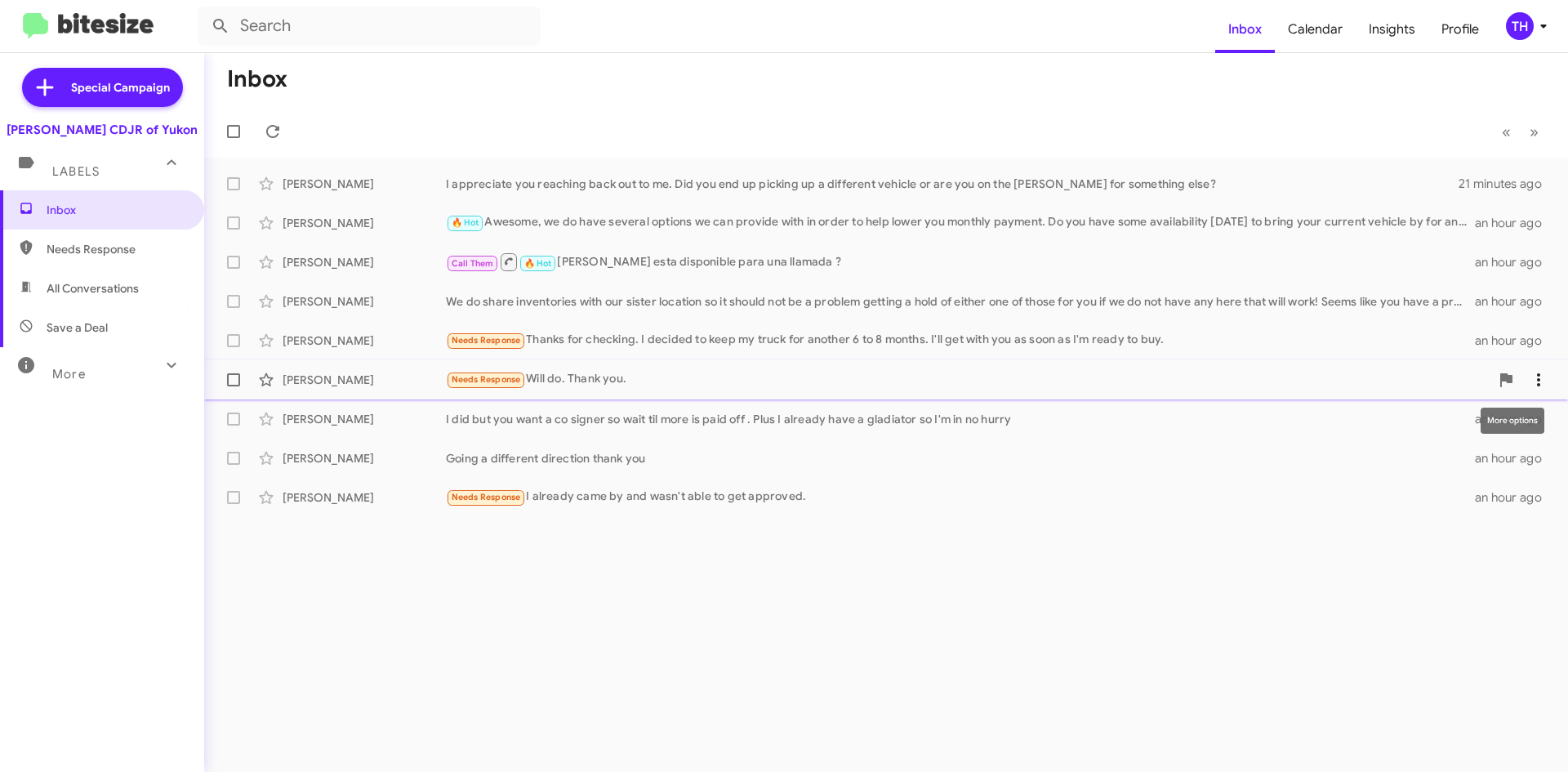
click at [1541, 368] on button at bounding box center [1538, 380] width 33 height 33
click at [1543, 462] on button "[PERSON_NAME] as responded" at bounding box center [1442, 462] width 227 height 39
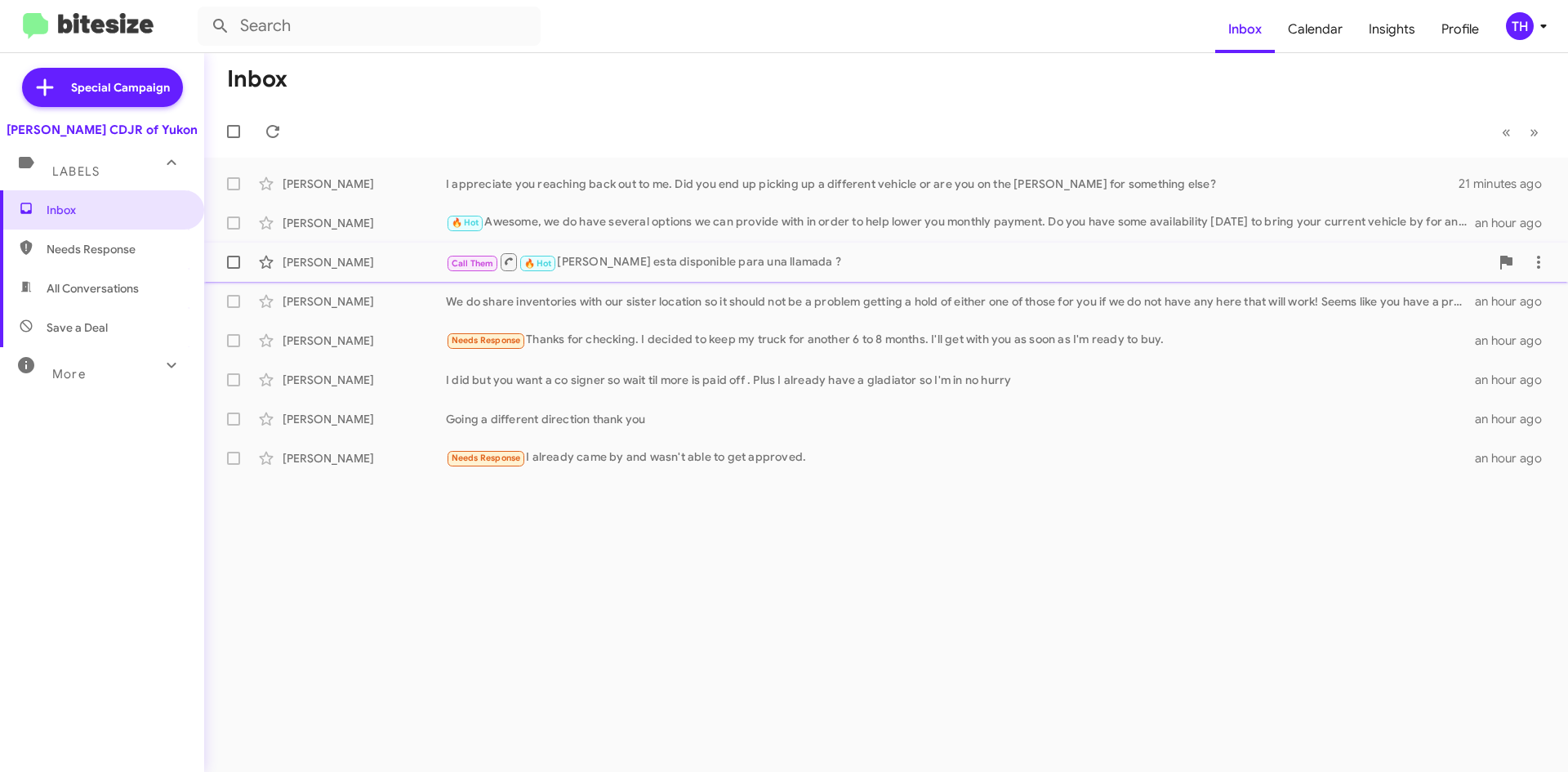
click at [686, 267] on div "Call Them 🔥 Hot Hola [PERSON_NAME] esta disponible para una llamada ?" at bounding box center [967, 261] width 1043 height 21
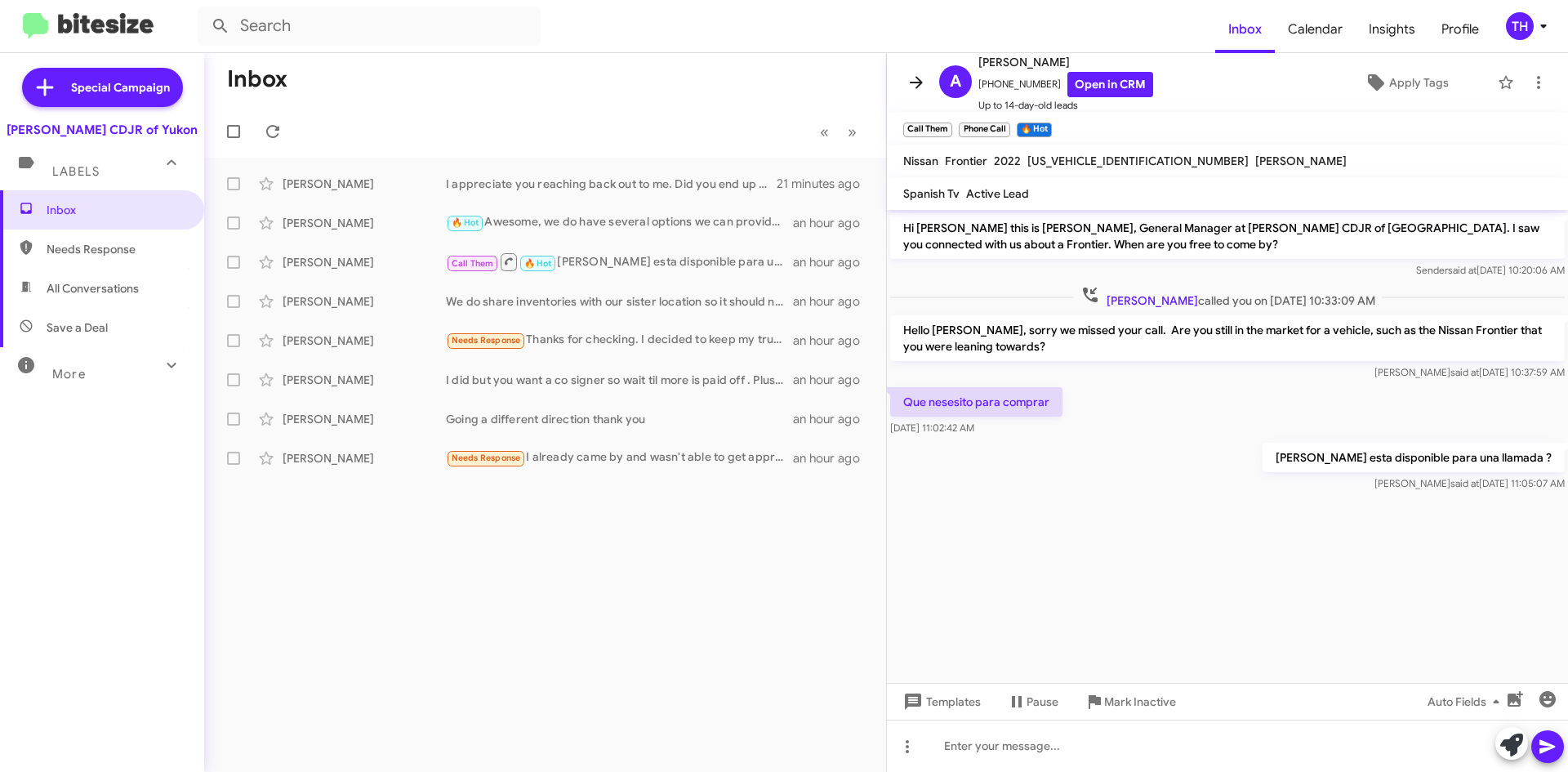
click at [918, 90] on icon at bounding box center [916, 83] width 20 height 20
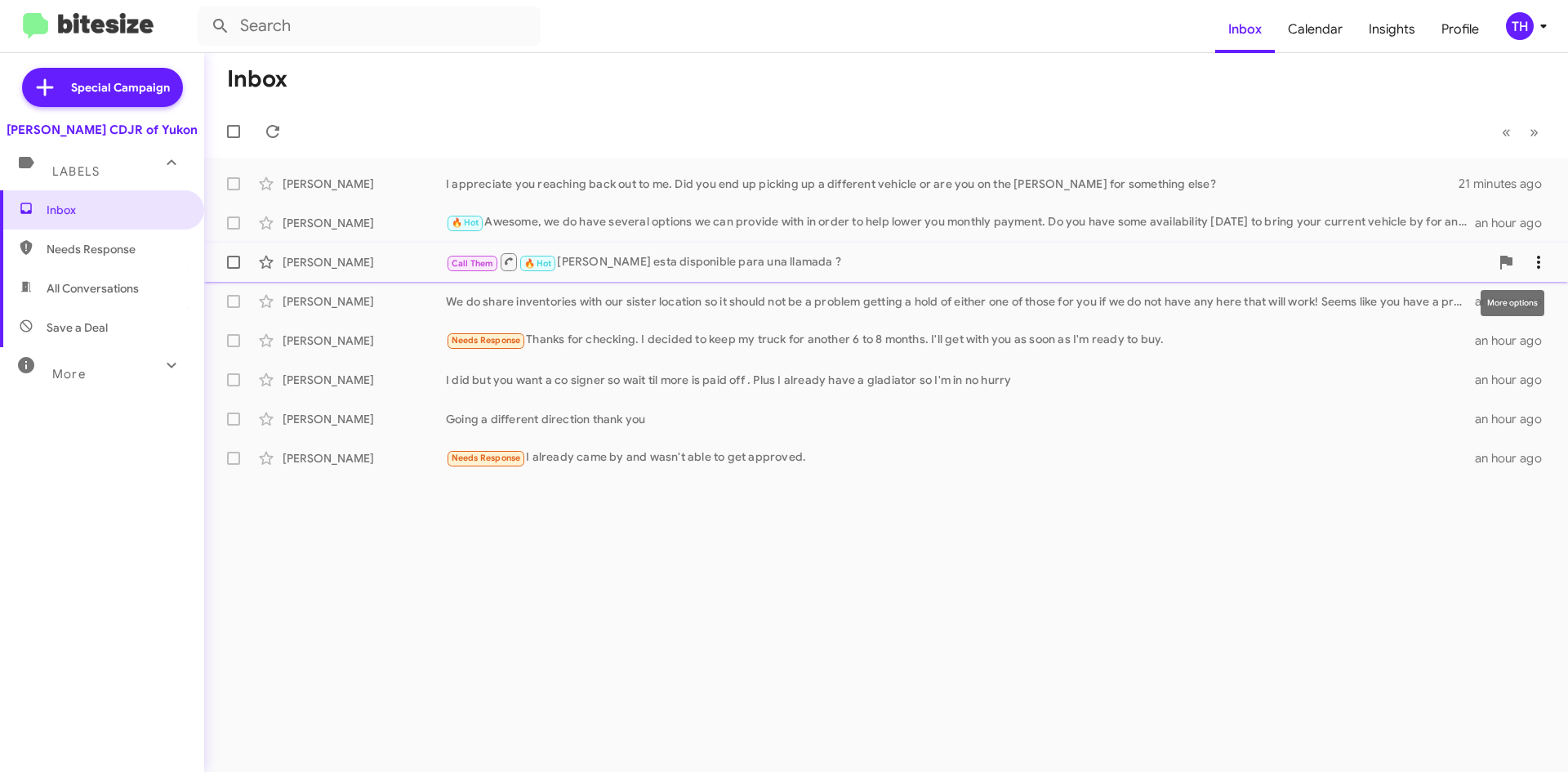
click at [1542, 258] on icon at bounding box center [1538, 262] width 20 height 20
click at [1535, 258] on div at bounding box center [784, 386] width 1568 height 772
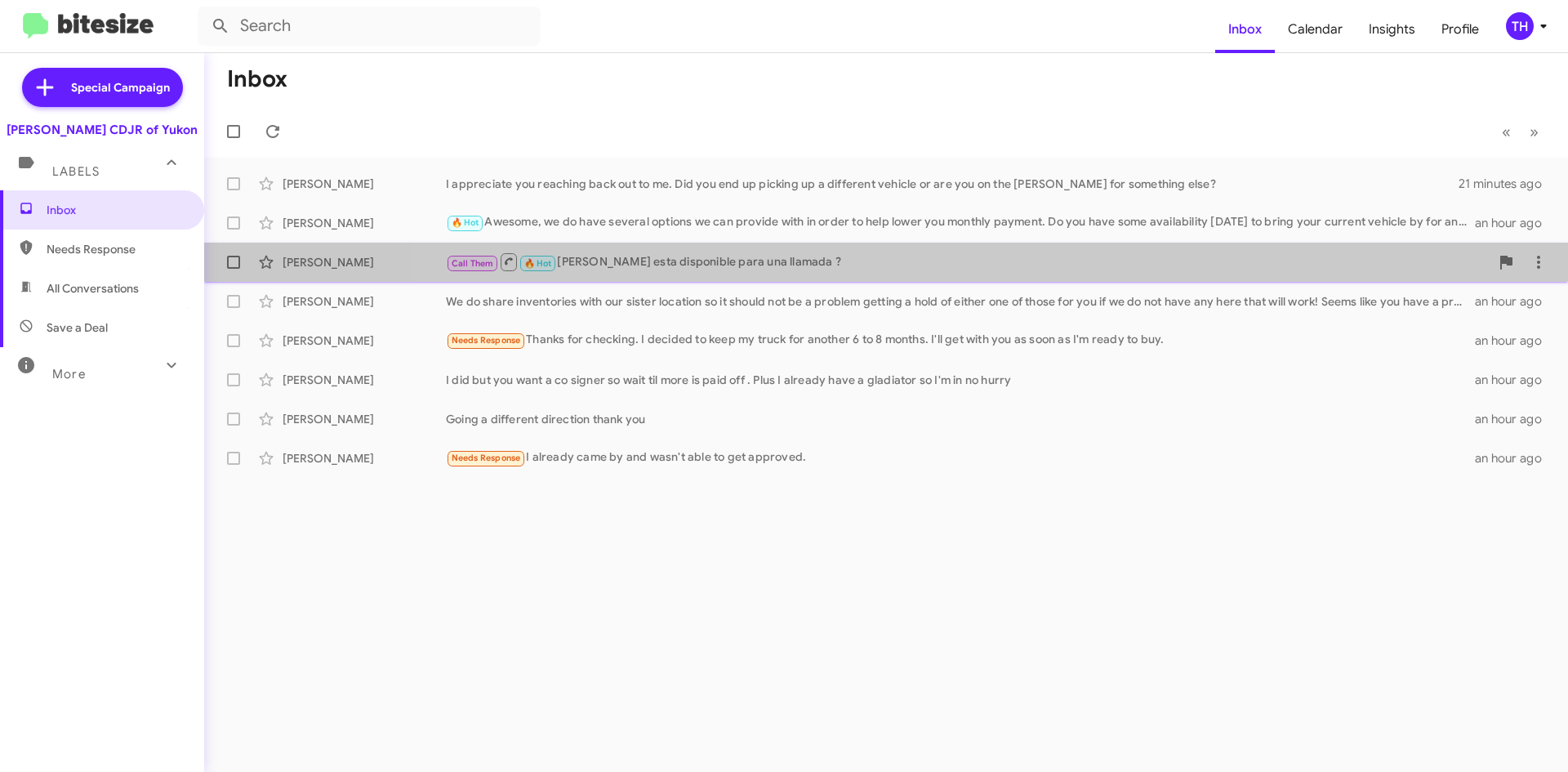
click at [1249, 244] on span "[PERSON_NAME] Call Them 🔥 Hot Hola [PERSON_NAME] esta disponible para una llama…" at bounding box center [886, 262] width 1364 height 39
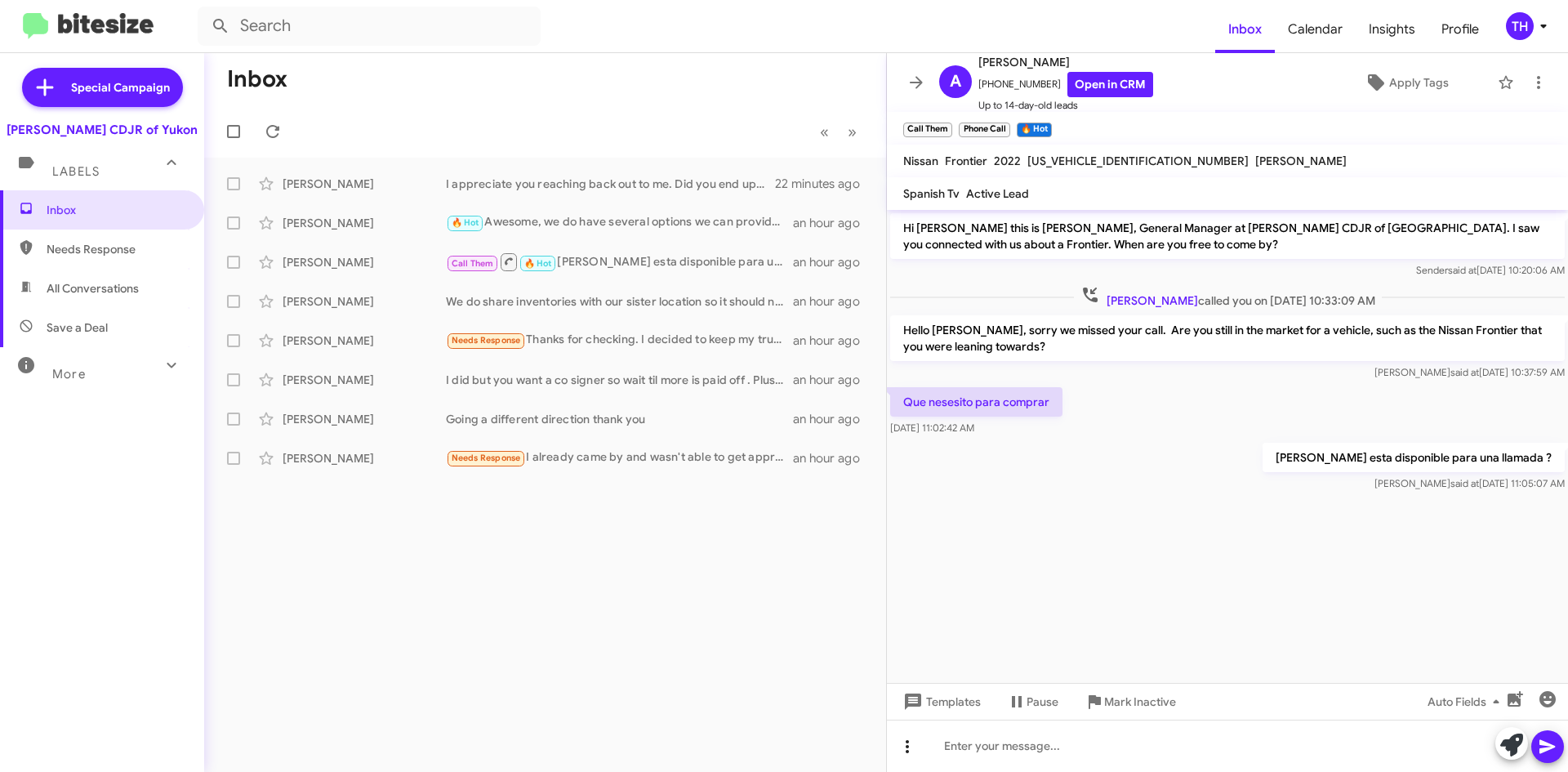
click at [918, 742] on span at bounding box center [907, 747] width 33 height 20
click at [943, 678] on button "reply" at bounding box center [941, 665] width 101 height 39
click at [919, 747] on span at bounding box center [907, 747] width 33 height 20
click at [1110, 535] on div at bounding box center [784, 386] width 1568 height 772
click at [951, 120] on span "×" at bounding box center [950, 122] width 13 height 20
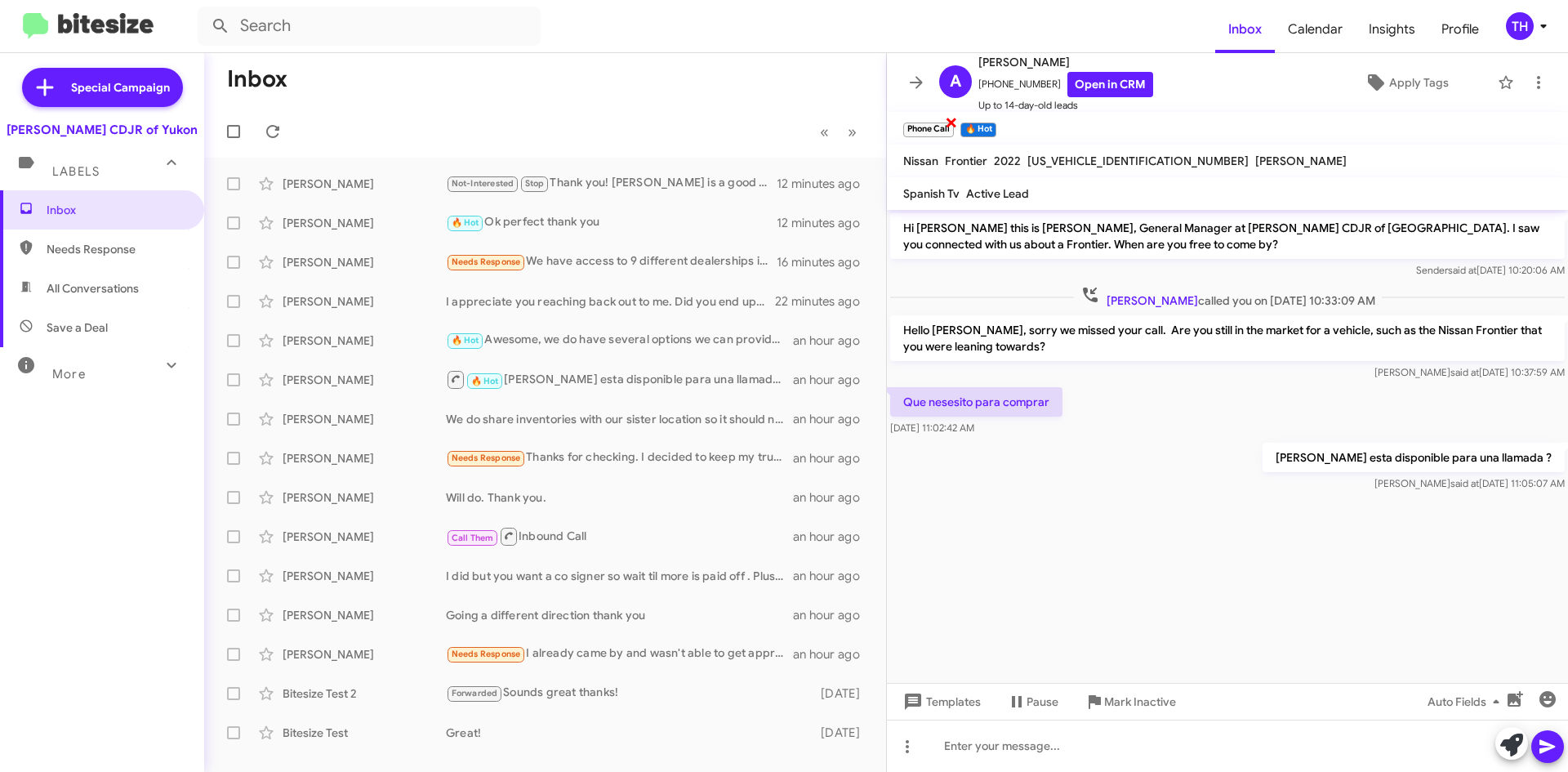
click at [948, 120] on span "×" at bounding box center [951, 122] width 13 height 20
click at [910, 83] on icon at bounding box center [916, 83] width 20 height 20
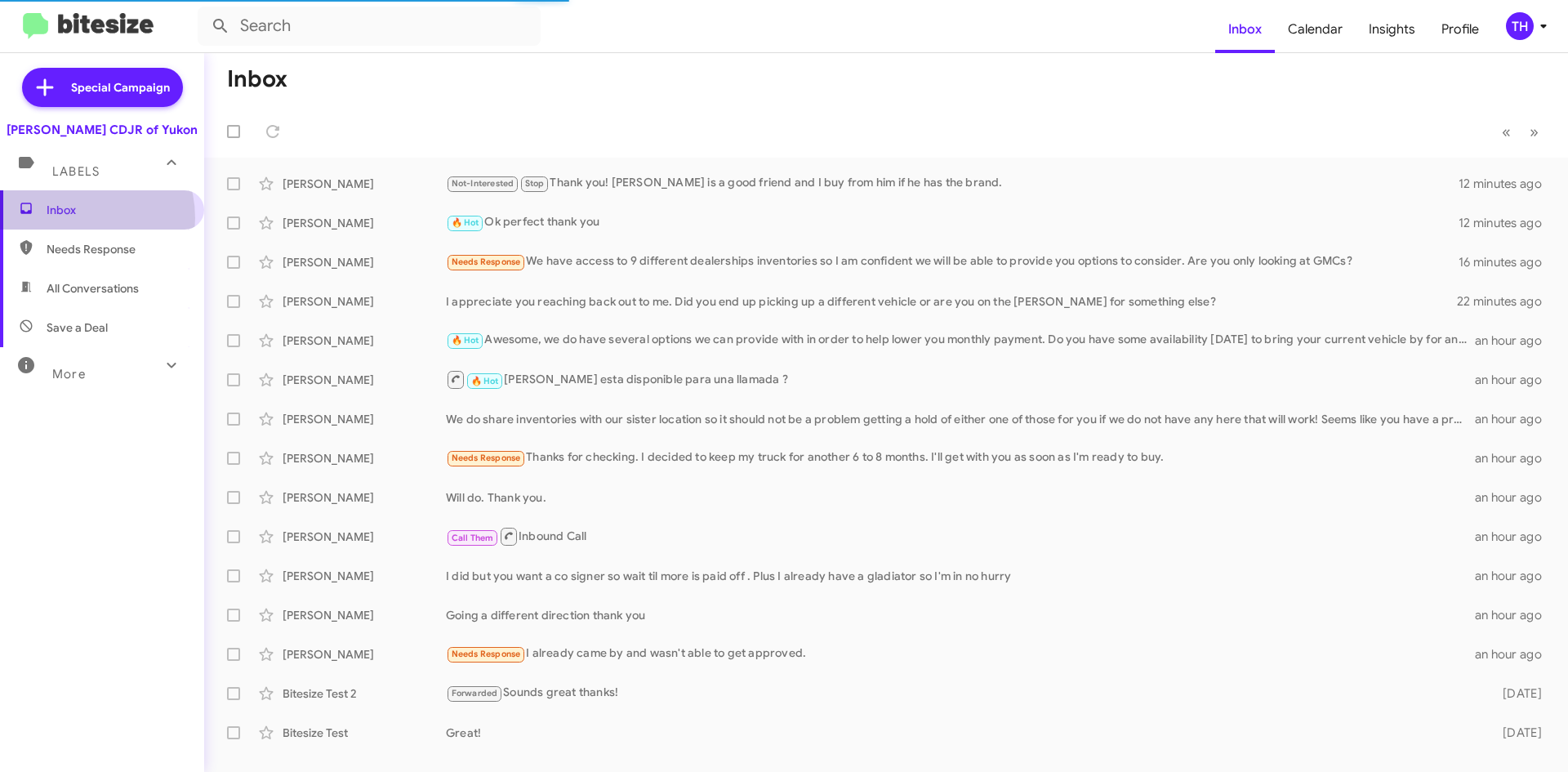
click at [74, 218] on span "Inbox" at bounding box center [102, 210] width 204 height 39
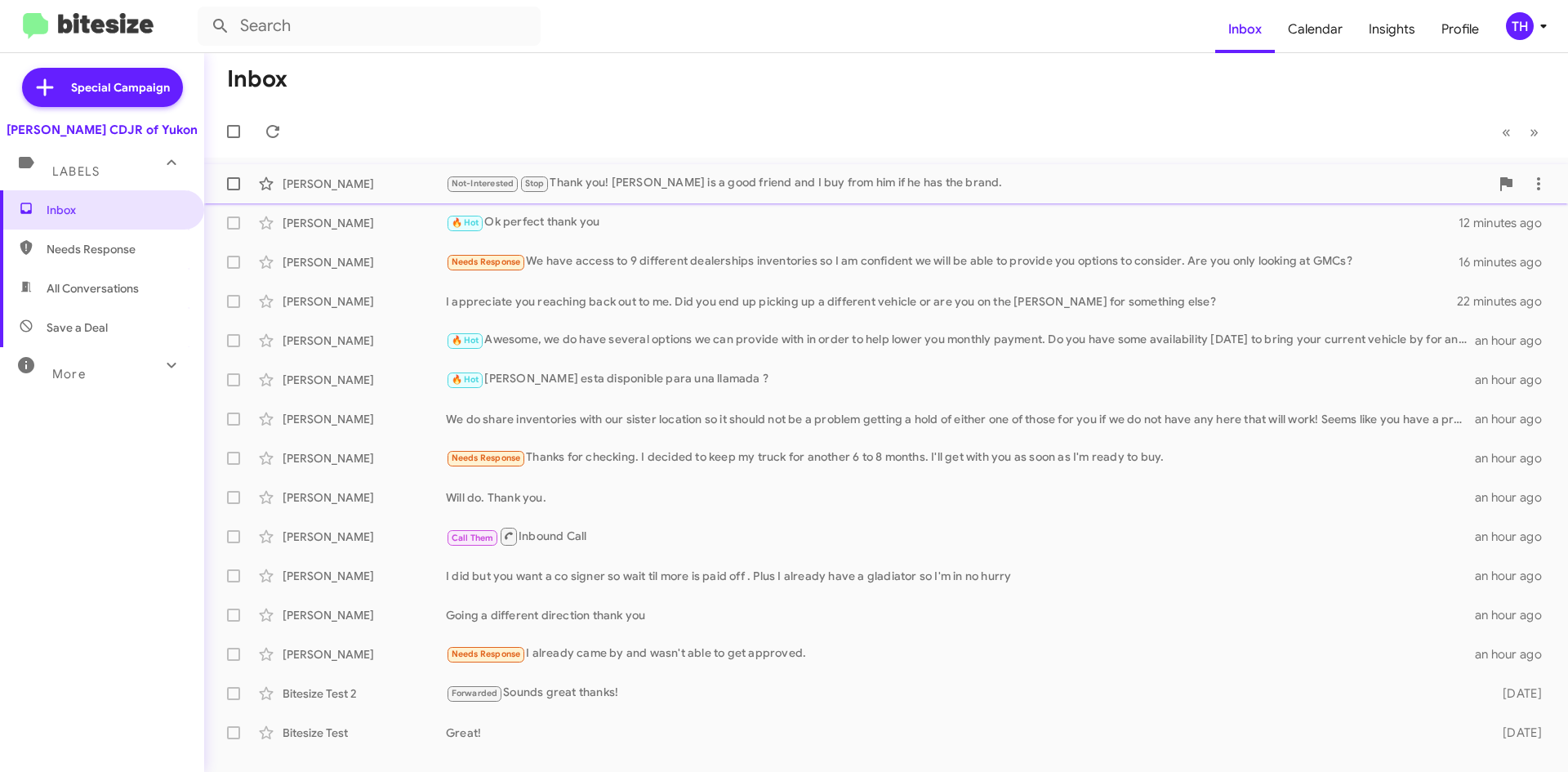
click at [889, 193] on div "Not-Interested Stop Thank you! [PERSON_NAME] is a good friend and I buy from hi…" at bounding box center [967, 183] width 1043 height 19
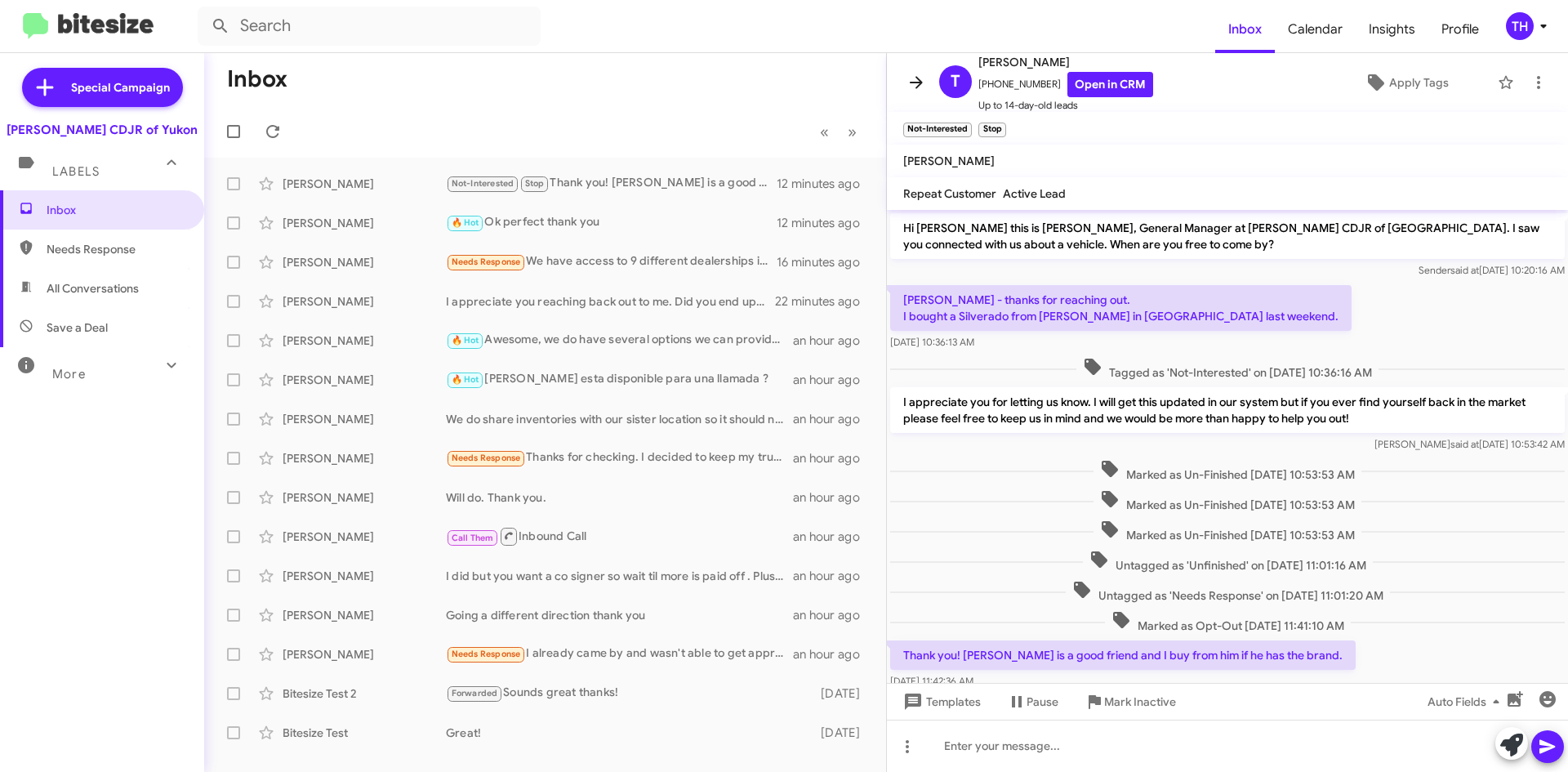
click at [906, 77] on icon at bounding box center [916, 83] width 20 height 20
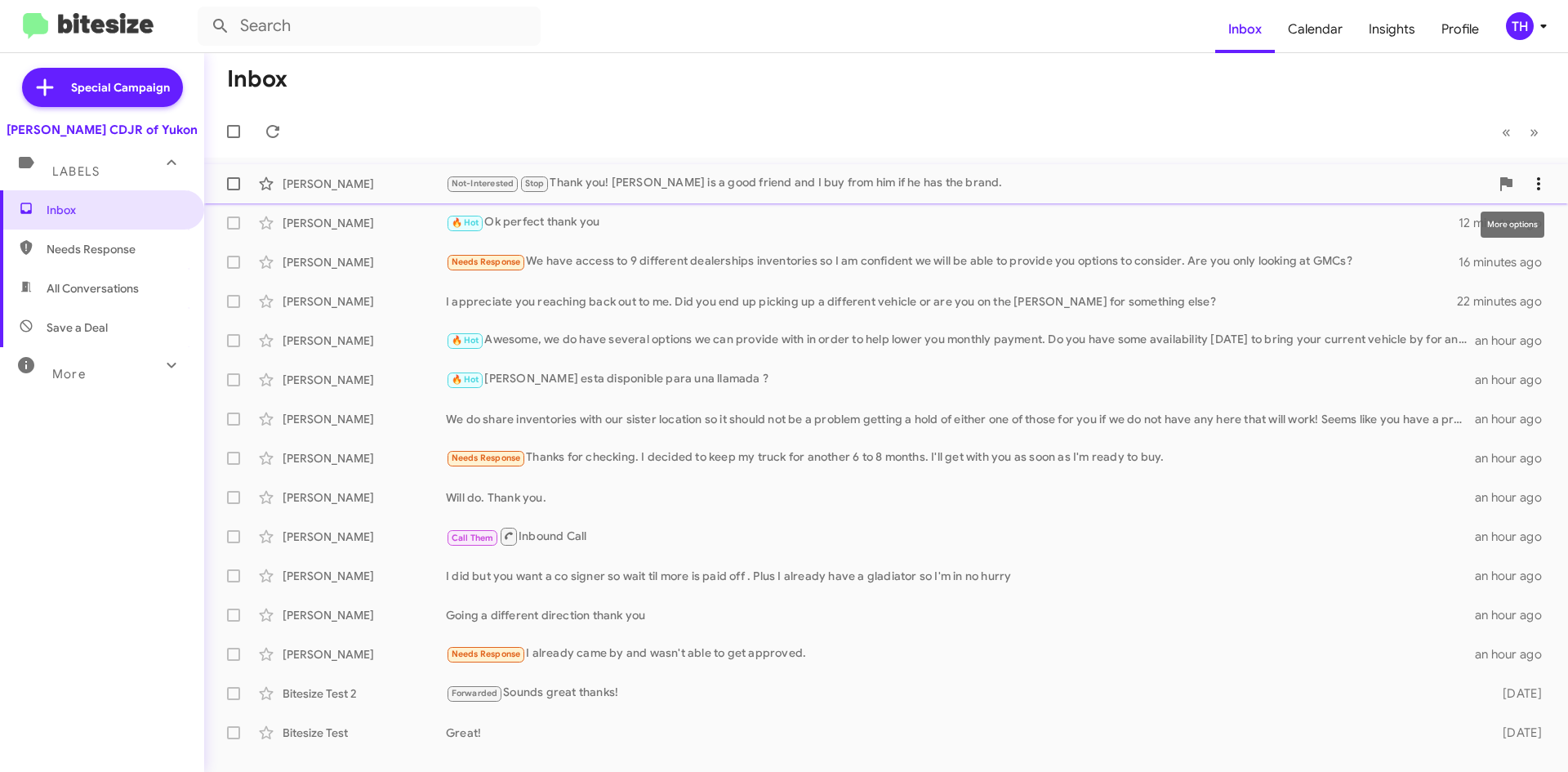
click at [1544, 195] on button at bounding box center [1538, 184] width 33 height 33
click at [1503, 271] on span "[PERSON_NAME] as responded" at bounding box center [1458, 265] width 167 height 39
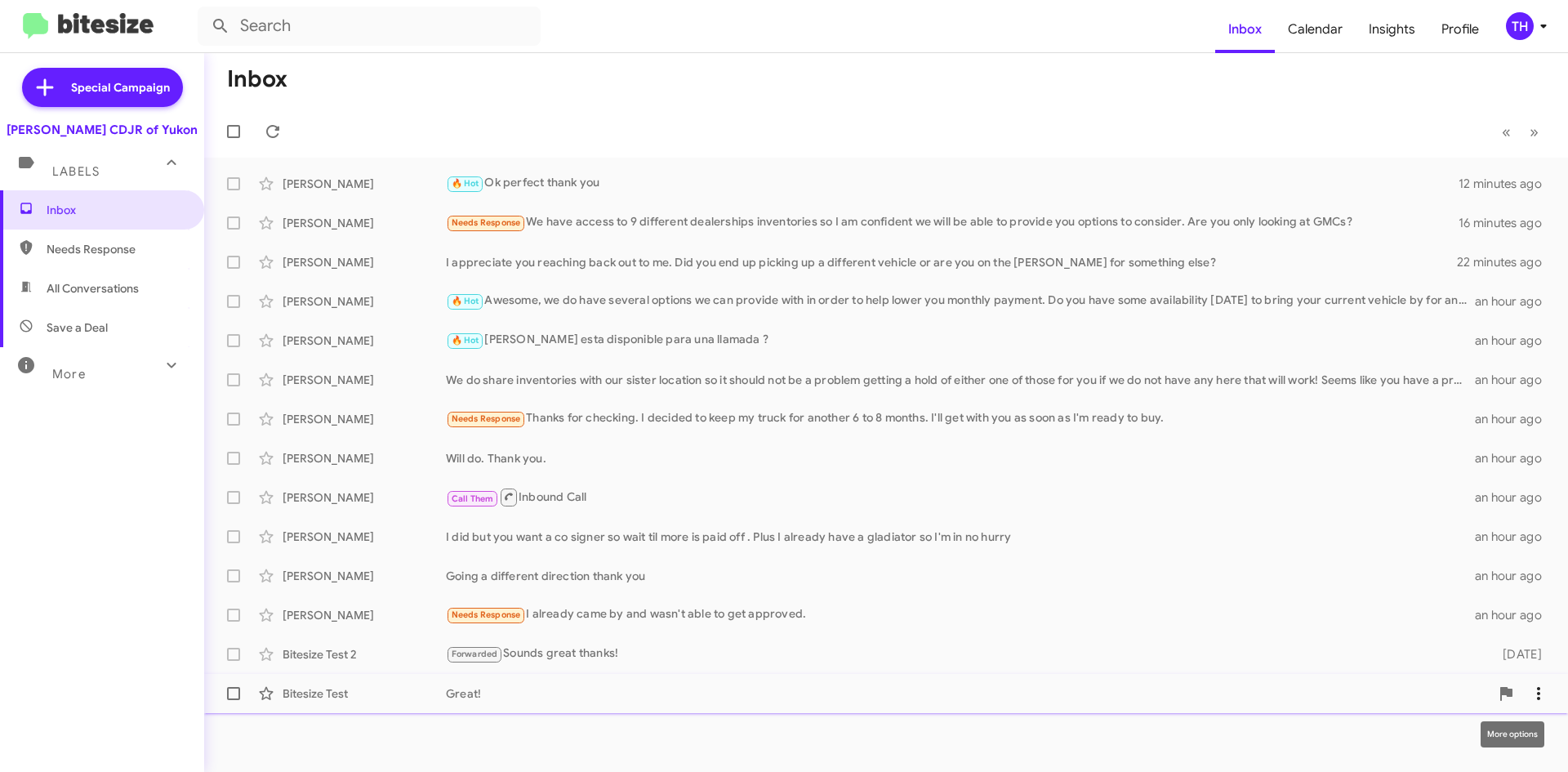
click at [1536, 690] on icon at bounding box center [1538, 694] width 20 height 20
click at [759, 690] on div at bounding box center [784, 386] width 1568 height 772
click at [801, 698] on div "Great!" at bounding box center [967, 694] width 1043 height 16
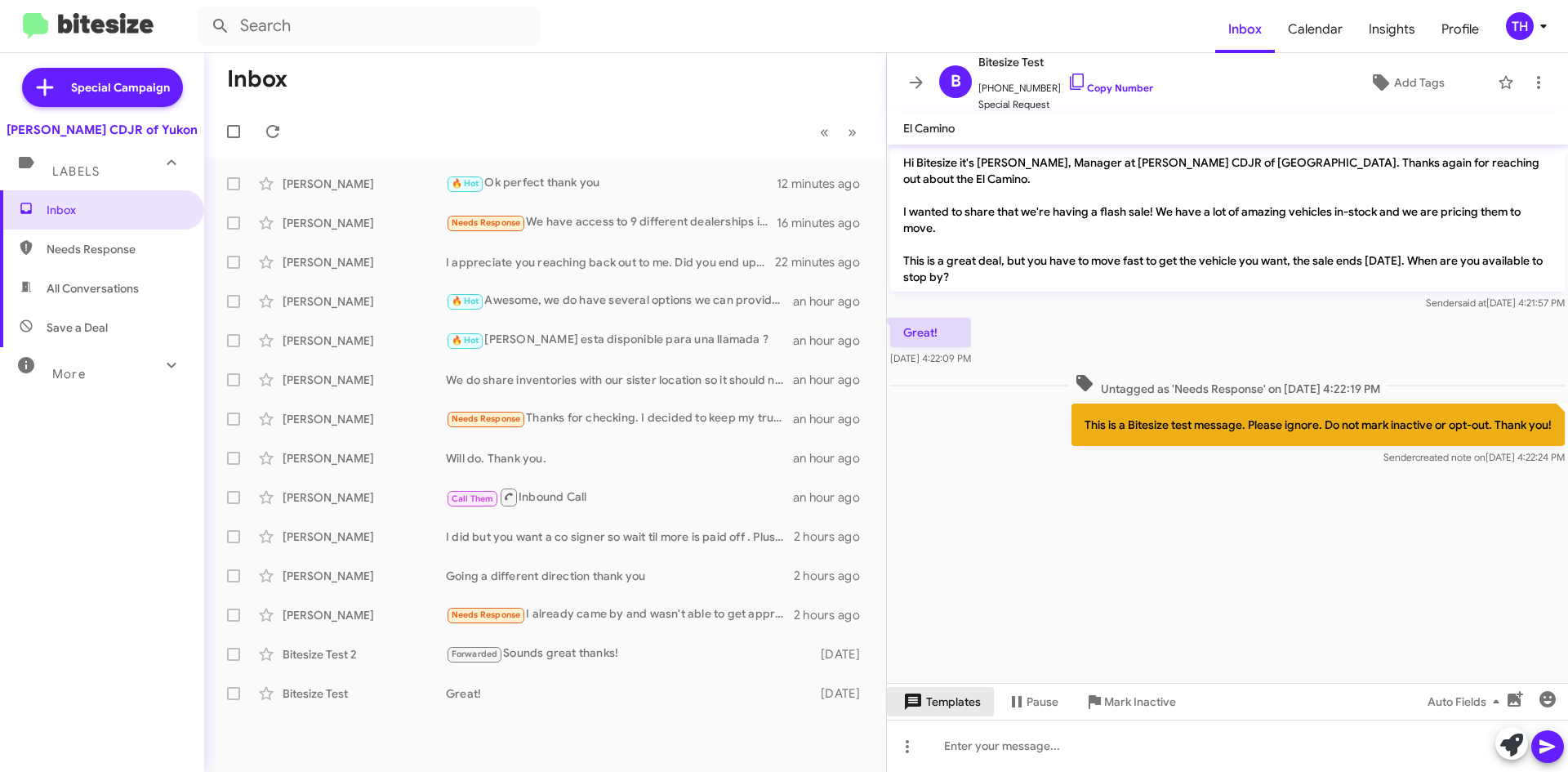
click at [942, 699] on span "Templates" at bounding box center [940, 702] width 80 height 30
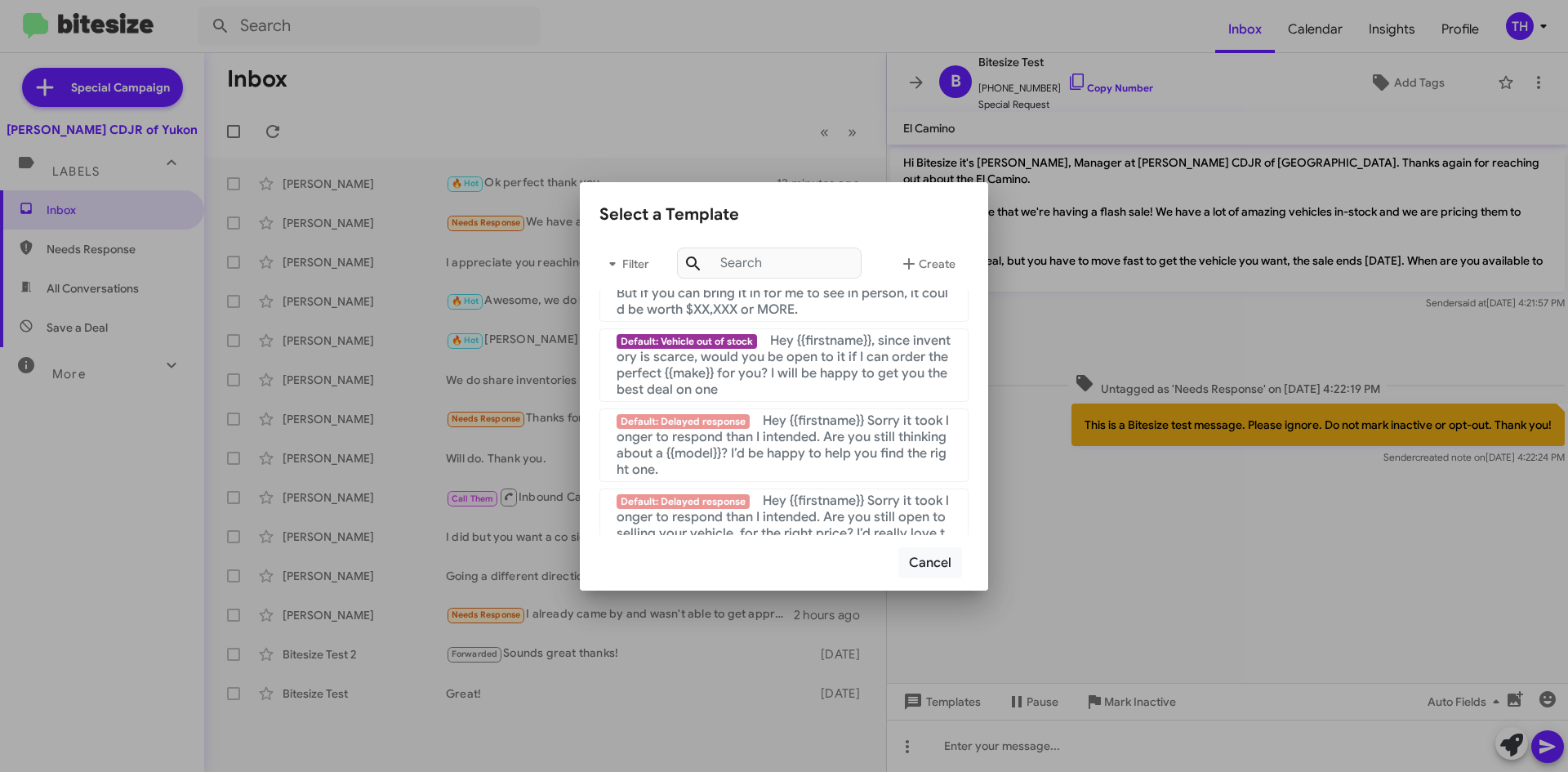
scroll to position [1096, 0]
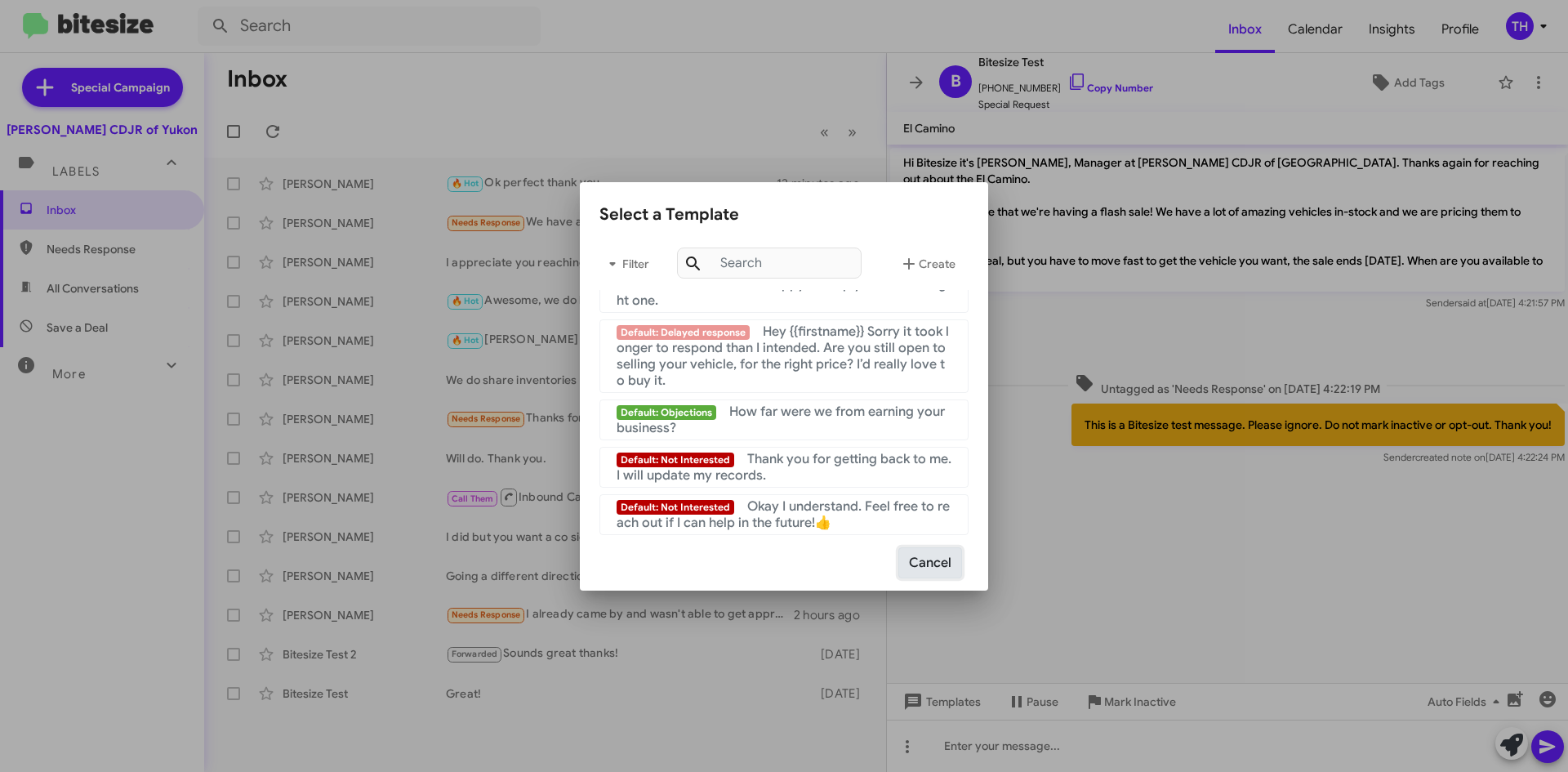
click at [955, 576] on button "Cancel" at bounding box center [930, 563] width 64 height 31
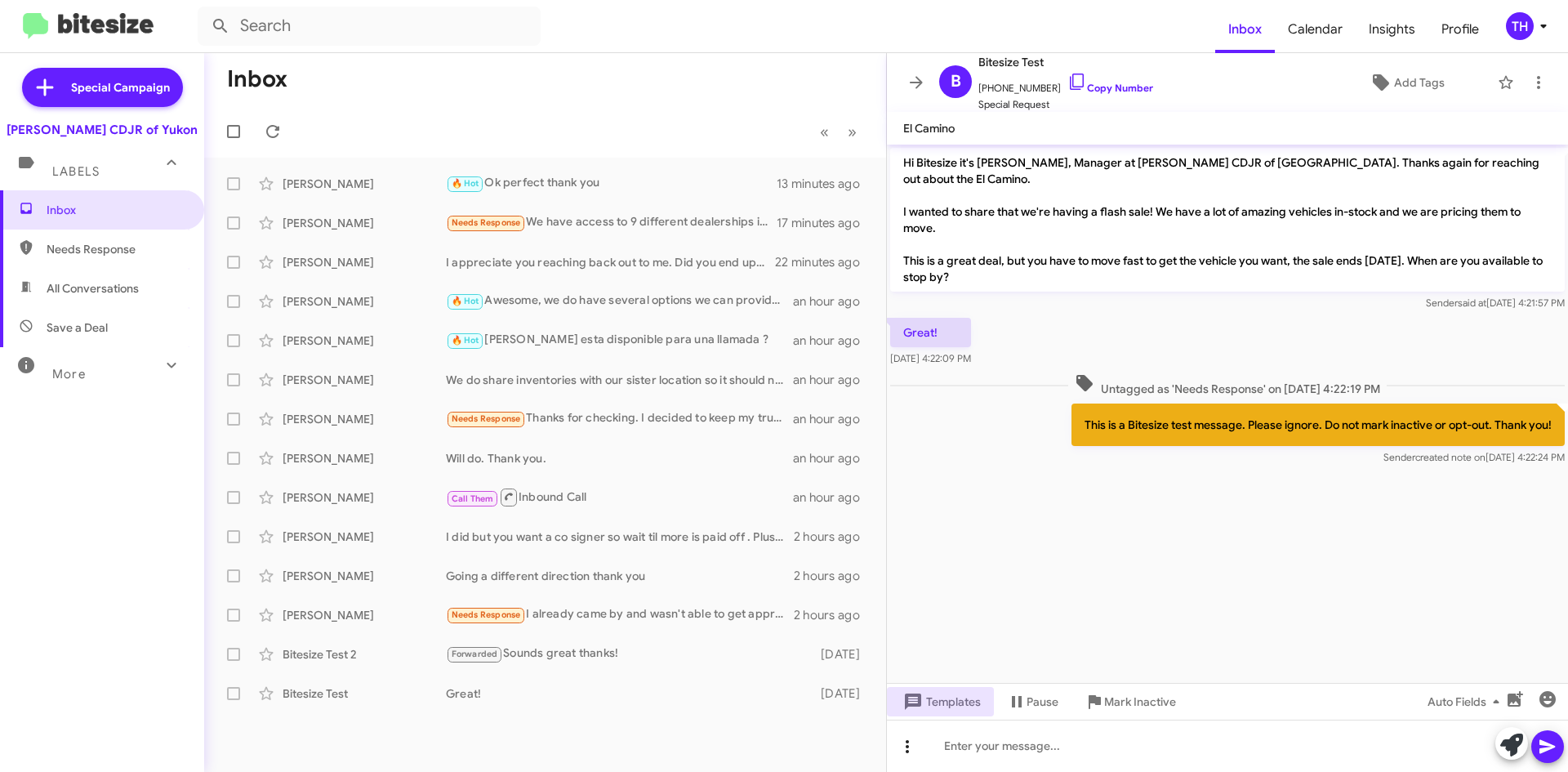
click at [903, 750] on icon at bounding box center [907, 747] width 20 height 20
click at [928, 81] on div at bounding box center [784, 386] width 1568 height 772
click at [928, 82] on span at bounding box center [916, 83] width 33 height 20
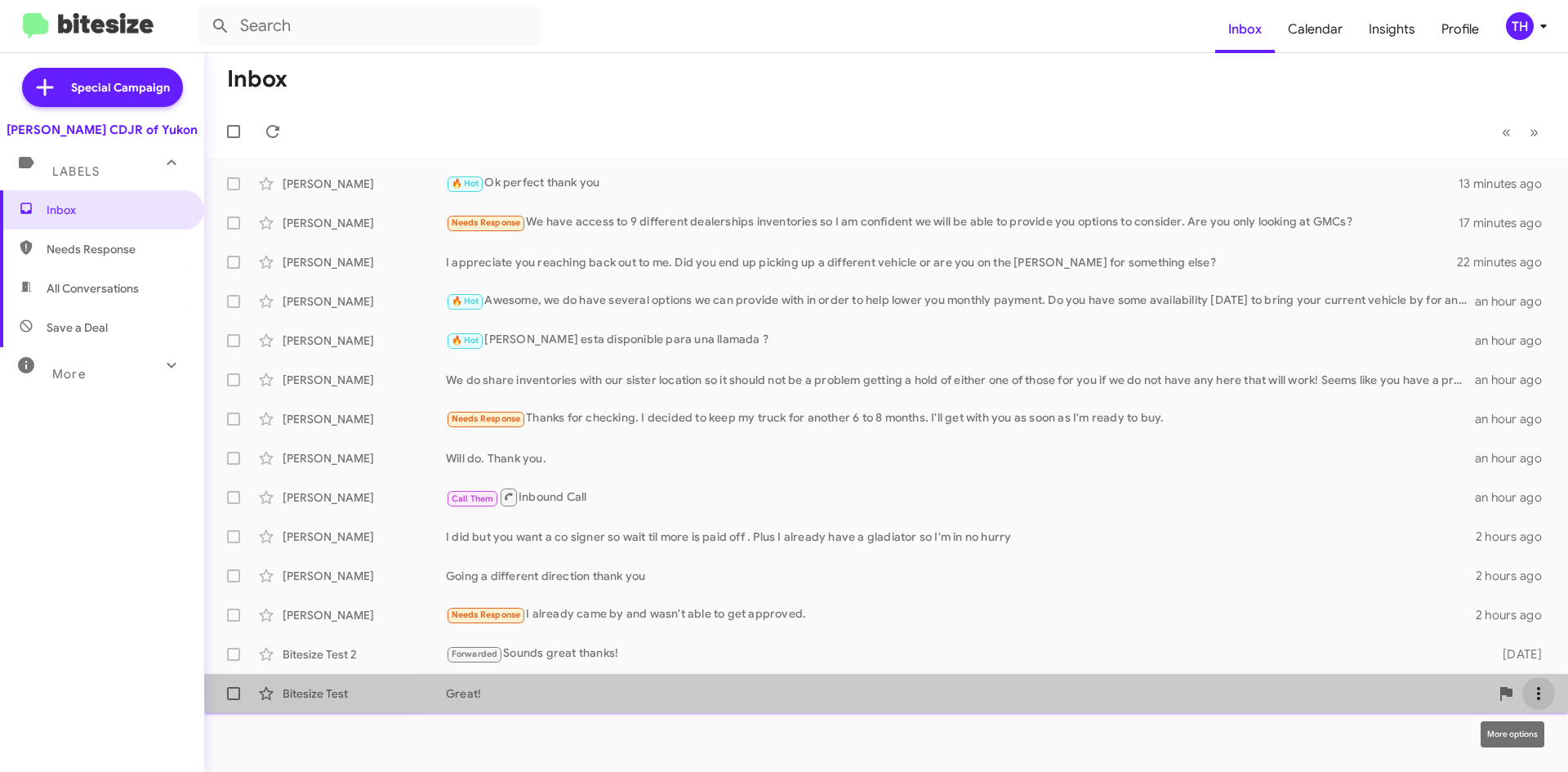
click at [1530, 688] on icon at bounding box center [1538, 694] width 20 height 20
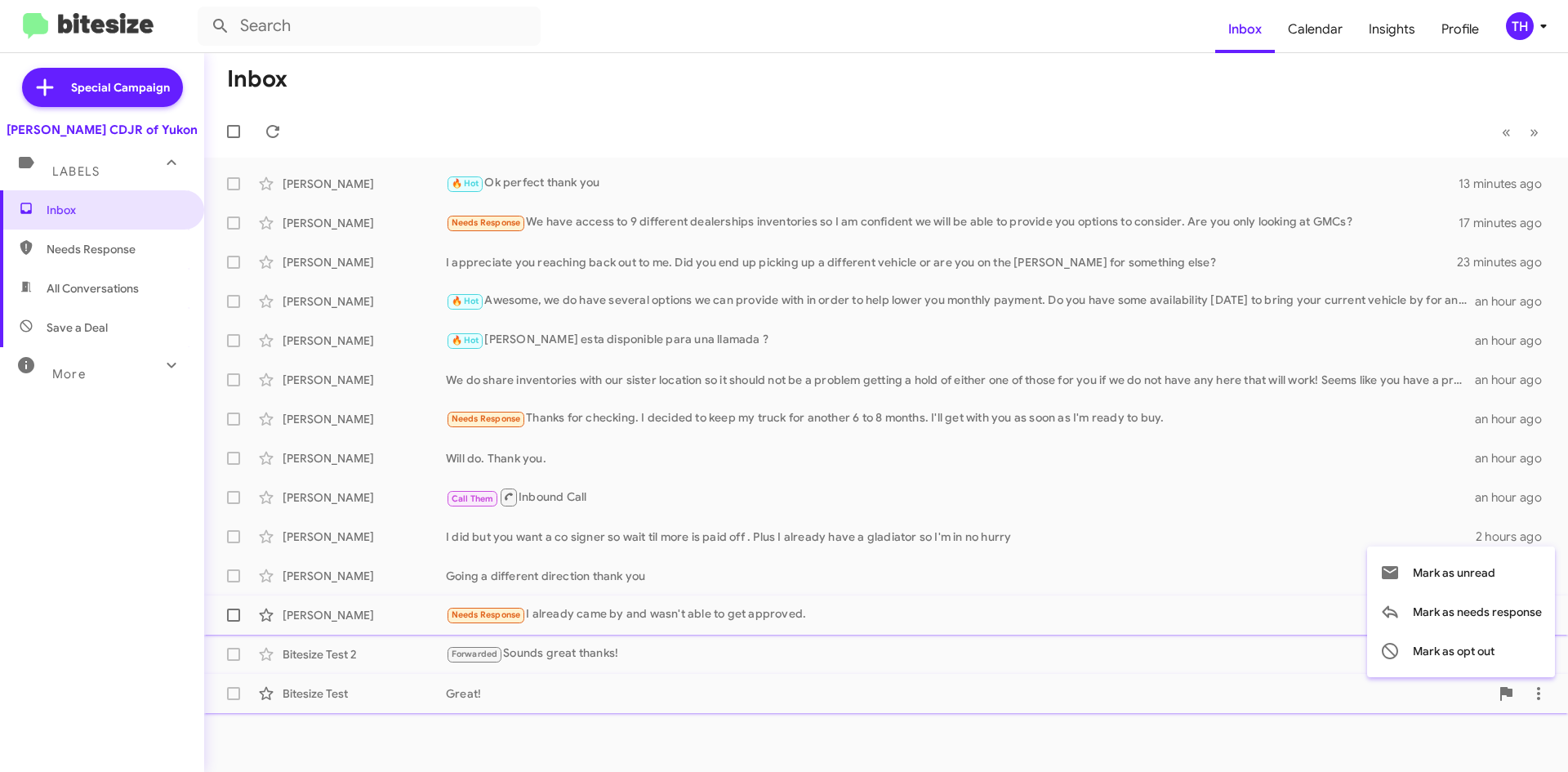
click at [1443, 612] on span "Mark as needs response" at bounding box center [1477, 612] width 129 height 39
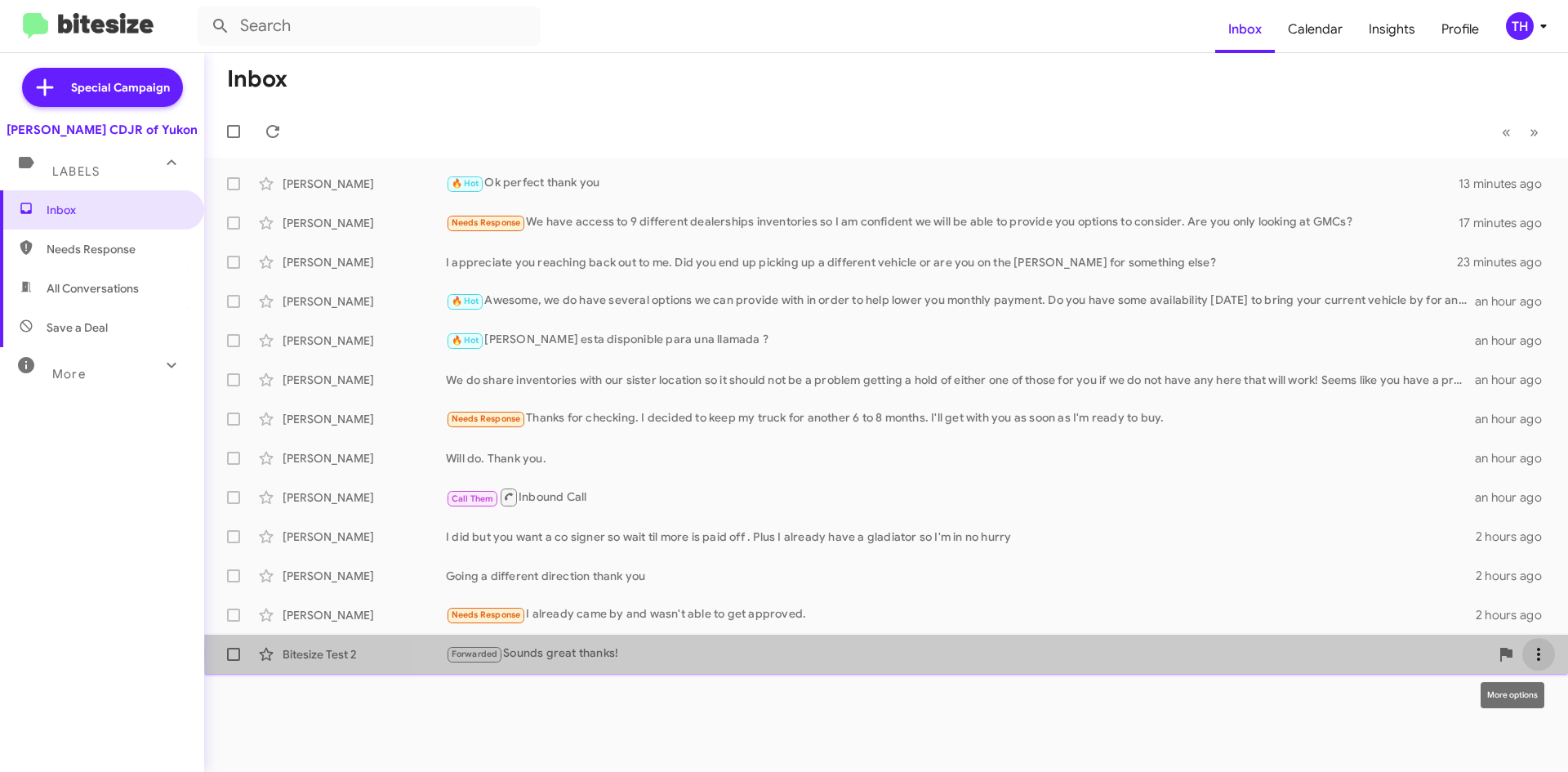
click at [1538, 652] on icon at bounding box center [1538, 655] width 20 height 20
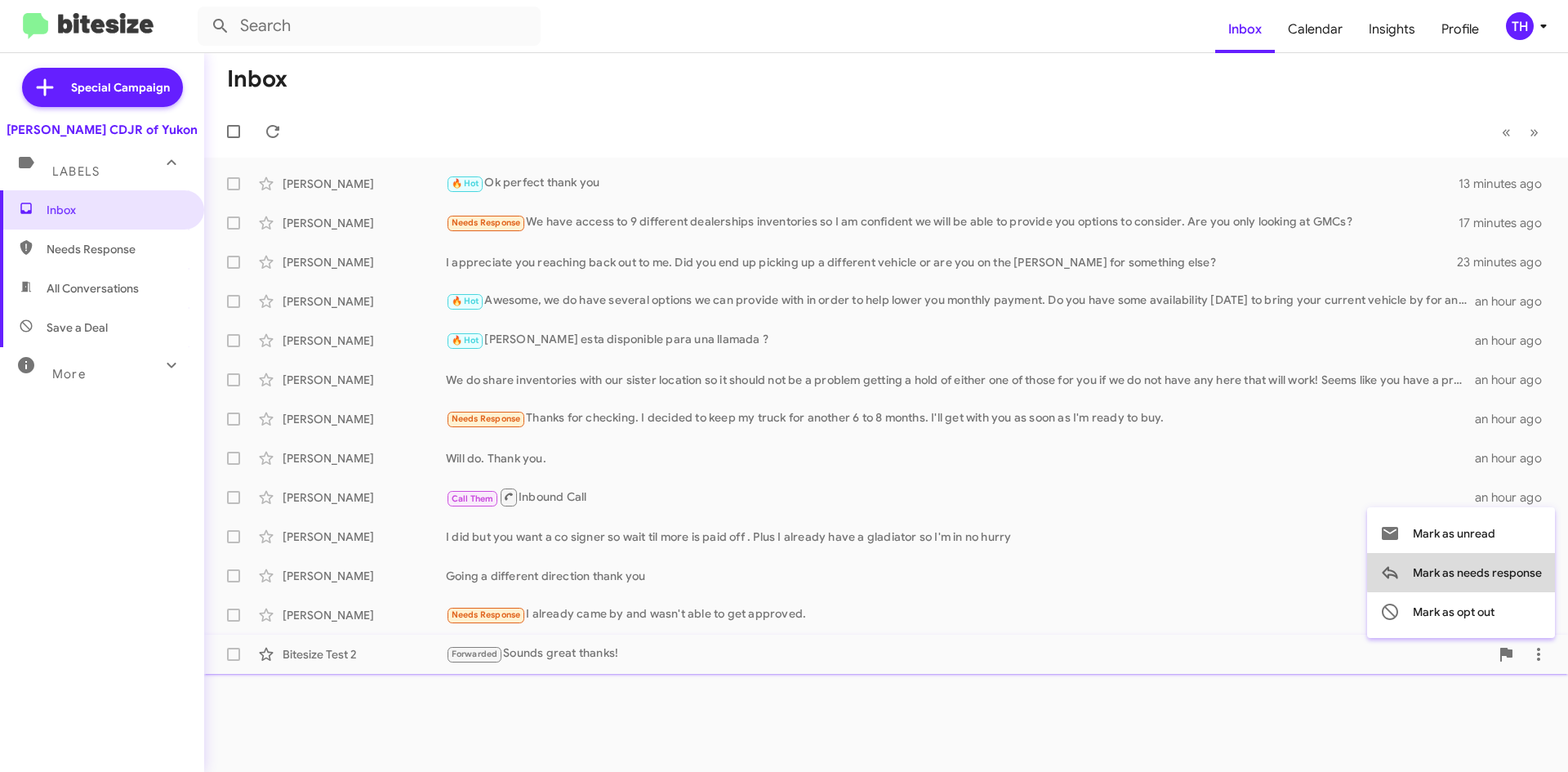
click at [1497, 570] on span "Mark as needs response" at bounding box center [1477, 572] width 129 height 39
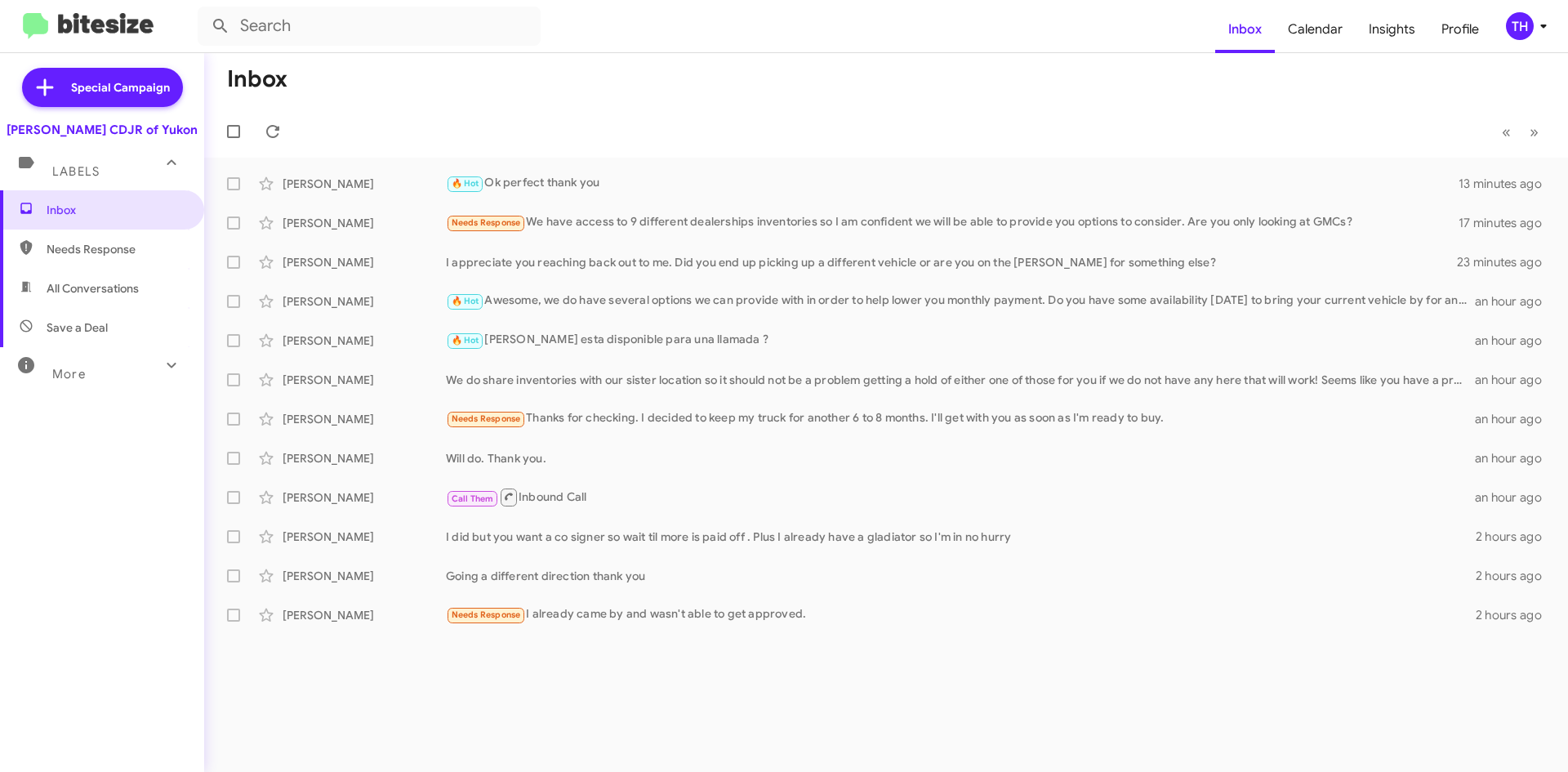
click at [119, 240] on span "Needs Response" at bounding box center [102, 250] width 204 height 39
type input "in:needs-response"
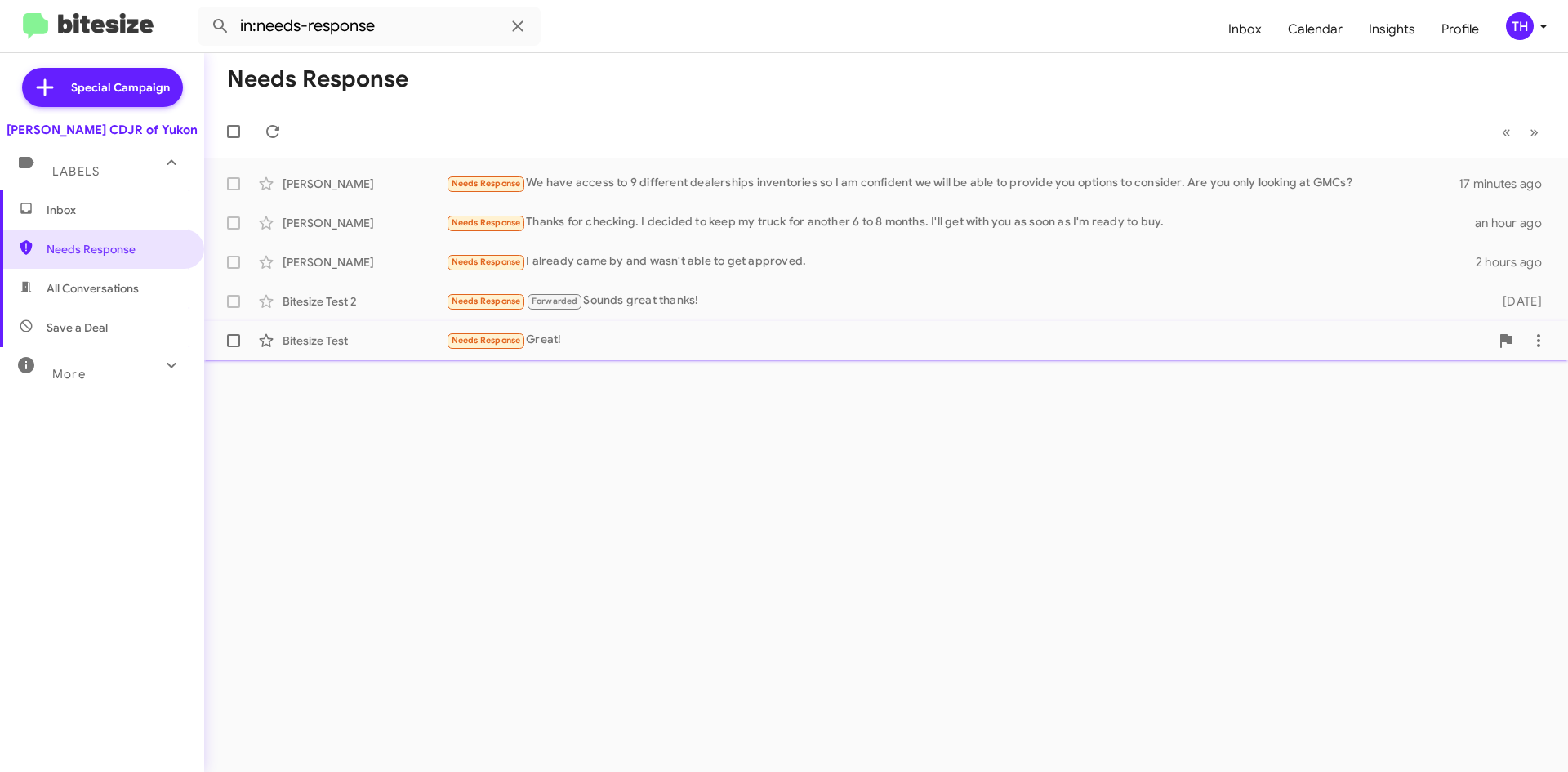
click at [612, 349] on div "Needs Response Great!" at bounding box center [967, 340] width 1043 height 19
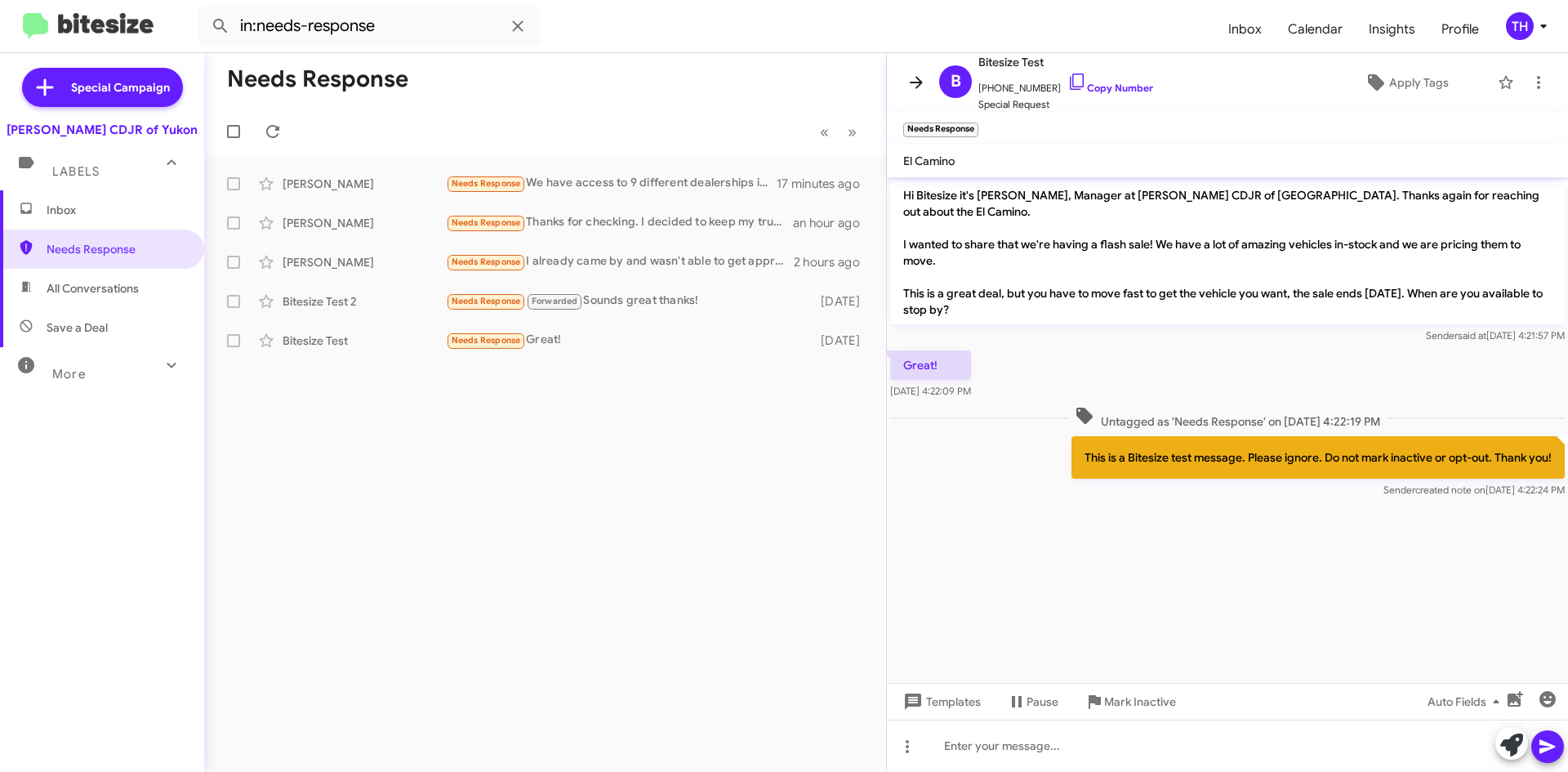
click at [915, 87] on icon at bounding box center [916, 83] width 20 height 20
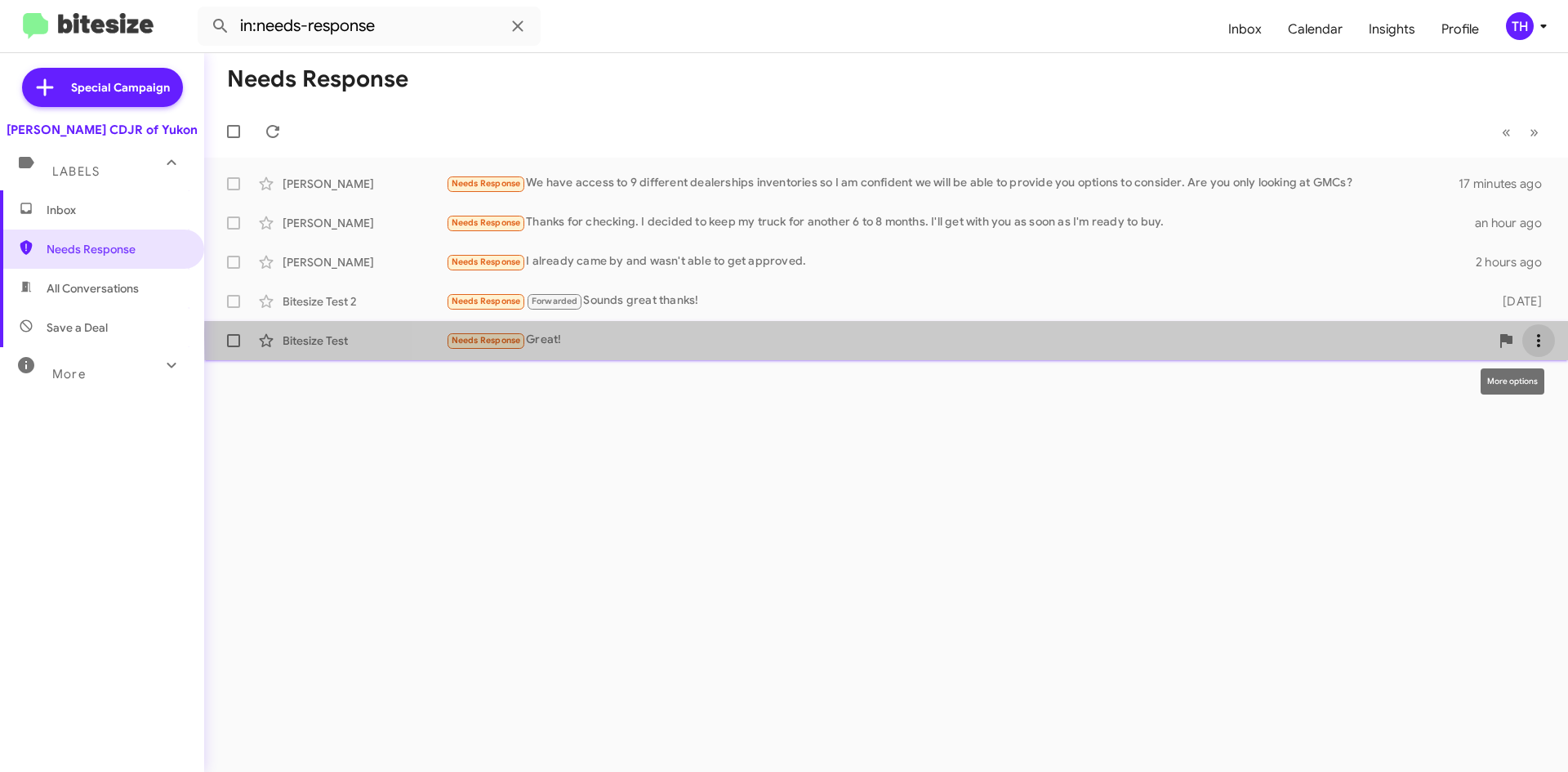
click at [1536, 335] on icon at bounding box center [1538, 341] width 20 height 20
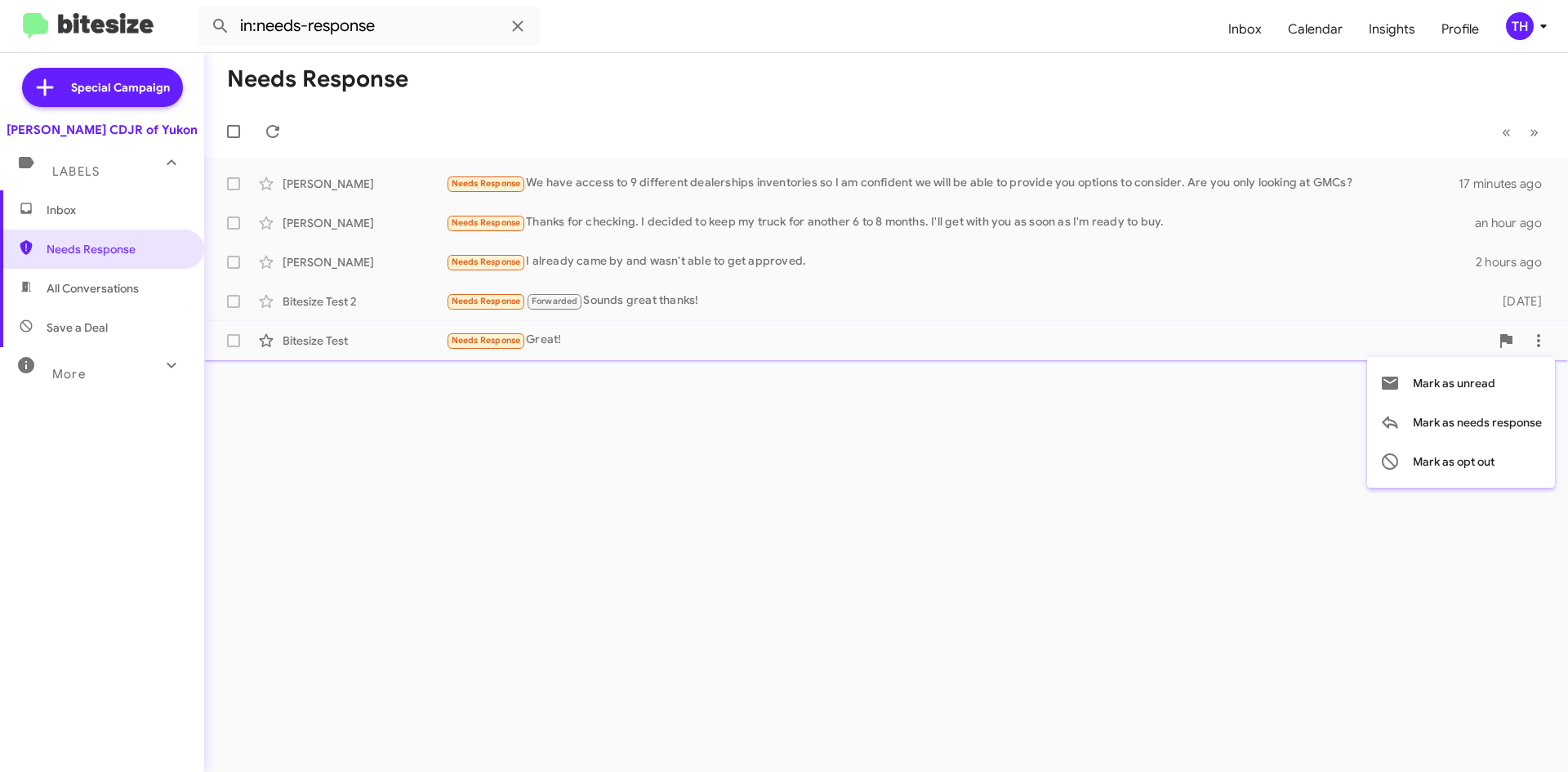
click at [704, 347] on div at bounding box center [784, 386] width 1568 height 772
click at [526, 338] on span "Needs Response" at bounding box center [485, 339] width 80 height 15
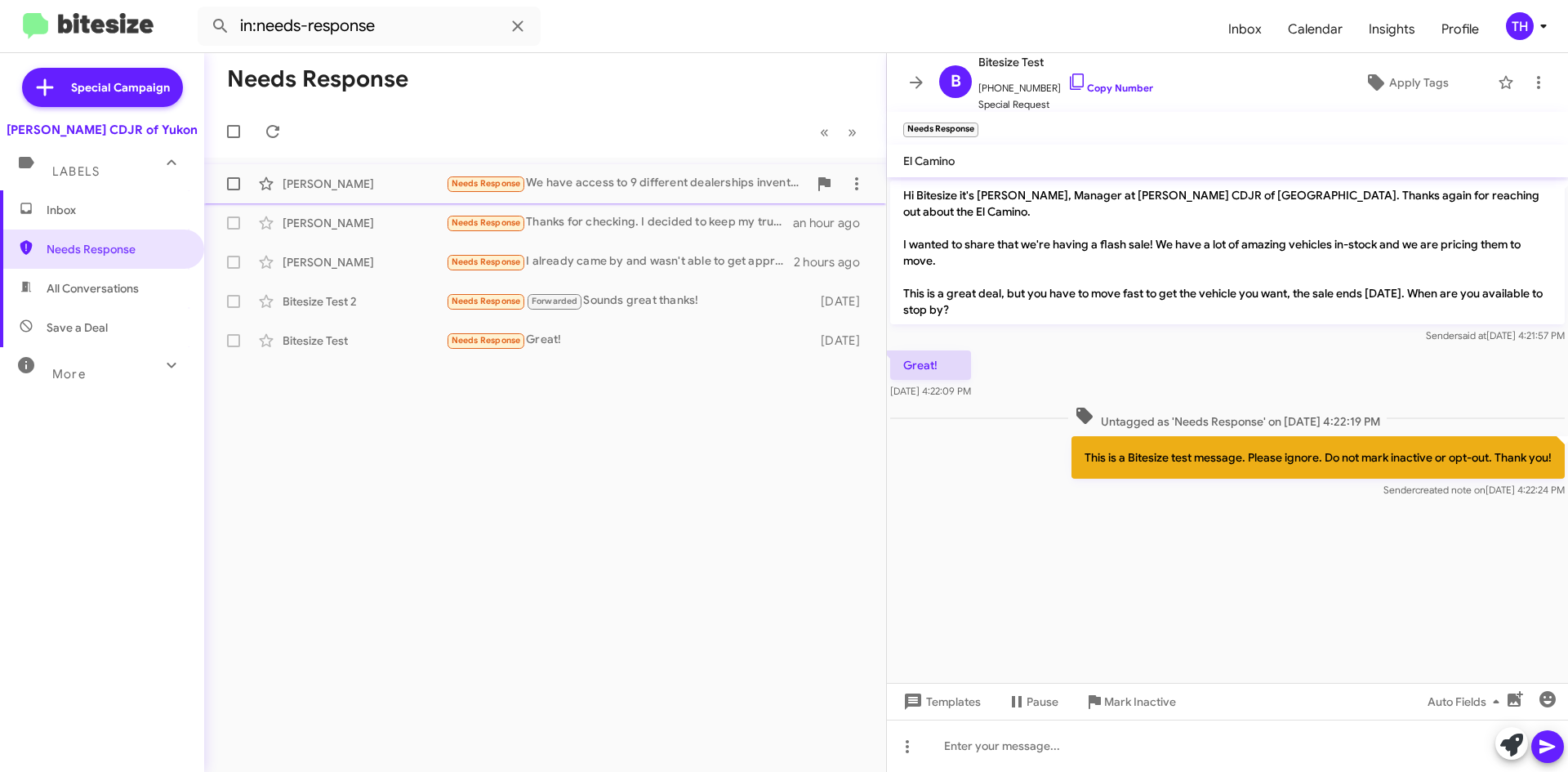
click at [625, 181] on div "Needs Response We have access to 9 different dealerships inventories so I am co…" at bounding box center [626, 183] width 362 height 19
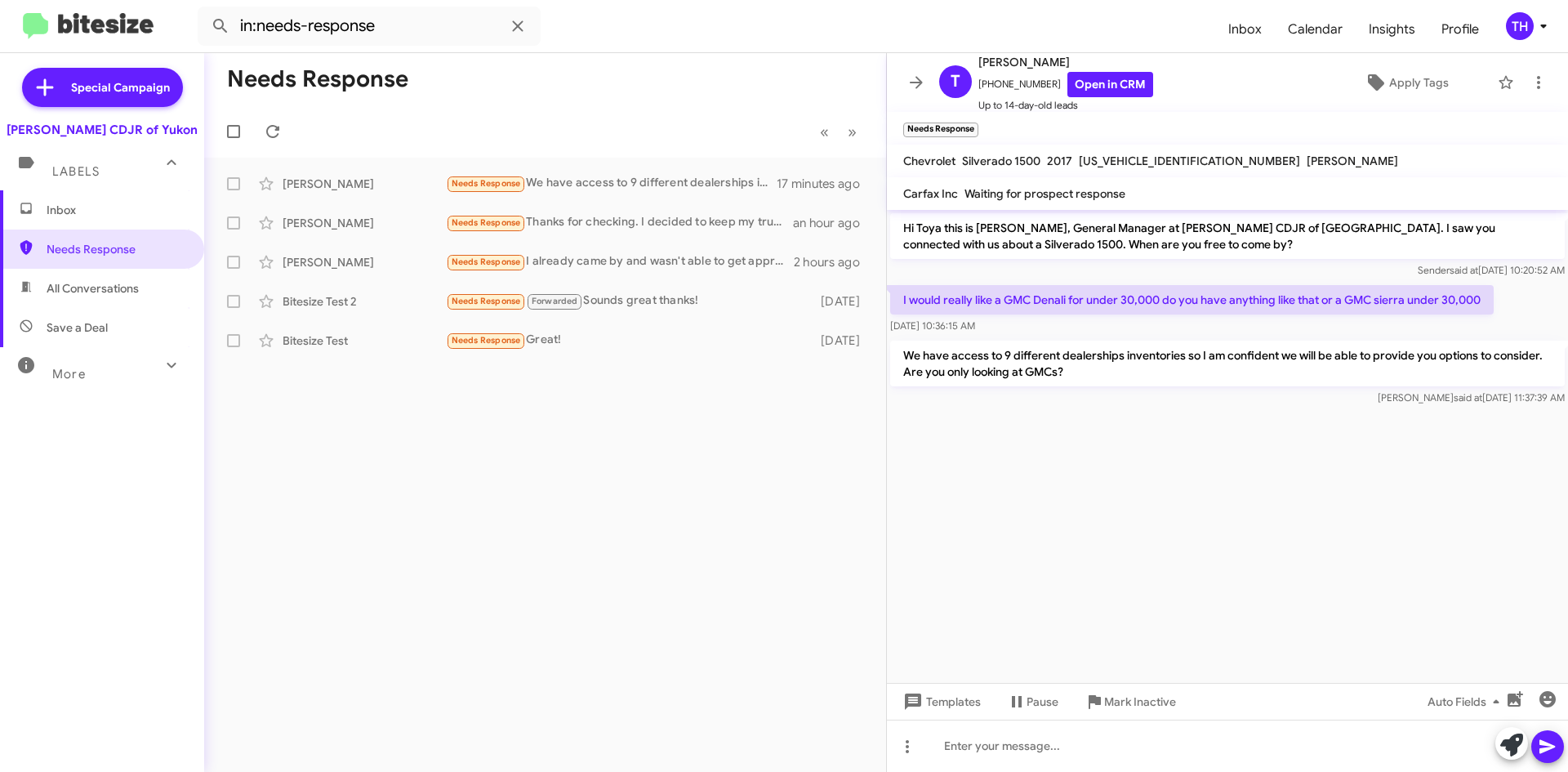
click at [91, 176] on span "Labels" at bounding box center [76, 172] width 48 height 15
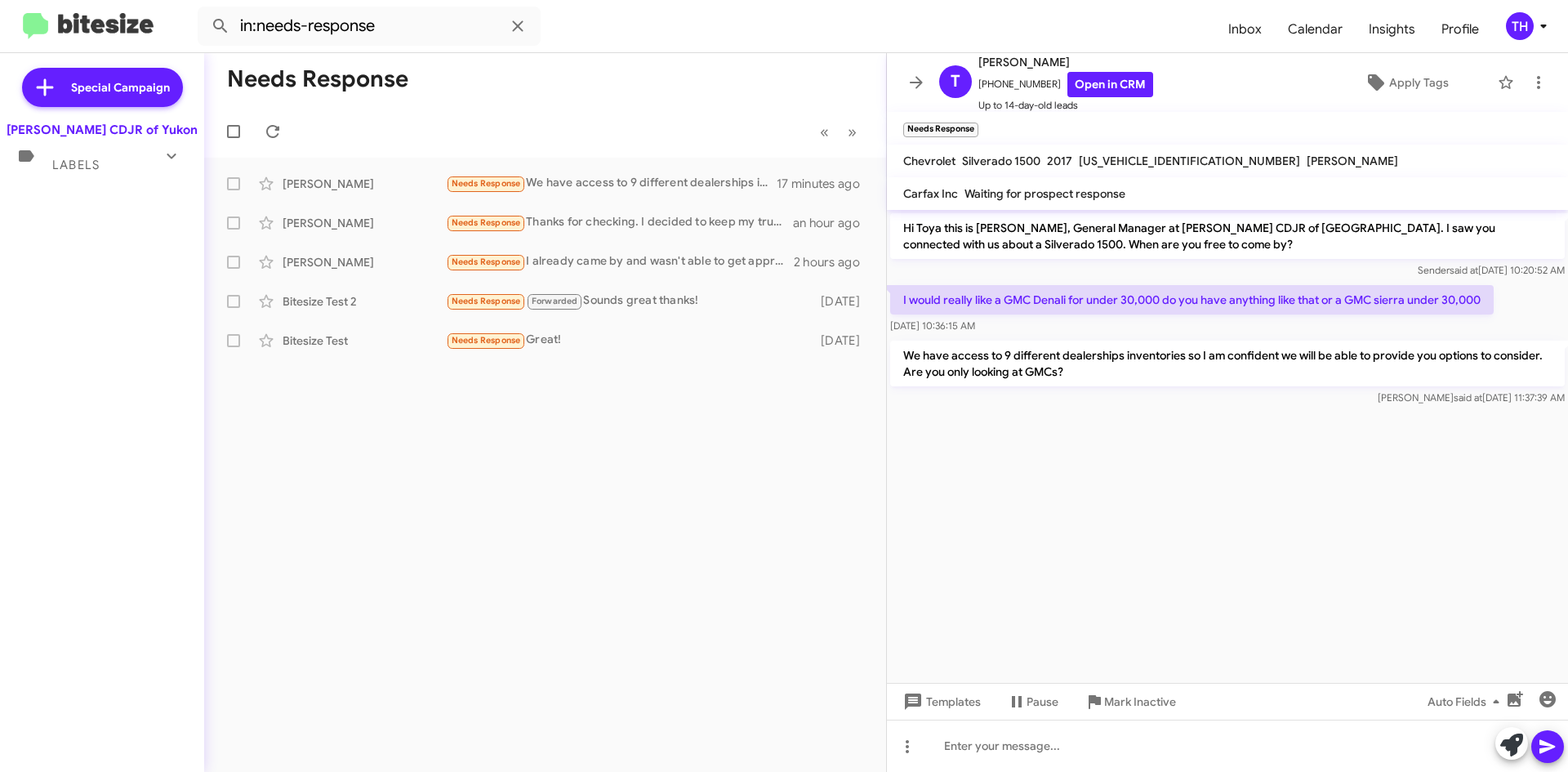
click at [92, 178] on div "Special Campaign [PERSON_NAME] CDJR of Yukon Labels Inbox Needs Response All Co…" at bounding box center [102, 409] width 204 height 712
click at [99, 168] on div "Labels" at bounding box center [85, 158] width 145 height 30
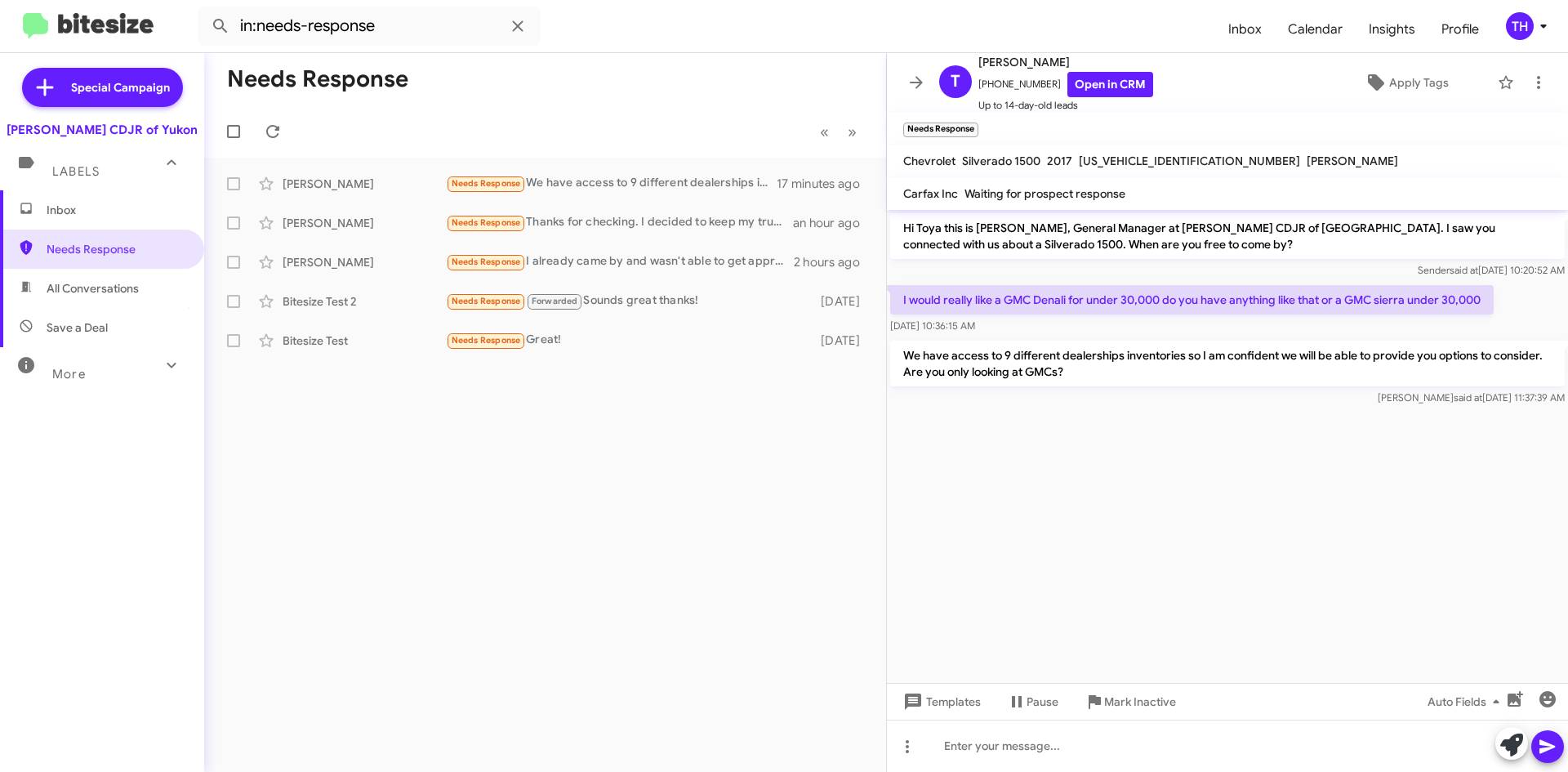
drag, startPoint x: 121, startPoint y: 205, endPoint x: 170, endPoint y: 222, distance: 51.9
click at [121, 204] on span "Inbox" at bounding box center [116, 210] width 139 height 16
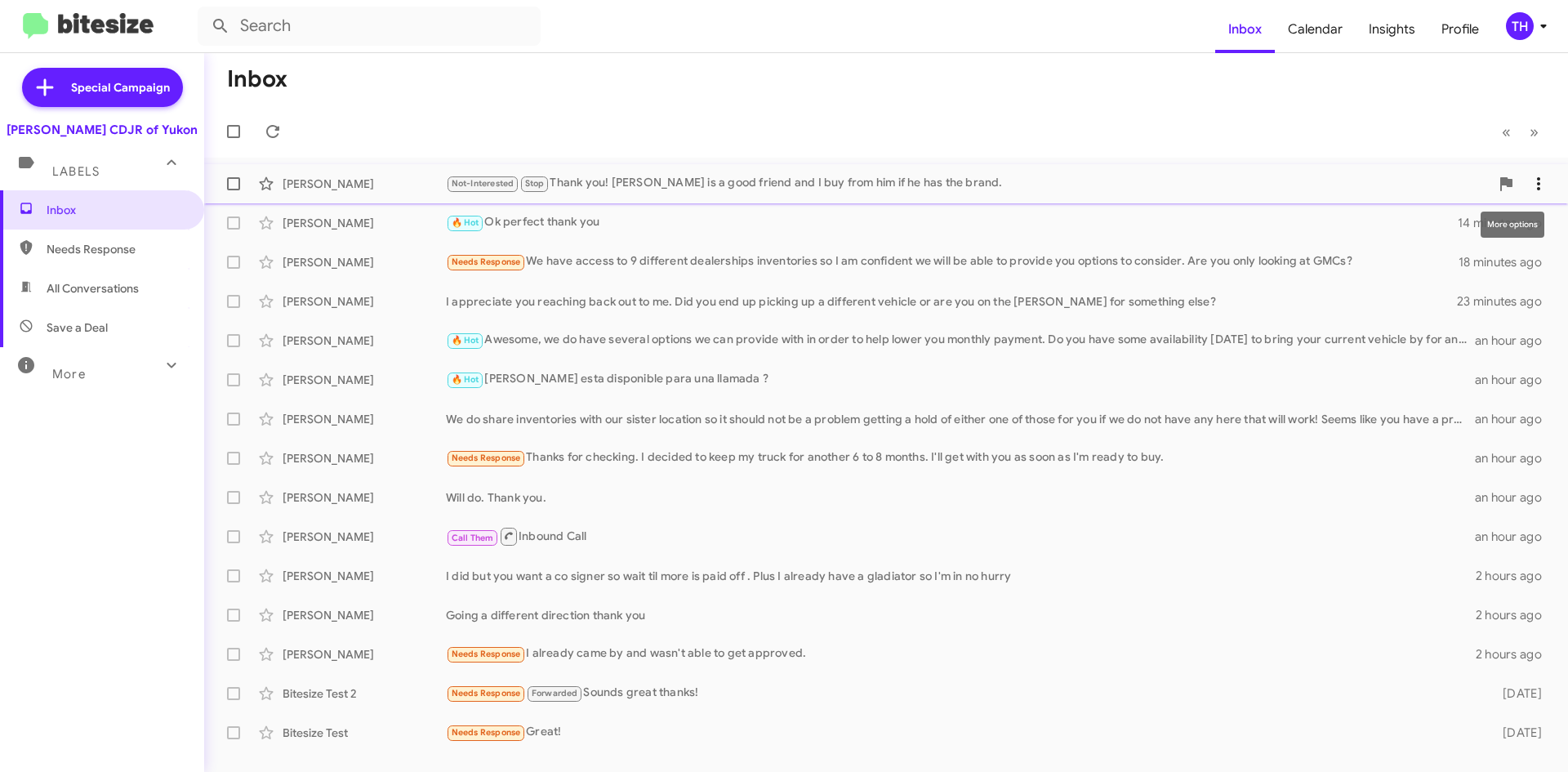
click at [1538, 182] on icon at bounding box center [1538, 184] width 20 height 20
click at [1499, 306] on button "Mark as opt out" at bounding box center [1460, 305] width 188 height 39
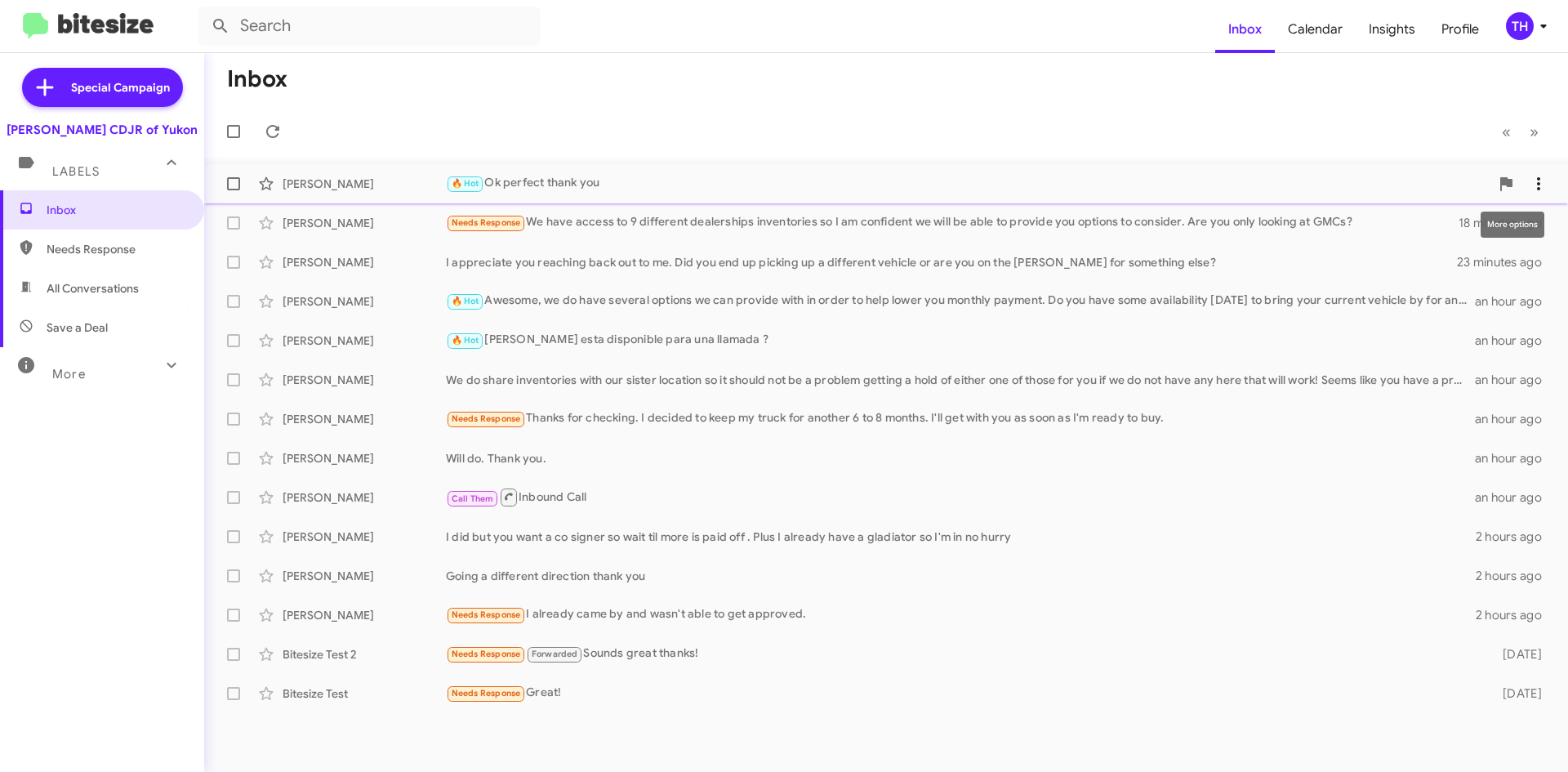
click at [1538, 182] on icon at bounding box center [1538, 184] width 20 height 20
click at [1502, 270] on span "[PERSON_NAME] as responded" at bounding box center [1458, 265] width 167 height 39
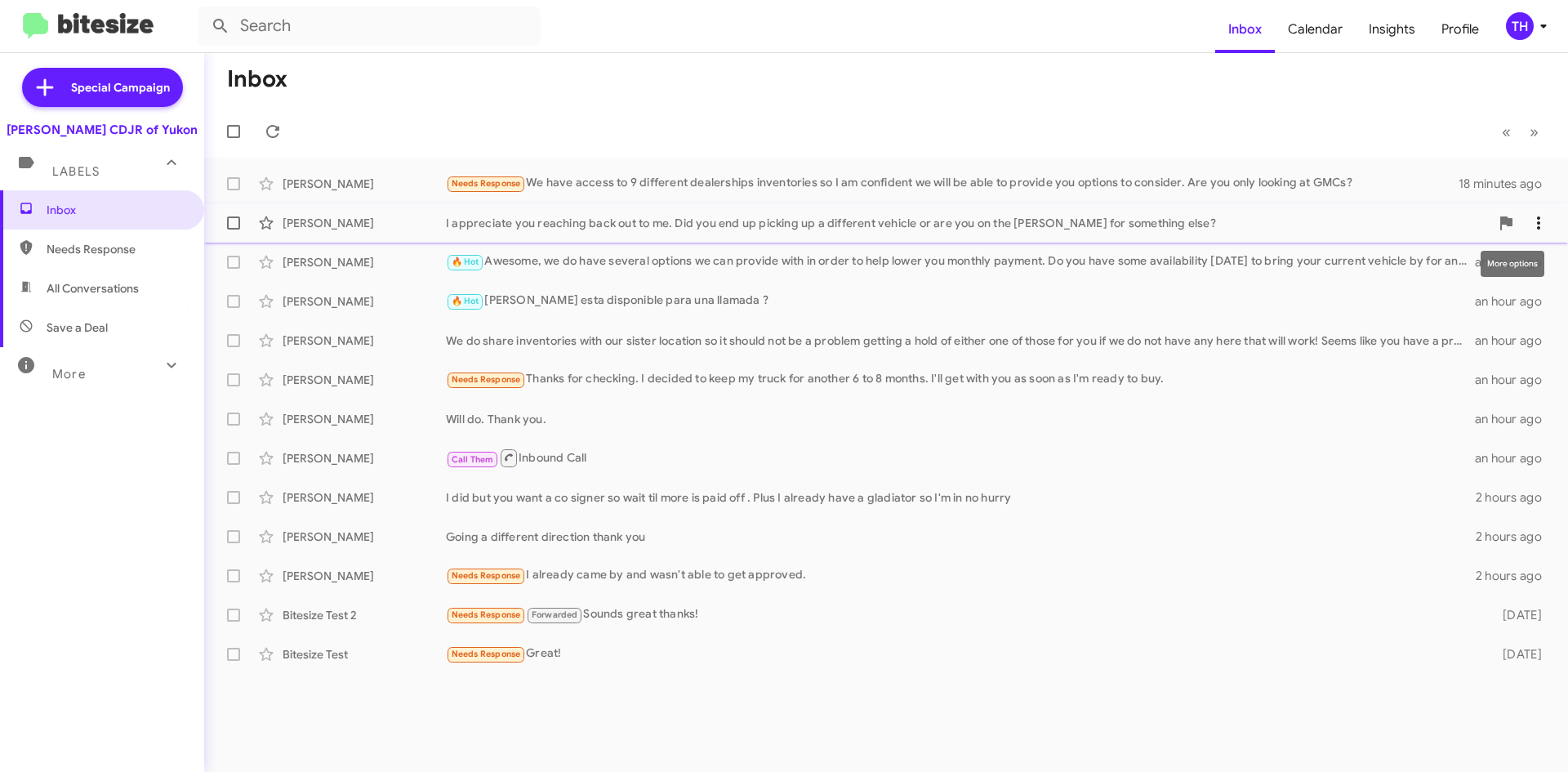
click at [1545, 230] on icon at bounding box center [1538, 223] width 20 height 20
click at [1505, 307] on span "Mark as needs response" at bounding box center [1477, 305] width 129 height 39
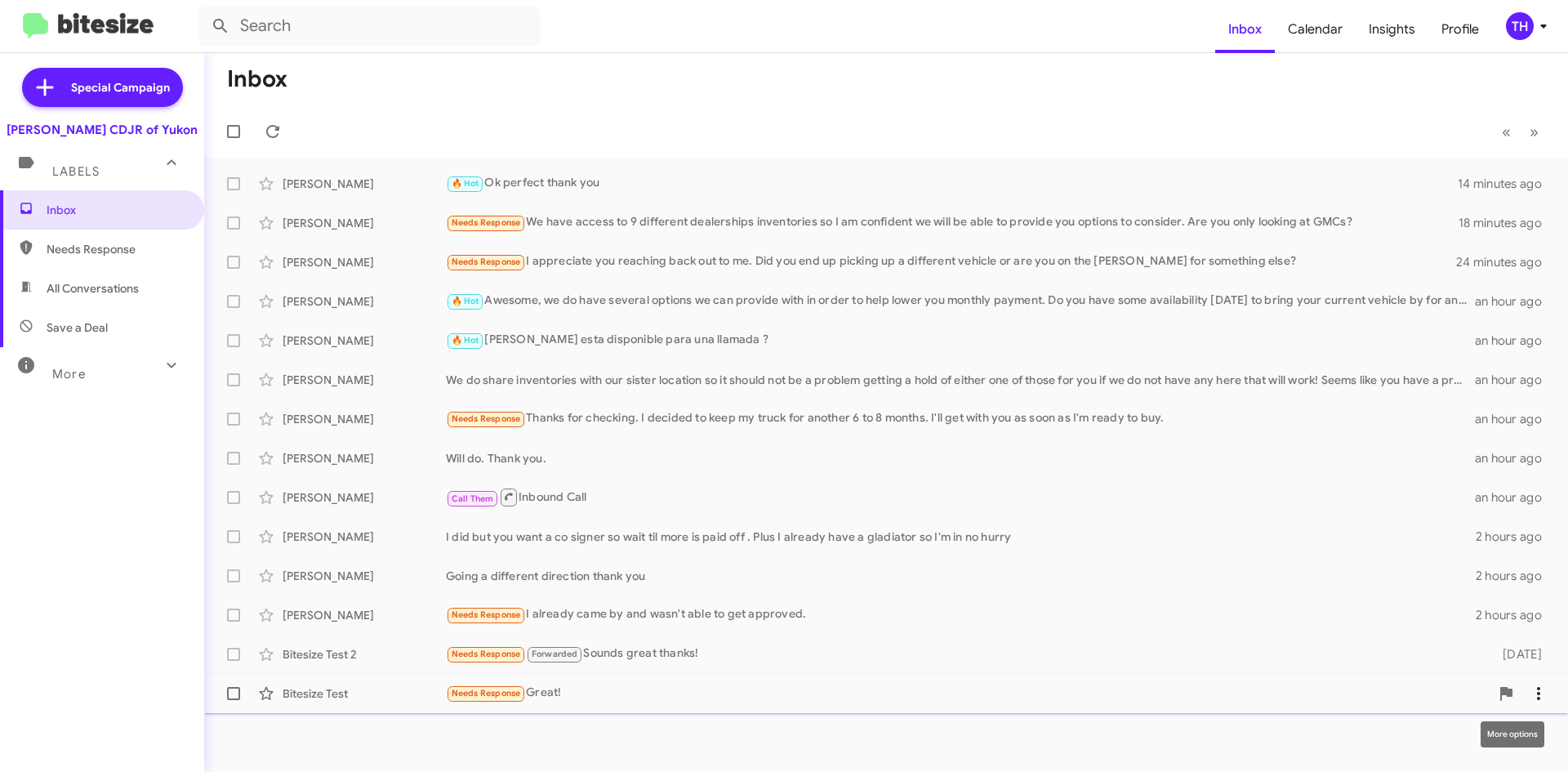
click at [1536, 697] on icon at bounding box center [1538, 694] width 20 height 20
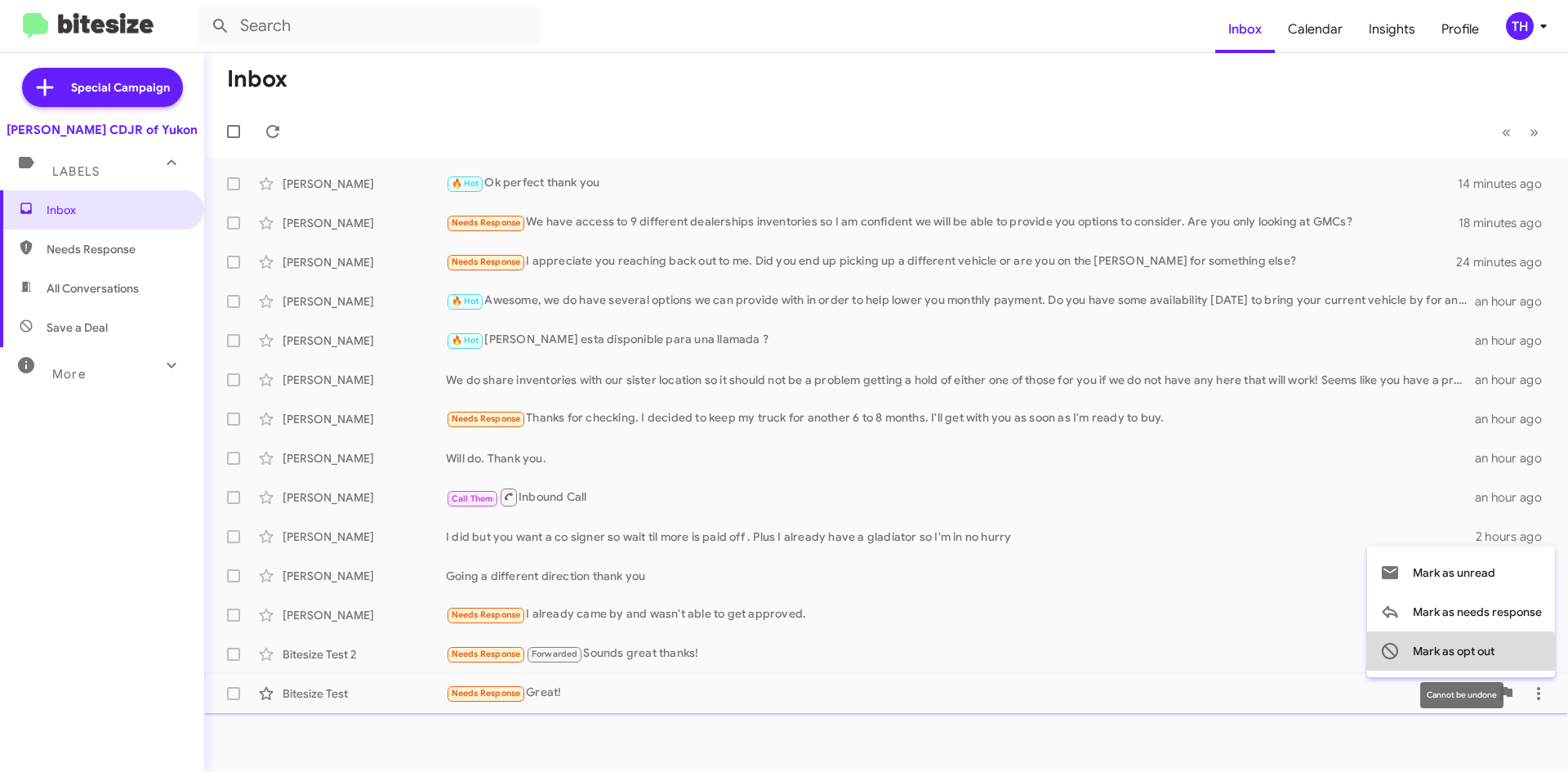
click at [1451, 668] on span "Mark as opt out" at bounding box center [1453, 651] width 81 height 39
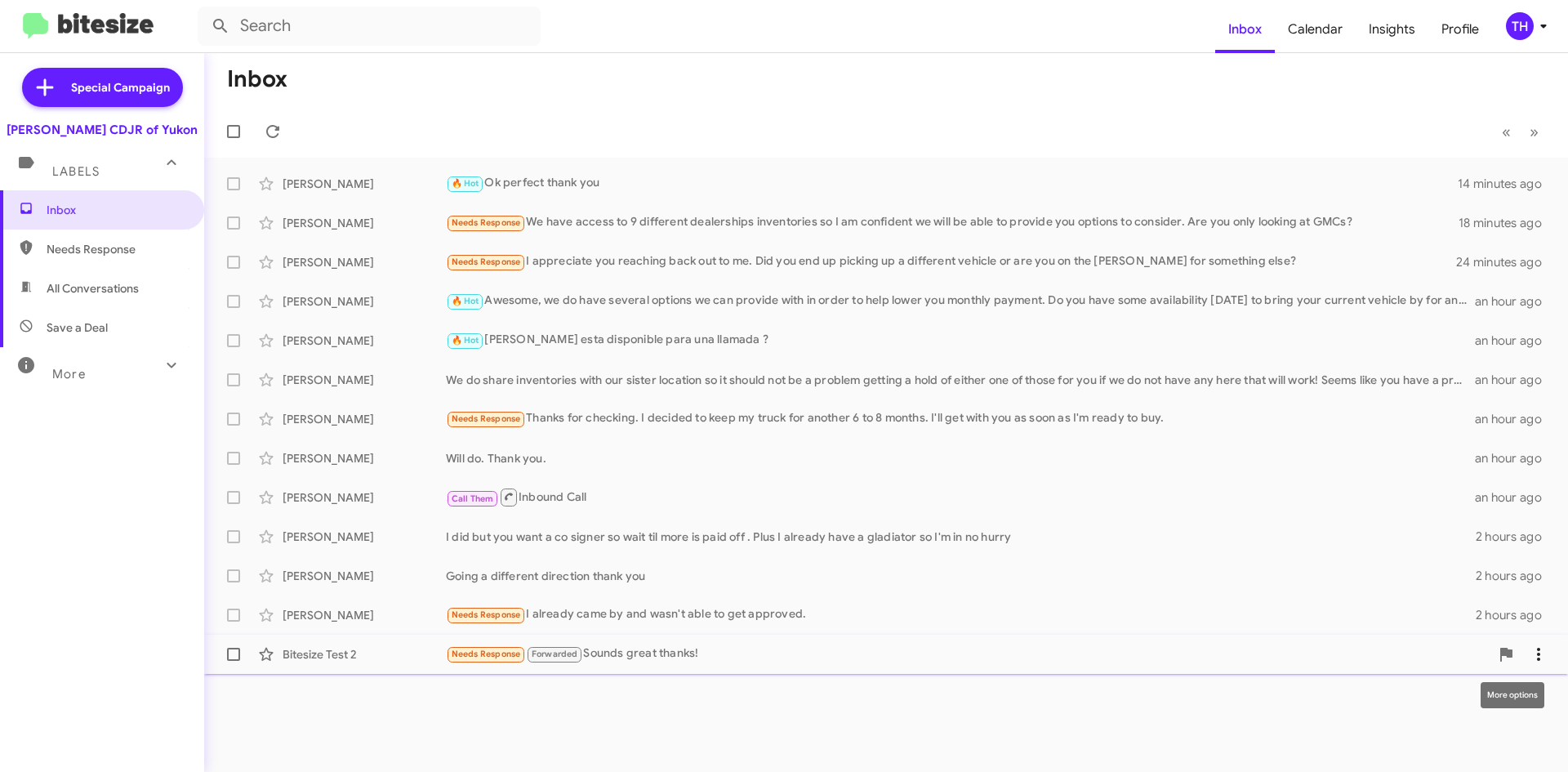
click at [1534, 668] on button at bounding box center [1538, 655] width 33 height 33
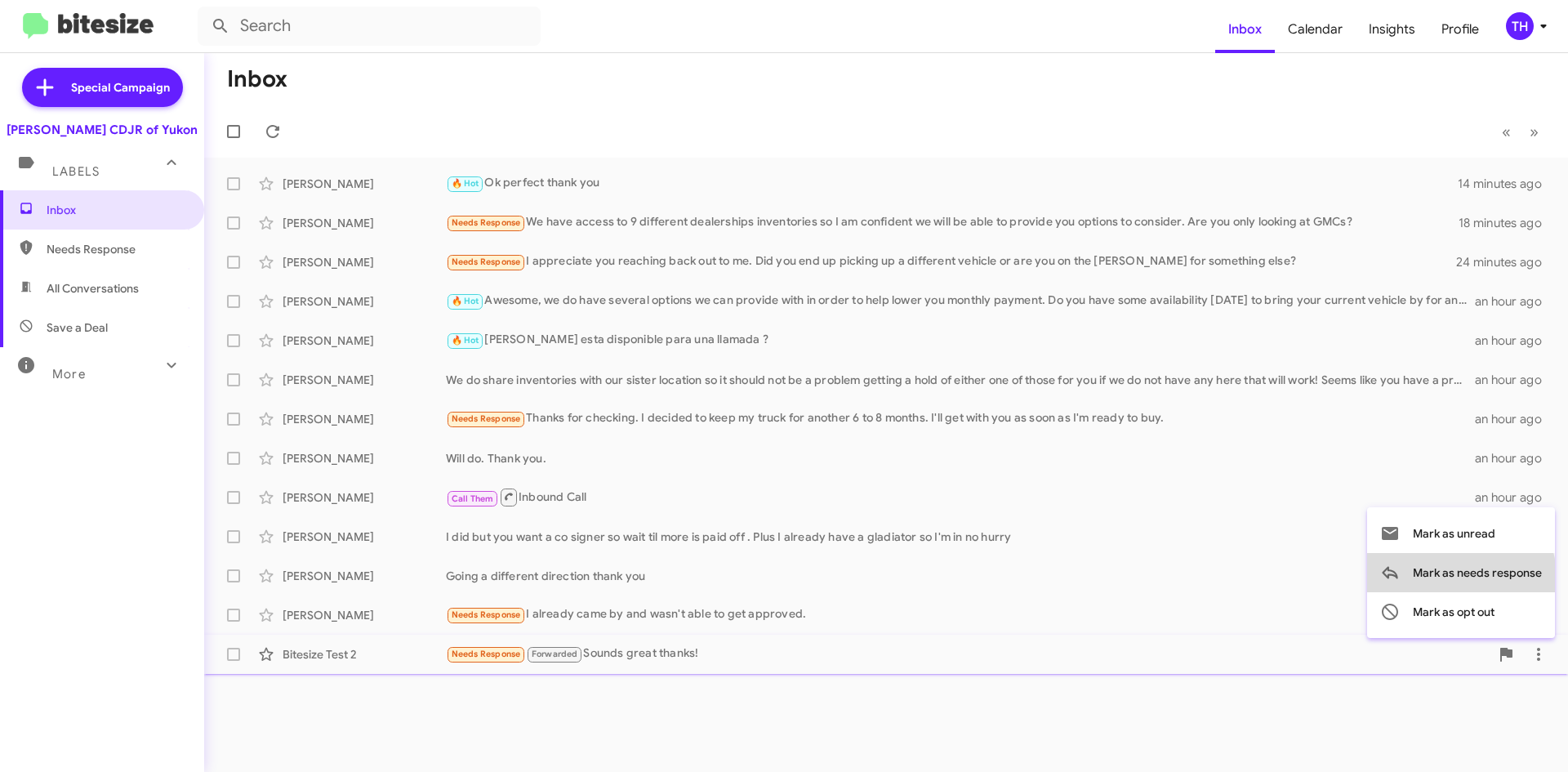
click at [1456, 577] on span "Mark as needs response" at bounding box center [1477, 572] width 129 height 39
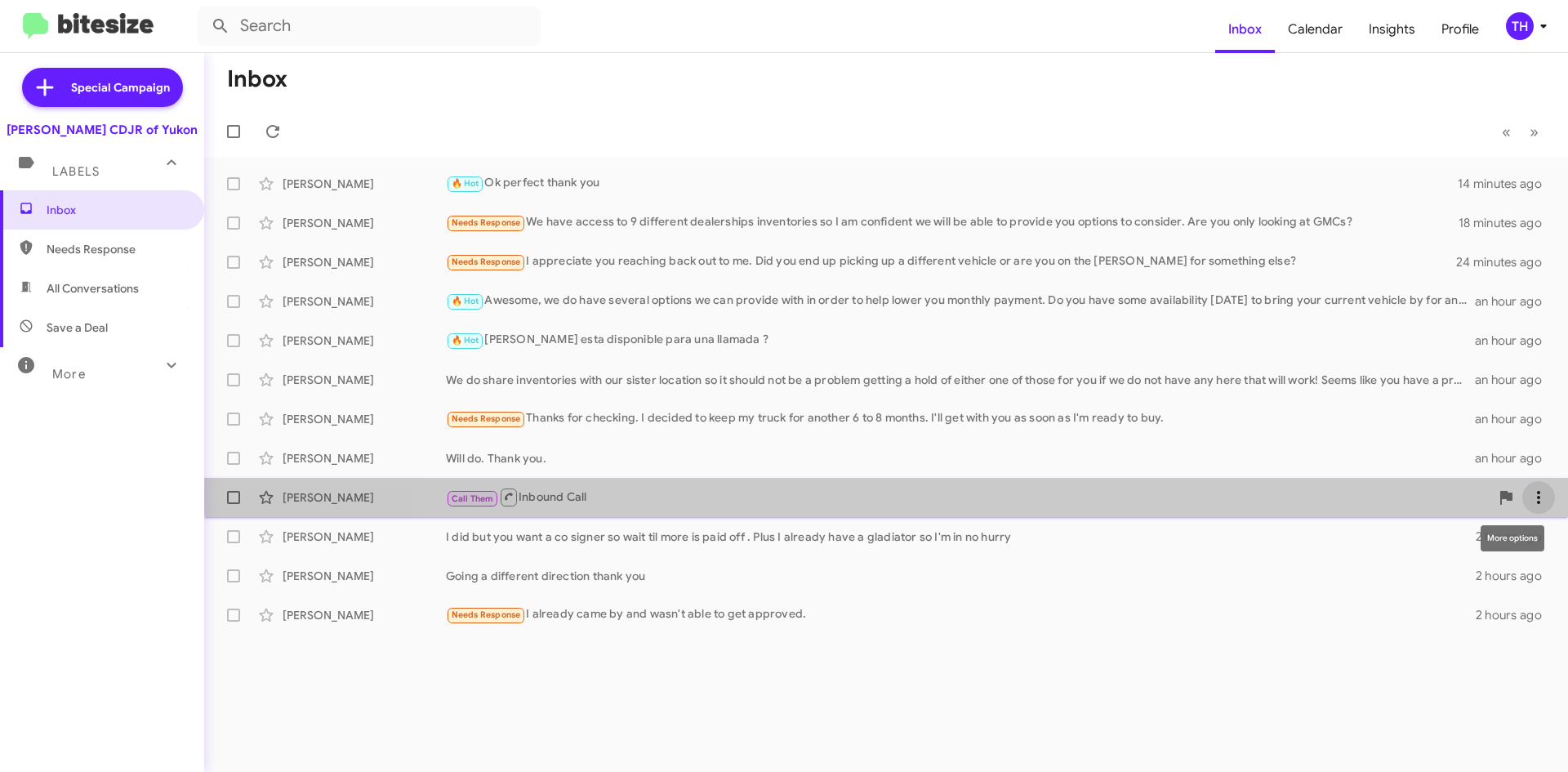
click at [1530, 499] on icon at bounding box center [1538, 498] width 20 height 20
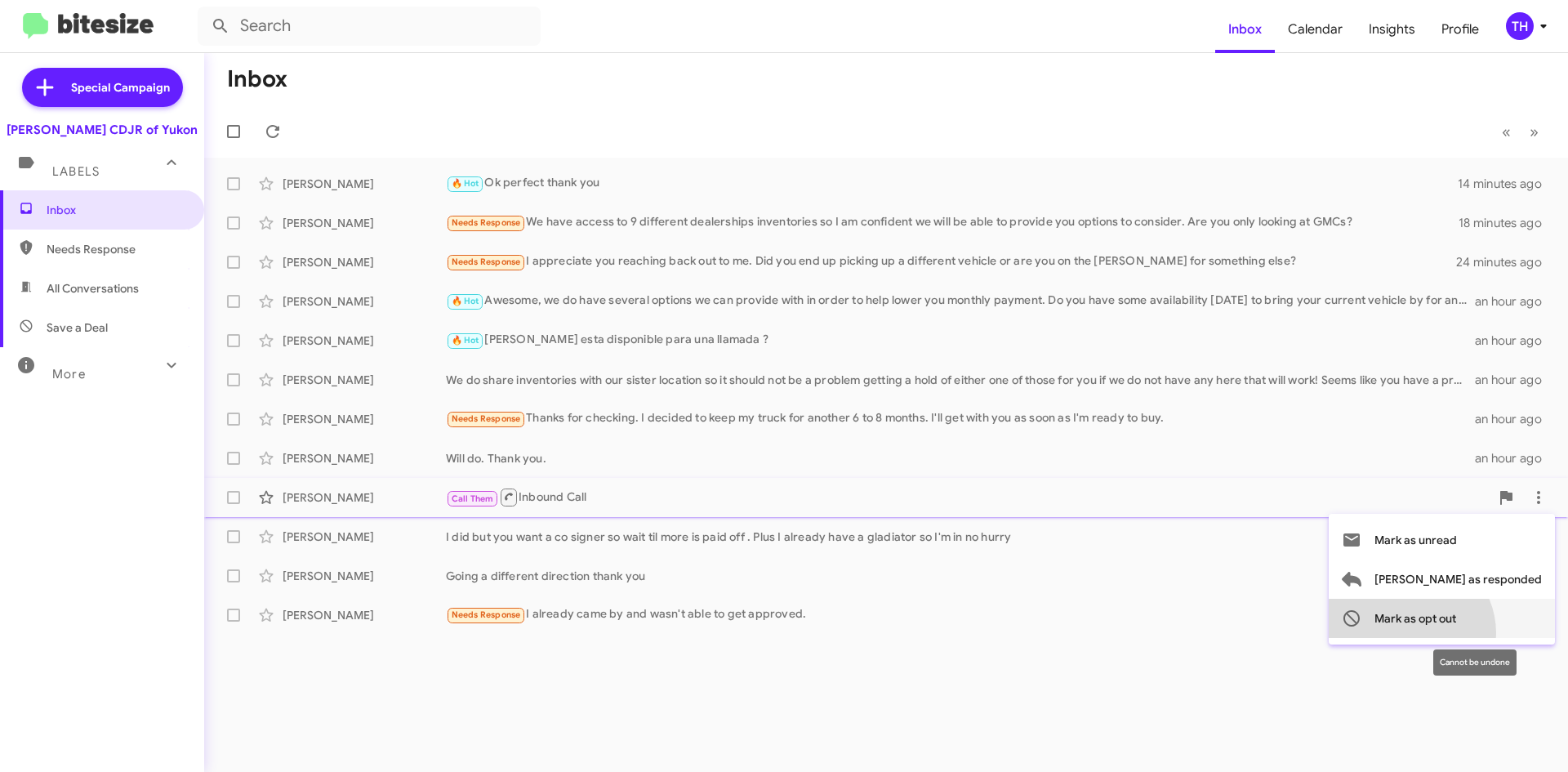
click at [1456, 633] on span "Mark as opt out" at bounding box center [1414, 618] width 81 height 39
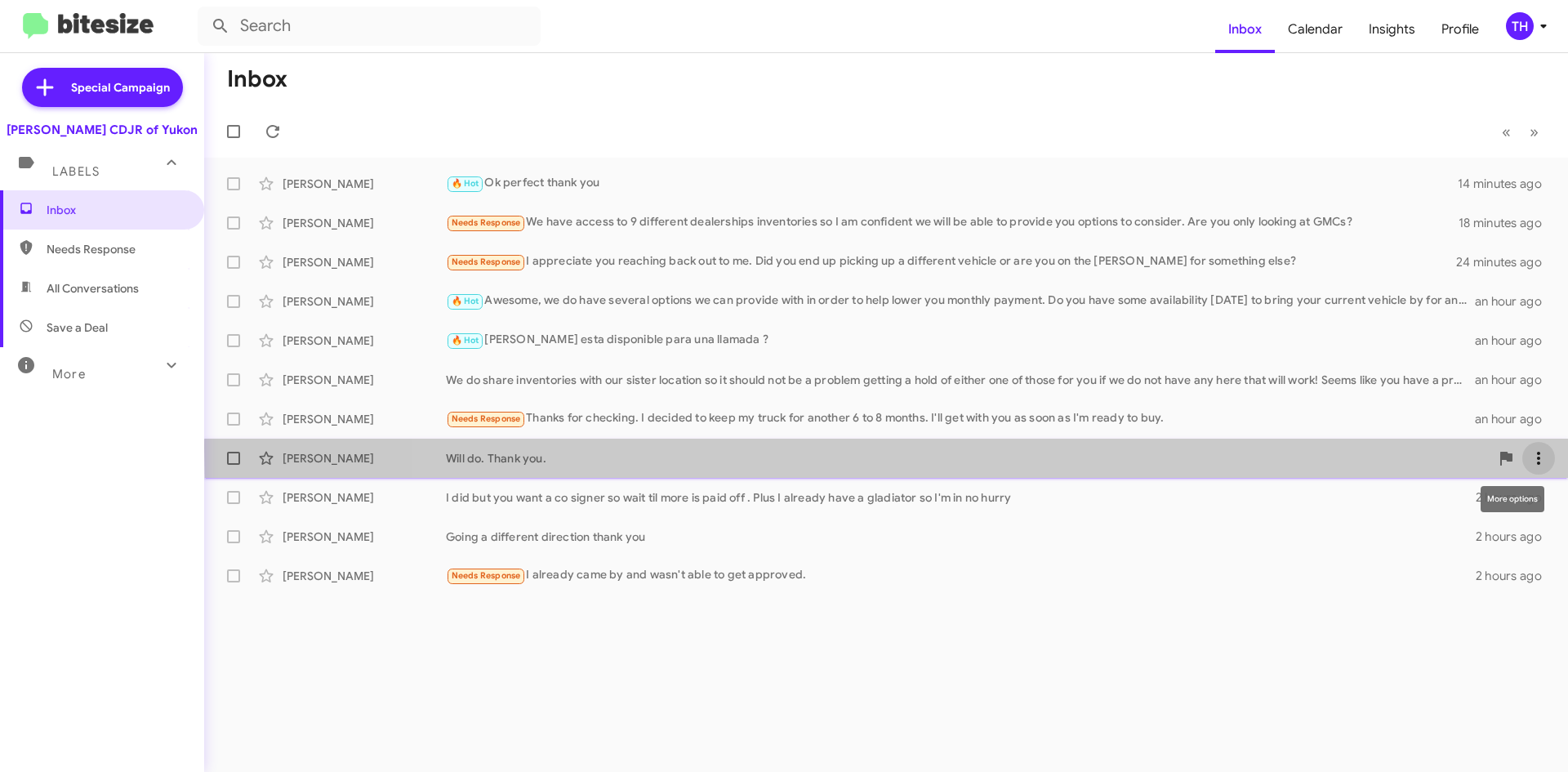
click at [1538, 447] on button at bounding box center [1538, 458] width 33 height 33
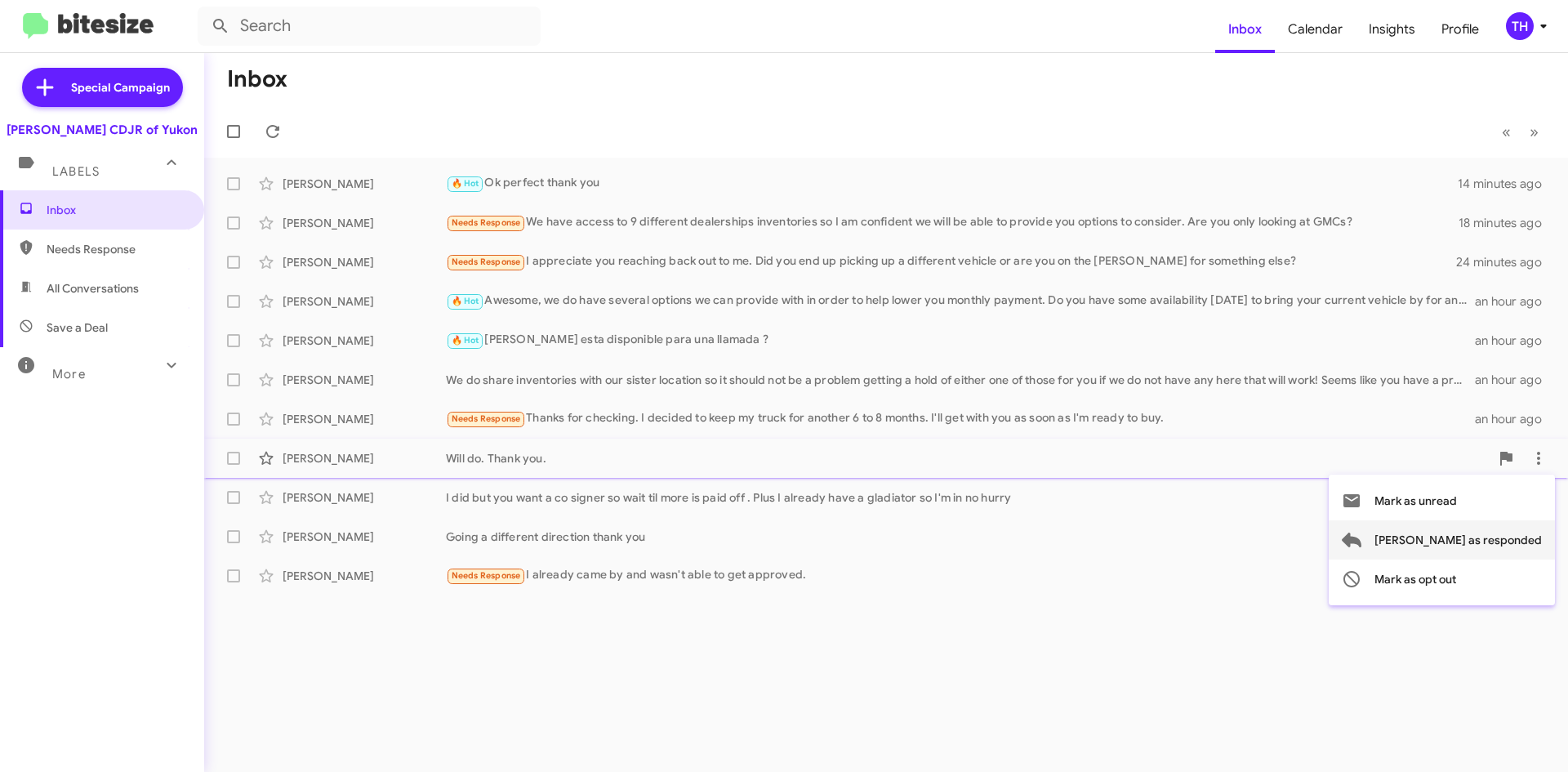
click at [1515, 554] on span "[PERSON_NAME] as responded" at bounding box center [1458, 540] width 167 height 39
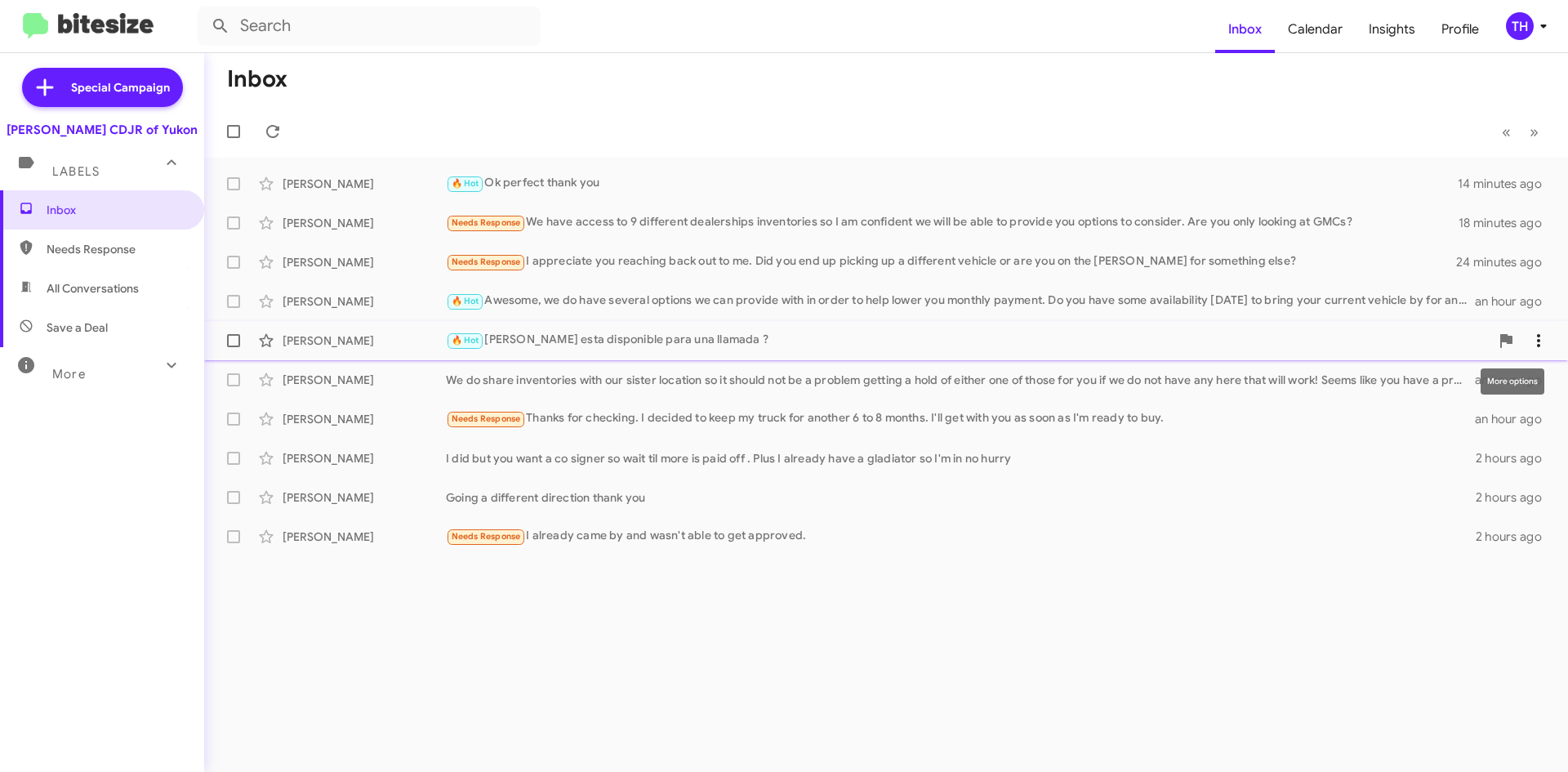
click at [1538, 330] on button at bounding box center [1538, 341] width 33 height 33
click at [1520, 179] on div at bounding box center [784, 386] width 1568 height 772
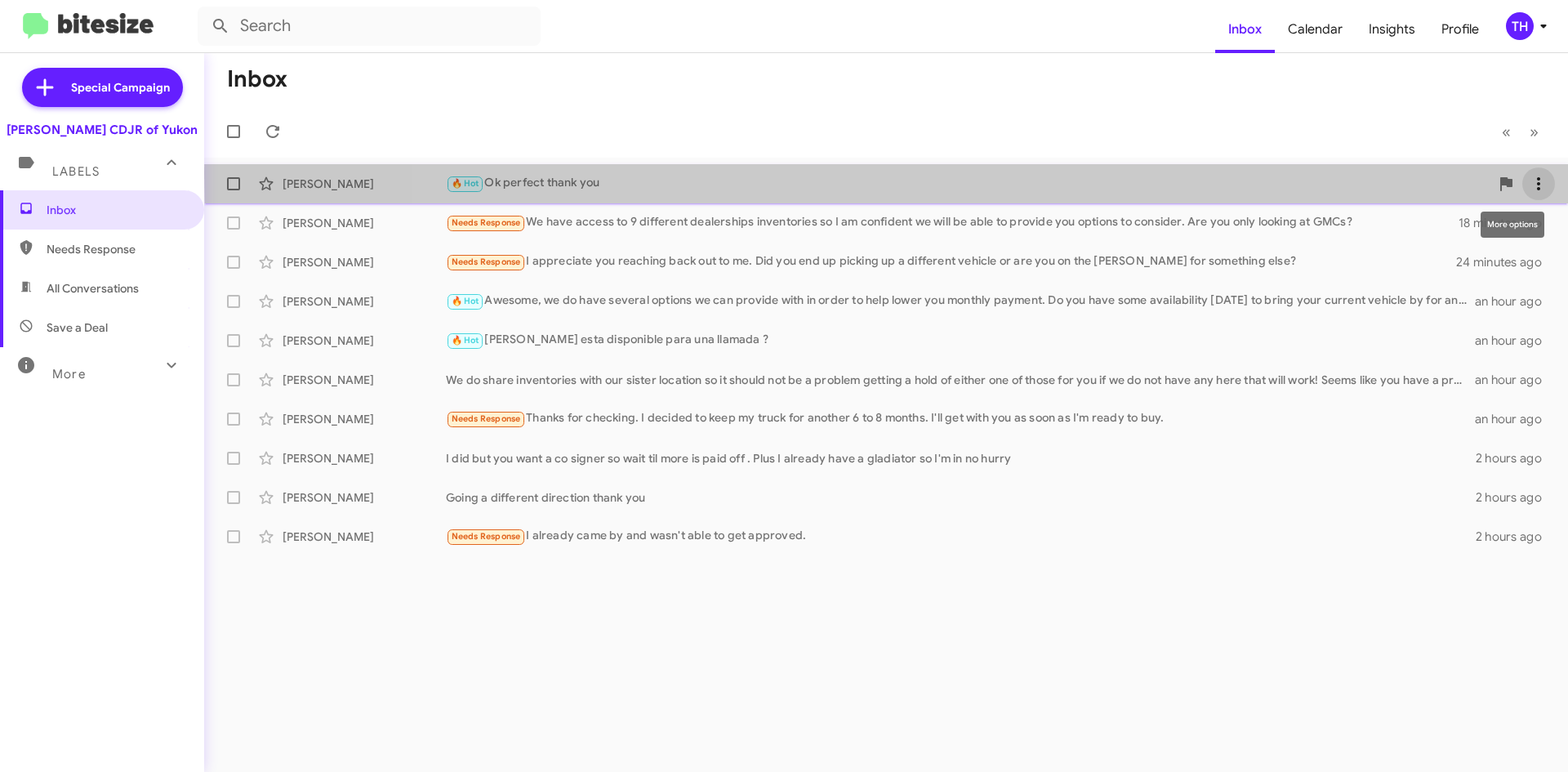
click at [1549, 173] on button at bounding box center [1538, 184] width 33 height 33
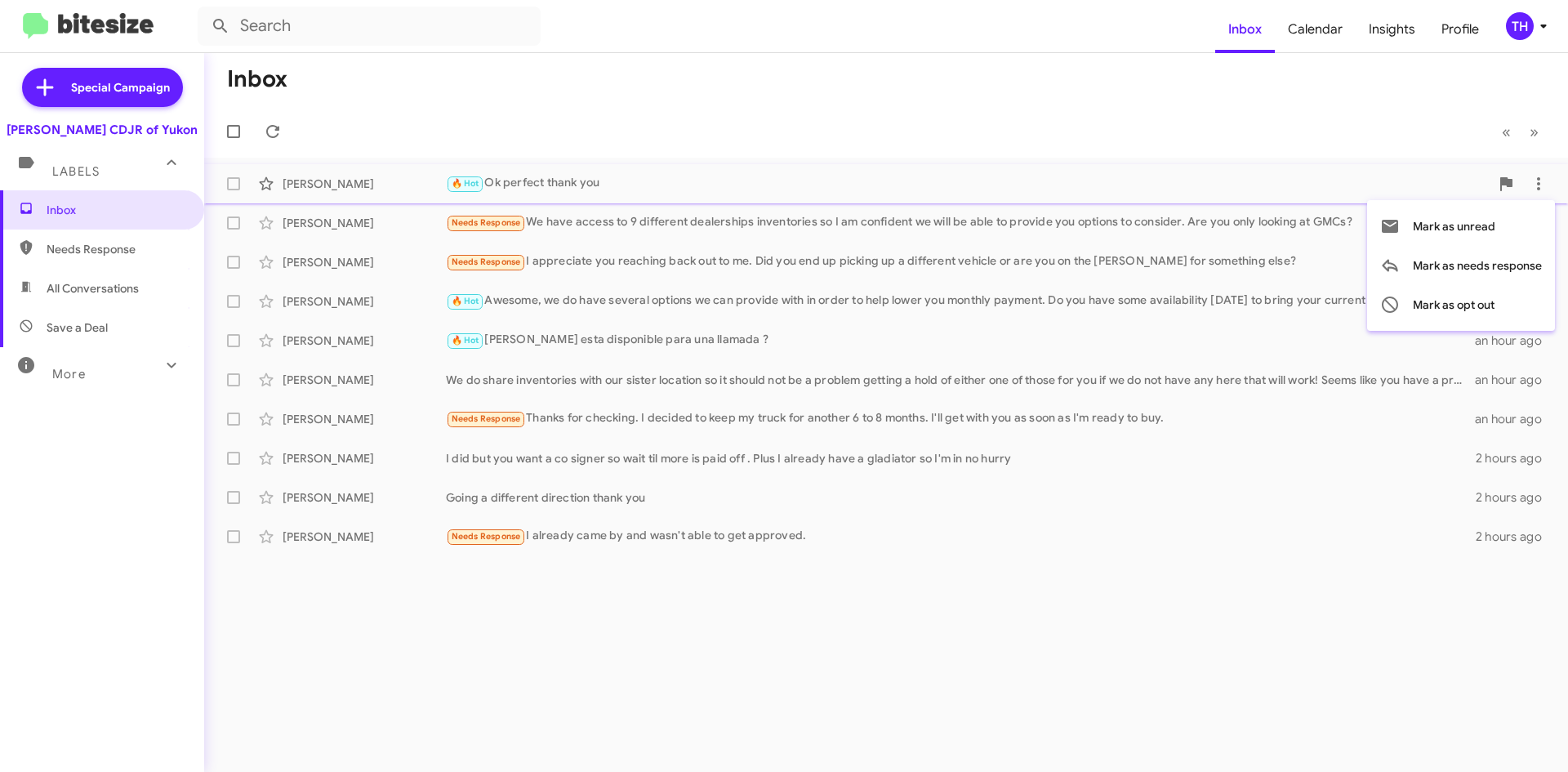
click at [660, 221] on div at bounding box center [784, 386] width 1568 height 772
click at [1536, 224] on icon at bounding box center [1538, 223] width 20 height 20
click at [1009, 223] on div at bounding box center [784, 386] width 1568 height 772
click at [988, 226] on div "Needs Response We have access to 9 different dealerships inventories so I am co…" at bounding box center [967, 223] width 1043 height 19
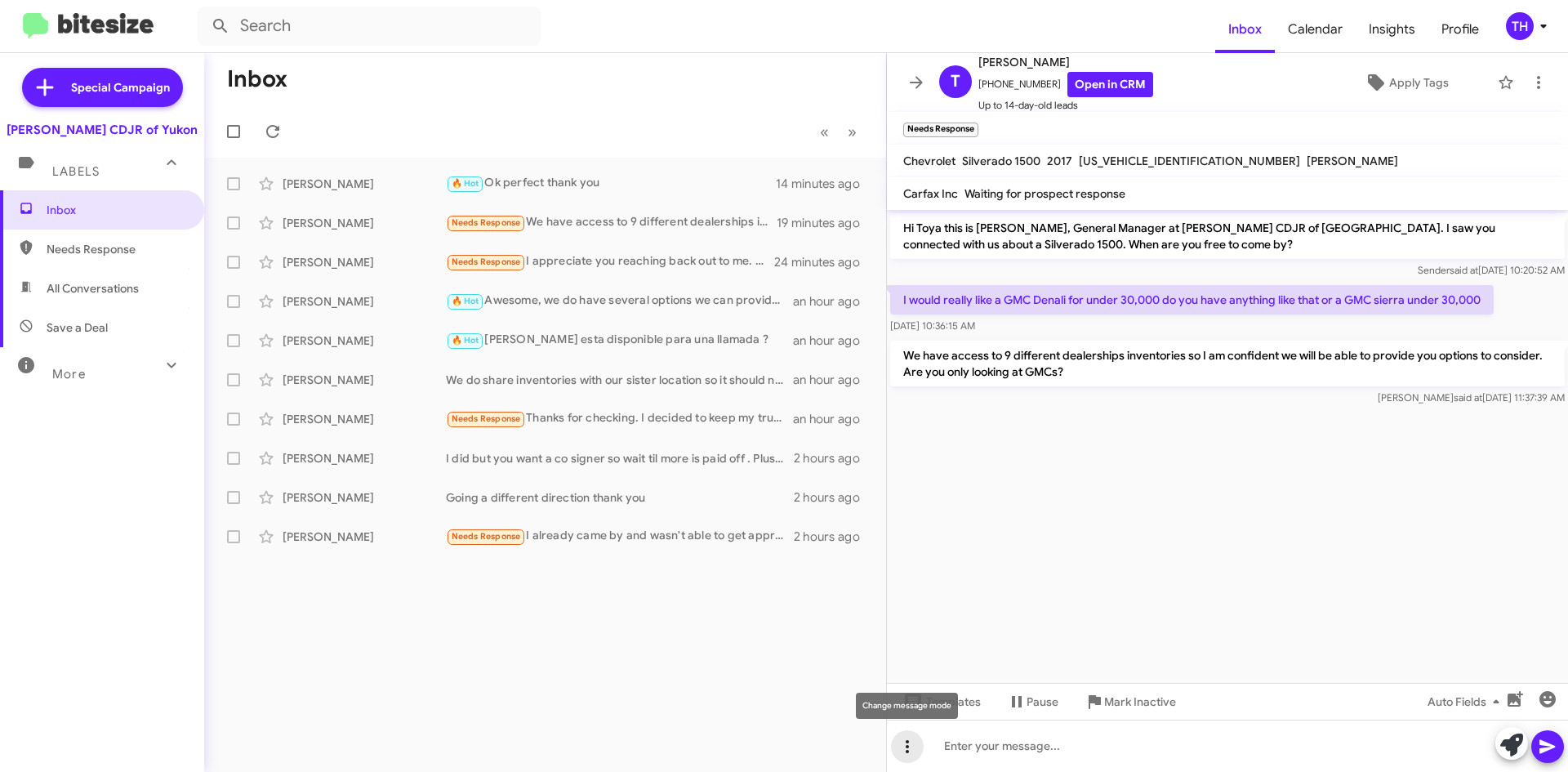
click at [919, 742] on span at bounding box center [907, 747] width 33 height 20
click at [964, 704] on button "note" at bounding box center [941, 705] width 101 height 39
click at [1023, 703] on icon at bounding box center [1016, 701] width 20 height 20
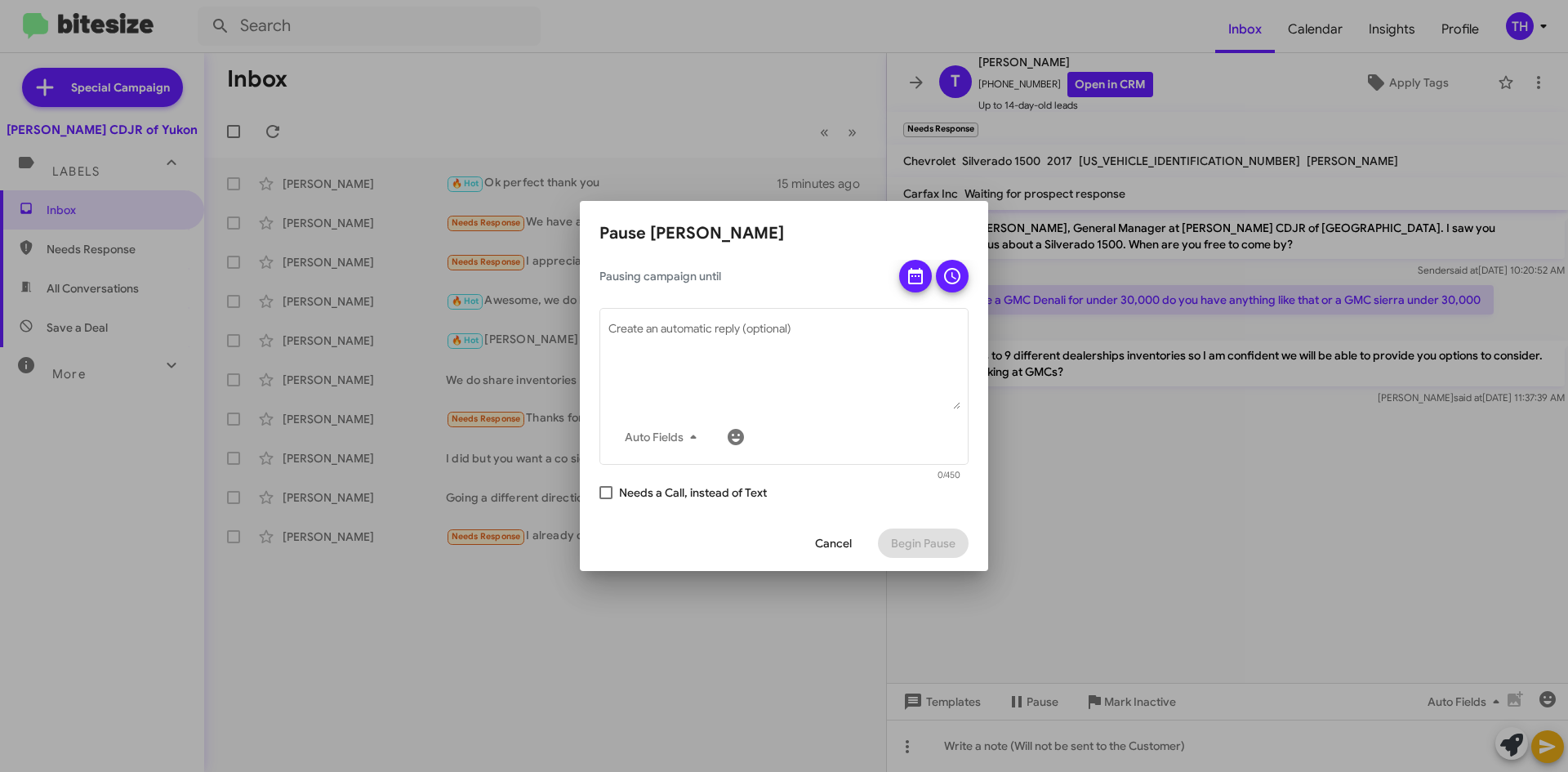
click at [671, 492] on span "Needs a Call, instead of Text" at bounding box center [693, 493] width 148 height 20
click at [606, 499] on input "Needs a Call, instead of Text" at bounding box center [605, 499] width 1 height 1
click at [834, 540] on span "Cancel" at bounding box center [833, 544] width 37 height 30
checkbox input "false"
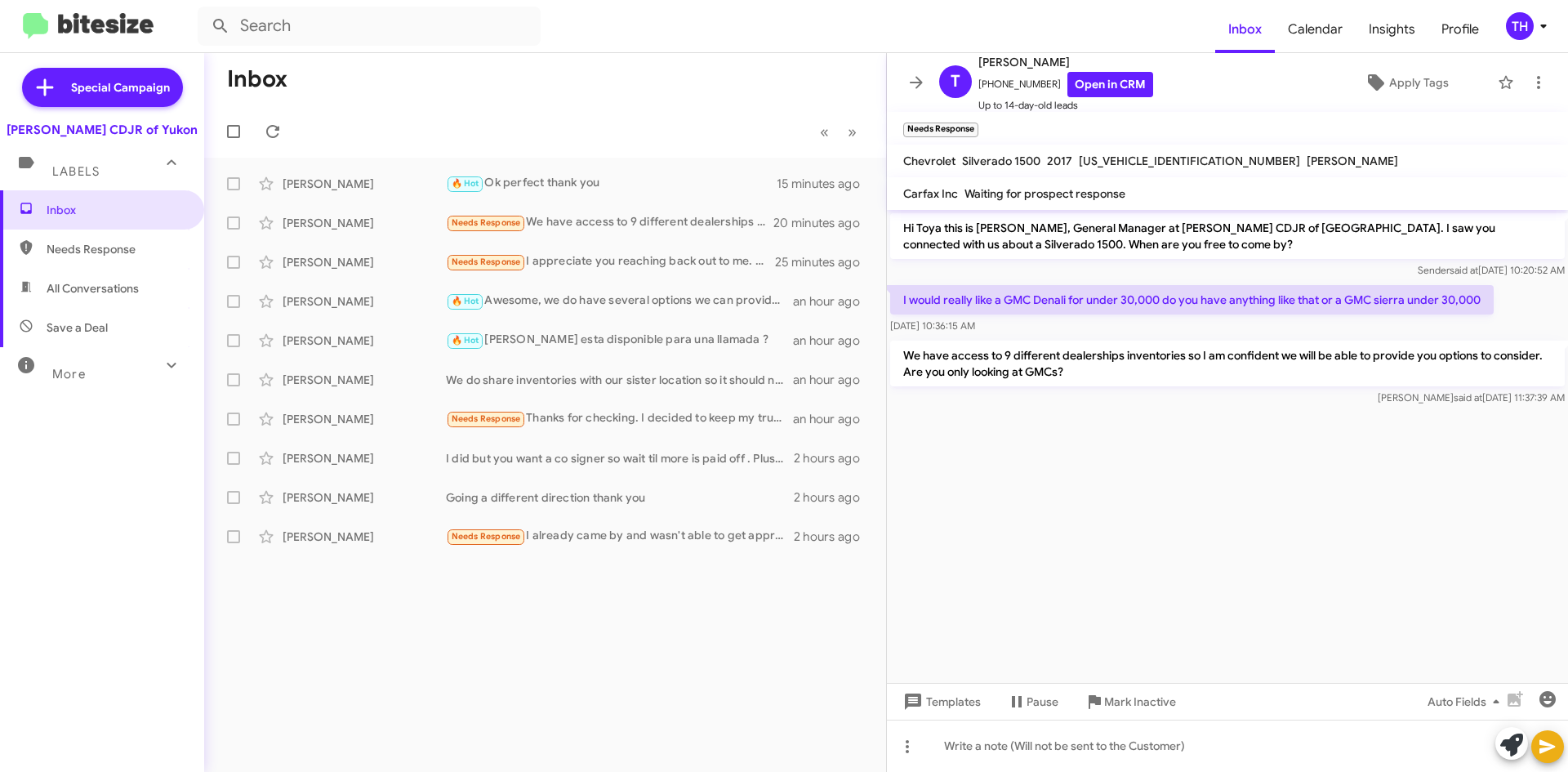
click at [605, 568] on div "Inbox « Previous » Next [PERSON_NAME] 🔥 Hot Ok perfect thank you 15 minutes ago…" at bounding box center [545, 412] width 682 height 719
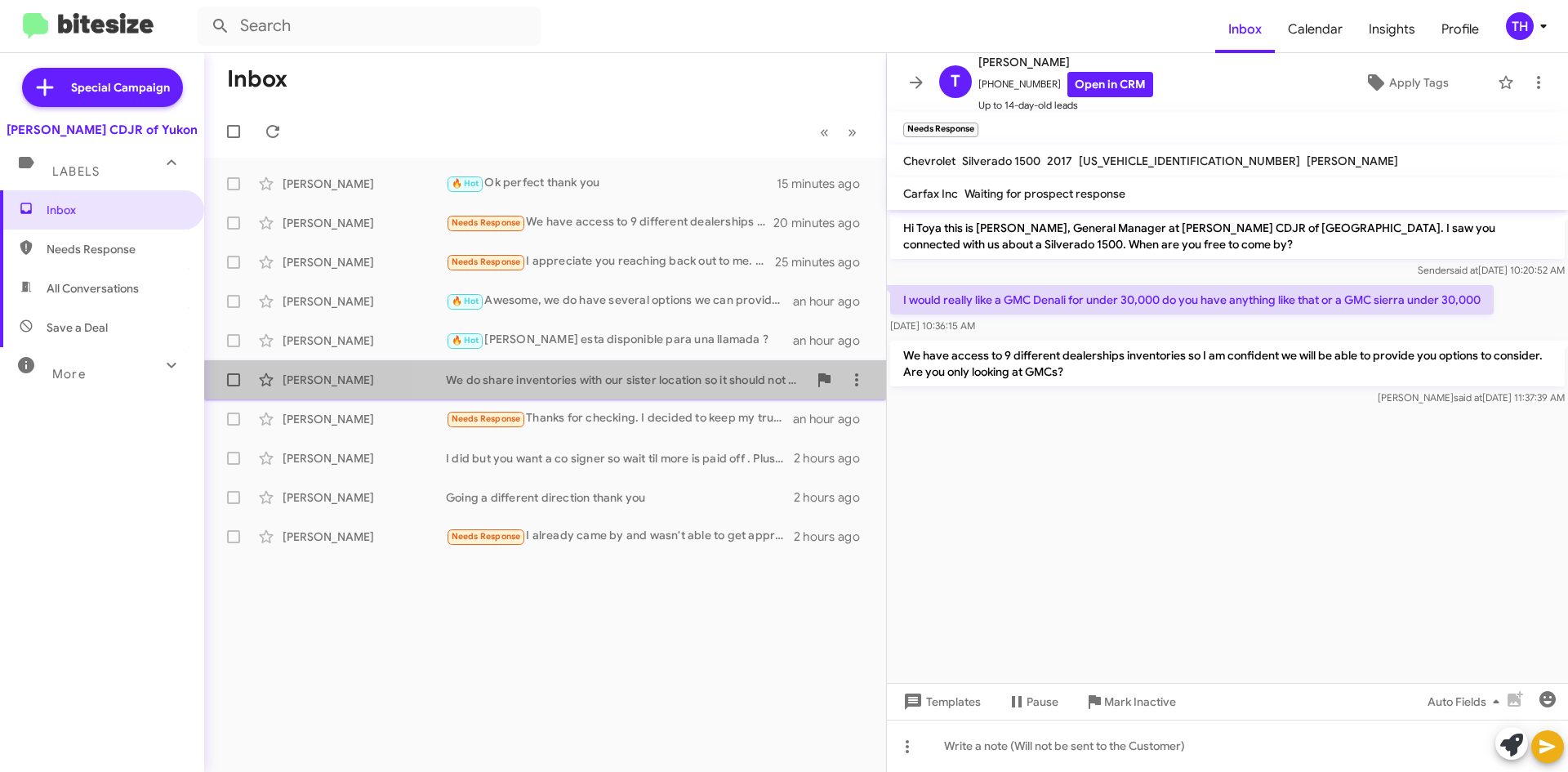
click at [677, 390] on div "[PERSON_NAME] We do share inventories with our sister location so it should not…" at bounding box center [545, 380] width 656 height 33
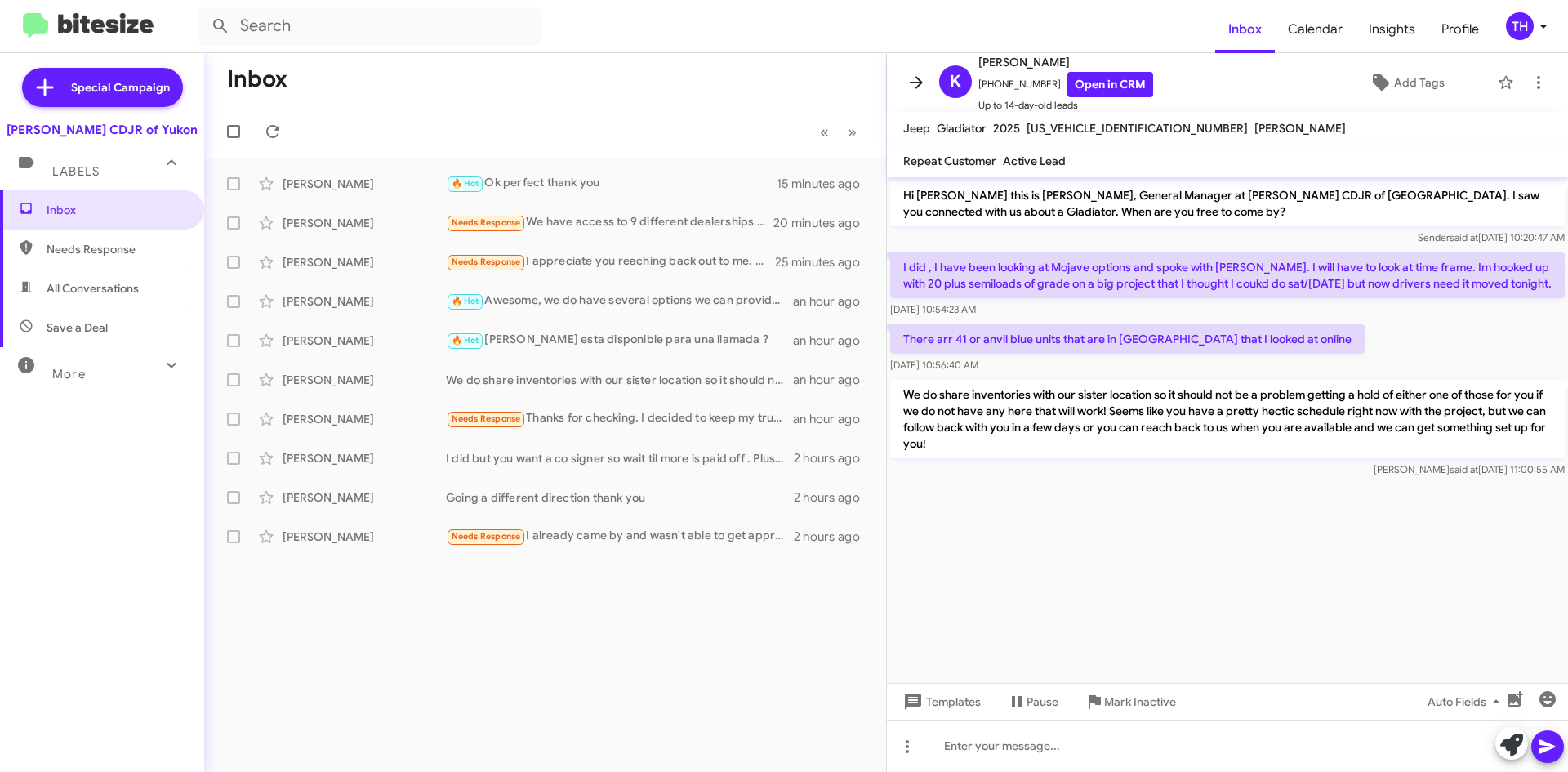
click at [915, 75] on icon at bounding box center [916, 83] width 20 height 20
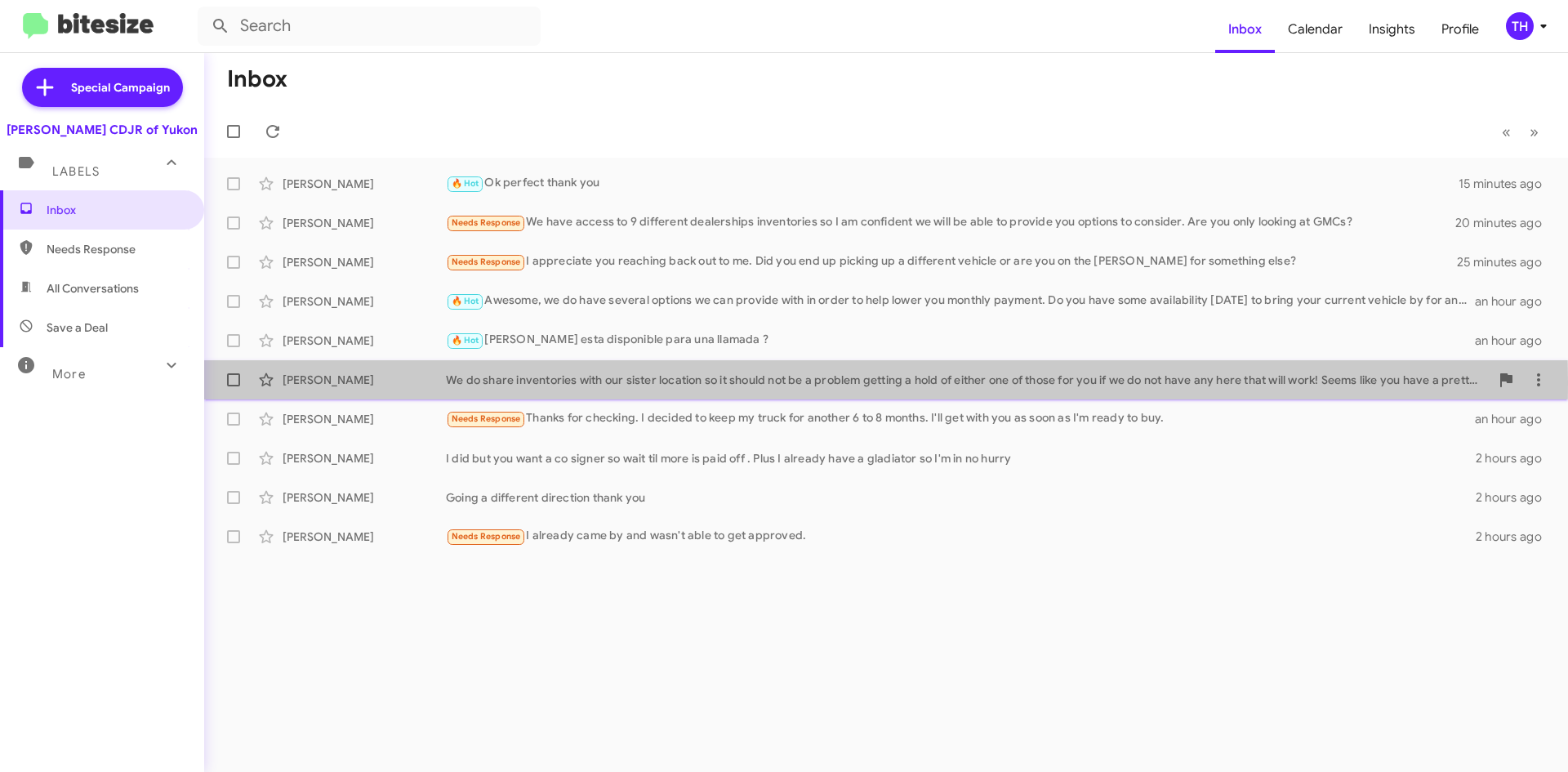
click at [555, 383] on div "We do share inventories with our sister location so it should not be a problem …" at bounding box center [967, 380] width 1043 height 16
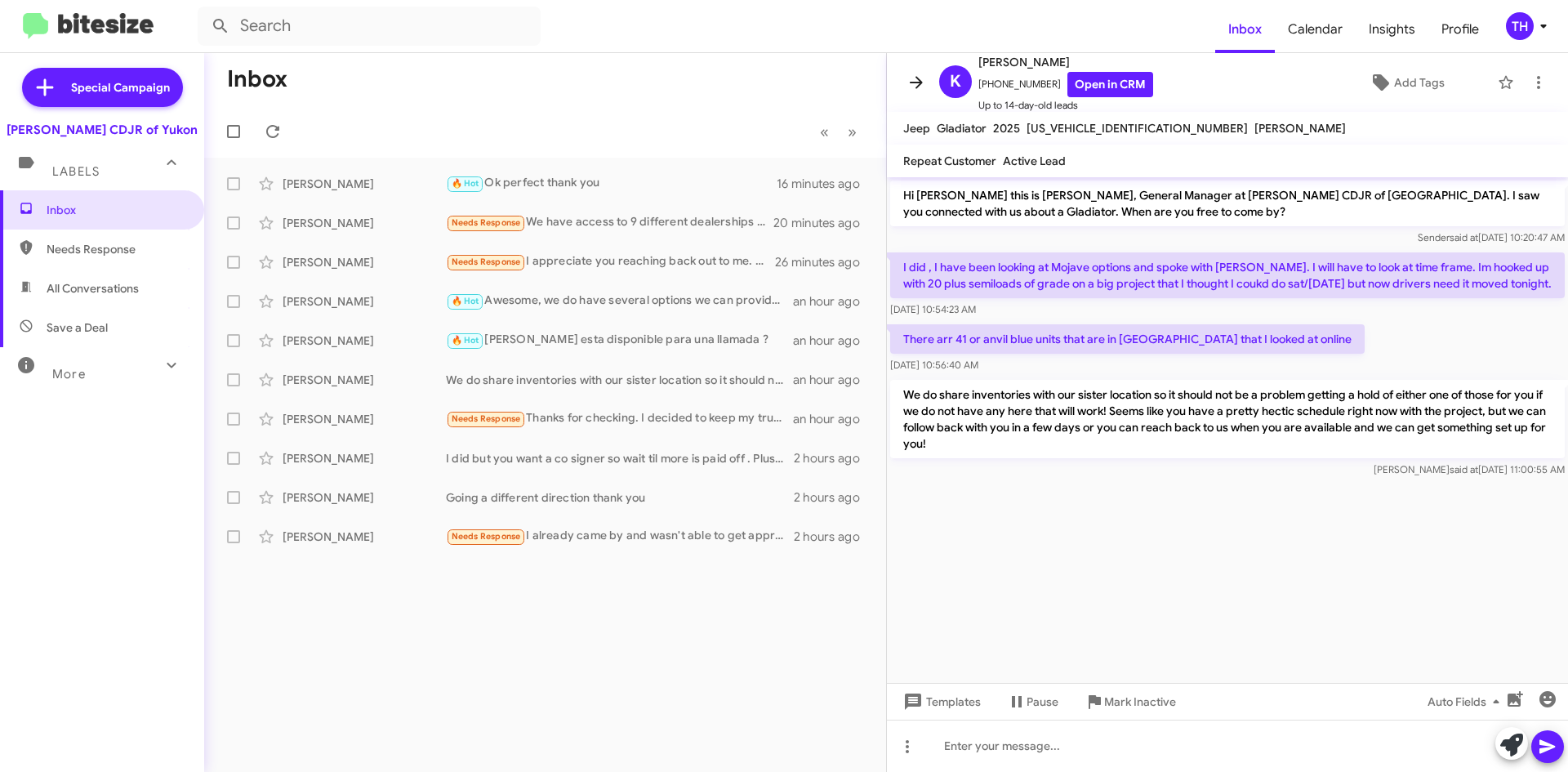
click at [920, 75] on icon at bounding box center [916, 83] width 20 height 20
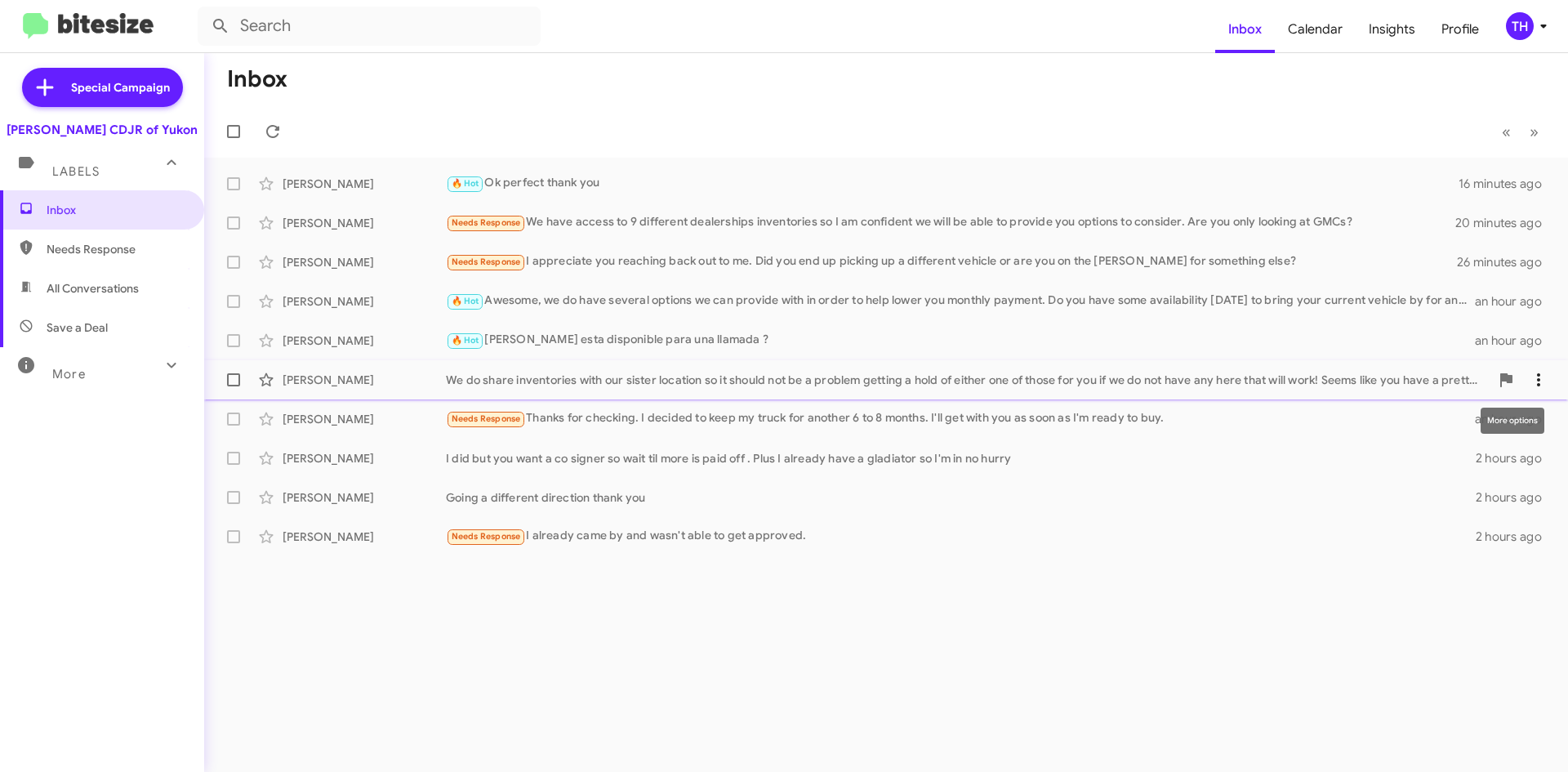
click at [1542, 388] on icon at bounding box center [1538, 380] width 20 height 20
click at [108, 255] on div at bounding box center [784, 386] width 1568 height 772
click at [108, 255] on span "Needs Response" at bounding box center [116, 249] width 139 height 16
type input "in:needs-response"
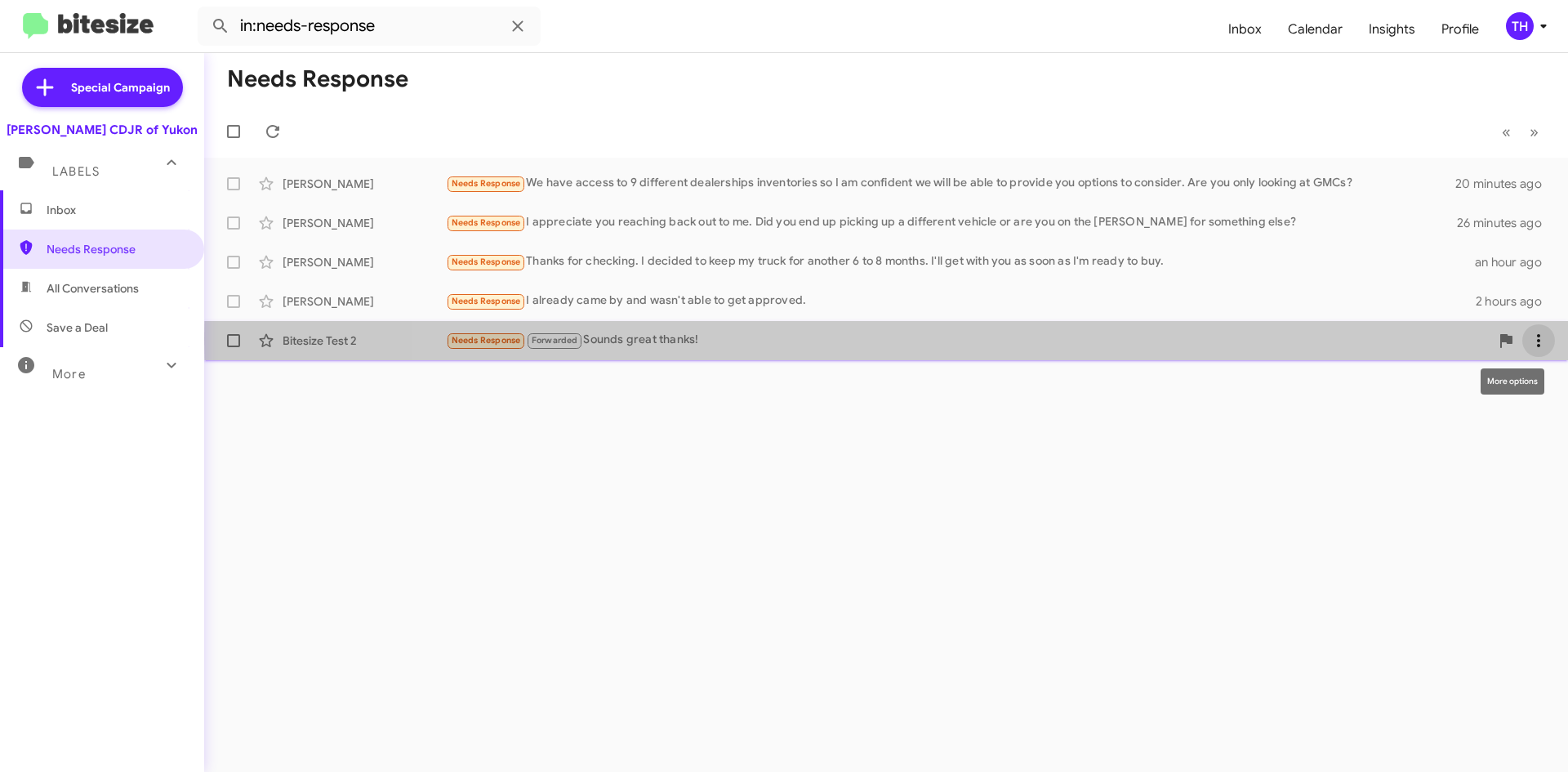
click at [1547, 339] on icon at bounding box center [1538, 341] width 20 height 20
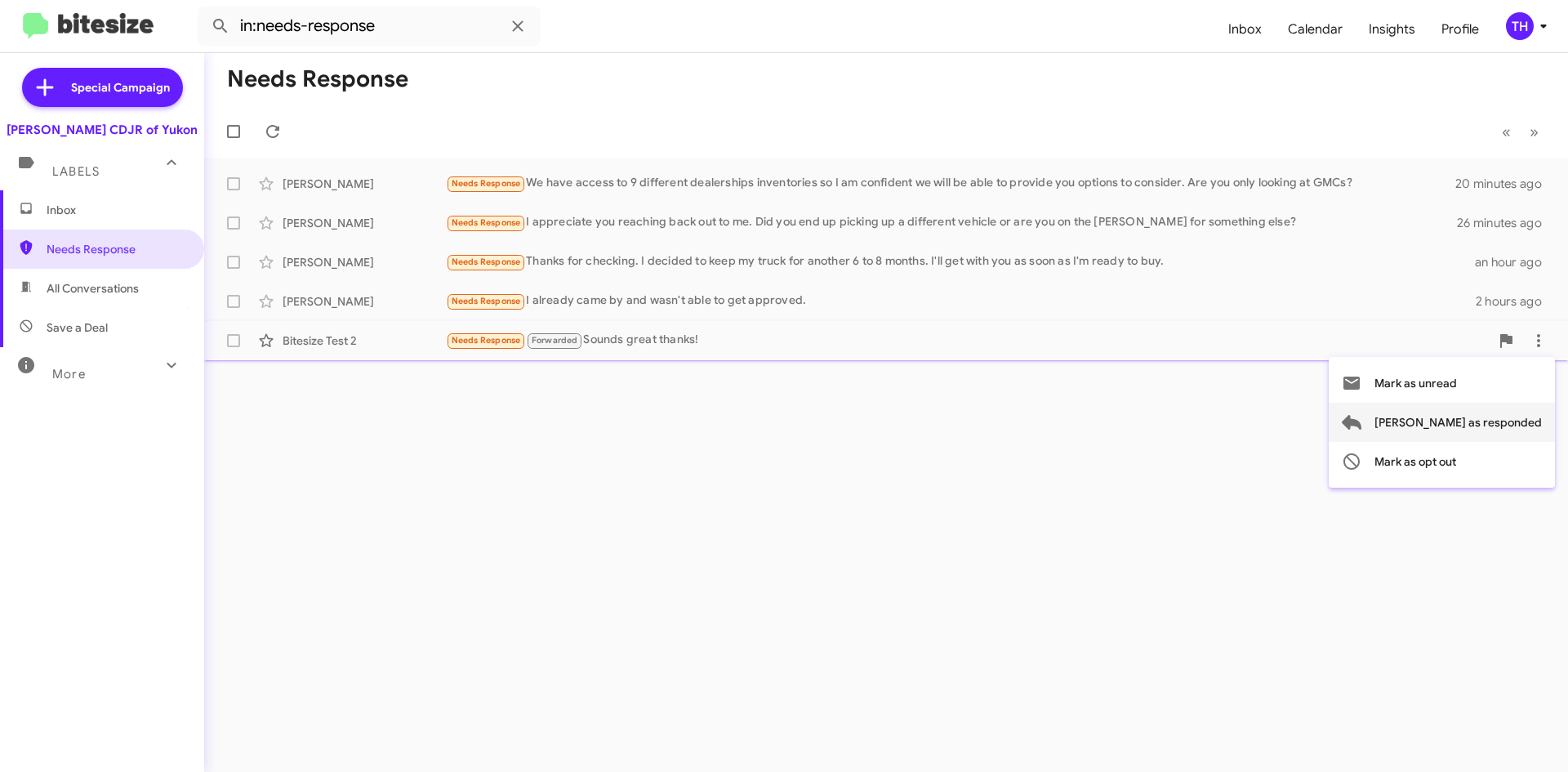
click at [1524, 427] on span "[PERSON_NAME] as responded" at bounding box center [1458, 422] width 167 height 39
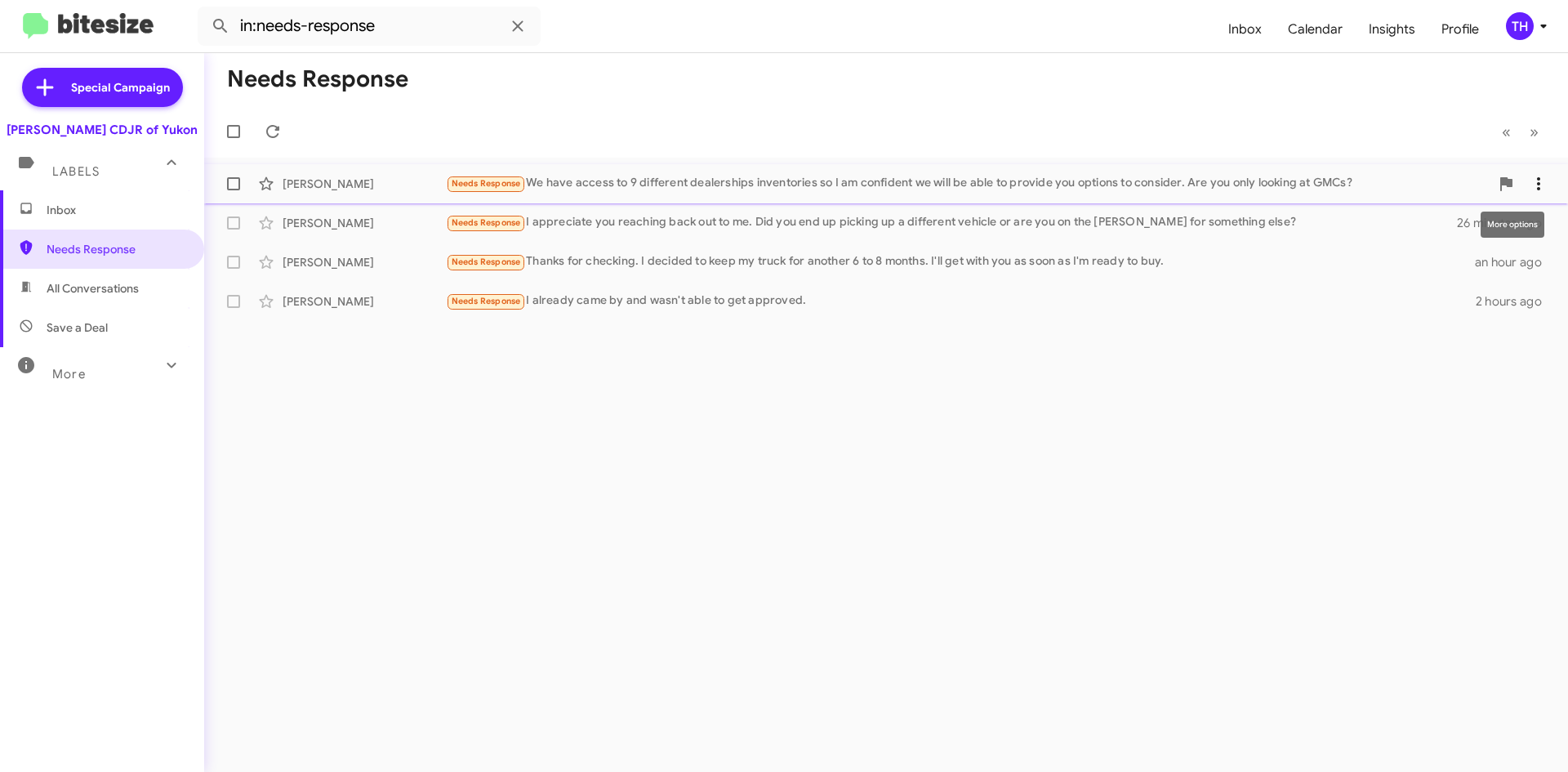
click at [1552, 184] on span at bounding box center [1538, 184] width 33 height 20
click at [1552, 184] on div at bounding box center [784, 386] width 1568 height 772
click at [1543, 181] on icon at bounding box center [1538, 184] width 20 height 20
click at [1543, 181] on div at bounding box center [784, 386] width 1568 height 772
click at [1543, 181] on icon at bounding box center [1538, 184] width 20 height 20
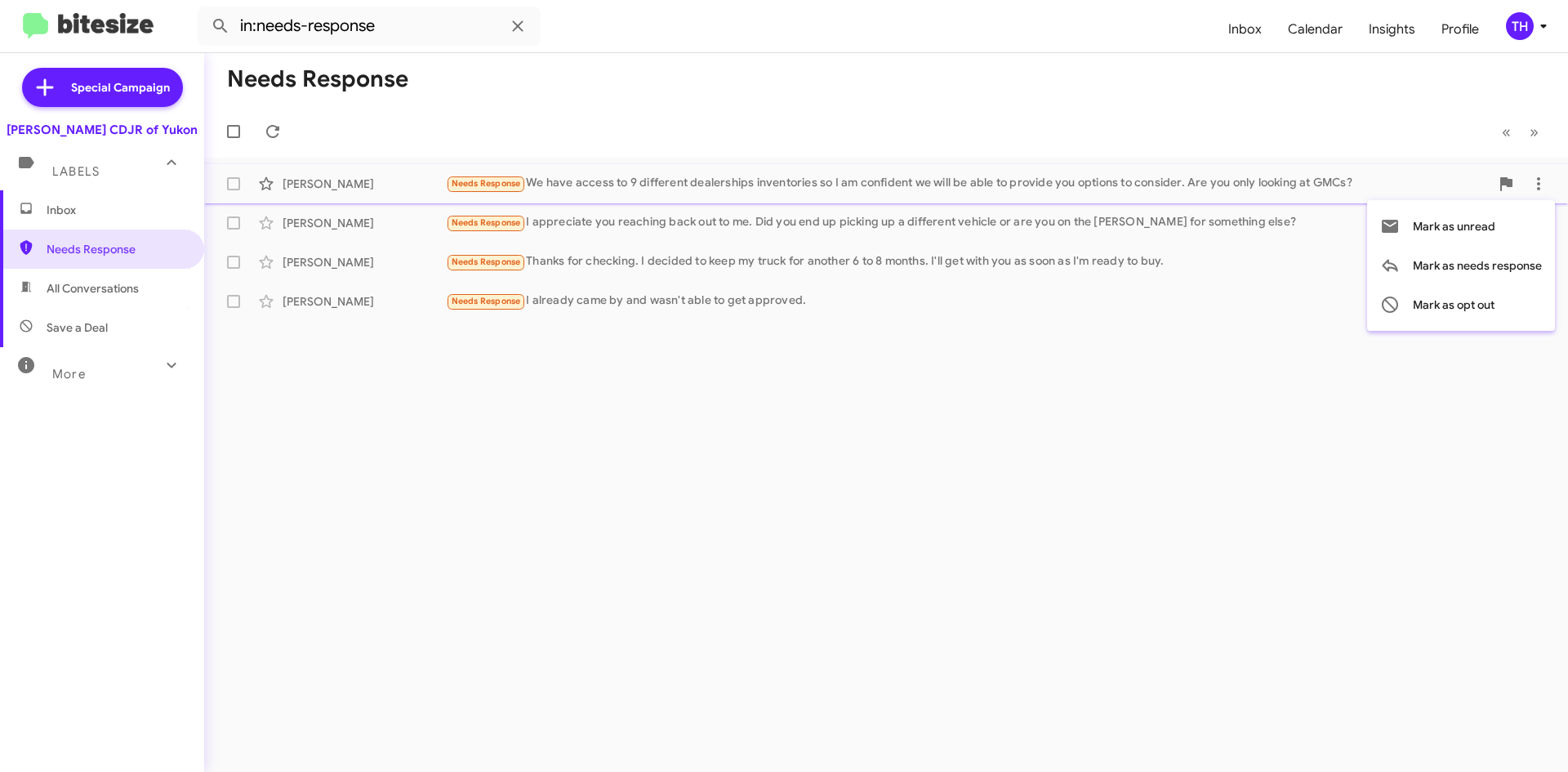
click at [1318, 185] on div at bounding box center [784, 386] width 1568 height 772
click at [1318, 185] on div "Needs Response We have access to 9 different dealerships inventories so I am co…" at bounding box center [951, 183] width 1011 height 19
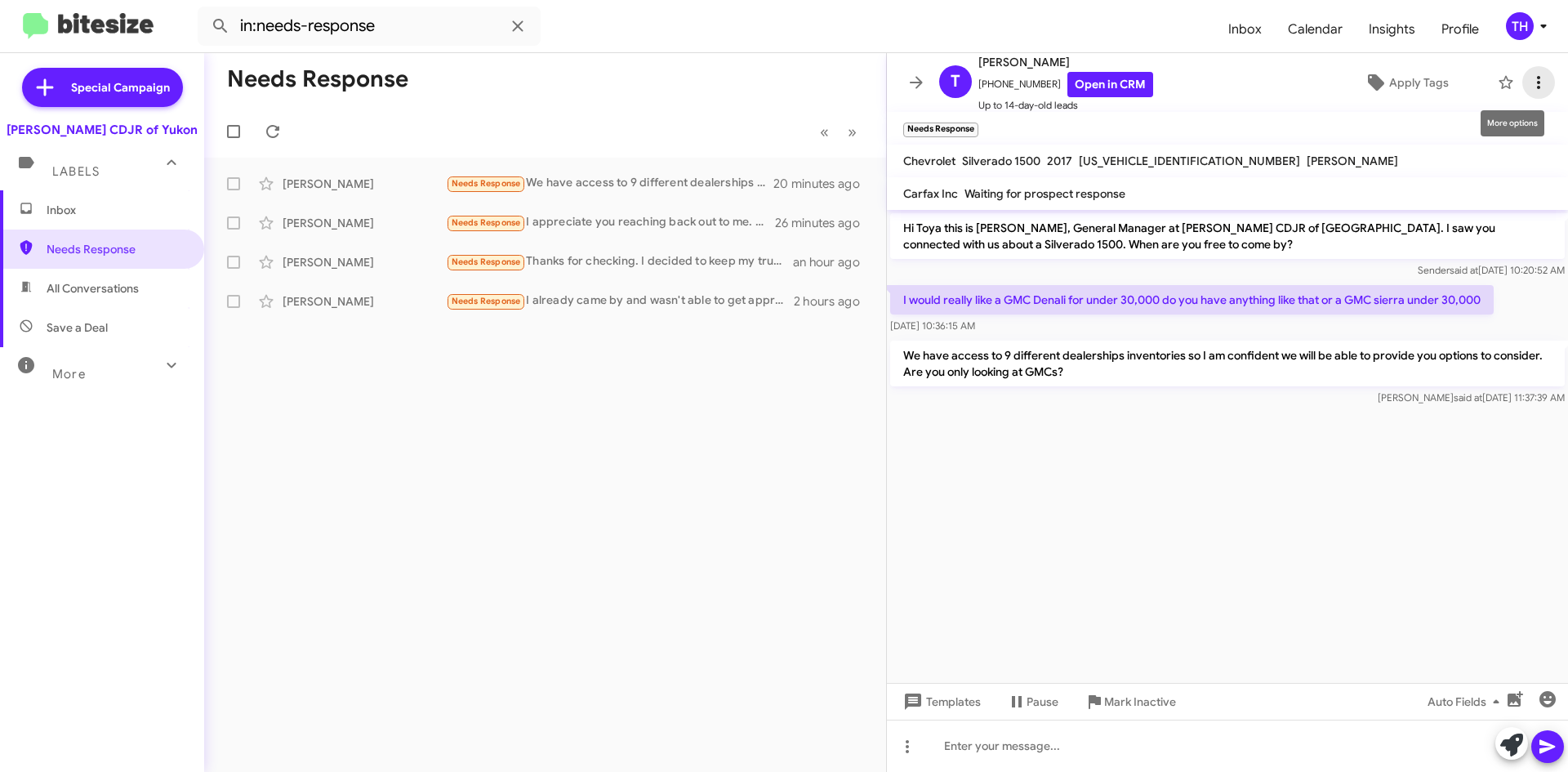
click at [1522, 93] on button at bounding box center [1538, 83] width 33 height 33
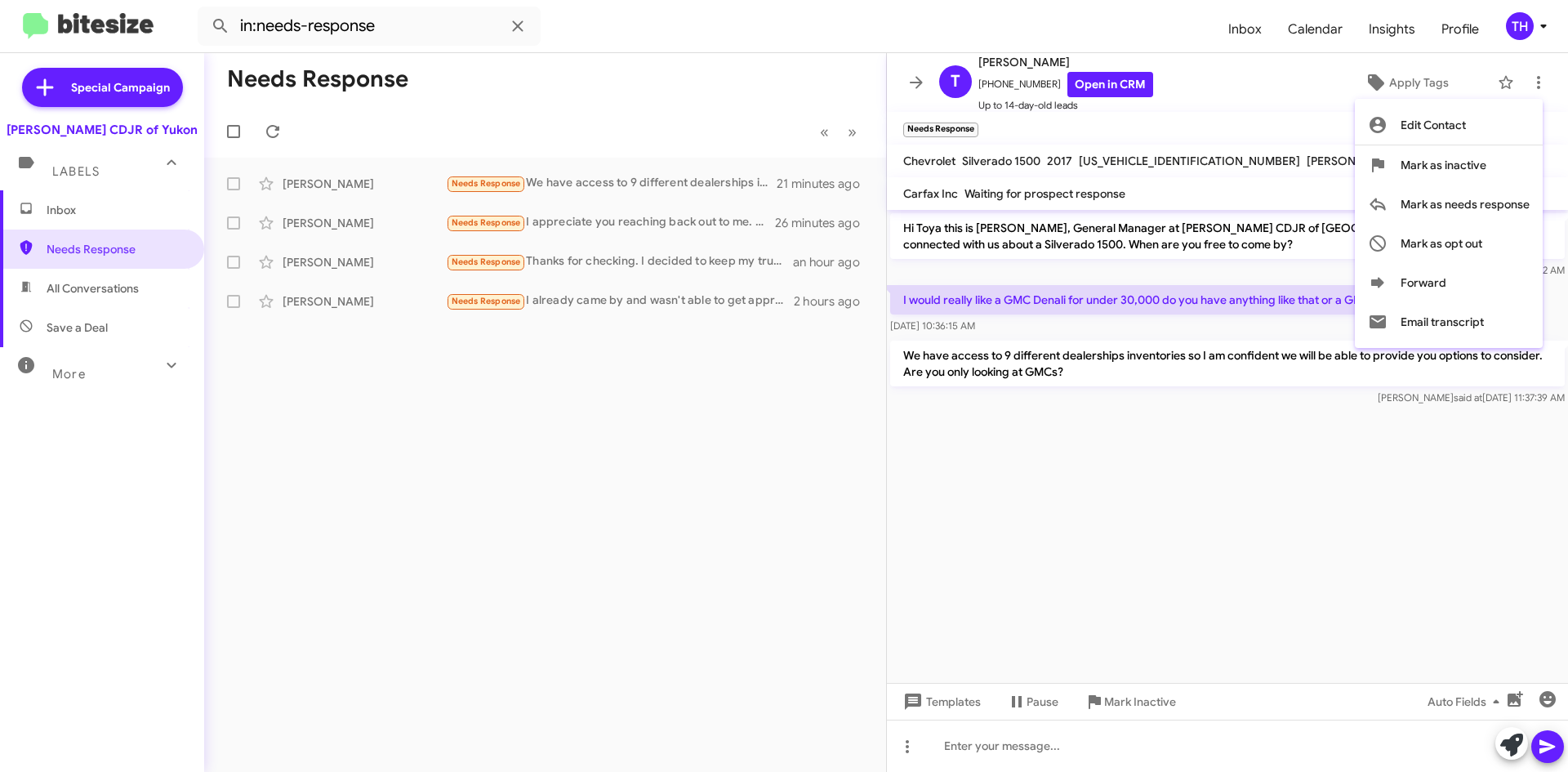
click at [906, 89] on div at bounding box center [784, 386] width 1568 height 772
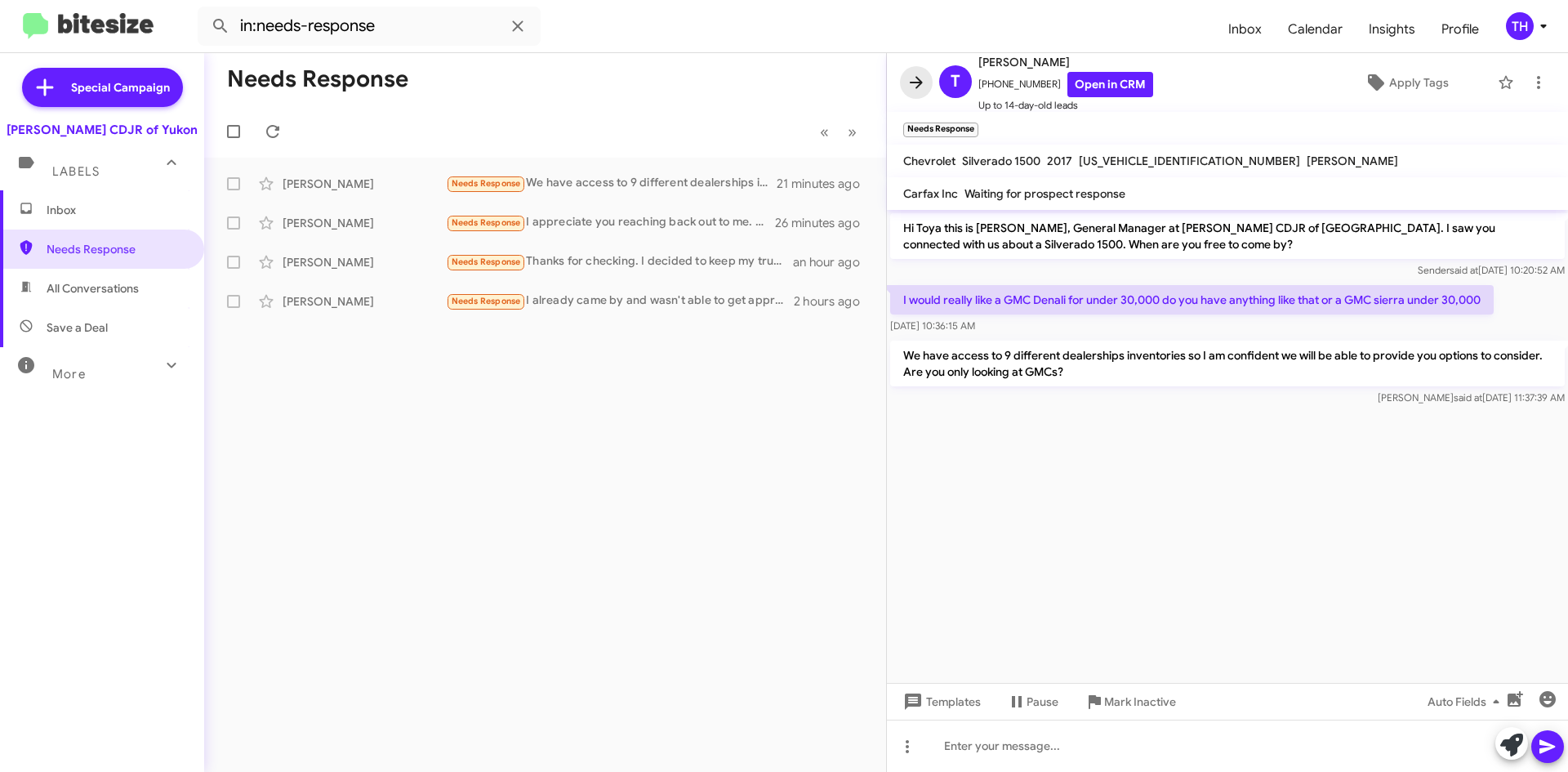
click at [906, 89] on icon at bounding box center [916, 83] width 20 height 20
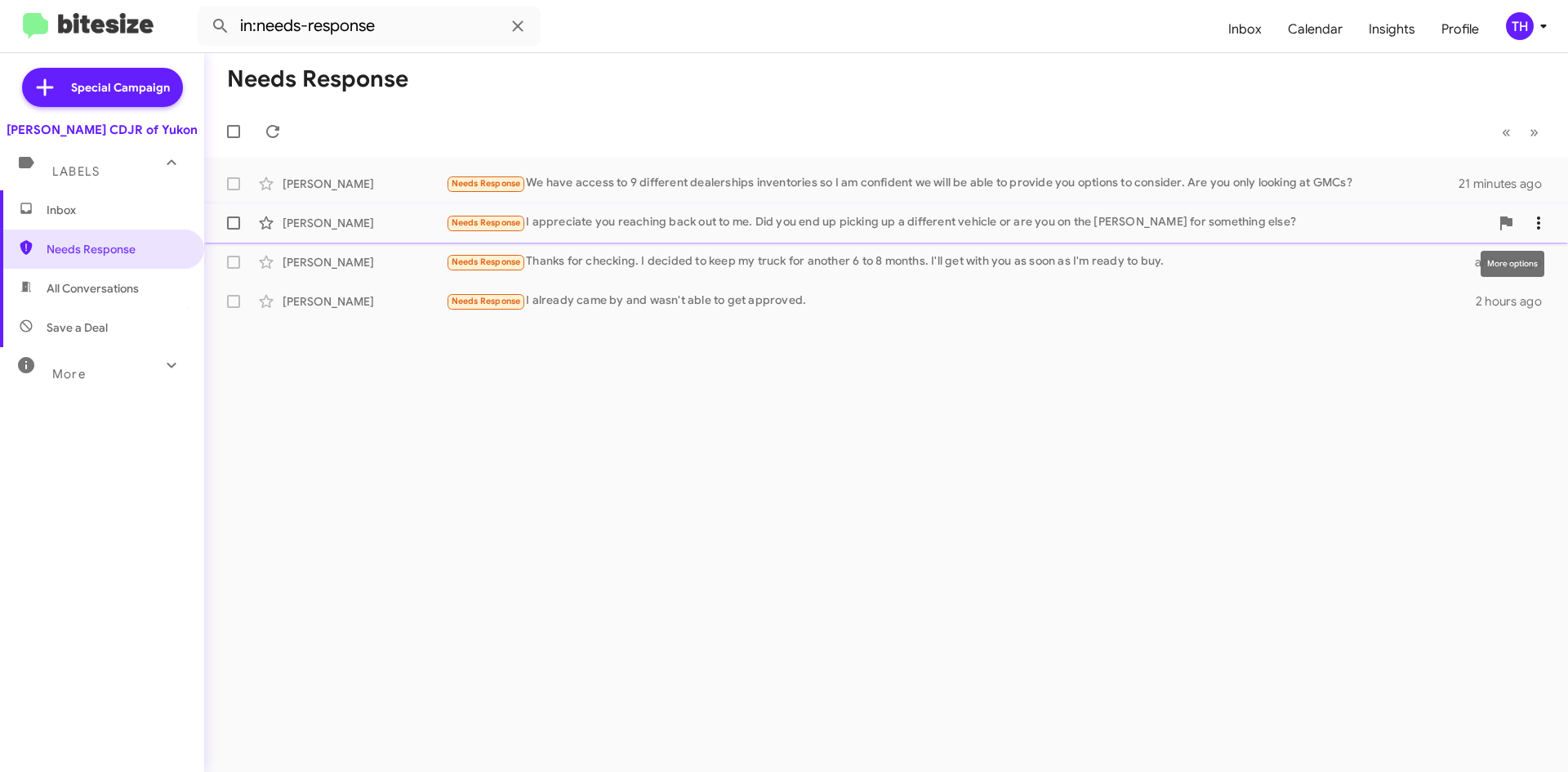
click at [1532, 218] on icon at bounding box center [1538, 223] width 20 height 20
click at [812, 242] on div at bounding box center [784, 386] width 1568 height 772
click at [808, 229] on div "Needs Response I appreciate you reaching back out to me. Did you end up picking…" at bounding box center [967, 223] width 1043 height 19
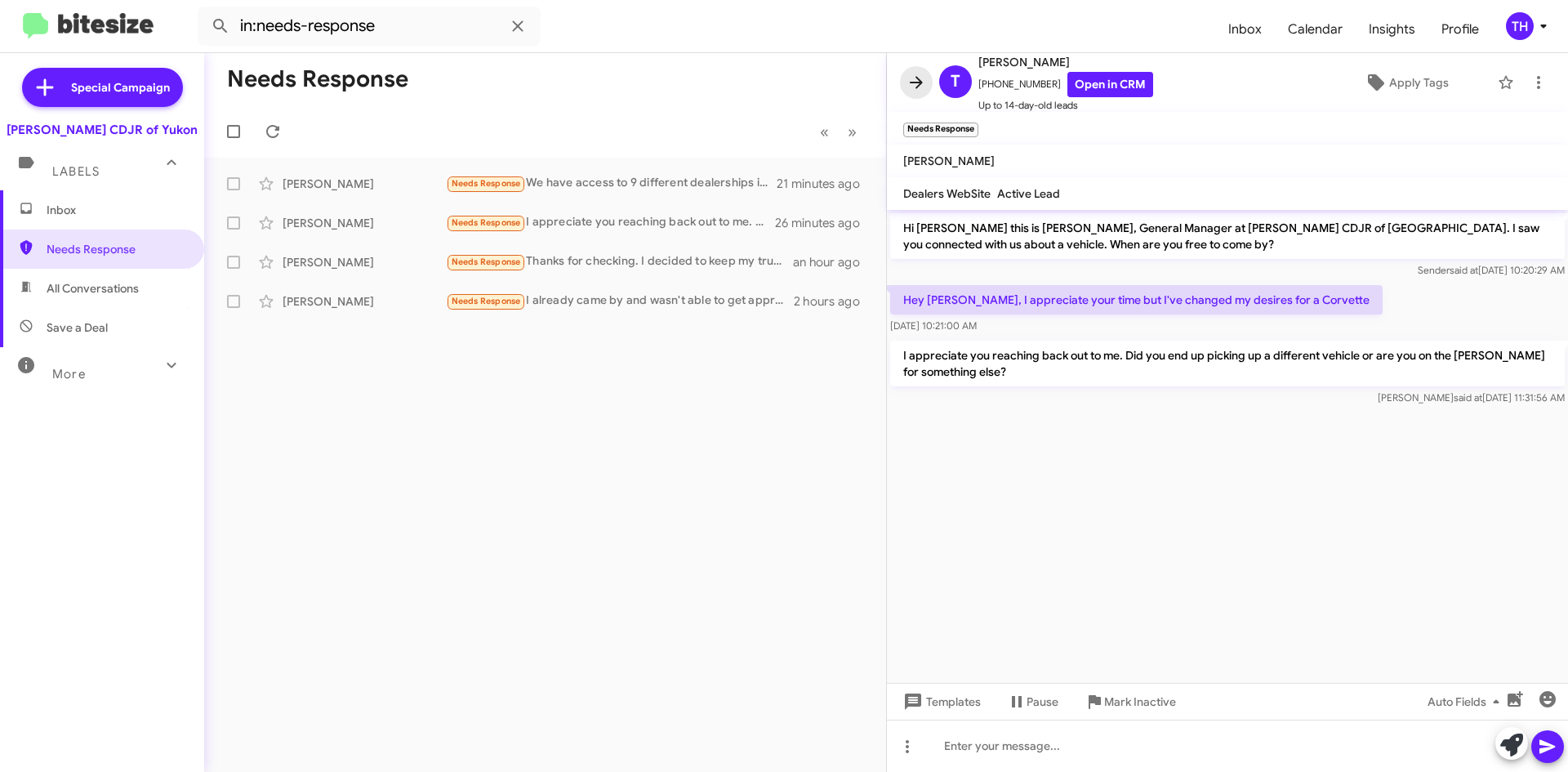
click at [917, 91] on icon at bounding box center [916, 83] width 20 height 20
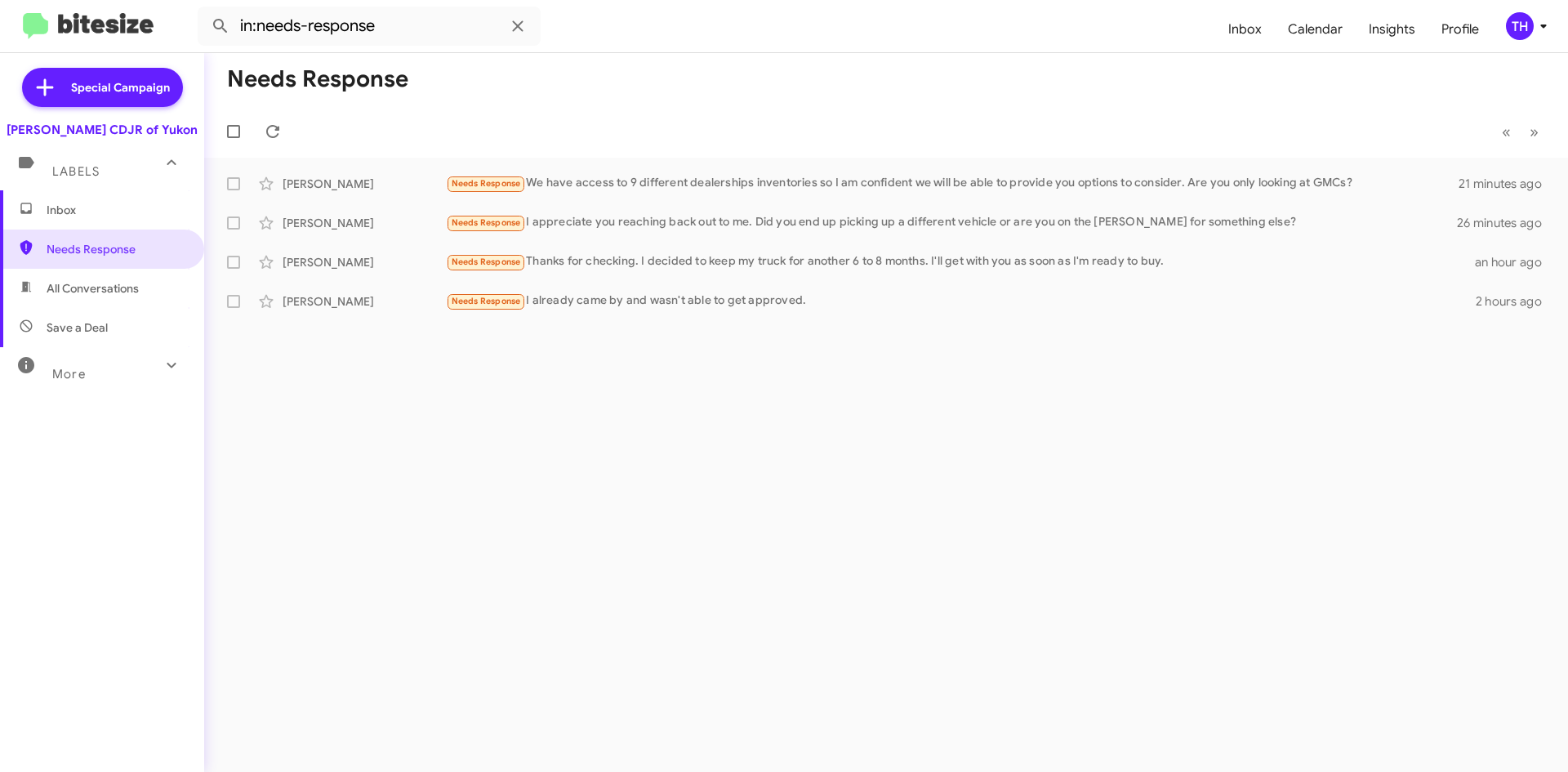
click at [93, 195] on span "Inbox" at bounding box center [102, 210] width 204 height 39
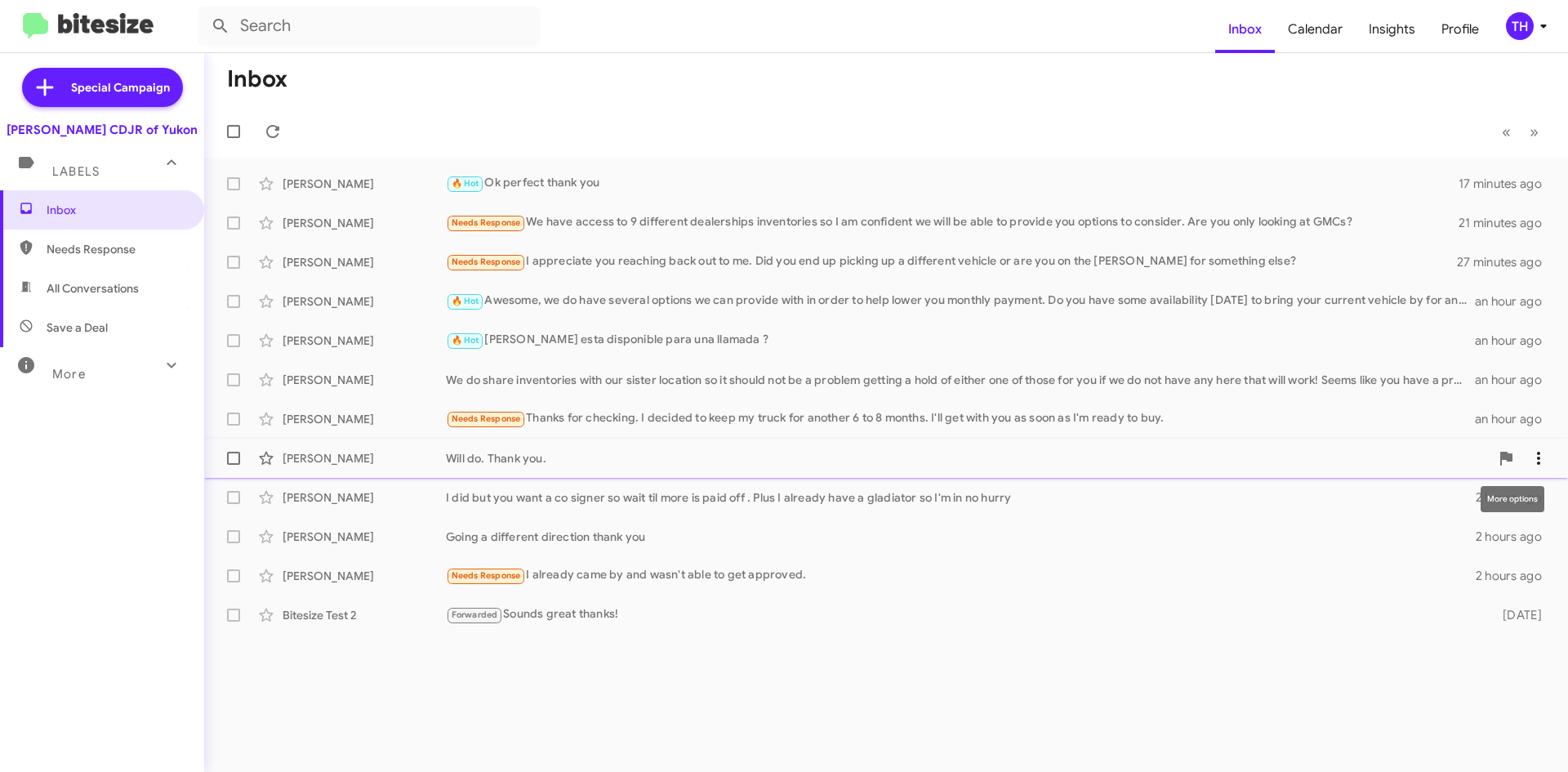
click at [1551, 455] on span at bounding box center [1538, 458] width 33 height 20
click at [1413, 616] on div at bounding box center [784, 386] width 1568 height 772
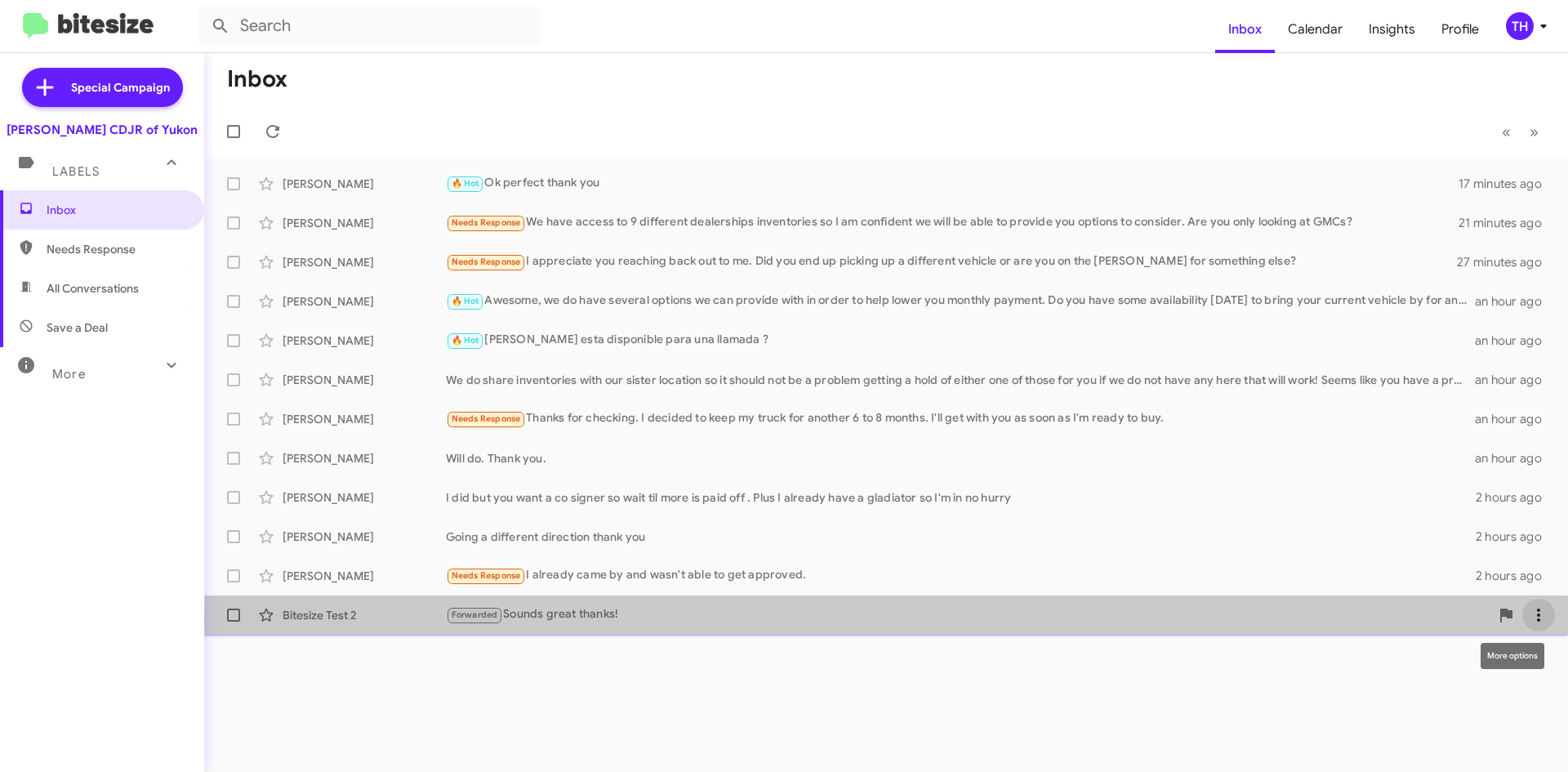
click at [1538, 623] on icon at bounding box center [1538, 615] width 20 height 20
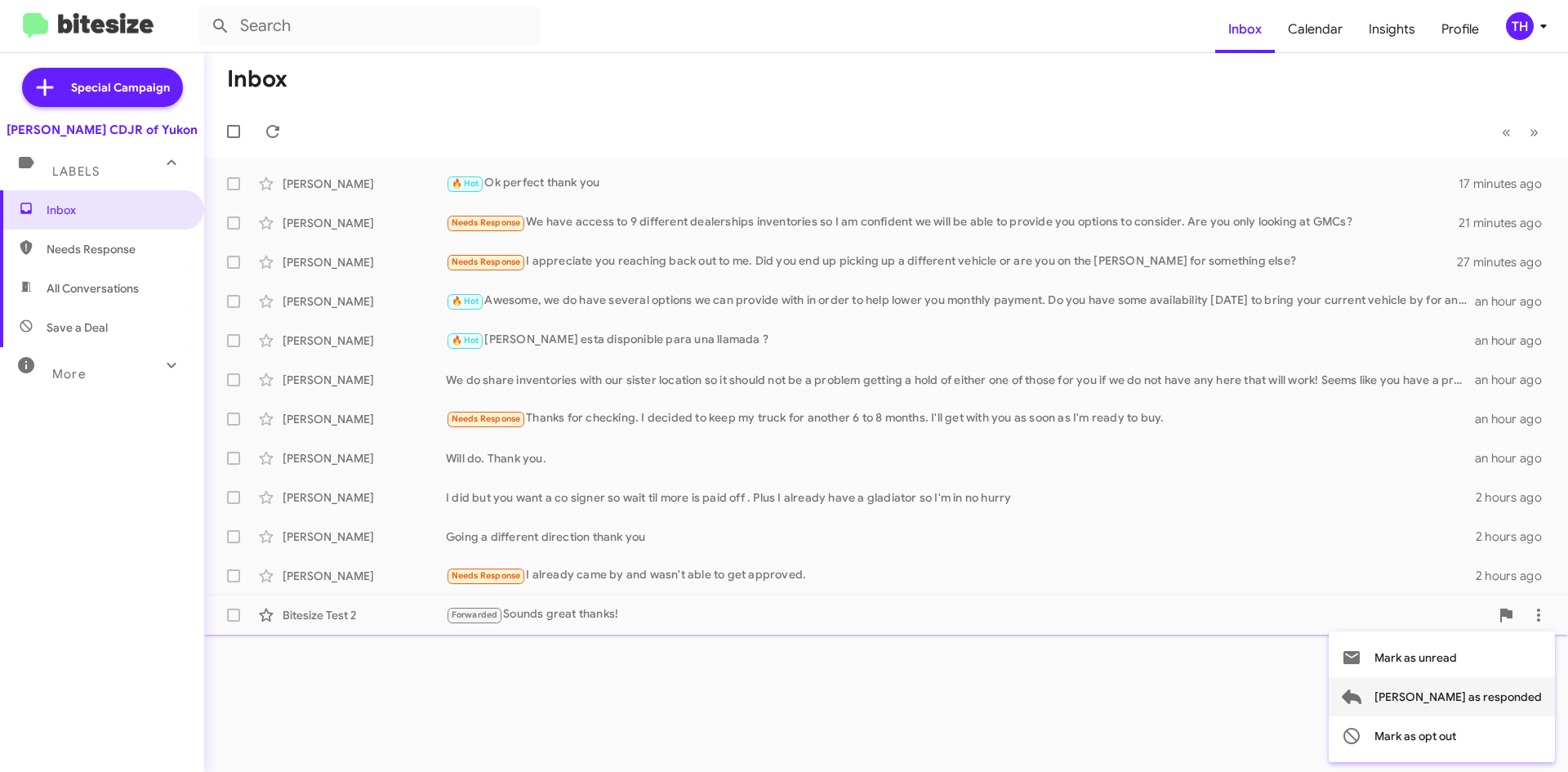
click at [1513, 687] on span "[PERSON_NAME] as responded" at bounding box center [1458, 697] width 167 height 39
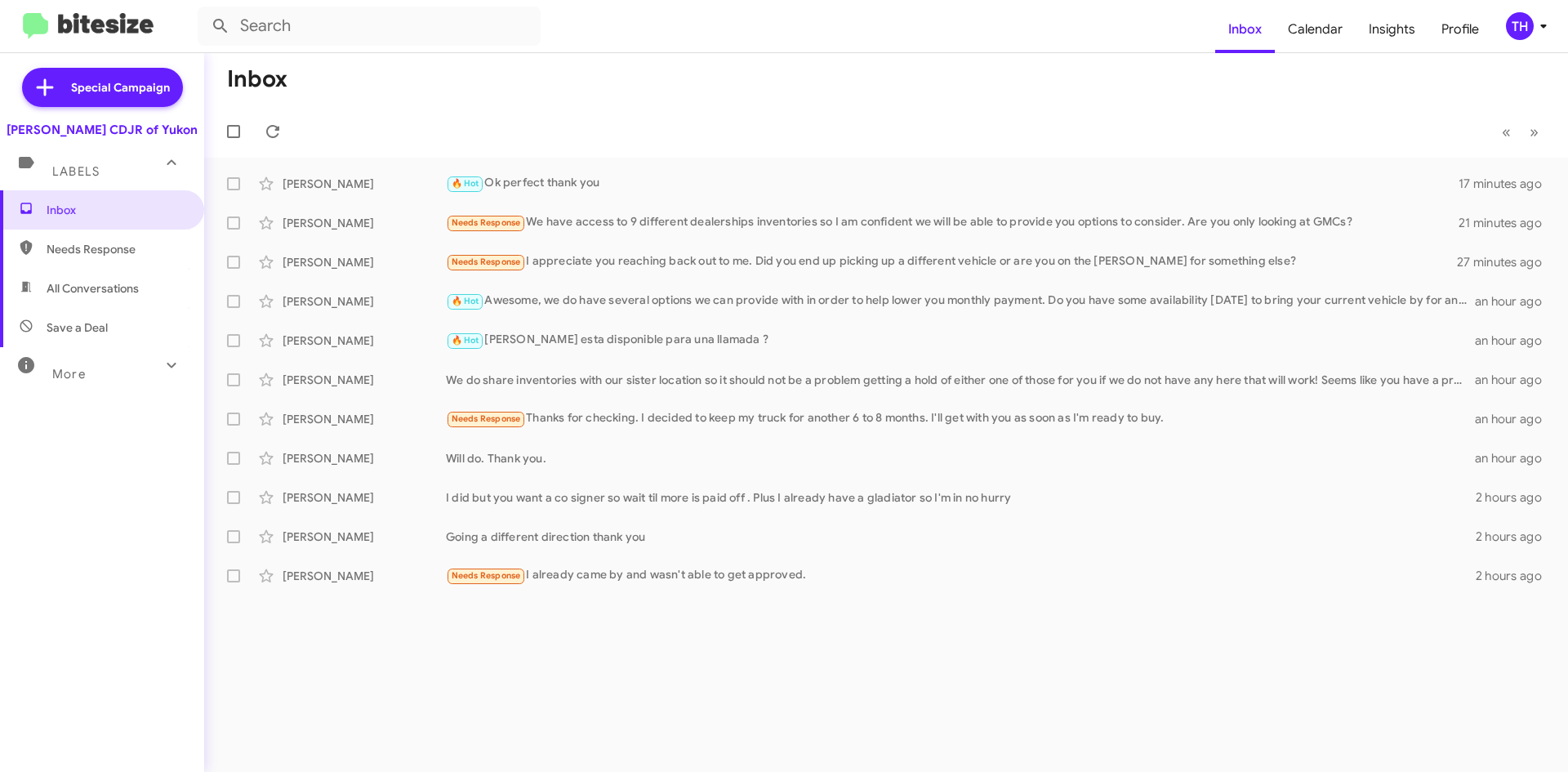
click at [83, 259] on span "Needs Response" at bounding box center [102, 250] width 204 height 39
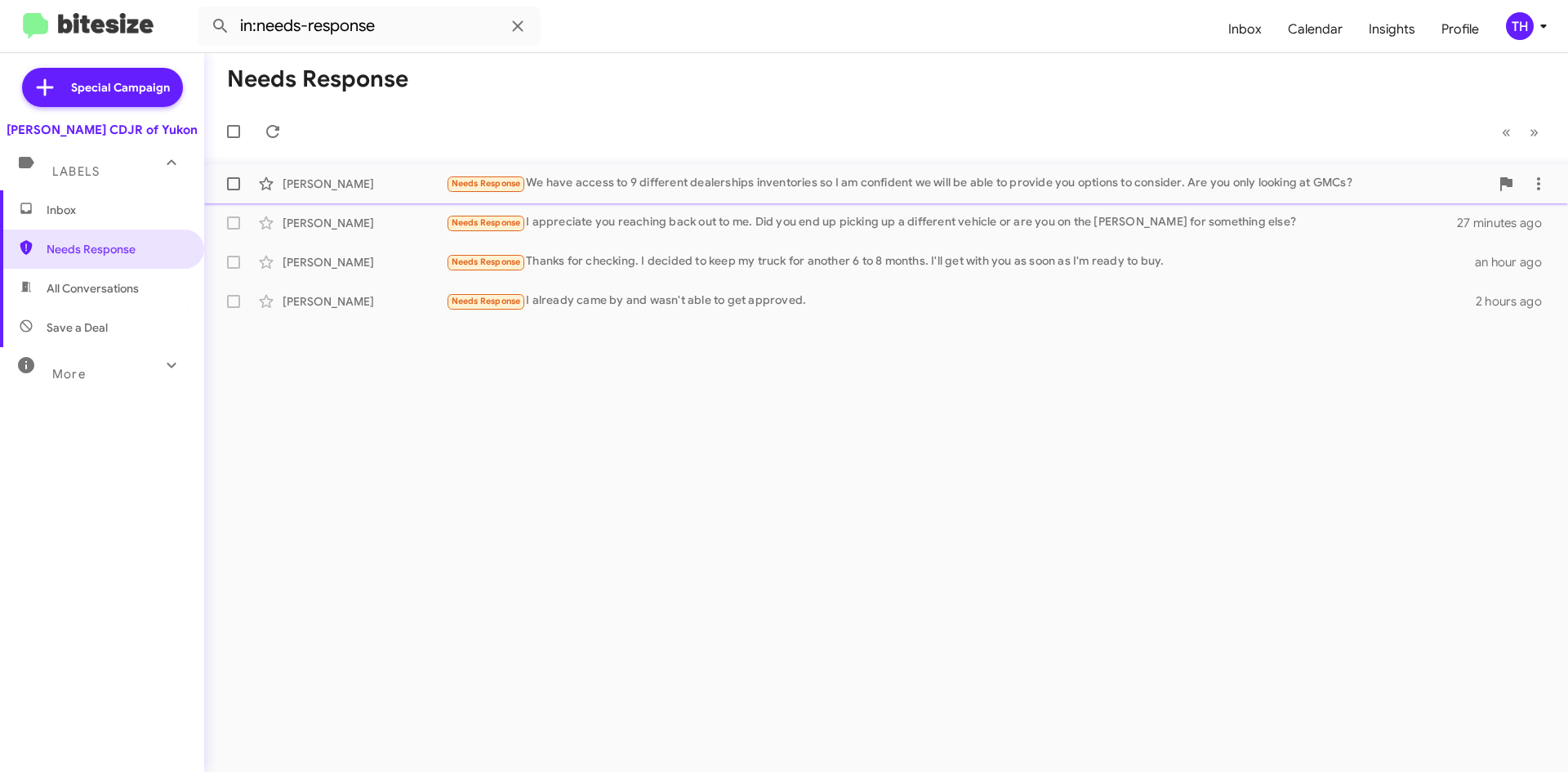
click at [1555, 183] on span "[PERSON_NAME] Needs Response We have access to 9 different dealerships inventor…" at bounding box center [886, 184] width 1364 height 39
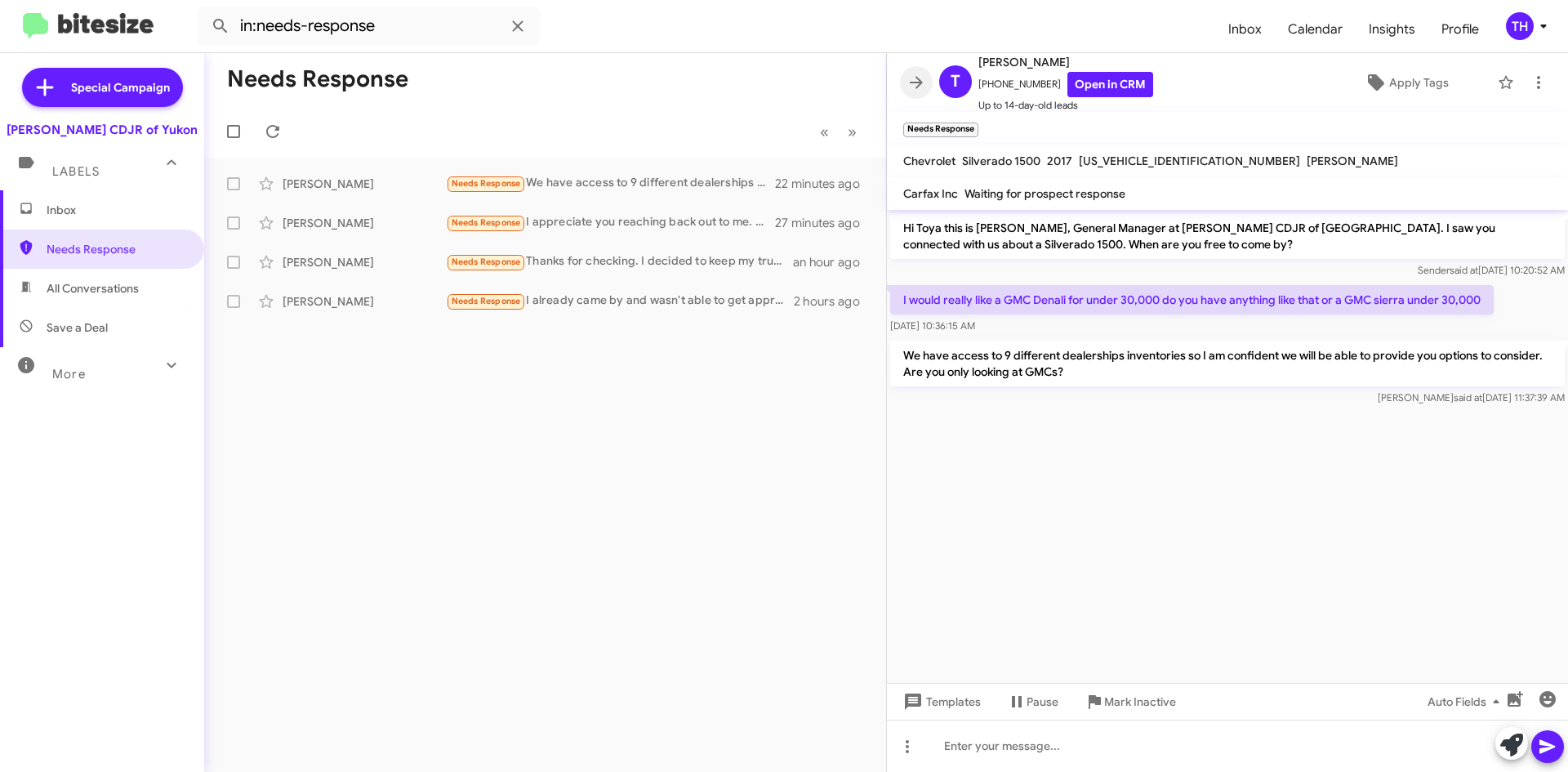
drag, startPoint x: 905, startPoint y: 83, endPoint x: 996, endPoint y: 107, distance: 94.1
click at [905, 81] on span at bounding box center [916, 83] width 33 height 20
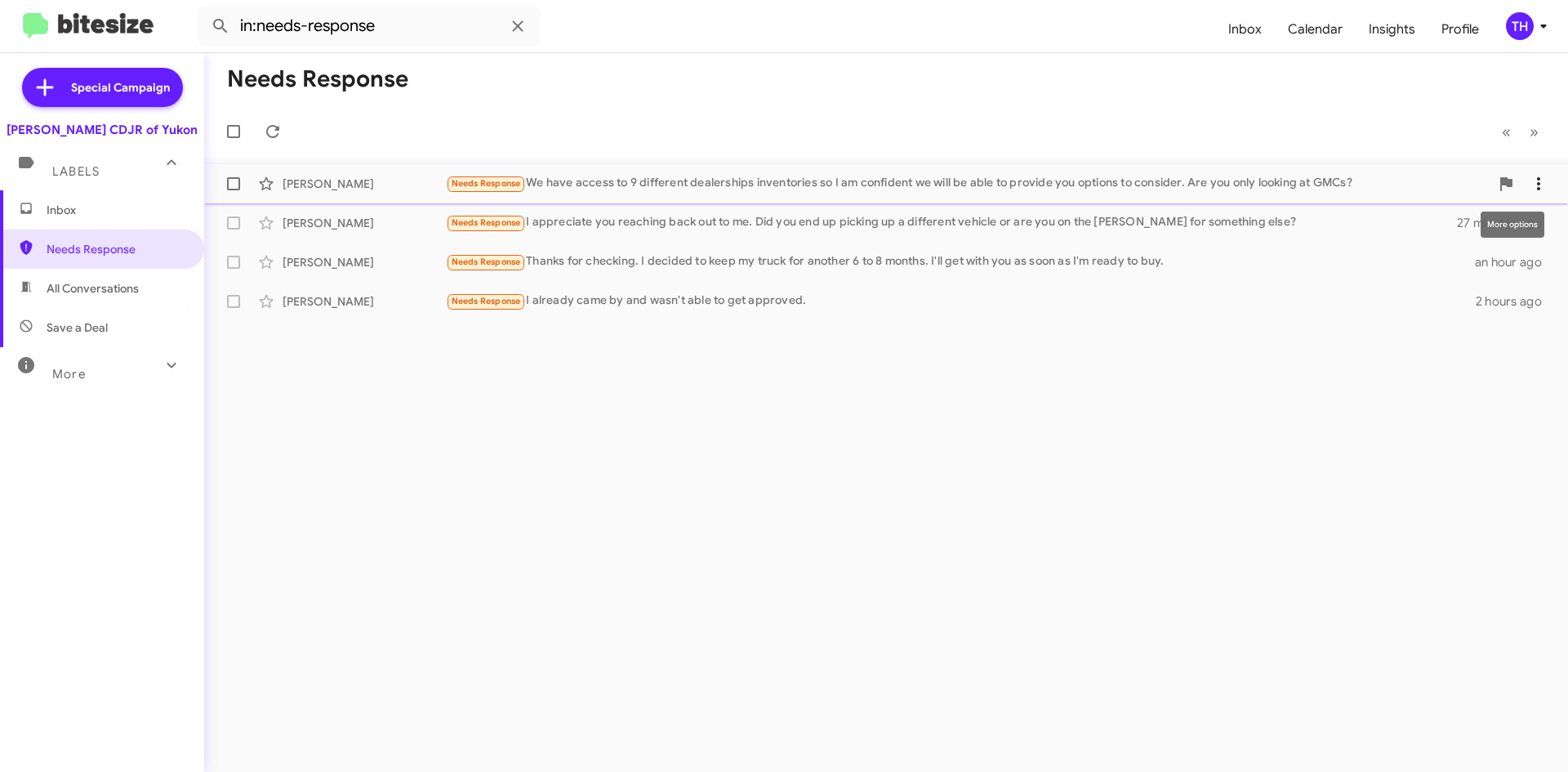
click at [1540, 177] on icon at bounding box center [1538, 184] width 20 height 20
click at [1460, 227] on span "Mark as unread" at bounding box center [1454, 227] width 82 height 39
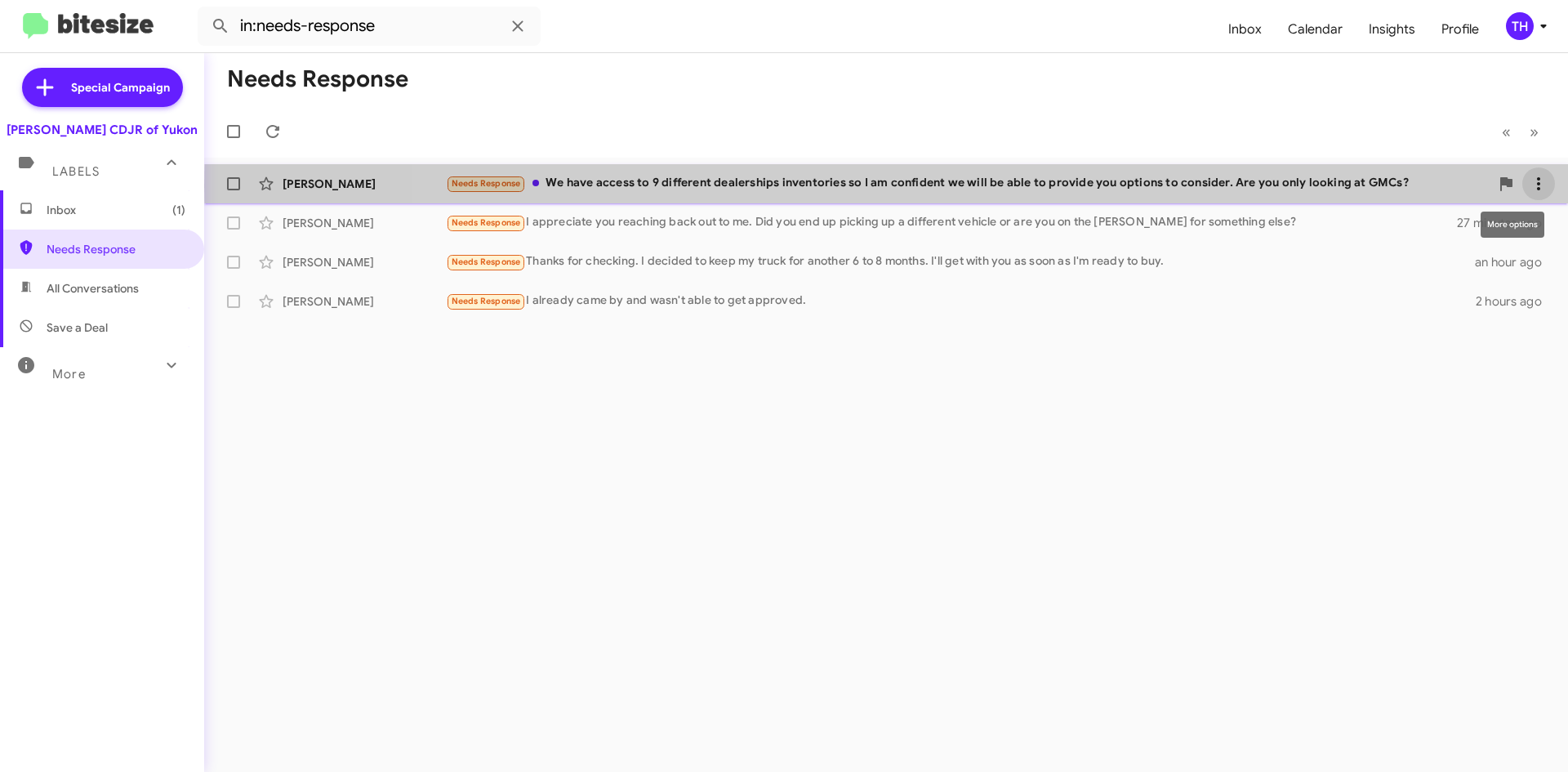
click at [1547, 185] on icon at bounding box center [1538, 184] width 20 height 20
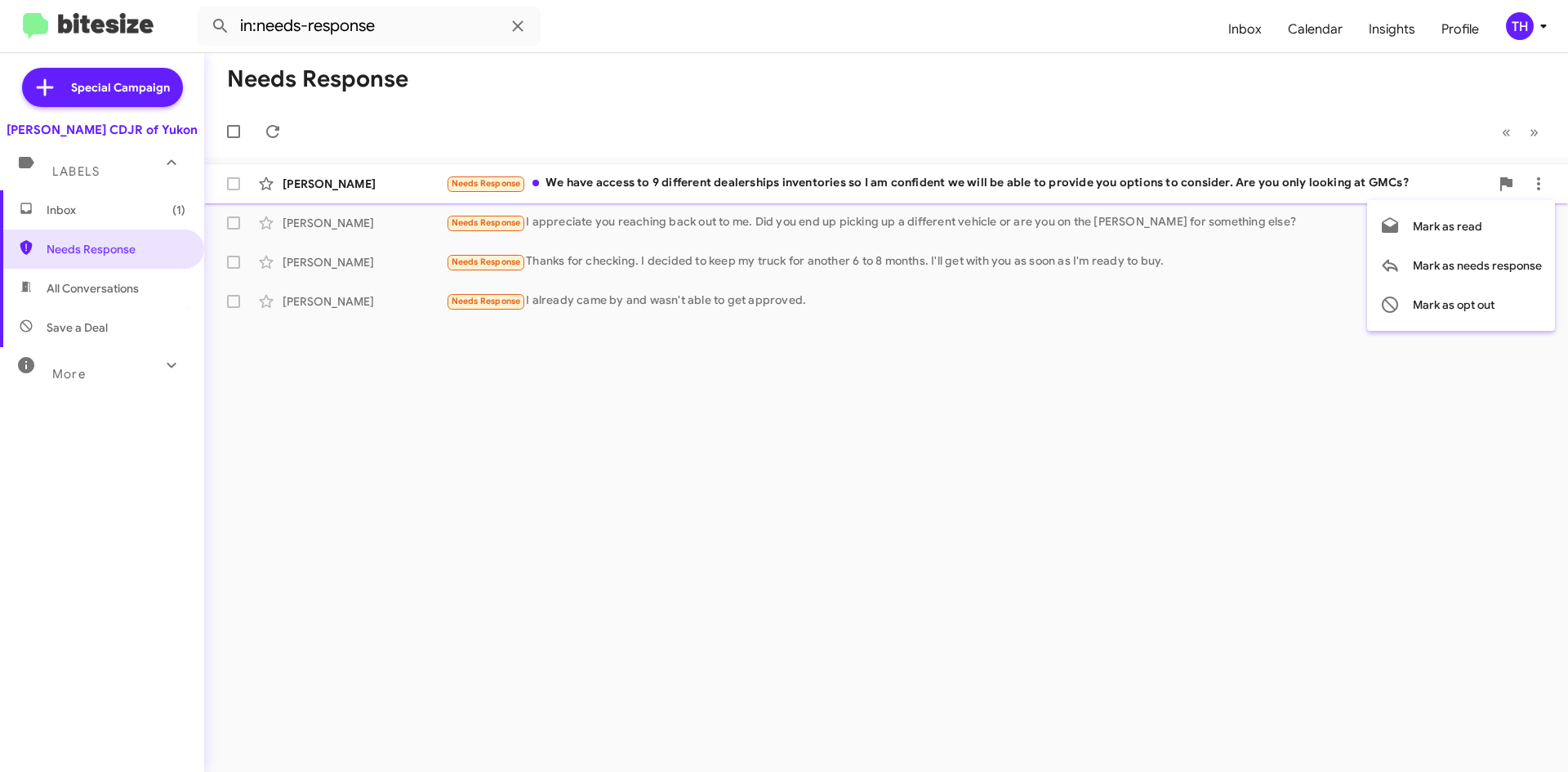
click at [1248, 162] on div at bounding box center [784, 386] width 1568 height 772
click at [1229, 174] on div "Needs Response We have access to 9 different dealerships inventories so I am co…" at bounding box center [967, 183] width 1043 height 19
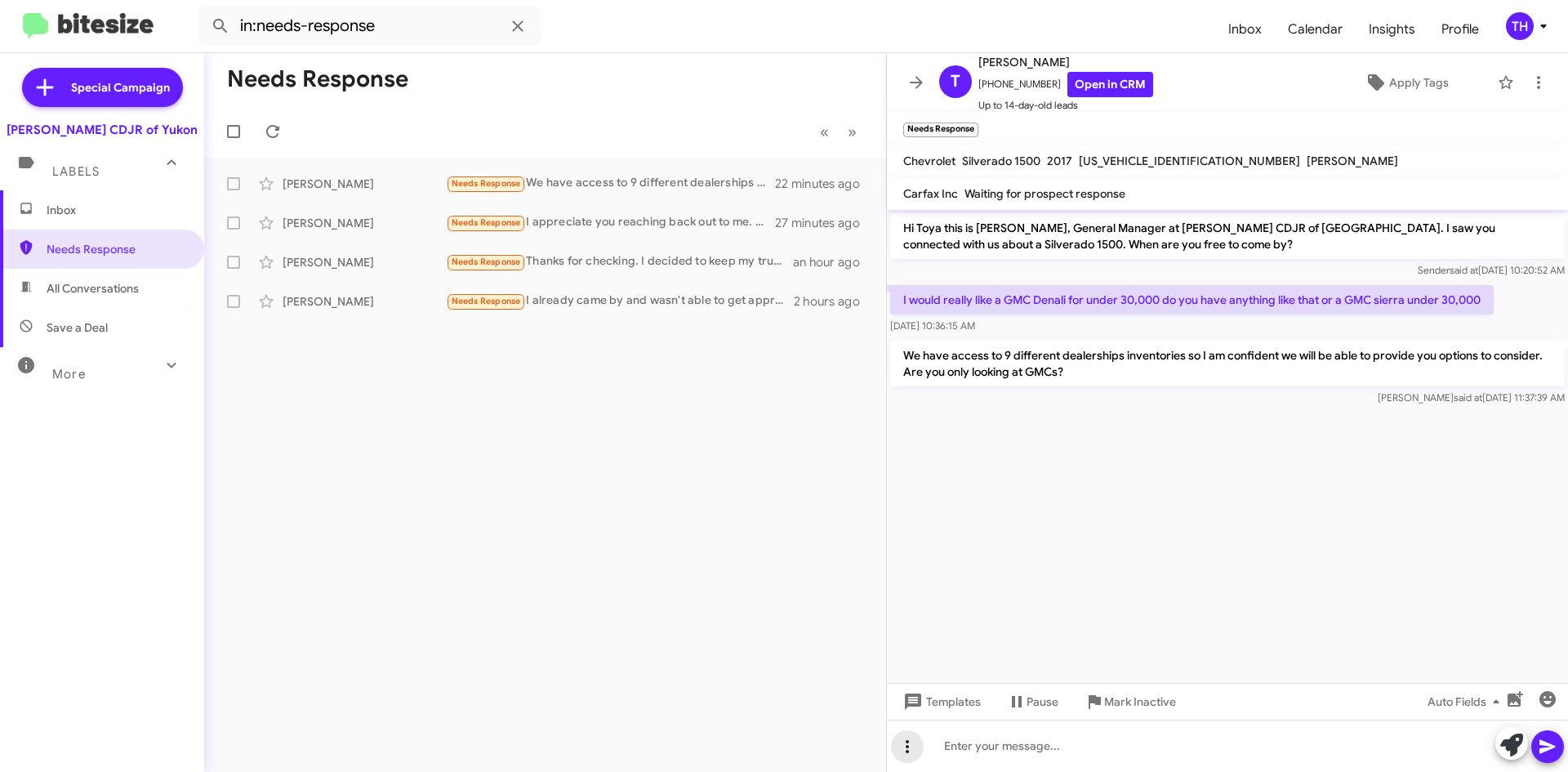
click at [901, 742] on icon at bounding box center [907, 747] width 20 height 20
click at [949, 669] on button "reply" at bounding box center [941, 665] width 101 height 39
click at [905, 77] on span at bounding box center [916, 83] width 33 height 20
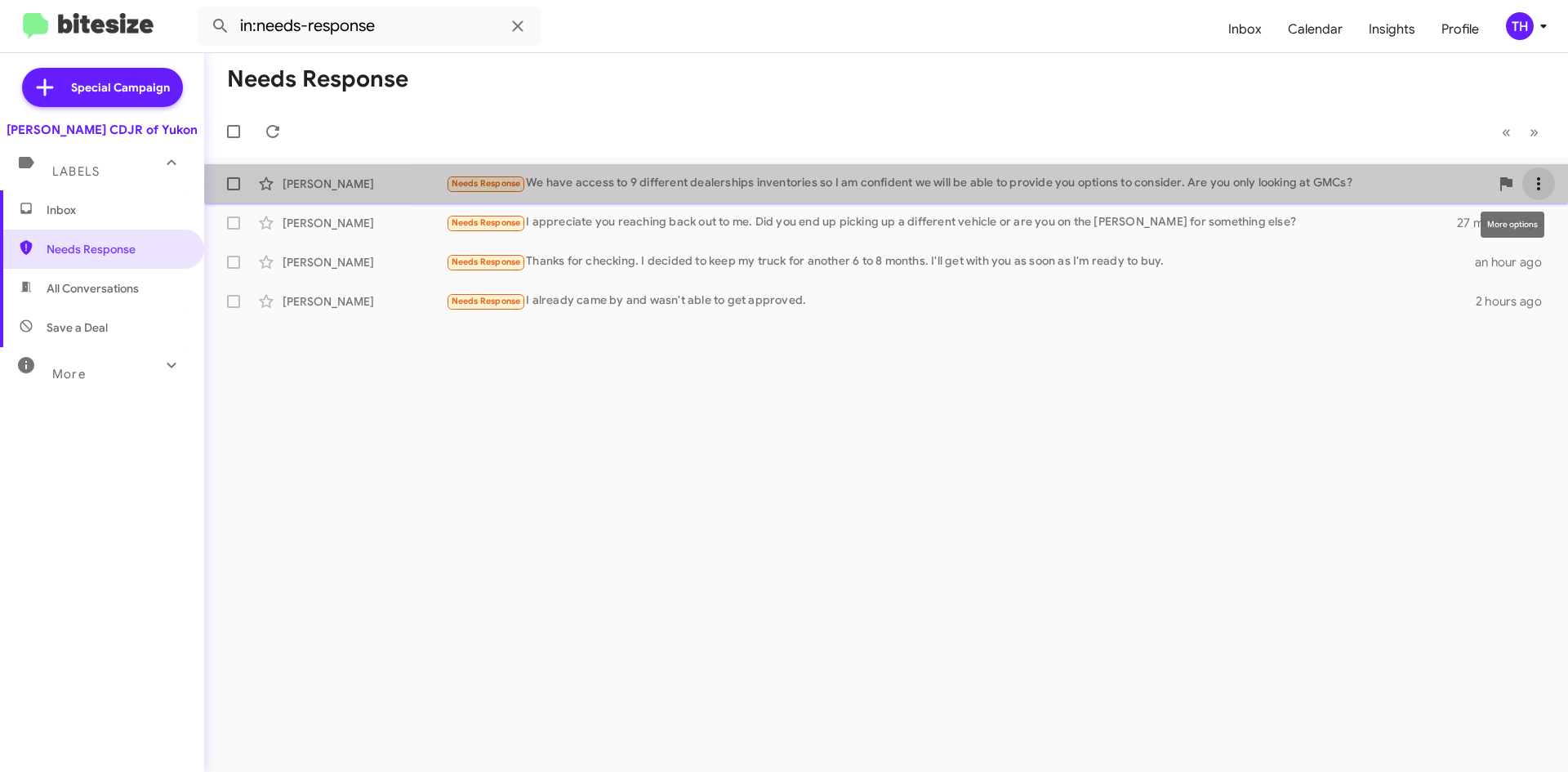
click at [1552, 187] on span at bounding box center [1538, 184] width 33 height 20
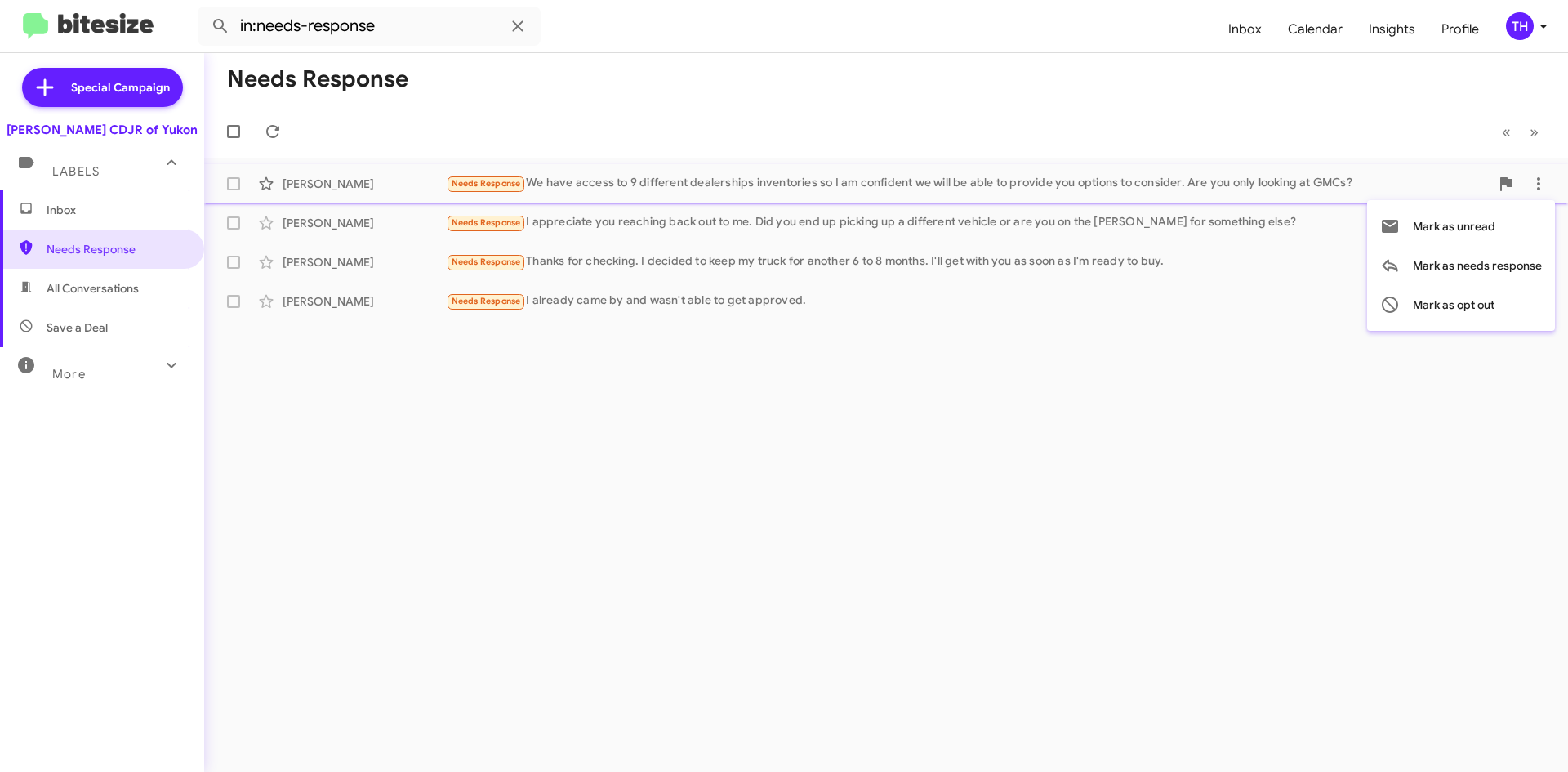
click at [614, 330] on div at bounding box center [784, 386] width 1568 height 772
click at [109, 287] on span "All Conversations" at bounding box center [93, 288] width 92 height 16
type input "in:all-conversations"
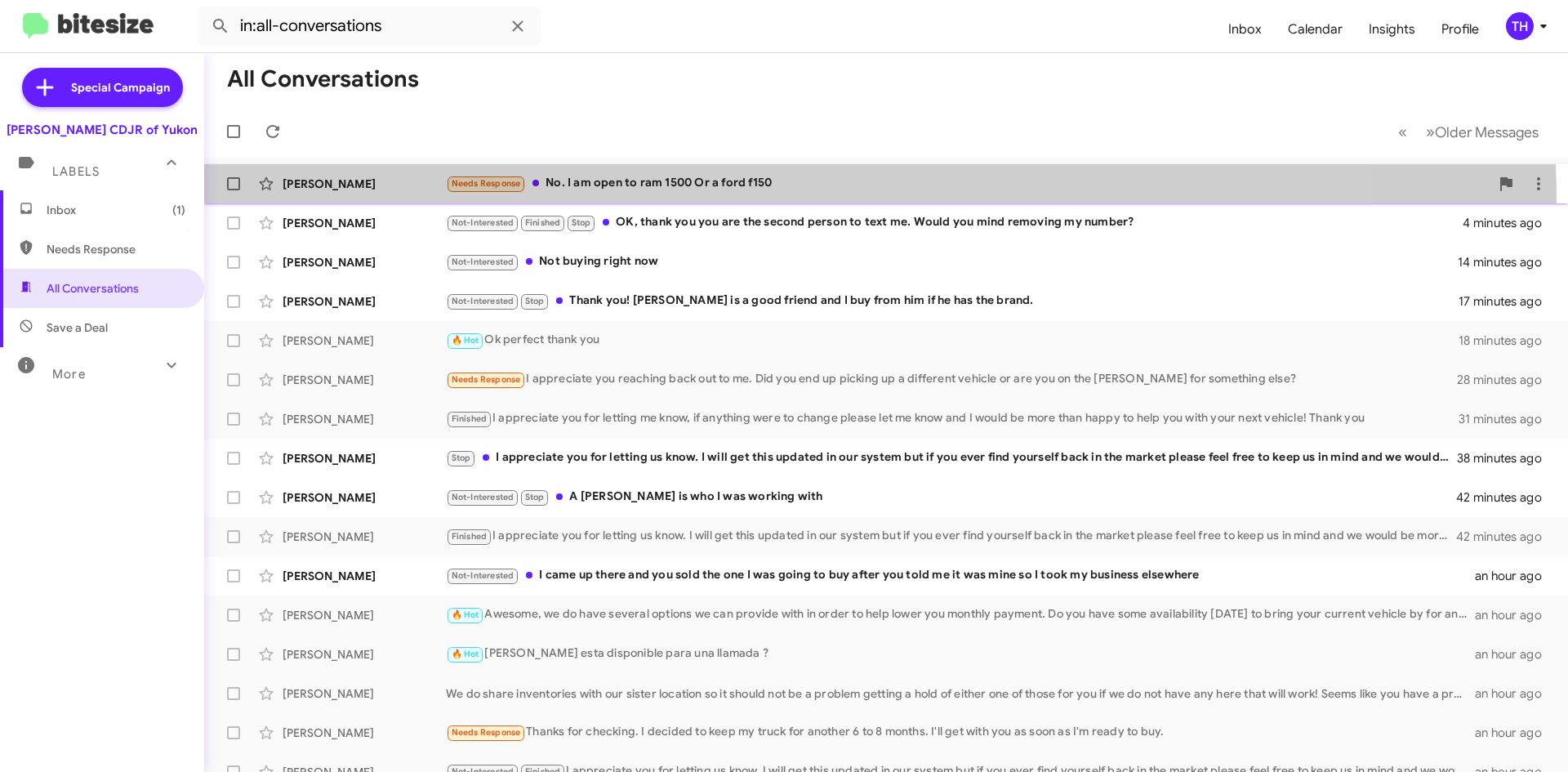
click at [737, 200] on span "[PERSON_NAME] Needs Response No. I am open to ram 1500 Or a ford f150 a few sec…" at bounding box center [886, 184] width 1364 height 39
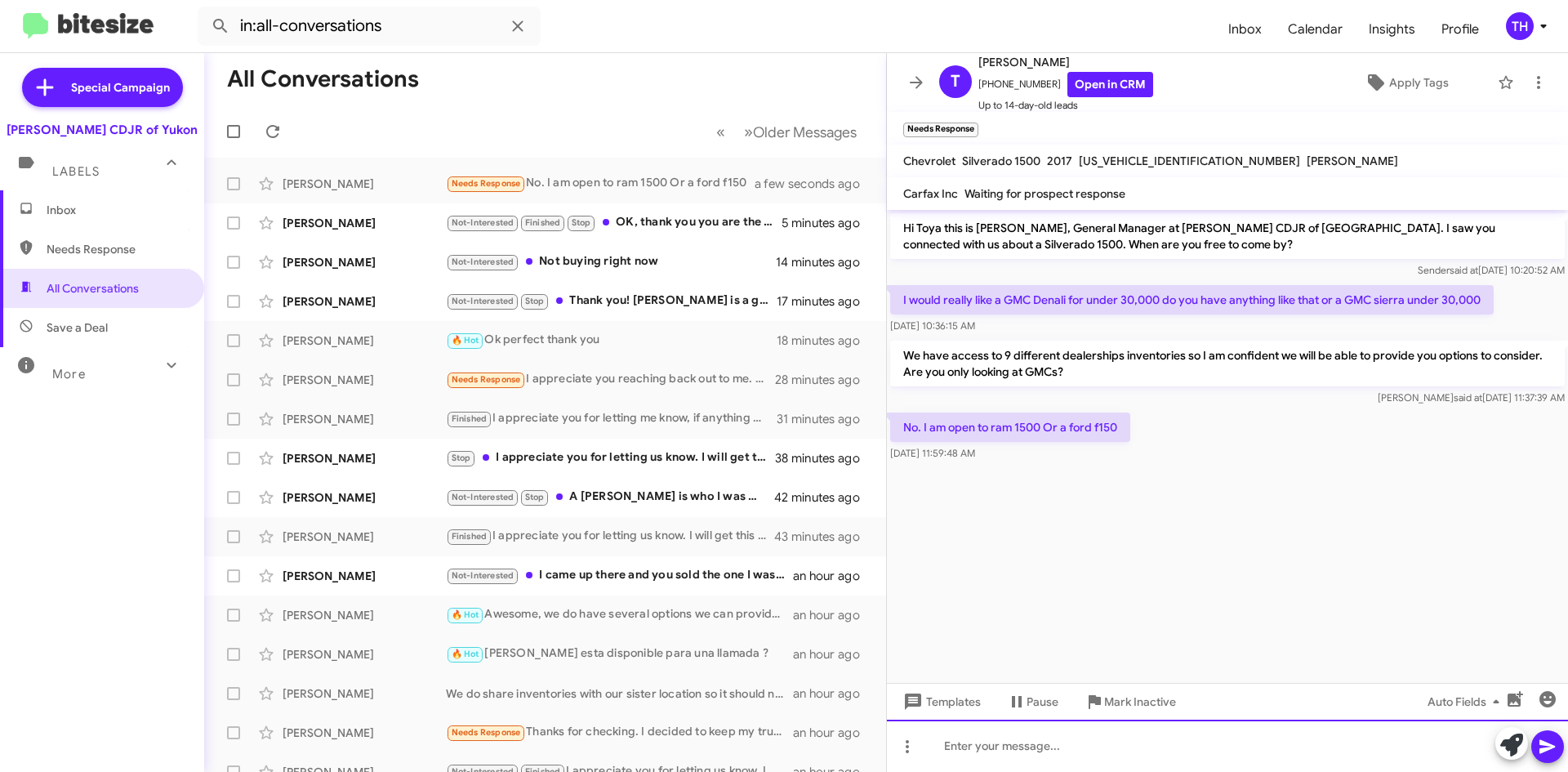
click at [1185, 738] on div at bounding box center [1227, 746] width 681 height 53
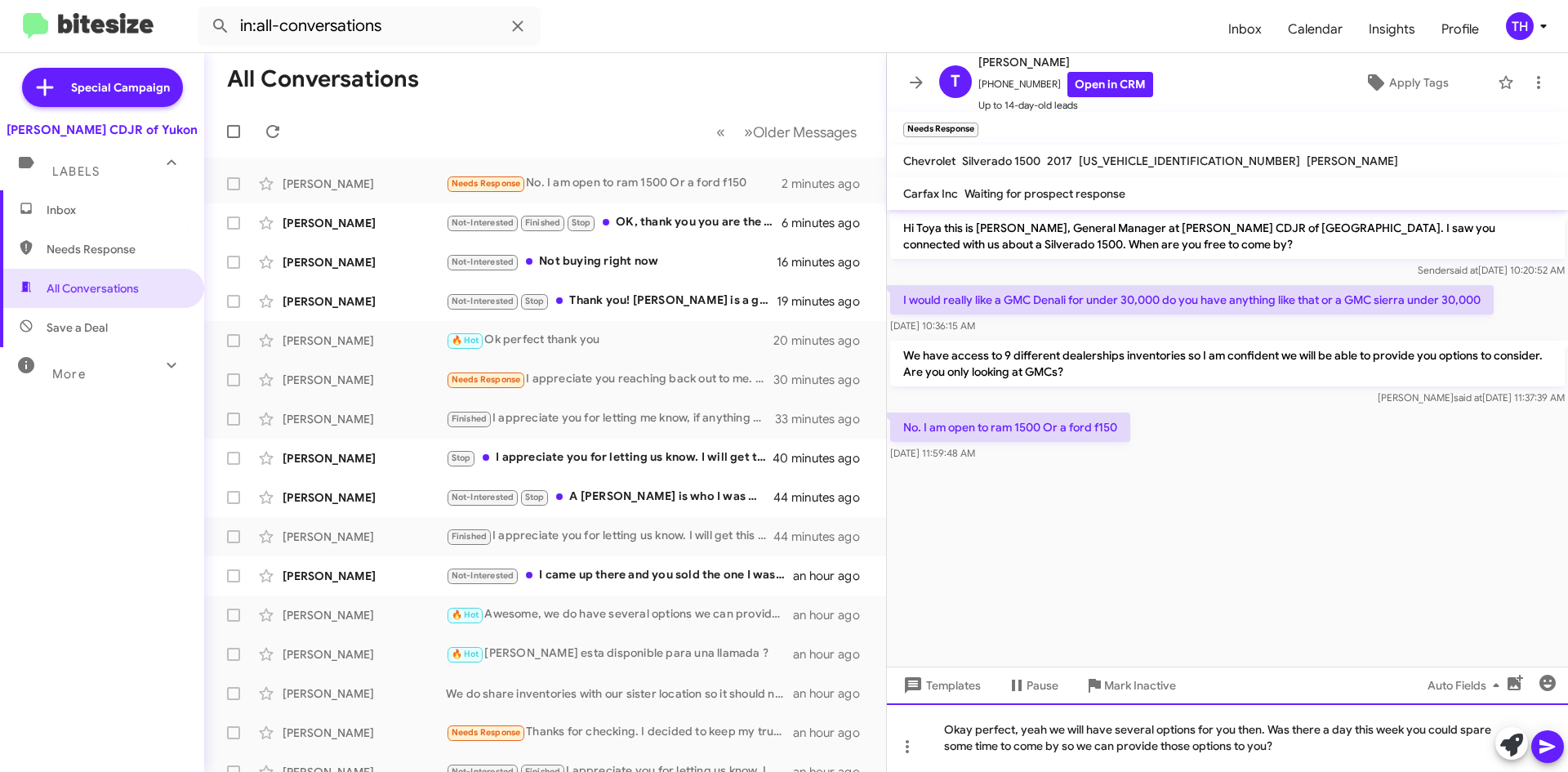
click at [1275, 738] on div "Okay perfect, yeah we will have several options for you then. Was there a day t…" at bounding box center [1227, 738] width 681 height 69
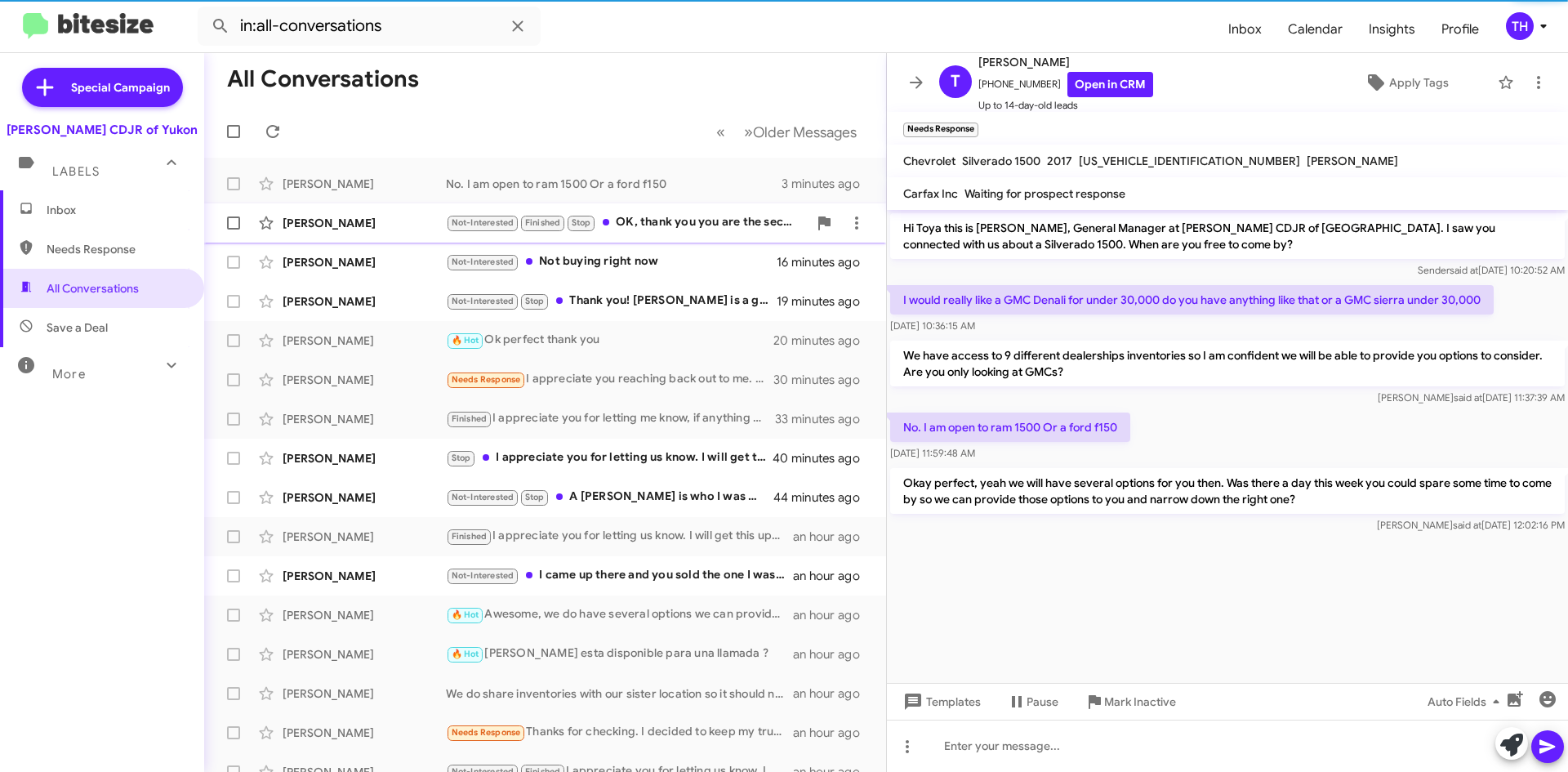
click at [739, 229] on div "Not-Interested Finished Stop OK, thank you you are the second person to text me…" at bounding box center [626, 223] width 362 height 19
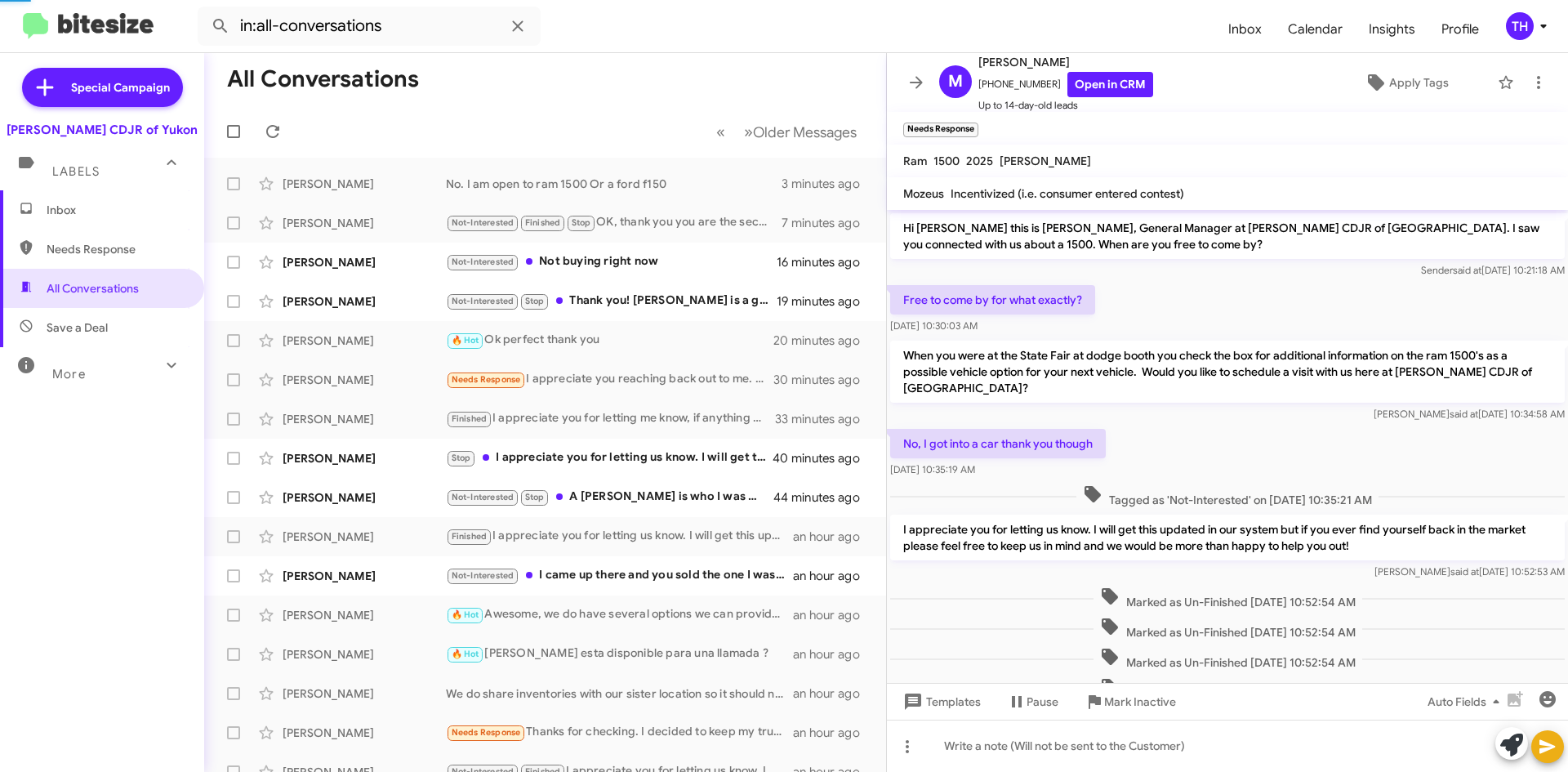
scroll to position [259, 0]
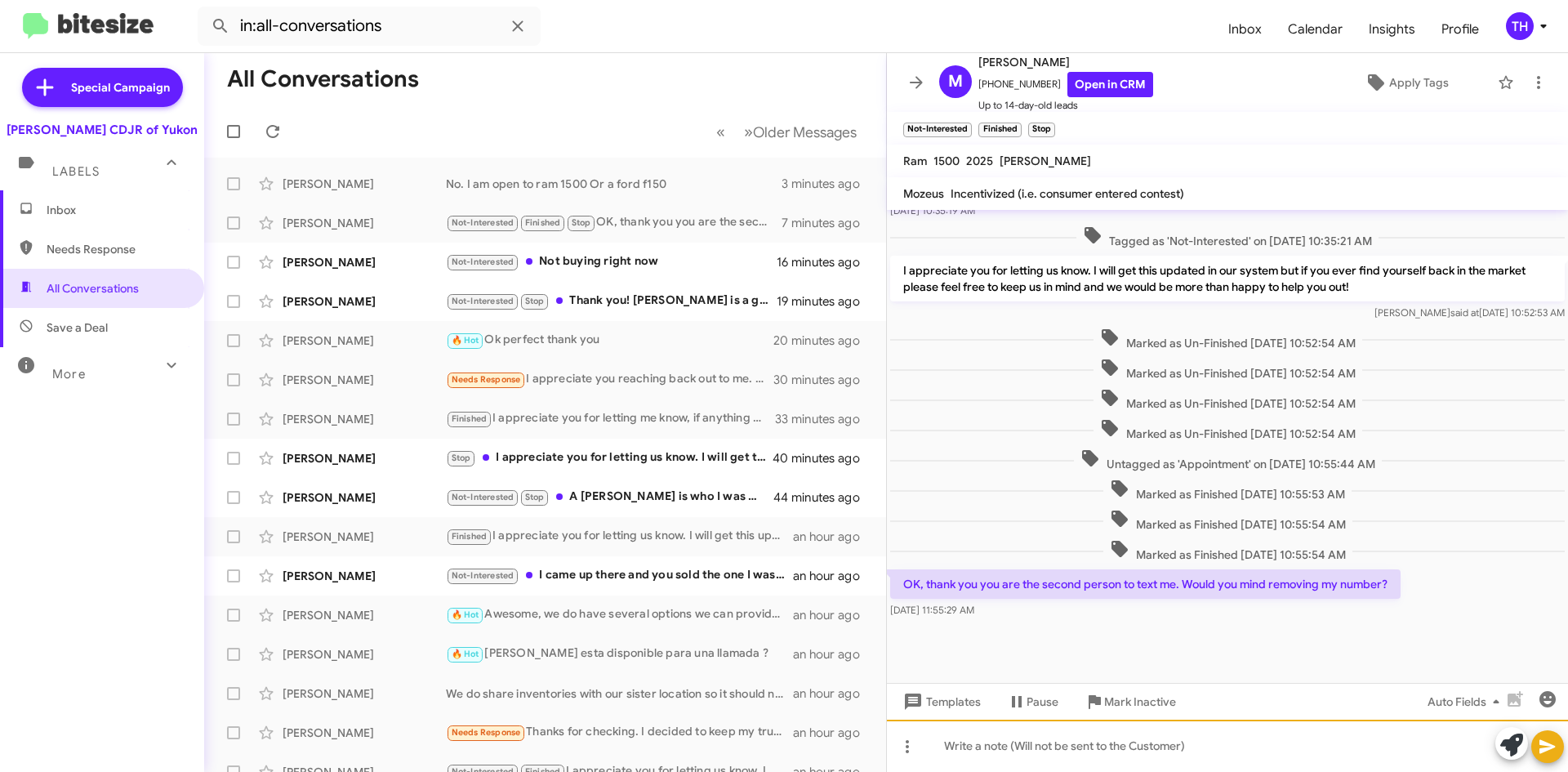
click at [1109, 751] on div at bounding box center [1227, 746] width 681 height 53
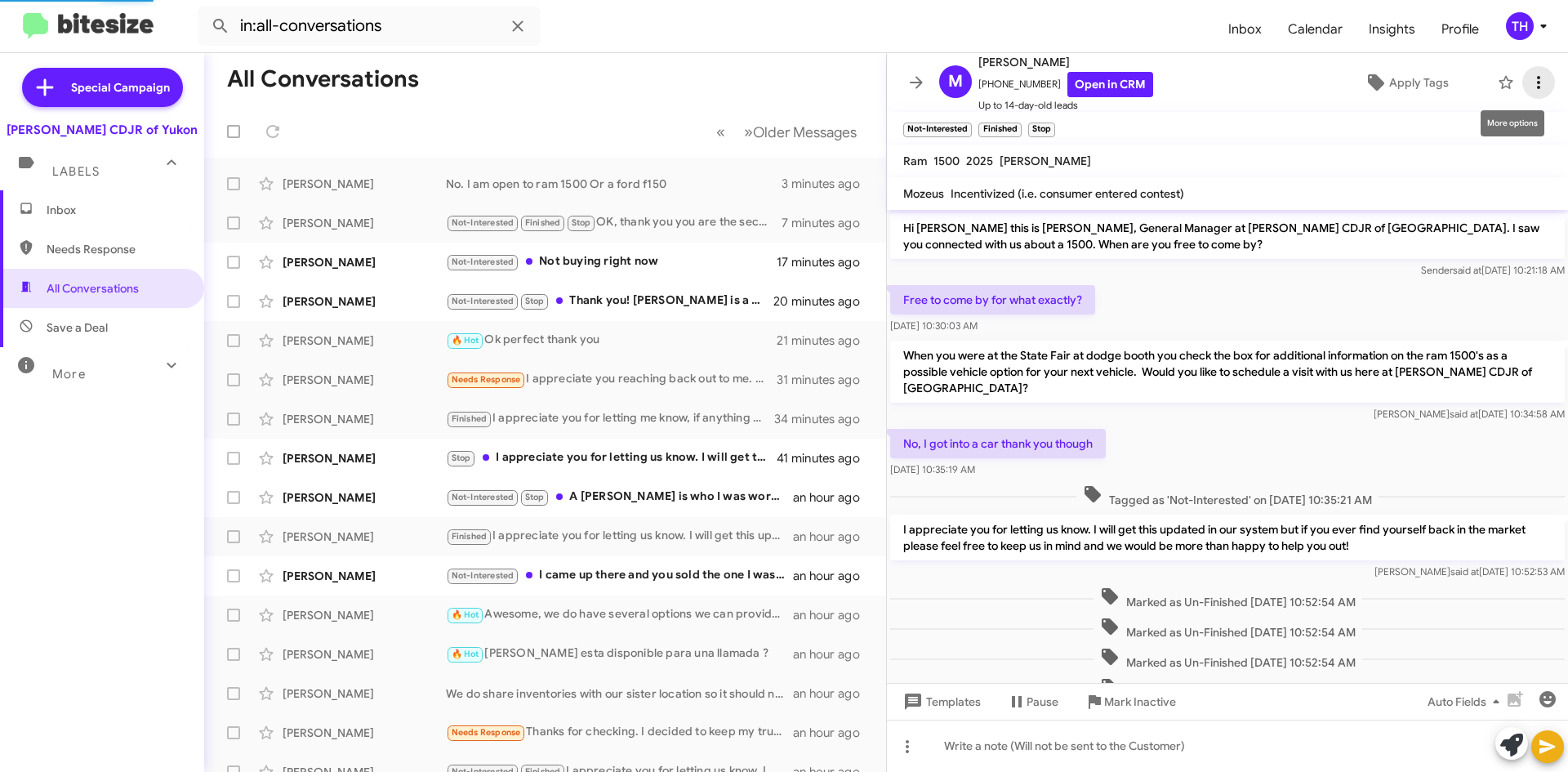
click at [1529, 81] on icon at bounding box center [1538, 83] width 20 height 20
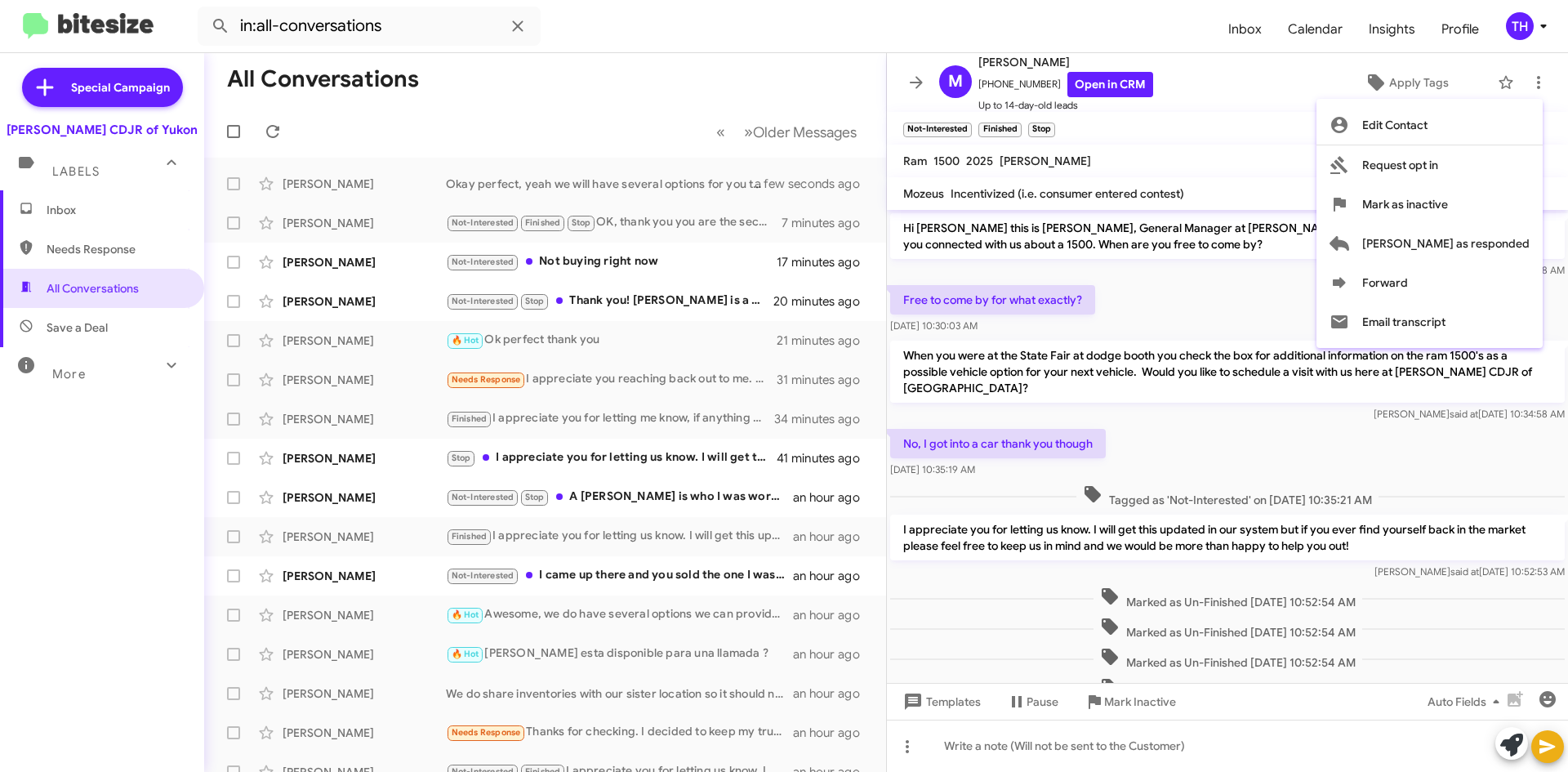
drag, startPoint x: 1254, startPoint y: 112, endPoint x: 1214, endPoint y: 113, distance: 40.0
click at [1242, 112] on div at bounding box center [784, 386] width 1568 height 772
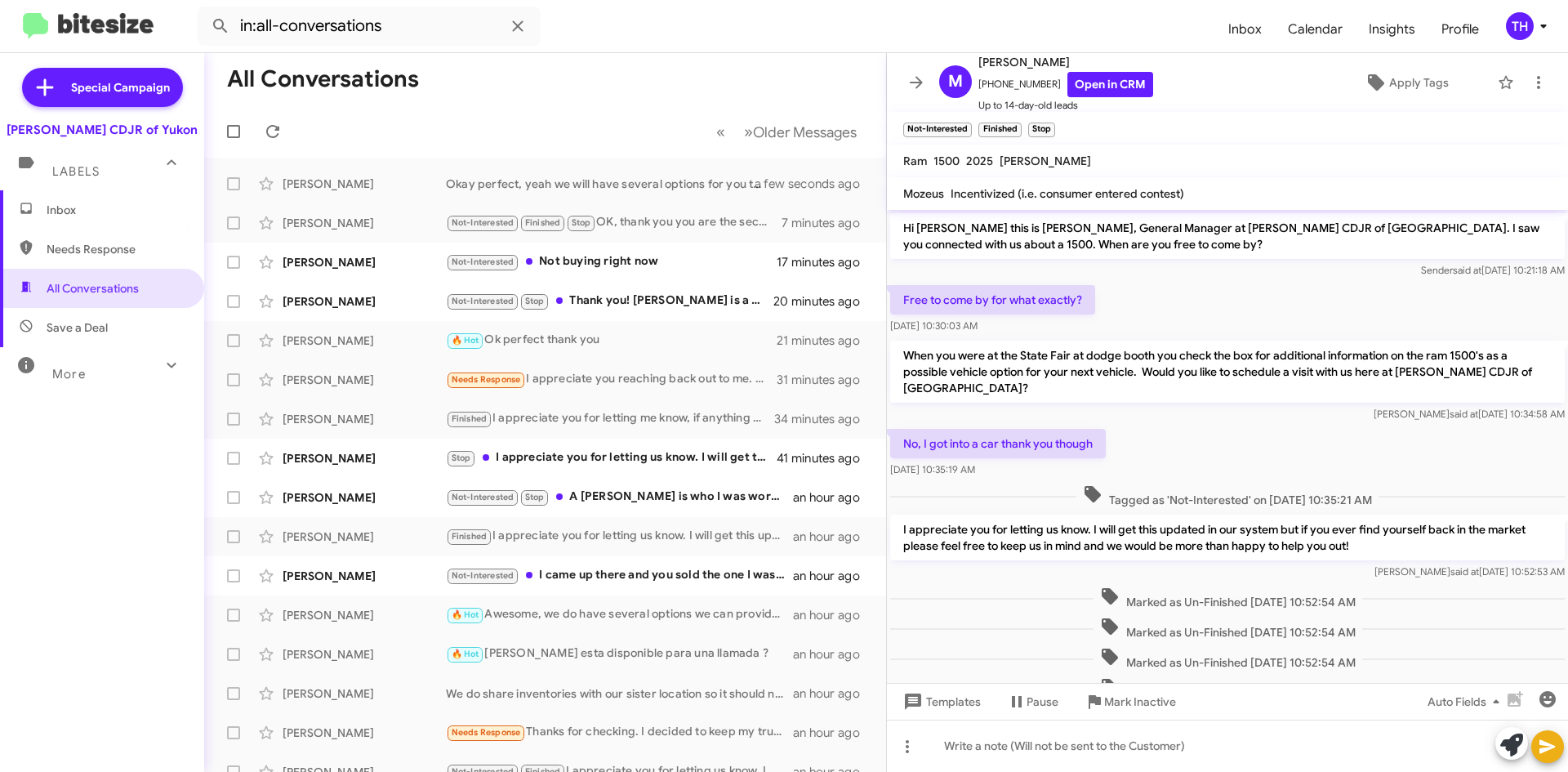
click at [894, 85] on mat-toolbar "M [PERSON_NAME] [PHONE_NUMBER] Open in CRM Up to 14-day-old leads Apply Tags" at bounding box center [1227, 83] width 681 height 59
click at [902, 90] on span at bounding box center [916, 83] width 33 height 20
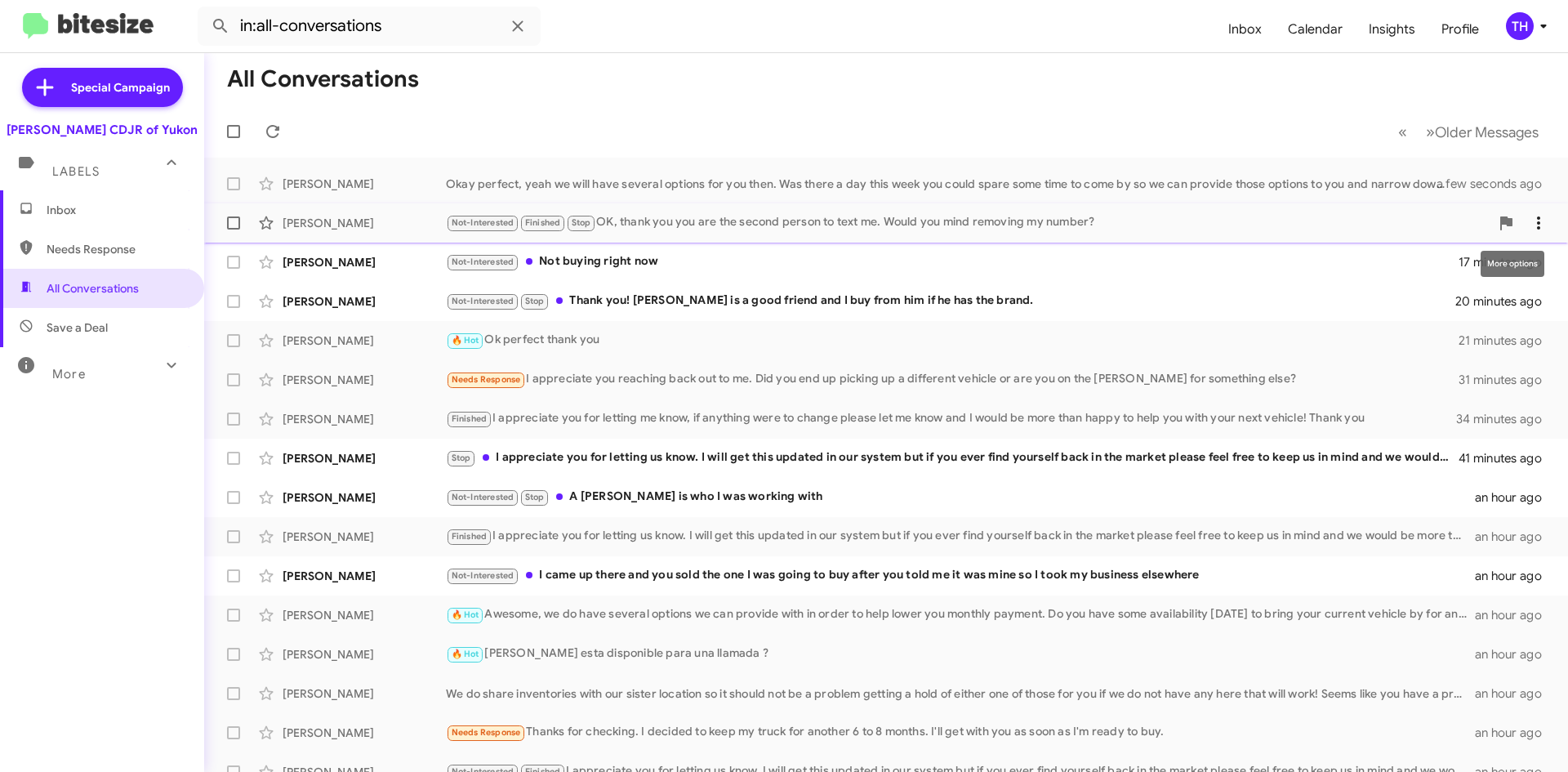
click at [1529, 218] on icon at bounding box center [1538, 223] width 20 height 20
click at [791, 90] on div at bounding box center [784, 386] width 1568 height 772
click at [1529, 292] on icon at bounding box center [1538, 301] width 20 height 20
click at [1493, 300] on div at bounding box center [784, 386] width 1568 height 772
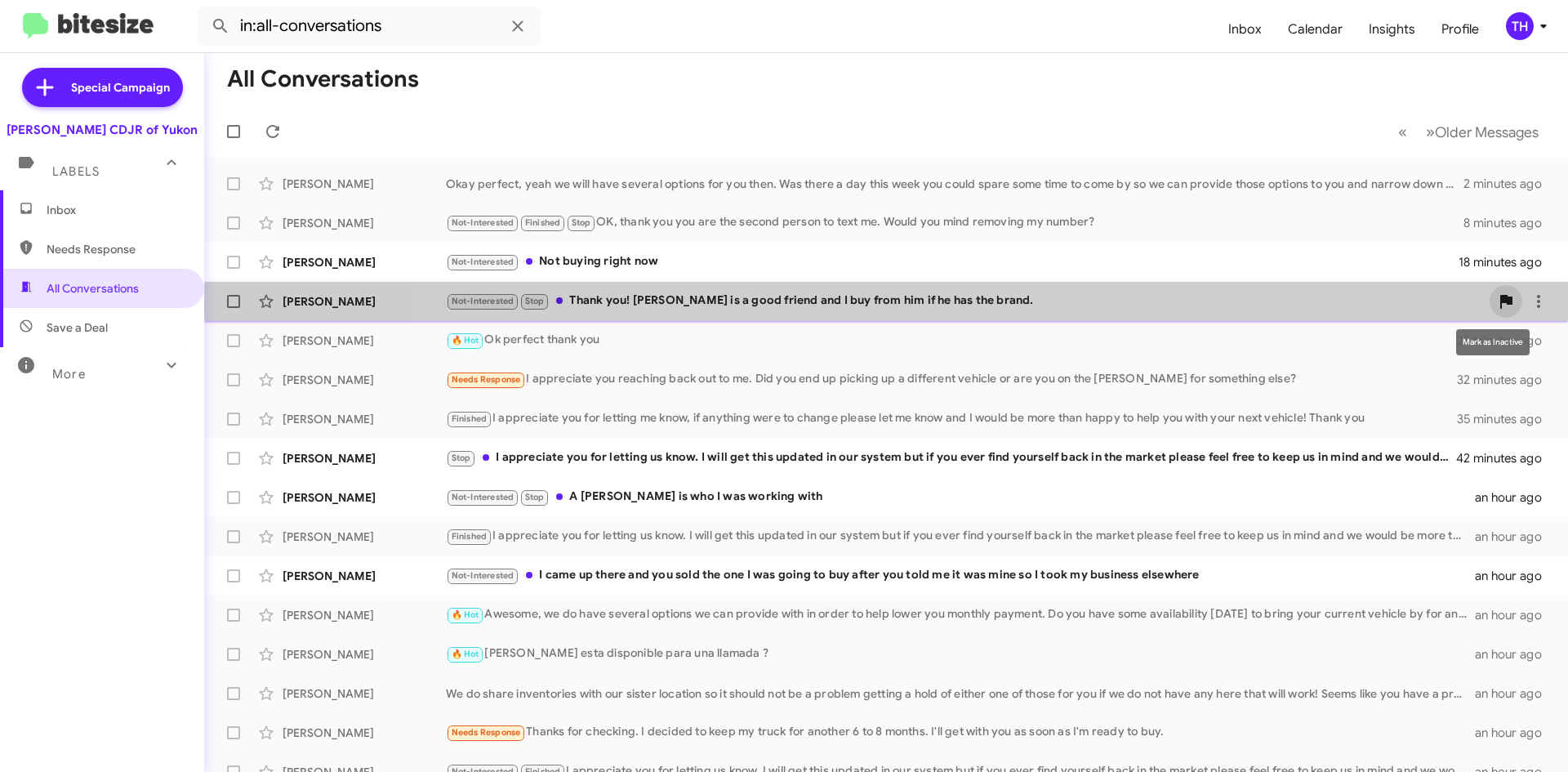
click at [1500, 307] on icon at bounding box center [1506, 301] width 12 height 14
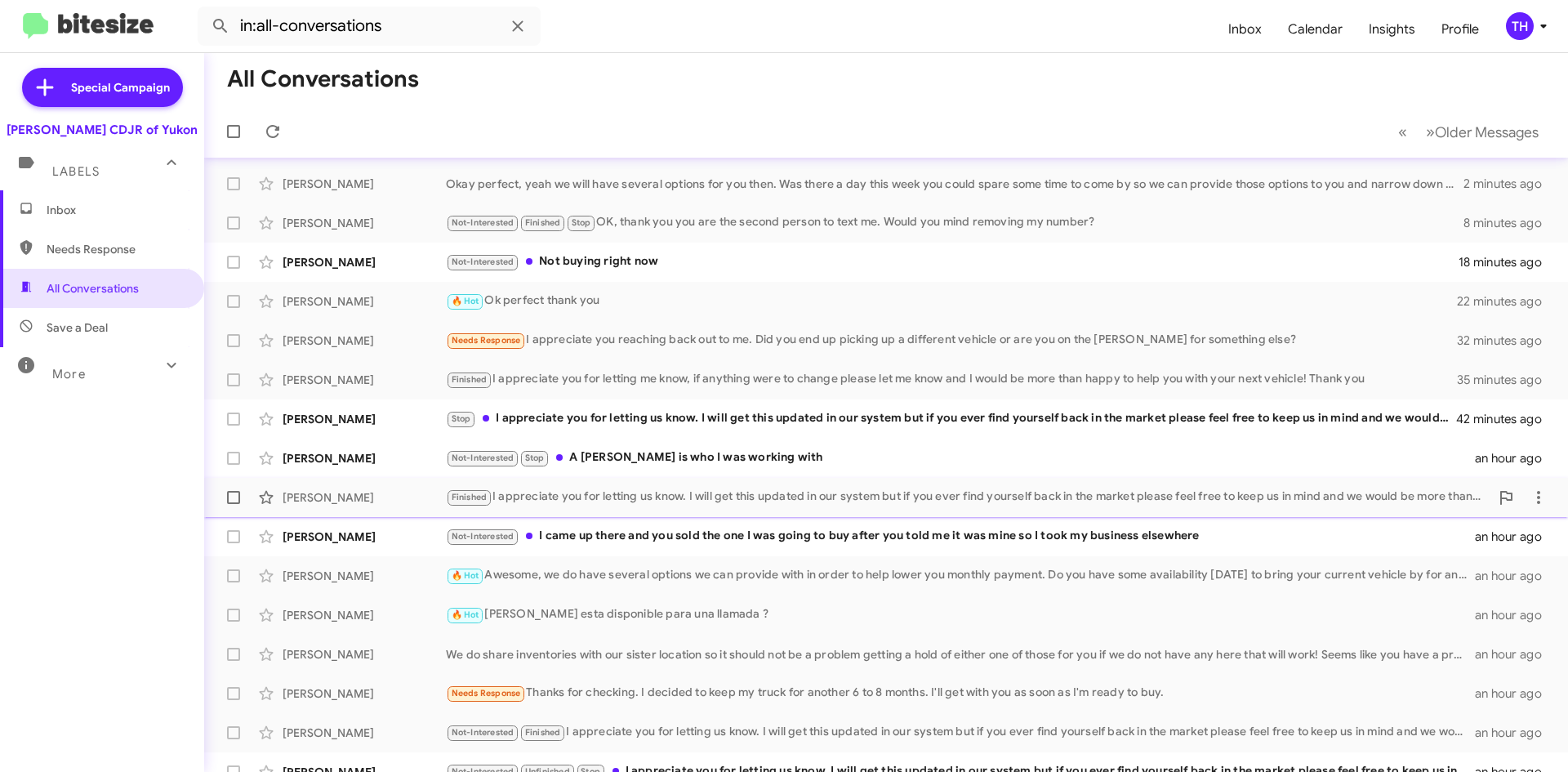
scroll to position [137, 0]
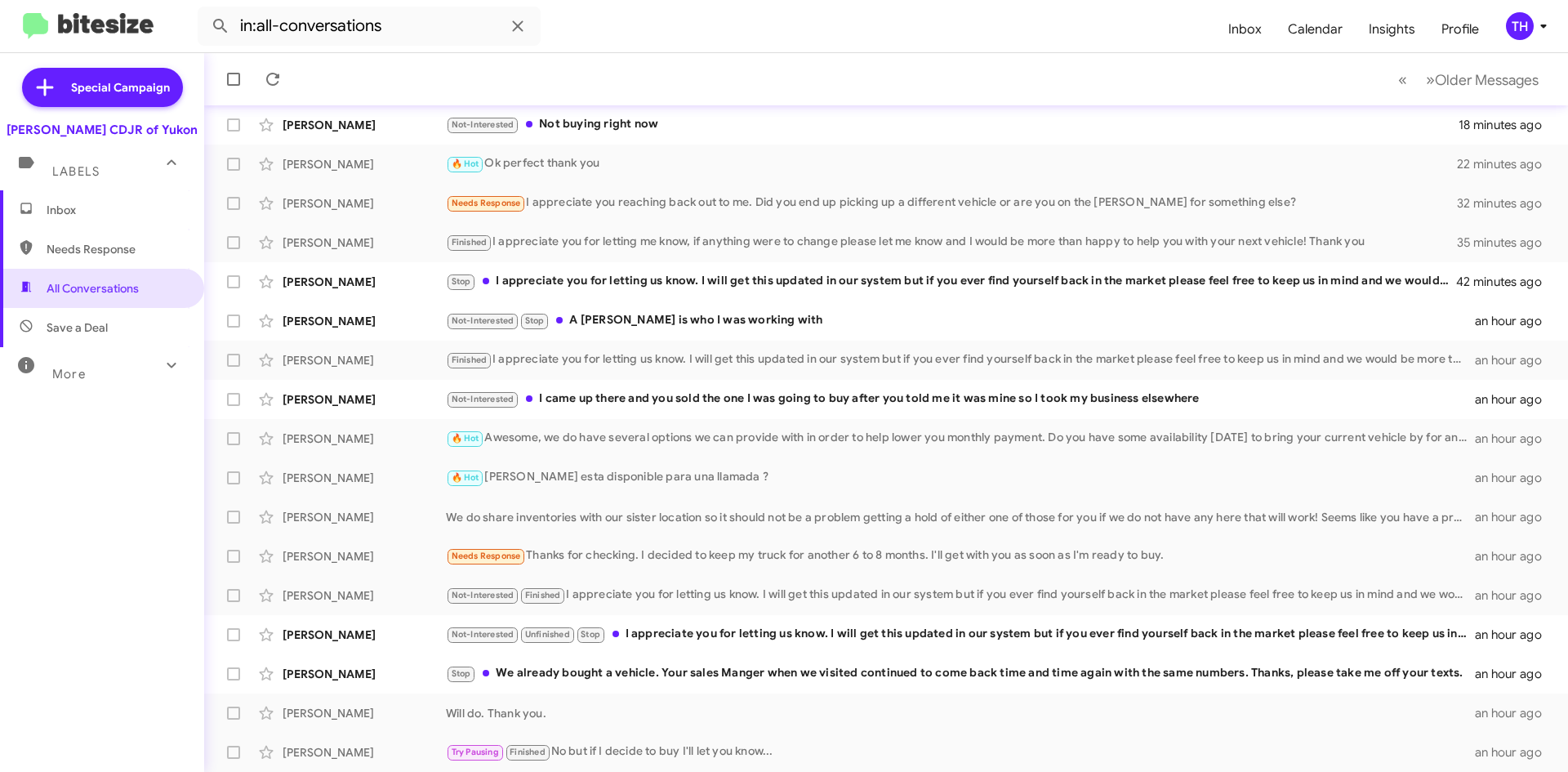
click at [71, 193] on span "Inbox" at bounding box center [102, 210] width 204 height 39
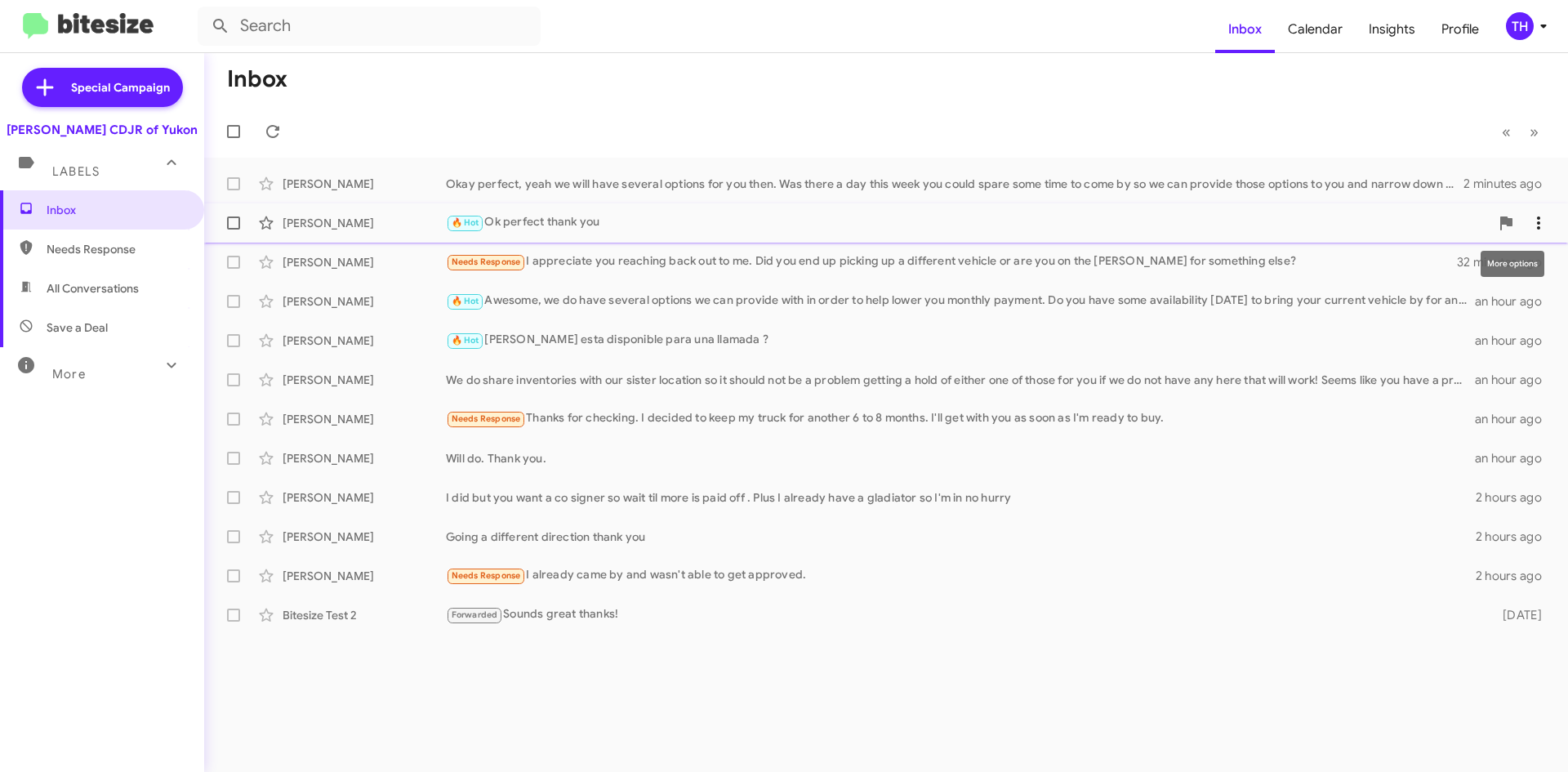
click at [1547, 223] on icon at bounding box center [1538, 223] width 20 height 20
click at [597, 616] on div at bounding box center [784, 386] width 1568 height 772
click at [238, 617] on span at bounding box center [234, 615] width 13 height 13
click at [233, 622] on input "checkbox" at bounding box center [232, 622] width 1 height 1
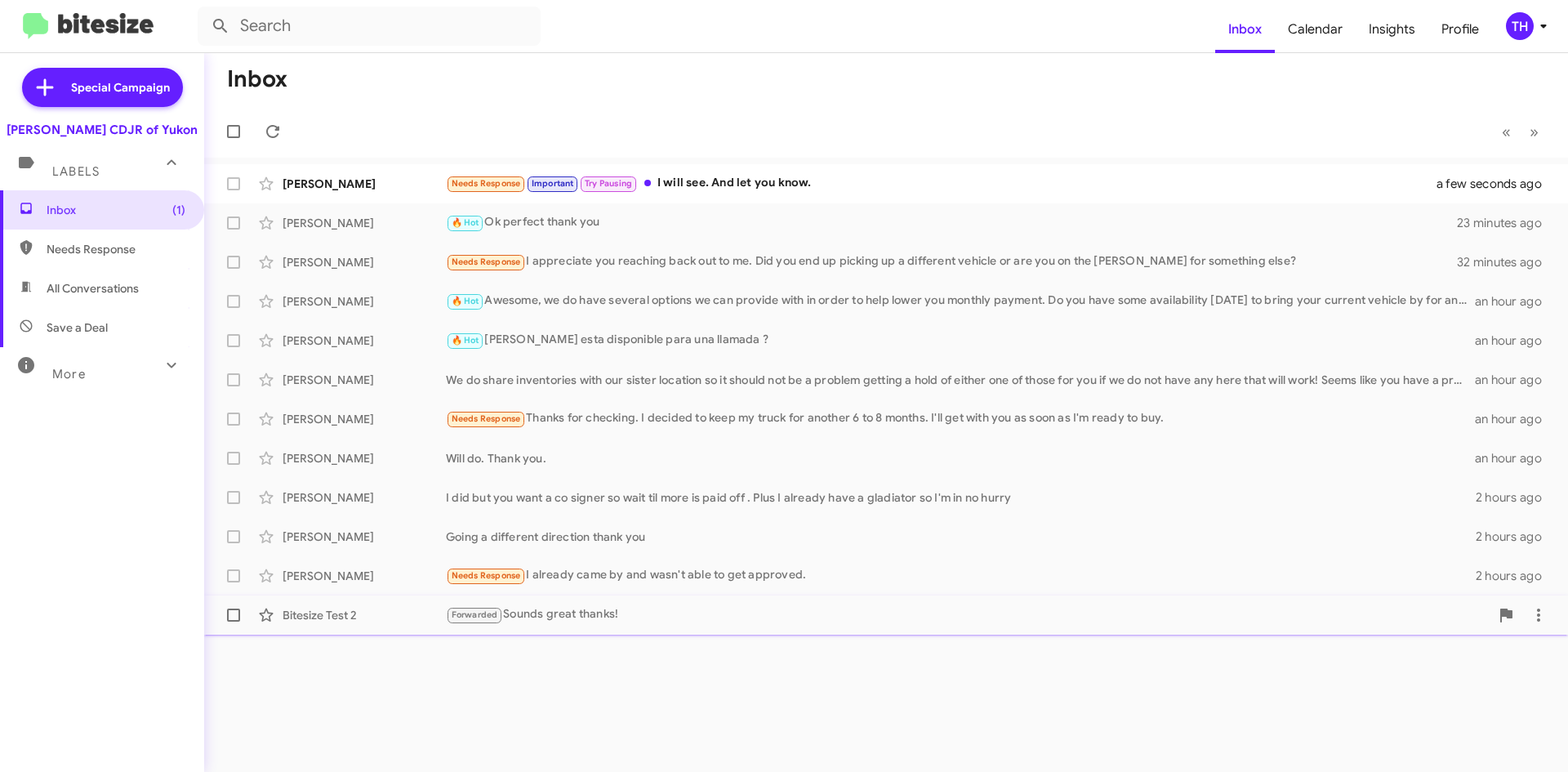
click at [238, 610] on span at bounding box center [234, 615] width 13 height 13
click at [233, 622] on input "checkbox" at bounding box center [232, 622] width 1 height 1
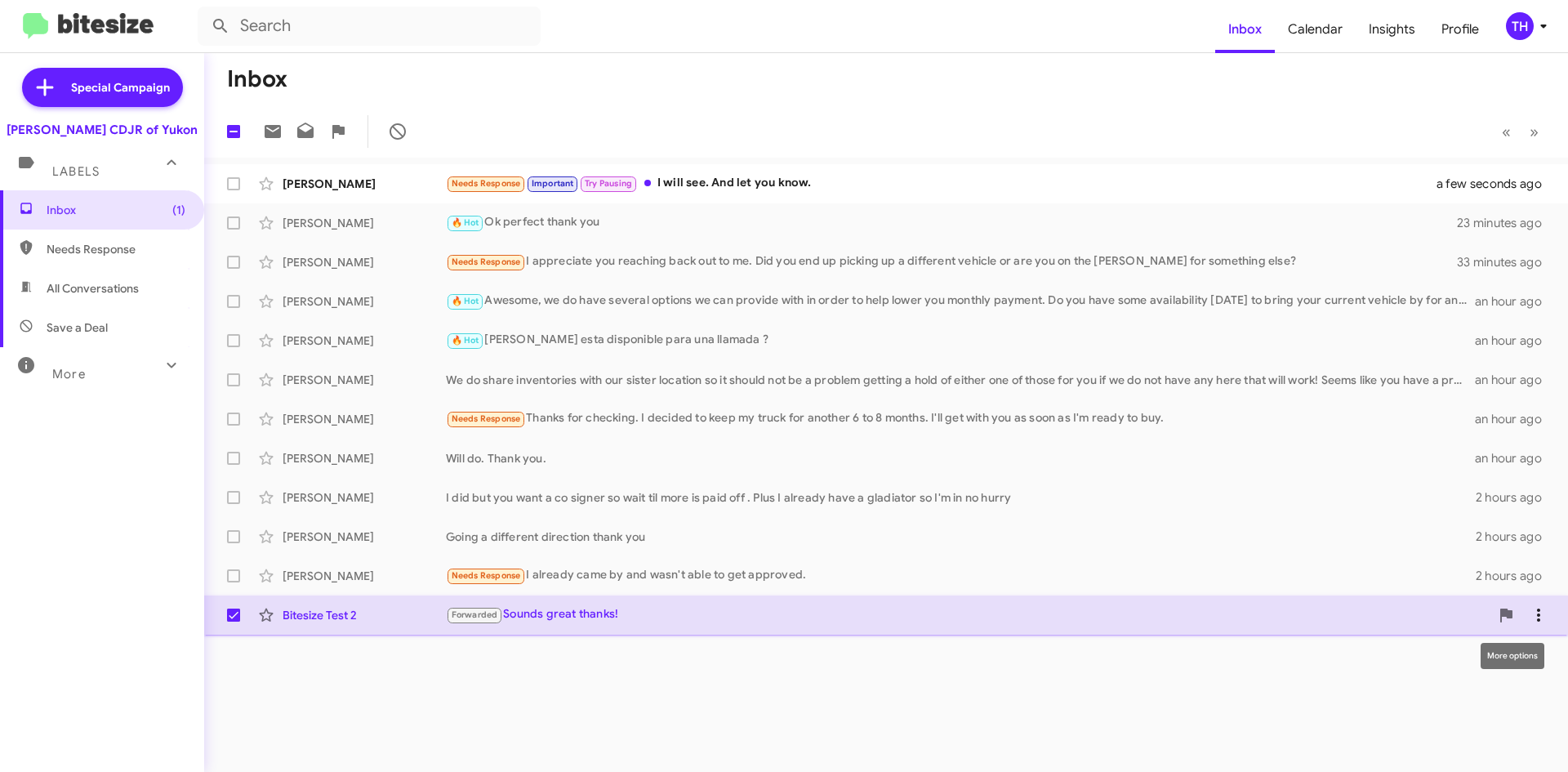
click at [1544, 612] on icon at bounding box center [1538, 615] width 20 height 20
drag, startPoint x: 917, startPoint y: 651, endPoint x: 770, endPoint y: 650, distance: 147.0
click at [899, 651] on div at bounding box center [784, 386] width 1568 height 772
click at [226, 610] on label at bounding box center [234, 615] width 33 height 33
click at [232, 622] on input "checkbox" at bounding box center [232, 622] width 1 height 1
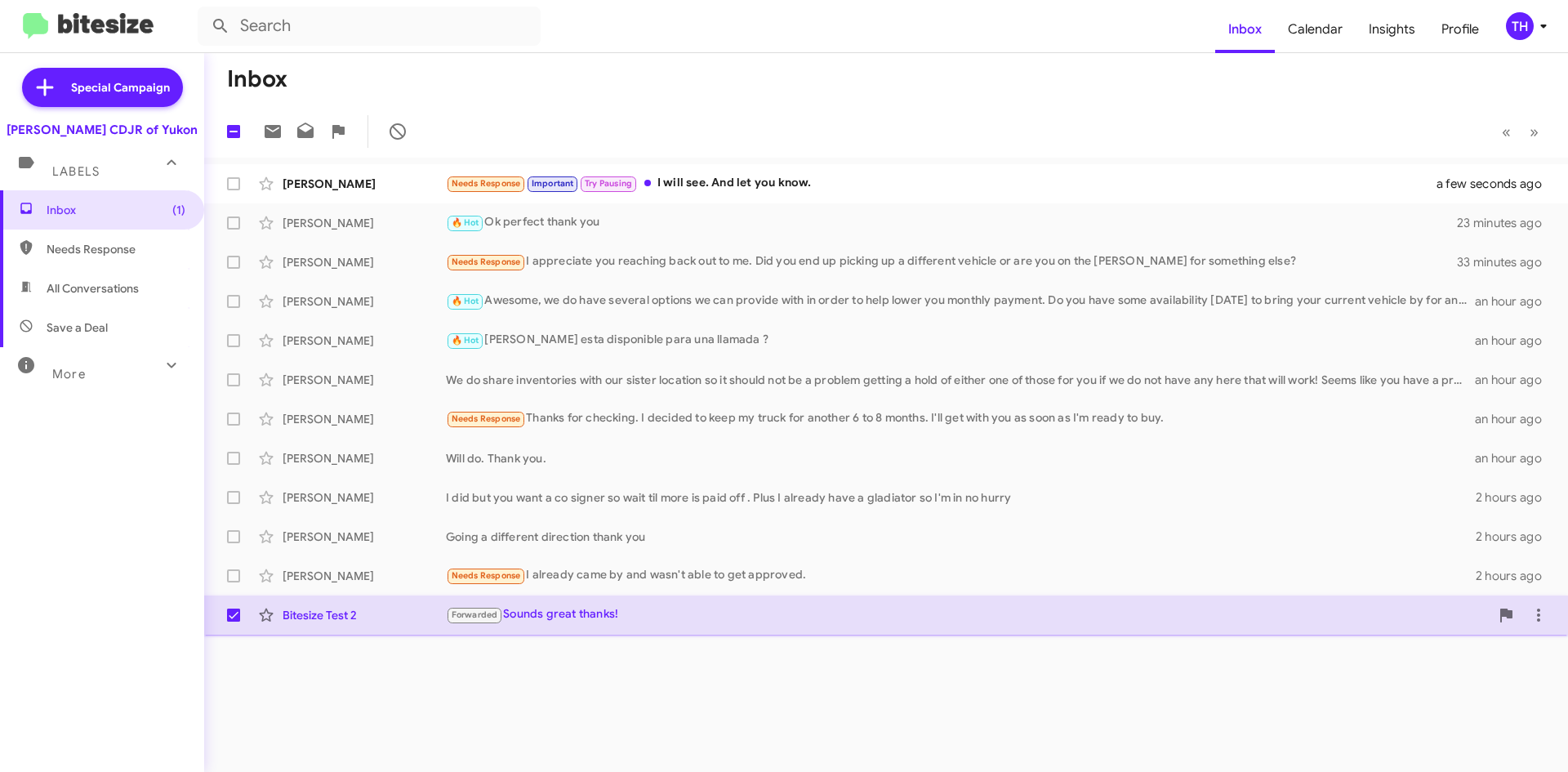
checkbox input "false"
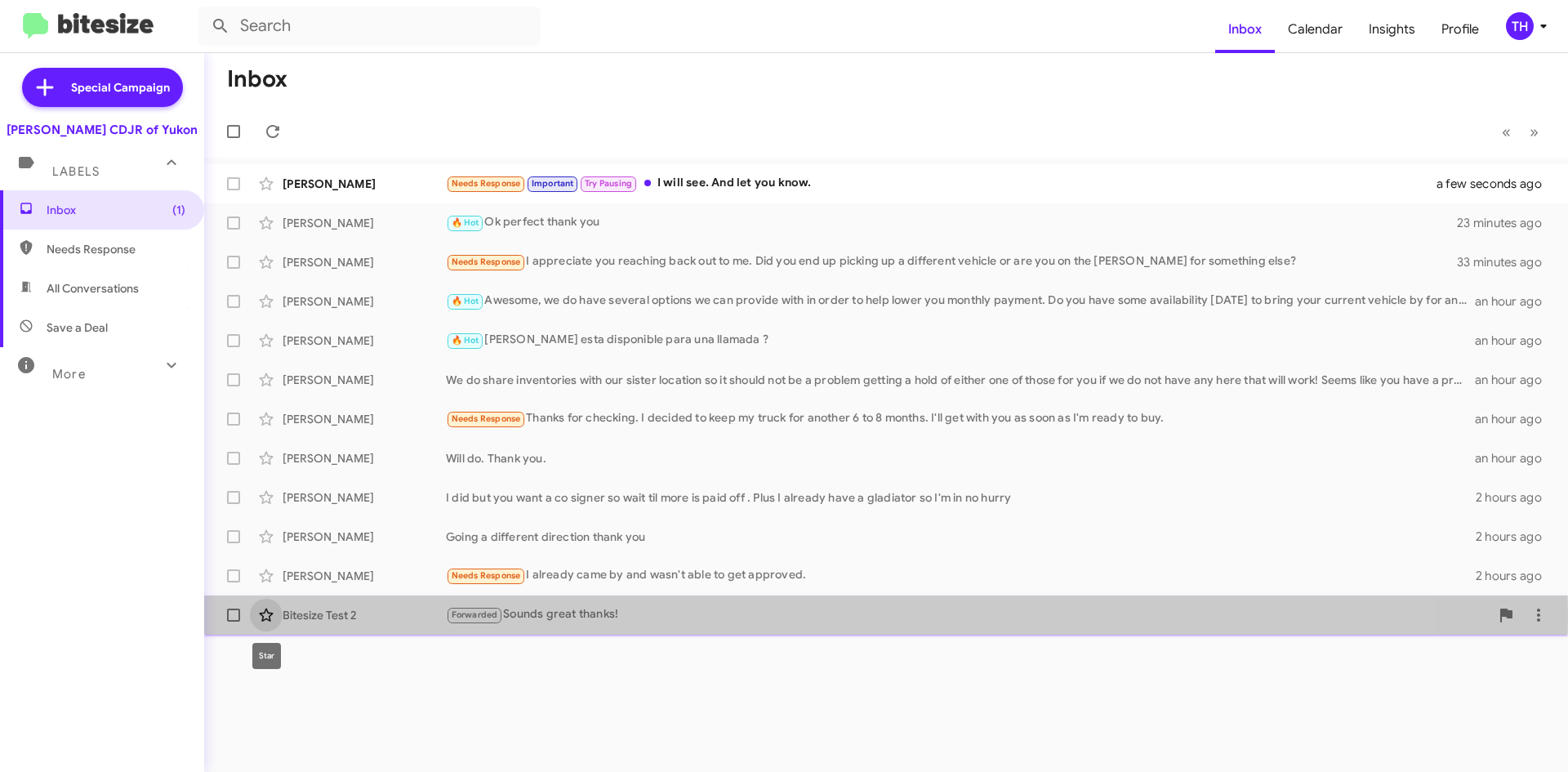
click at [256, 616] on icon at bounding box center [266, 615] width 20 height 20
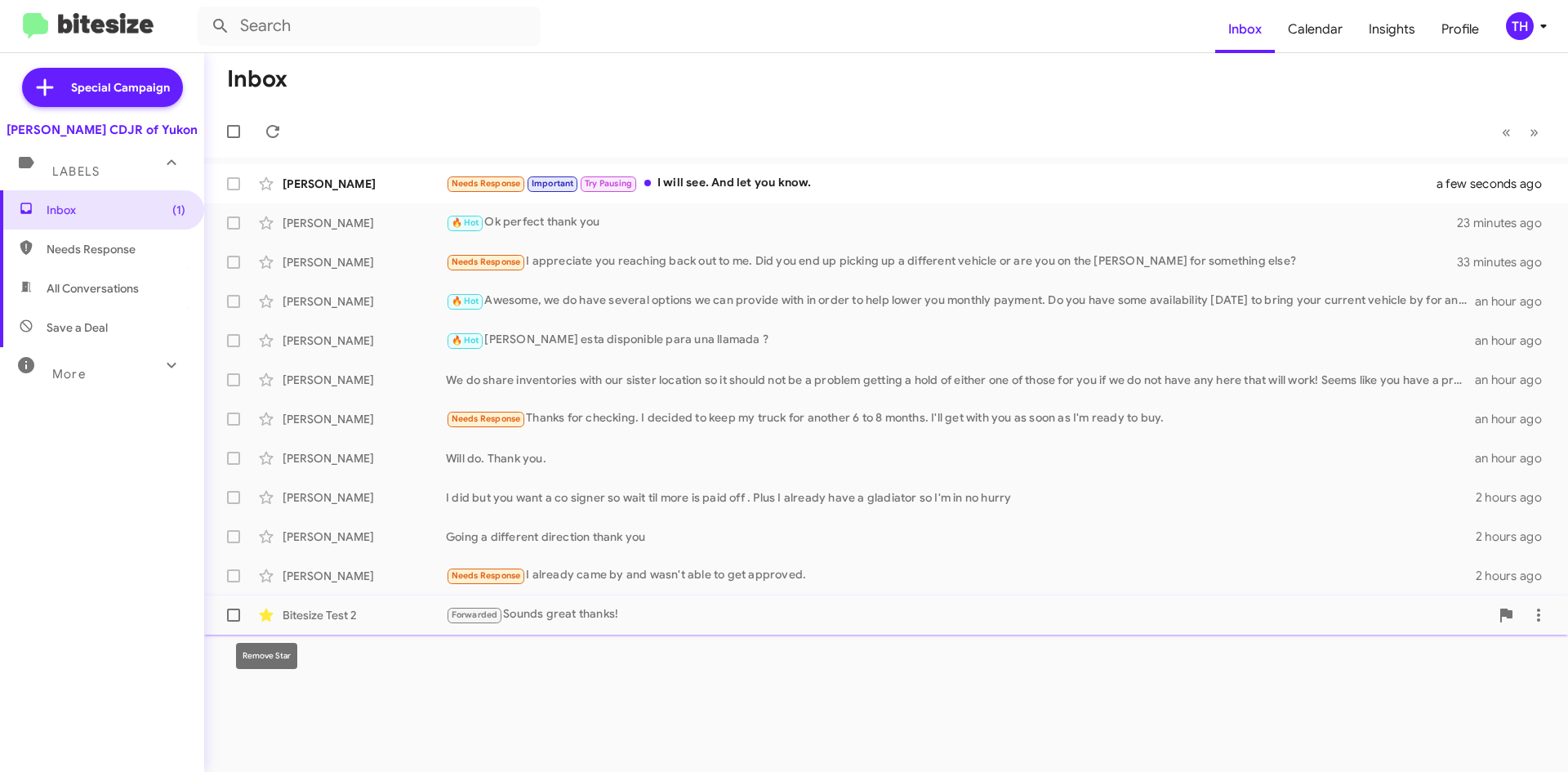
click at [273, 618] on icon at bounding box center [266, 615] width 20 height 20
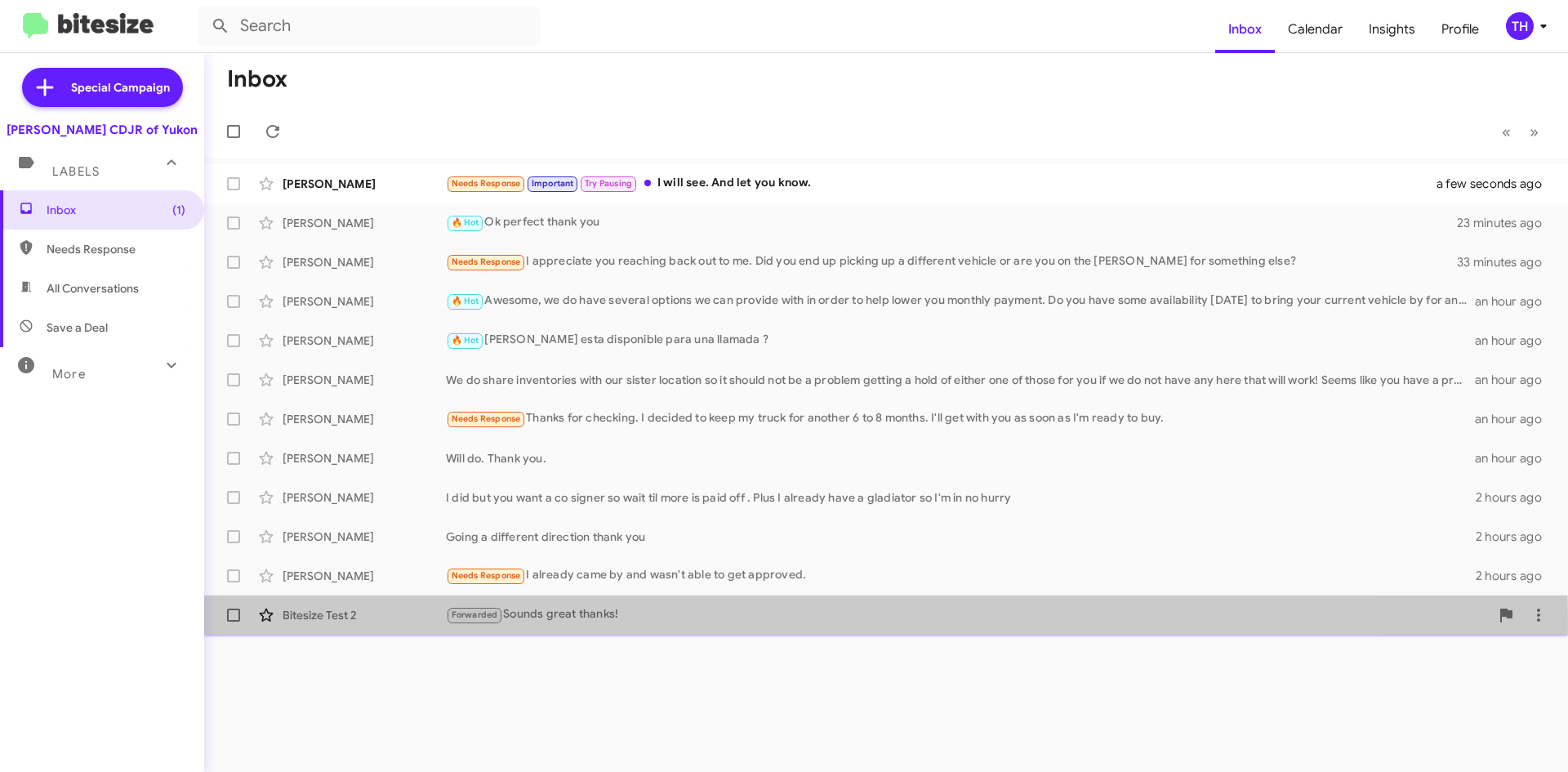
click at [435, 624] on div "Bitesize Test 2 Forwarded Sounds great thanks! [DATE]" at bounding box center [886, 615] width 1337 height 33
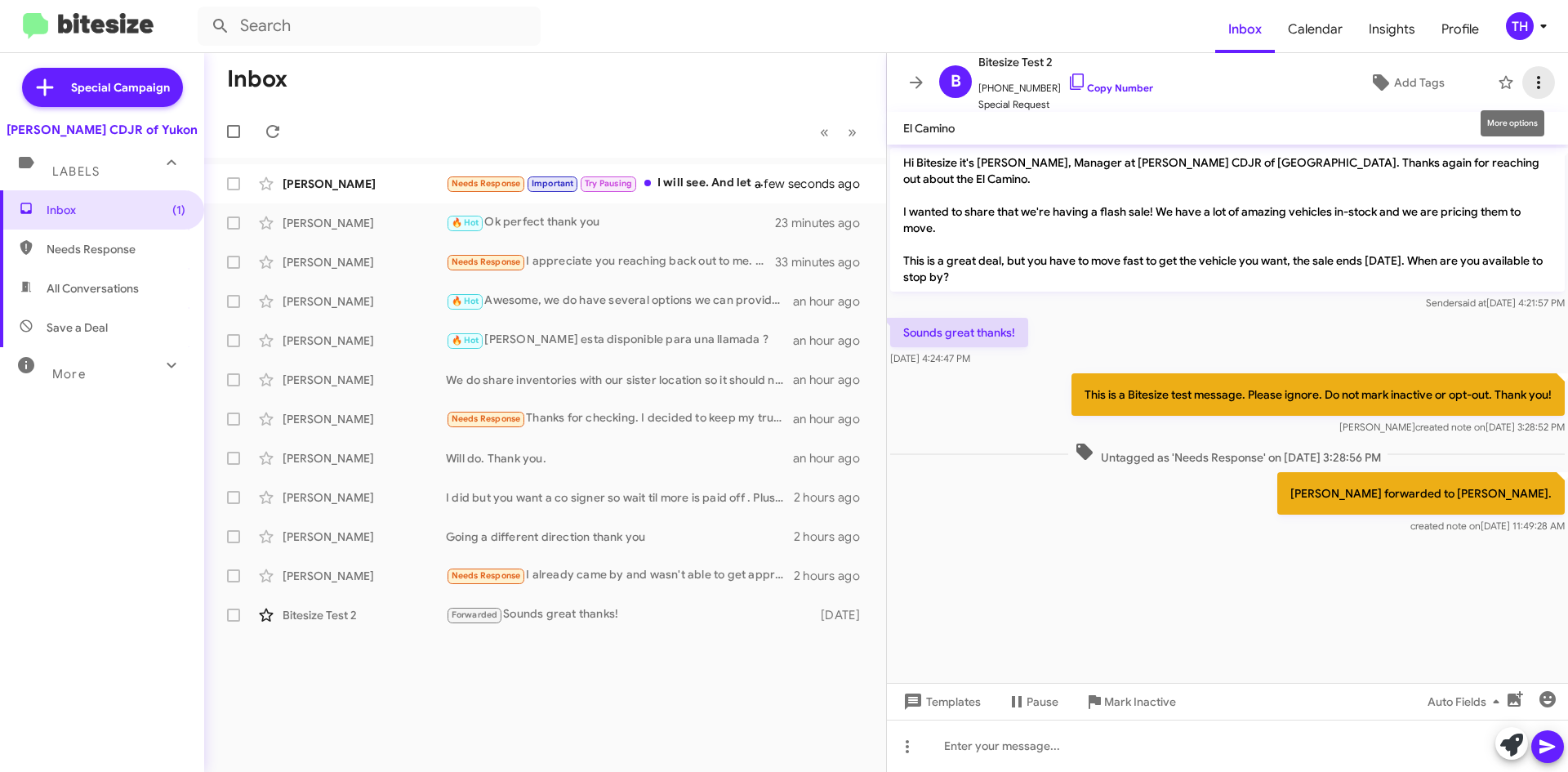
click at [1534, 91] on icon at bounding box center [1538, 83] width 20 height 20
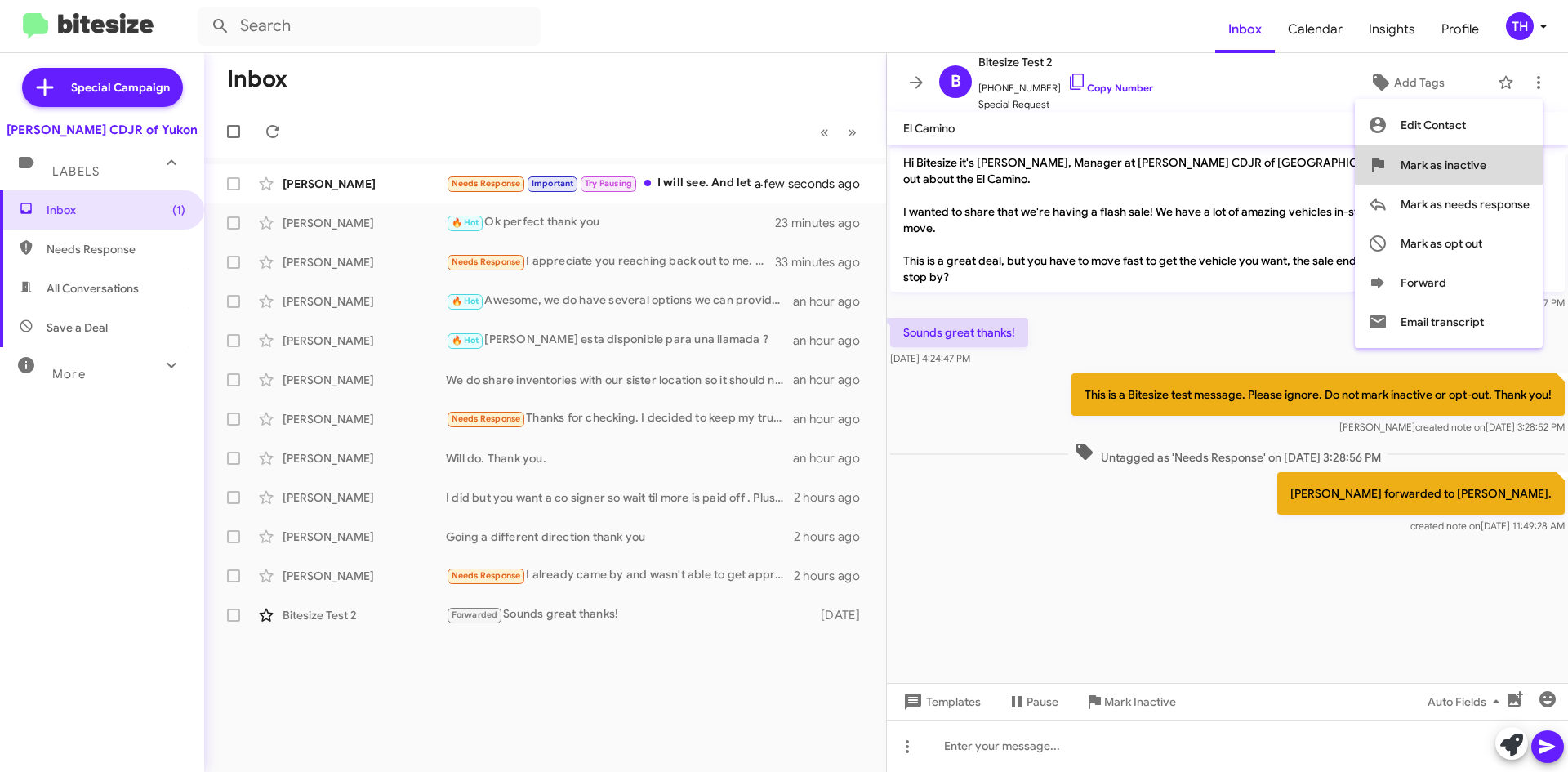
click at [1492, 154] on button "Mark as inactive" at bounding box center [1448, 165] width 188 height 39
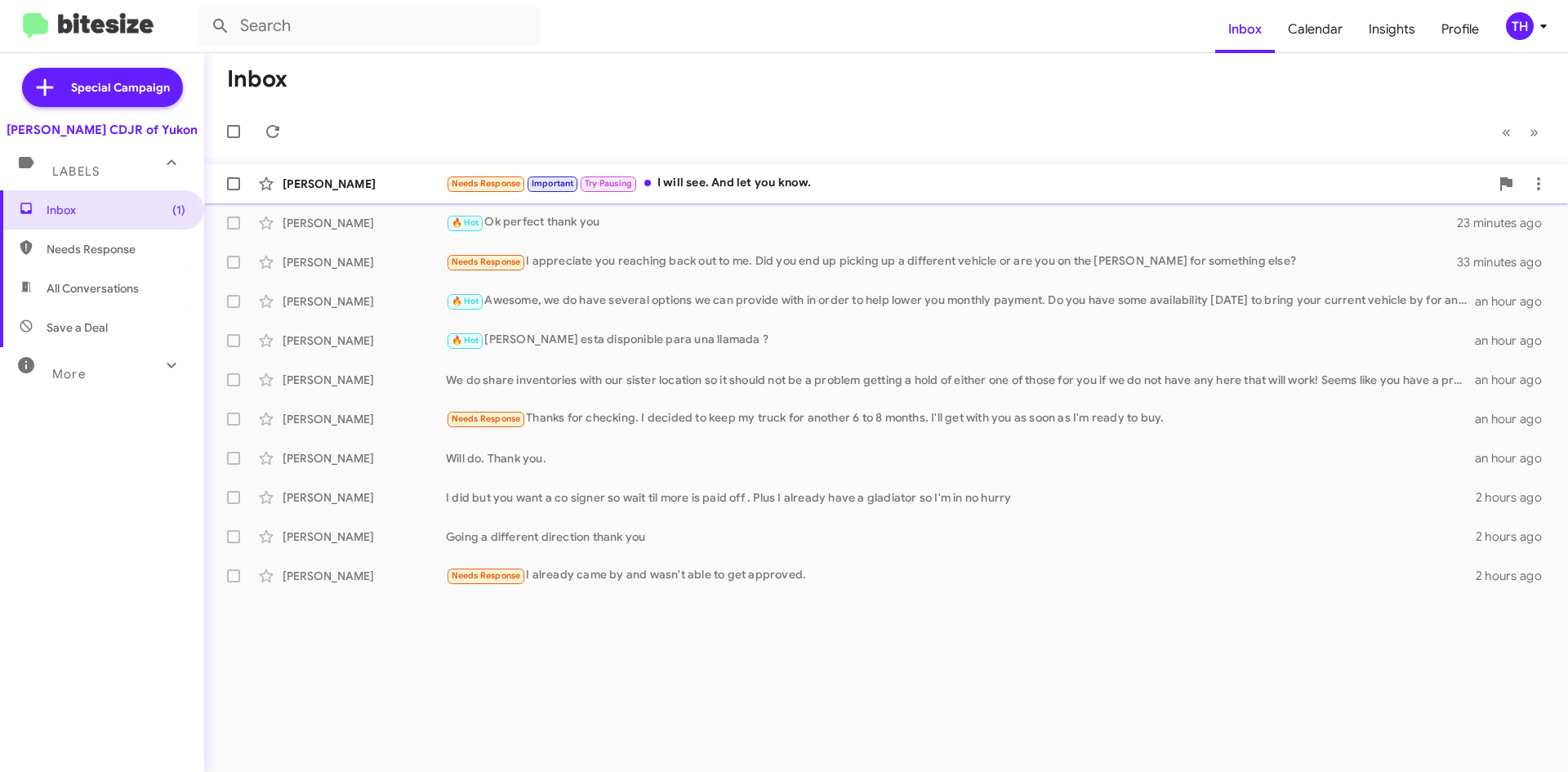
click at [818, 182] on div "Needs Response Important Try Pausing I will see. And let you know." at bounding box center [967, 183] width 1043 height 19
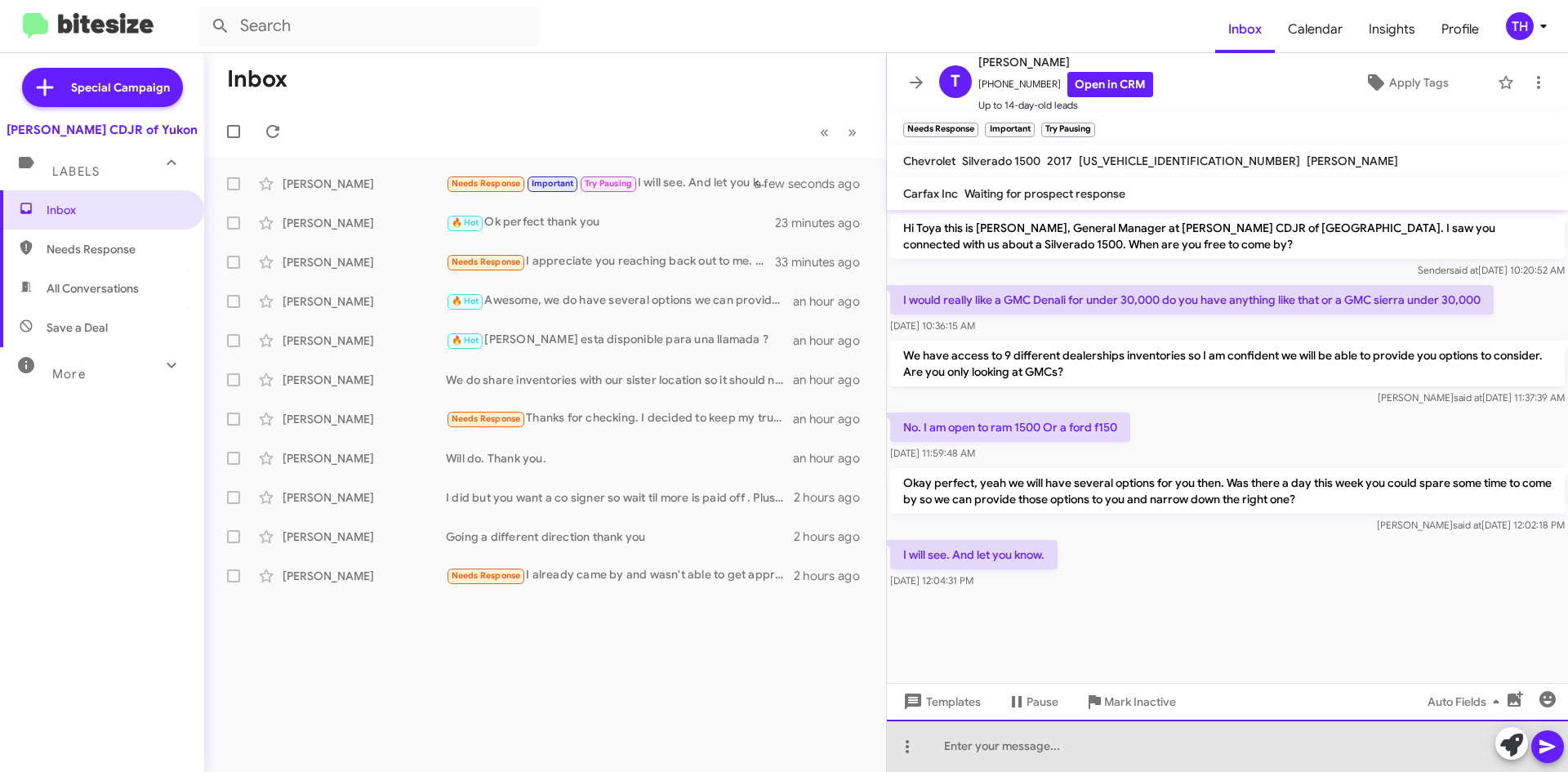
click at [1028, 761] on div at bounding box center [1227, 746] width 681 height 53
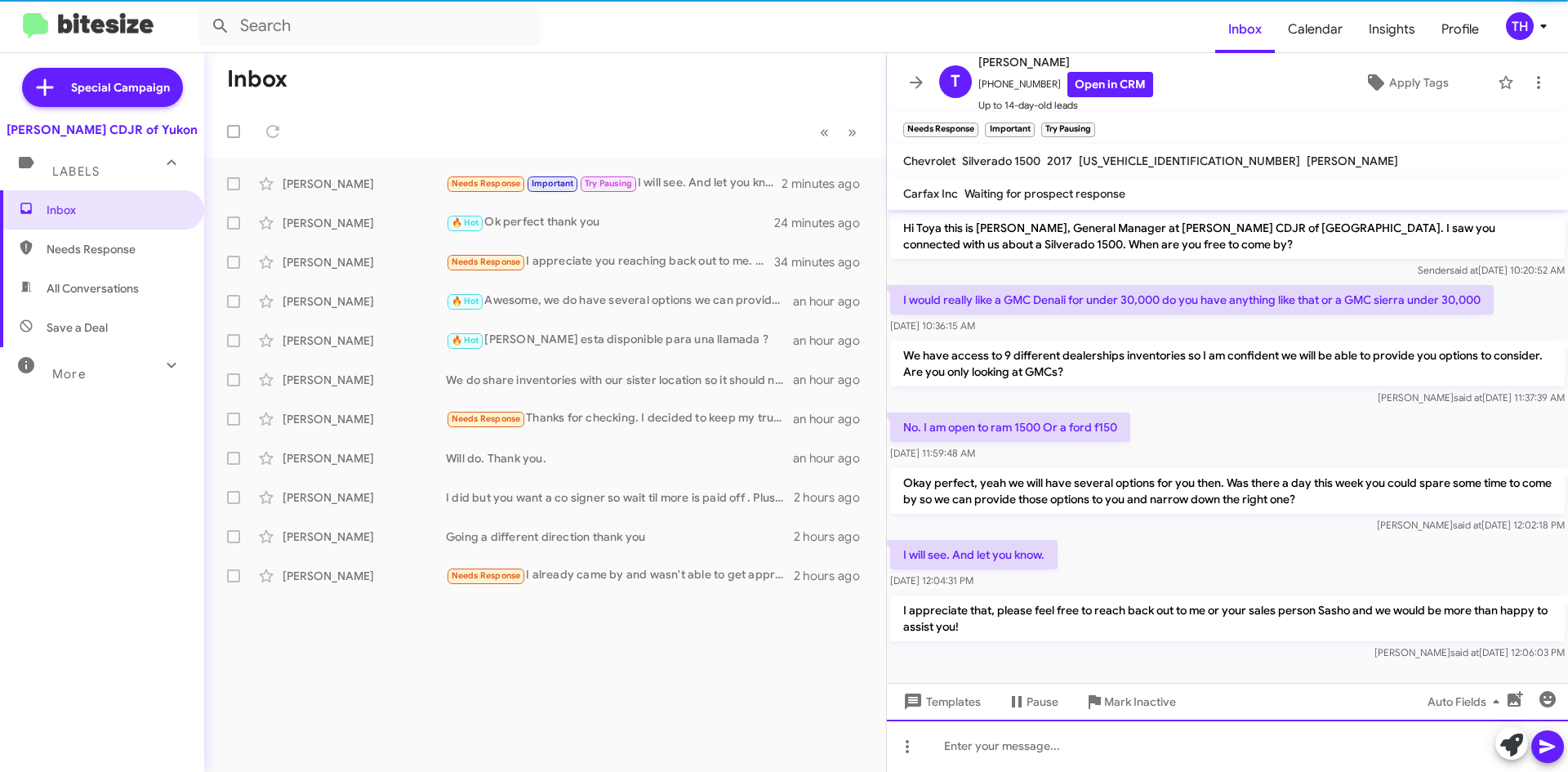
scroll to position [10, 0]
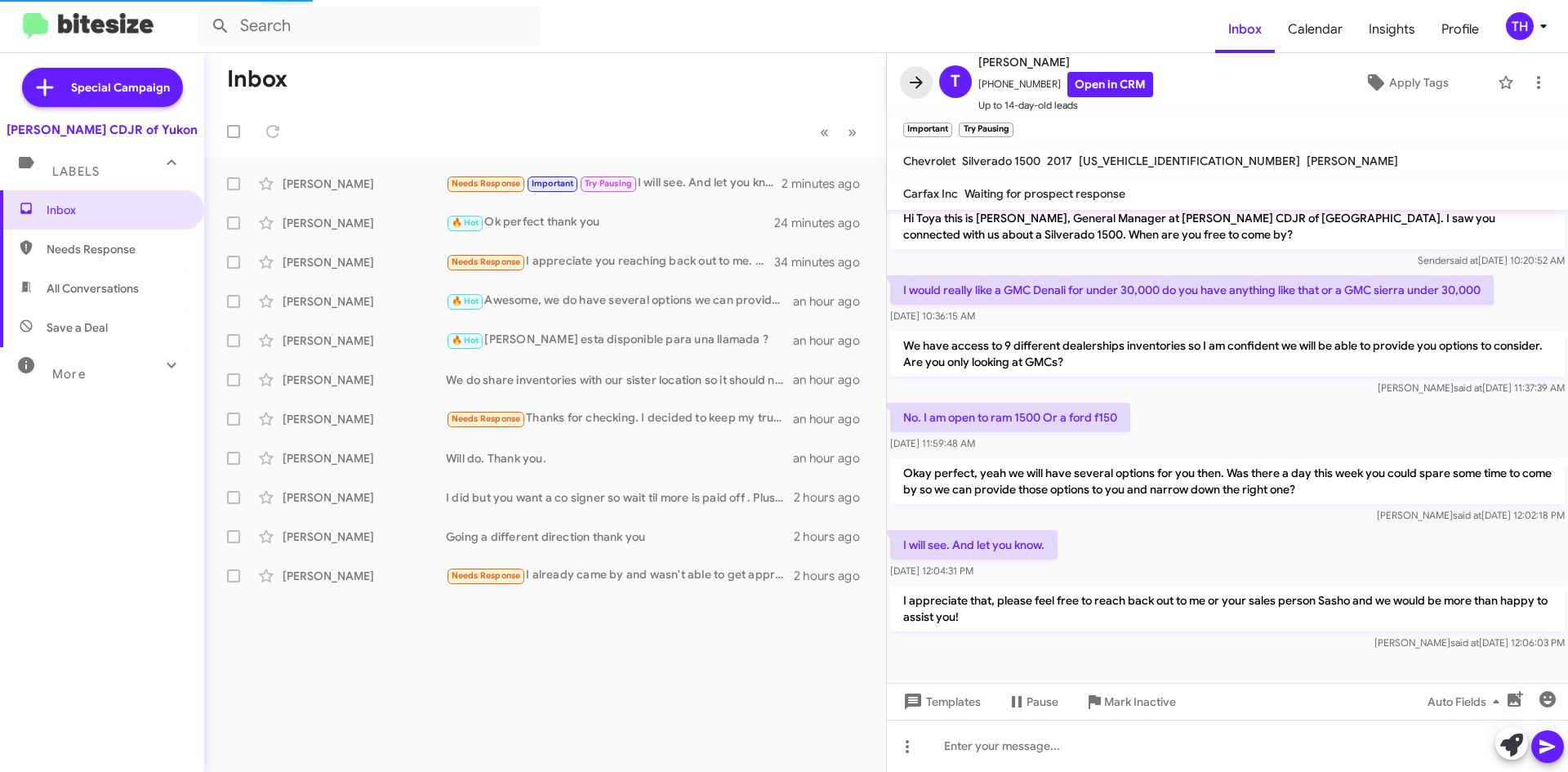
click at [905, 75] on span at bounding box center [916, 83] width 33 height 20
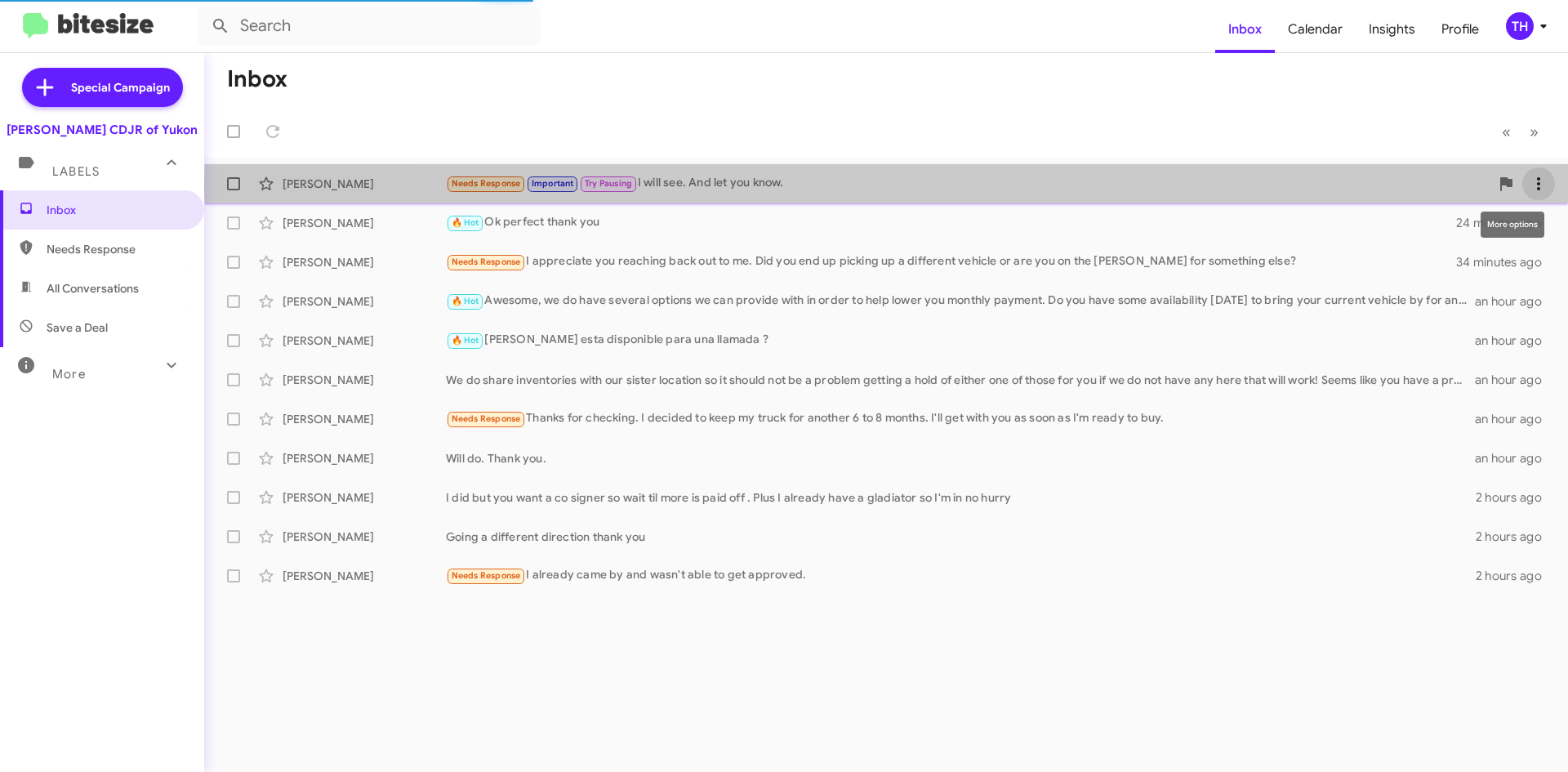
click at [1539, 185] on icon at bounding box center [1538, 184] width 20 height 20
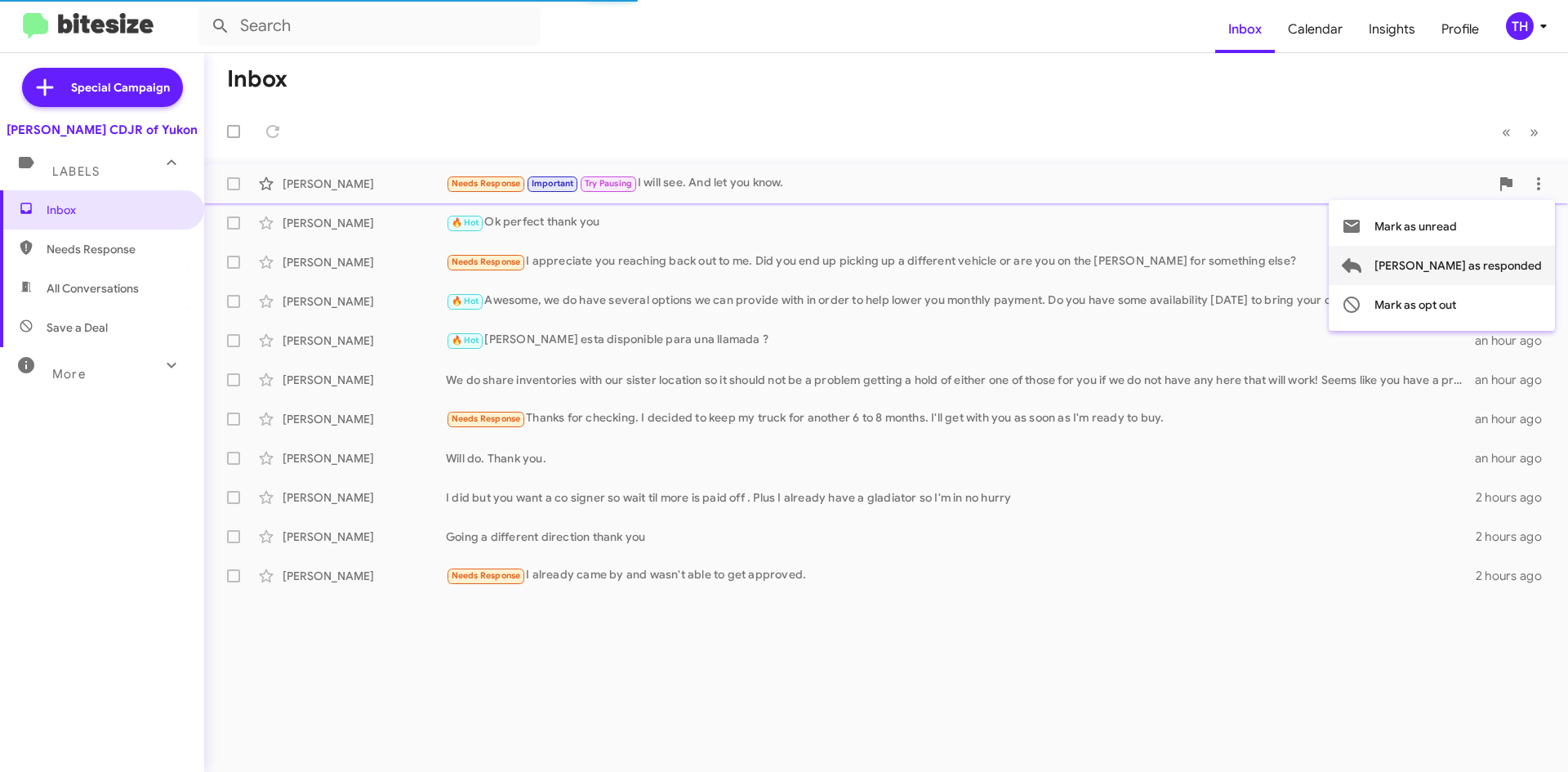
click at [1511, 264] on span "[PERSON_NAME] as responded" at bounding box center [1458, 265] width 167 height 39
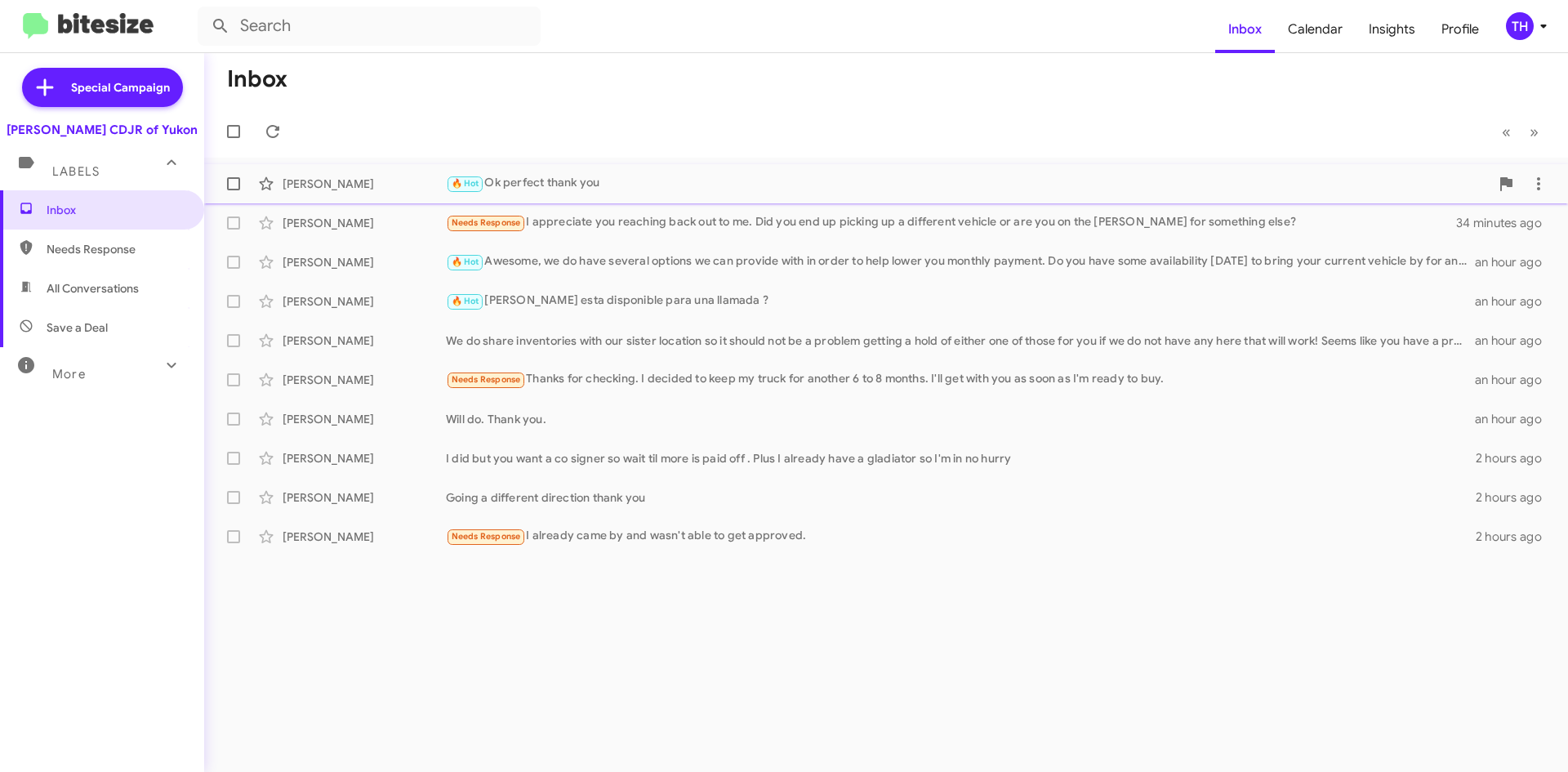
click at [1047, 176] on div "🔥 Hot Ok perfect thank you" at bounding box center [967, 183] width 1043 height 19
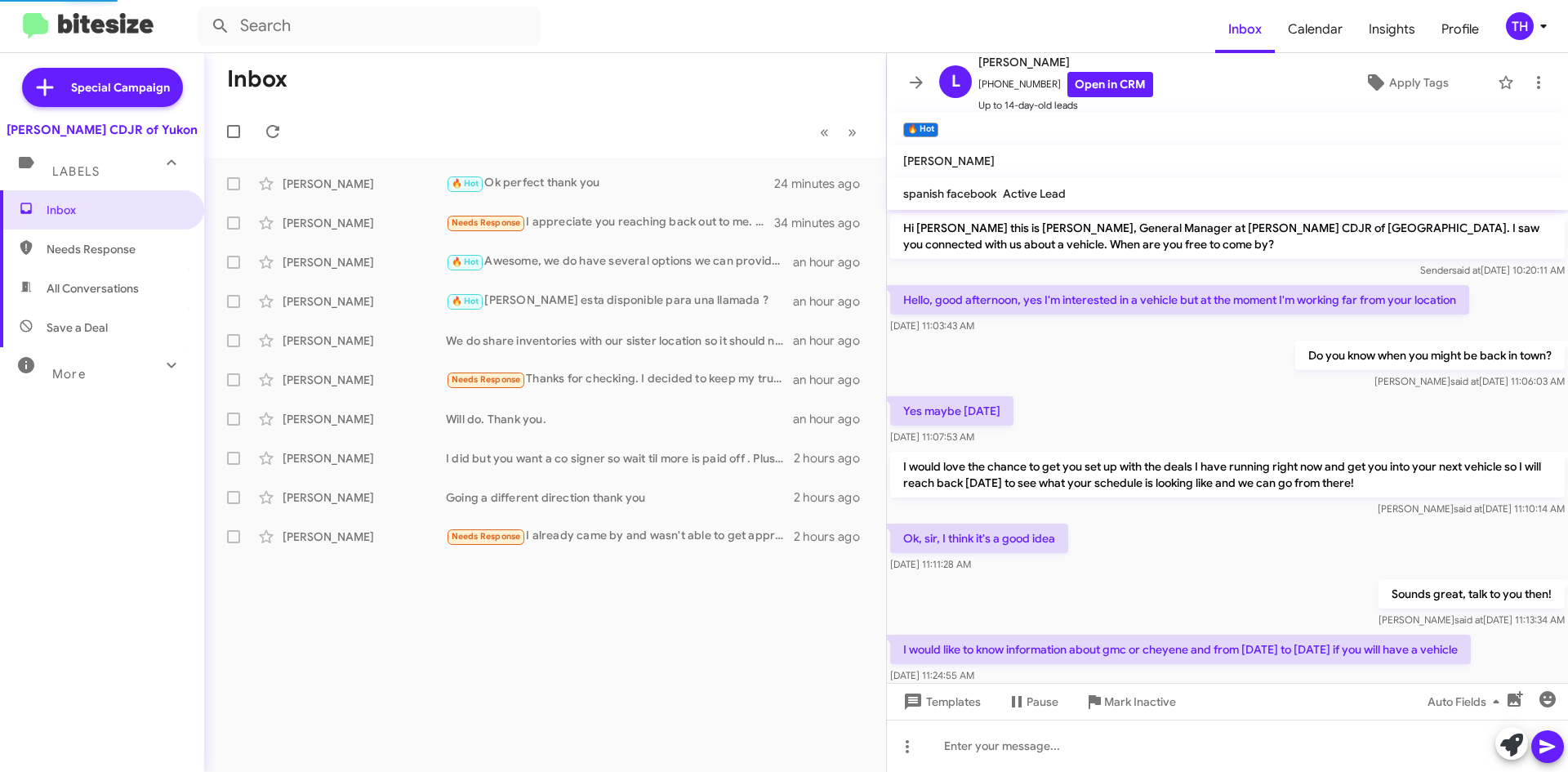
scroll to position [172, 0]
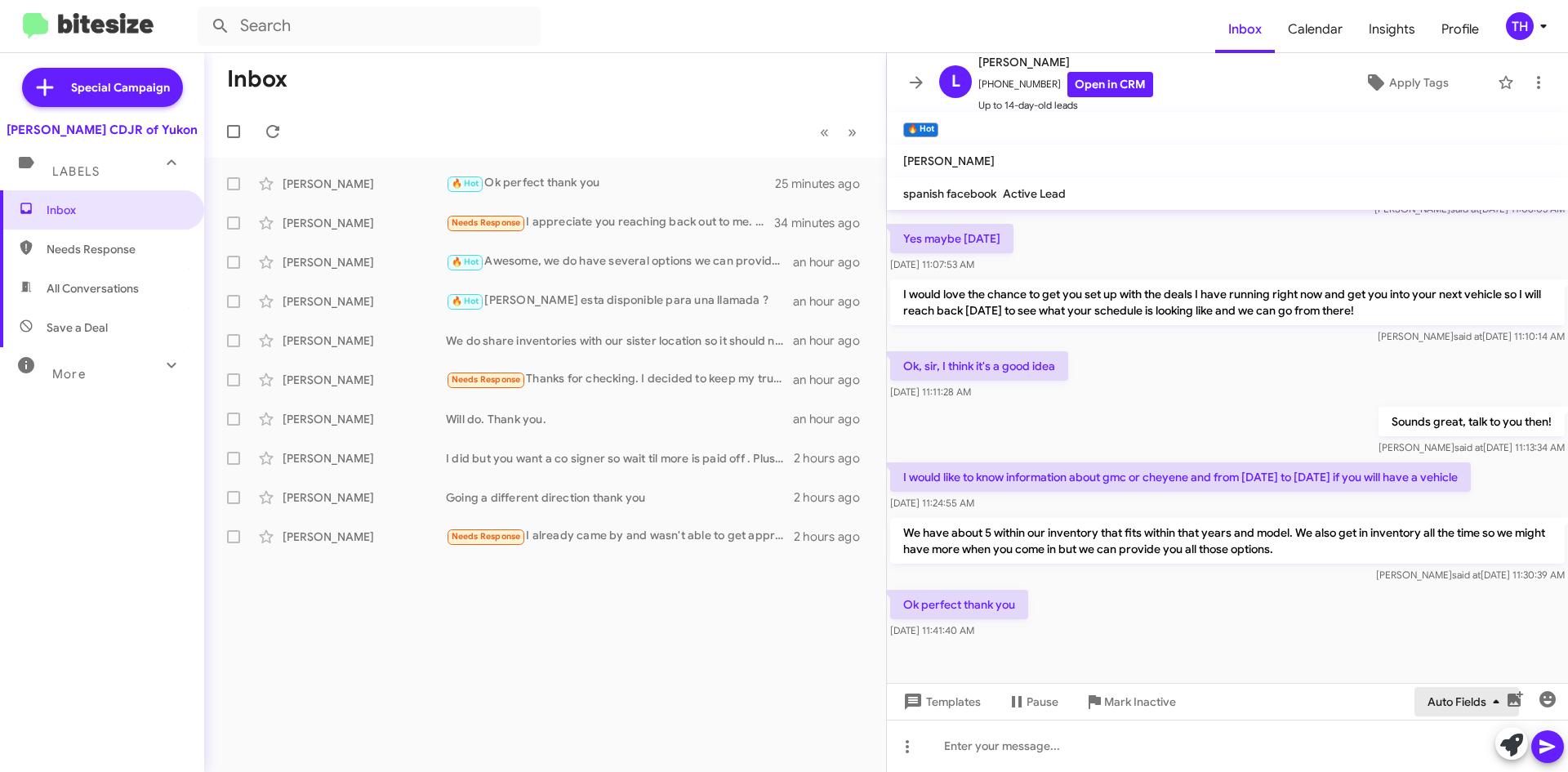
click at [1454, 706] on span "Auto Fields" at bounding box center [1466, 702] width 78 height 30
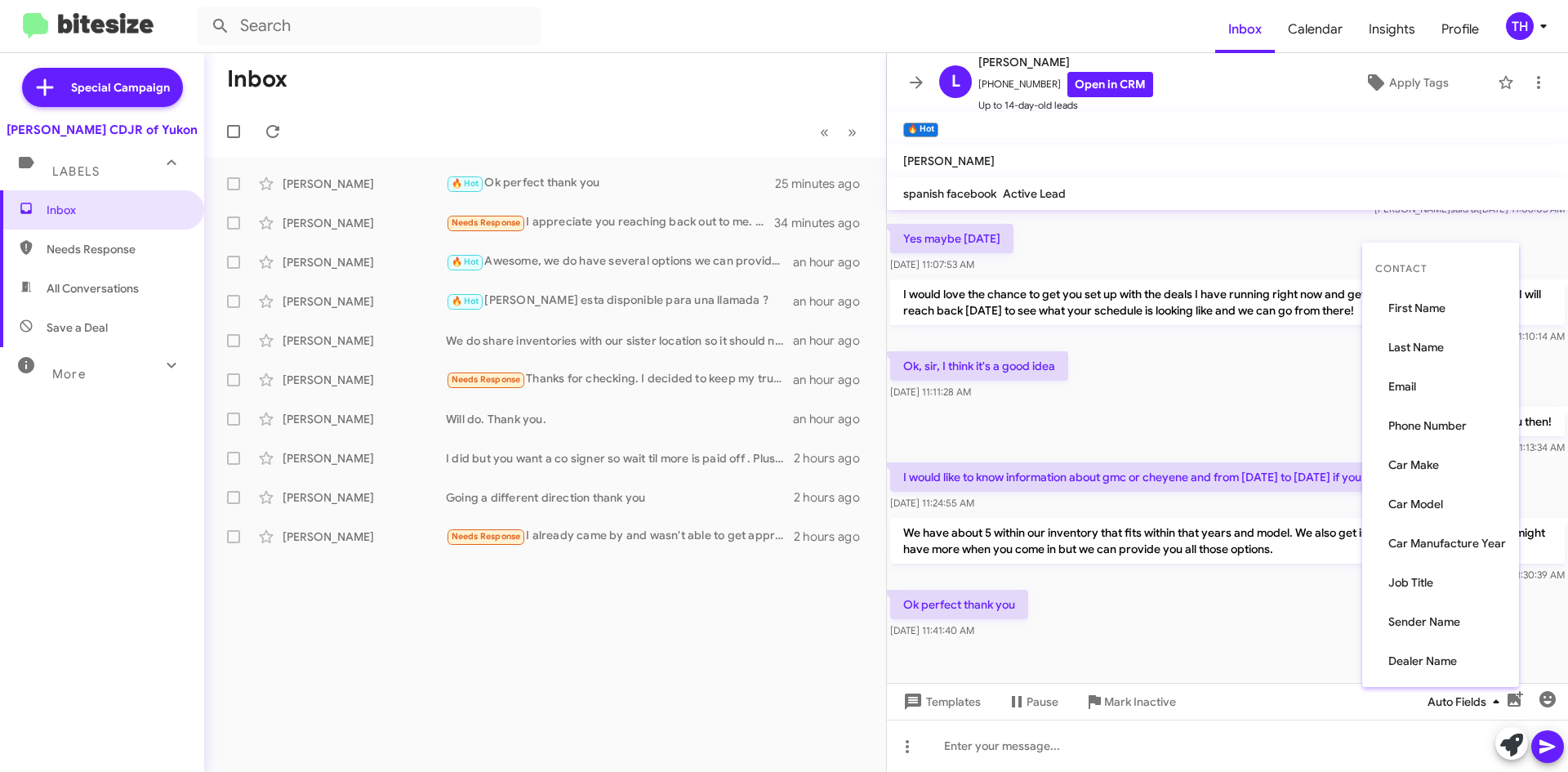
click at [1454, 706] on div at bounding box center [784, 386] width 1568 height 772
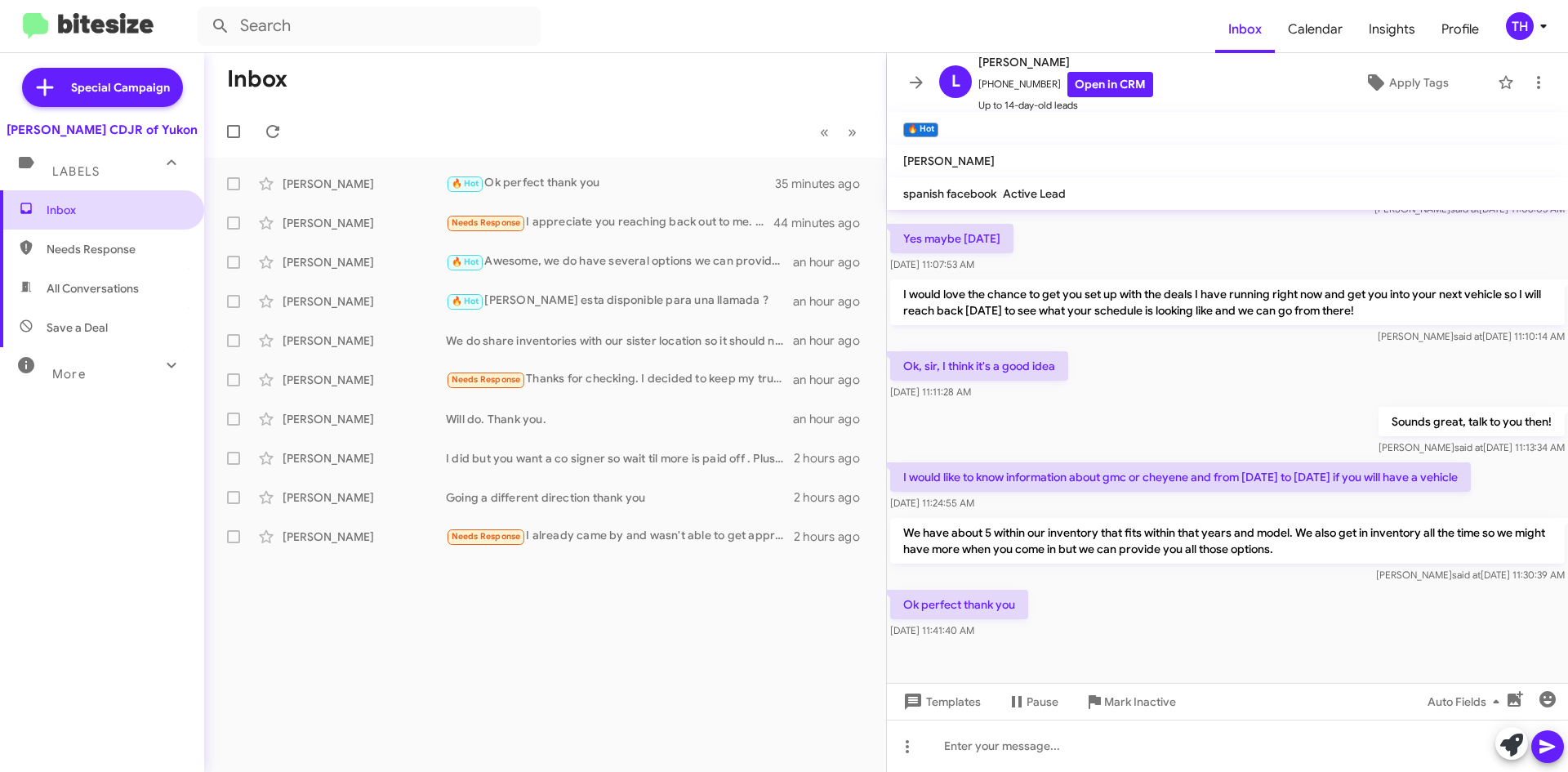
click at [100, 205] on span "Inbox" at bounding box center [116, 210] width 139 height 16
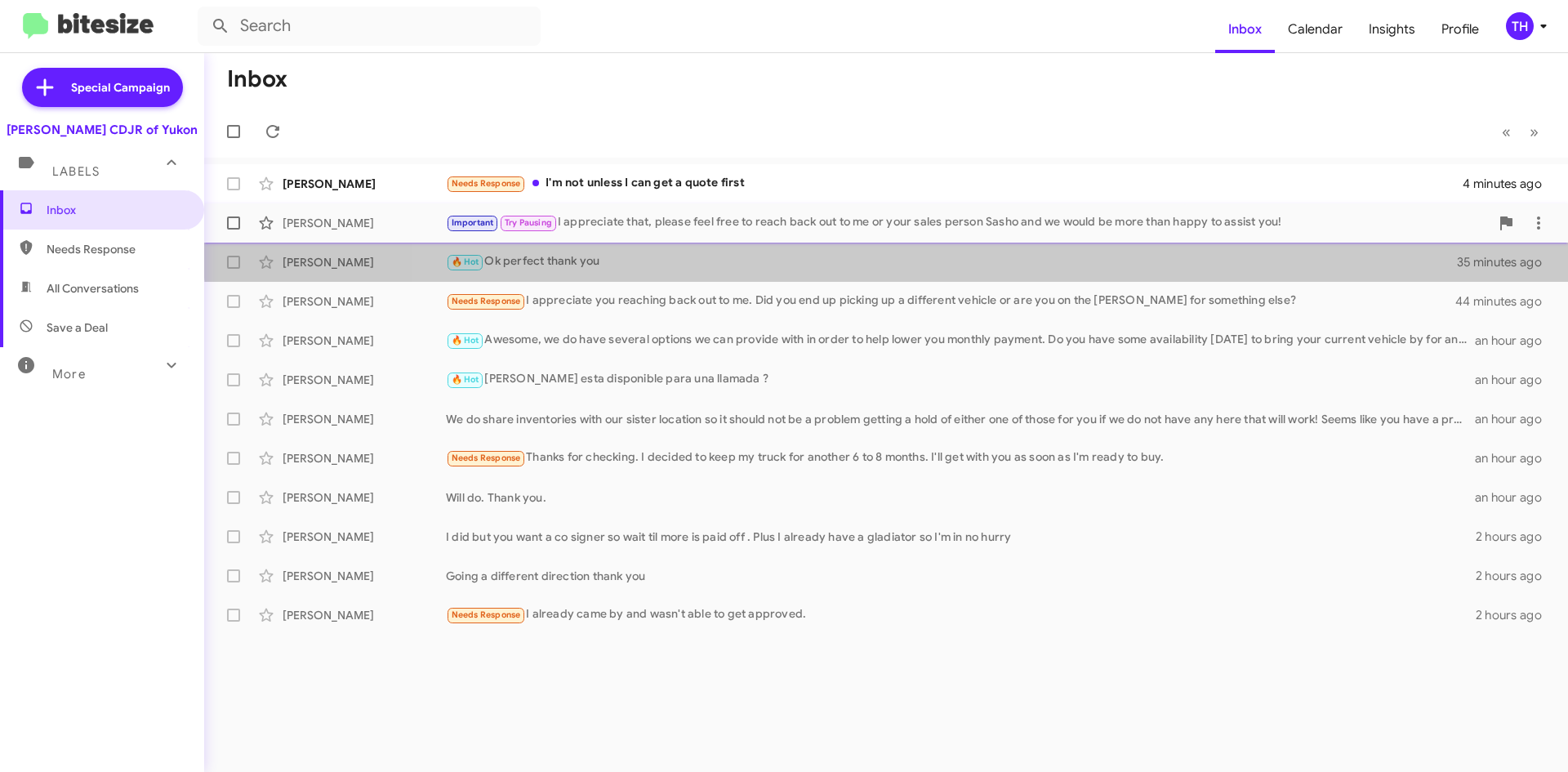
click at [949, 241] on mat-action-list "[PERSON_NAME] Needs Response I'm not unless I can get a quote first 4 minutes a…" at bounding box center [886, 396] width 1364 height 477
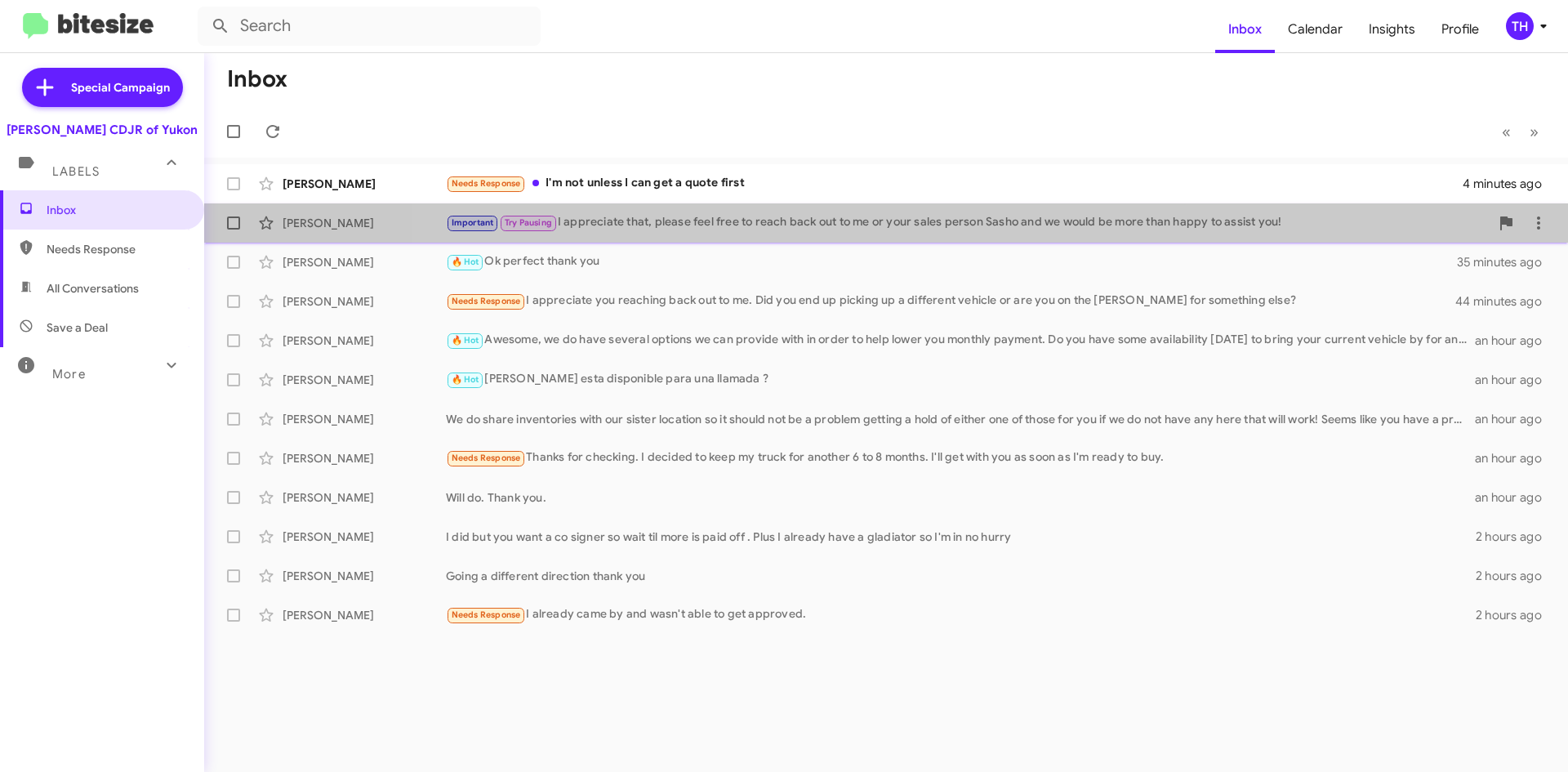
click at [935, 228] on div "Important Try Pausing I appreciate that, please feel free to reach back out to …" at bounding box center [967, 223] width 1043 height 19
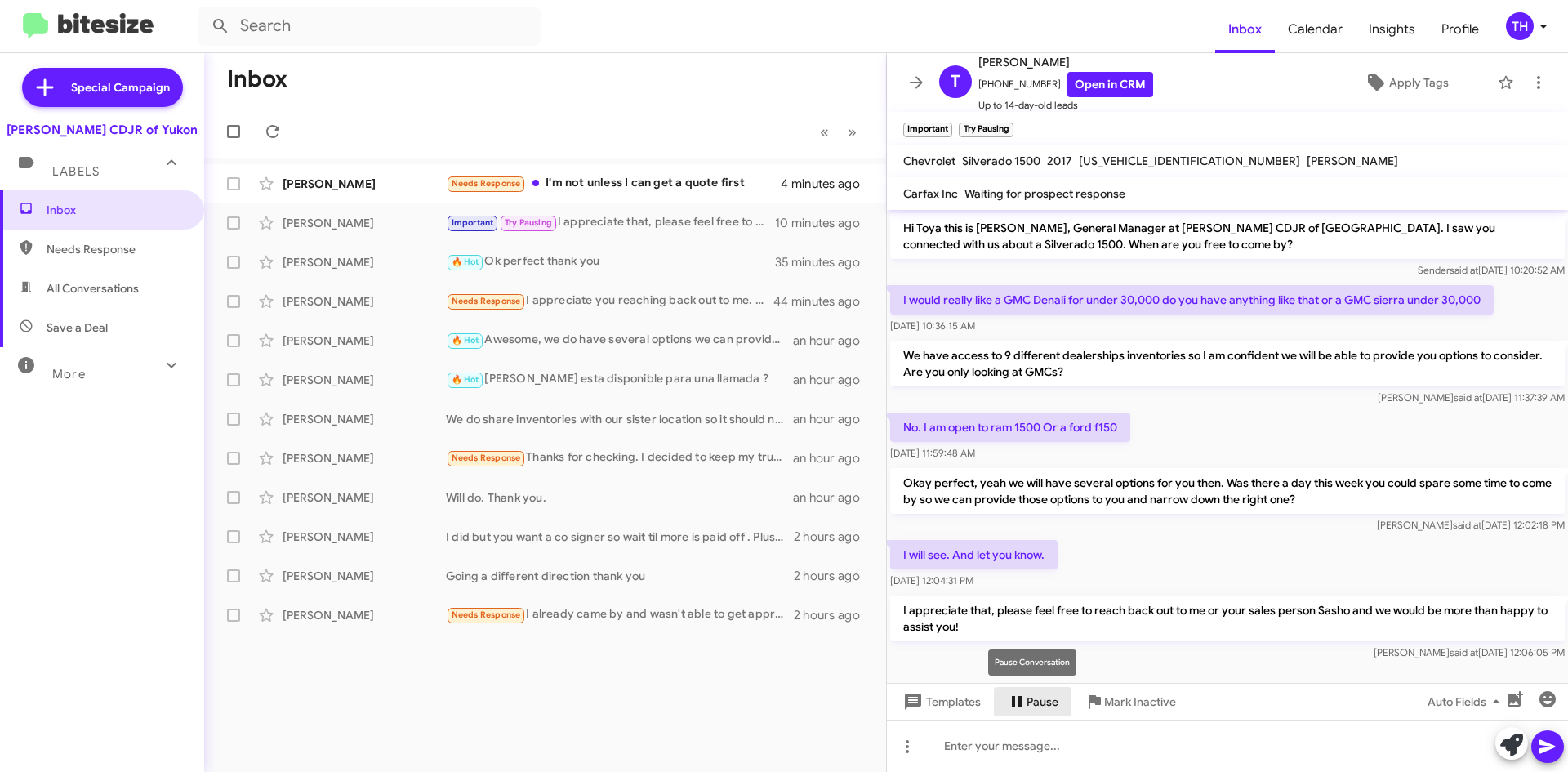
click at [1030, 696] on span "Pause" at bounding box center [1042, 702] width 32 height 30
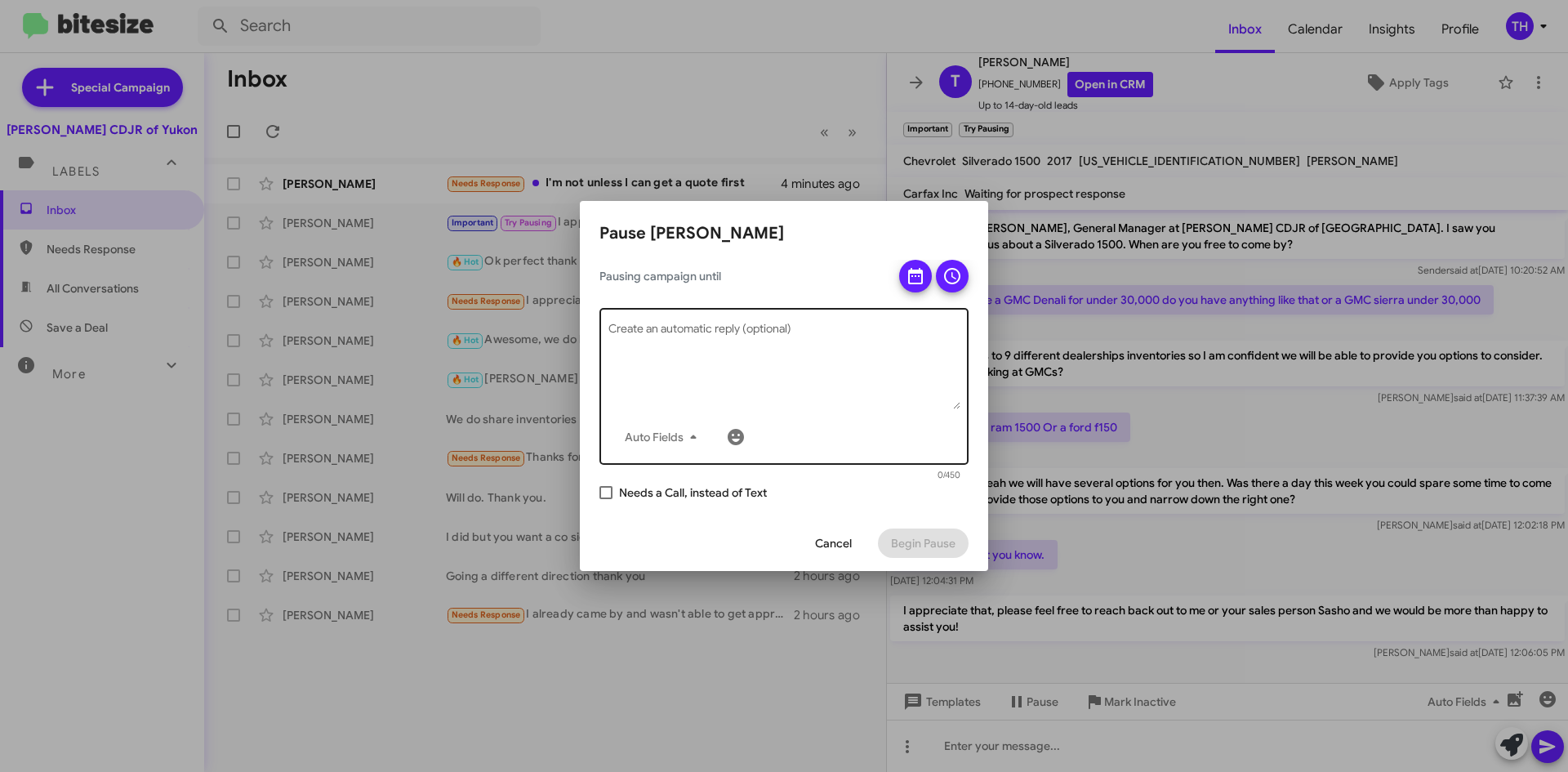
click at [720, 329] on textarea "Create an automatic reply (optional)" at bounding box center [784, 366] width 352 height 85
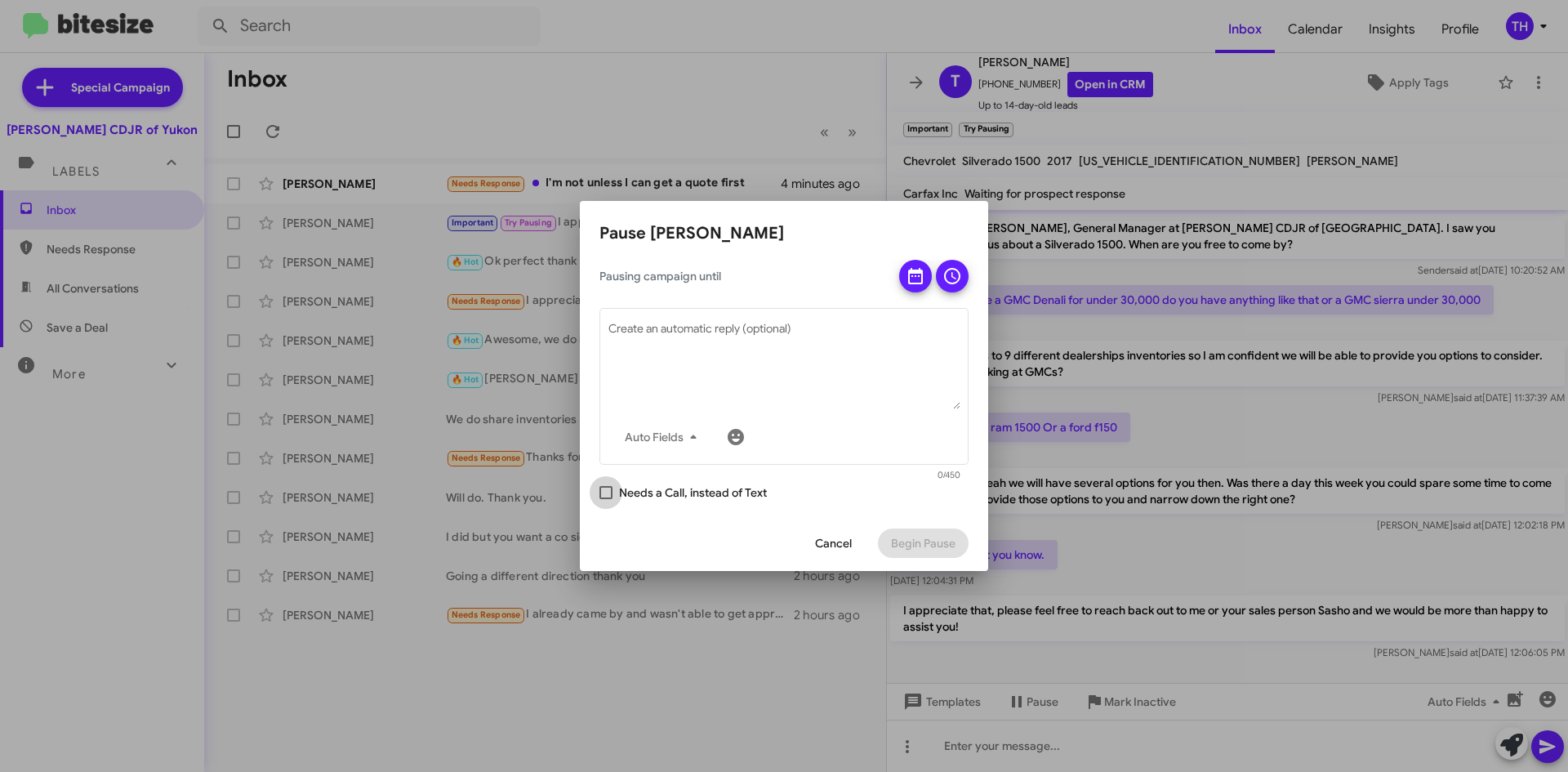
click at [653, 485] on span "Needs a Call, instead of Text" at bounding box center [693, 493] width 148 height 20
click at [606, 499] on input "Needs a Call, instead of Text" at bounding box center [605, 499] width 1 height 1
click at [653, 485] on span "Needs a Call, instead of Text" at bounding box center [693, 493] width 148 height 20
click at [606, 499] on input "Needs a Call, instead of Text" at bounding box center [605, 499] width 1 height 1
checkbox input "false"
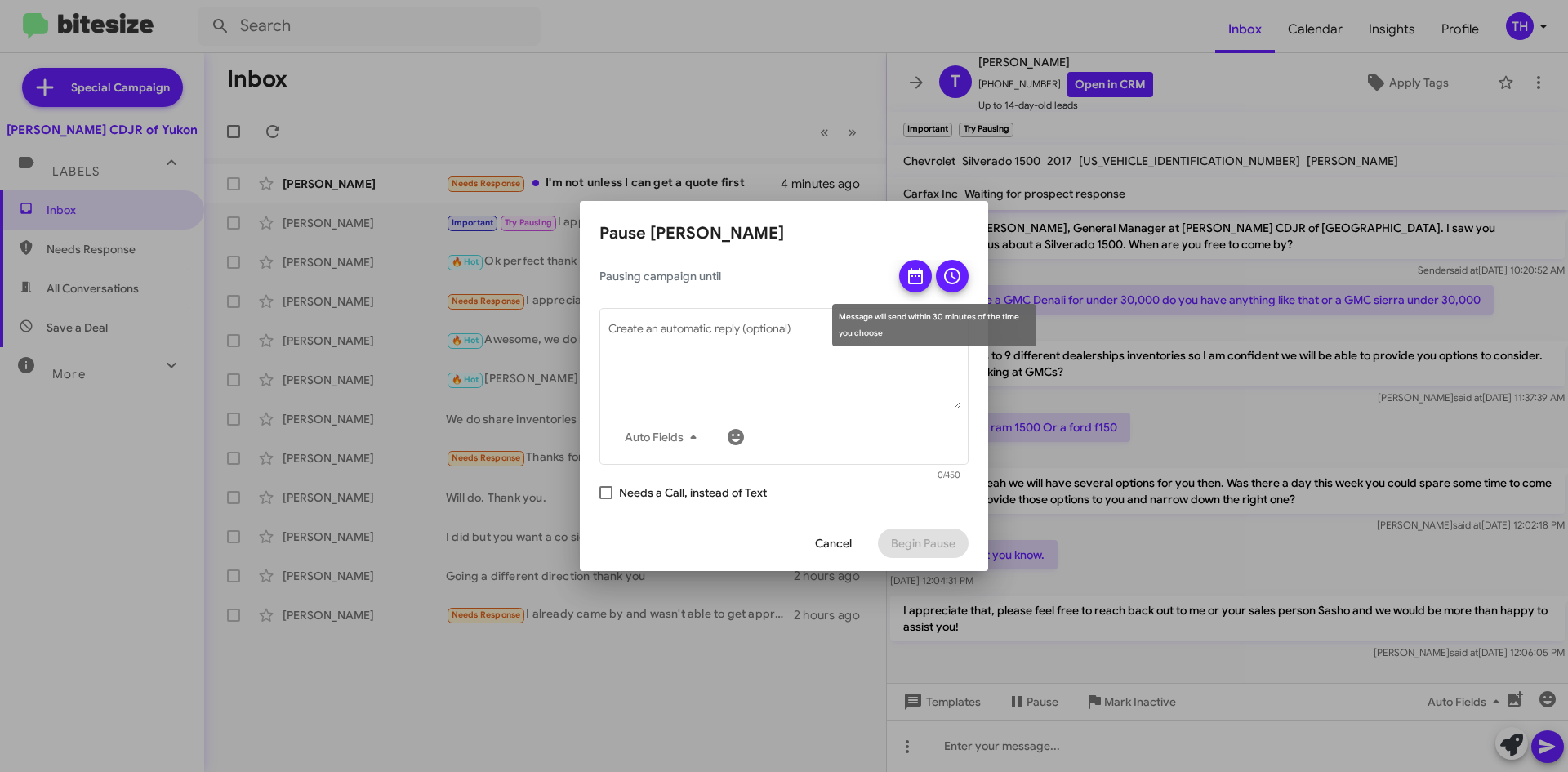
click at [919, 270] on icon at bounding box center [915, 276] width 15 height 16
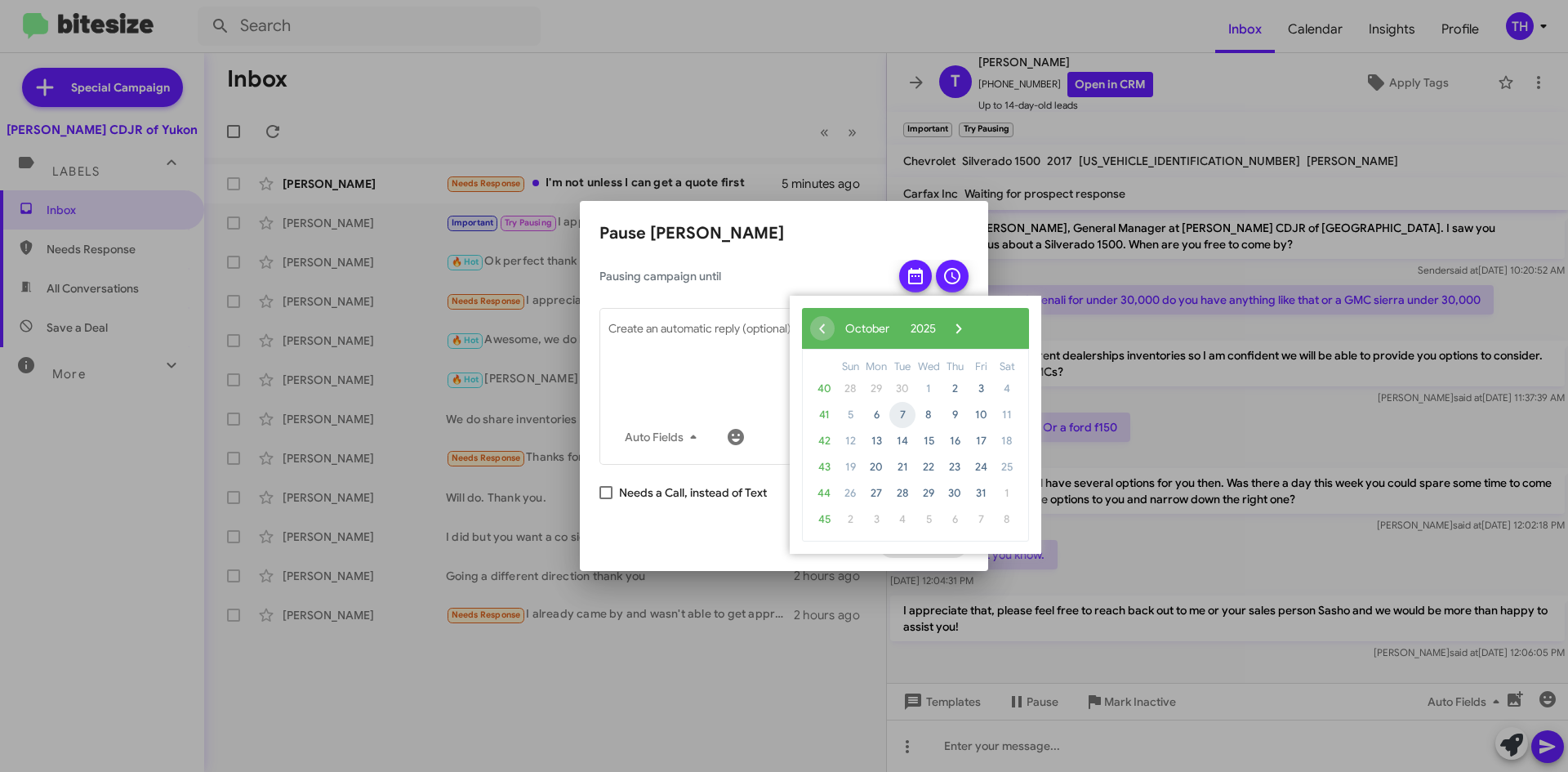
click at [912, 411] on span "7" at bounding box center [902, 415] width 26 height 26
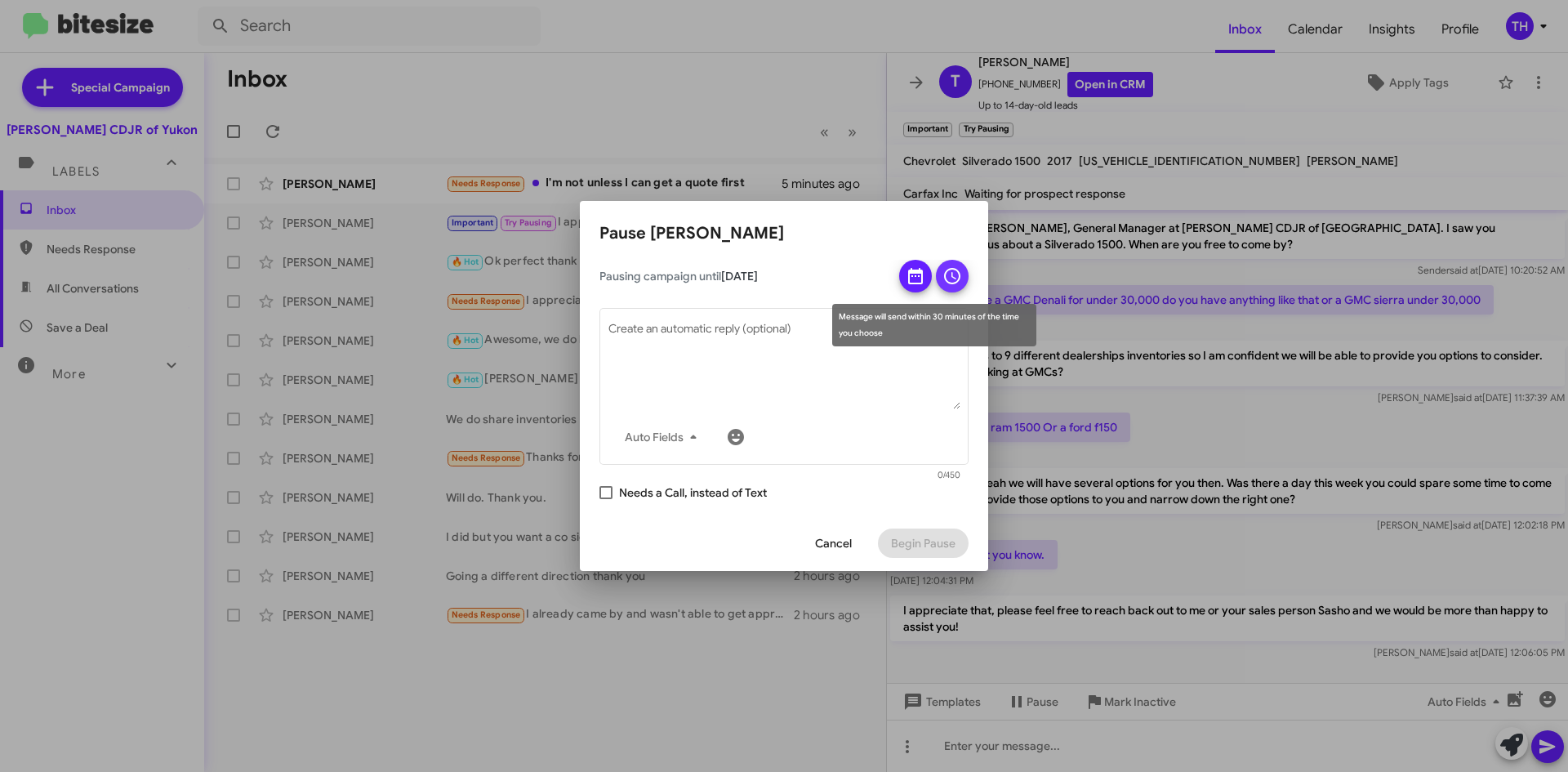
click at [942, 287] on button at bounding box center [952, 276] width 33 height 33
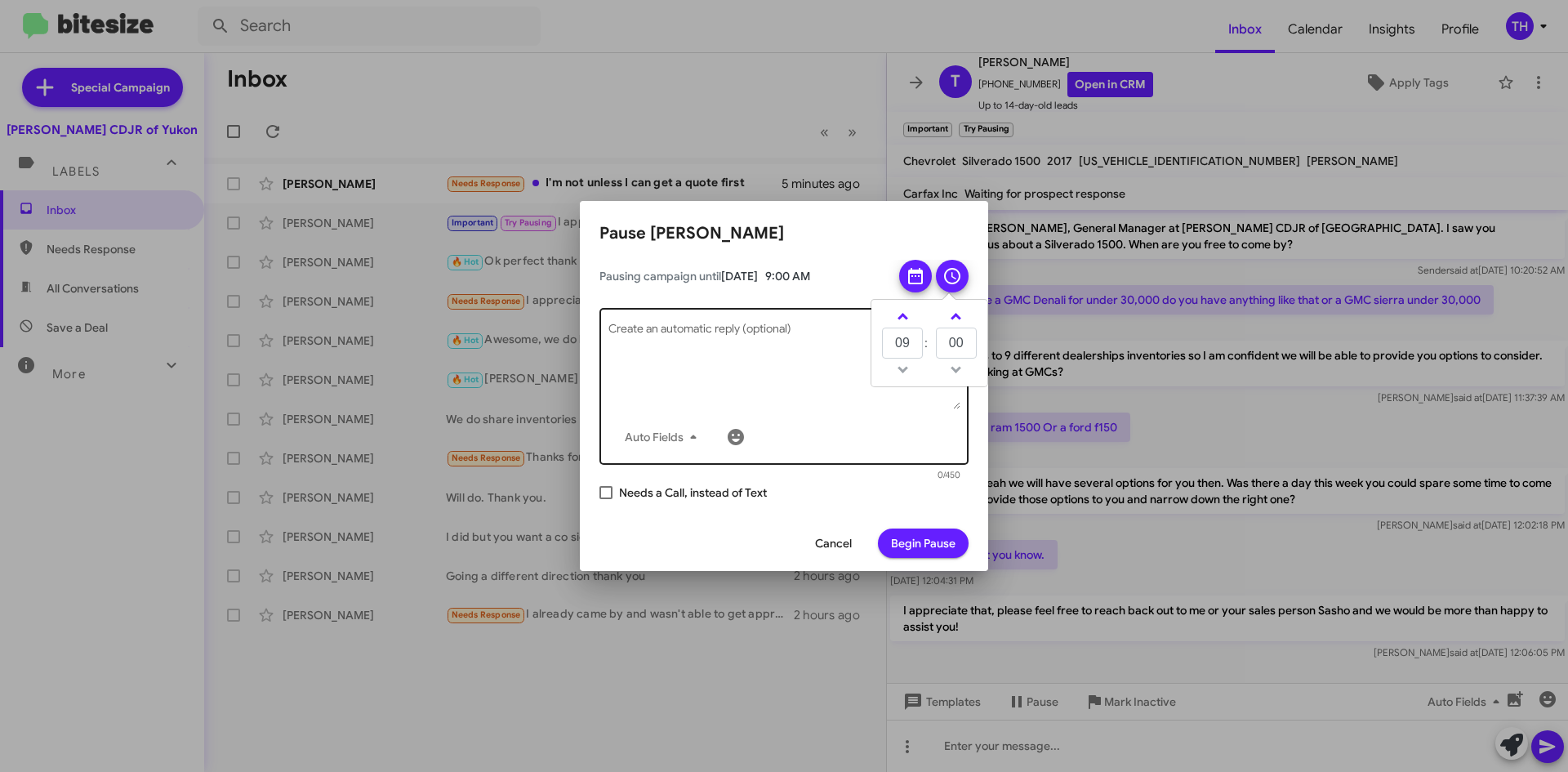
click at [825, 407] on textarea "Create an automatic reply (optional)" at bounding box center [784, 366] width 352 height 85
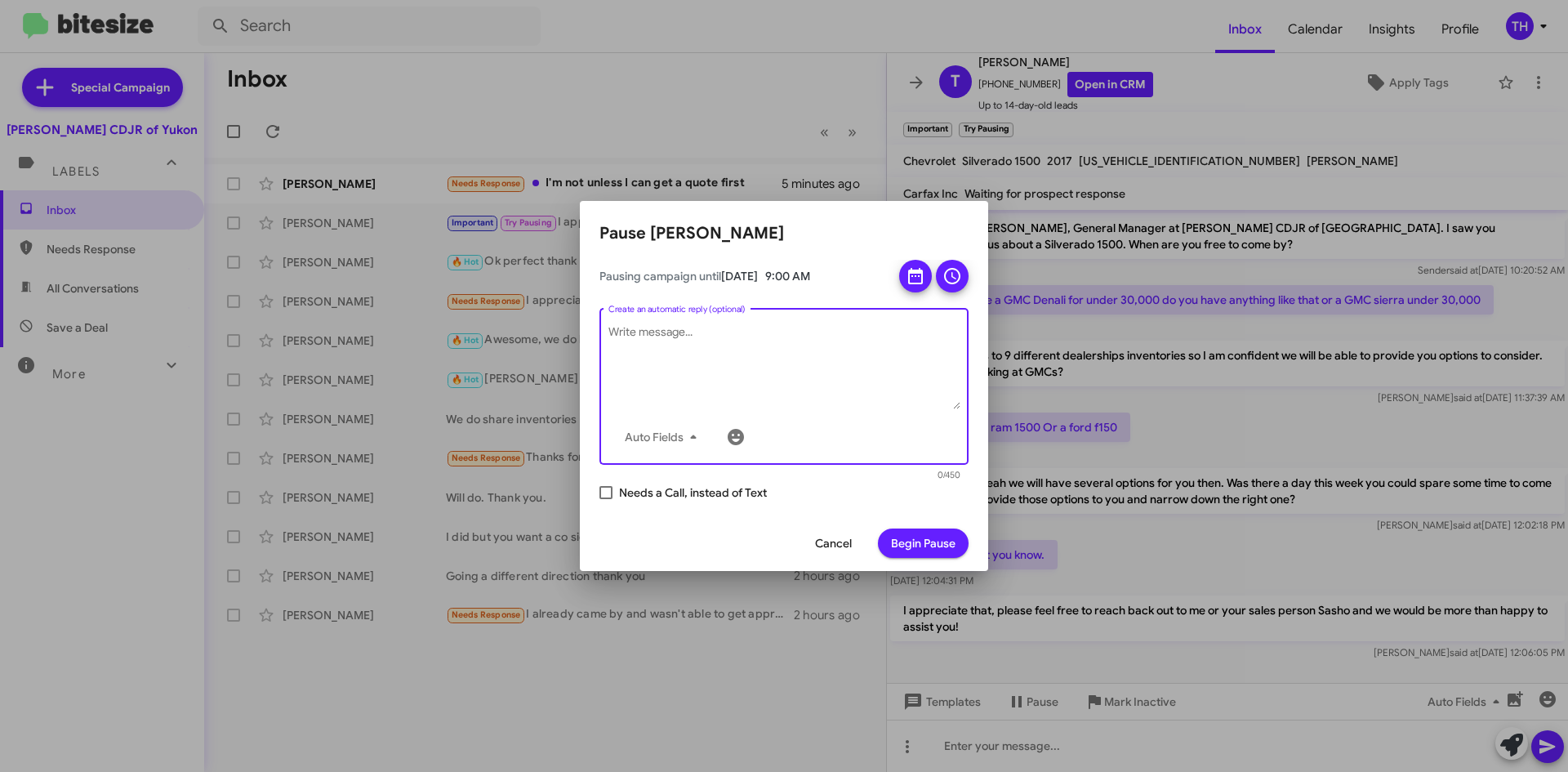
click at [932, 532] on span "Begin Pause" at bounding box center [923, 544] width 65 height 30
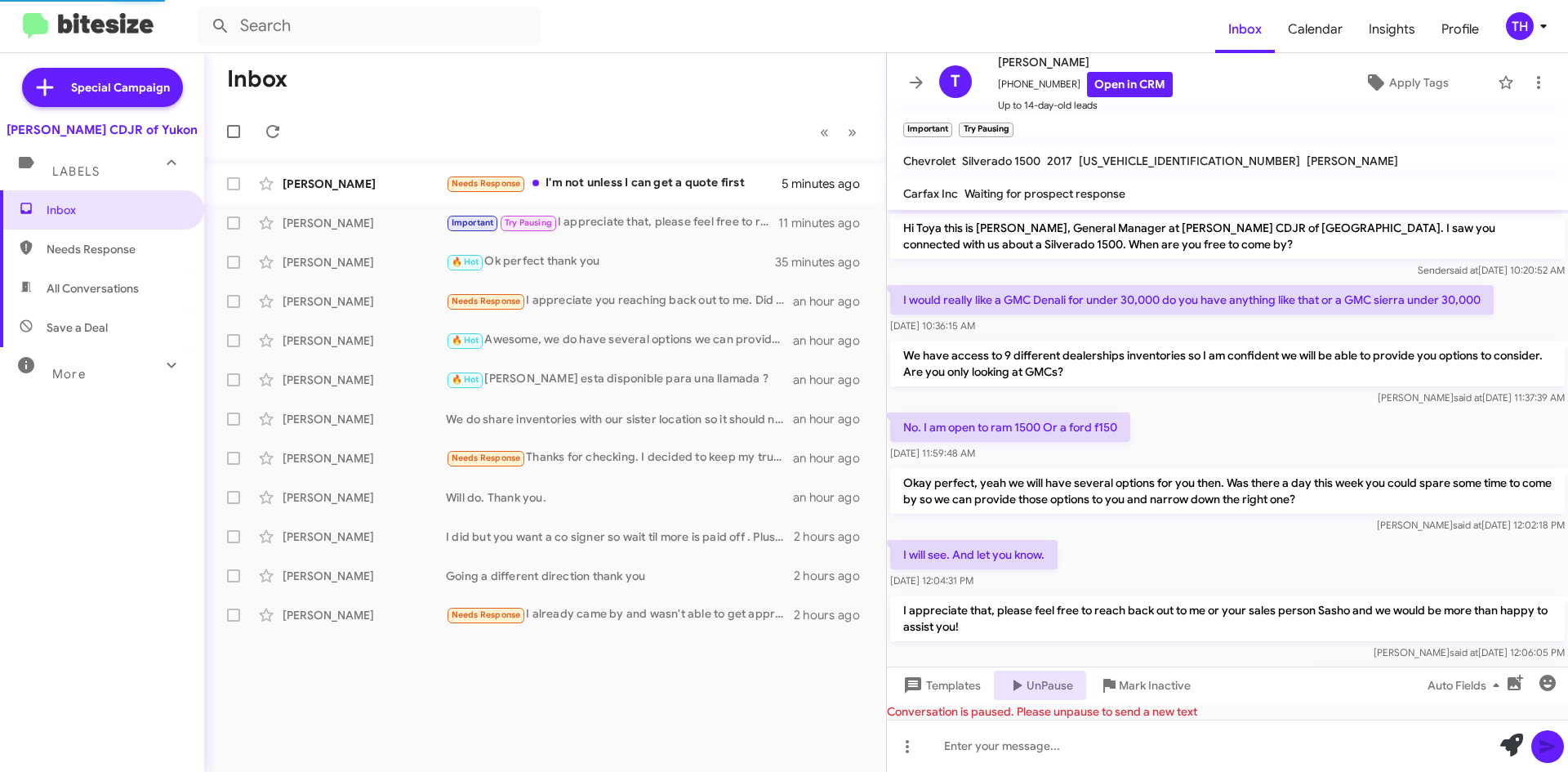
scroll to position [166, 0]
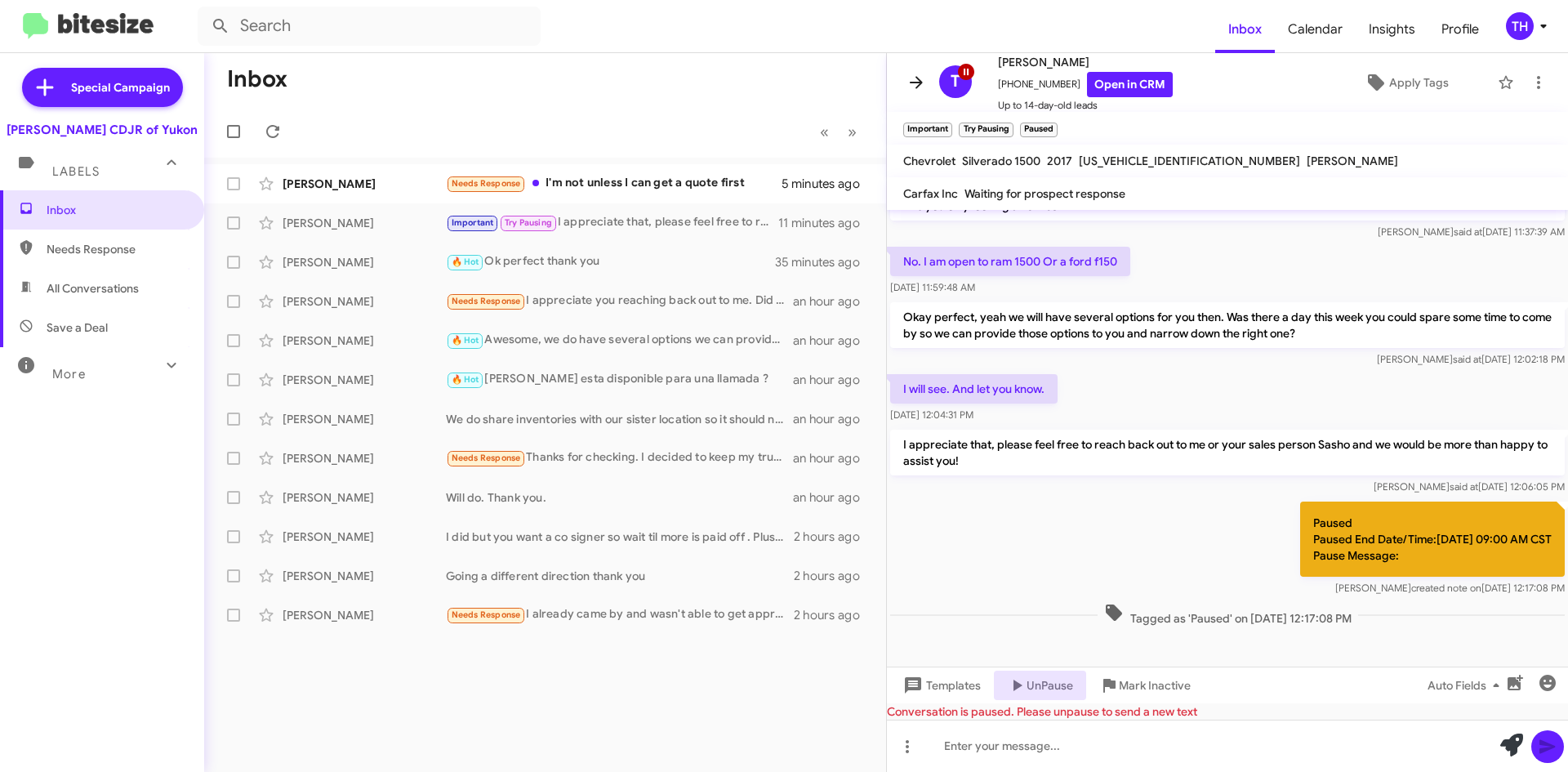
click at [918, 86] on icon at bounding box center [916, 82] width 13 height 12
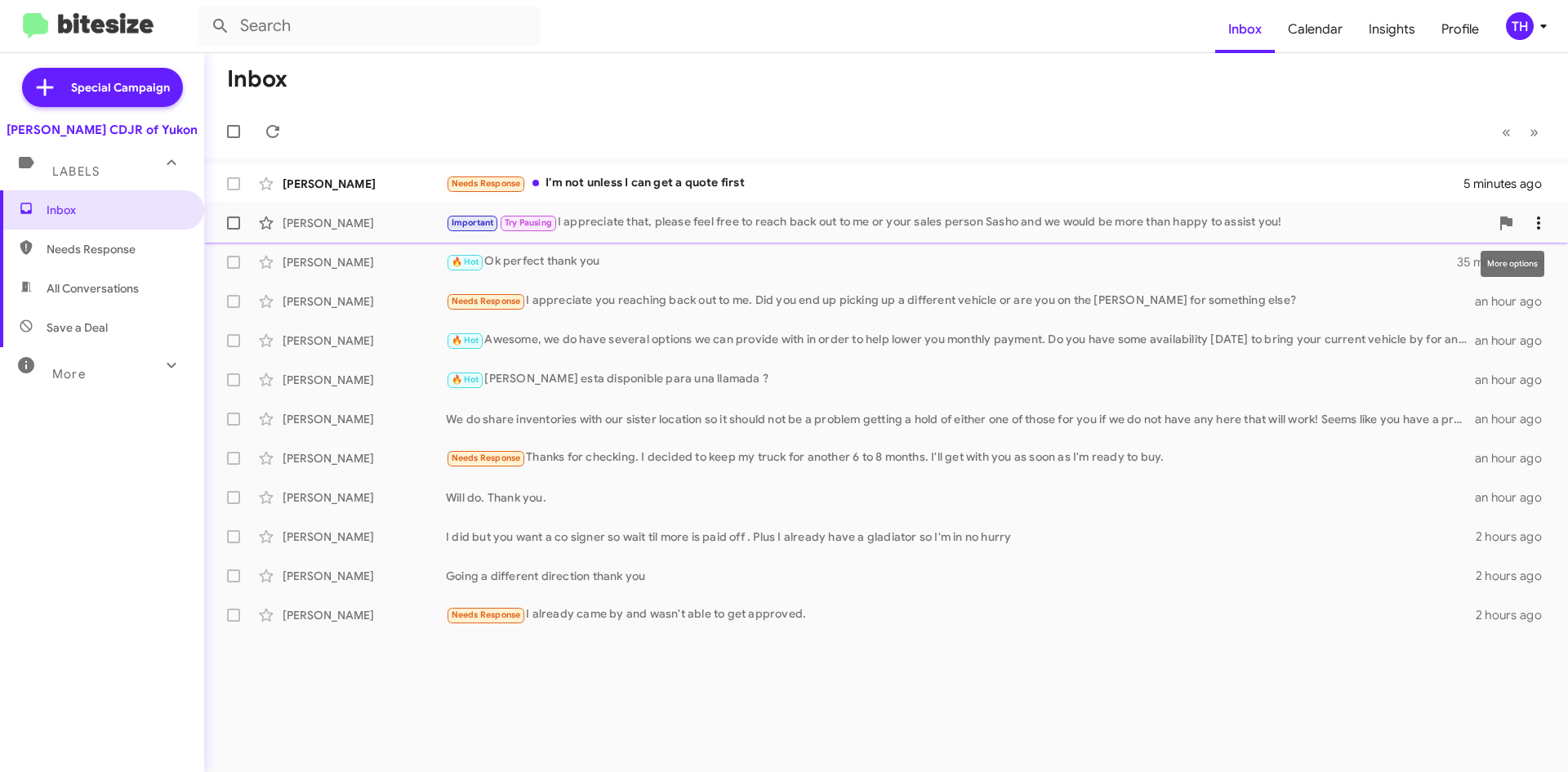
click at [1533, 221] on icon at bounding box center [1538, 223] width 20 height 20
click at [829, 225] on div at bounding box center [784, 386] width 1568 height 772
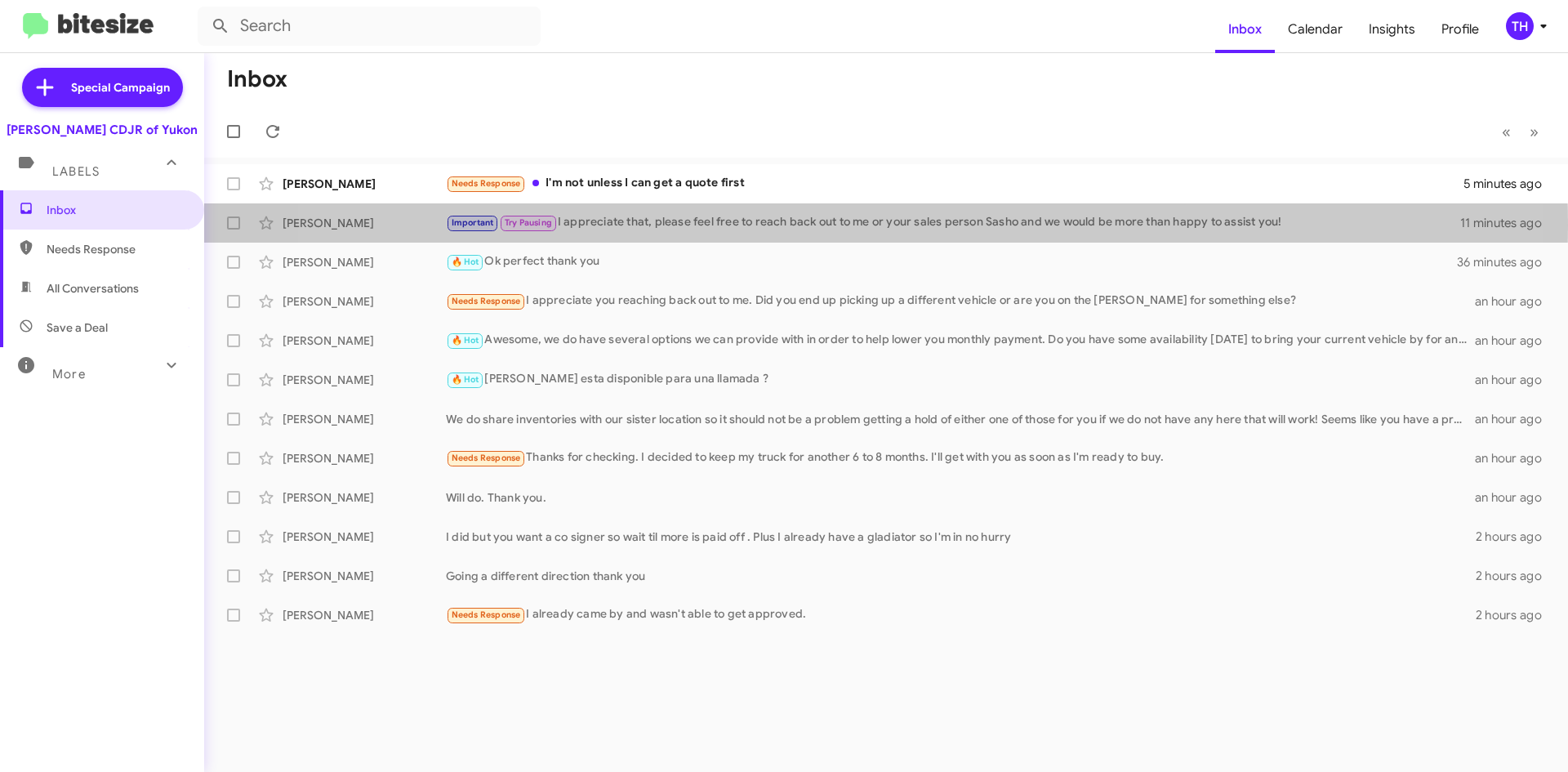
click at [829, 225] on div "Important Try Pausing I appreciate that, please feel free to reach back out to …" at bounding box center [952, 223] width 1014 height 19
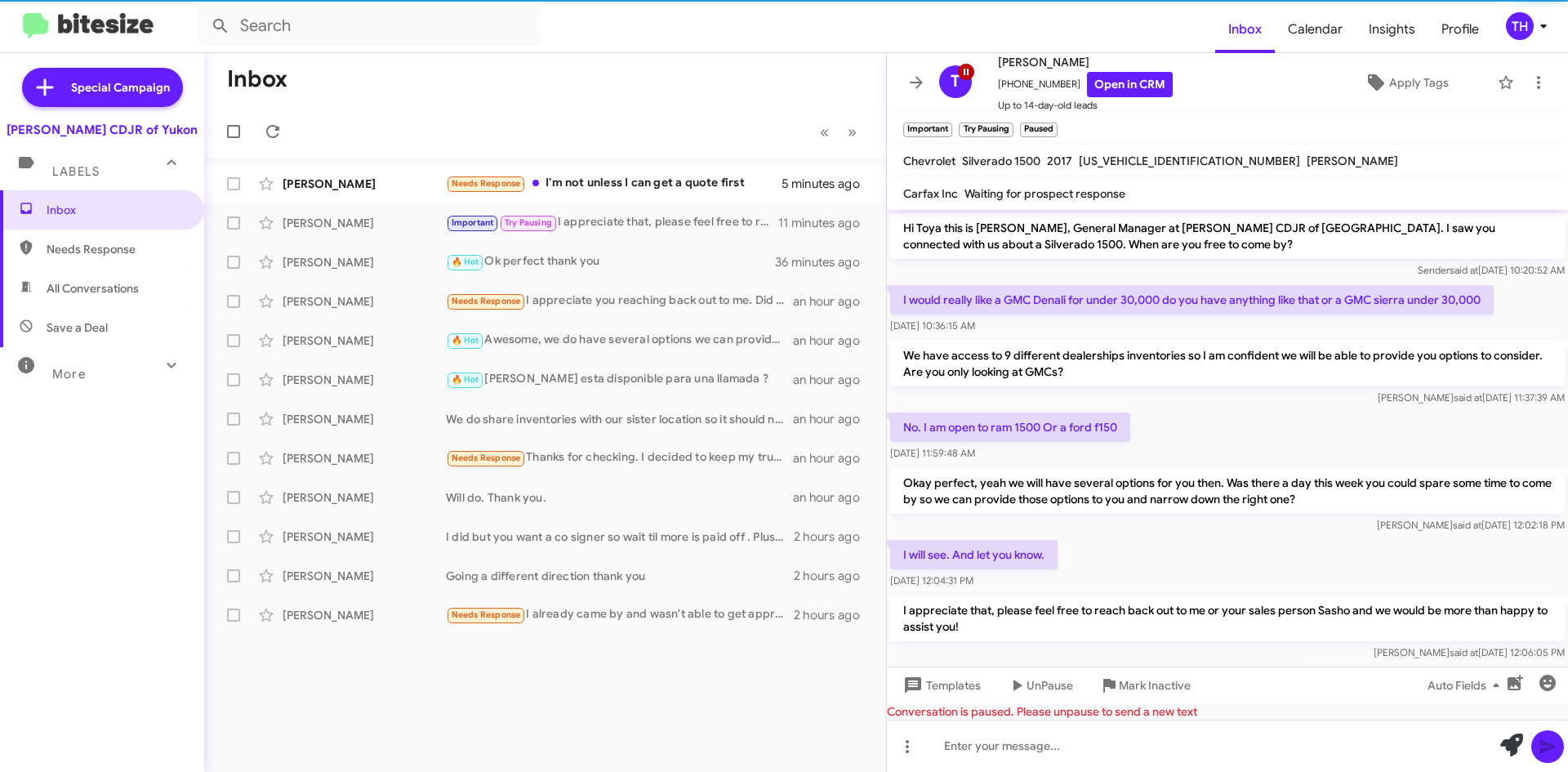
scroll to position [133, 0]
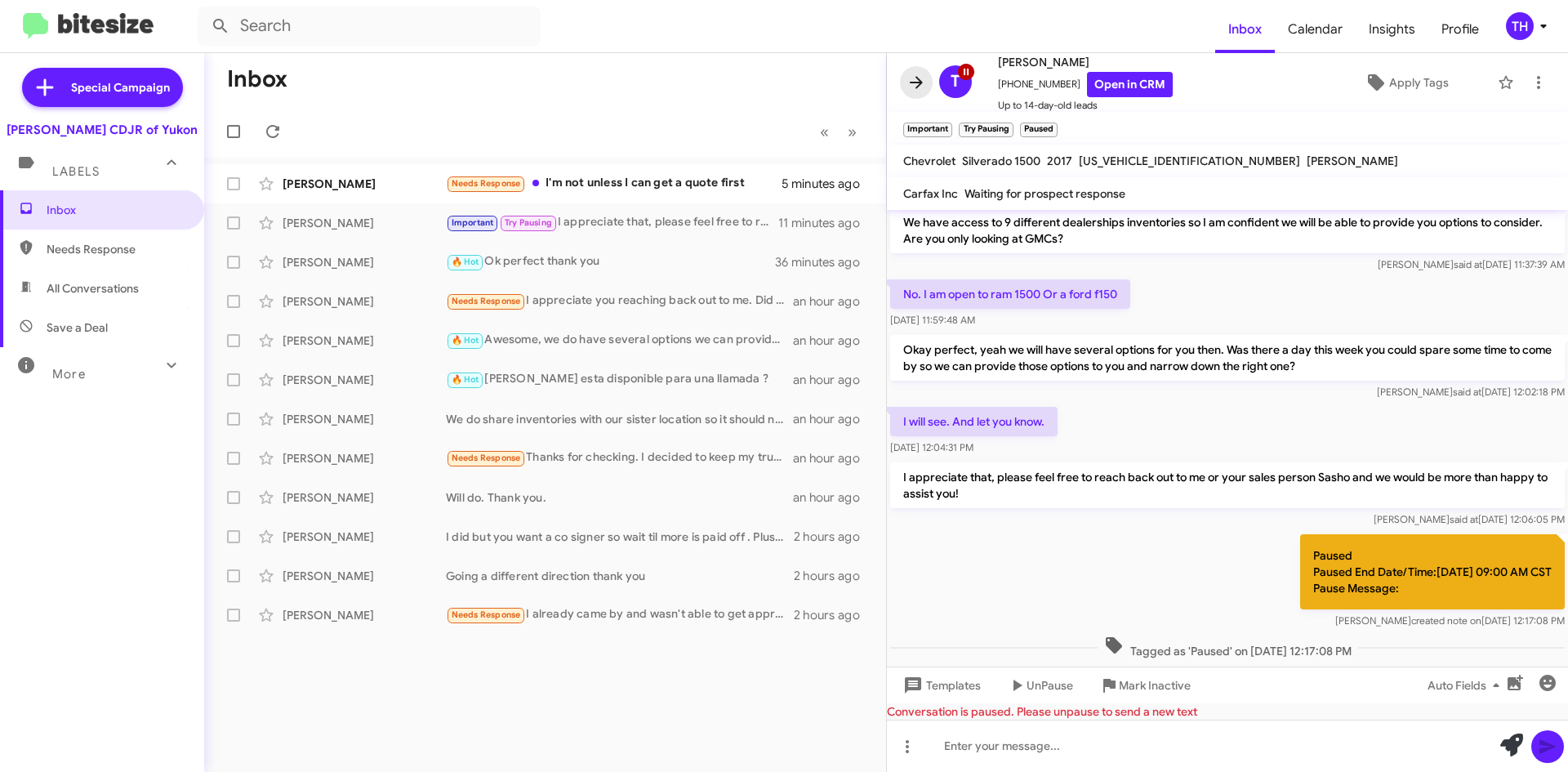
click at [920, 89] on icon at bounding box center [916, 83] width 20 height 20
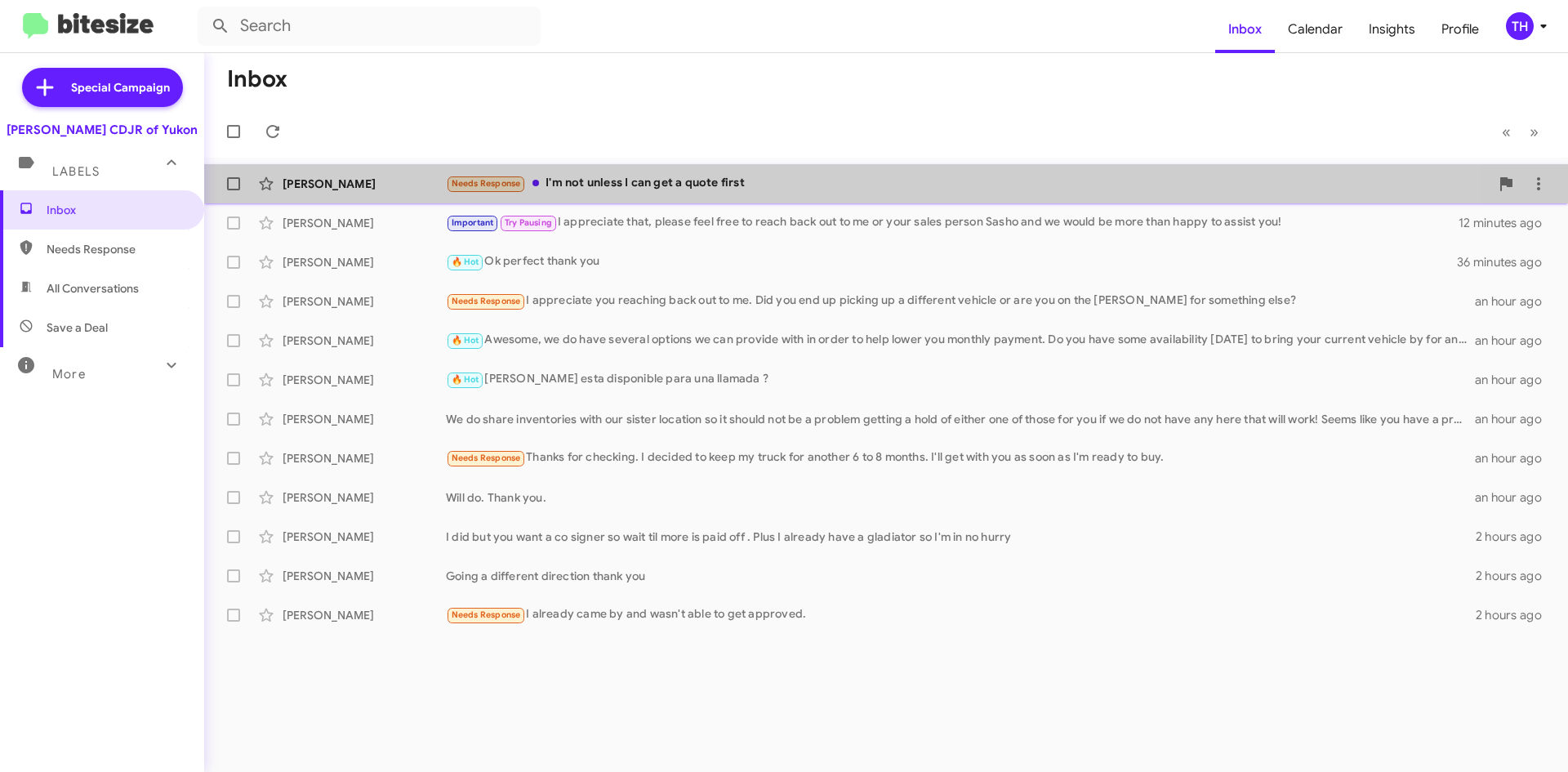
click at [590, 175] on div "Needs Response I'm not unless I can get a quote first" at bounding box center [967, 183] width 1043 height 19
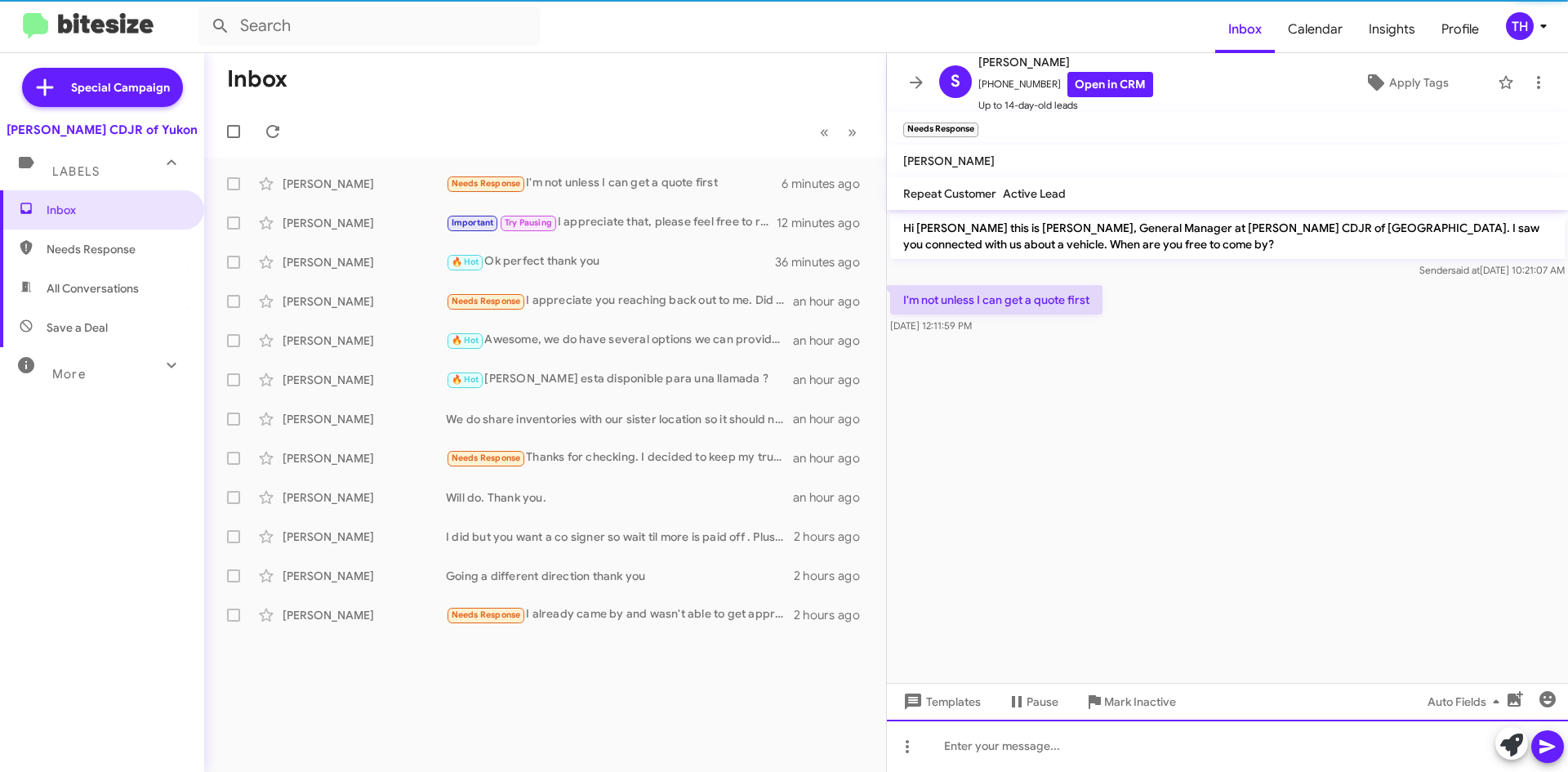
click at [1051, 733] on div at bounding box center [1227, 746] width 681 height 53
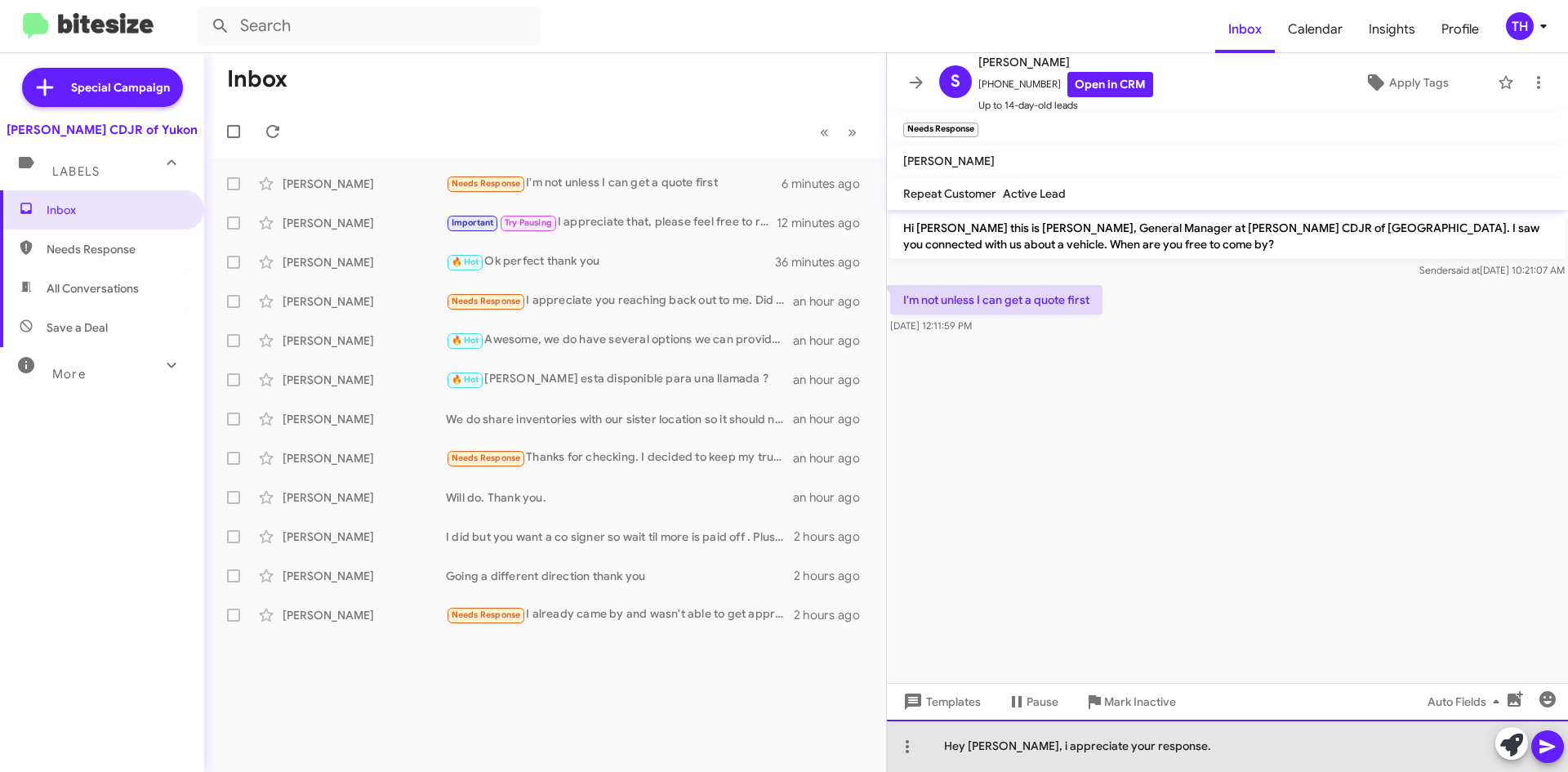
drag, startPoint x: 1008, startPoint y: 749, endPoint x: 1098, endPoint y: 761, distance: 90.8
click at [1010, 749] on div "Hey [PERSON_NAME], i appreciate your response." at bounding box center [1227, 746] width 681 height 53
click at [1232, 753] on div "Hey [PERSON_NAME], I appreciate your response." at bounding box center [1227, 746] width 681 height 53
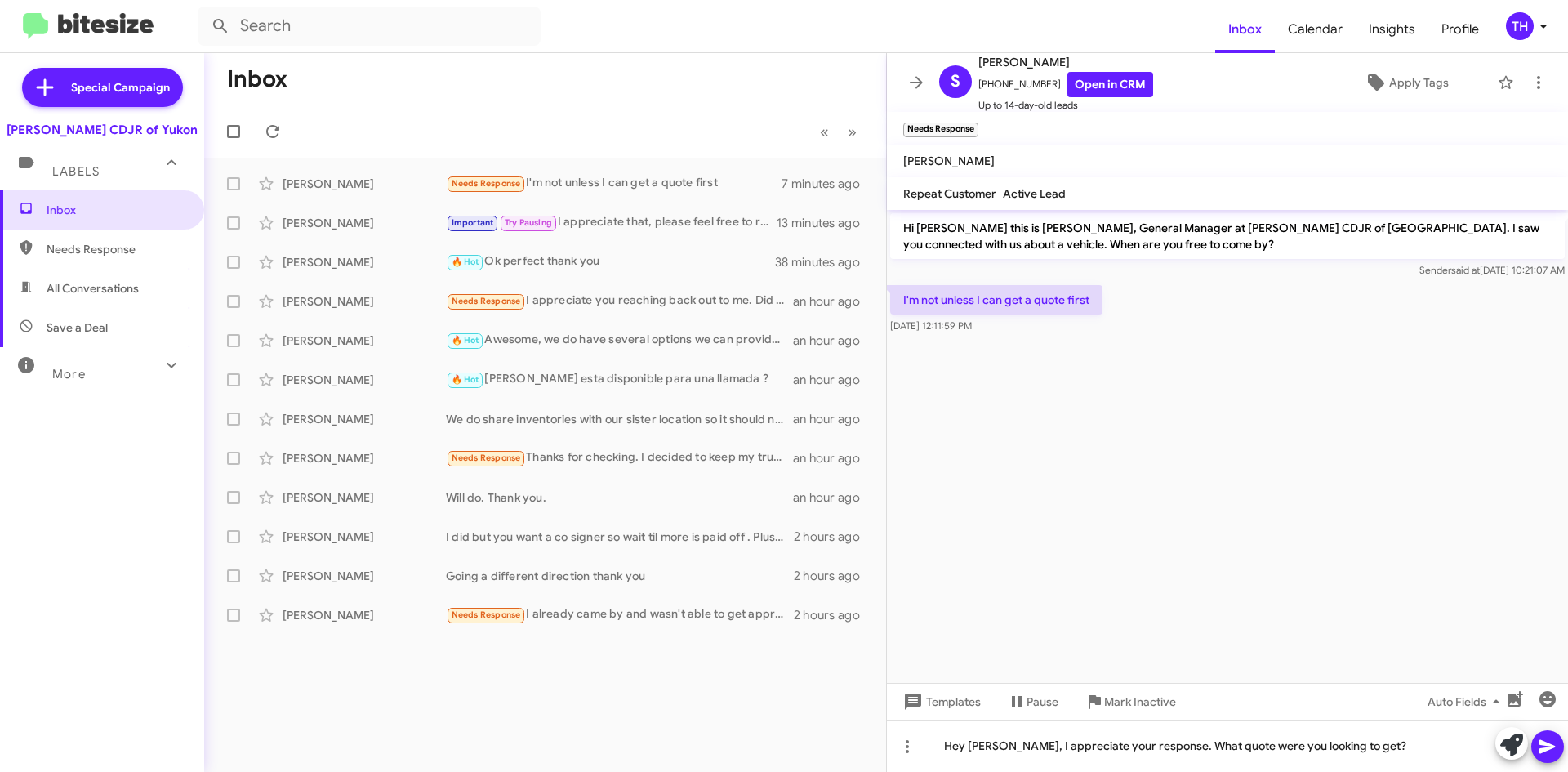
click at [1546, 747] on icon at bounding box center [1547, 747] width 20 height 20
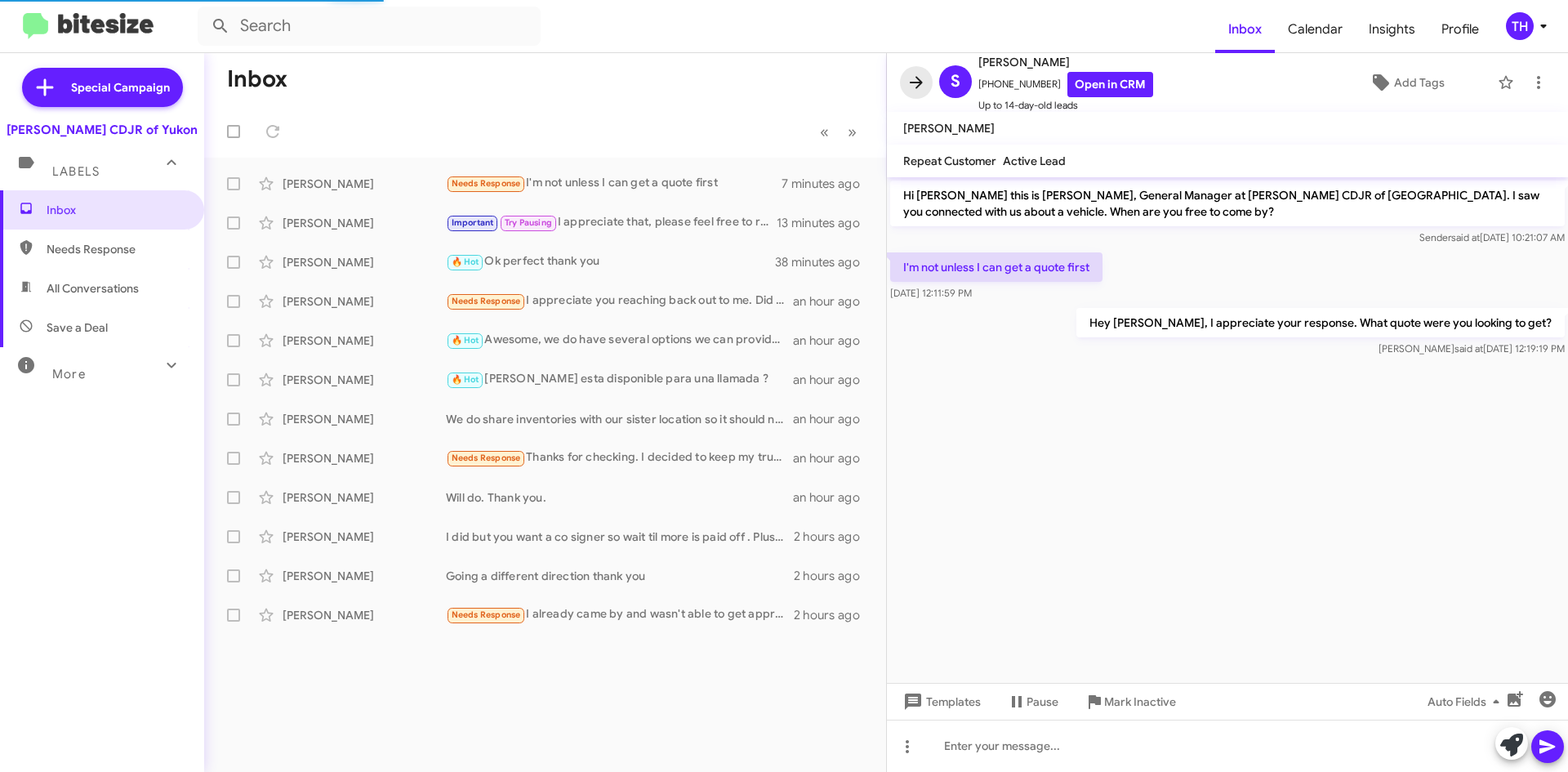
click at [909, 83] on icon at bounding box center [916, 83] width 20 height 20
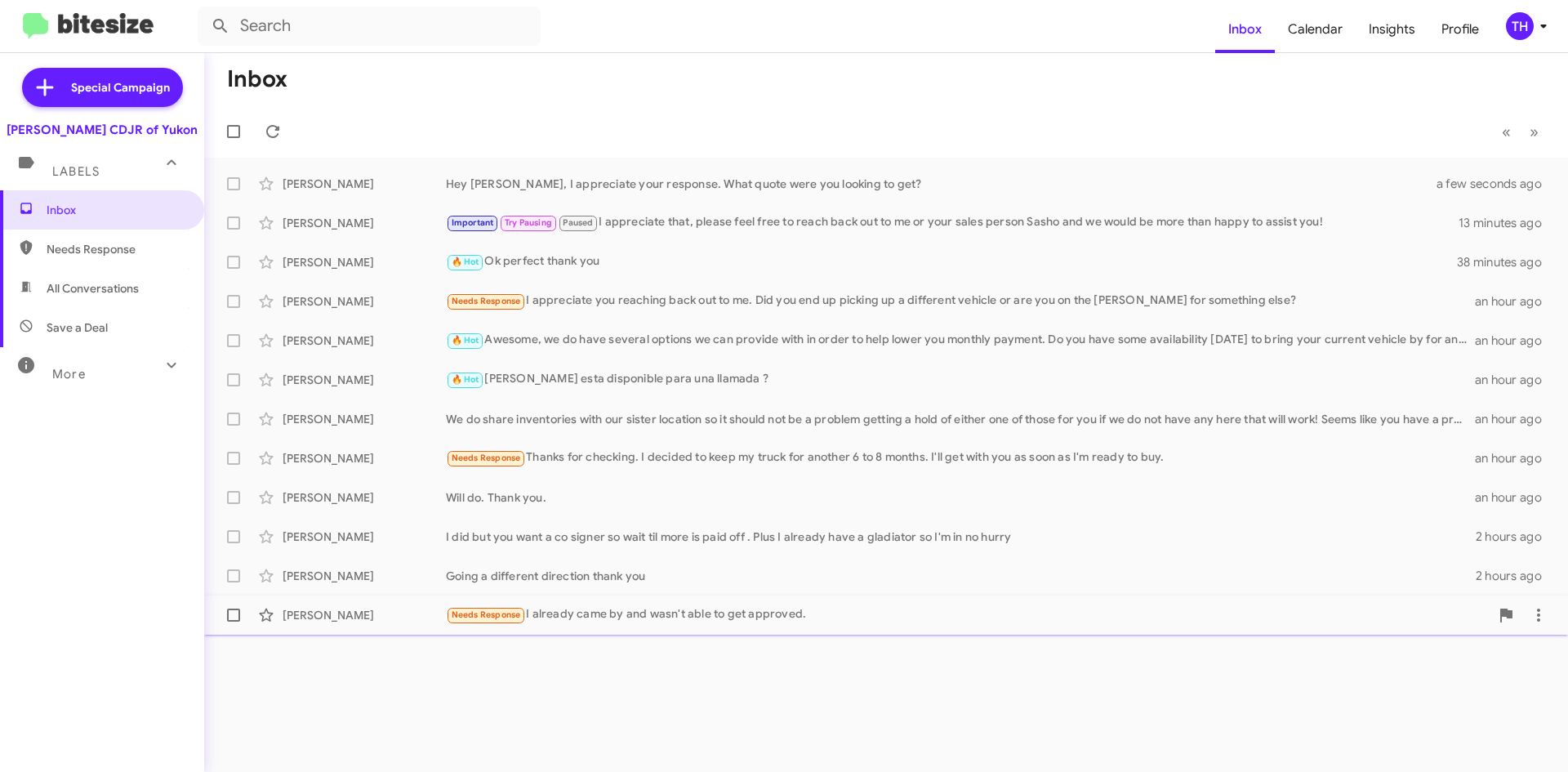
click at [588, 613] on div "Needs Response I already came by and wasn't able to get approved." at bounding box center [967, 614] width 1043 height 19
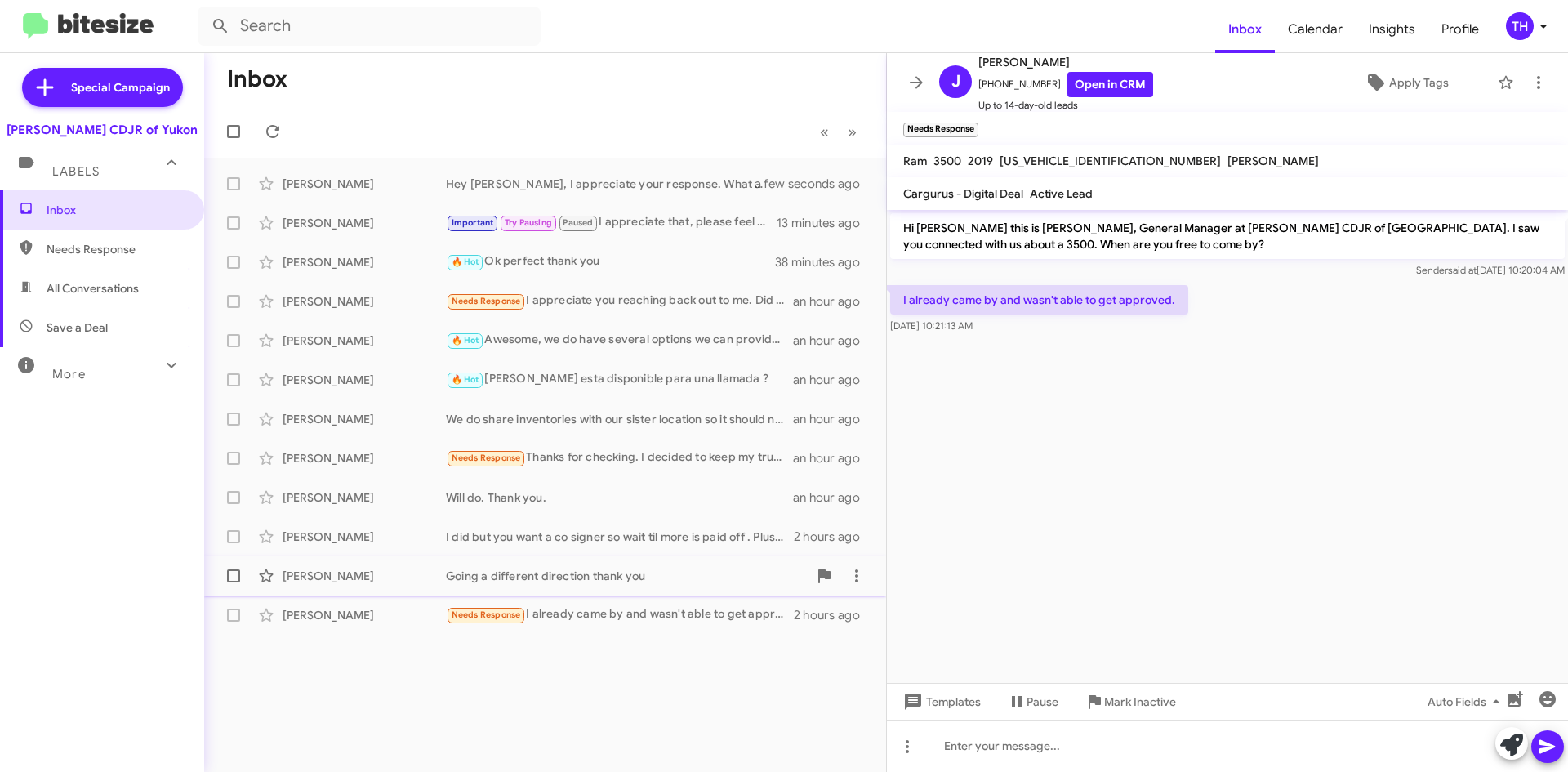
click at [575, 569] on div "Going a different direction thank you" at bounding box center [626, 576] width 362 height 16
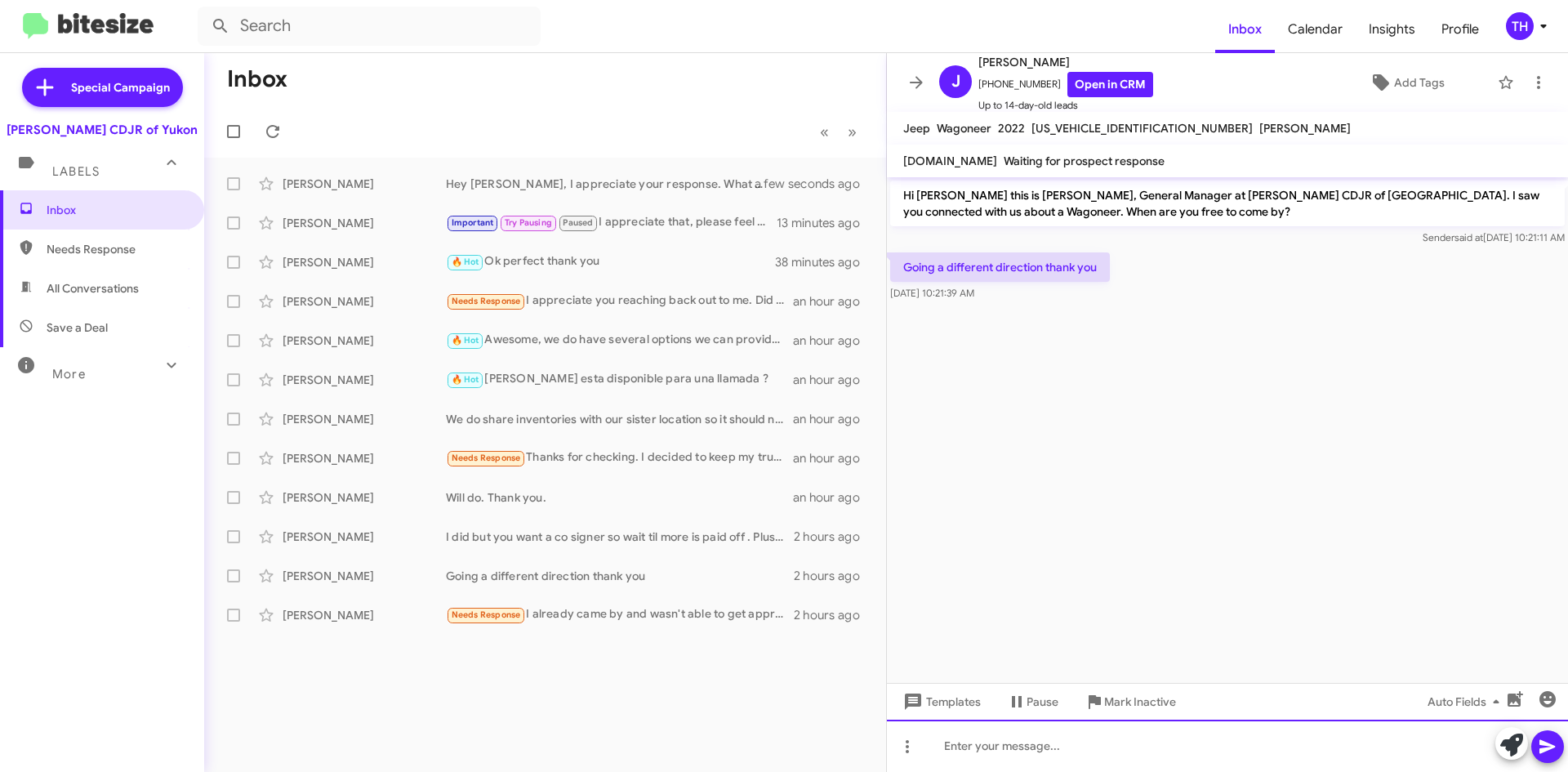
click at [1023, 728] on div at bounding box center [1227, 746] width 681 height 53
click at [1389, 750] on div "Hey [PERSON_NAME], I appreciate your response. If anything were you to change" at bounding box center [1227, 746] width 681 height 53
click at [1391, 752] on div "Hey [PERSON_NAME], I appreciate your response. If anything were you to change" at bounding box center [1227, 746] width 681 height 53
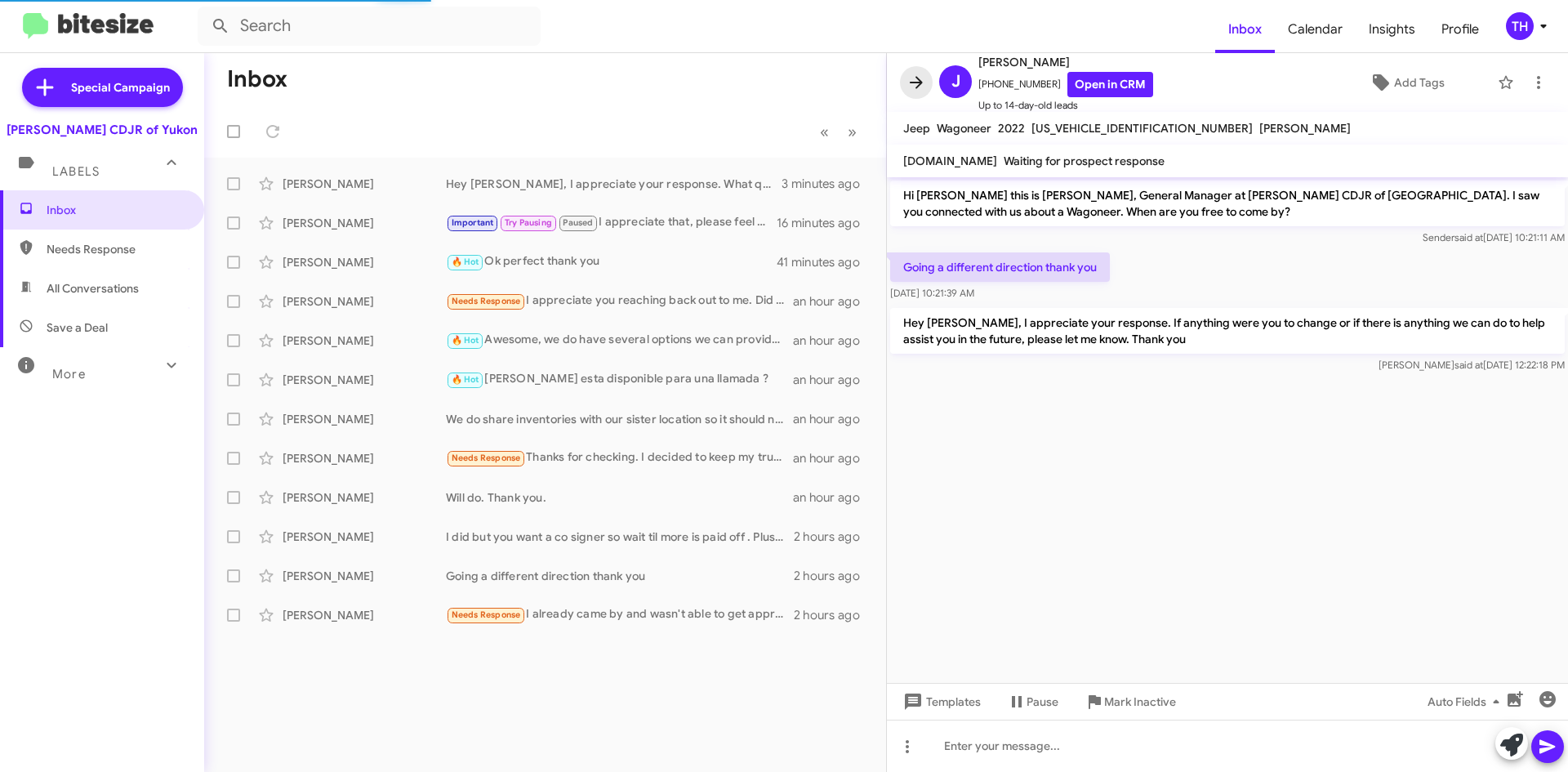
click at [917, 77] on icon at bounding box center [916, 82] width 13 height 12
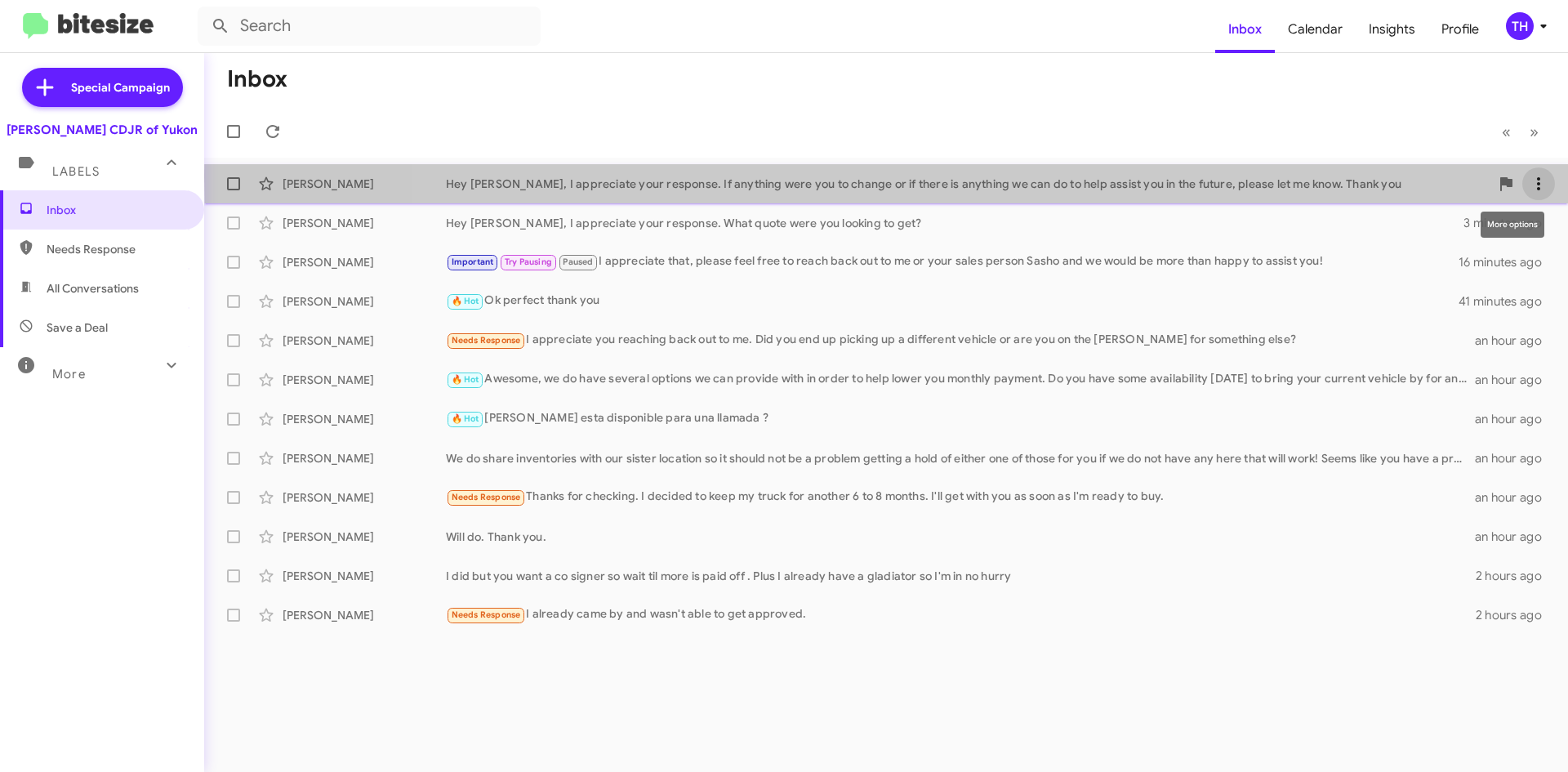
click at [1534, 177] on icon at bounding box center [1538, 184] width 20 height 20
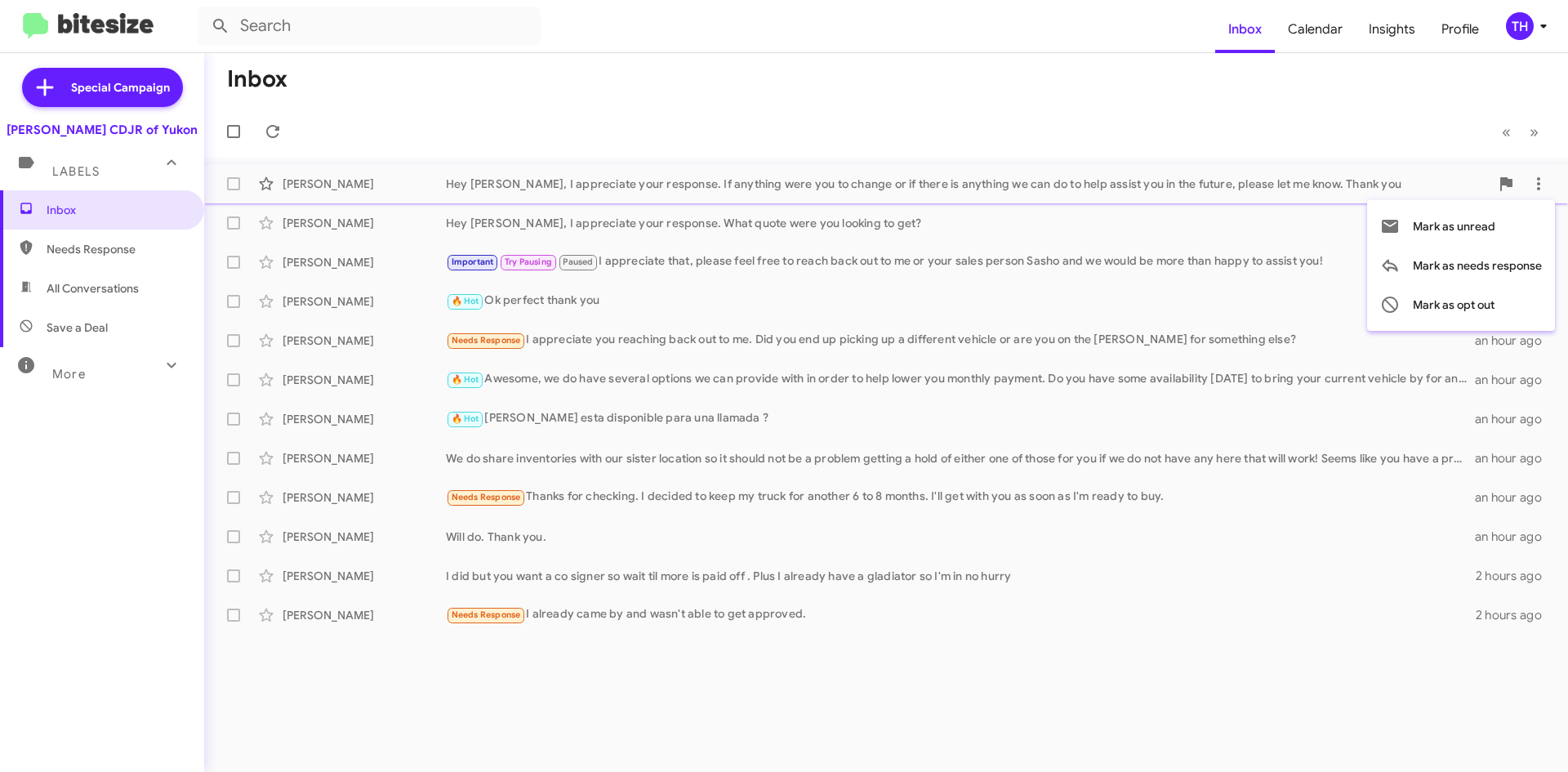
click at [1498, 185] on div at bounding box center [784, 386] width 1568 height 772
click at [1502, 223] on div "Mark as Inactive" at bounding box center [1505, 225] width 74 height 26
click at [1515, 177] on icon at bounding box center [1506, 184] width 20 height 20
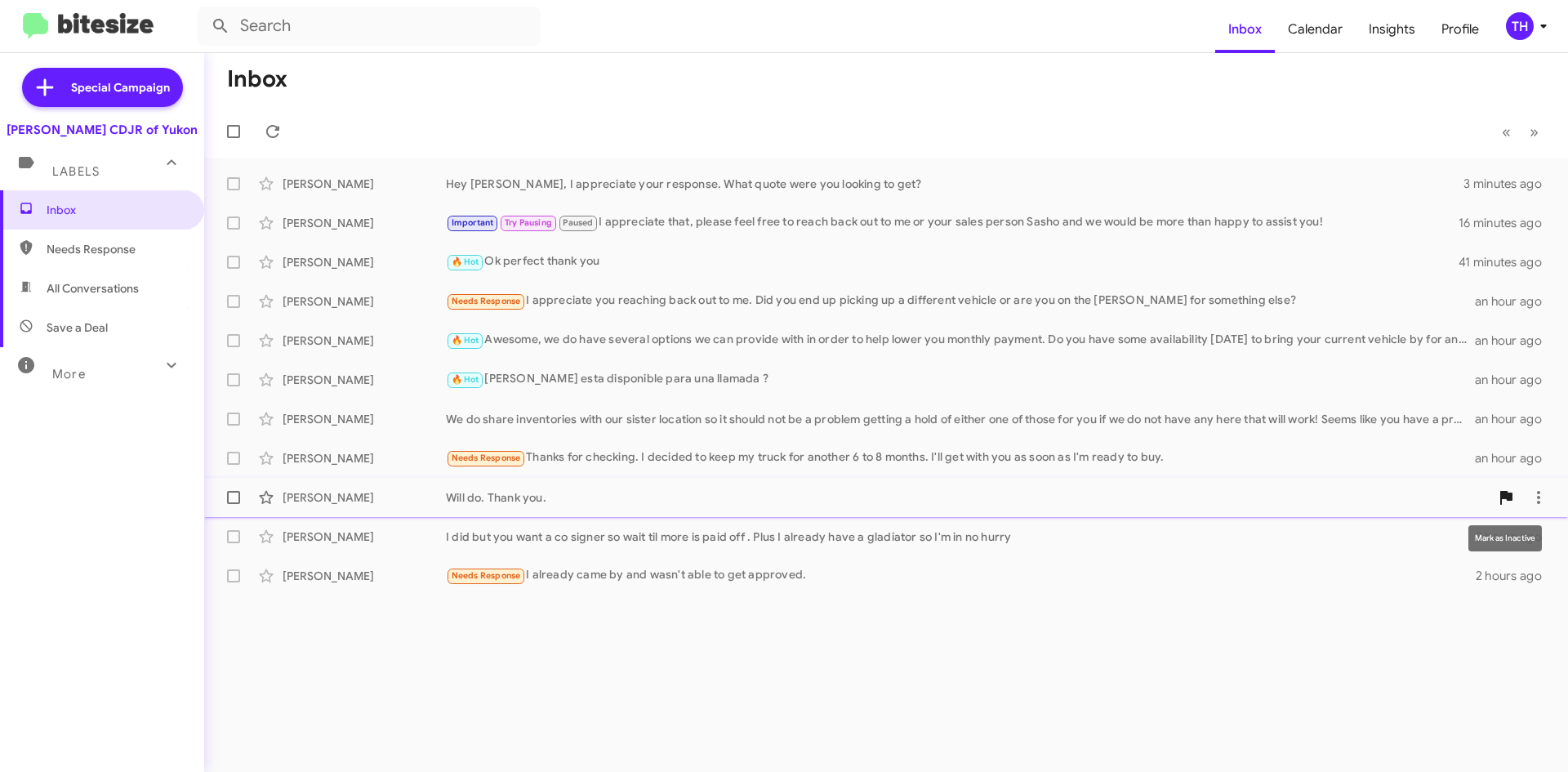
click at [1497, 499] on icon at bounding box center [1506, 498] width 20 height 20
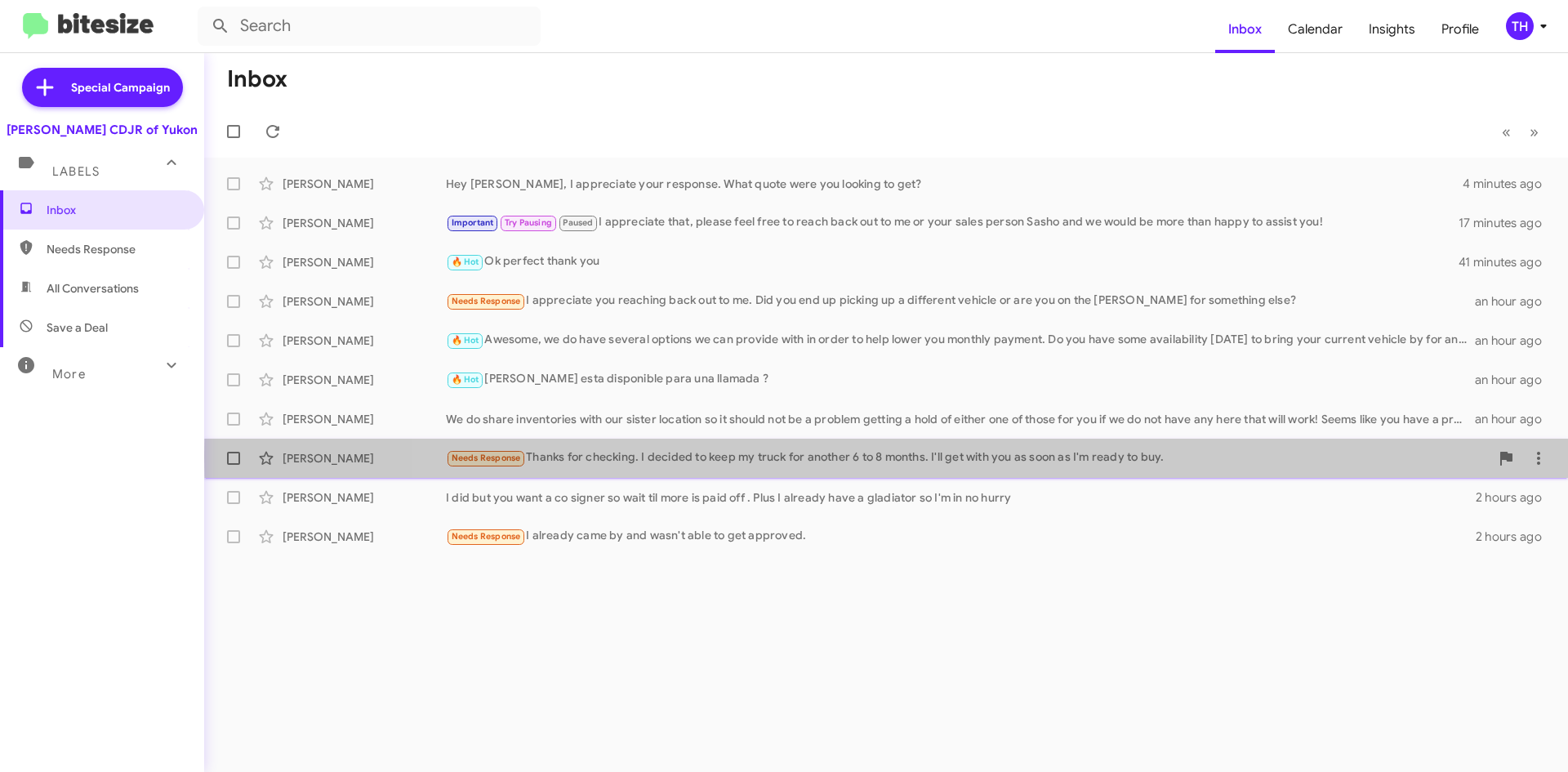
click at [1124, 457] on div "Needs Response Thanks for checking. I decided to keep my truck for another 6 to…" at bounding box center [967, 457] width 1043 height 19
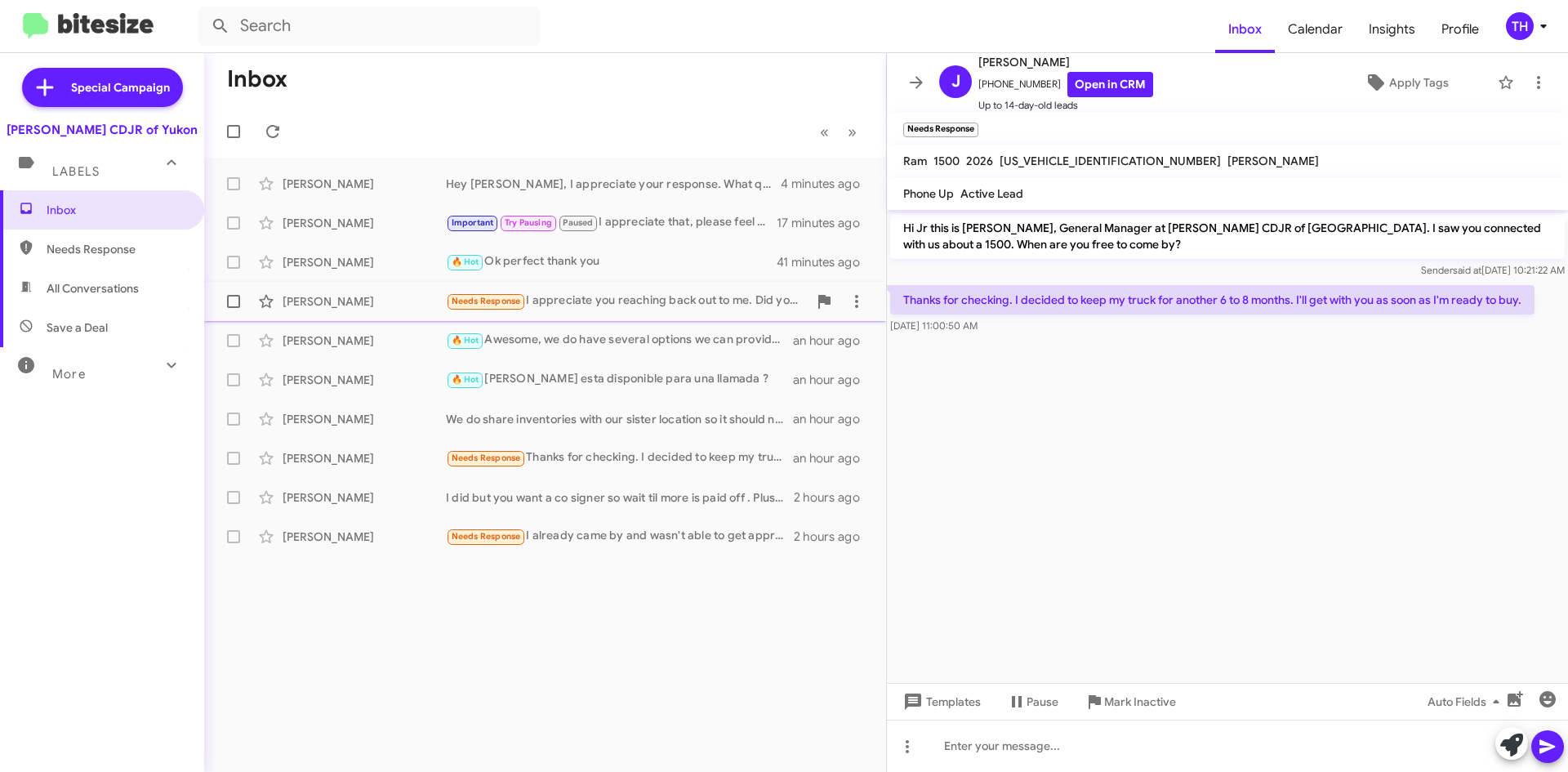
click at [731, 304] on div "Needs Response I appreciate you reaching back out to me. Did you end up picking…" at bounding box center [626, 301] width 362 height 19
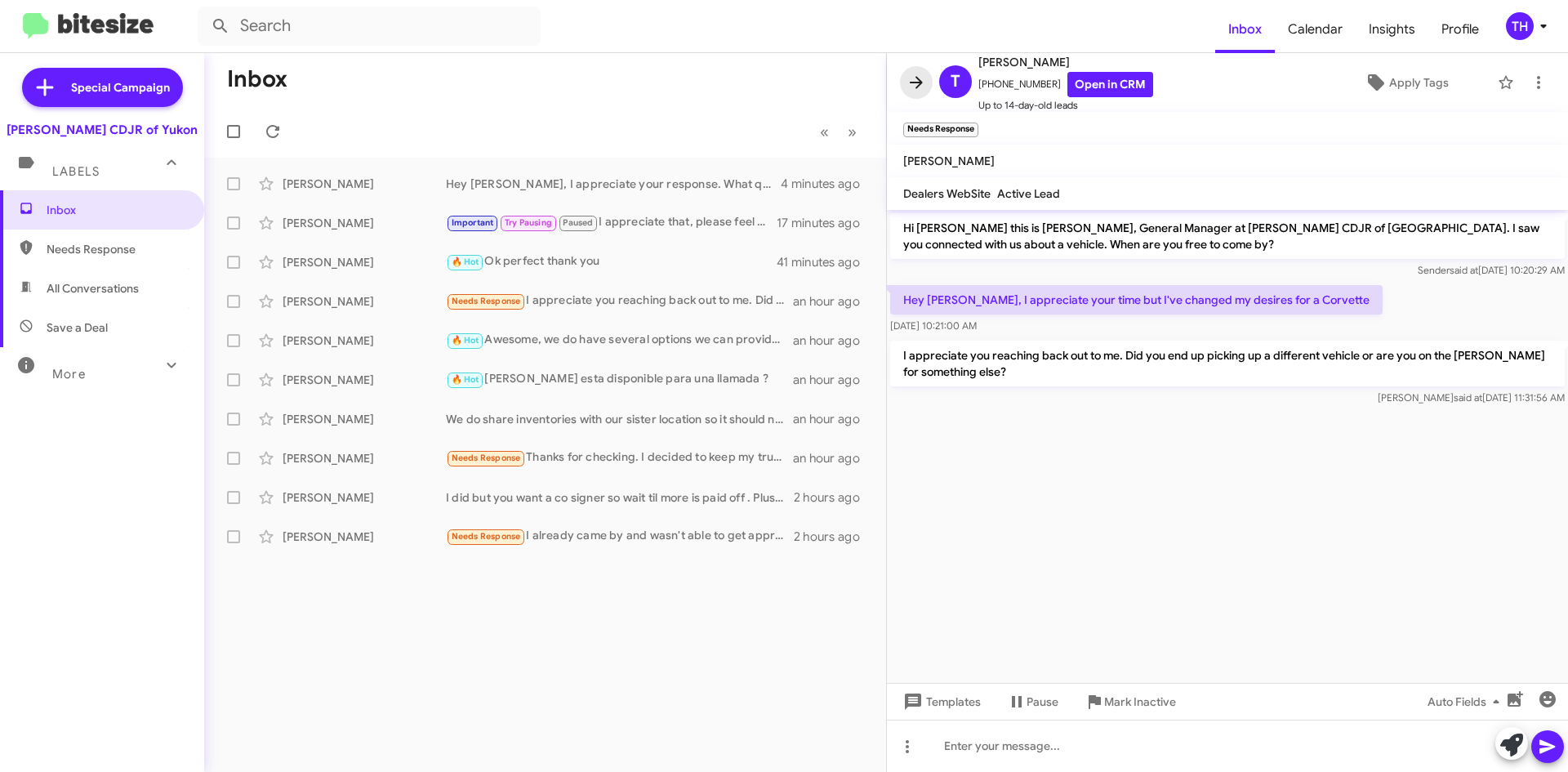
click at [921, 85] on icon at bounding box center [916, 83] width 20 height 20
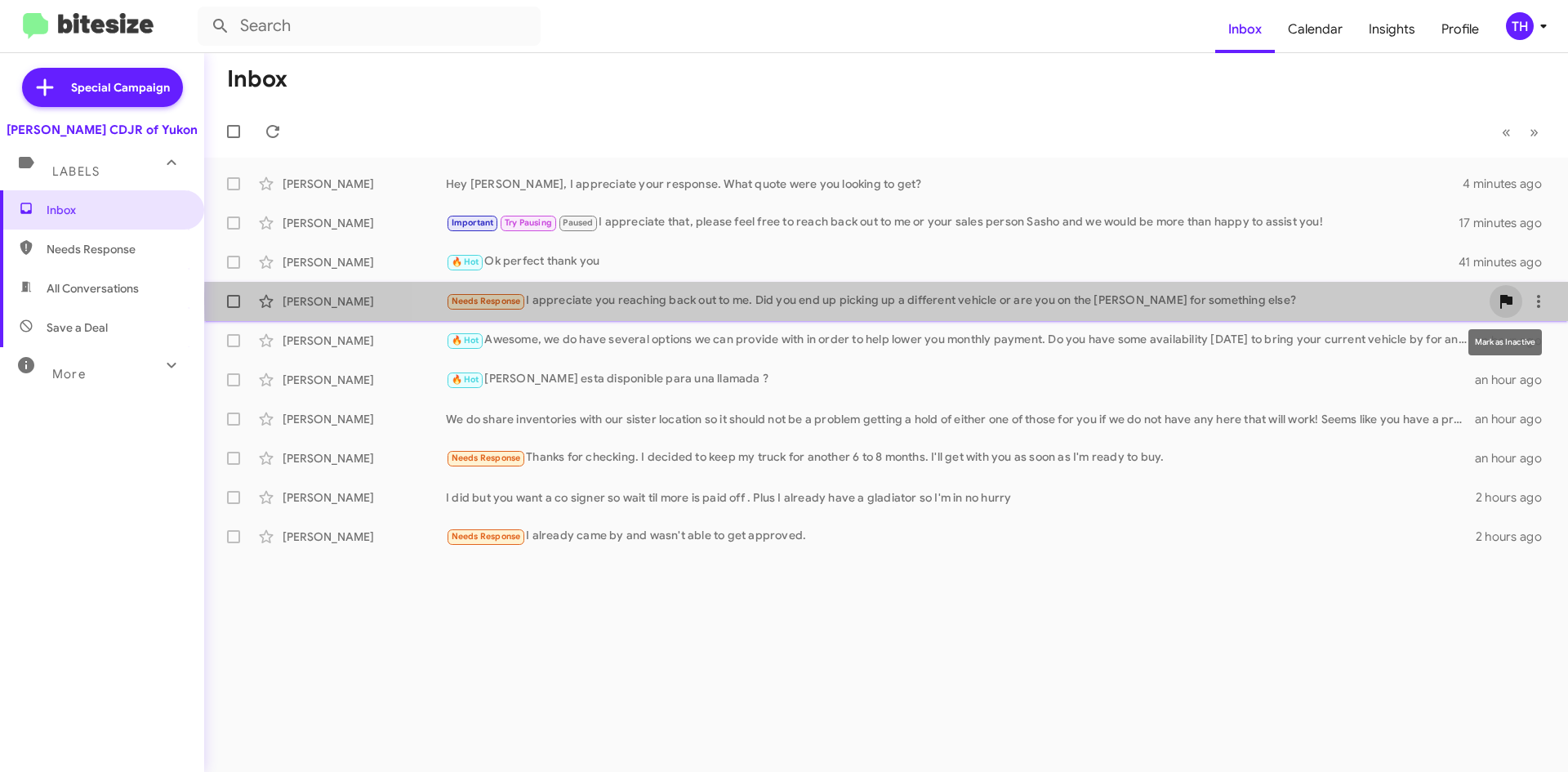
click at [1511, 299] on icon at bounding box center [1506, 301] width 12 height 14
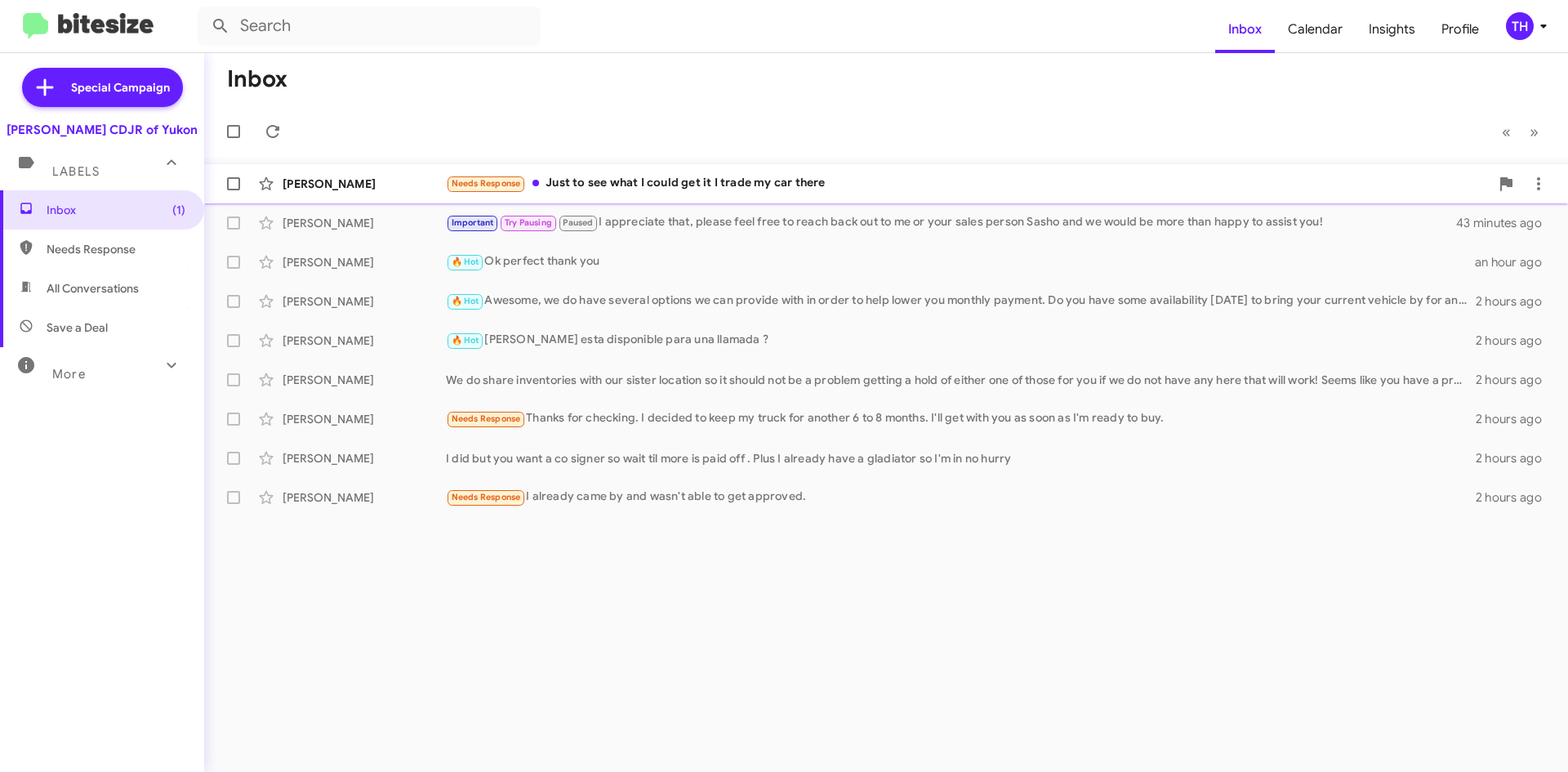
click at [749, 168] on div "[PERSON_NAME] Needs Response Just to see what I could get it I trade my car the…" at bounding box center [886, 184] width 1337 height 33
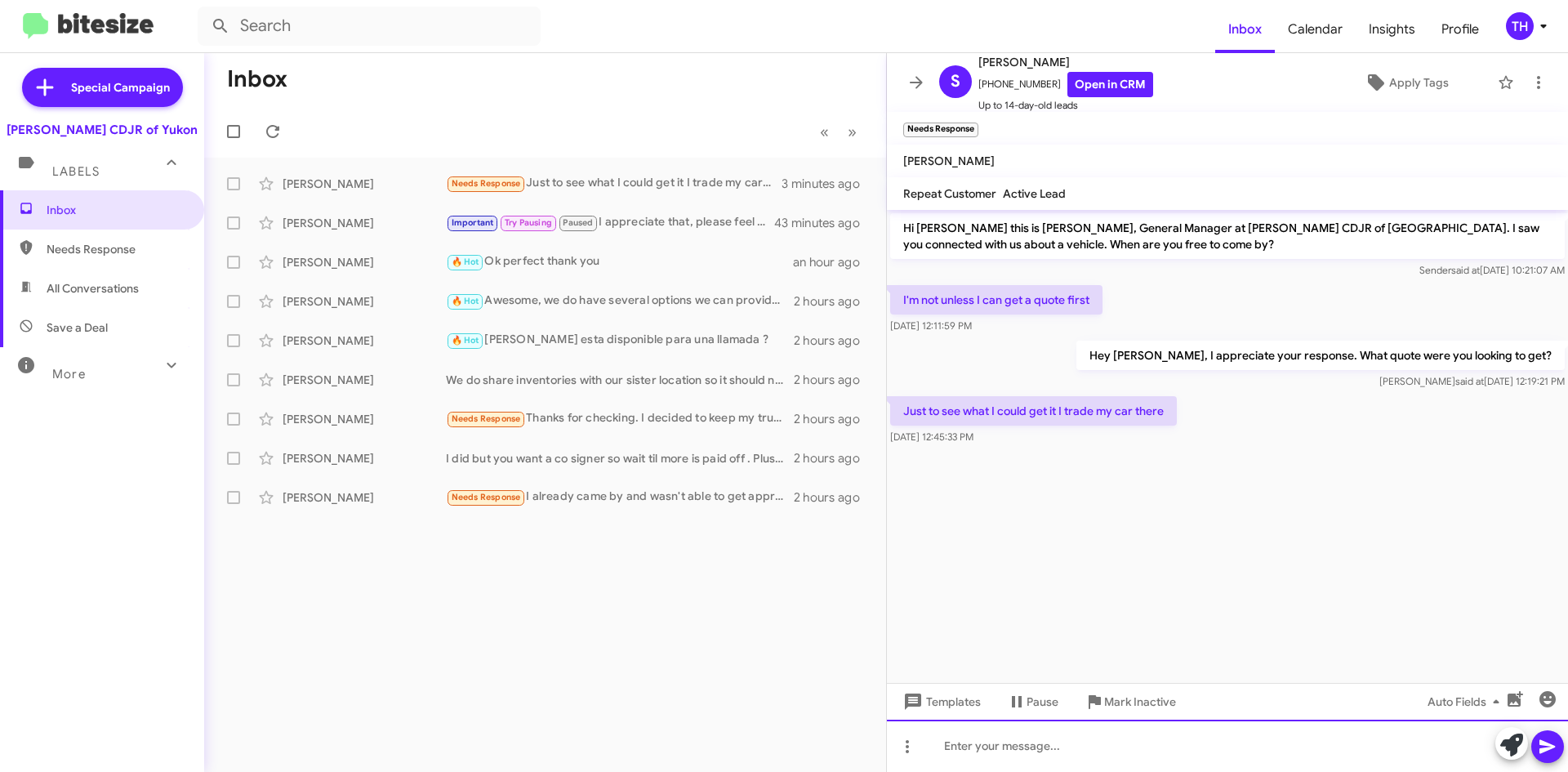
click at [996, 731] on div at bounding box center [1227, 746] width 681 height 53
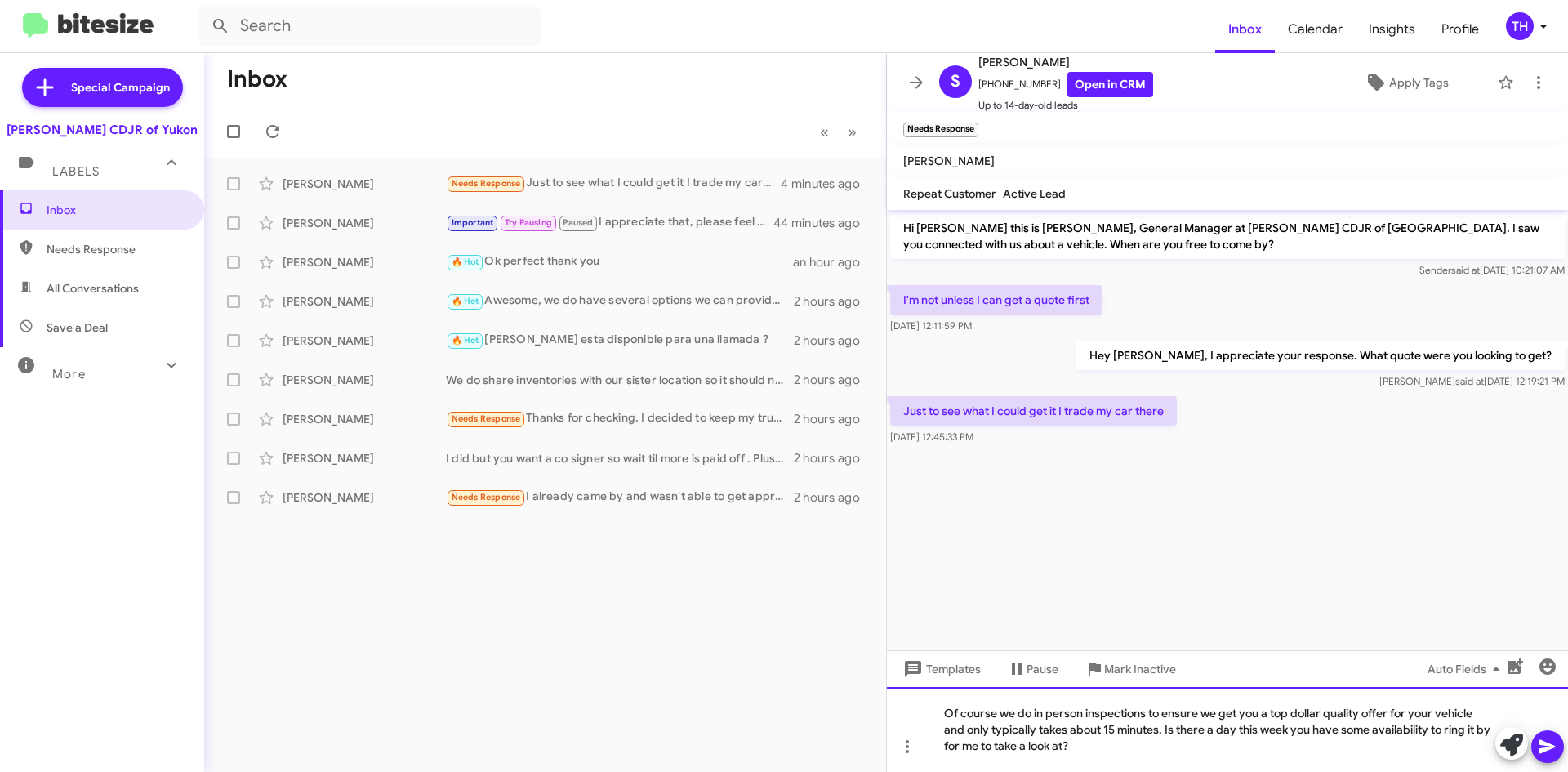
drag, startPoint x: 1450, startPoint y: 724, endPoint x: 1492, endPoint y: 763, distance: 57.3
click at [1452, 730] on div "Of course we do in person inspections to ensure we get you a top dollar quality…" at bounding box center [1227, 729] width 681 height 85
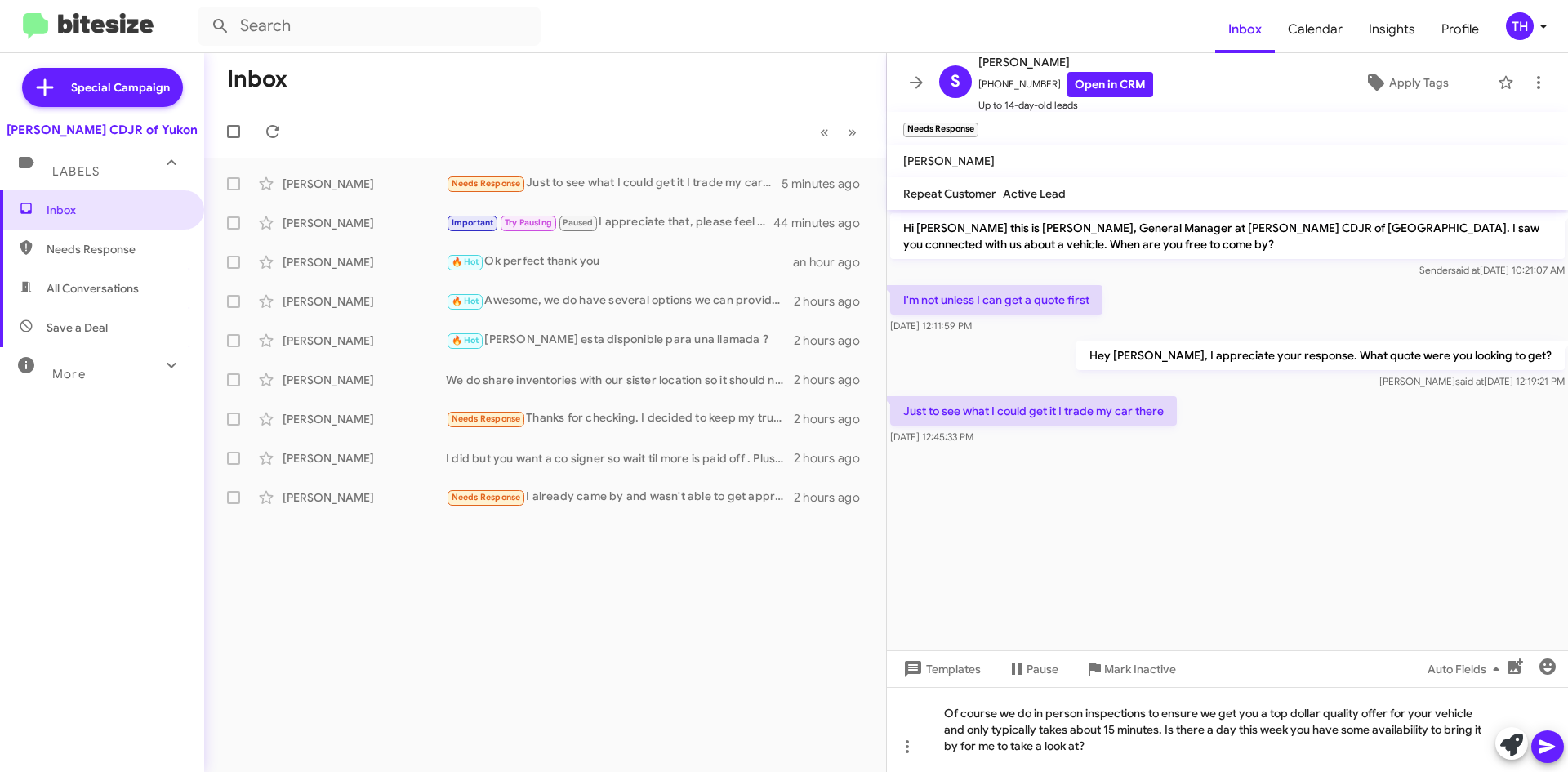
click at [1550, 750] on icon at bounding box center [1547, 747] width 20 height 20
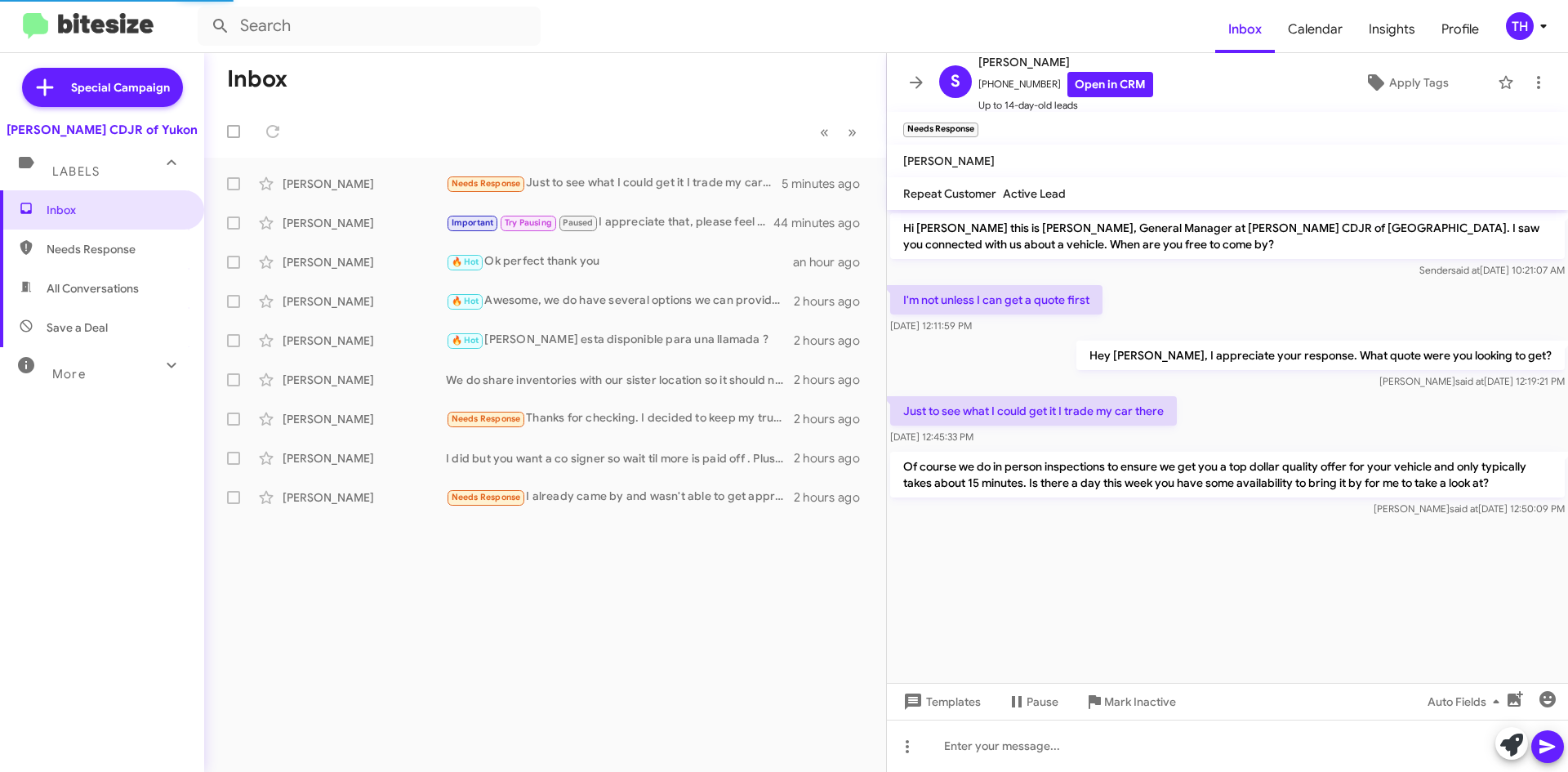
click at [613, 86] on mat-toolbar-row "Inbox" at bounding box center [545, 80] width 682 height 53
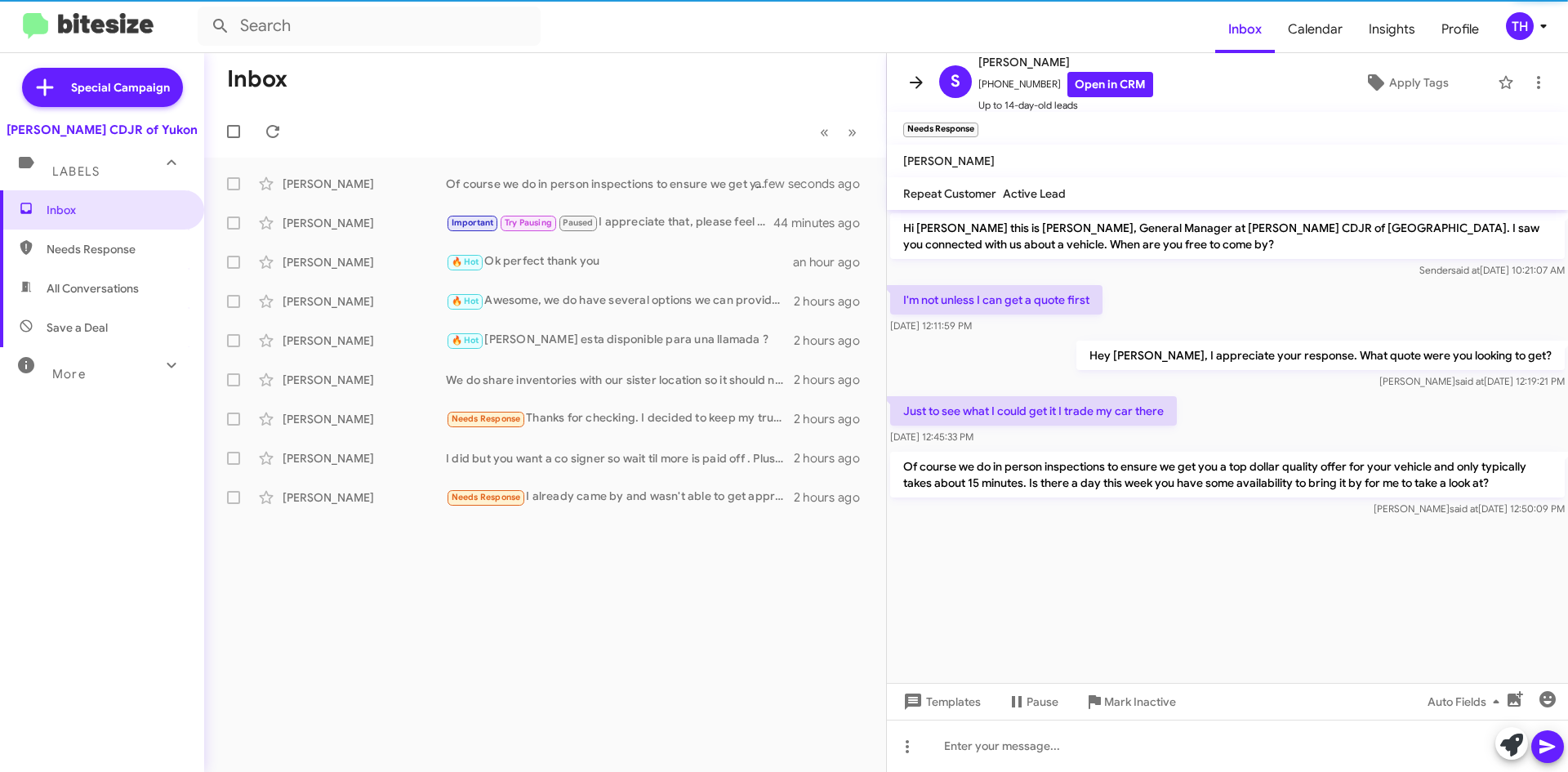
click at [927, 76] on span at bounding box center [916, 83] width 33 height 20
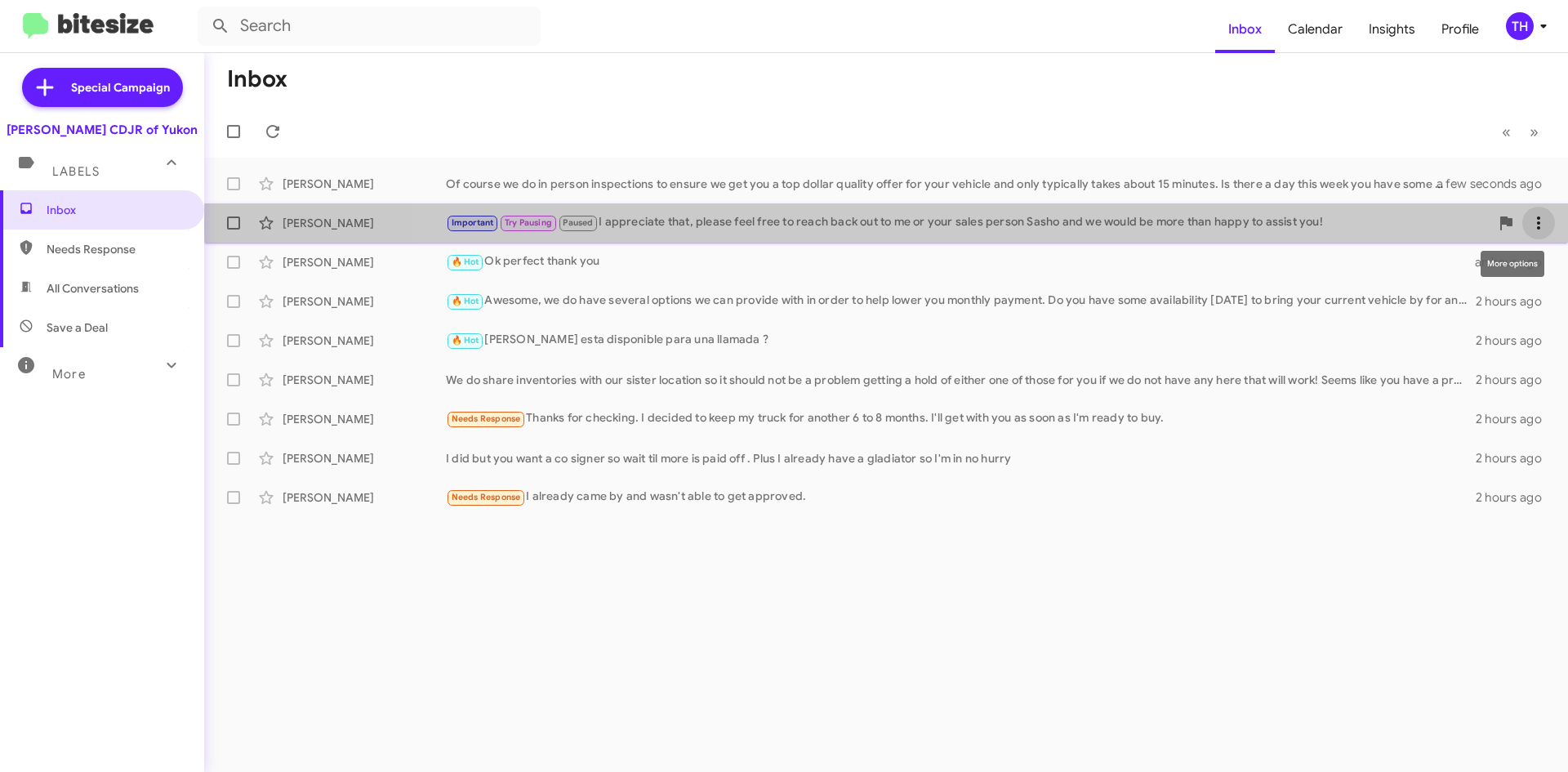
click at [1538, 227] on icon at bounding box center [1538, 223] width 3 height 13
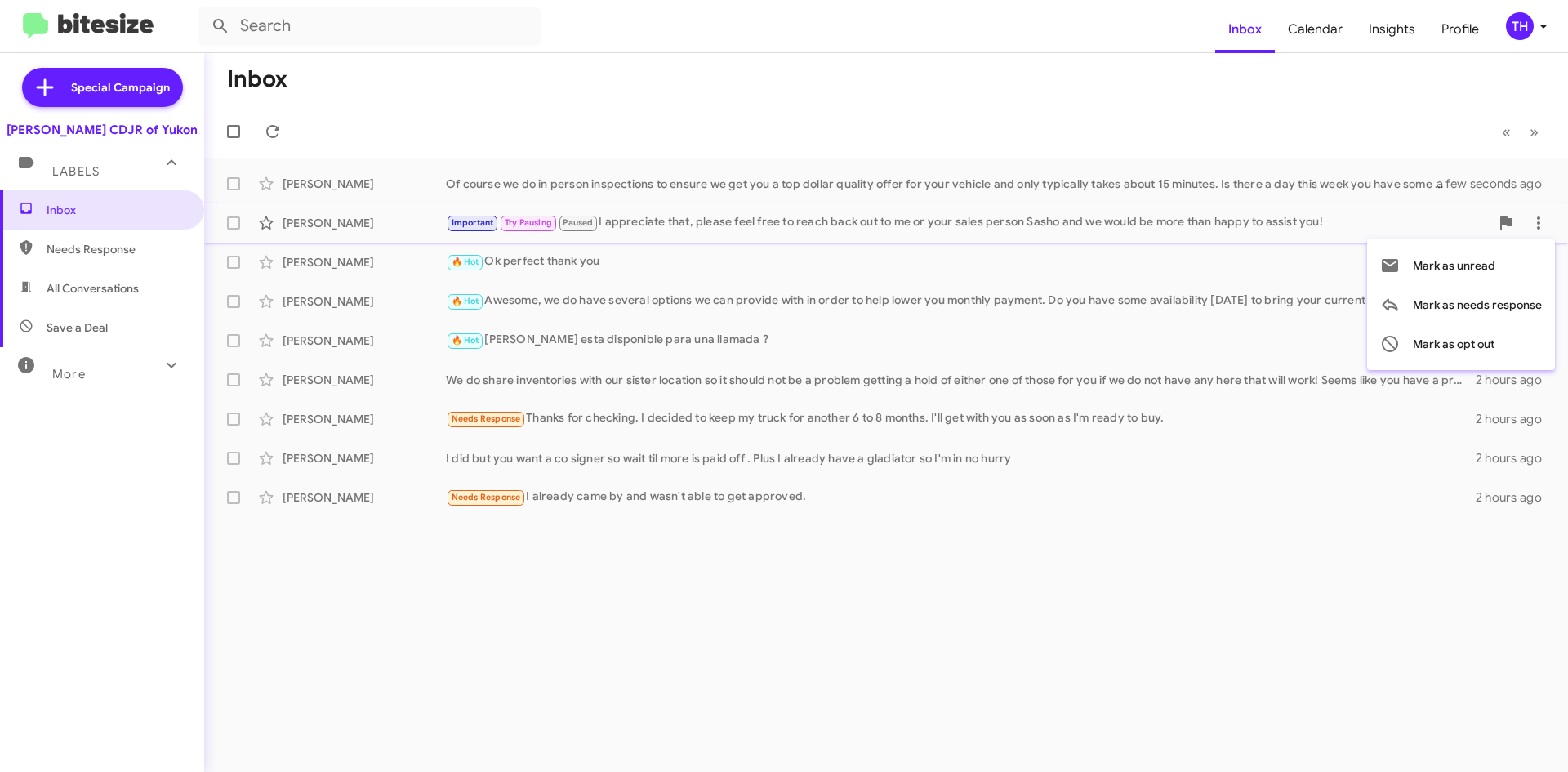
click at [1131, 632] on div at bounding box center [784, 386] width 1568 height 772
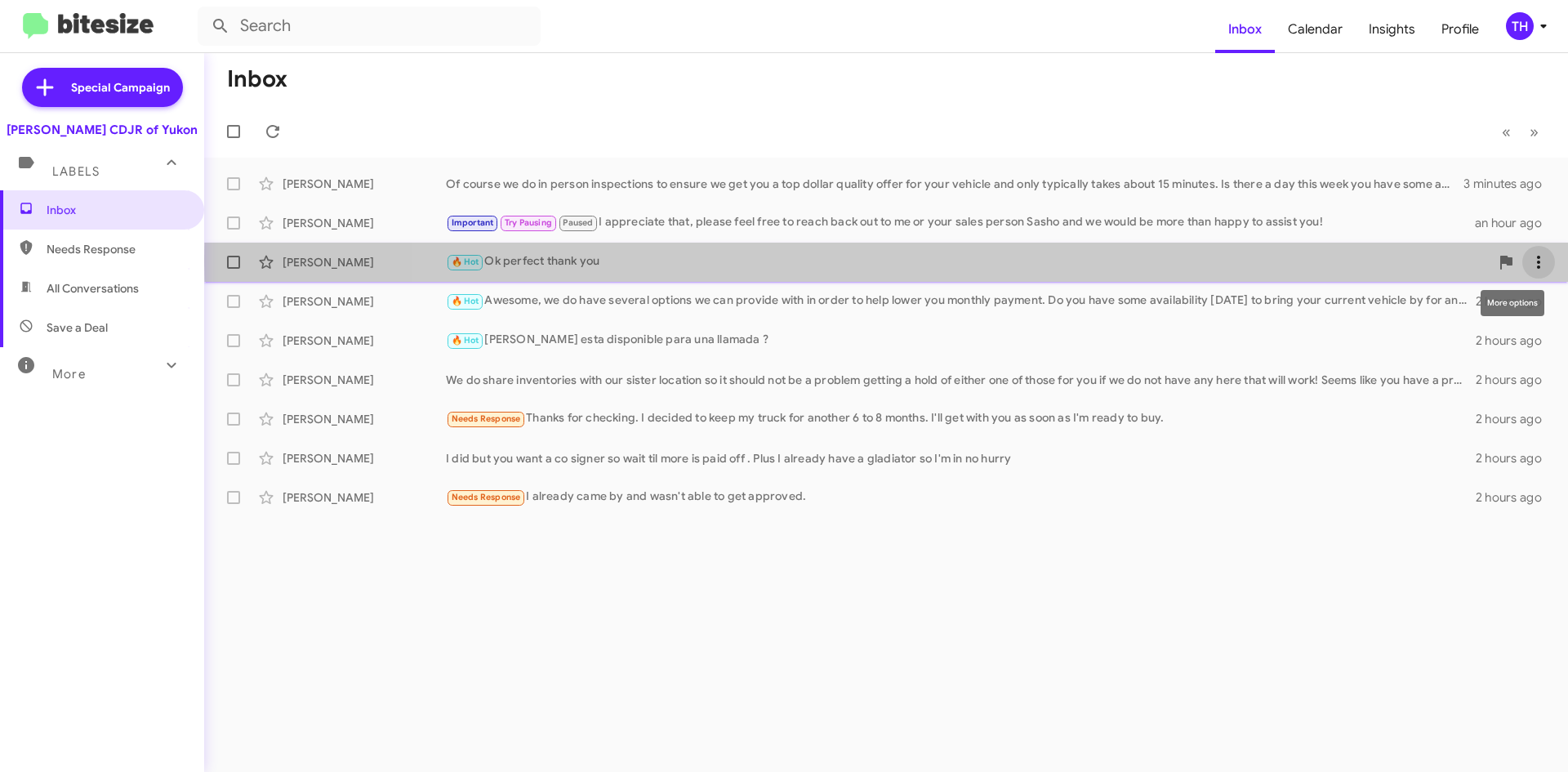
click at [1543, 259] on icon at bounding box center [1538, 262] width 20 height 20
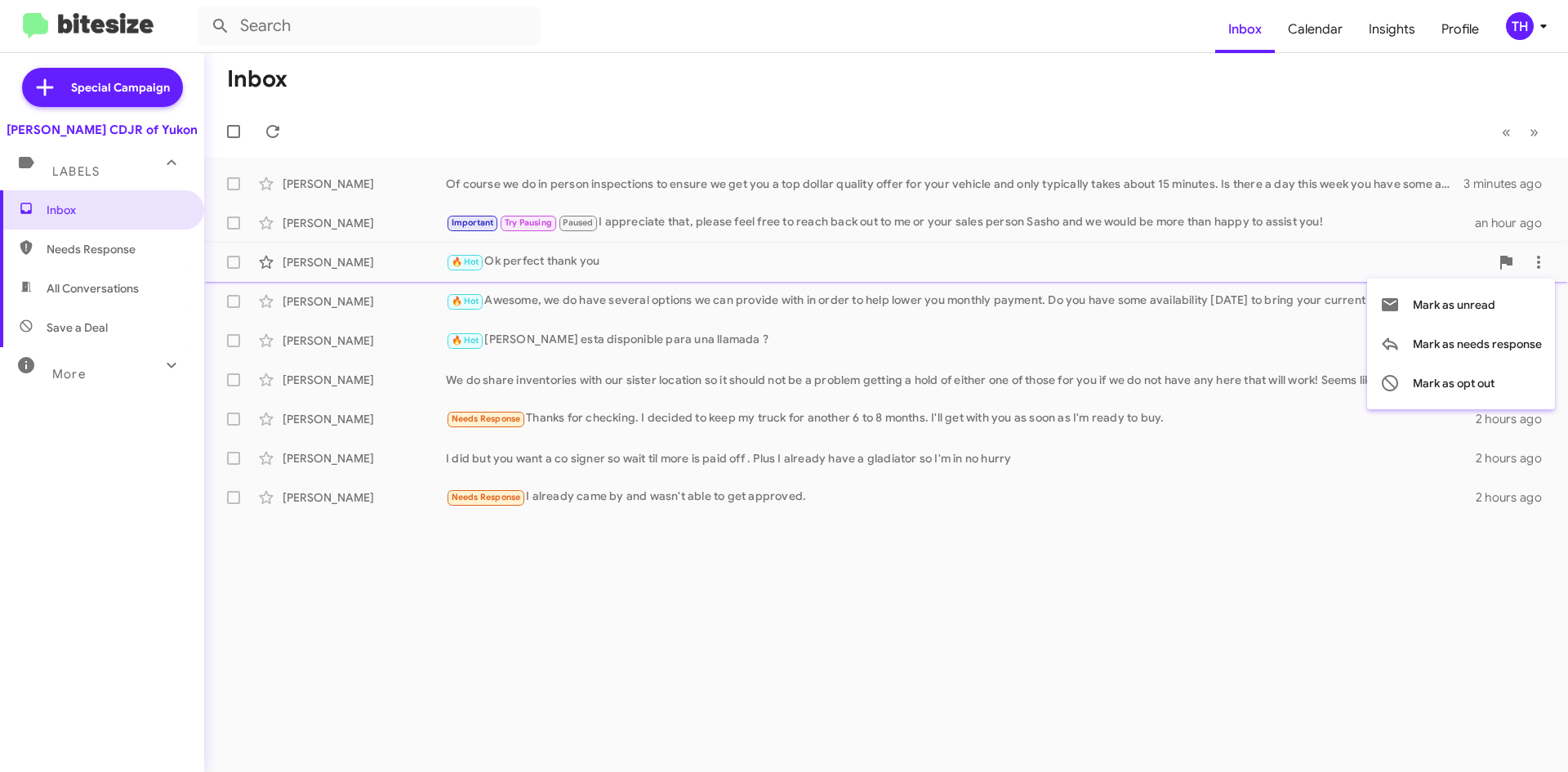
click at [817, 339] on div at bounding box center [784, 386] width 1568 height 772
click at [659, 374] on div "We do share inventories with our sister location so it should not be a problem …" at bounding box center [967, 380] width 1043 height 16
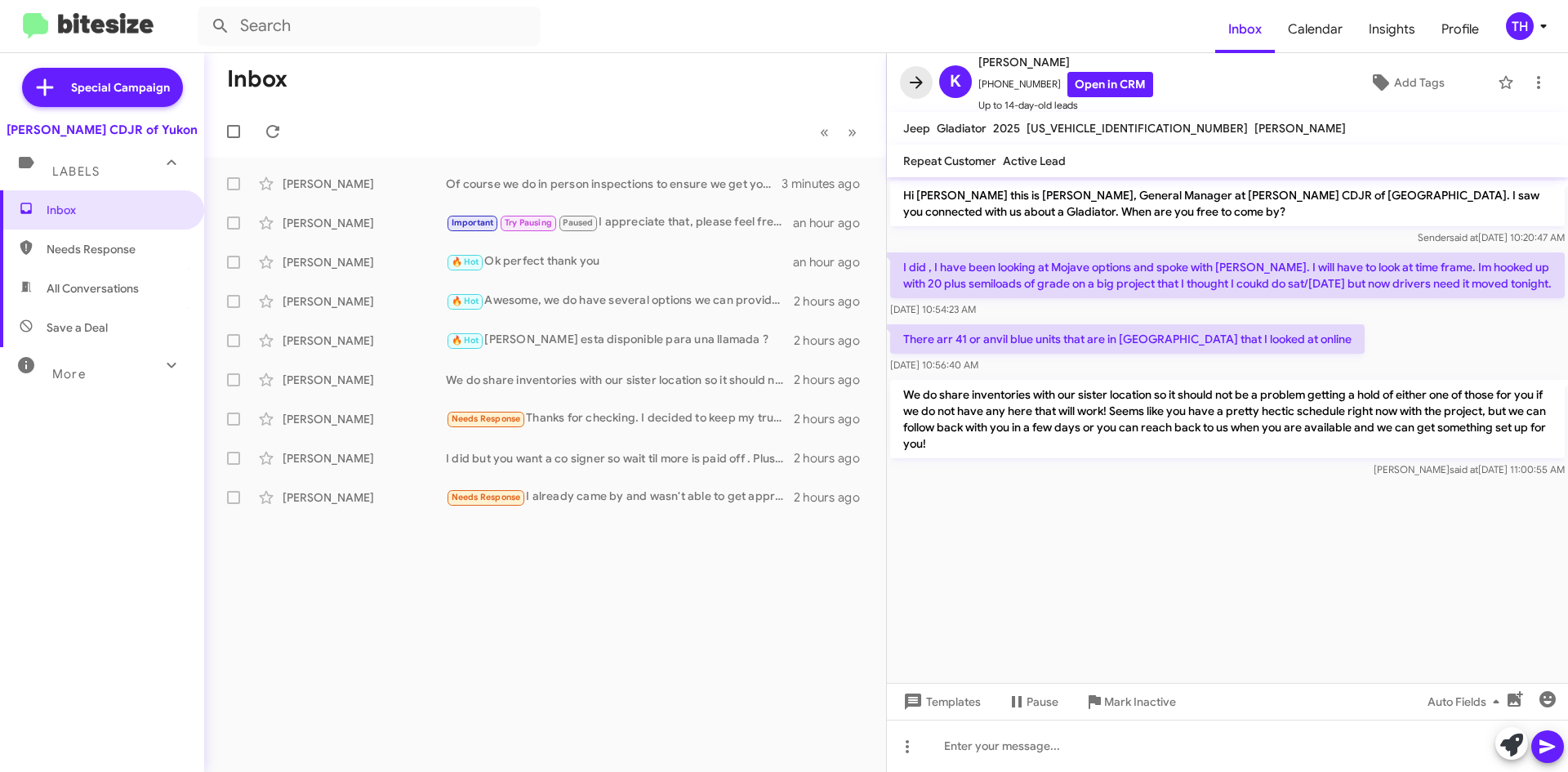
click at [924, 83] on icon at bounding box center [916, 83] width 20 height 20
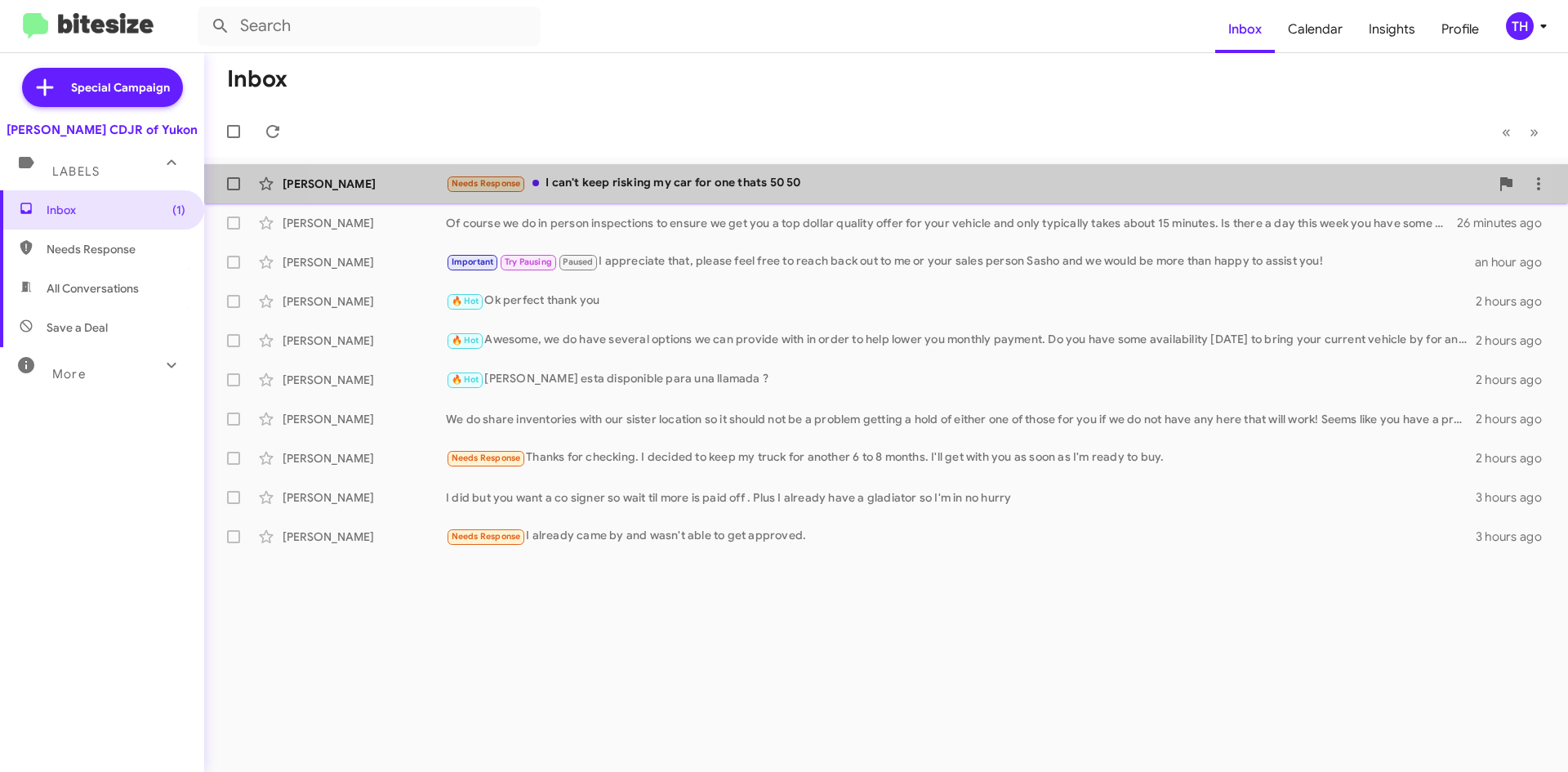
click at [835, 170] on div "[PERSON_NAME] Needs Response I can't keep risking my car for one thats 50 50 2 …" at bounding box center [886, 184] width 1337 height 33
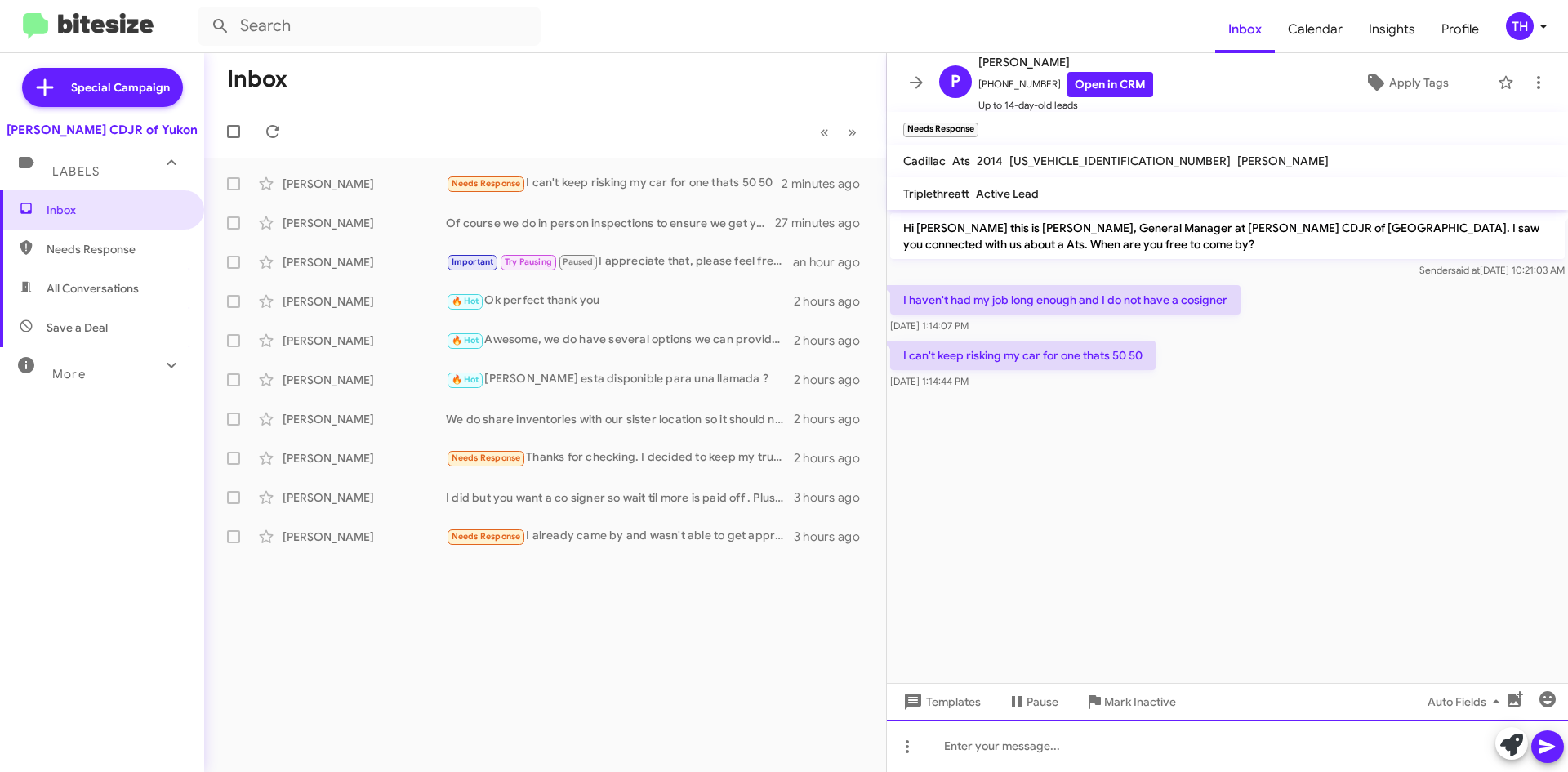
click at [1048, 751] on div at bounding box center [1227, 746] width 681 height 53
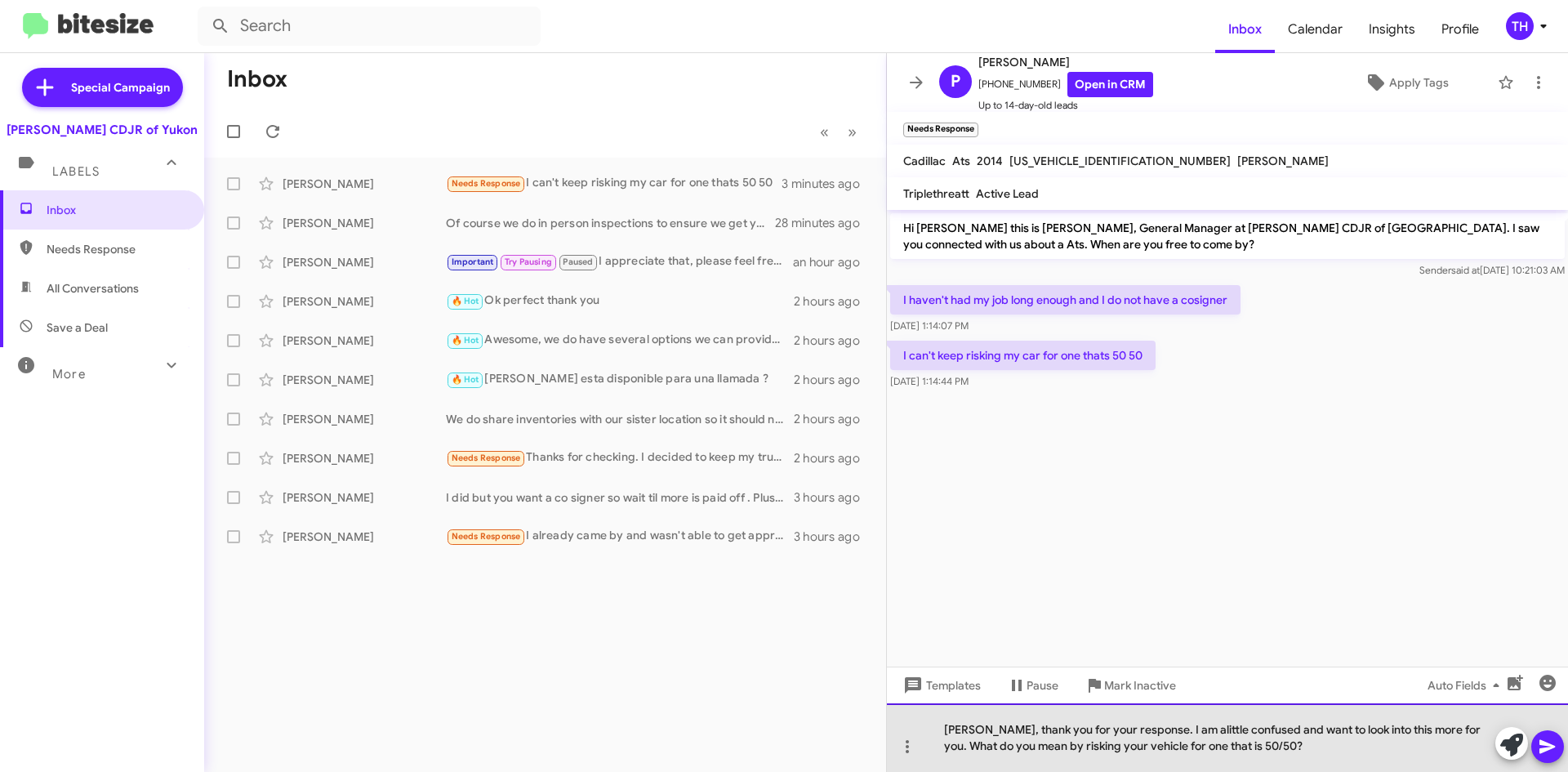
click at [1332, 750] on div "[PERSON_NAME], thank you for your response. I am alittle confused and want to l…" at bounding box center [1227, 738] width 681 height 69
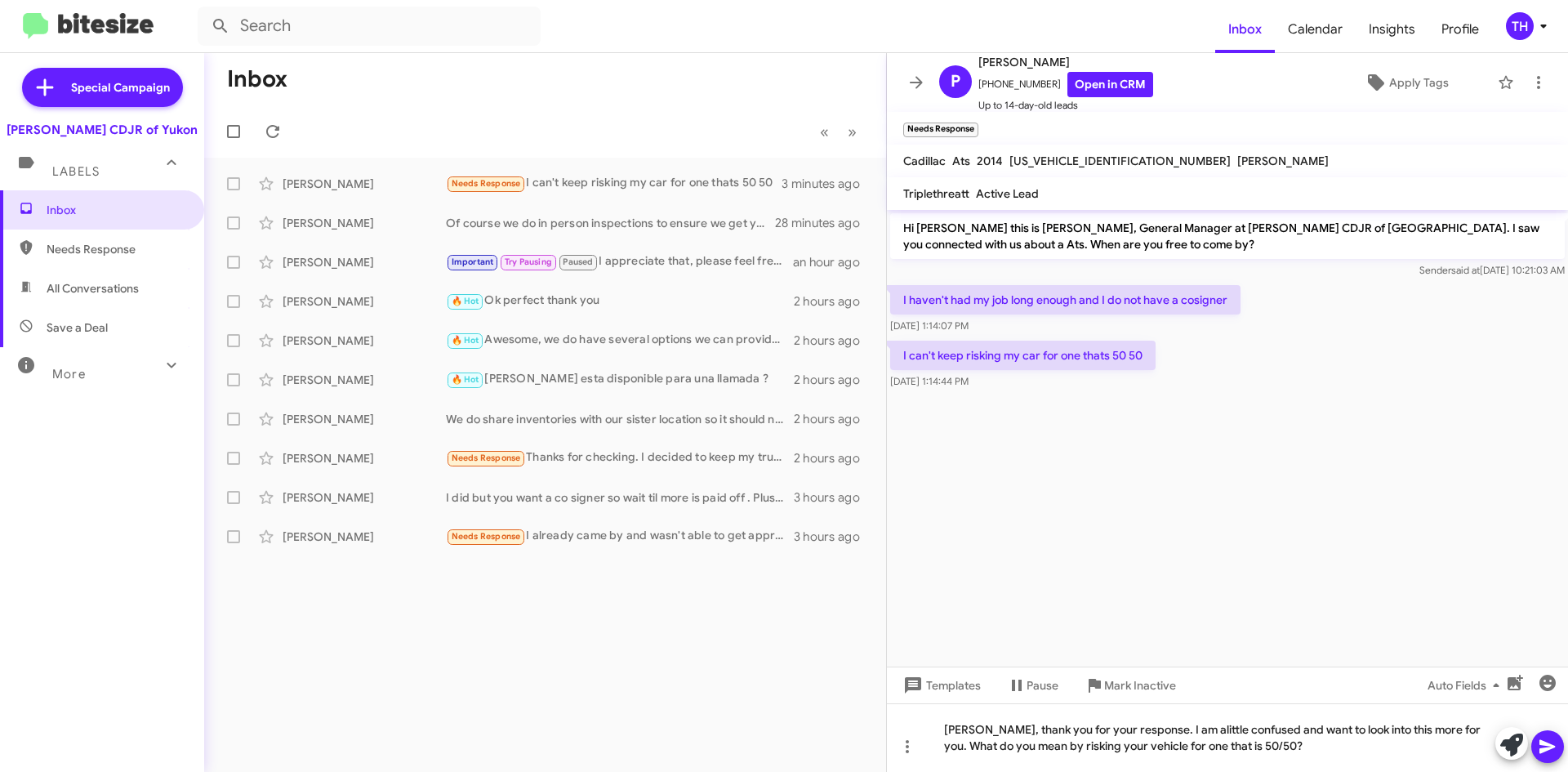
click at [1546, 743] on icon at bounding box center [1547, 747] width 16 height 14
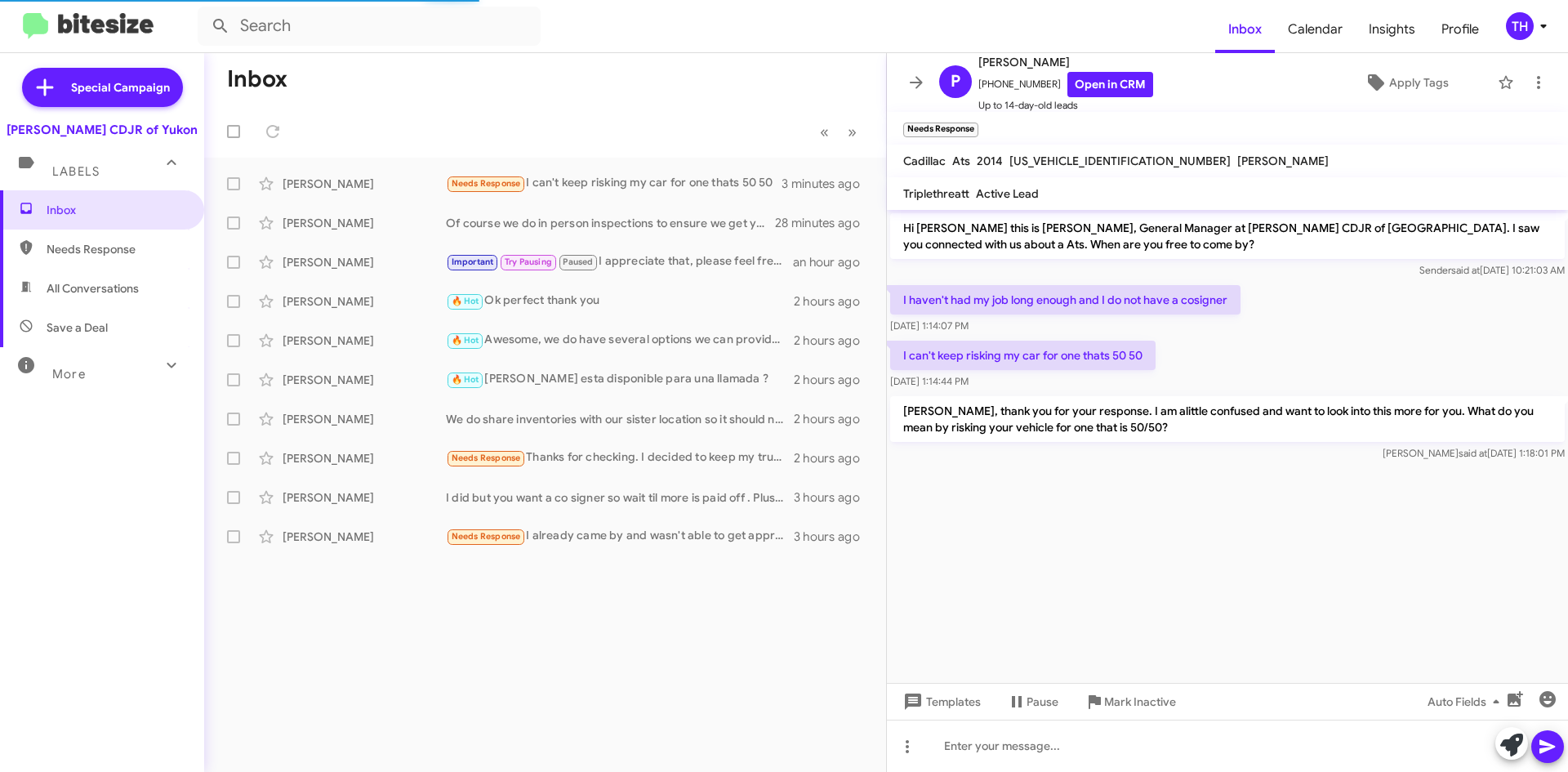
click at [477, 83] on mat-toolbar-row "Inbox" at bounding box center [545, 80] width 682 height 53
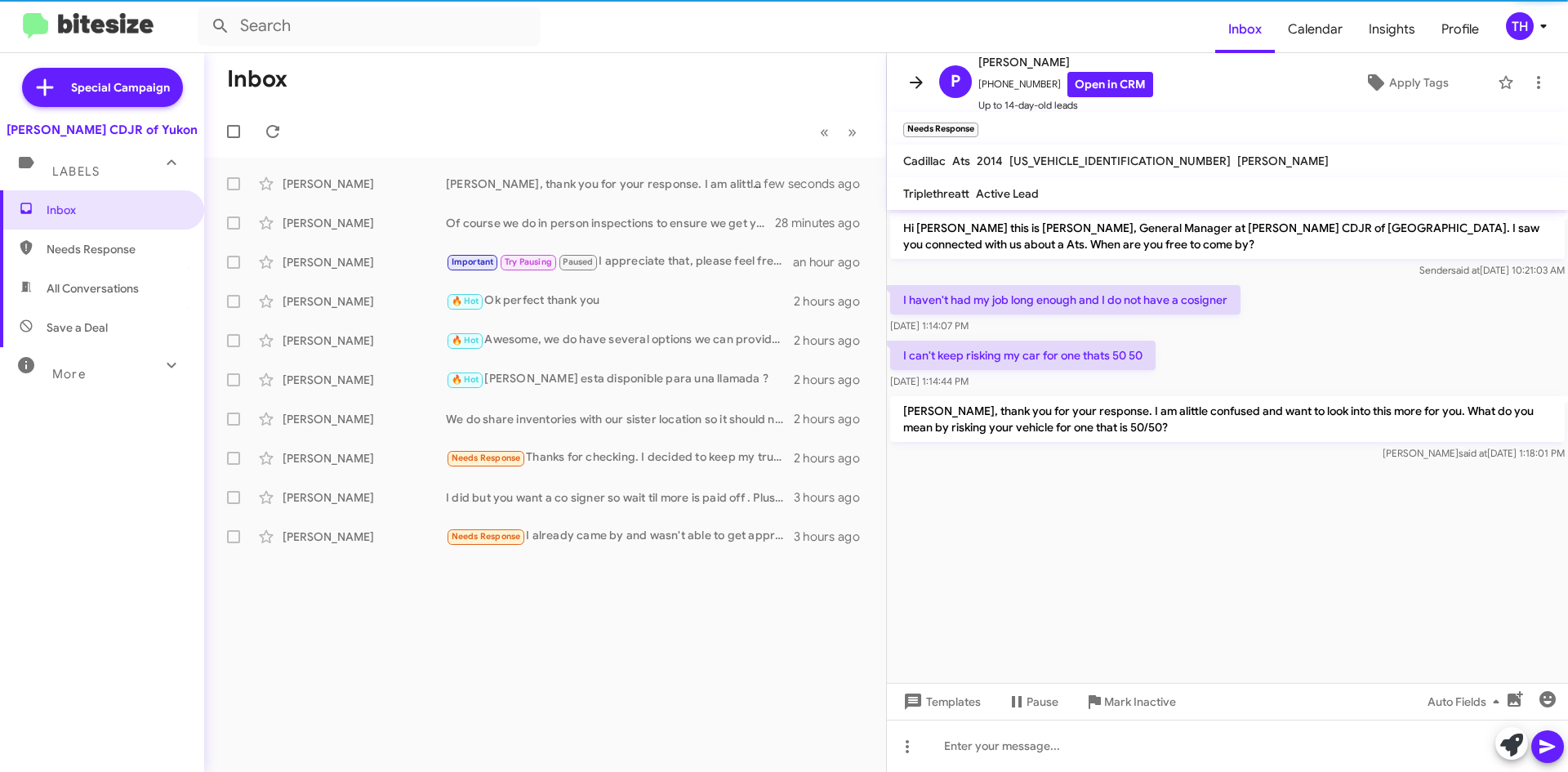
click at [905, 92] on button at bounding box center [916, 83] width 33 height 33
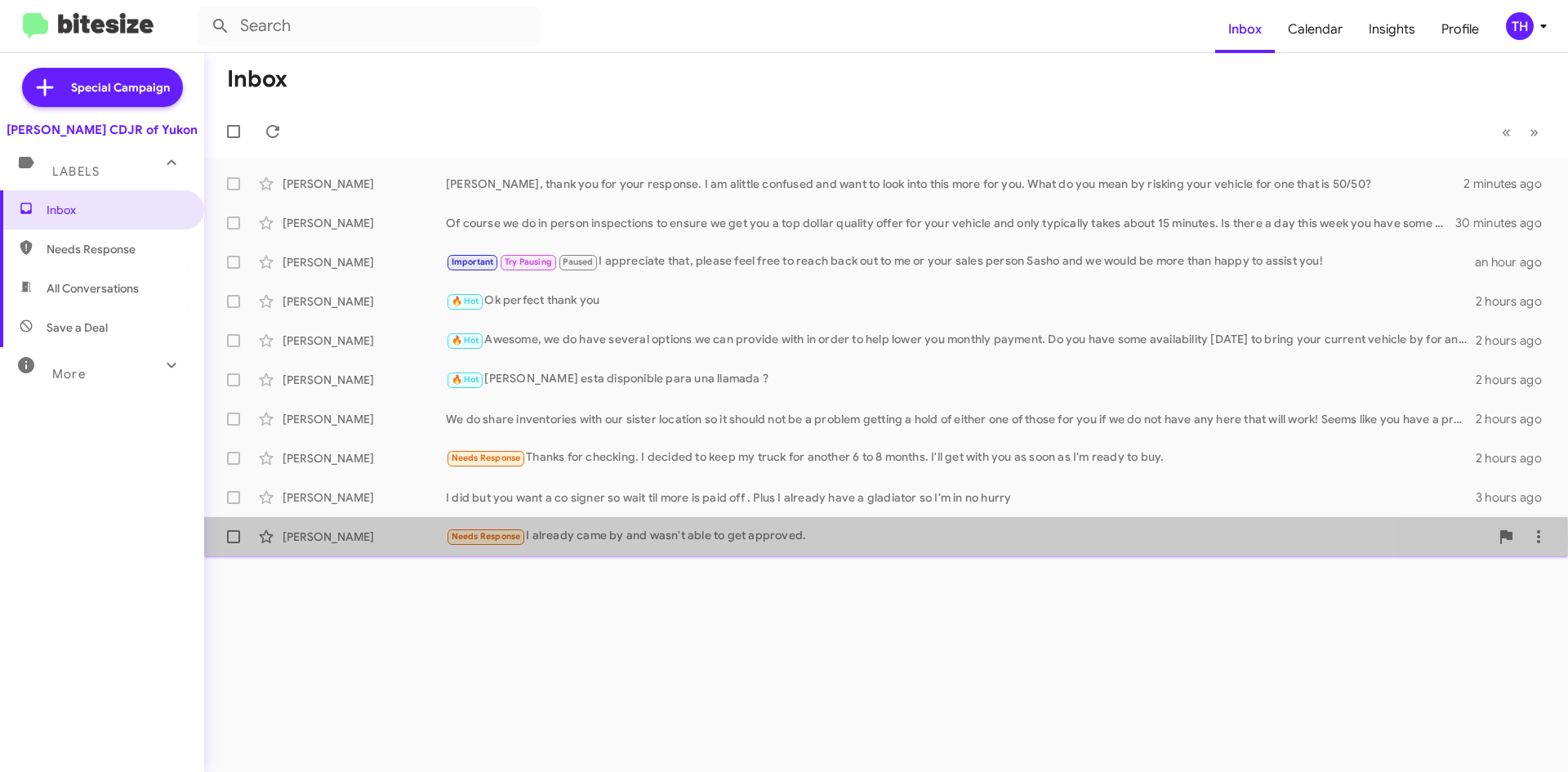
click at [653, 541] on div "Needs Response I already came by and wasn't able to get approved." at bounding box center [967, 536] width 1043 height 19
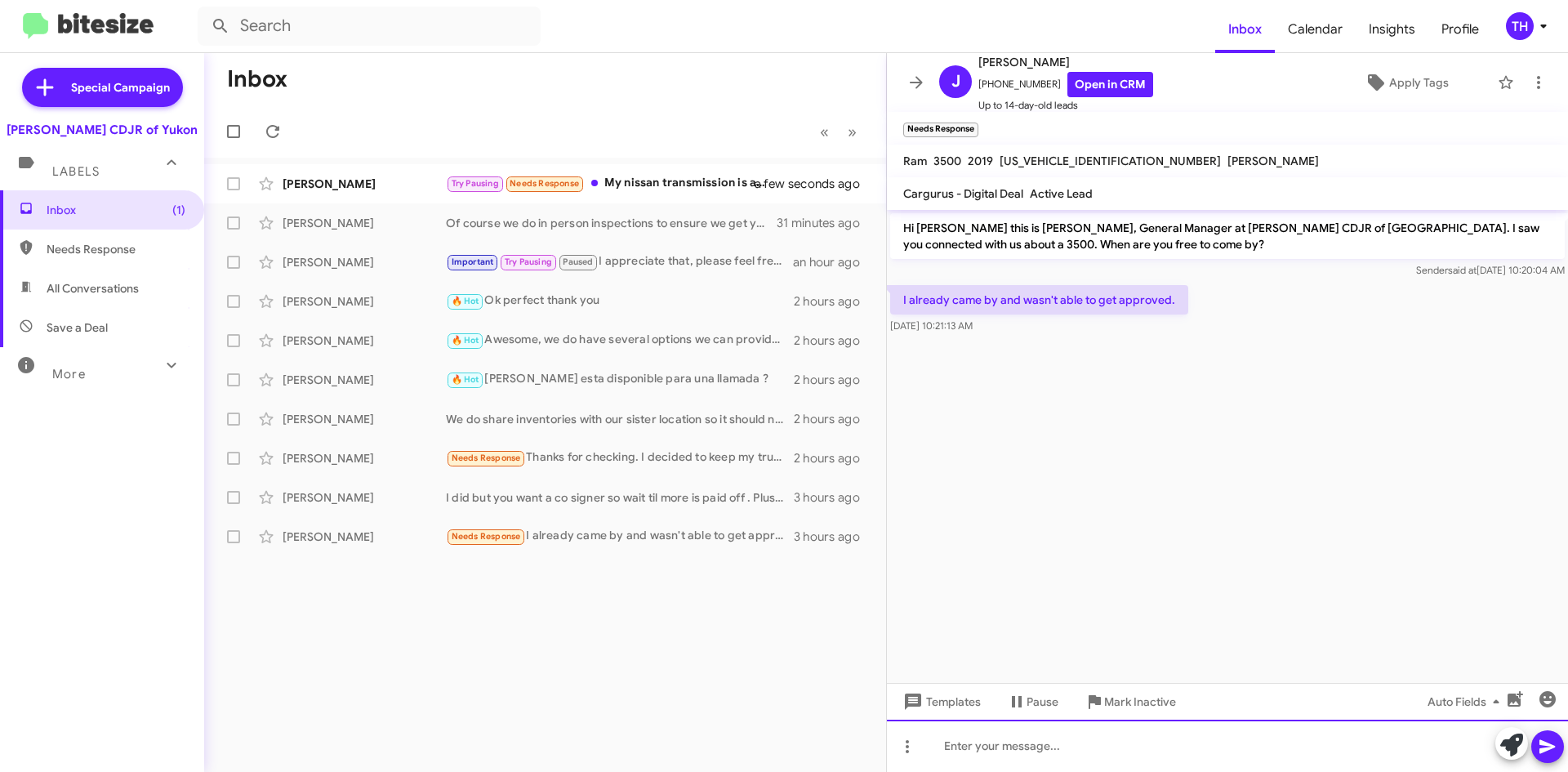
click at [1128, 734] on div at bounding box center [1227, 746] width 681 height 53
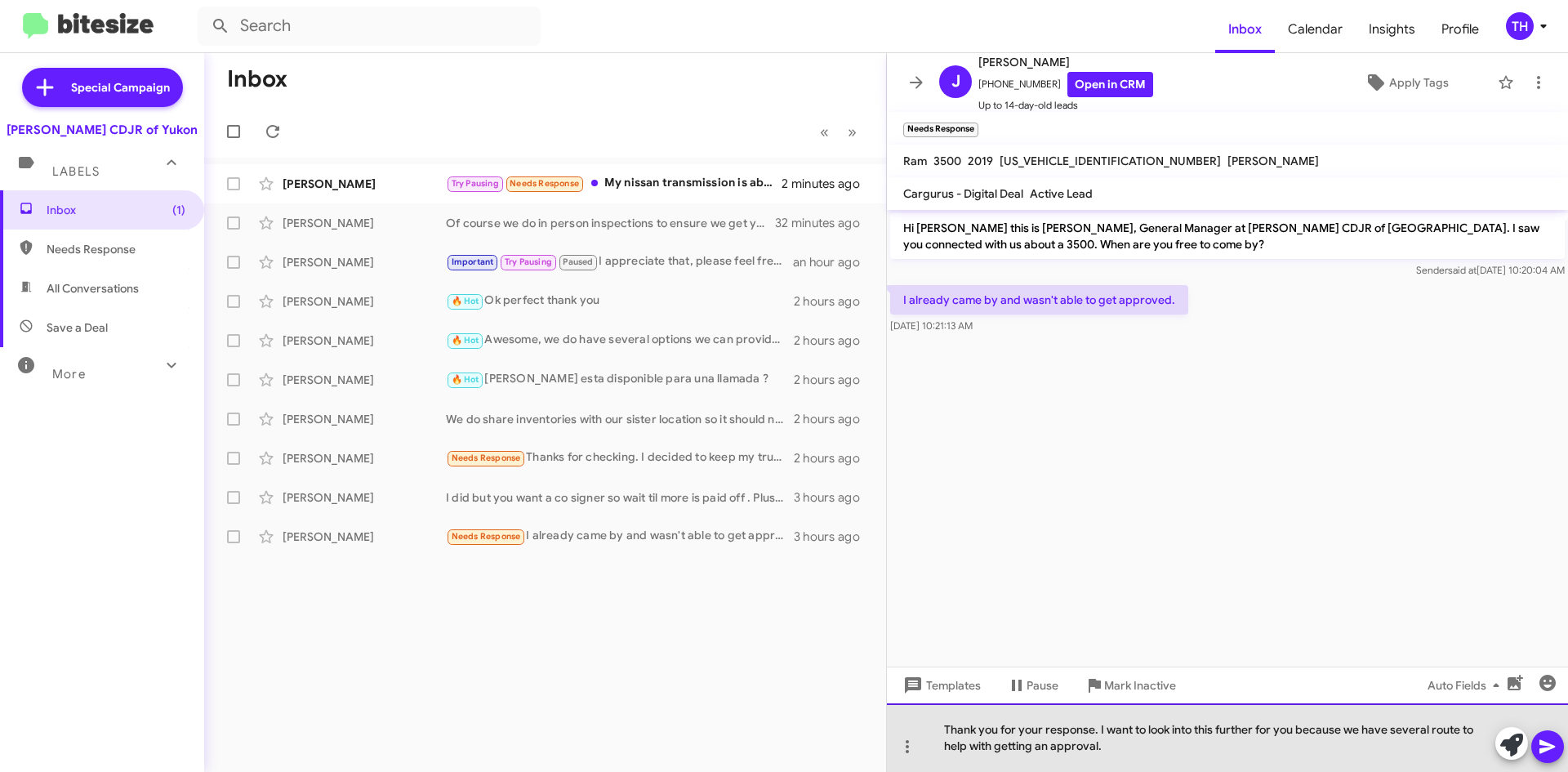
click at [1463, 722] on div "Thank you for your response. I want to look into this further for you because w…" at bounding box center [1227, 738] width 681 height 69
click at [1211, 751] on div "Thank you for your response. I want to look into this further for you because w…" at bounding box center [1227, 738] width 681 height 69
drag, startPoint x: 1223, startPoint y: 754, endPoint x: 1113, endPoint y: 723, distance: 114.3
click at [1113, 723] on div "Thank you for your response. I want to look into this further for you because w…" at bounding box center [1227, 738] width 681 height 69
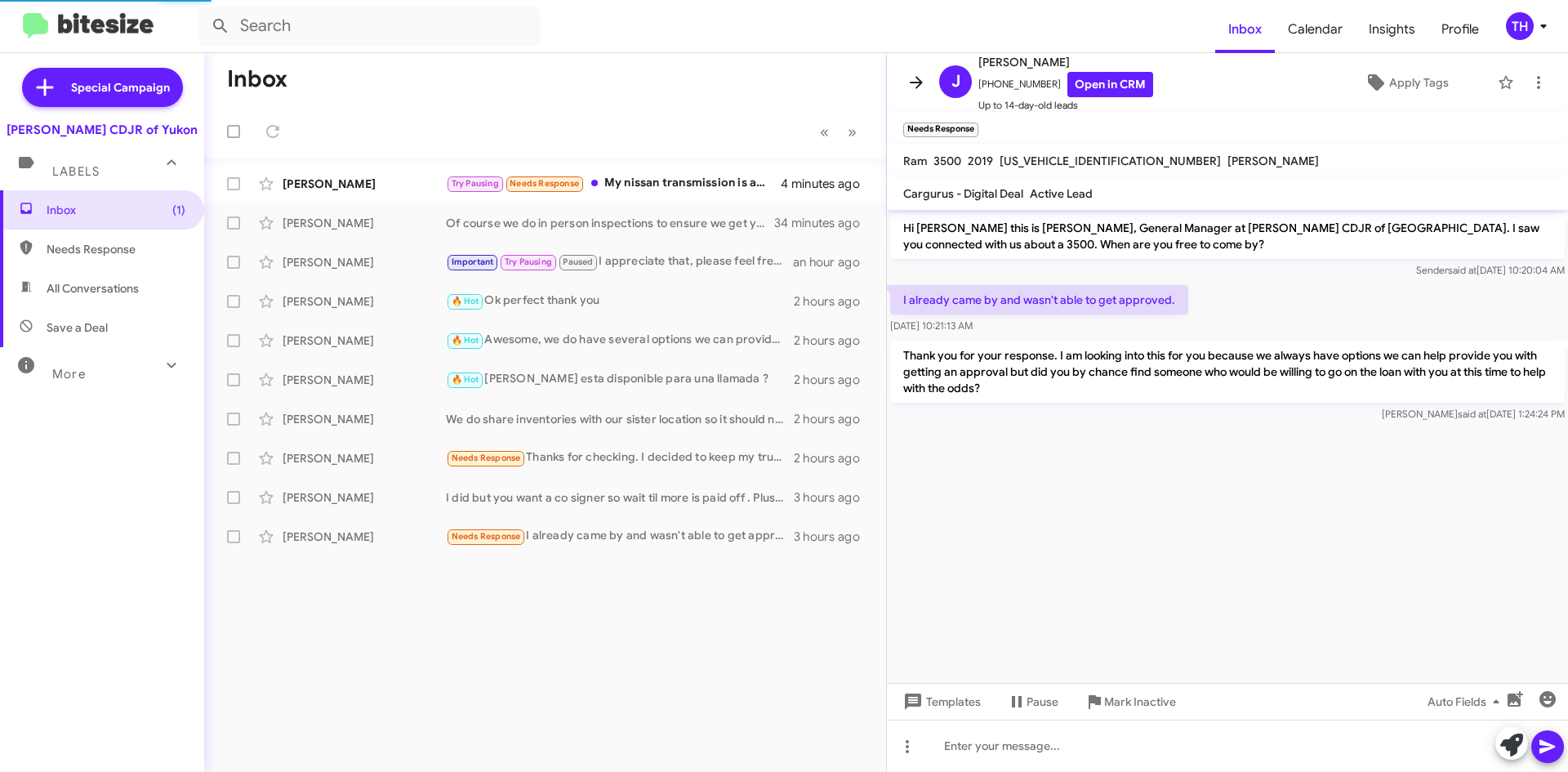
click at [915, 69] on button at bounding box center [916, 83] width 33 height 33
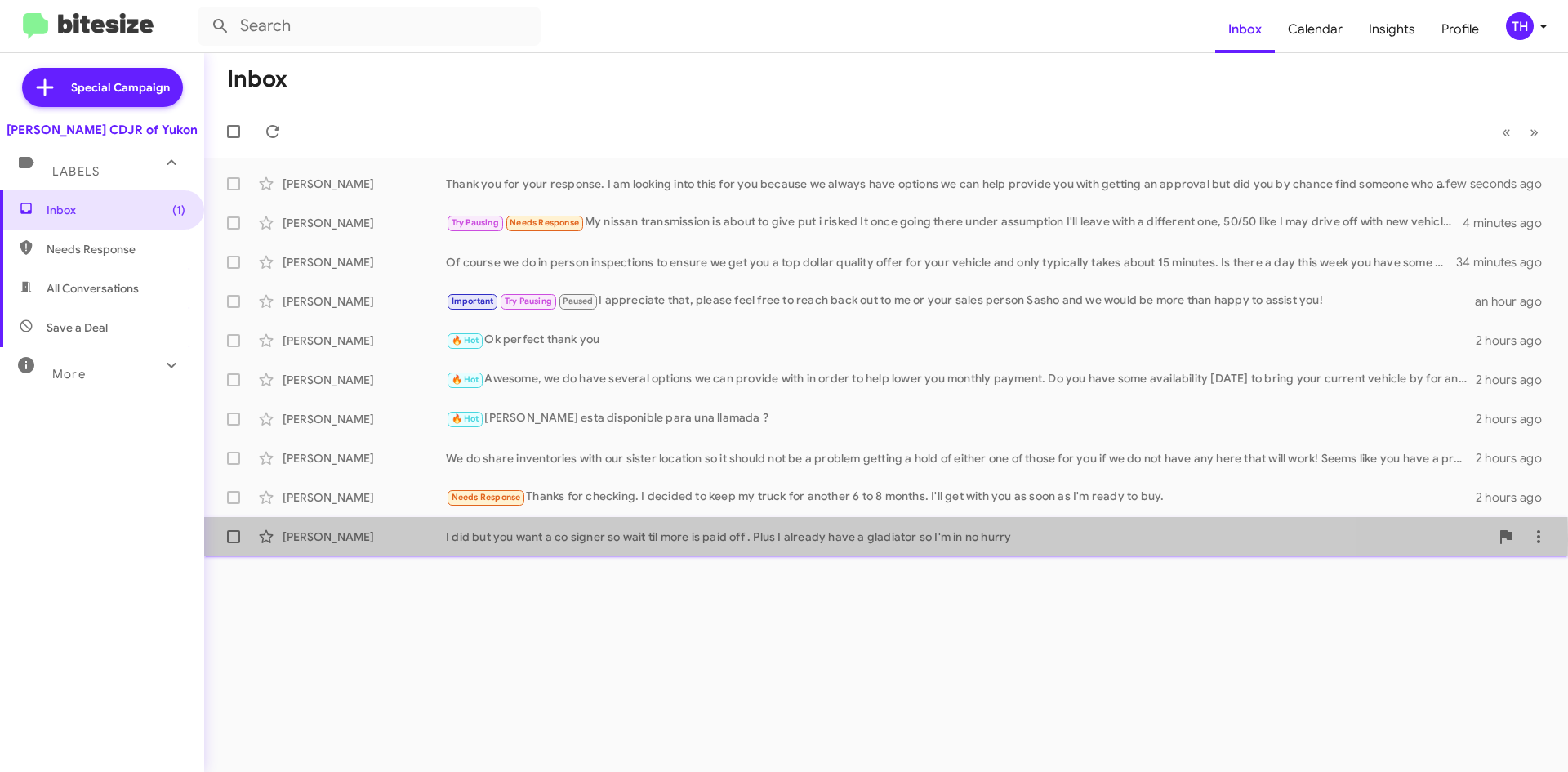
click at [736, 540] on div "I did but you want a co signer so wait til more is paid off . Plus I already ha…" at bounding box center [967, 537] width 1043 height 16
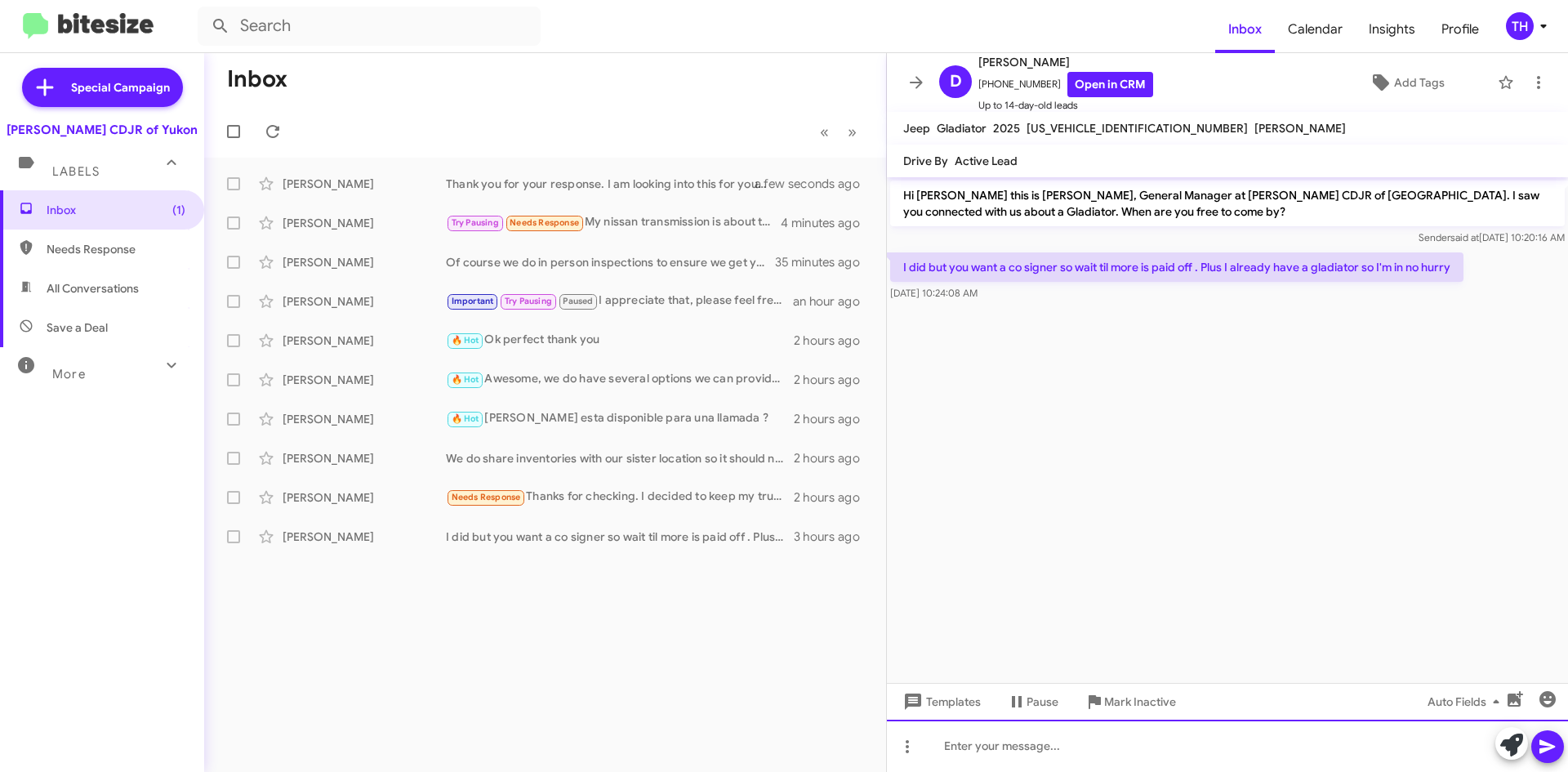
click at [1000, 745] on div at bounding box center [1227, 746] width 681 height 53
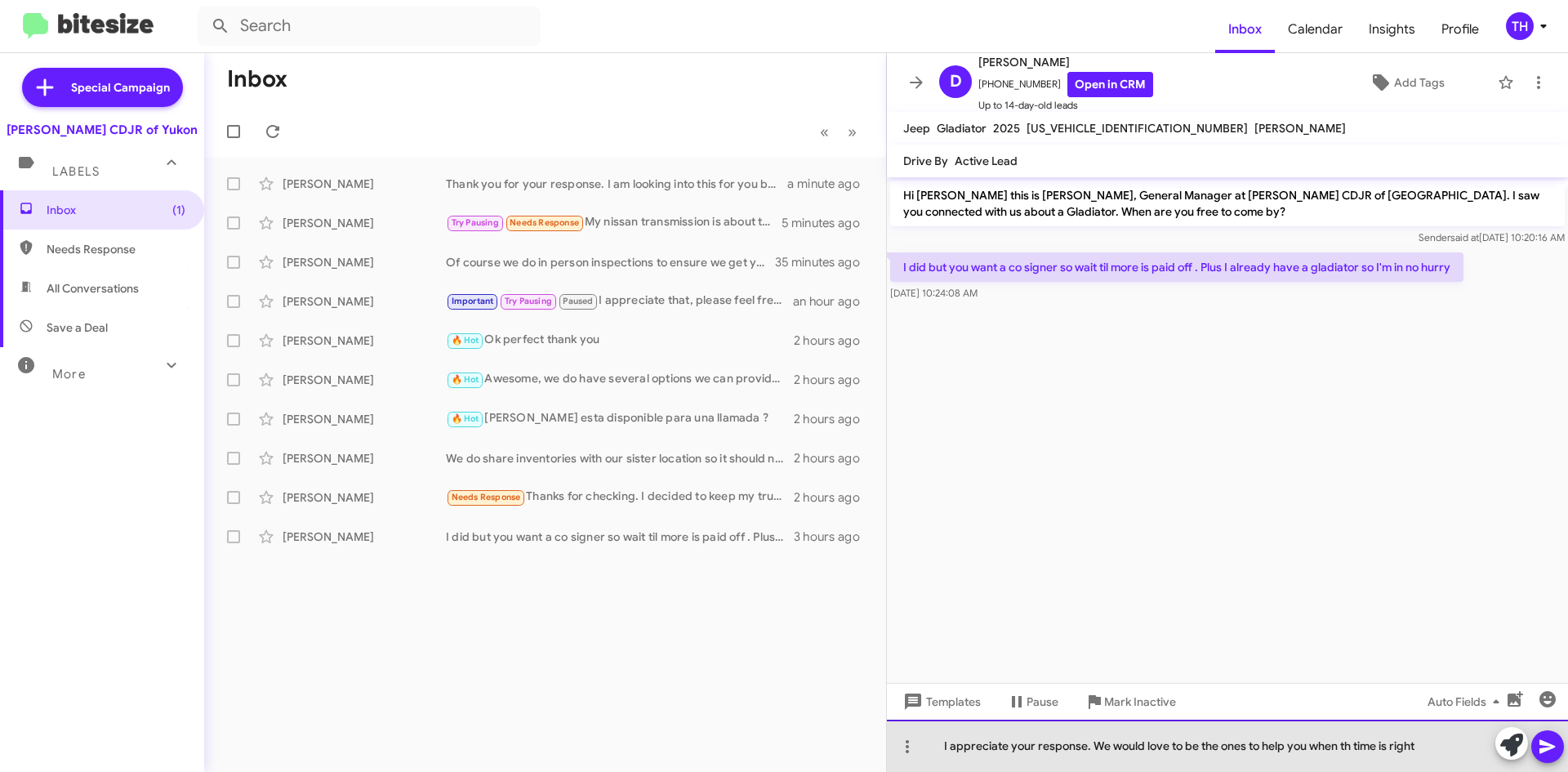
click at [1350, 743] on div "I appreciate your response. We would love to be the ones to help you when th ti…" at bounding box center [1227, 746] width 681 height 53
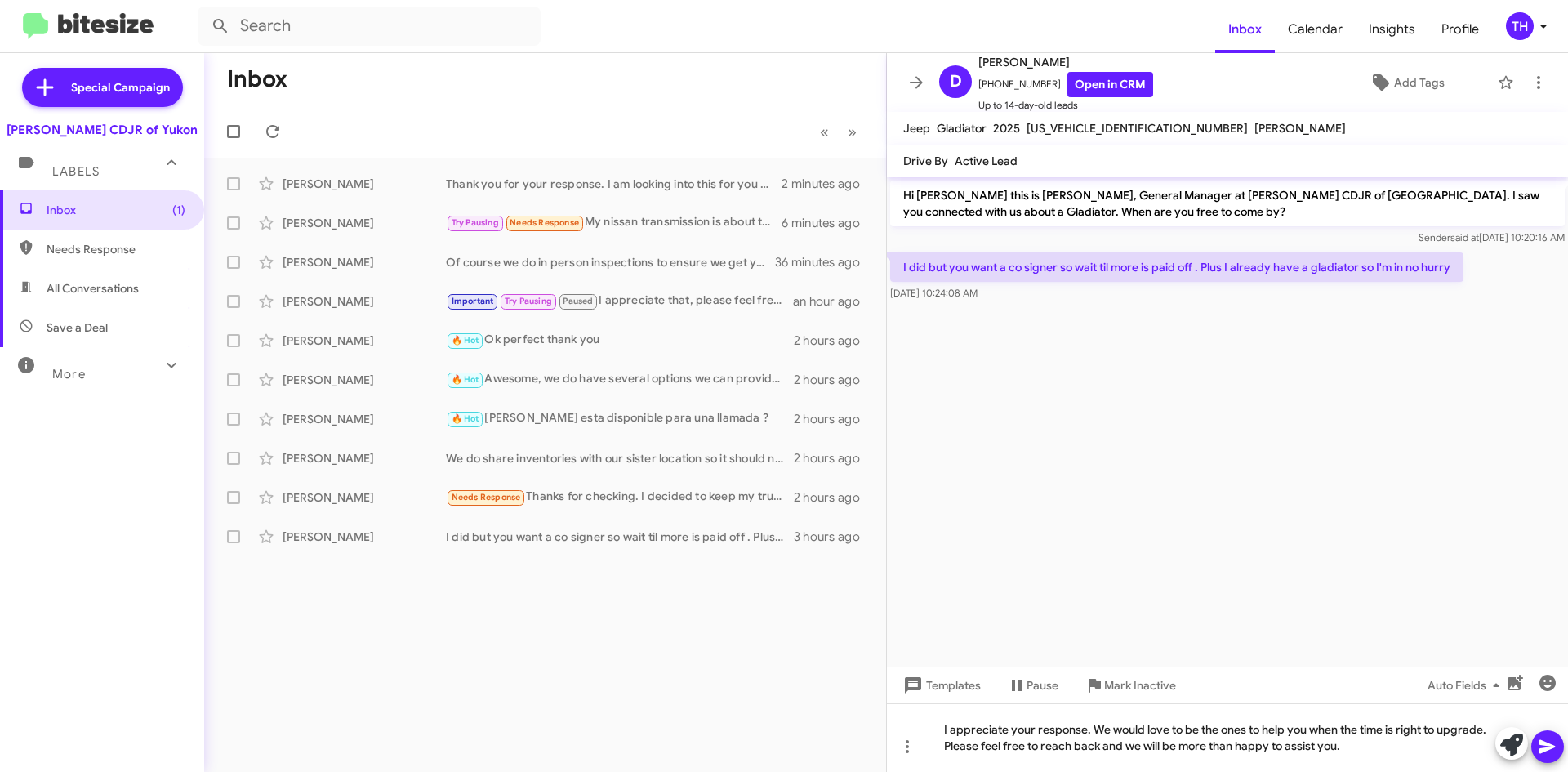
click at [1552, 755] on icon at bounding box center [1547, 747] width 20 height 20
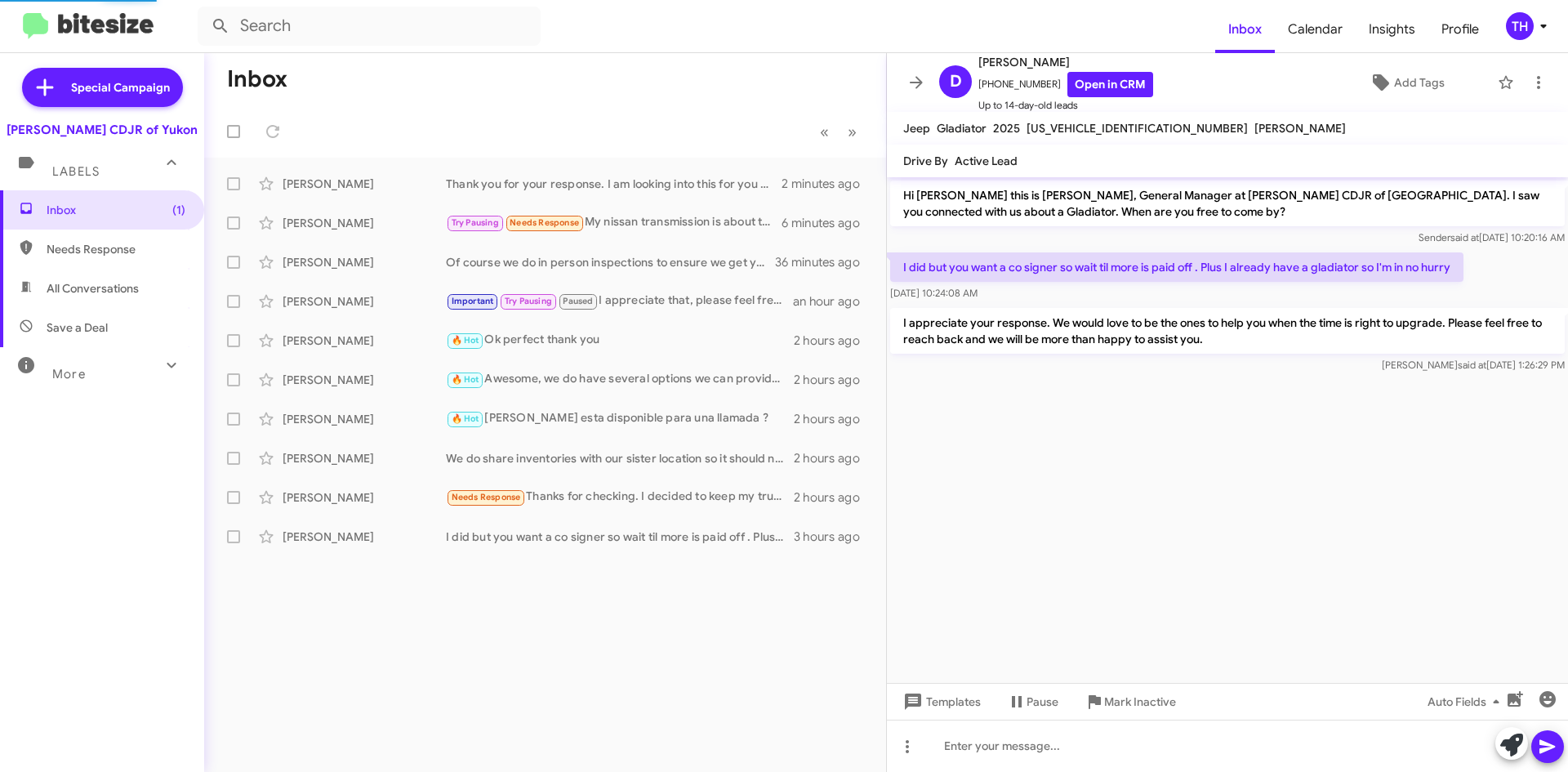
click at [700, 103] on mat-toolbar-row "Inbox" at bounding box center [545, 80] width 682 height 53
click at [601, 627] on div "Inbox « Previous » Next [PERSON_NAME] Thank you for your response. I am looking…" at bounding box center [545, 412] width 682 height 719
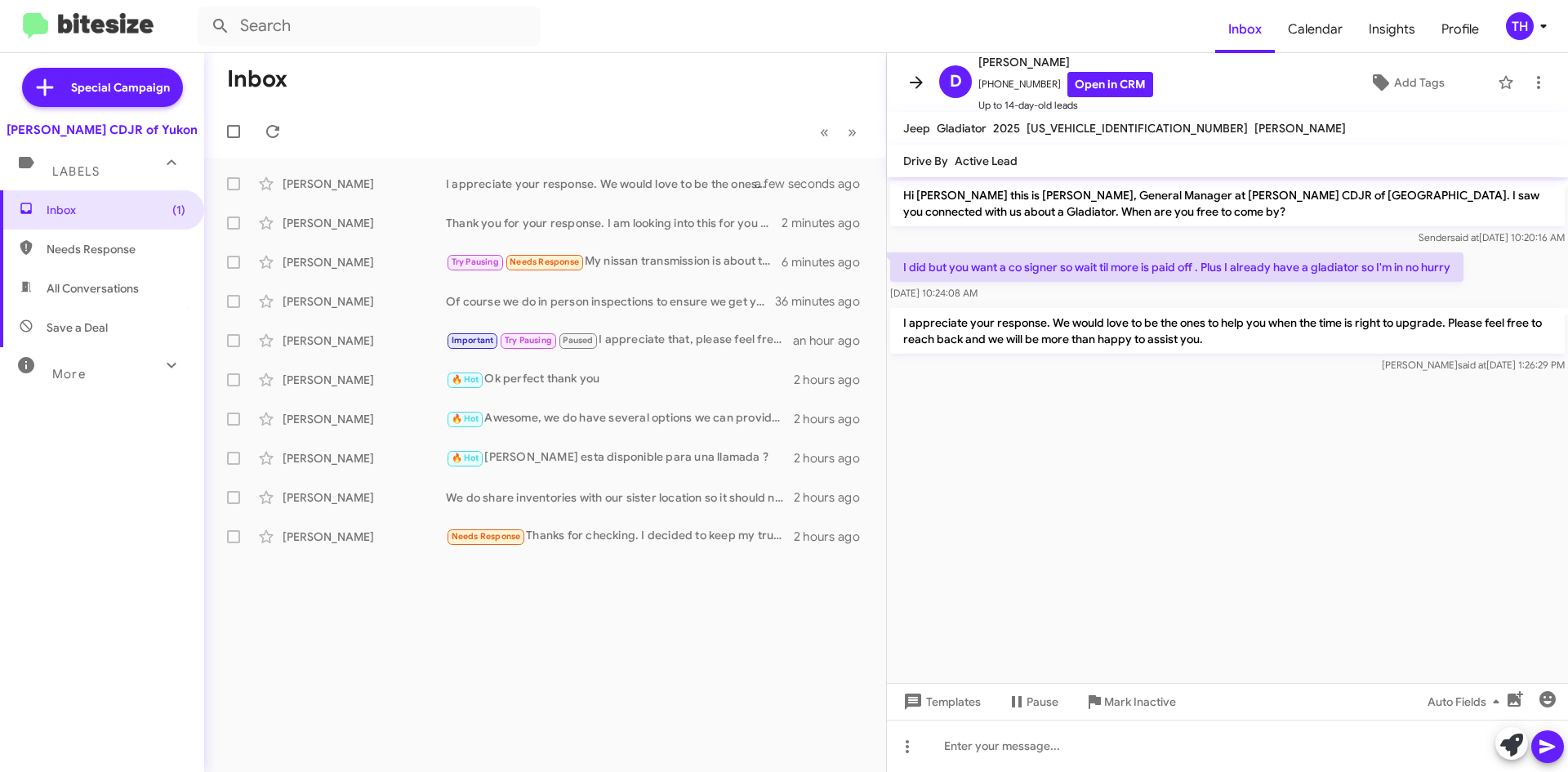
drag, startPoint x: 924, startPoint y: 100, endPoint x: 912, endPoint y: 91, distance: 15.0
click at [924, 99] on mat-toolbar "D [PERSON_NAME] [PHONE_NUMBER] Open in CRM Up to 14-day-old leads Add Tags" at bounding box center [1227, 83] width 681 height 59
click at [910, 89] on icon at bounding box center [916, 83] width 20 height 20
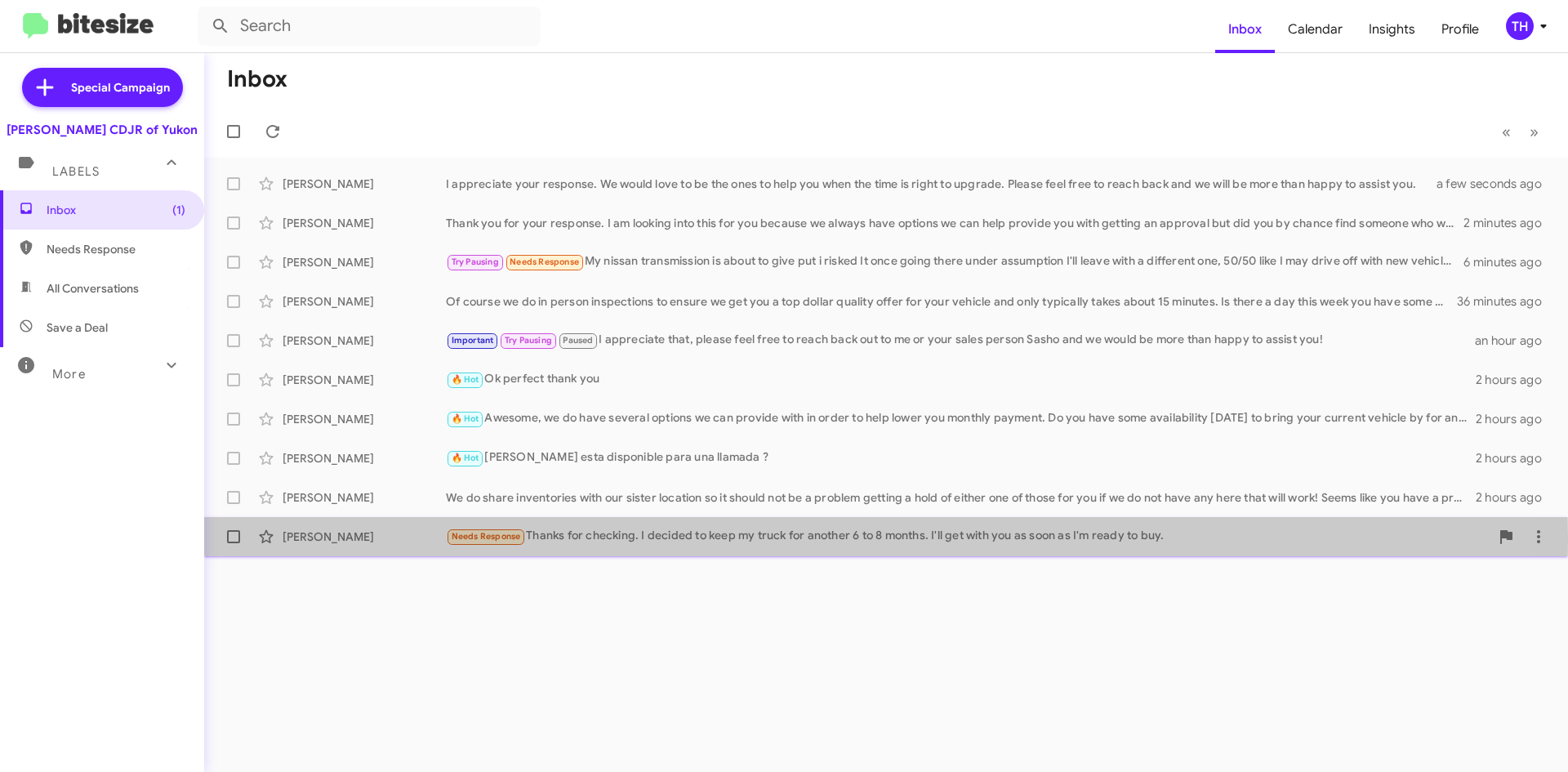
click at [615, 538] on div "Needs Response Thanks for checking. I decided to keep my truck for another 6 to…" at bounding box center [967, 536] width 1043 height 19
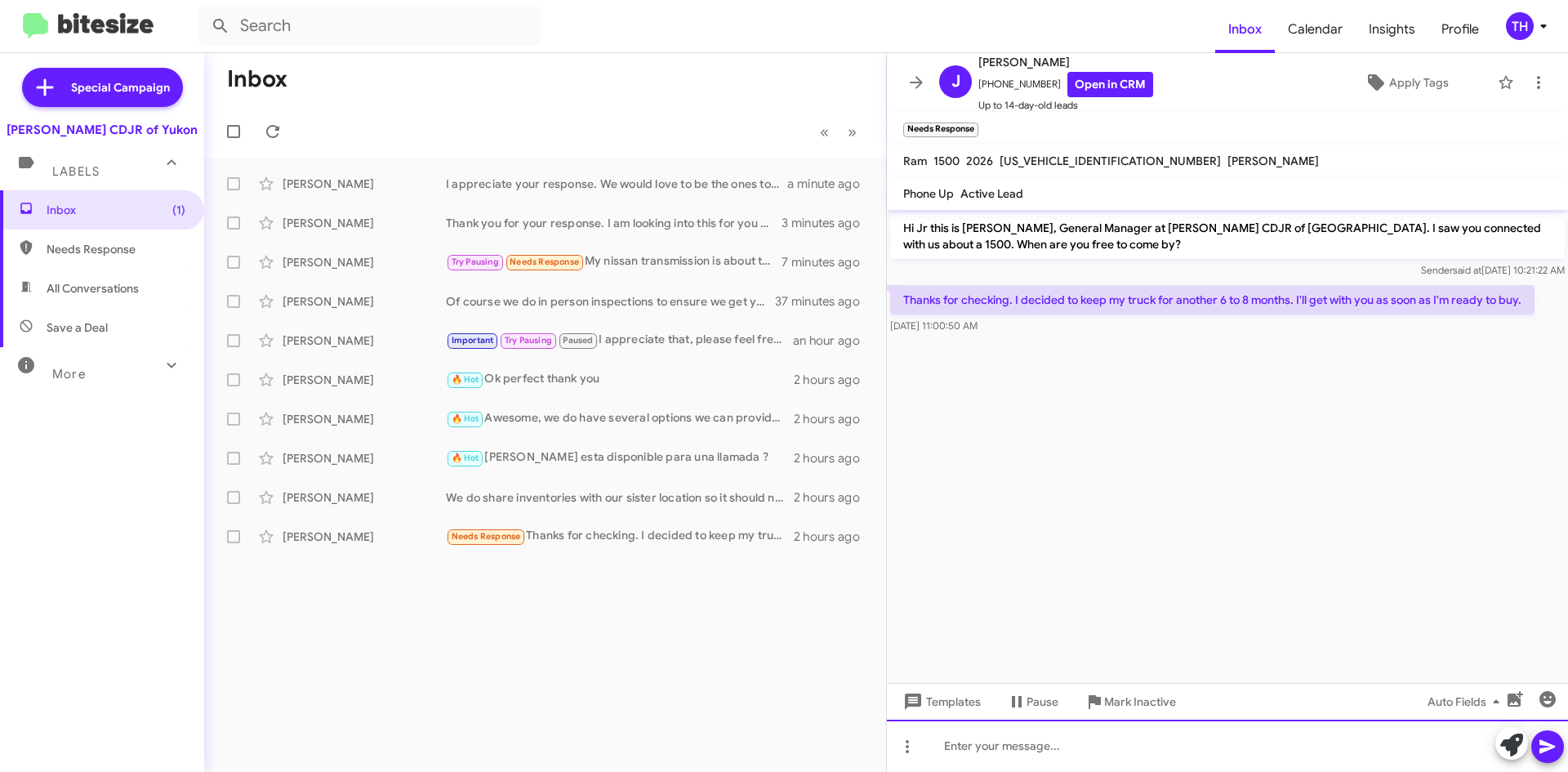
click at [1014, 735] on div at bounding box center [1227, 746] width 681 height 53
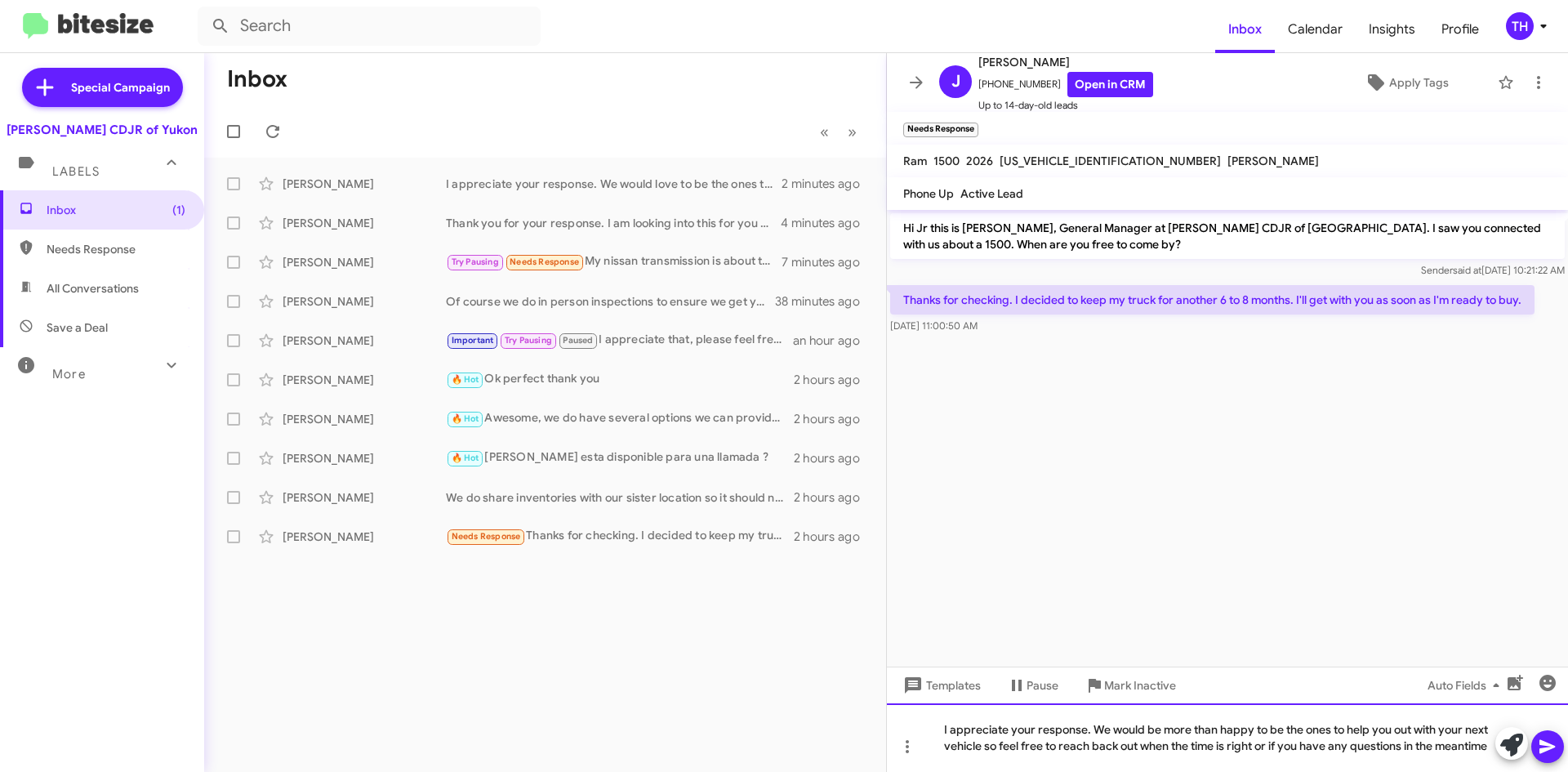
click at [1476, 742] on div "I appreciate your response. We would be more than happy to be the ones to help …" at bounding box center [1227, 738] width 681 height 69
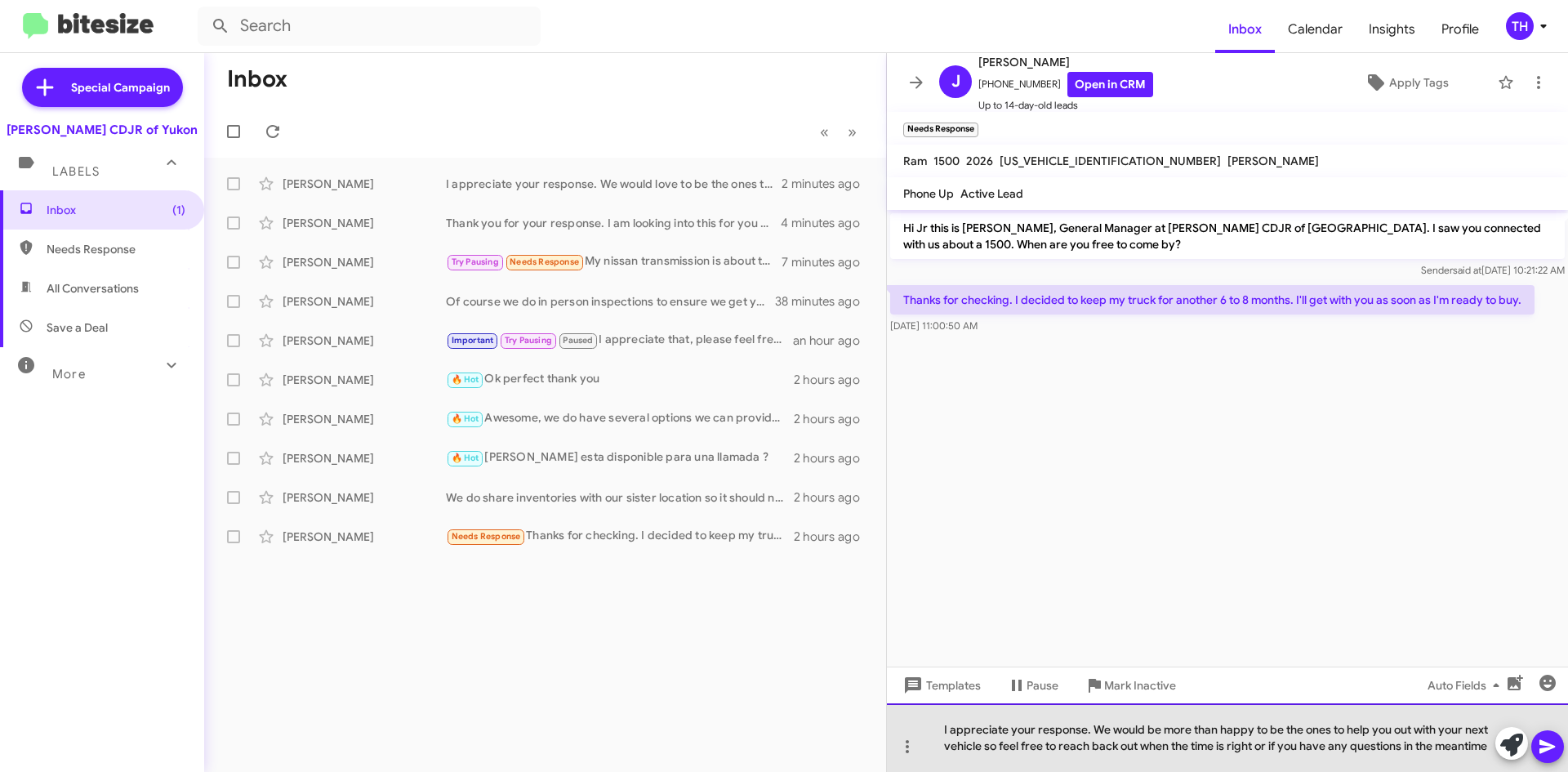
click at [1476, 742] on div "I appreciate your response. We would be more than happy to be the ones to help …" at bounding box center [1227, 738] width 681 height 69
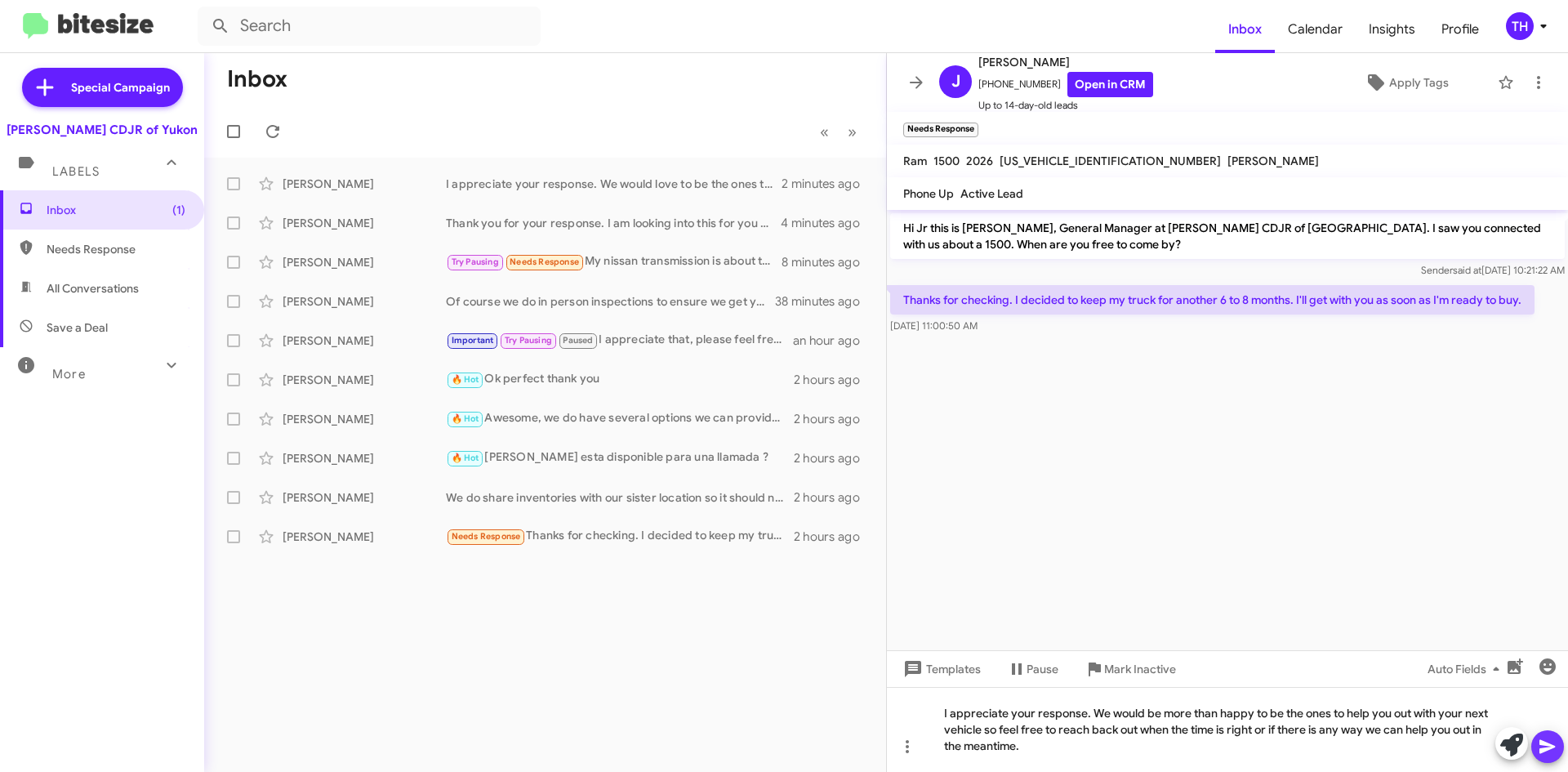
click at [1543, 756] on icon at bounding box center [1547, 747] width 20 height 20
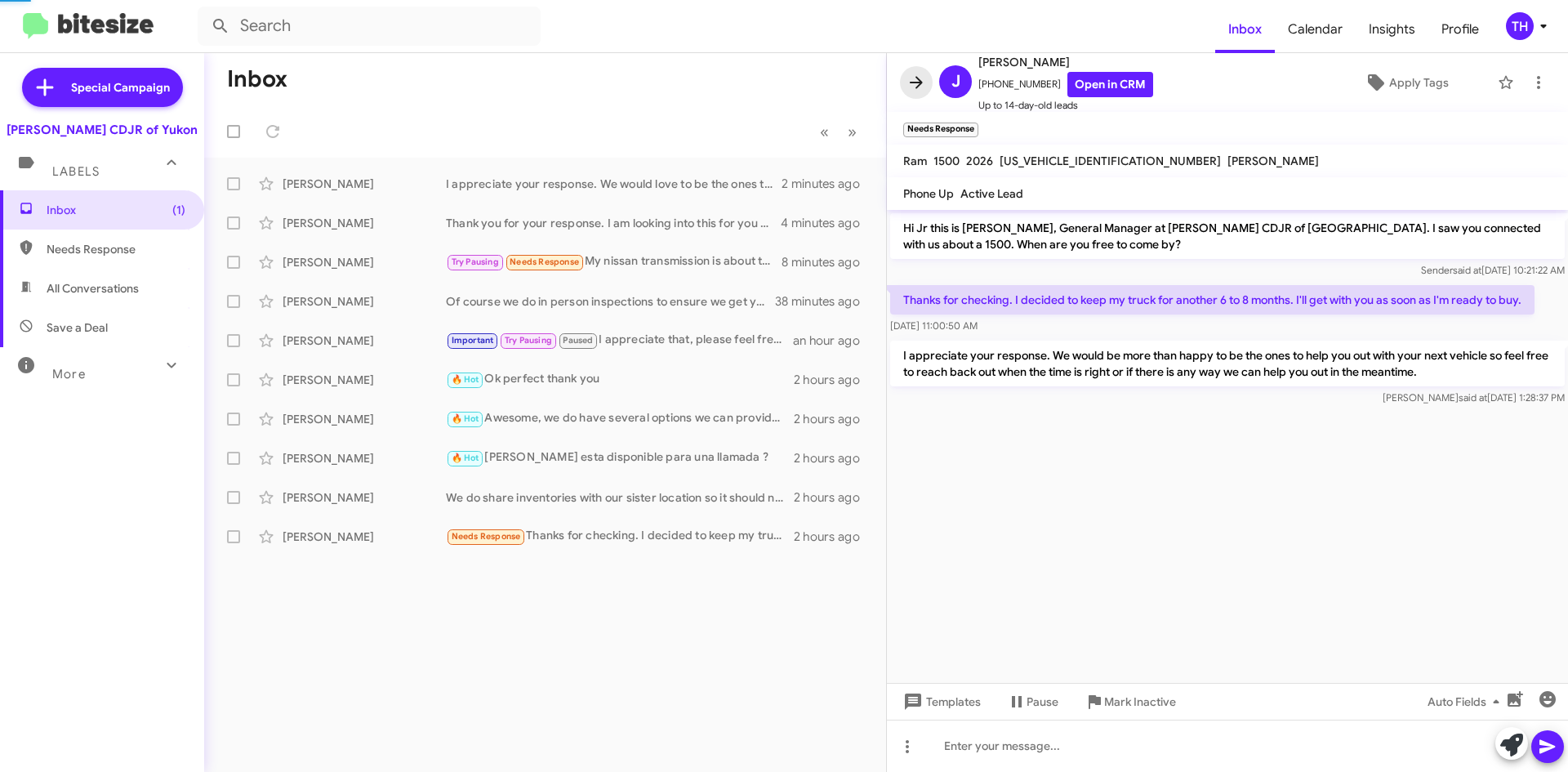
click at [917, 74] on icon at bounding box center [916, 83] width 20 height 20
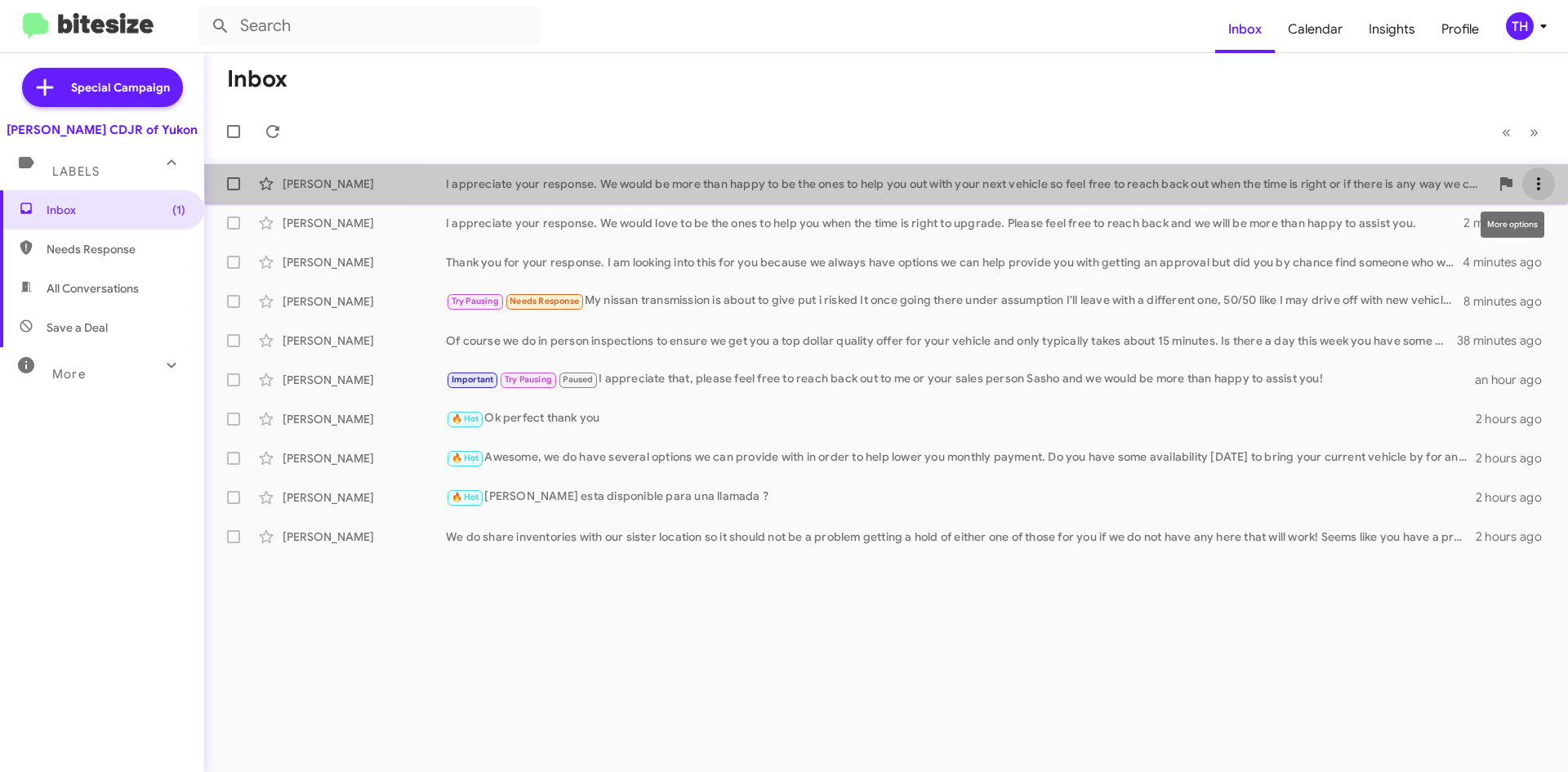
click at [1534, 179] on icon at bounding box center [1538, 184] width 20 height 20
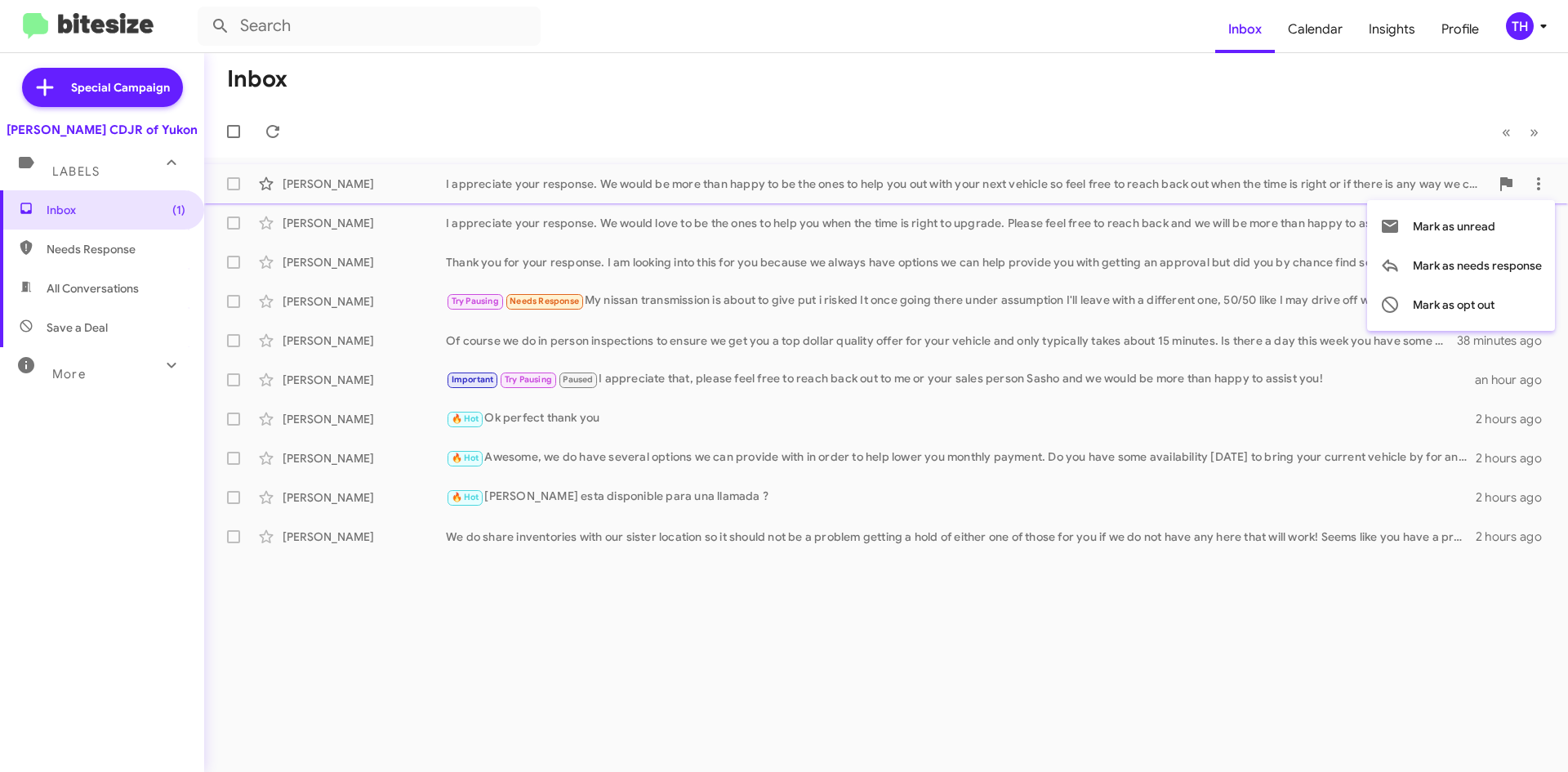
click at [910, 606] on div at bounding box center [784, 386] width 1568 height 772
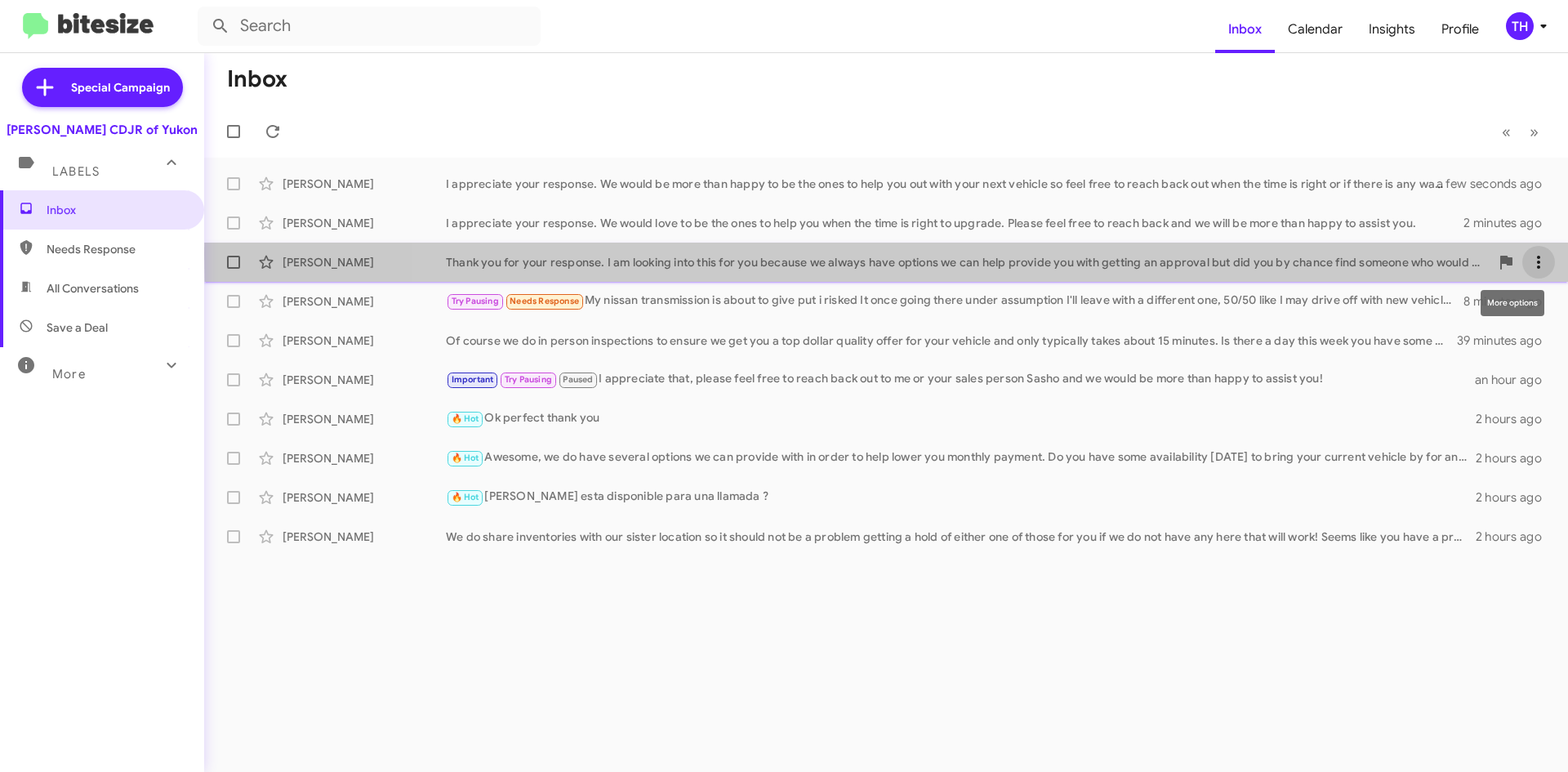
click at [1535, 254] on icon at bounding box center [1538, 262] width 20 height 20
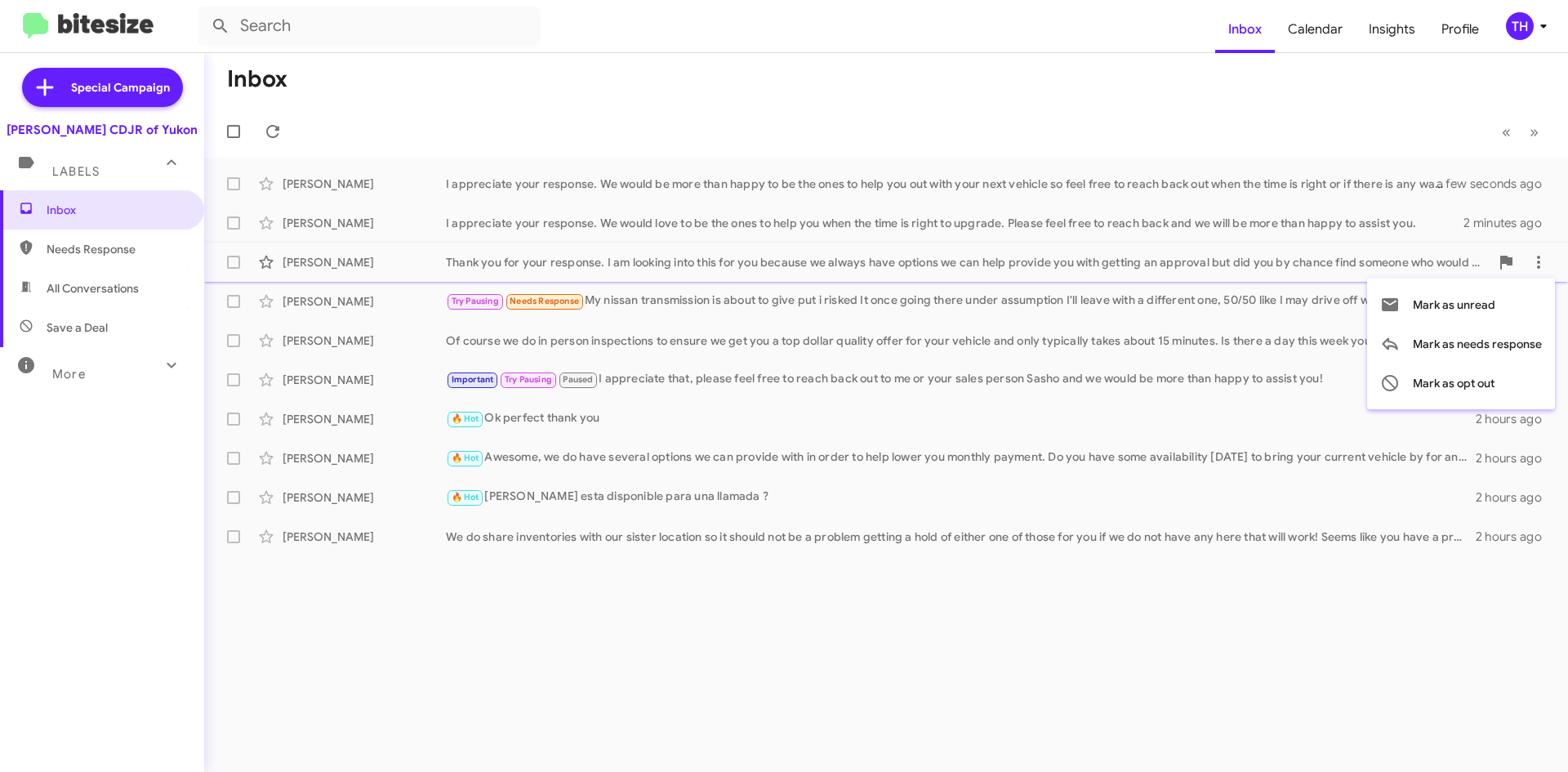
click at [855, 616] on div at bounding box center [784, 386] width 1568 height 772
click at [179, 365] on mat-expansion-panel-header "More" at bounding box center [102, 367] width 204 height 39
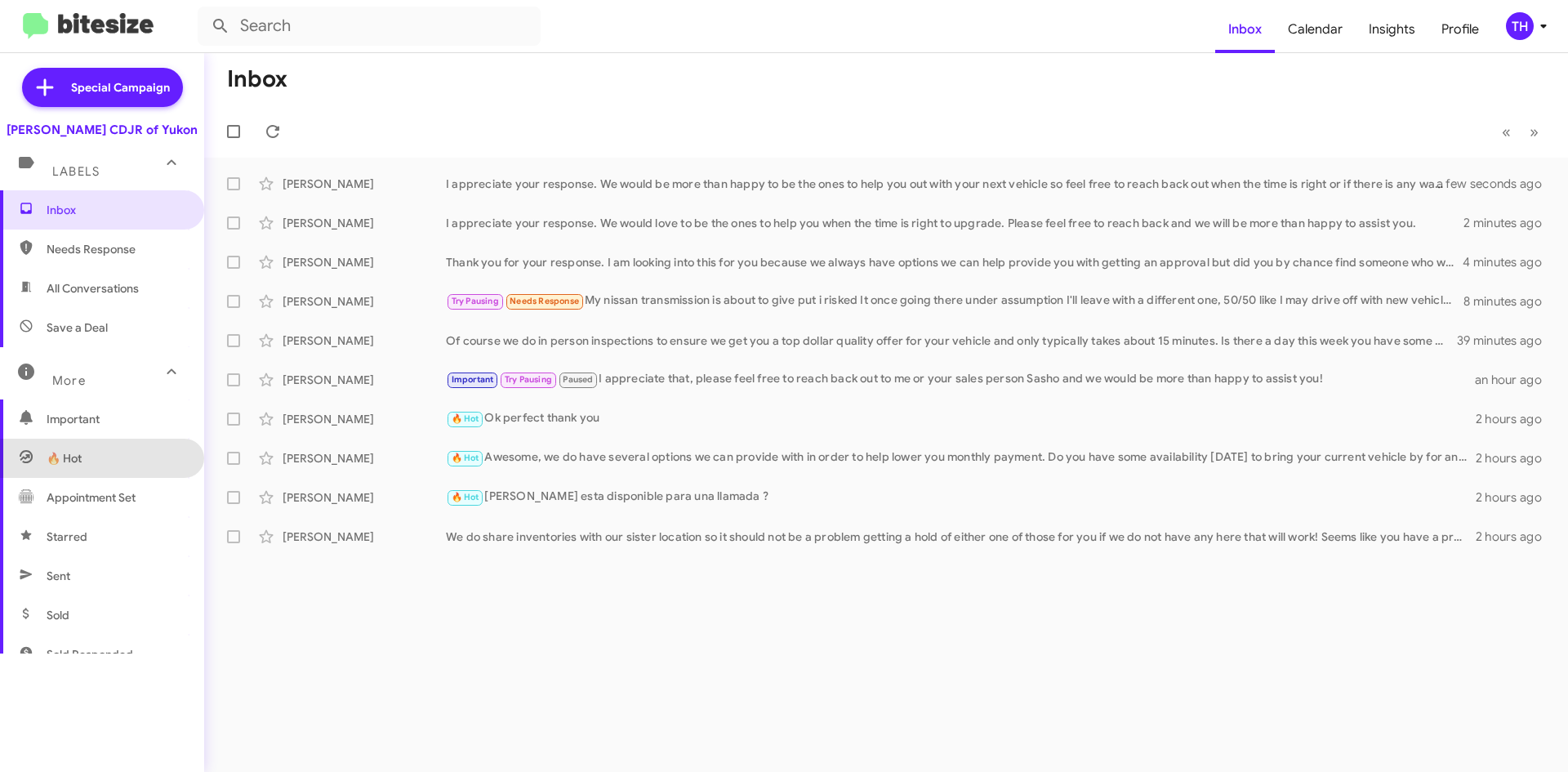
click at [143, 461] on span "🔥 Hot" at bounding box center [102, 458] width 204 height 39
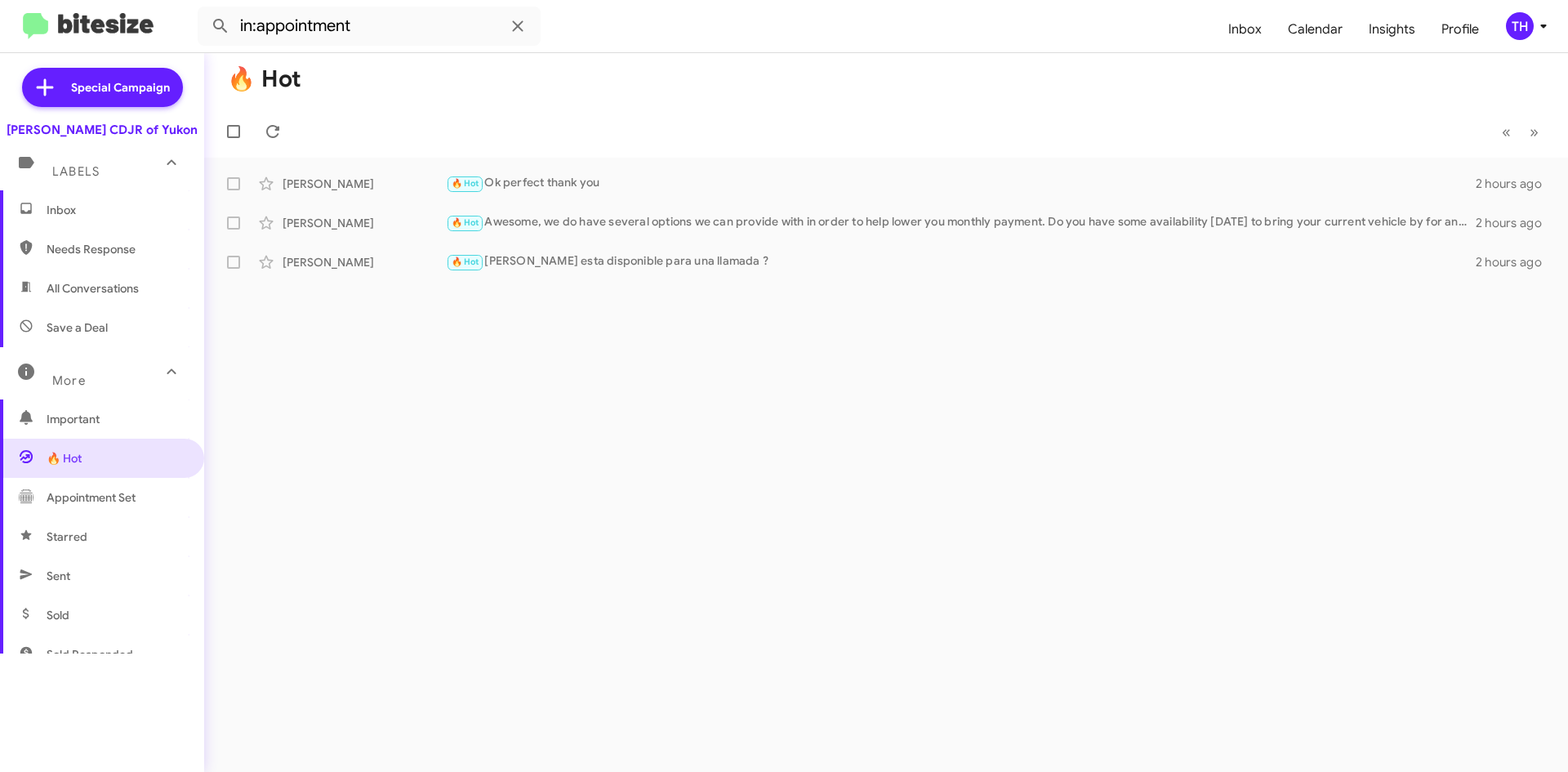
click at [144, 505] on span "Appointment Set" at bounding box center [102, 498] width 204 height 39
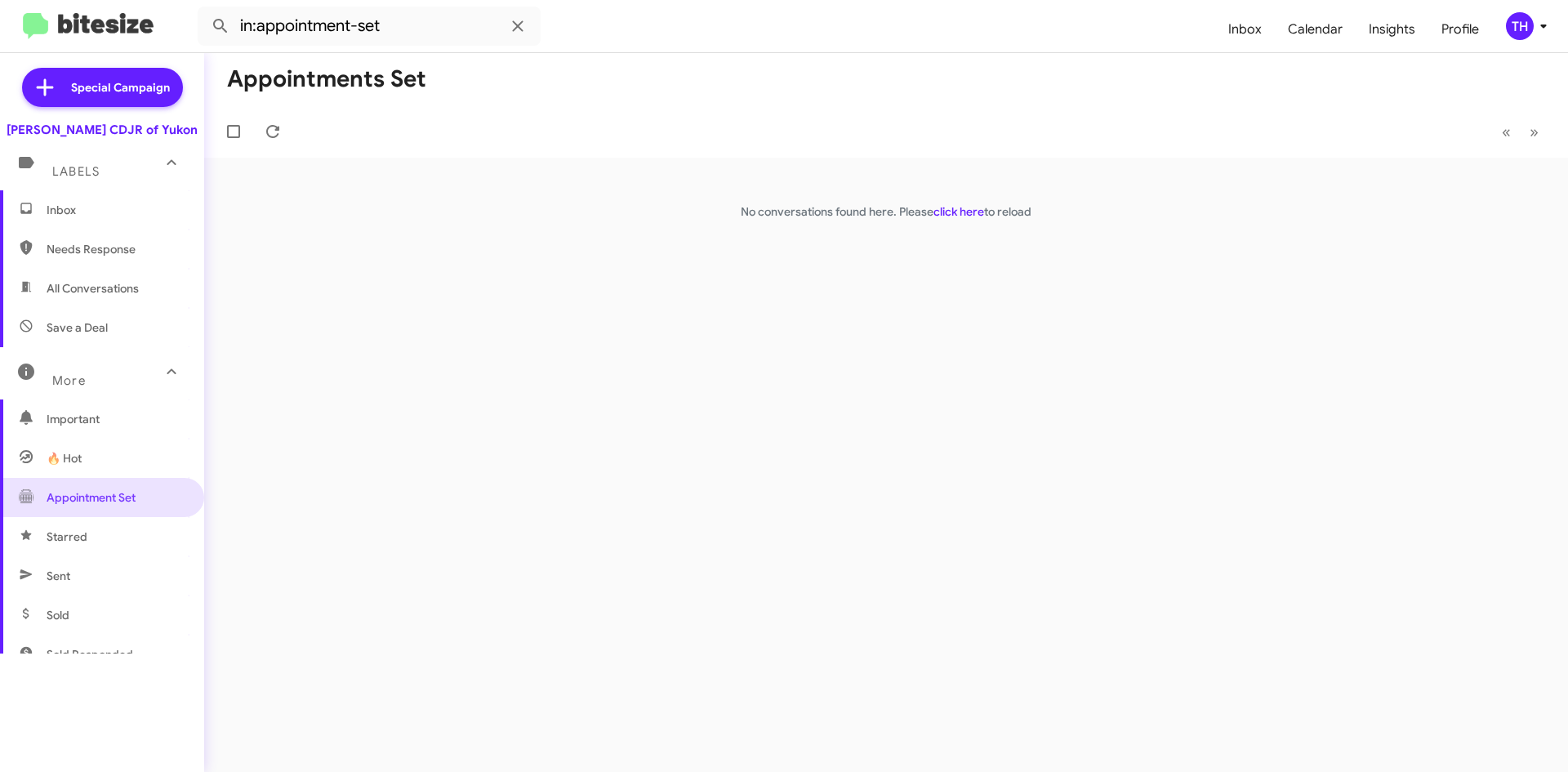
click at [118, 581] on span "Sent" at bounding box center [102, 576] width 204 height 39
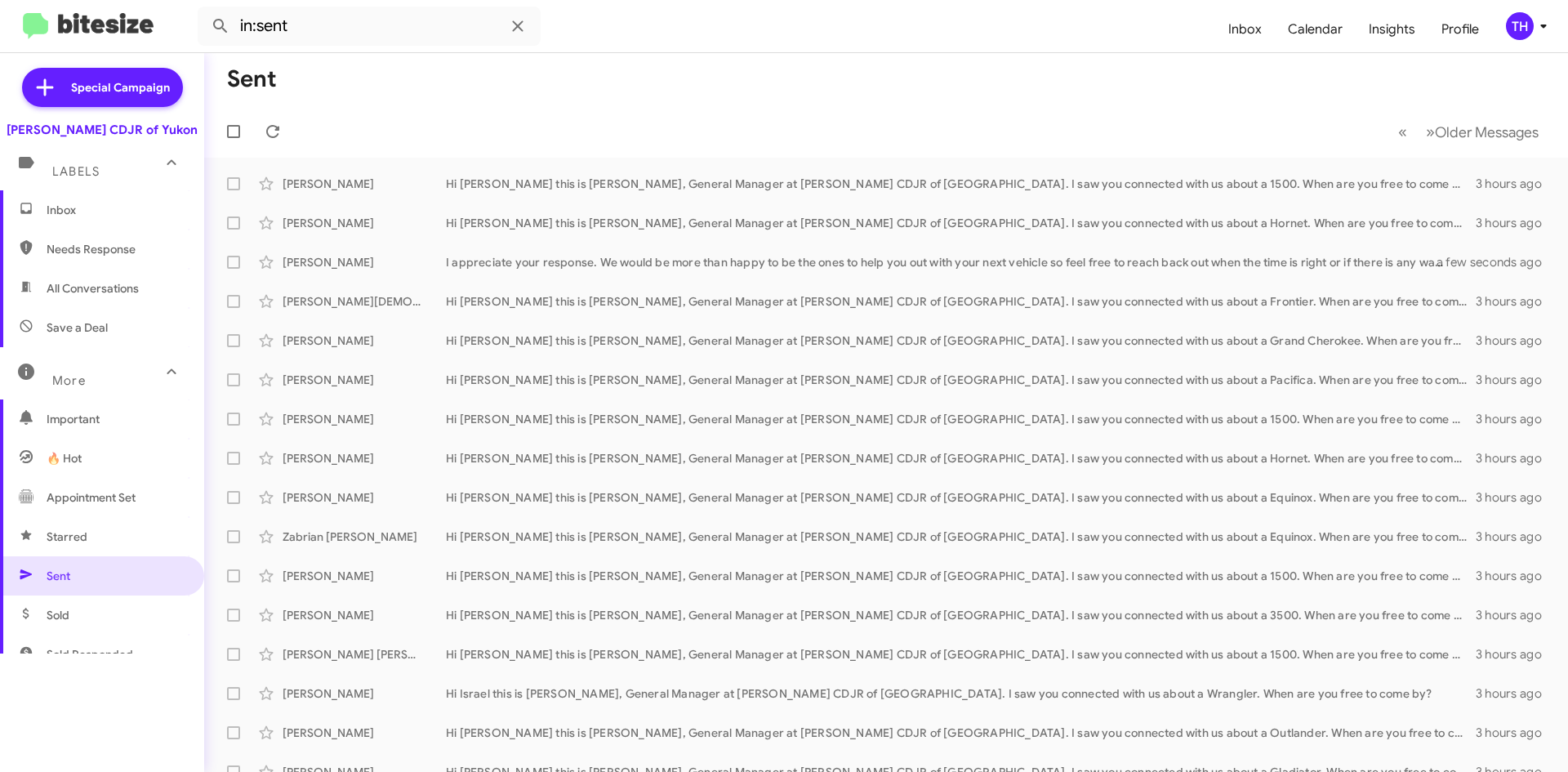
scroll to position [308, 0]
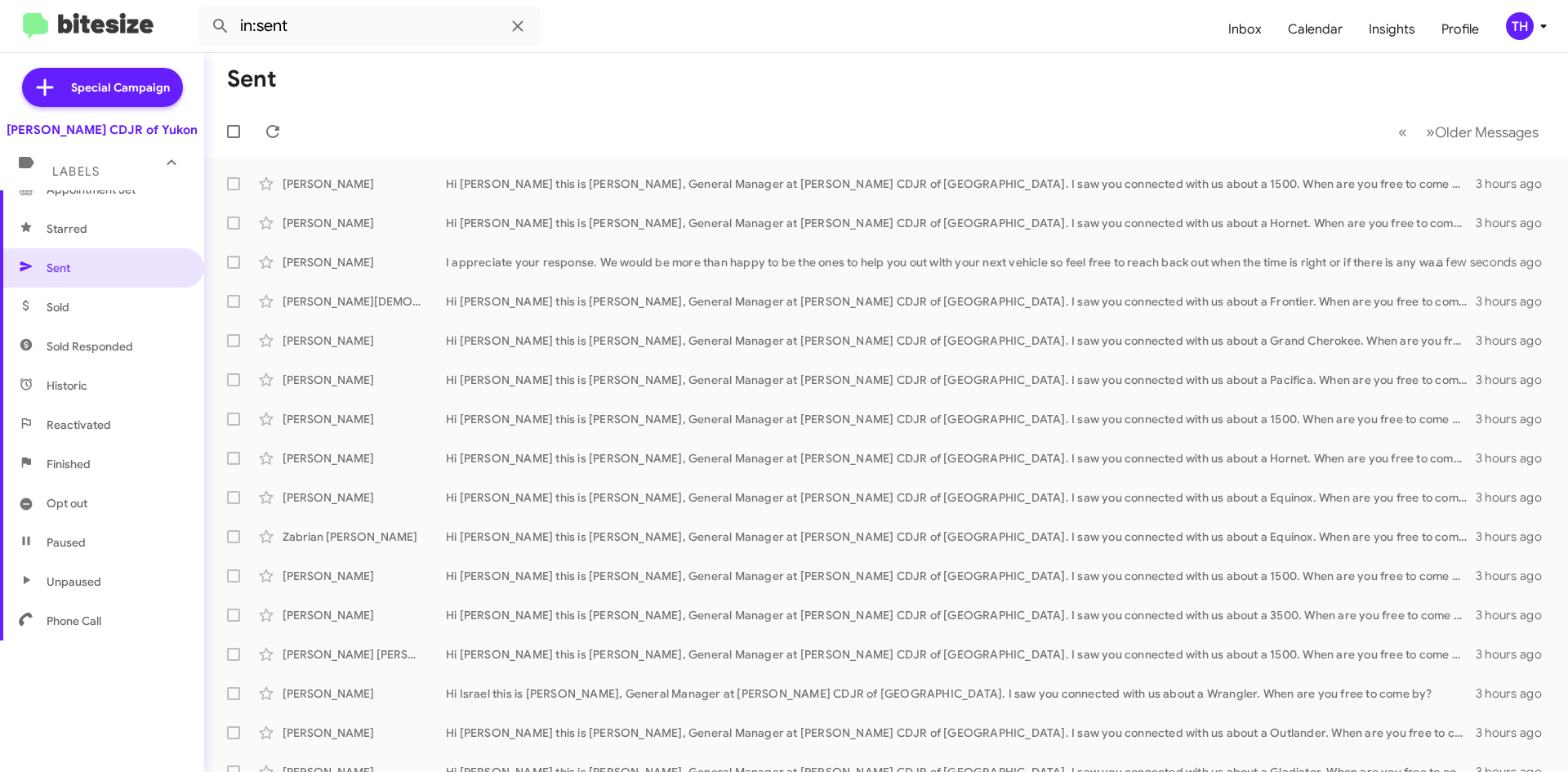
click at [91, 294] on span "Sold" at bounding box center [102, 307] width 204 height 39
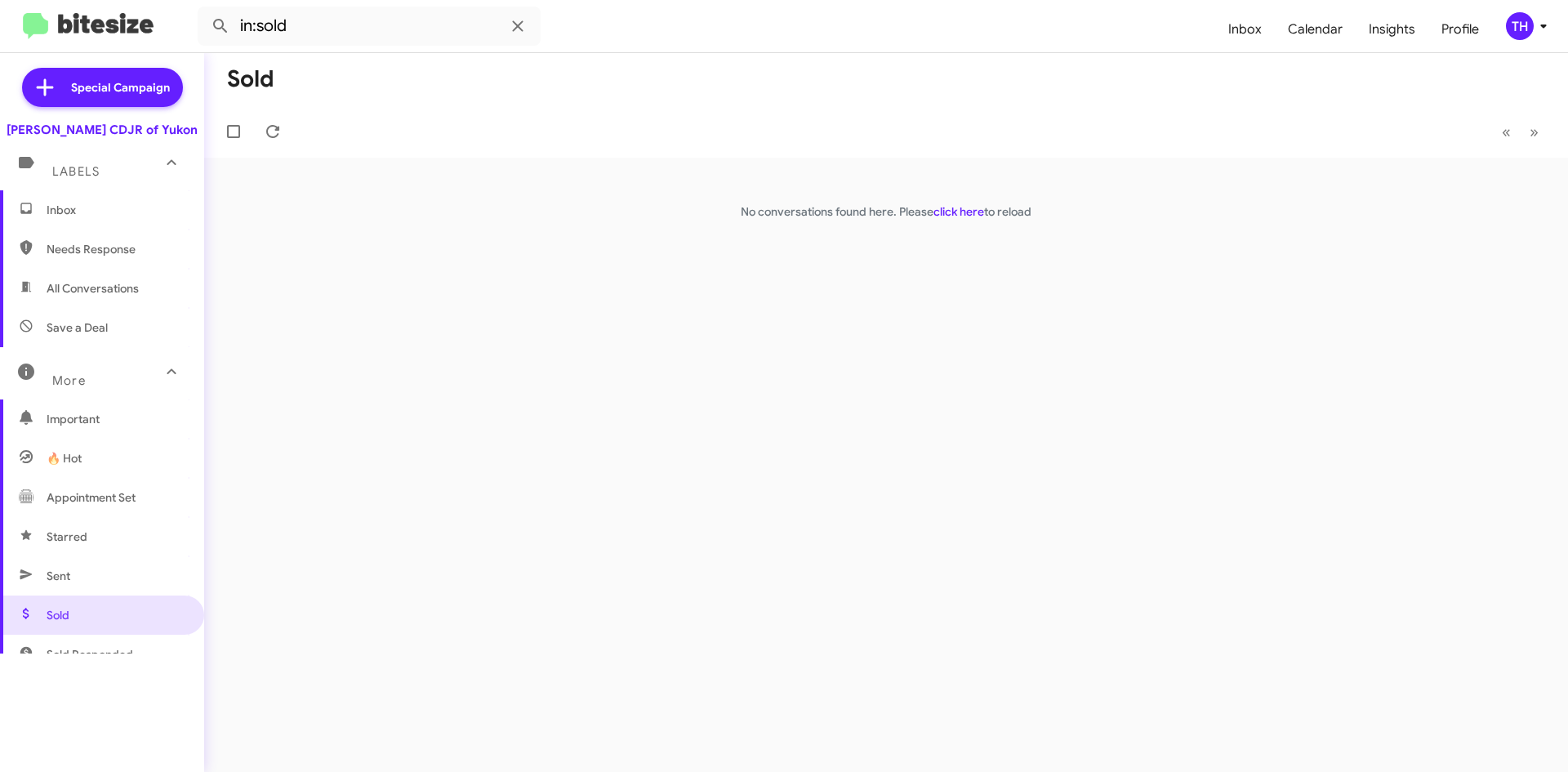
click at [127, 241] on span "Needs Response" at bounding box center [116, 249] width 139 height 16
type input "in:needs-response"
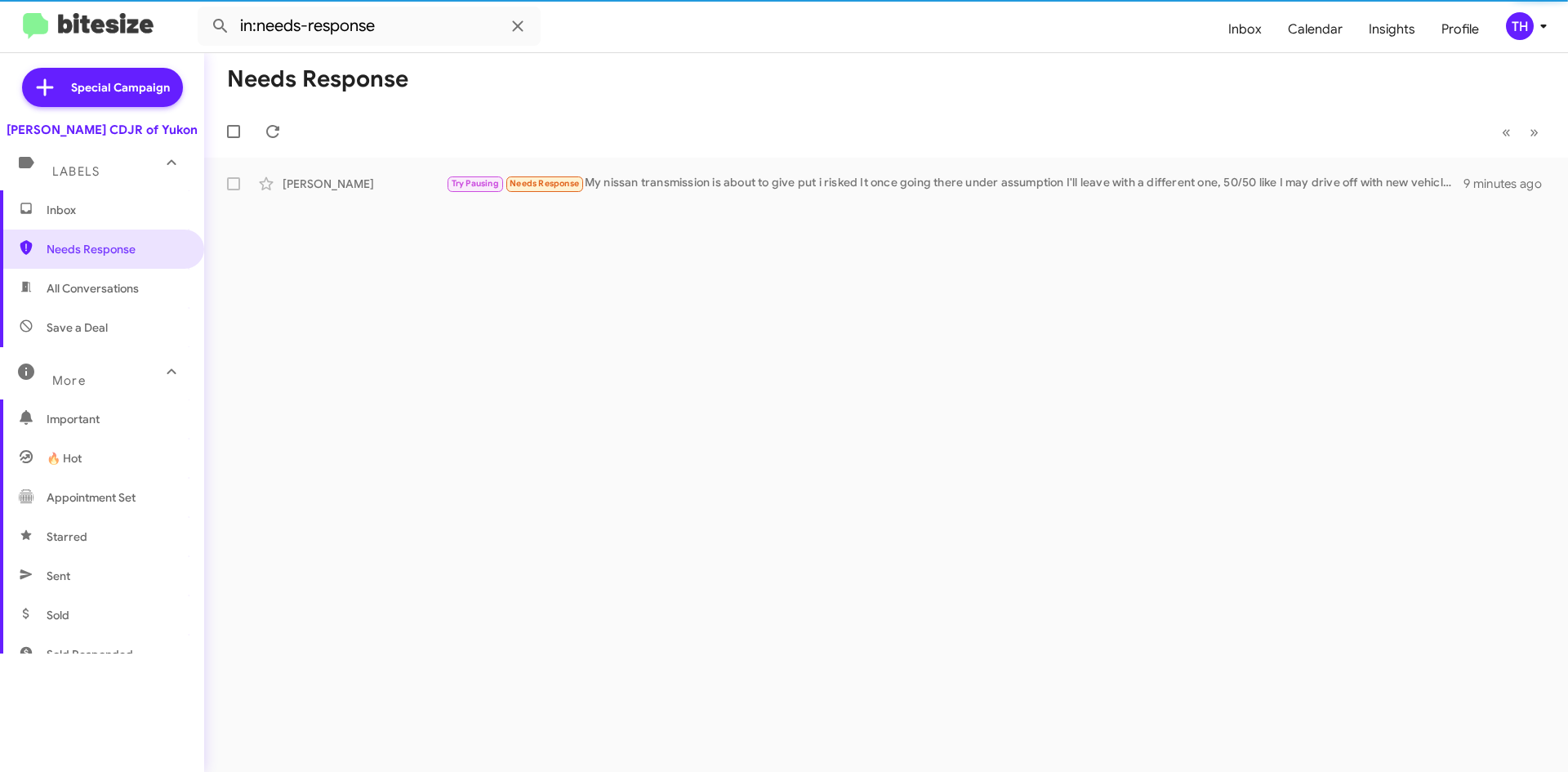
click at [67, 205] on span "Inbox" at bounding box center [116, 210] width 139 height 16
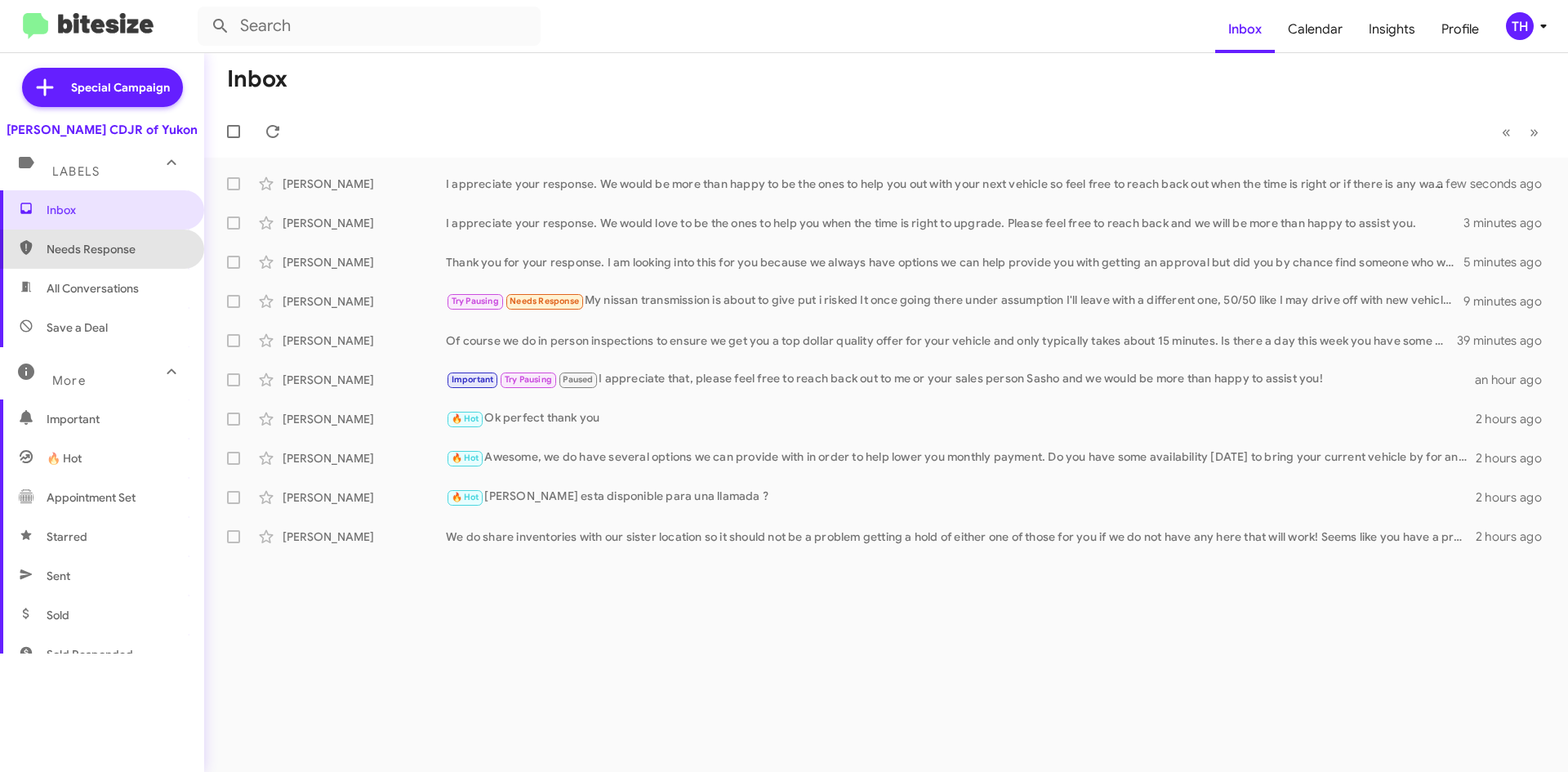
click at [121, 245] on span "Needs Response" at bounding box center [116, 249] width 139 height 16
type input "in:needs-response"
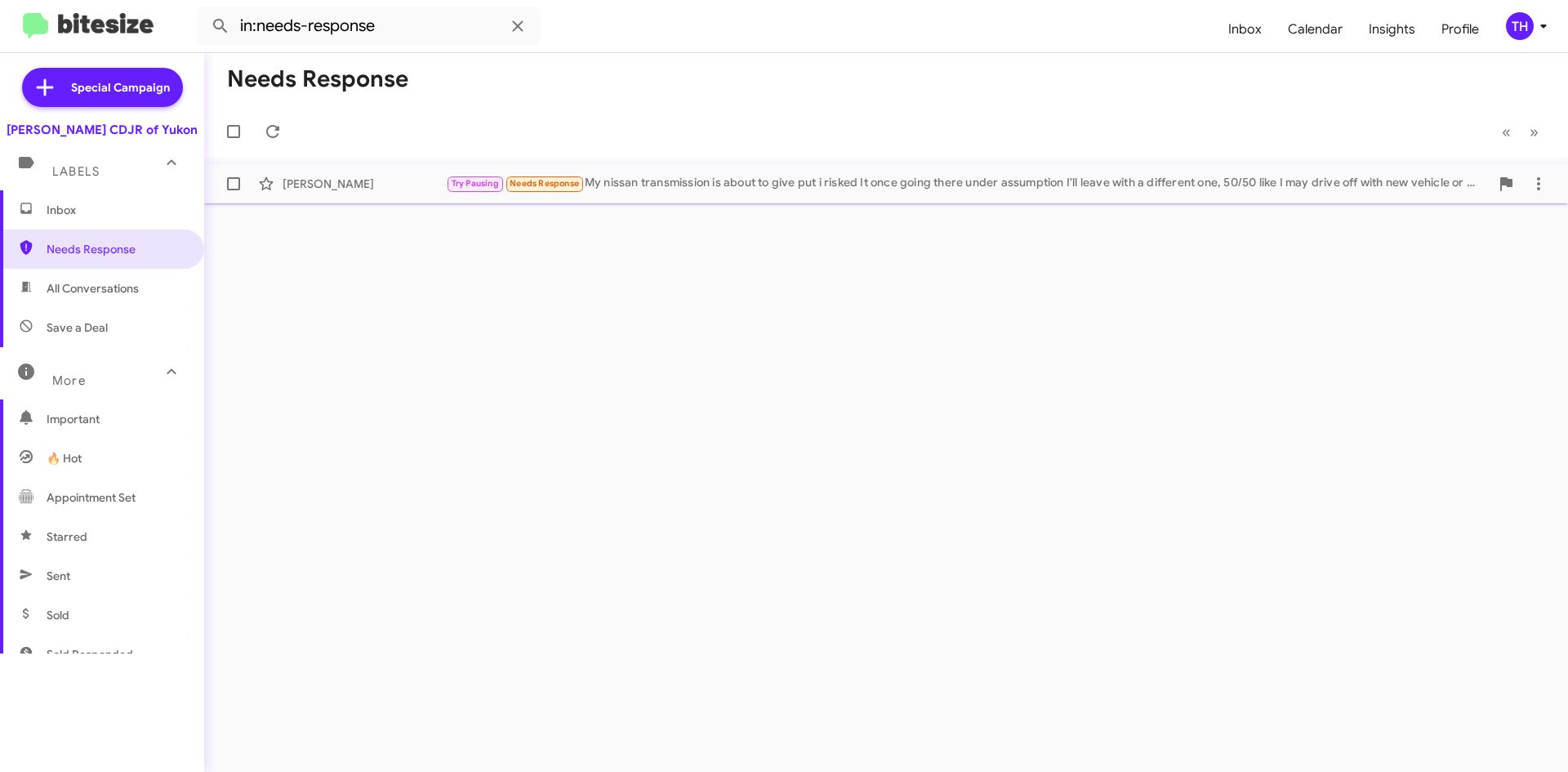
click at [323, 184] on div "[PERSON_NAME]" at bounding box center [364, 184] width 163 height 16
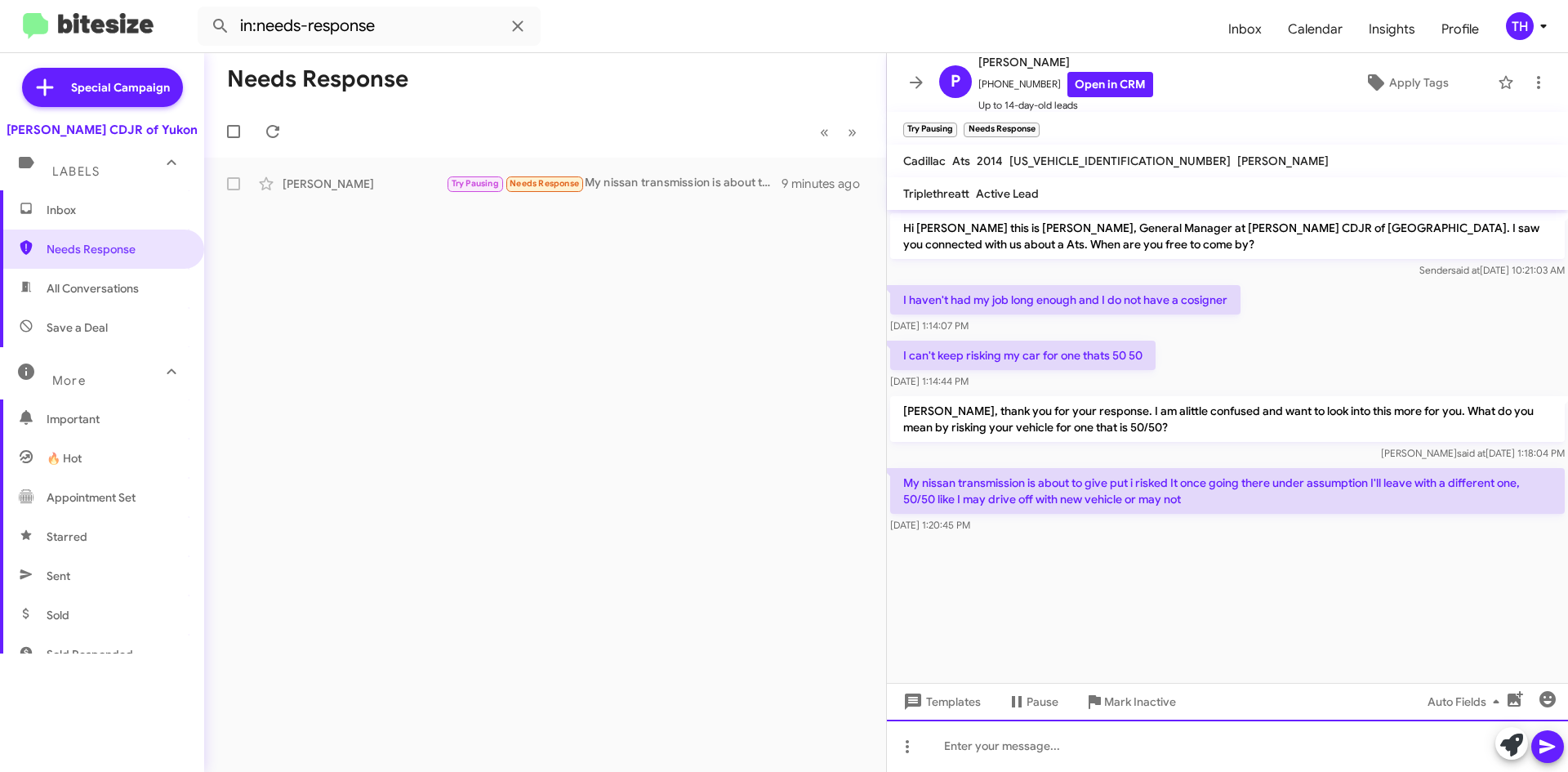
click at [1109, 749] on div at bounding box center [1227, 746] width 681 height 53
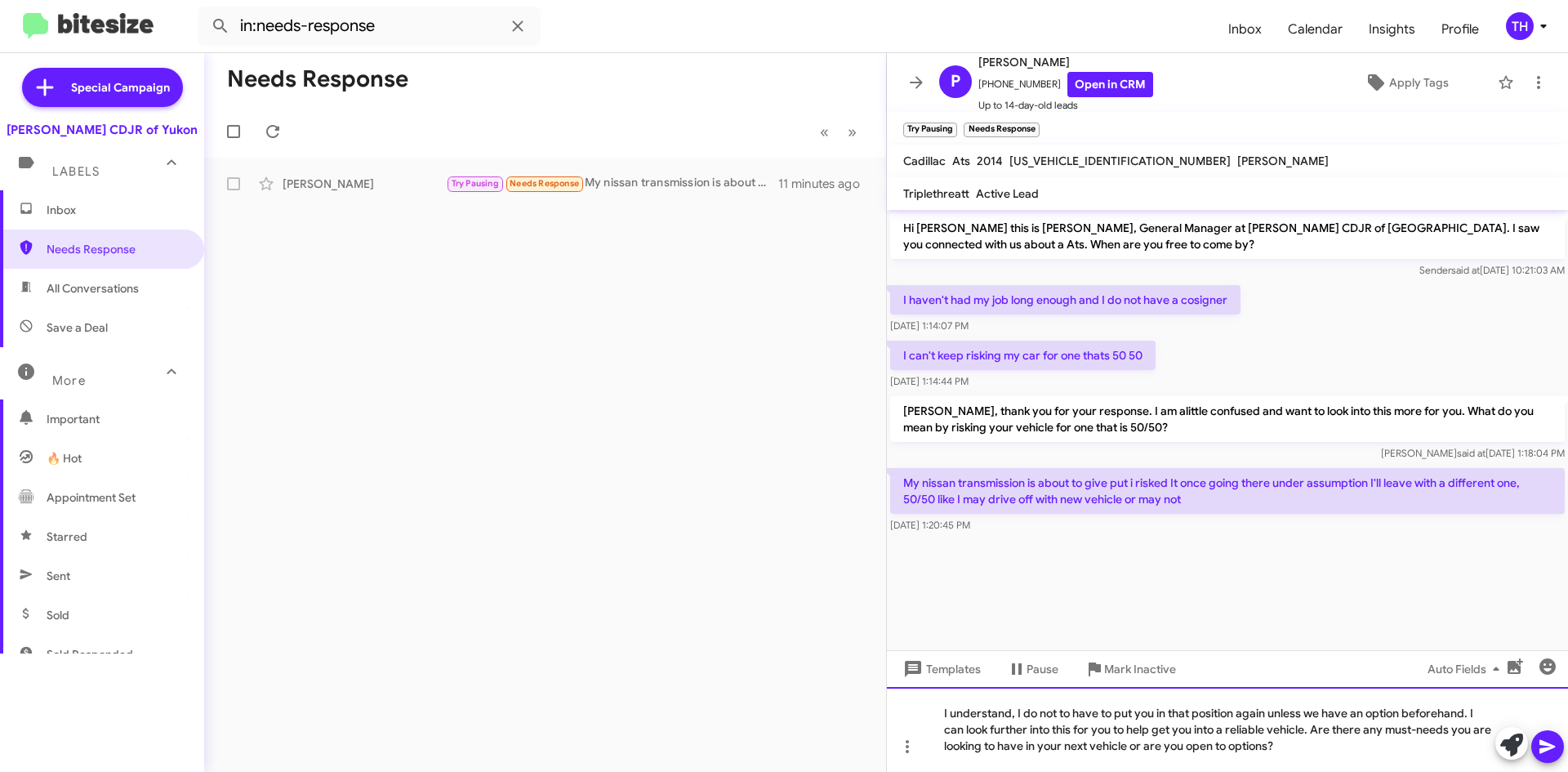
click at [1160, 732] on div "I understand, I do not to have to put you in that position again unless we have…" at bounding box center [1227, 729] width 681 height 85
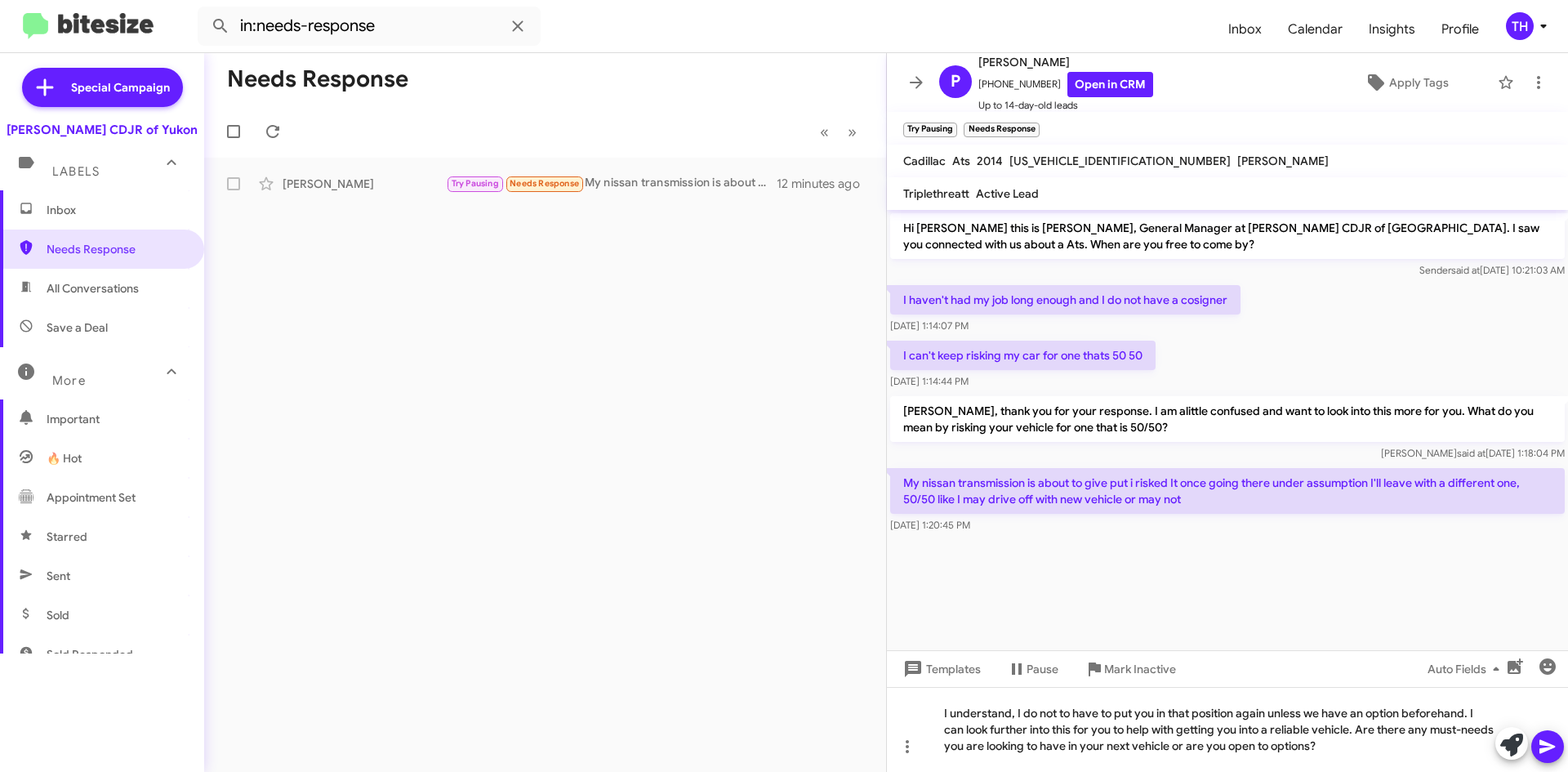
click at [1552, 751] on icon at bounding box center [1547, 747] width 20 height 20
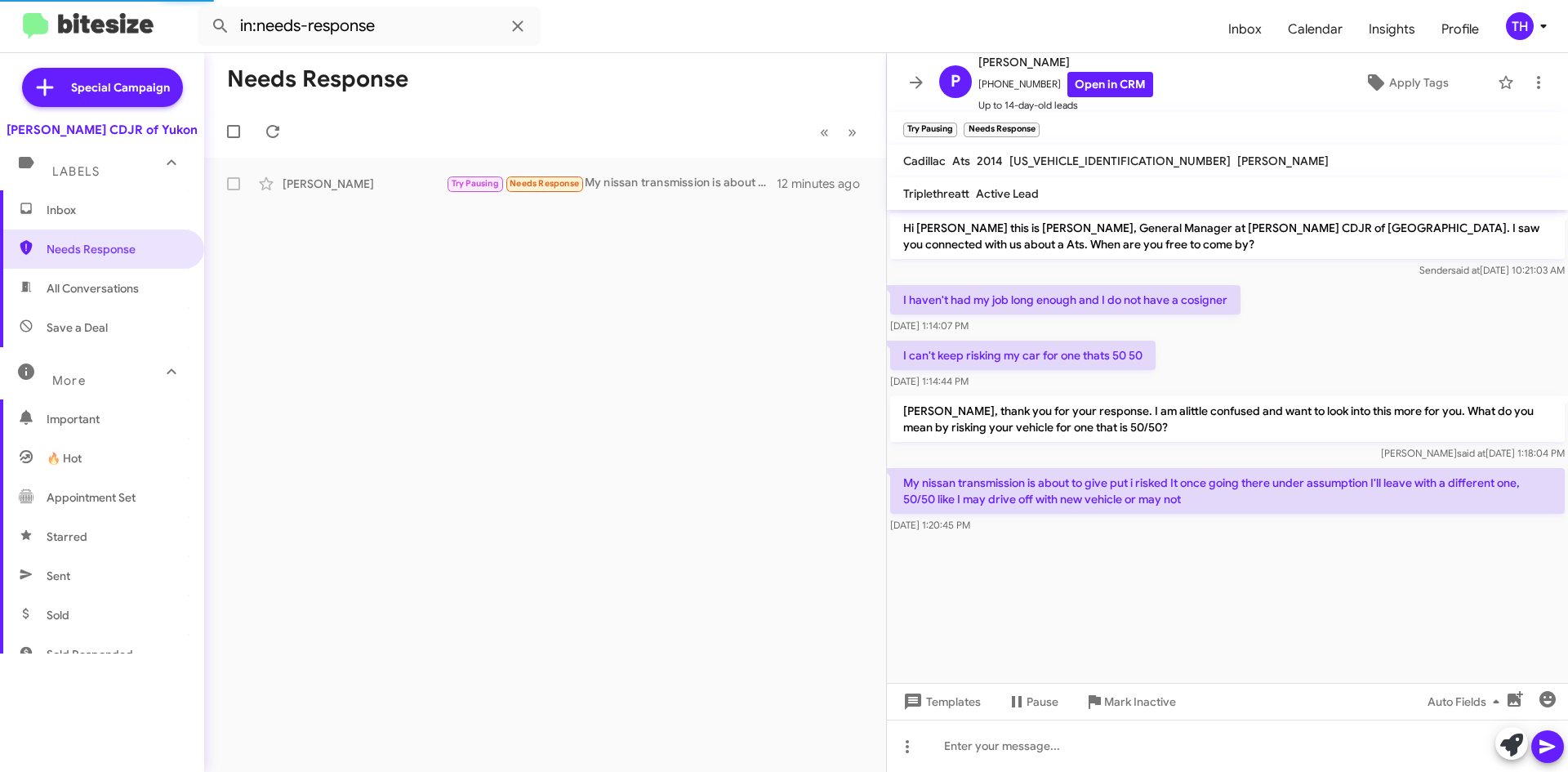
click at [556, 503] on div "Needs Response « Previous » Next Patrick Rodgers Try Pausing Needs Response My …" at bounding box center [545, 412] width 682 height 719
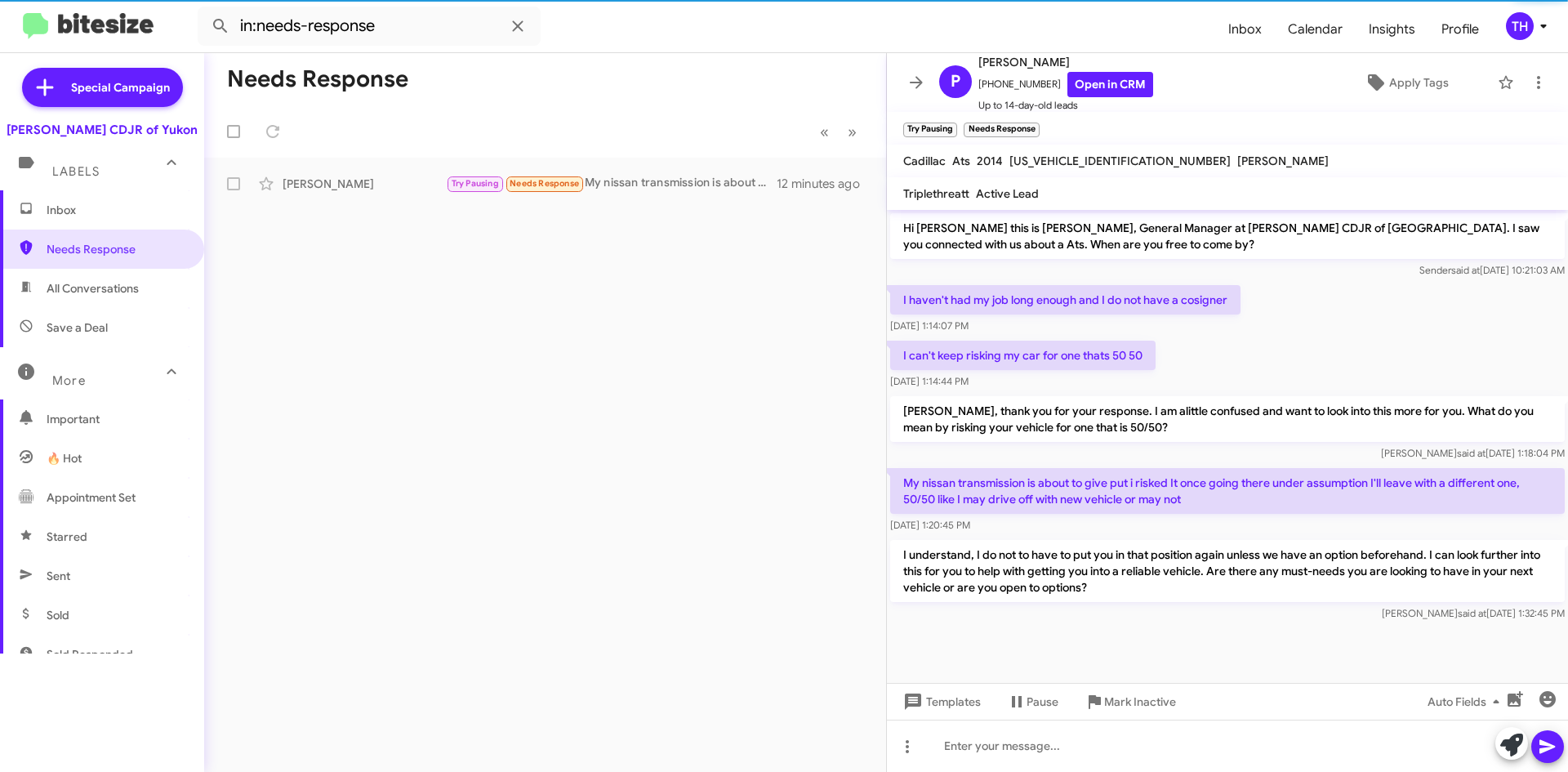
click at [87, 215] on span "Inbox" at bounding box center [116, 210] width 139 height 16
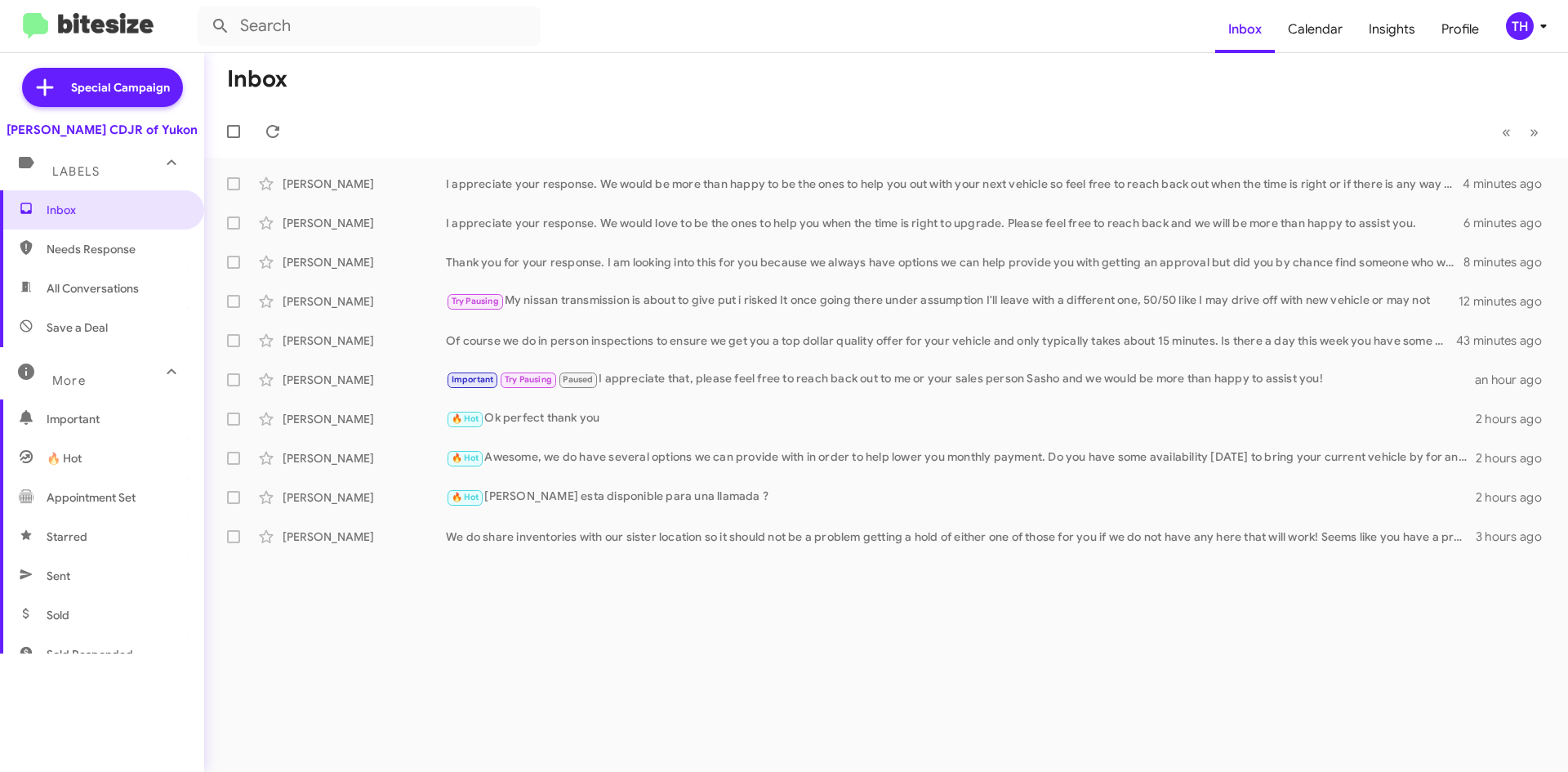
click at [115, 264] on span "Needs Response" at bounding box center [102, 250] width 204 height 39
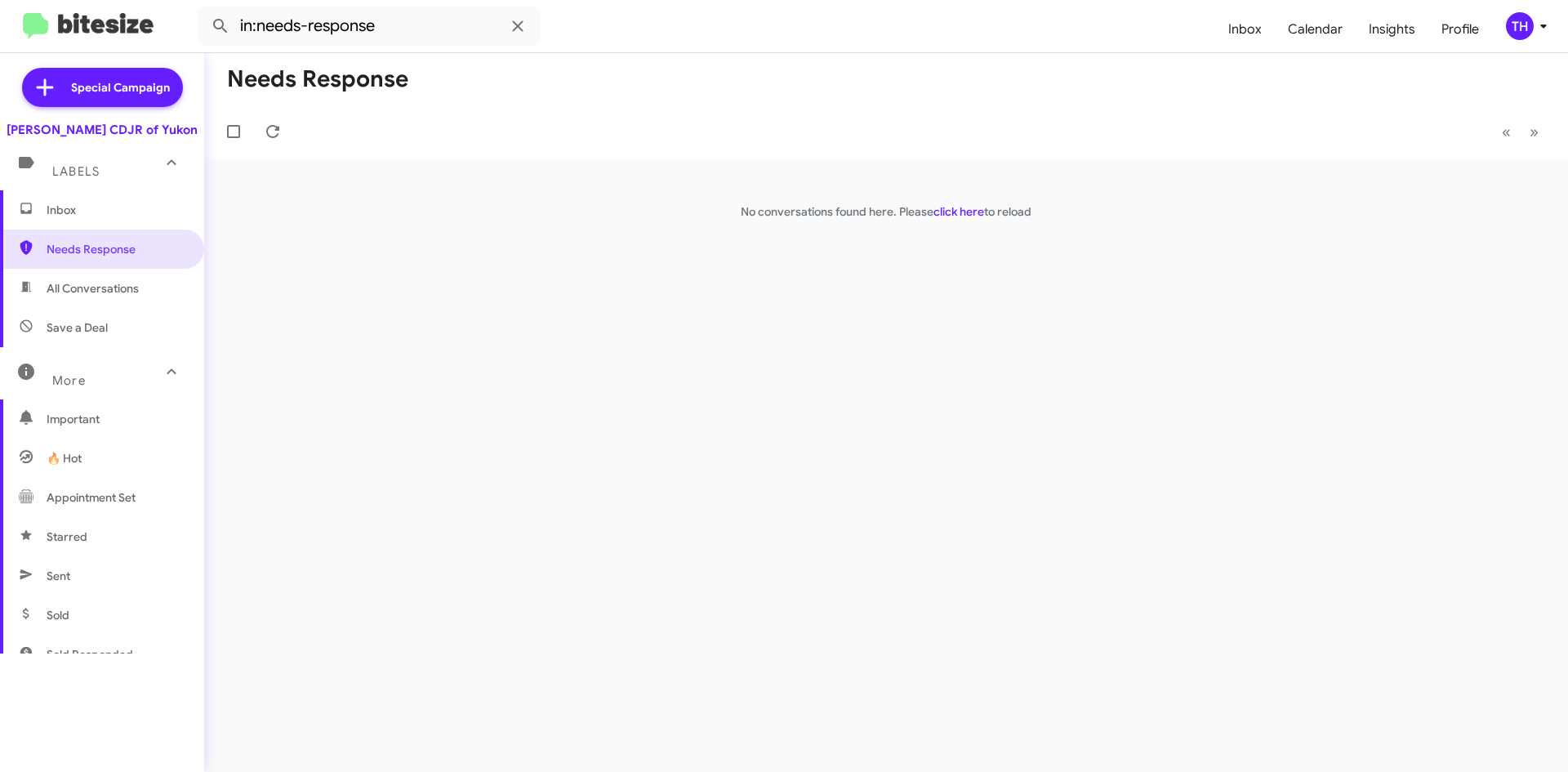
click at [110, 571] on span "Sent" at bounding box center [102, 576] width 204 height 39
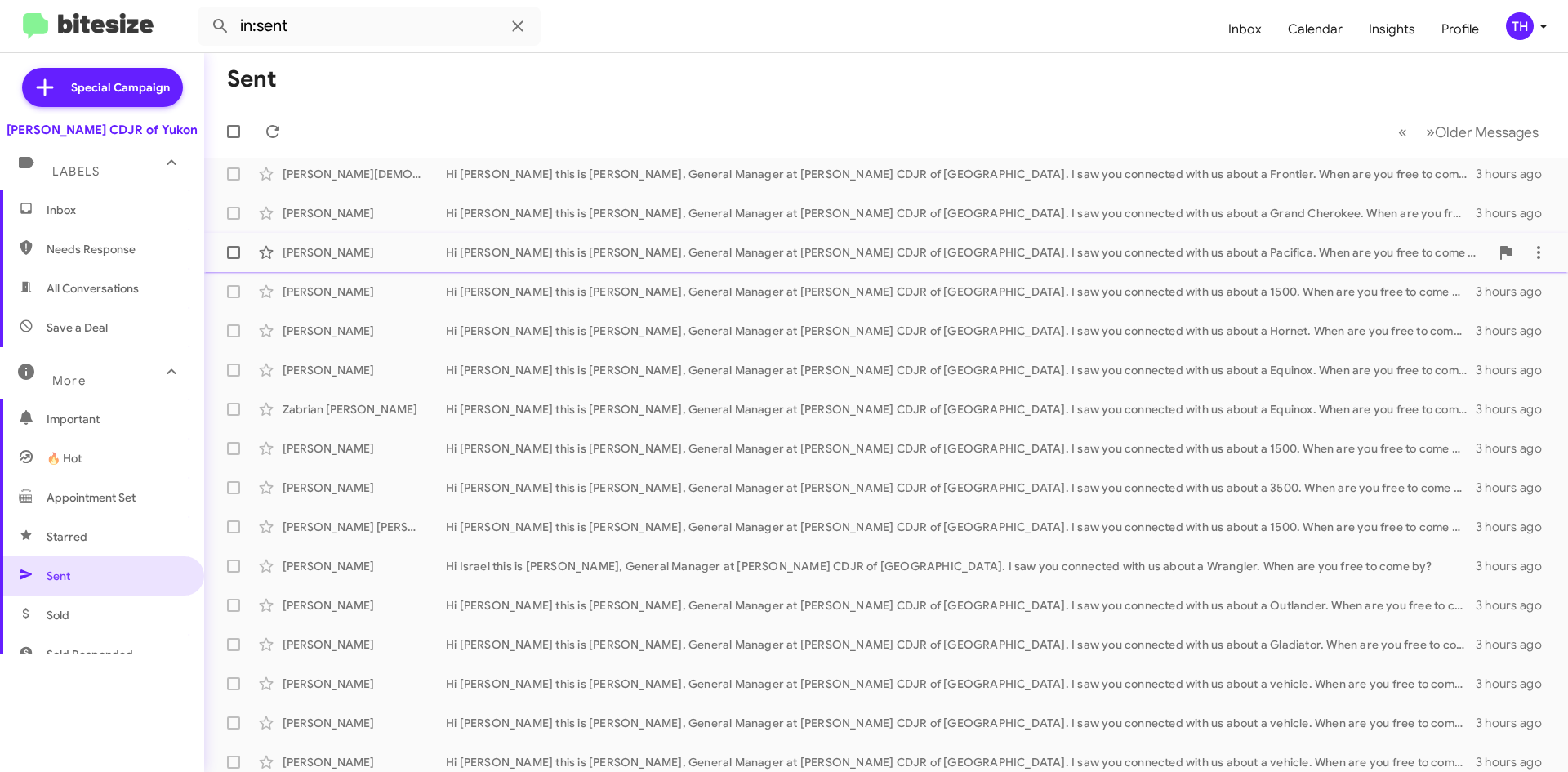
scroll to position [177, 0]
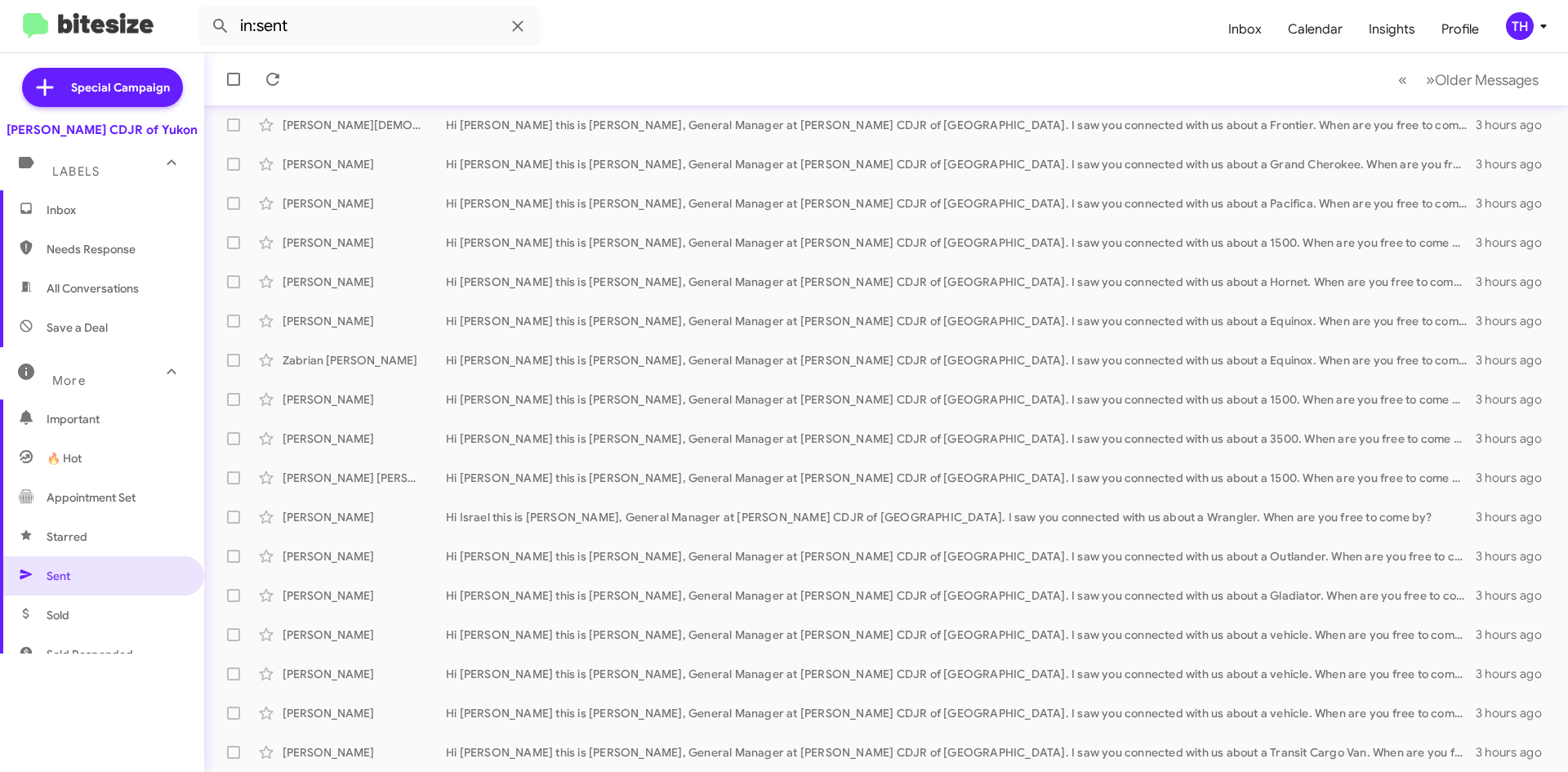
click at [104, 295] on span "All Conversations" at bounding box center [93, 288] width 92 height 16
type input "in:all-conversations"
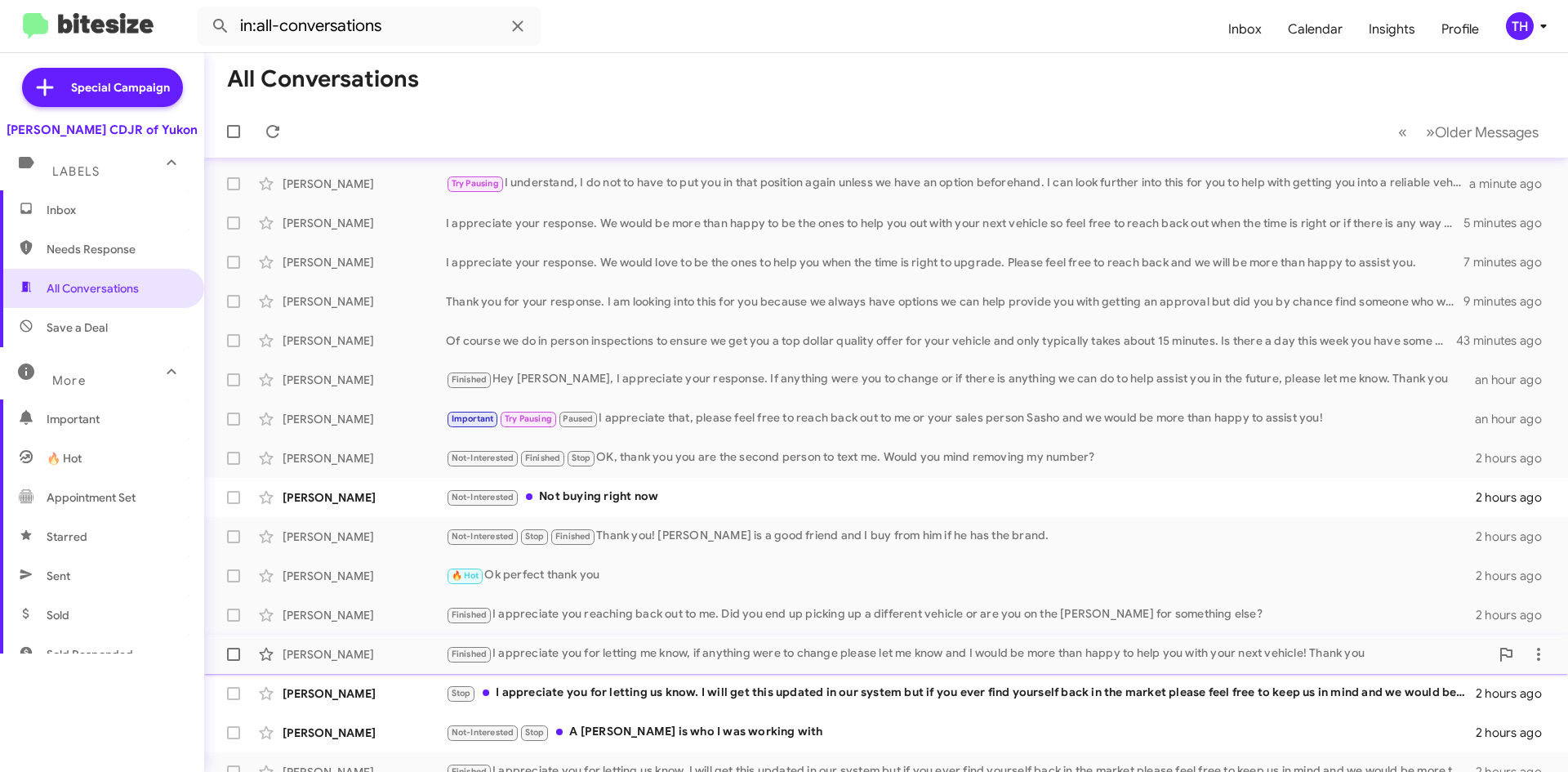
scroll to position [177, 0]
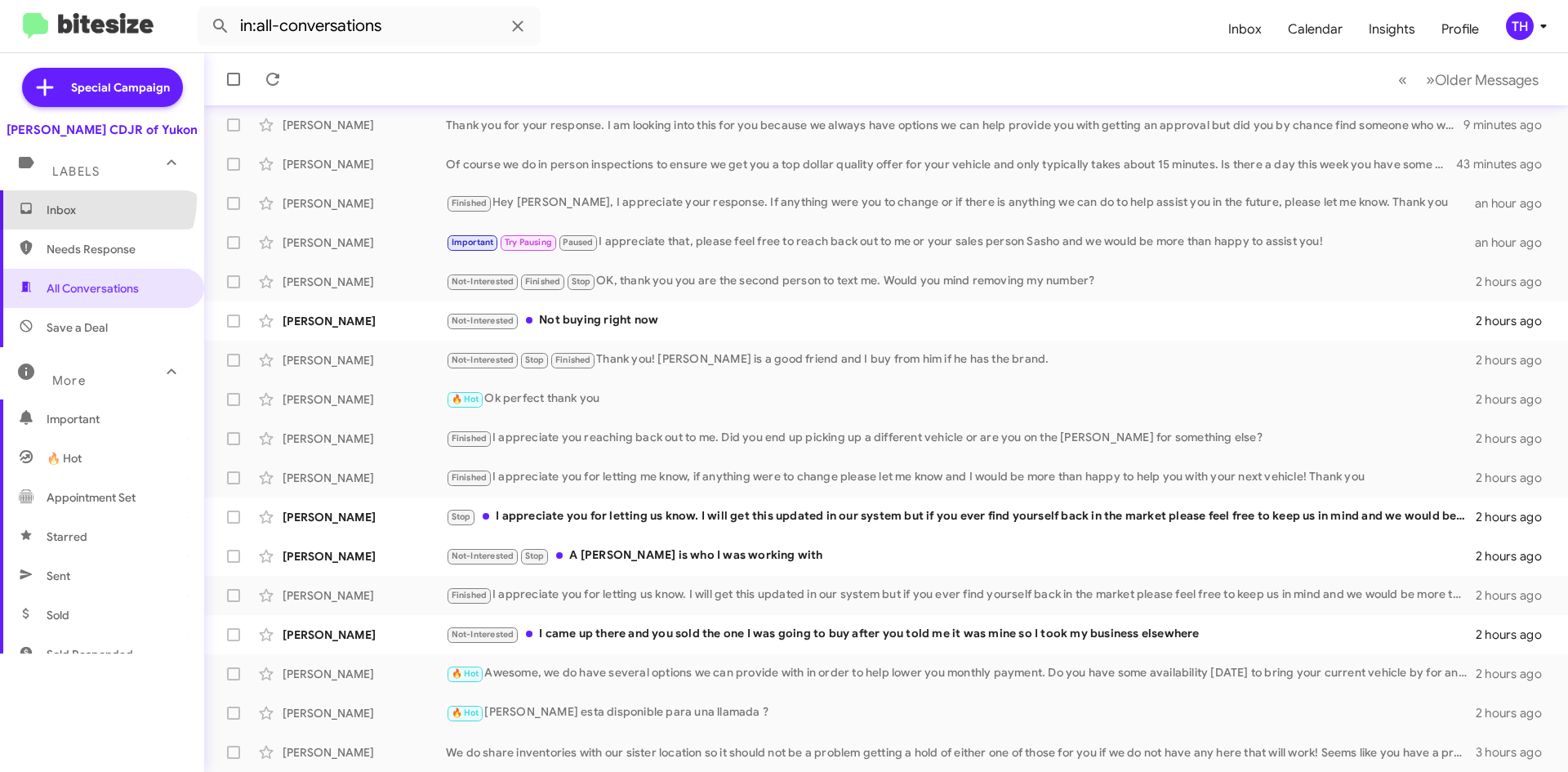
click at [93, 200] on span "Inbox" at bounding box center [102, 210] width 204 height 39
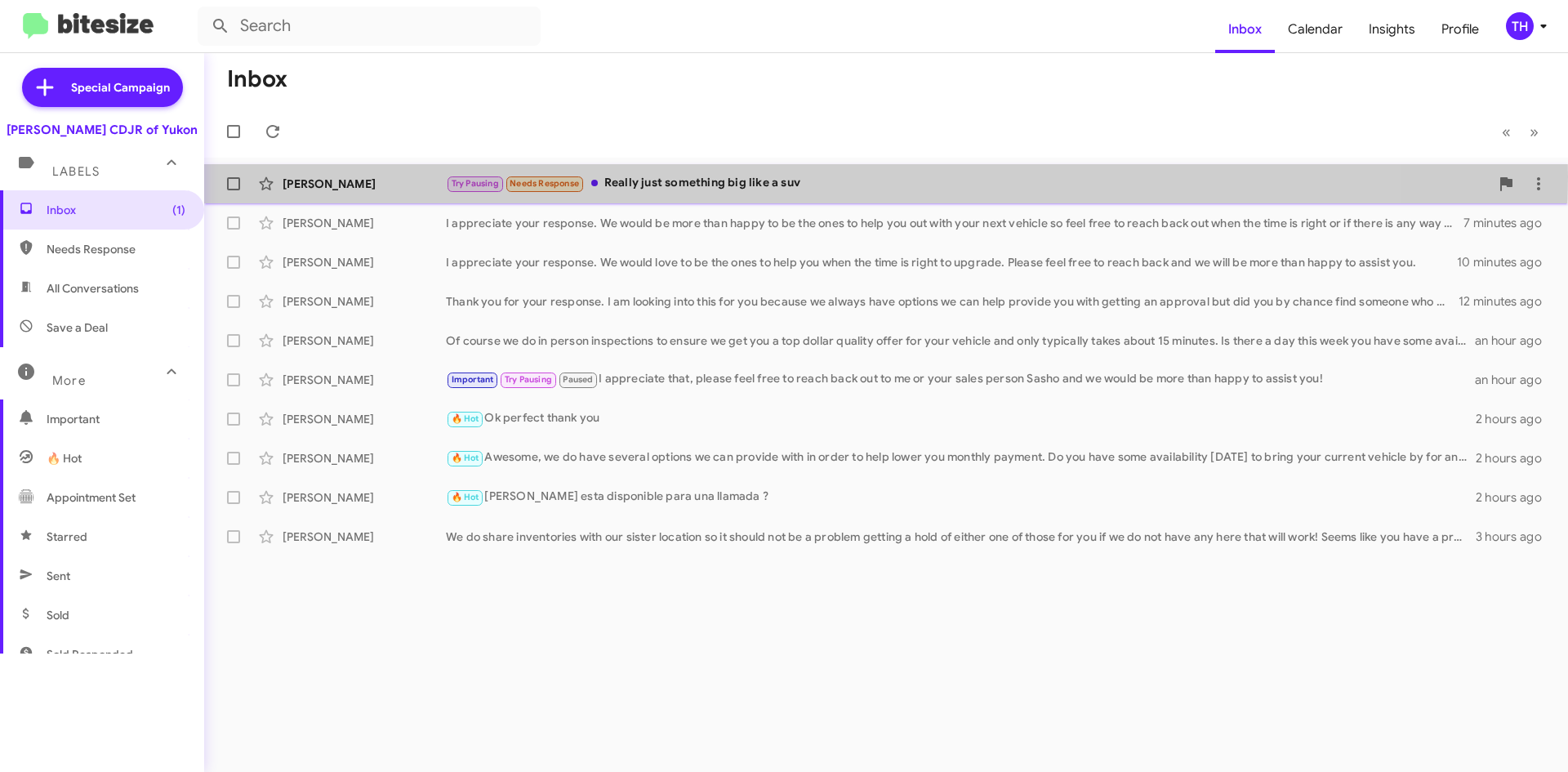
click at [654, 177] on div "Try Pausing Needs Response Really just something big like a suv" at bounding box center [967, 183] width 1043 height 19
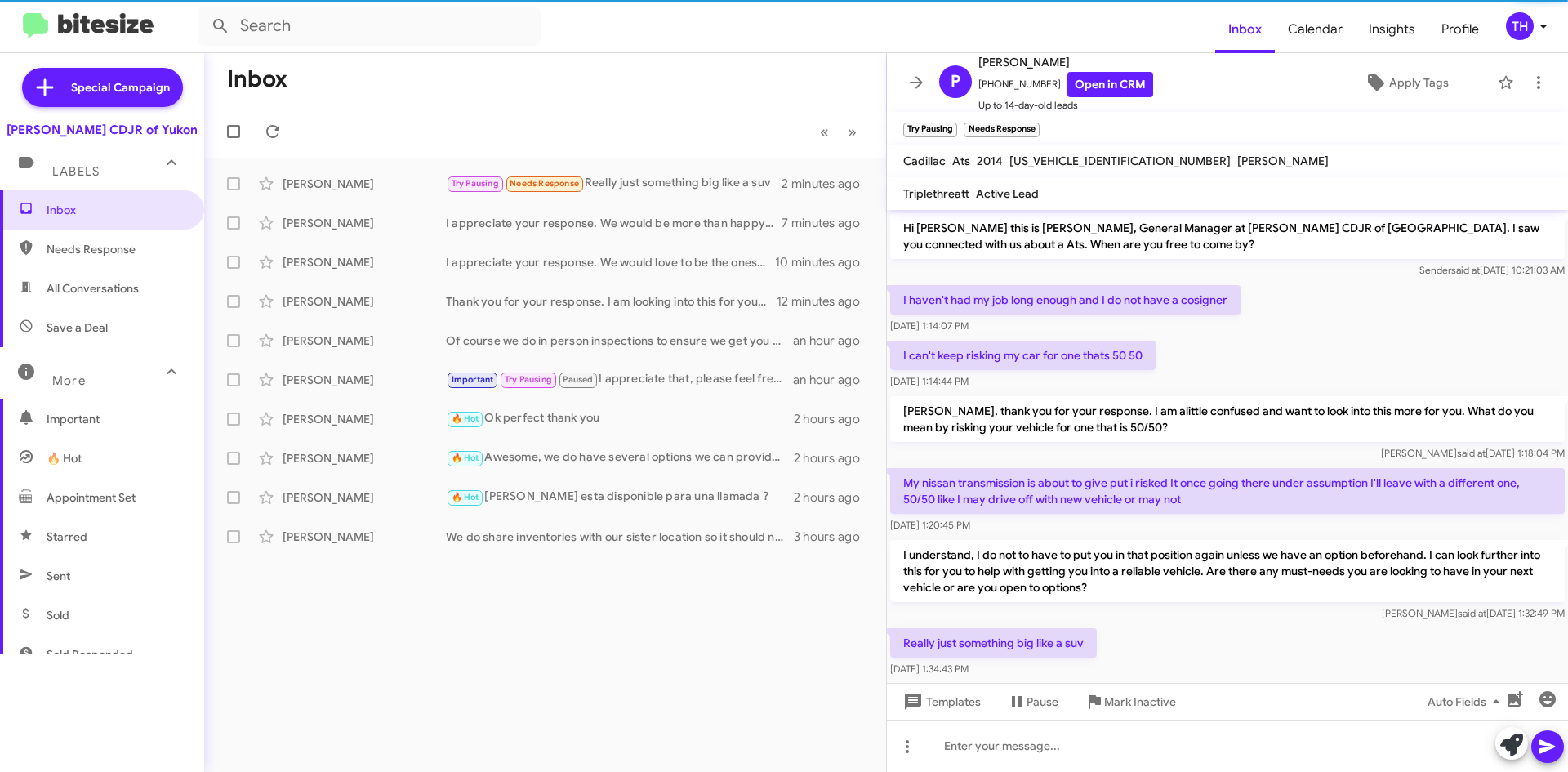
scroll to position [26, 0]
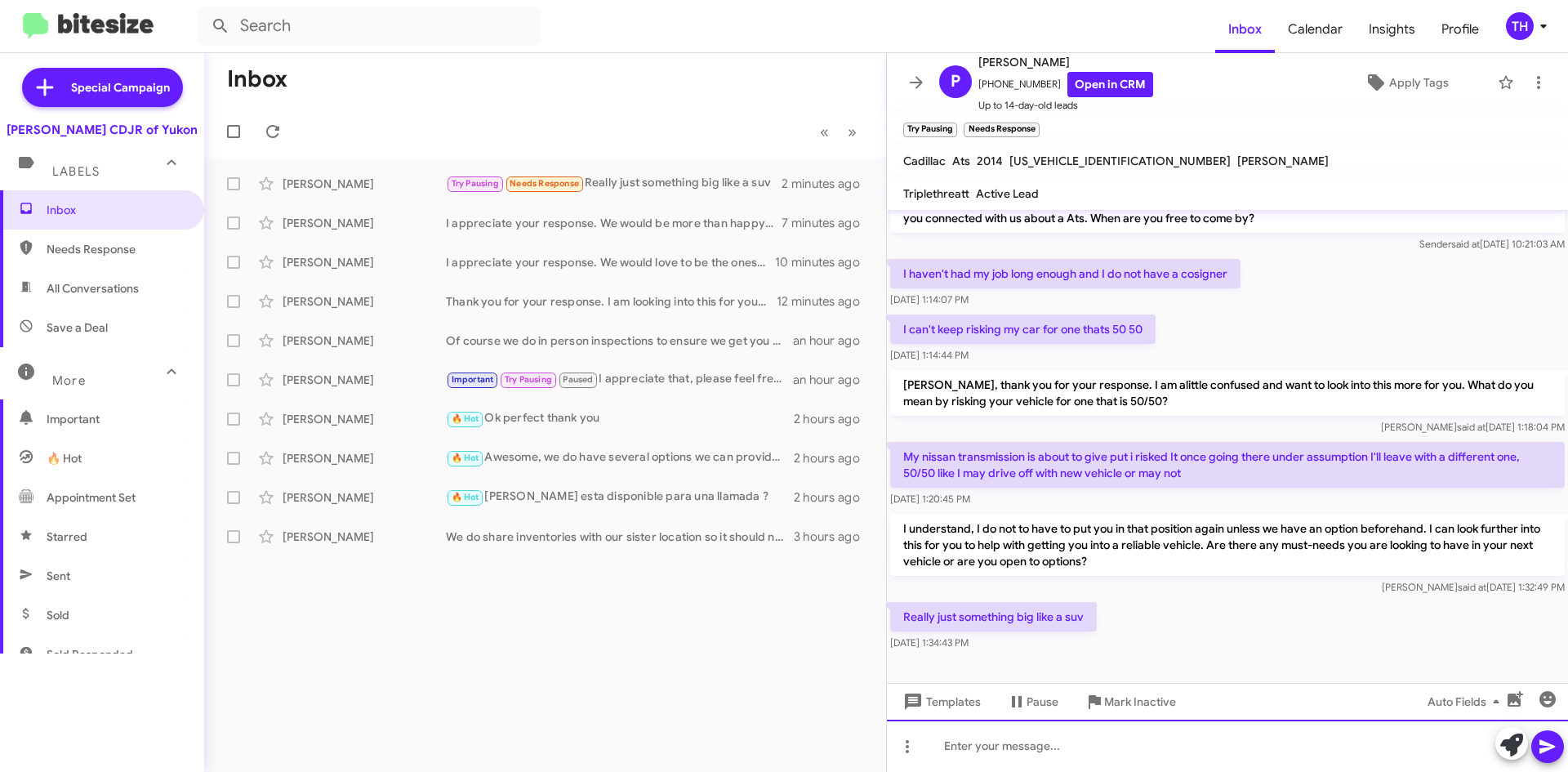
click at [1084, 756] on div at bounding box center [1227, 746] width 681 height 53
drag, startPoint x: 1013, startPoint y: 744, endPoint x: 883, endPoint y: 738, distance: 130.1
click at [883, 738] on div "Inbox « Previous » Next Patrick Rodgers Try Pausing Needs Response Really just …" at bounding box center [886, 412] width 1364 height 719
click at [1256, 758] on div "Okay great, and just so I have all my ducks in a row" at bounding box center [1227, 746] width 681 height 53
drag, startPoint x: 1279, startPoint y: 752, endPoint x: 1299, endPoint y: 752, distance: 20.0
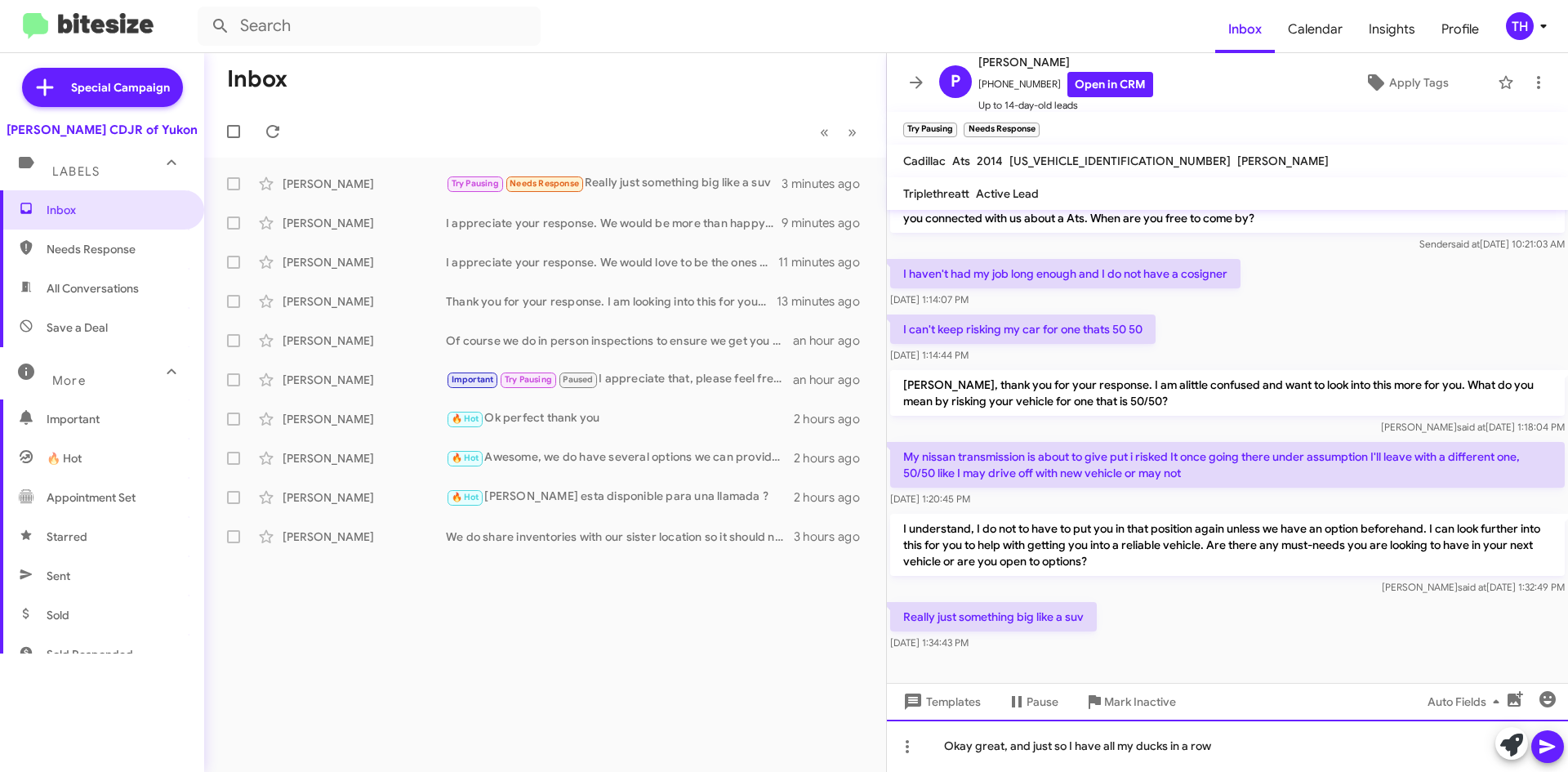
click at [1279, 752] on div "Okay great, and just so I have all my ducks in a row" at bounding box center [1227, 746] width 681 height 53
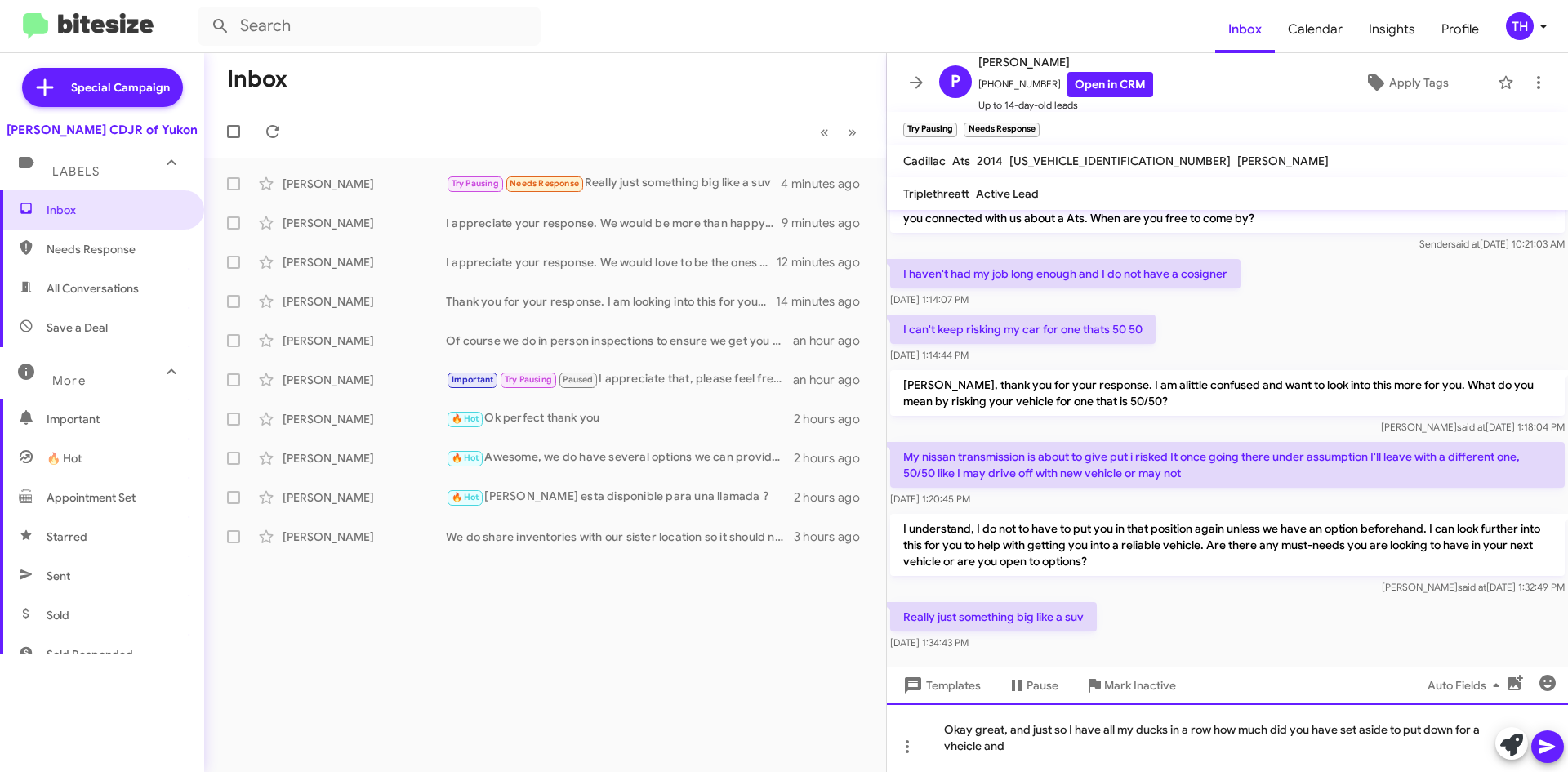
click at [949, 728] on div "Okay great, and just so I have all my ducks in a row how much did you have set …" at bounding box center [1227, 738] width 681 height 69
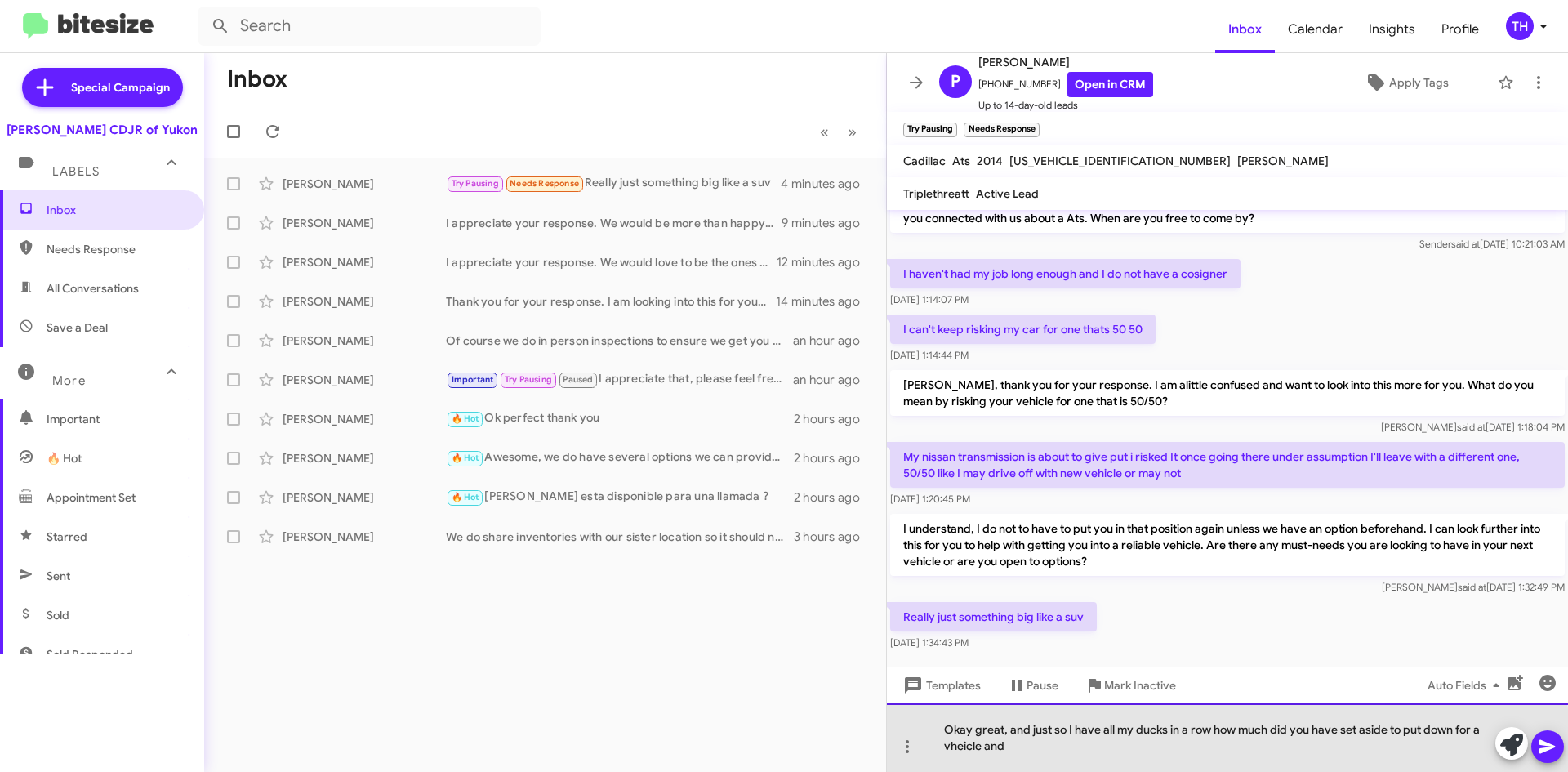
click at [958, 740] on div "Okay great, and just so I have all my ducks in a row how much did you have set …" at bounding box center [1227, 738] width 681 height 69
click at [1125, 741] on div "Okay great, and just so I have all my ducks in a row how much did you have set …" at bounding box center [1227, 738] width 681 height 69
drag, startPoint x: 1153, startPoint y: 755, endPoint x: 1011, endPoint y: 743, distance: 142.5
click at [1011, 743] on div "Okay great, and just so I have all my ducks in a row how much did you have set …" at bounding box center [1227, 738] width 681 height 69
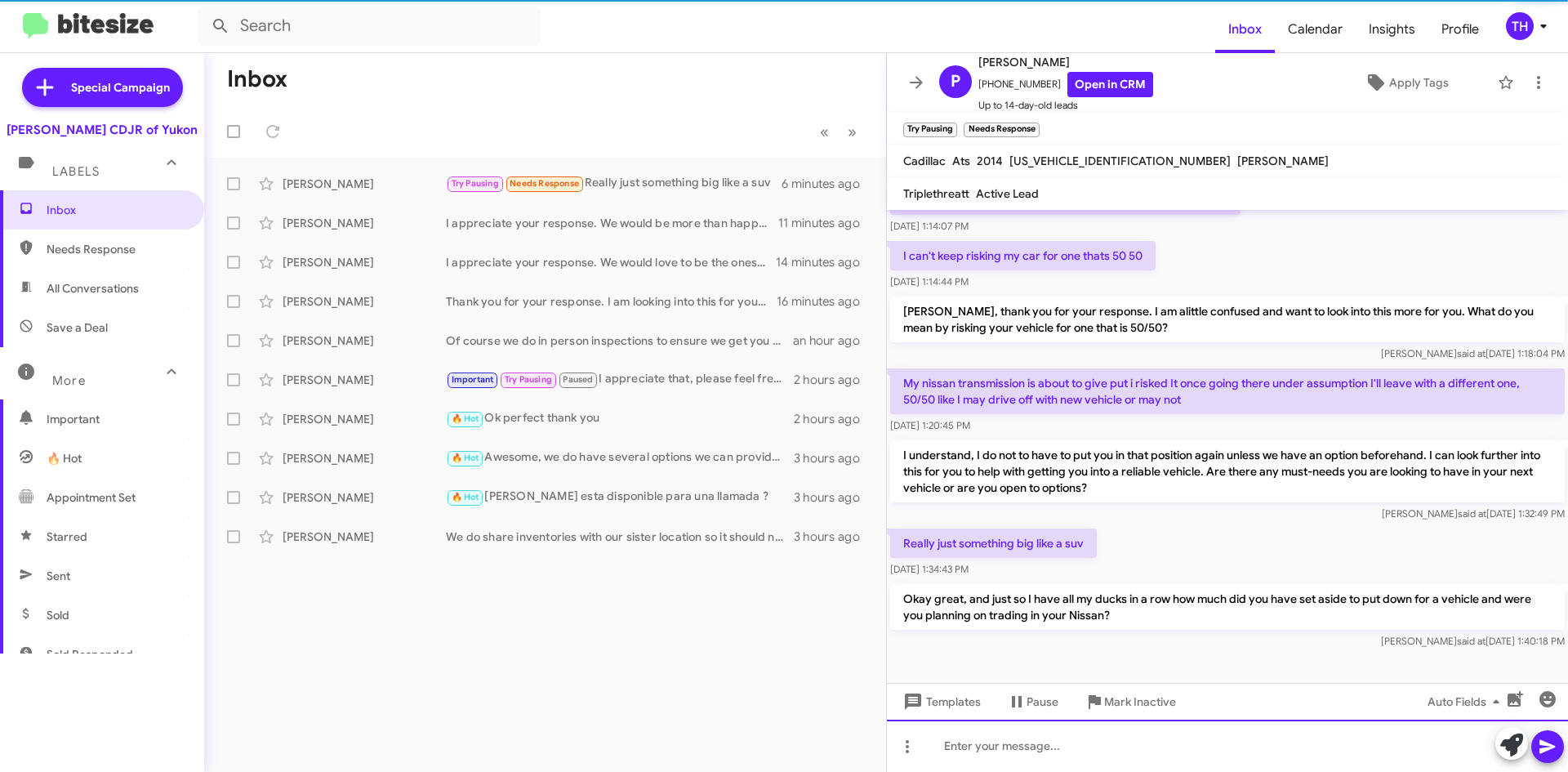
scroll to position [102, 0]
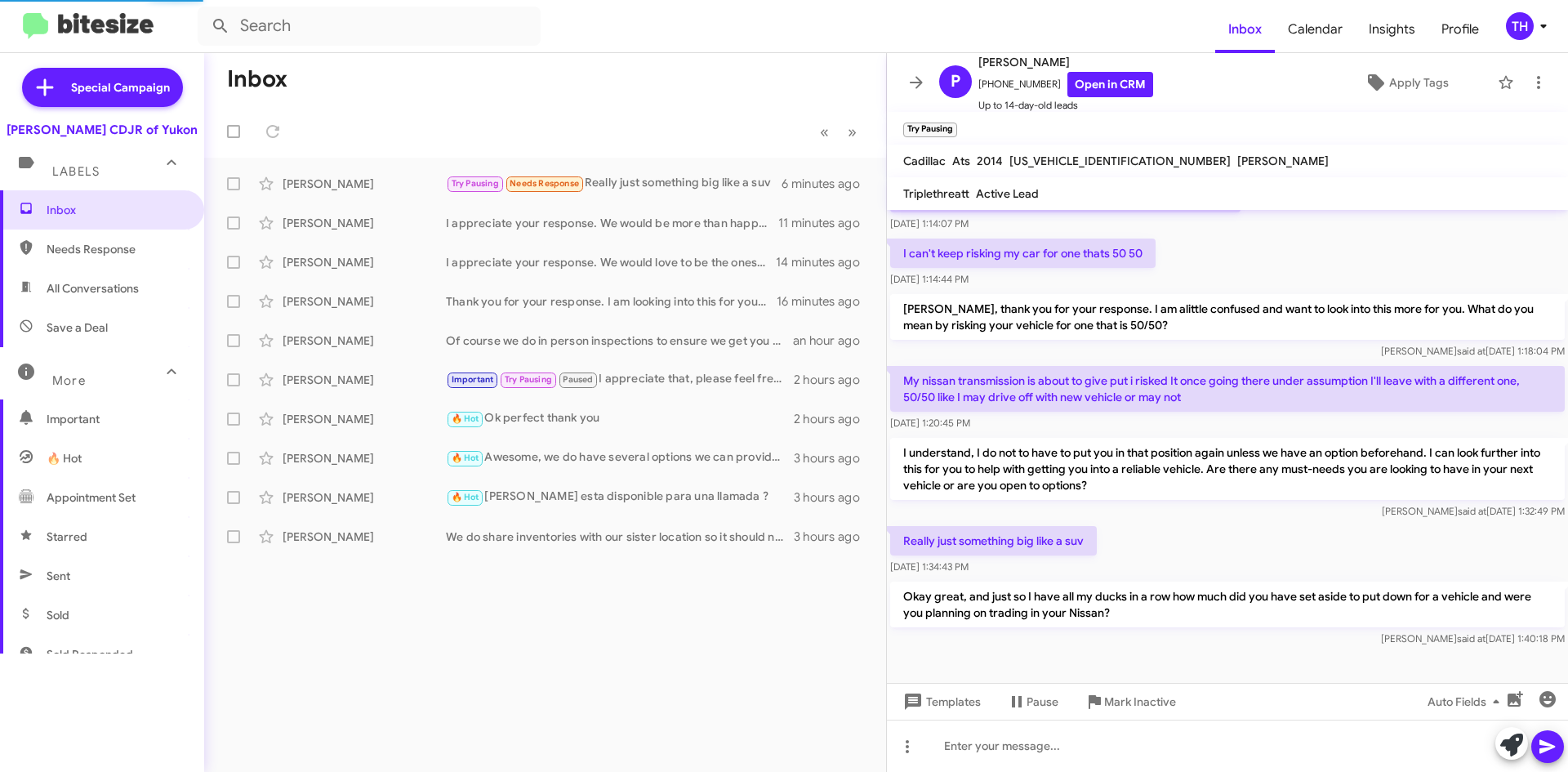
click at [910, 72] on button at bounding box center [916, 83] width 33 height 33
